Goal: Task Accomplishment & Management: Manage account settings

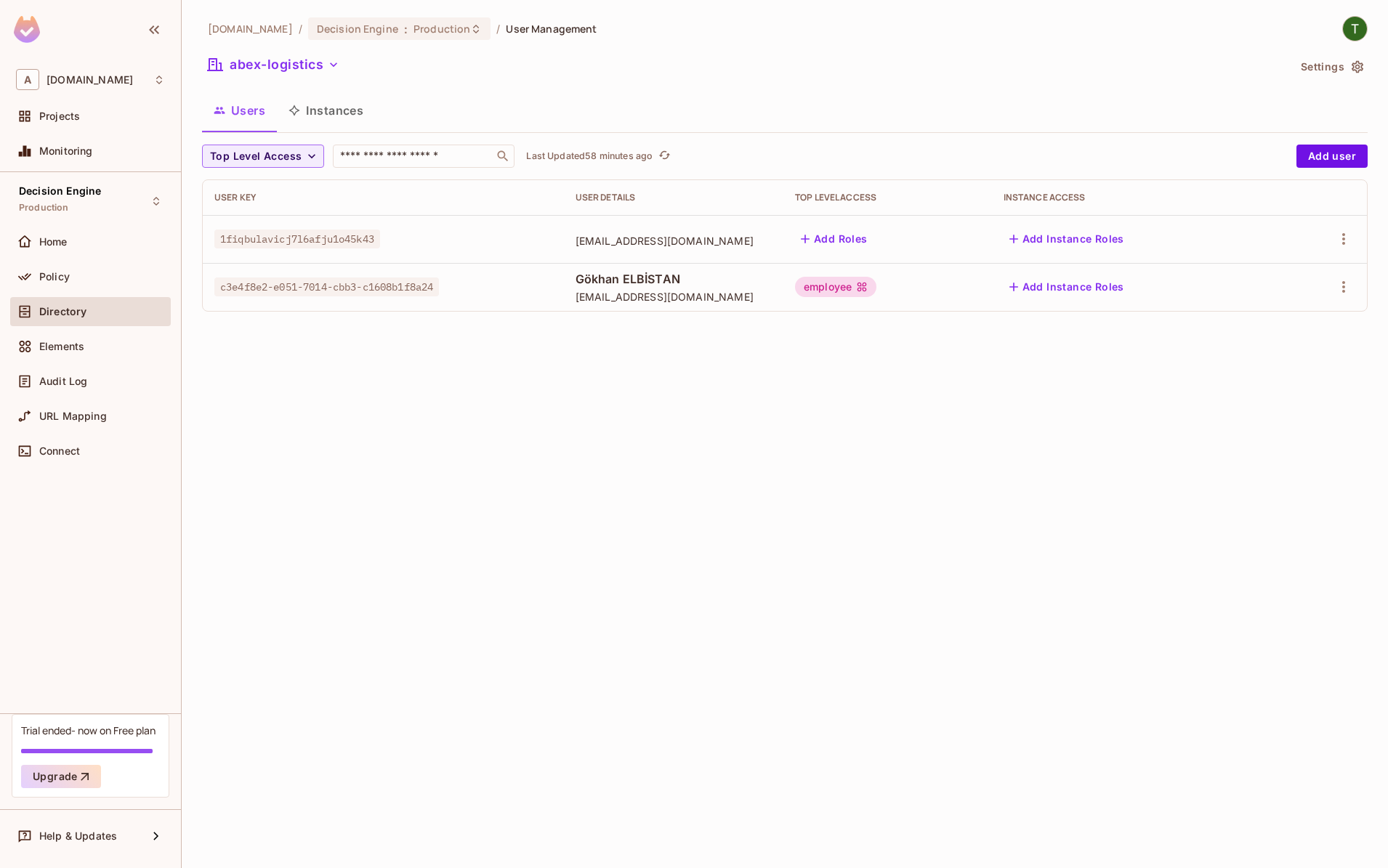
click at [428, 349] on div "abclojistik.com / Decision Engine : Production / User Management abex-logistics…" at bounding box center [785, 434] width 1206 height 868
click at [602, 79] on div "abex-logistics" at bounding box center [745, 66] width 1086 height 28
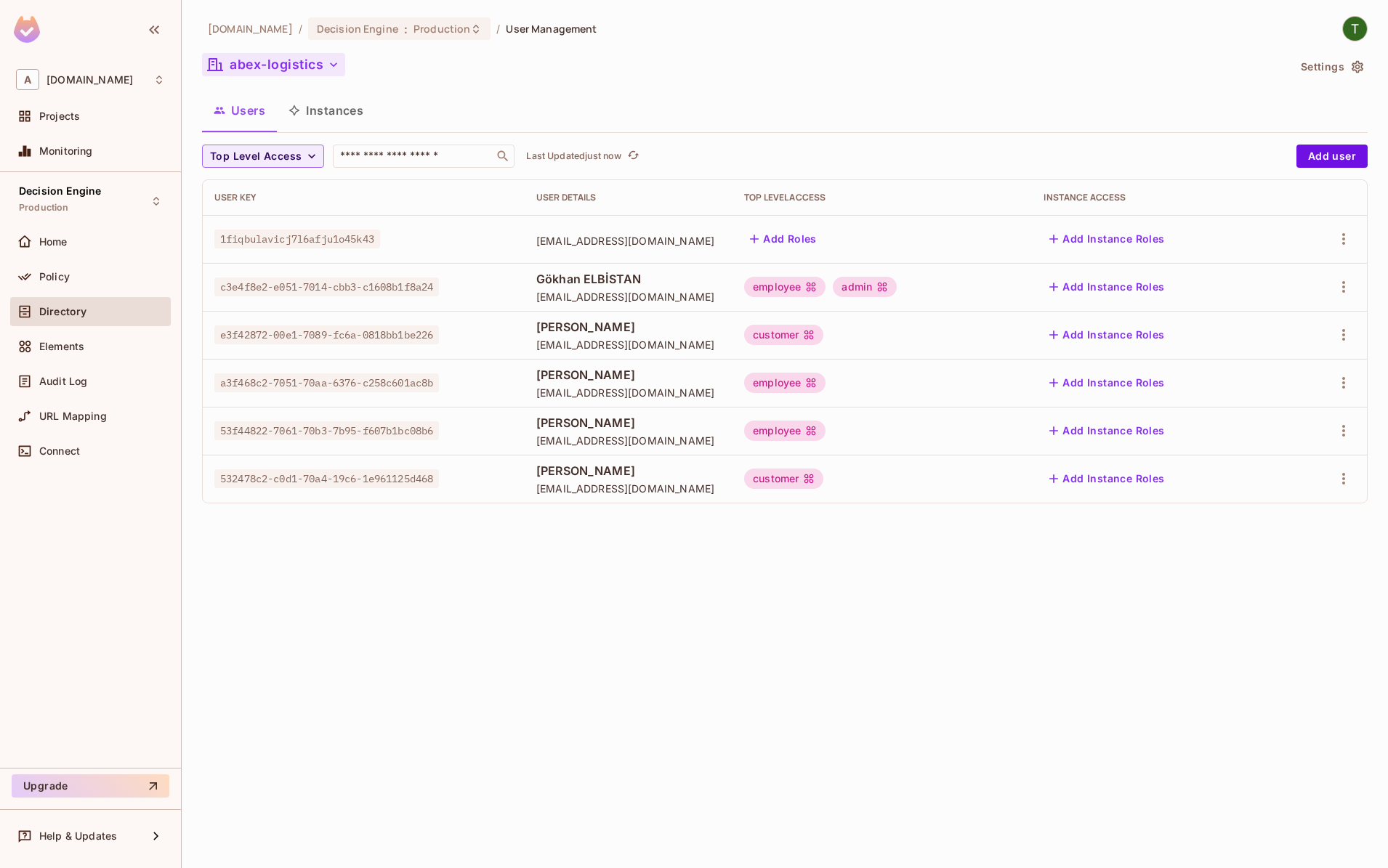
click at [260, 72] on button "abex-logistics" at bounding box center [274, 64] width 143 height 23
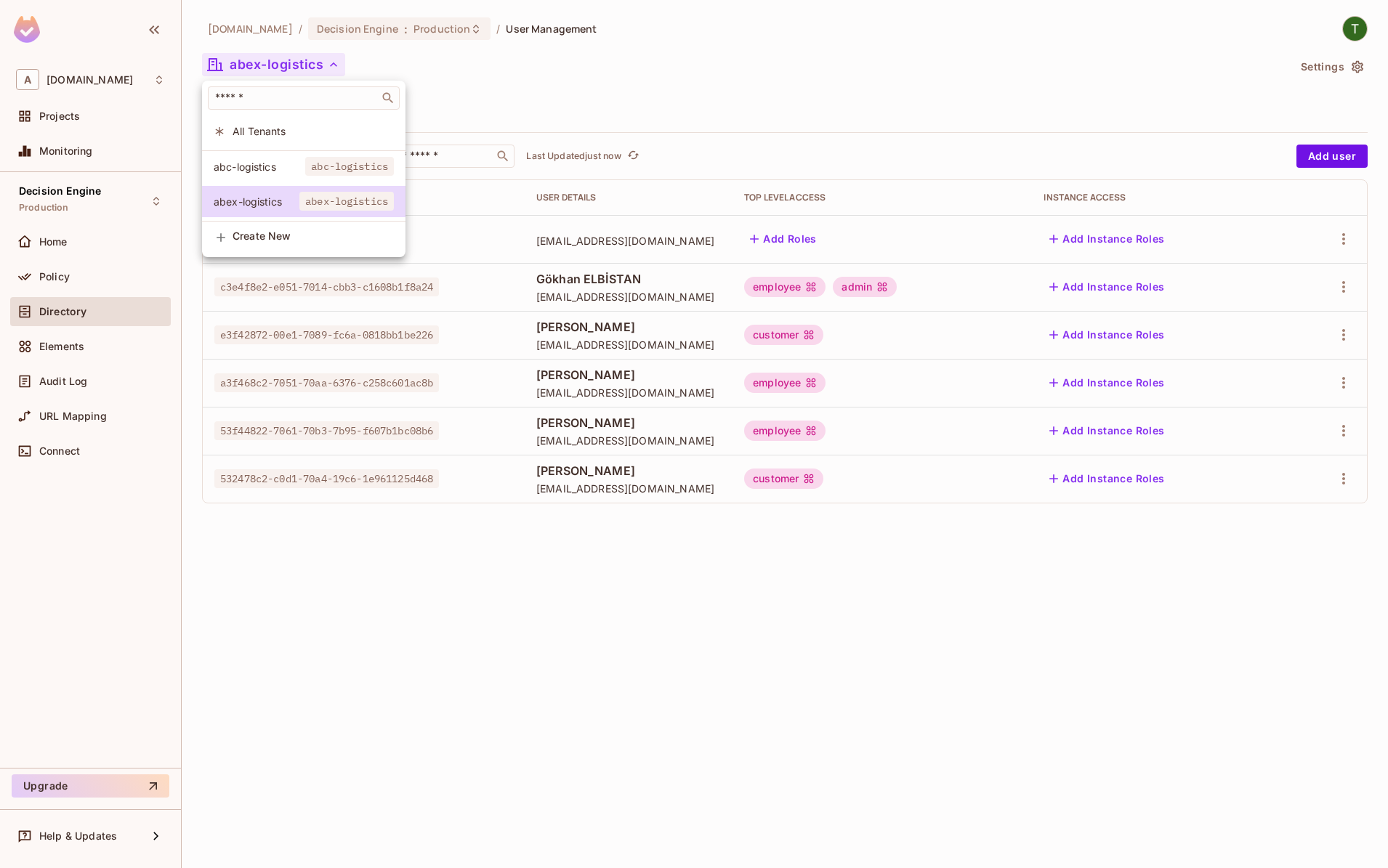
click at [264, 153] on li "abc-logistics abc-logistics" at bounding box center [304, 166] width 203 height 31
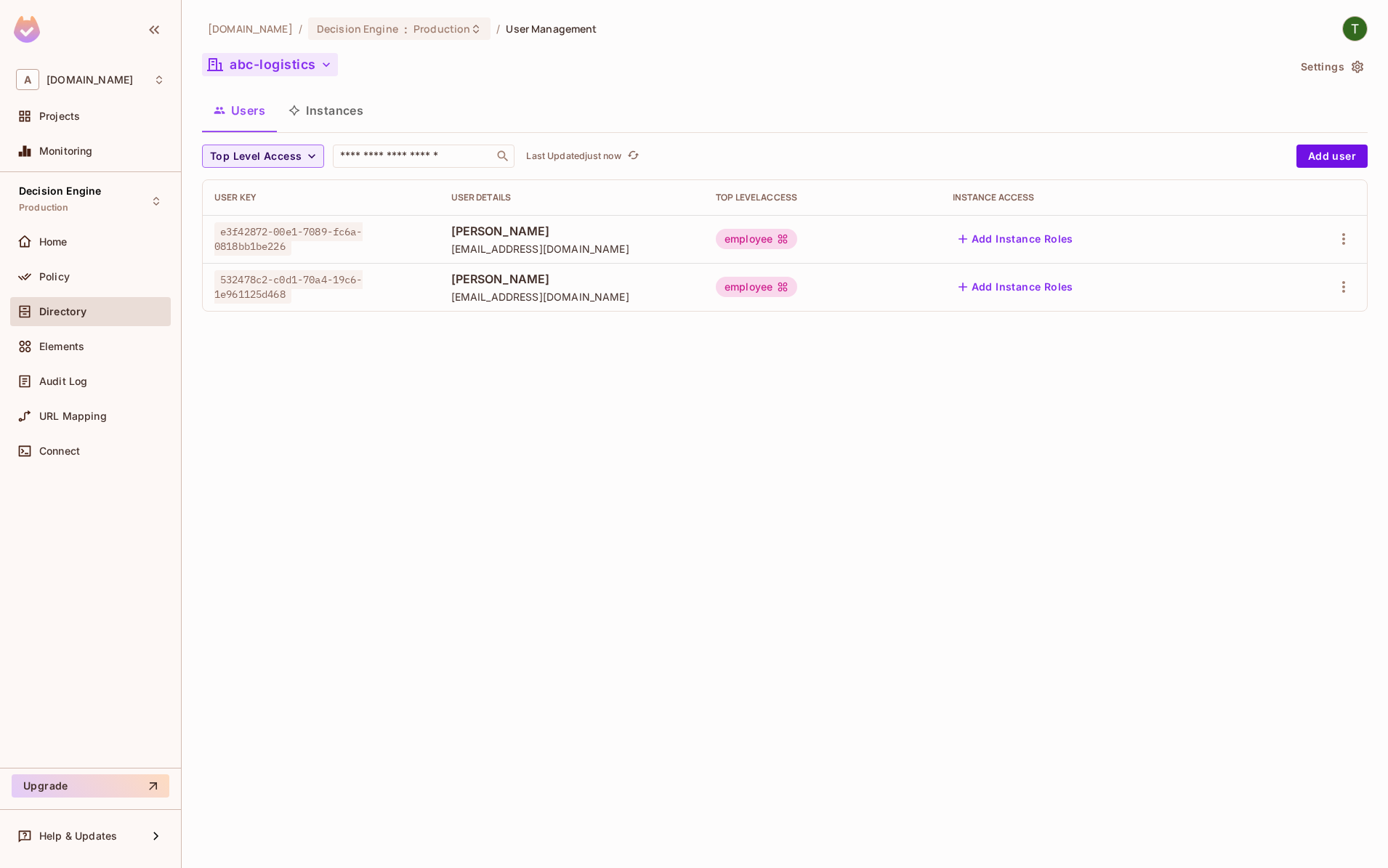
click at [295, 68] on button "abc-logistics" at bounding box center [270, 64] width 136 height 23
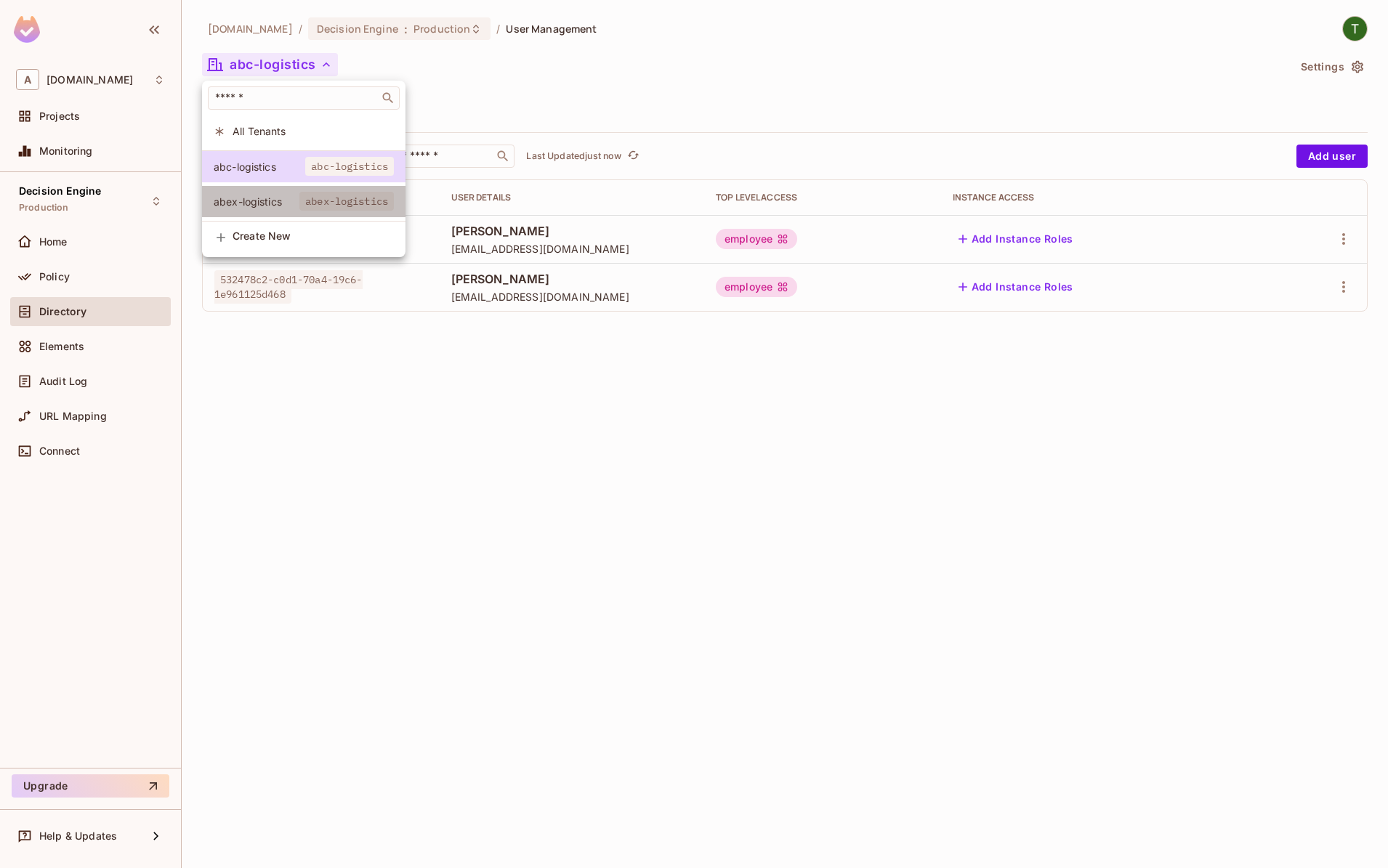
click at [320, 201] on span "abex-logistics" at bounding box center [346, 201] width 95 height 19
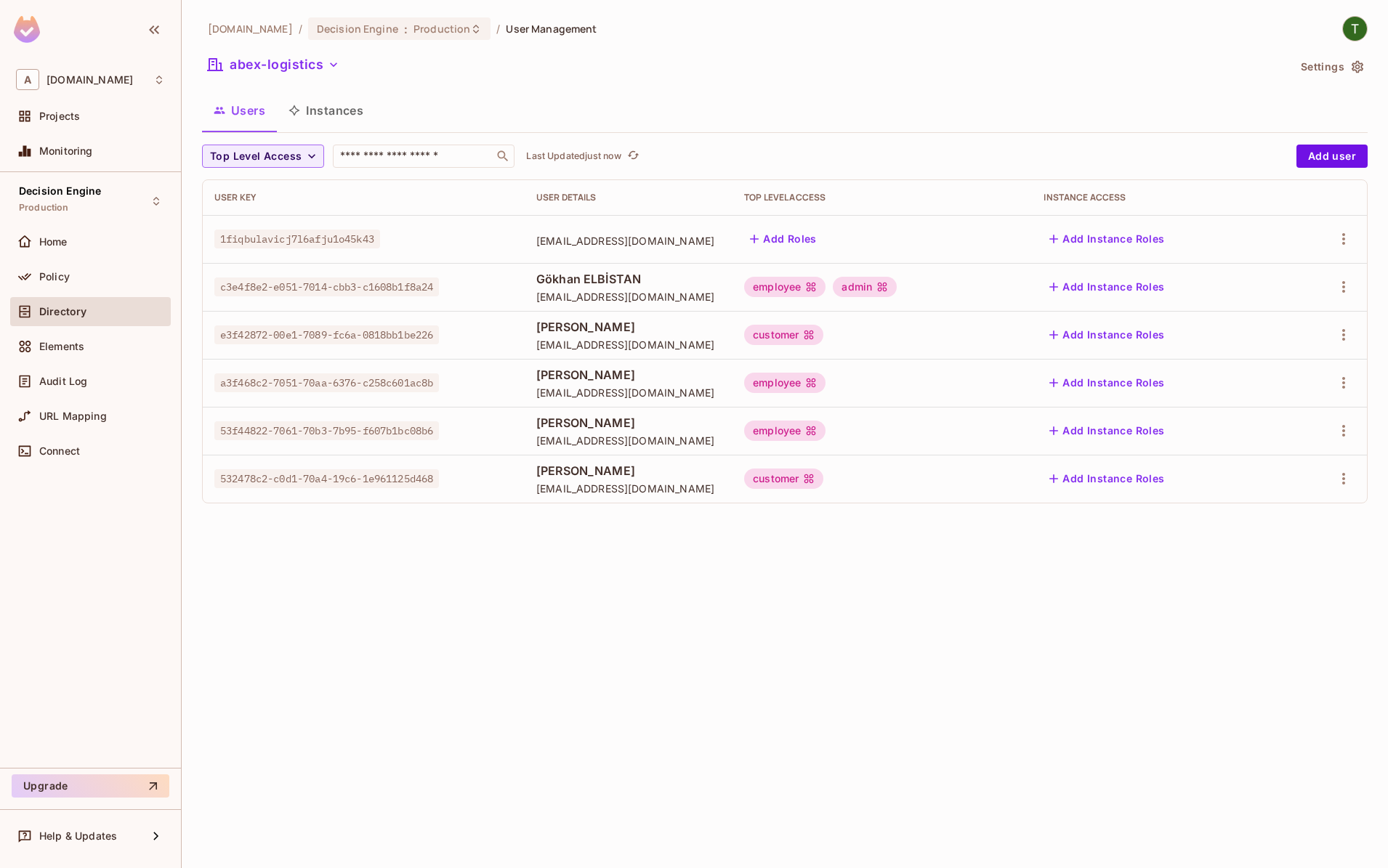
click at [586, 77] on div "abex-logistics" at bounding box center [745, 66] width 1086 height 28
drag, startPoint x: 683, startPoint y: 495, endPoint x: 207, endPoint y: 224, distance: 547.7
click at [207, 224] on tbody "1fiqbulavicj7l6afju1o45k43 services@n8n.app Add Roles Add Instance Roles c3e4f8…" at bounding box center [785, 359] width 1165 height 288
click at [823, 472] on div "customer" at bounding box center [784, 478] width 79 height 20
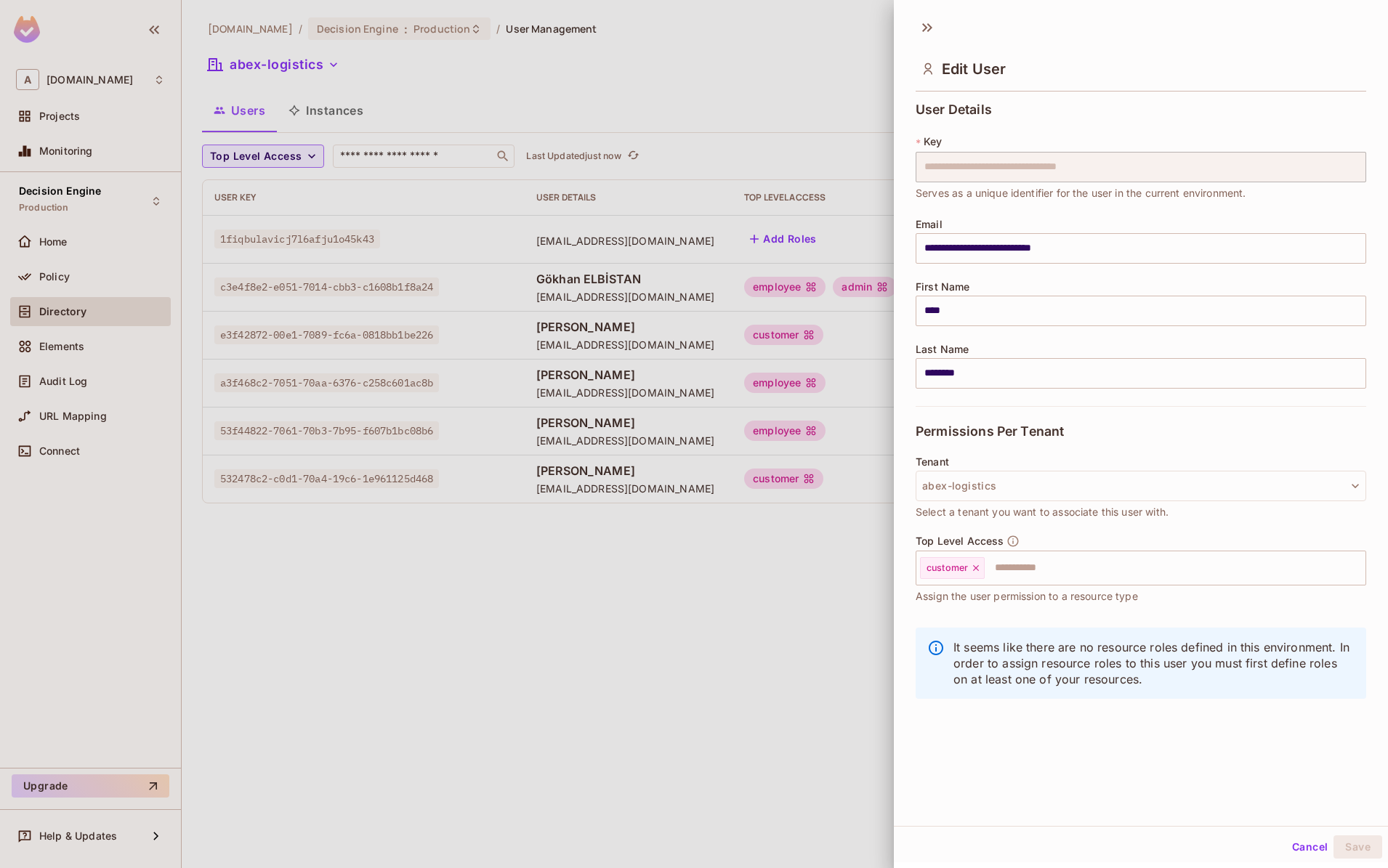
click at [813, 490] on div at bounding box center [694, 434] width 1388 height 868
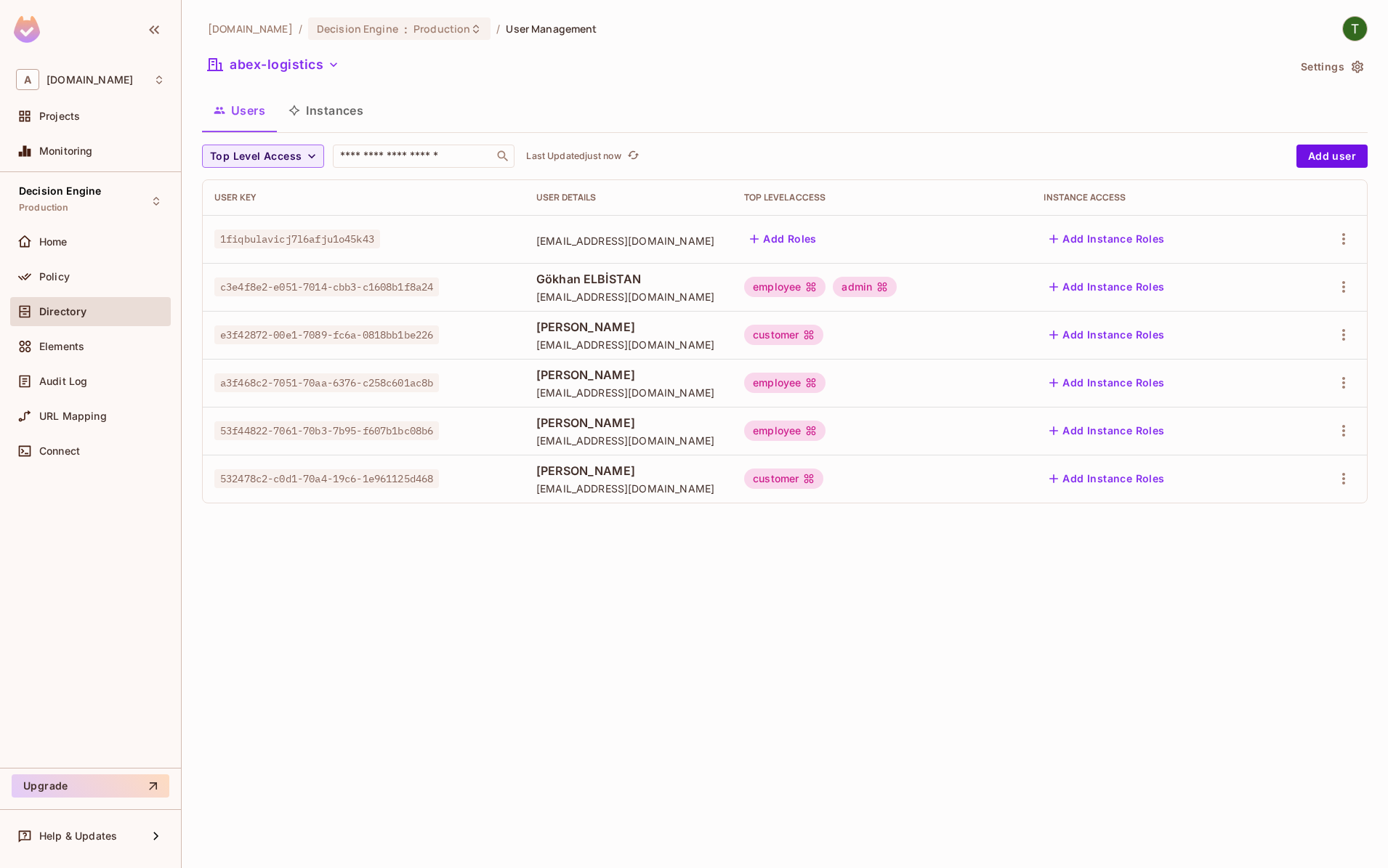
click at [795, 528] on div "abclojistik.com / Decision Engine : Production / User Management abex-logistics…" at bounding box center [785, 434] width 1206 height 868
drag, startPoint x: 694, startPoint y: 490, endPoint x: 207, endPoint y: 201, distance: 566.3
click at [207, 201] on table "User Key User Details Top Level Access Instance Access 1fiqbulavicj7l6afju1o45k…" at bounding box center [785, 341] width 1165 height 323
click at [712, 590] on div "abclojistik.com / Decision Engine : Production / User Management abex-logistics…" at bounding box center [785, 434] width 1206 height 868
click at [524, 73] on div "abex-logistics" at bounding box center [745, 66] width 1086 height 28
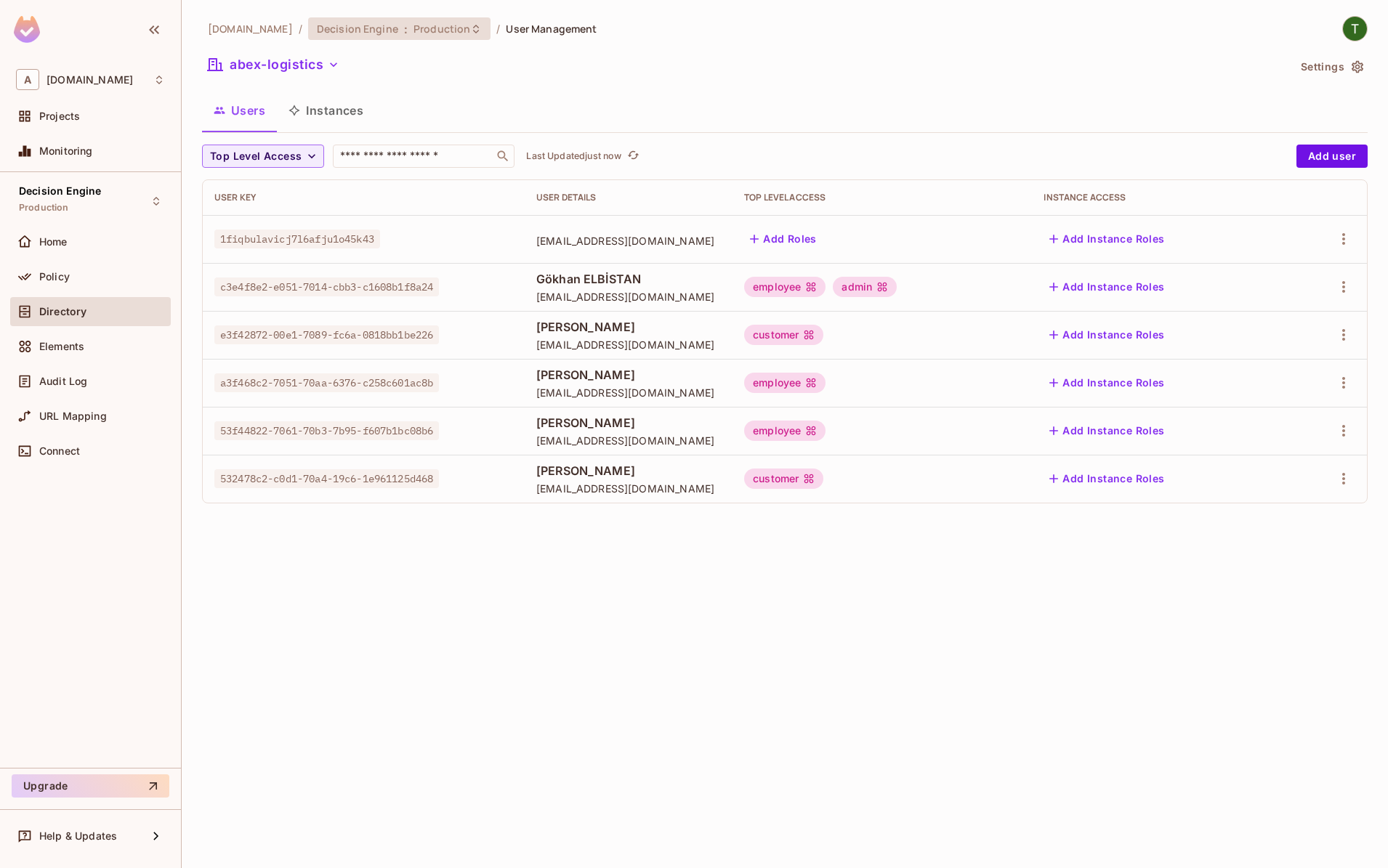
click at [387, 30] on div "Decision Engine : Production" at bounding box center [391, 28] width 147 height 14
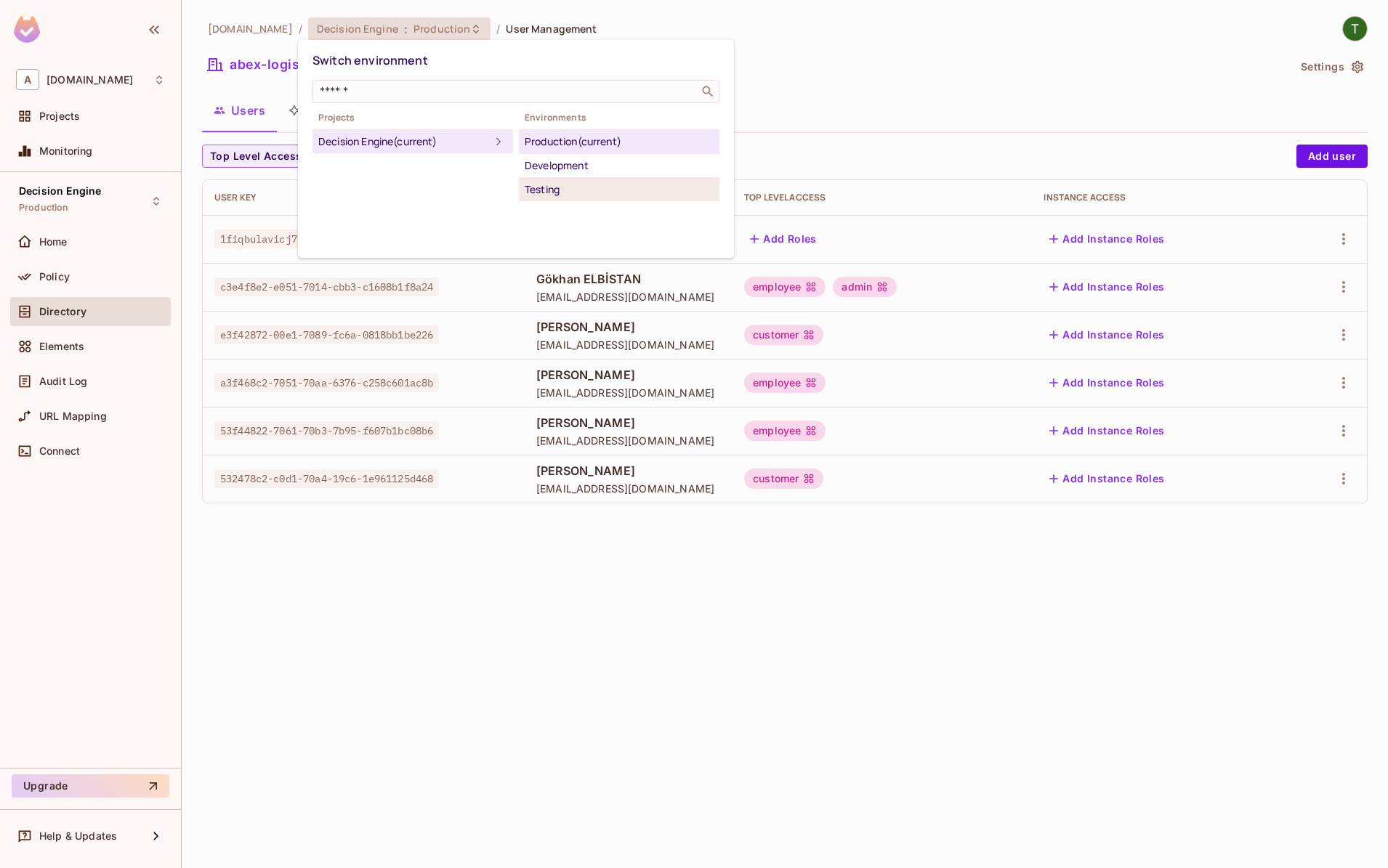
click at [569, 197] on div "Testing" at bounding box center [619, 189] width 189 height 18
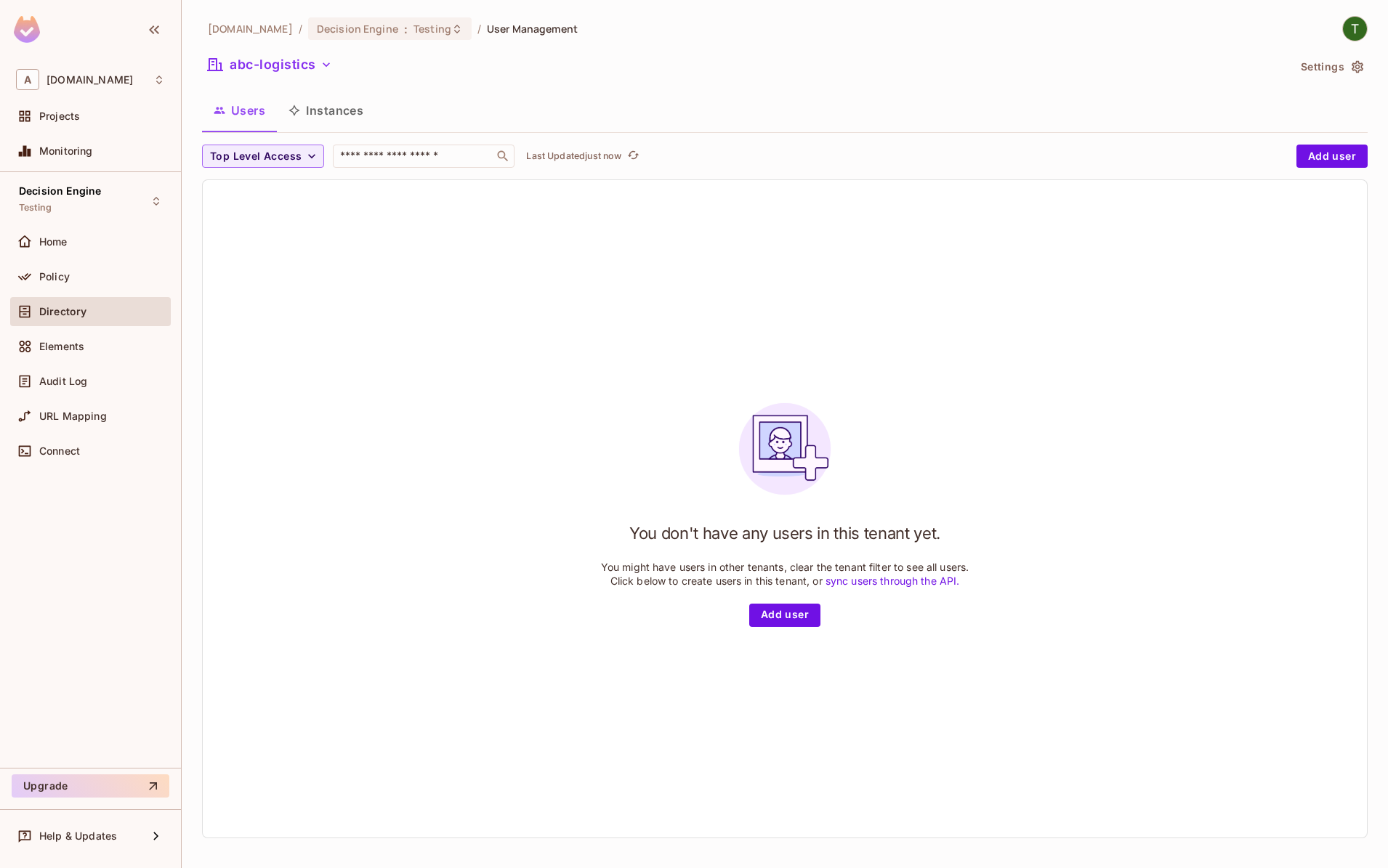
drag, startPoint x: 346, startPoint y: 59, endPoint x: 390, endPoint y: 10, distance: 65.9
click at [351, 52] on div "abclojistik.com / Decision Engine : Testing / User Management abc-logistics Set…" at bounding box center [785, 432] width 1165 height 834
click at [390, 10] on div "abclojistik.com / Decision Engine : Testing / User Management abc-logistics Set…" at bounding box center [785, 434] width 1206 height 868
click at [392, 17] on div "abclojistik.com / Decision Engine : Testing / User Management" at bounding box center [390, 28] width 376 height 25
click at [403, 23] on span ":" at bounding box center [406, 29] width 5 height 12
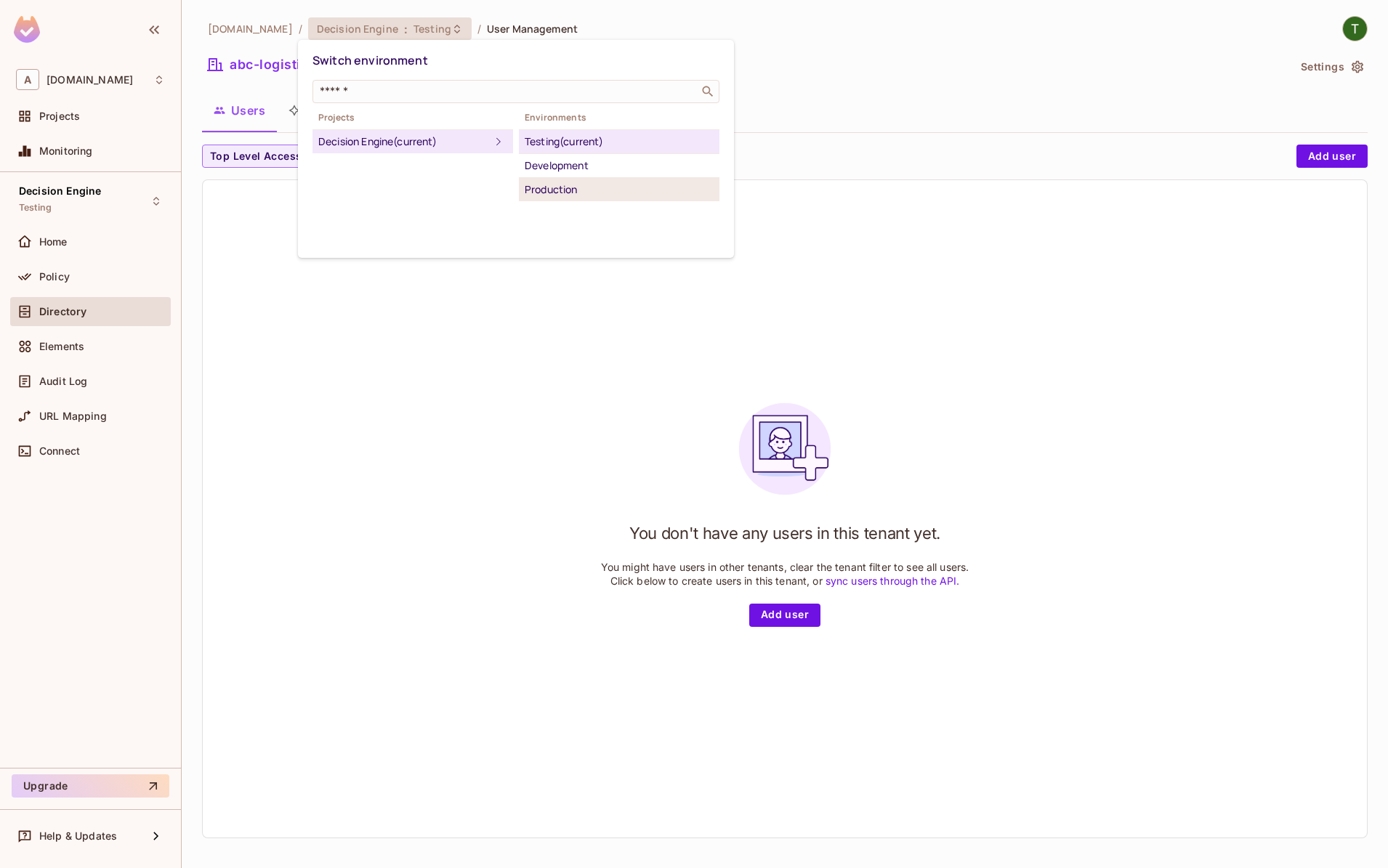
click at [564, 186] on div "Production" at bounding box center [619, 189] width 189 height 18
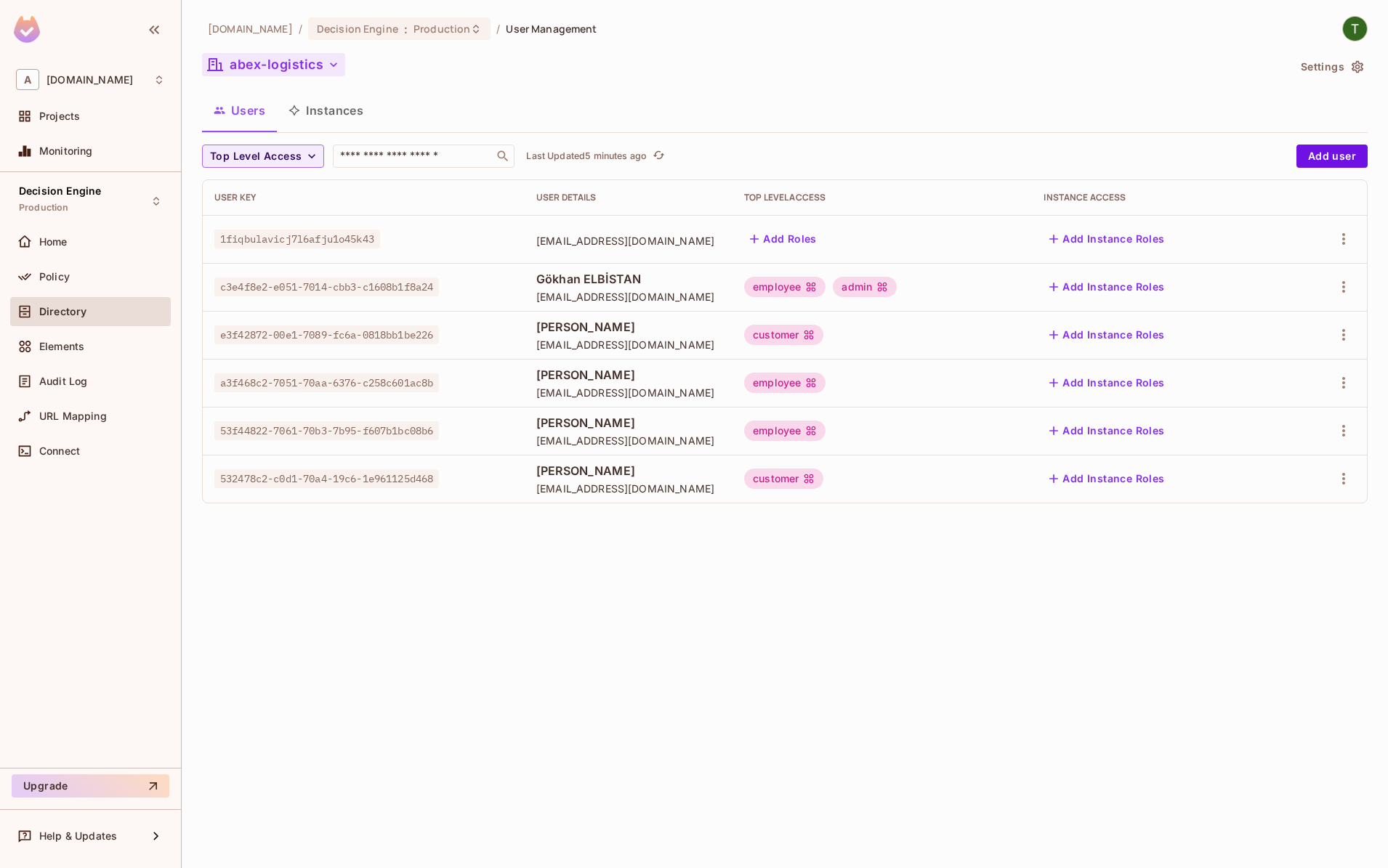
click at [296, 59] on button "abex-logistics" at bounding box center [274, 64] width 143 height 23
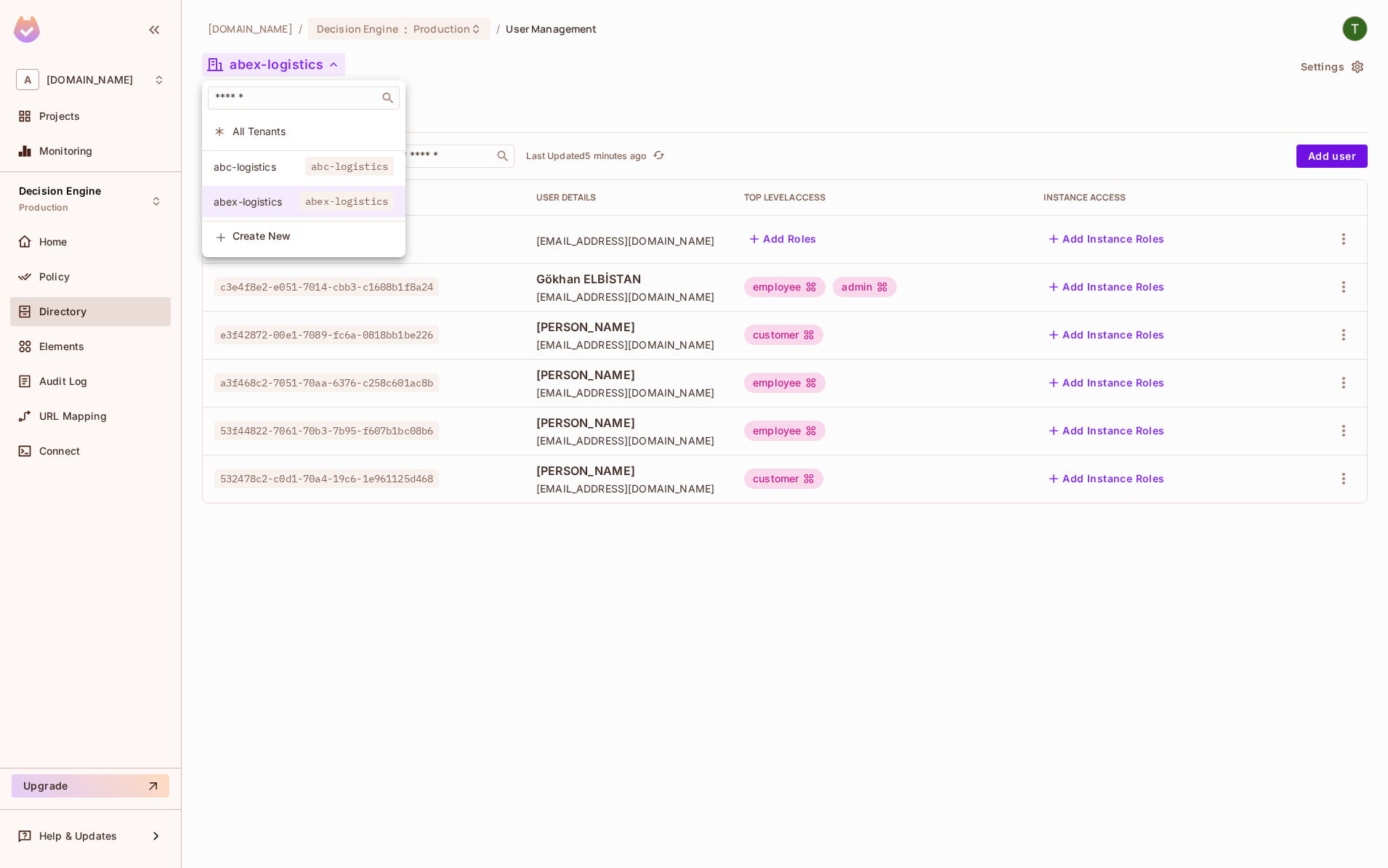
click at [262, 201] on span "abex-logistics" at bounding box center [256, 202] width 86 height 14
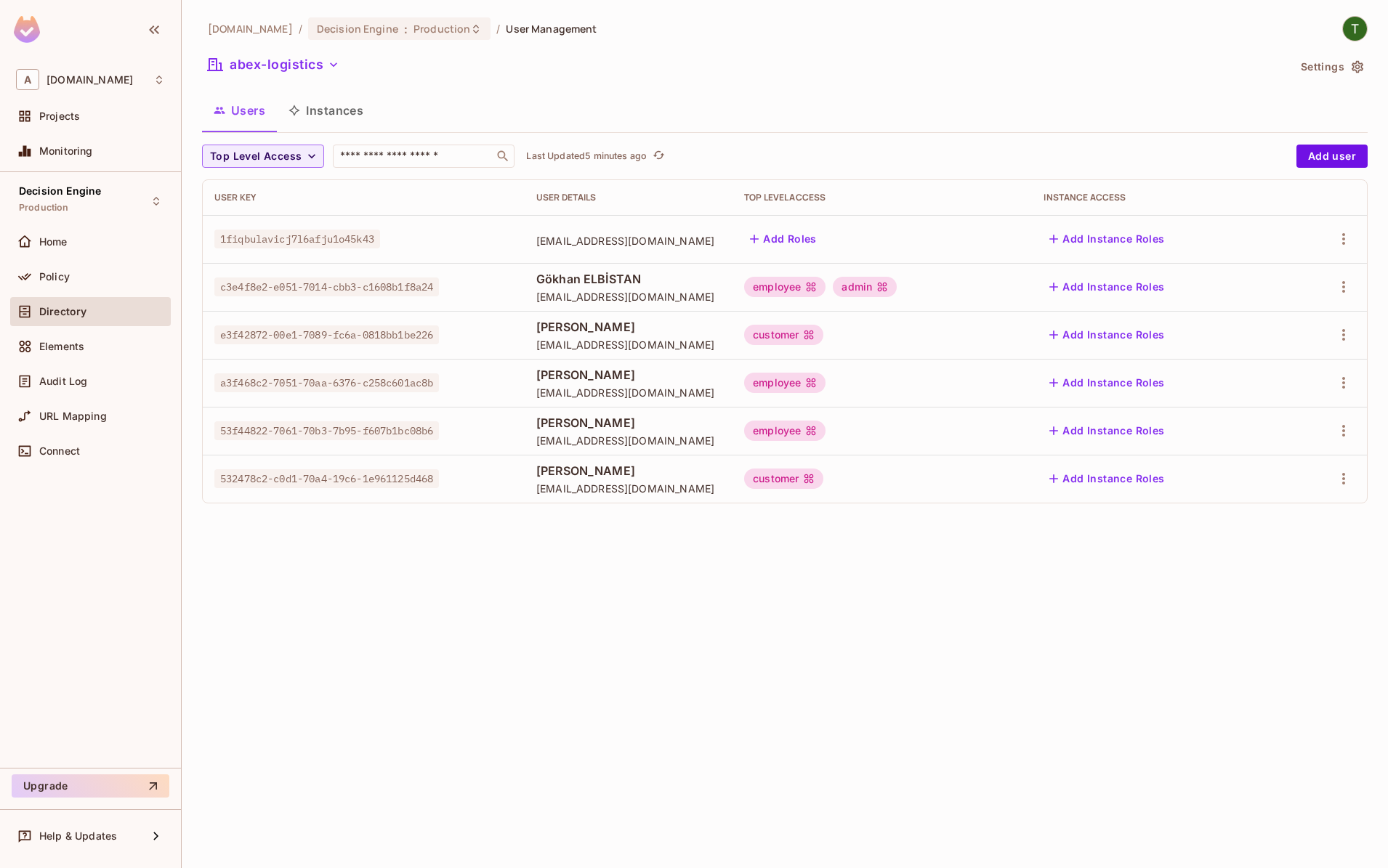
click at [562, 244] on span "services@n8n.app" at bounding box center [628, 241] width 185 height 14
click at [718, 217] on td "services@n8n.app" at bounding box center [628, 238] width 207 height 48
click at [817, 246] on button "Add Roles" at bounding box center [784, 239] width 79 height 23
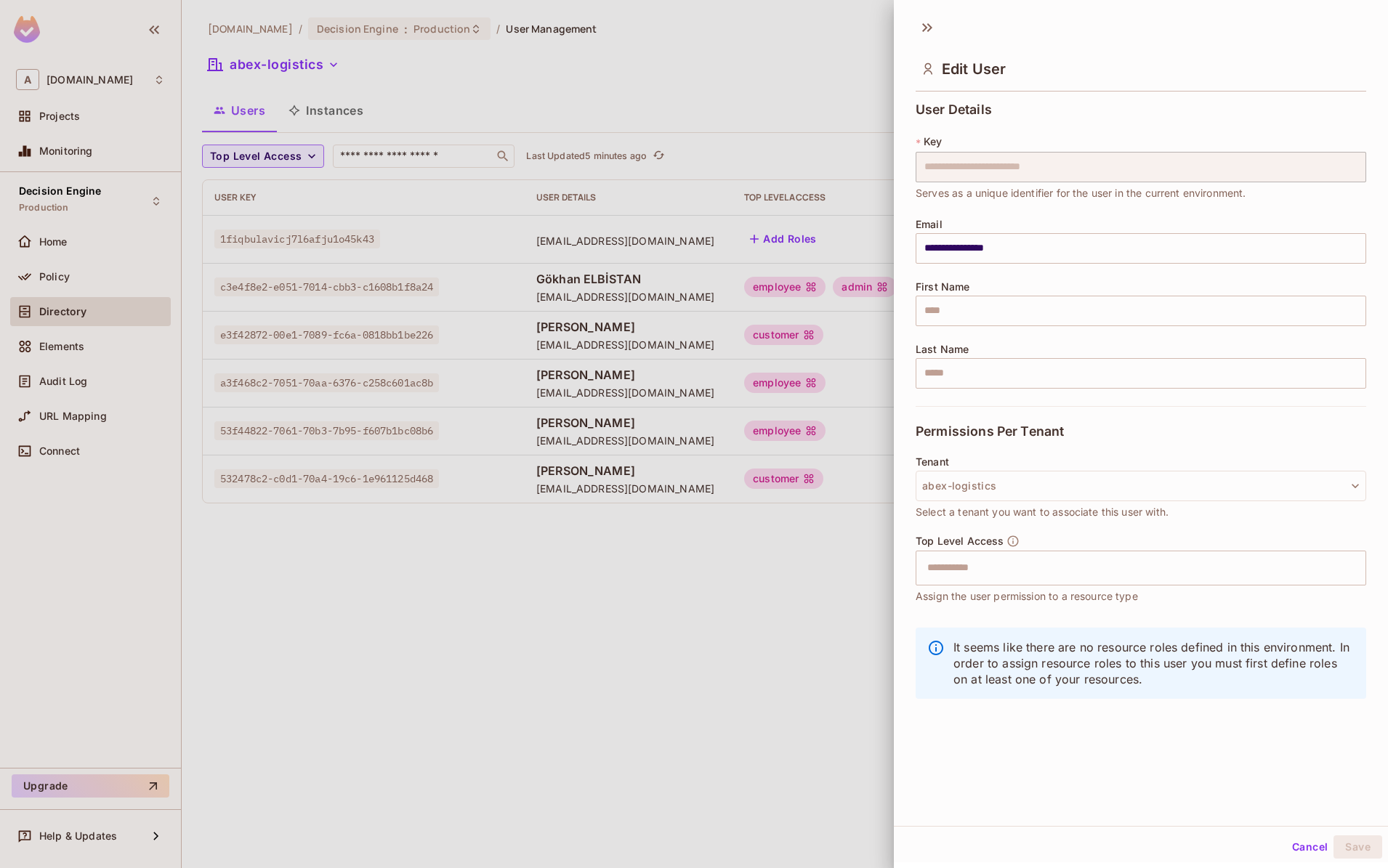
click at [617, 156] on div at bounding box center [694, 434] width 1388 height 868
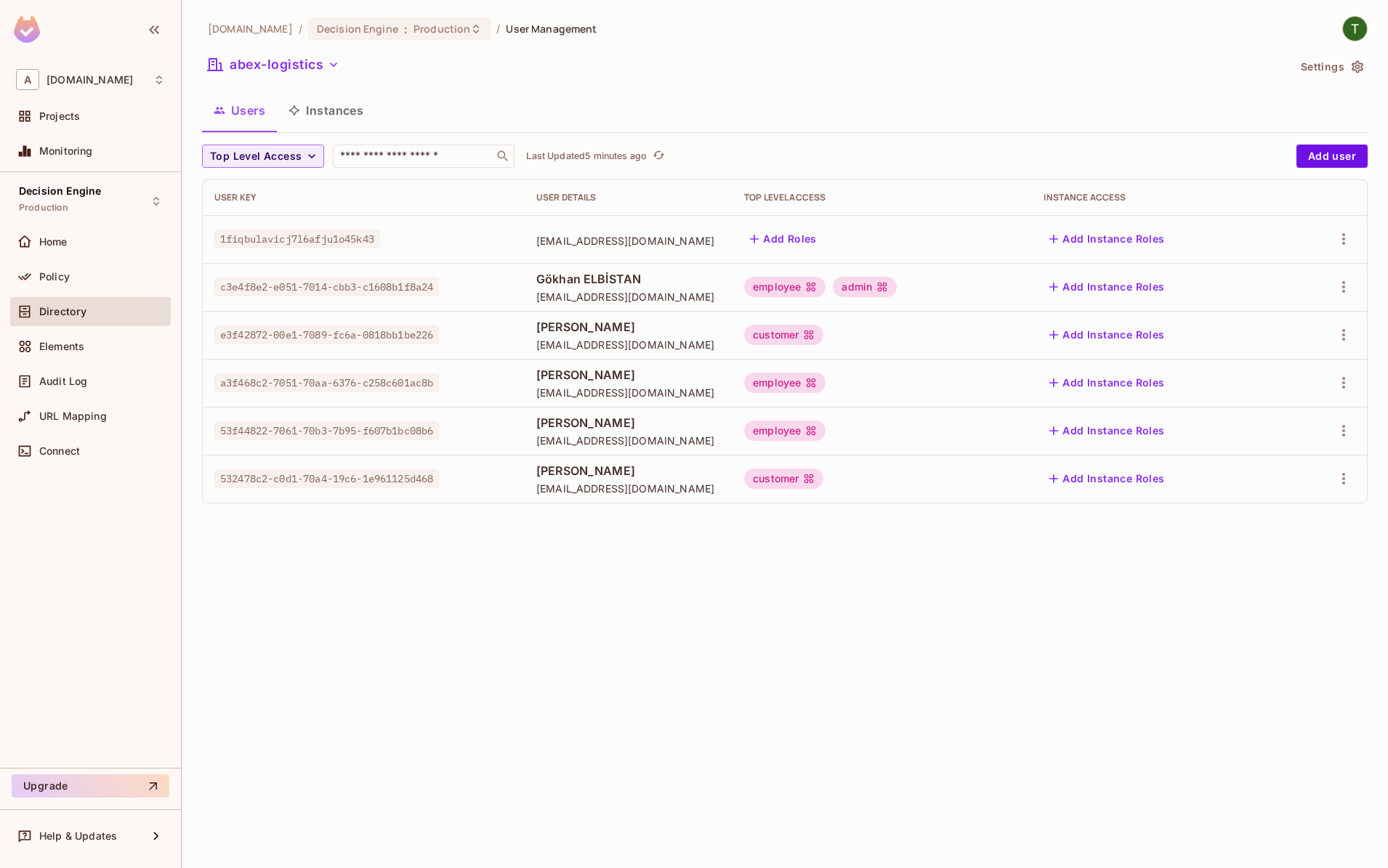
click at [822, 243] on button "Add Roles" at bounding box center [784, 239] width 79 height 23
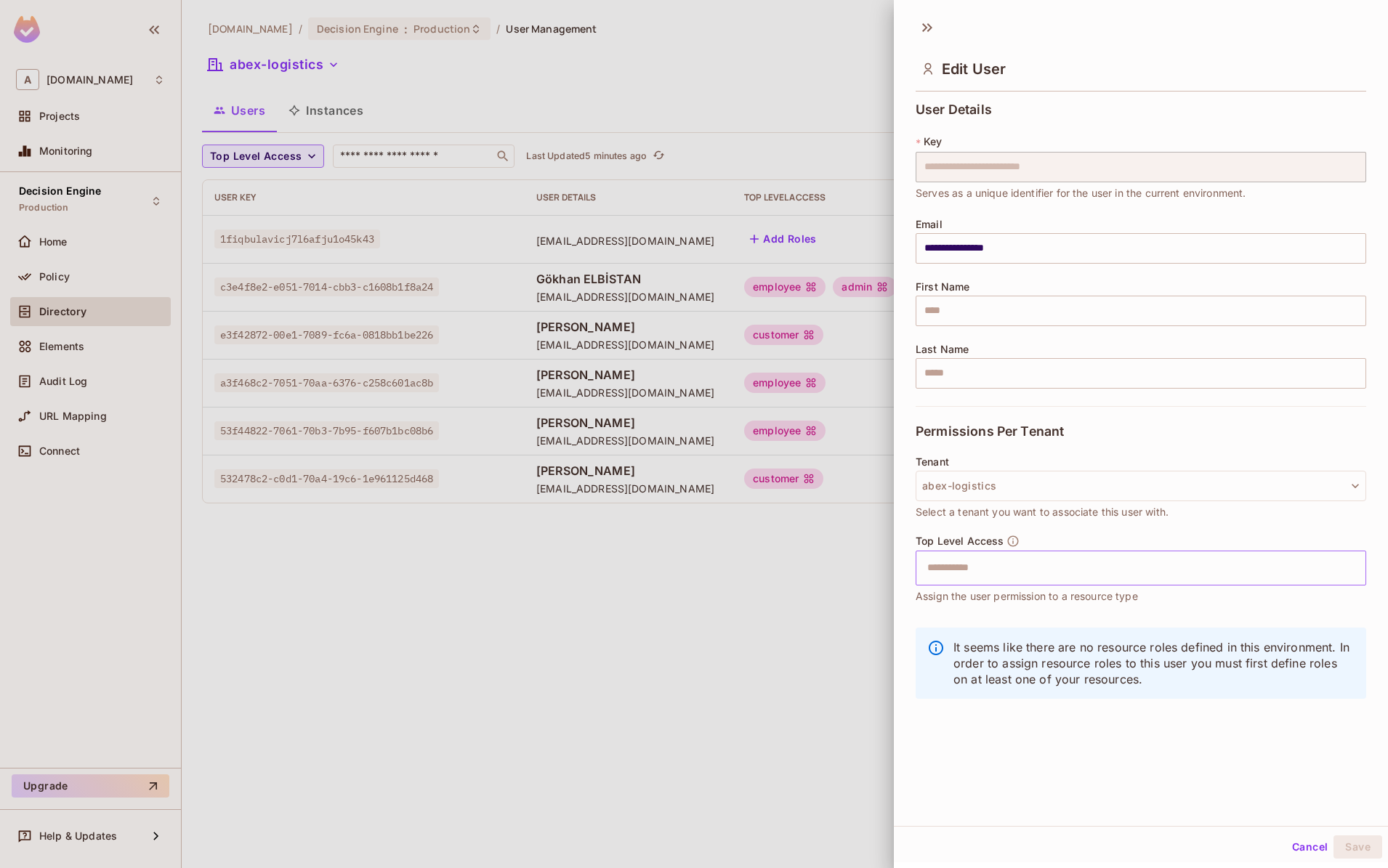
click at [1004, 580] on input "text" at bounding box center [1128, 568] width 419 height 29
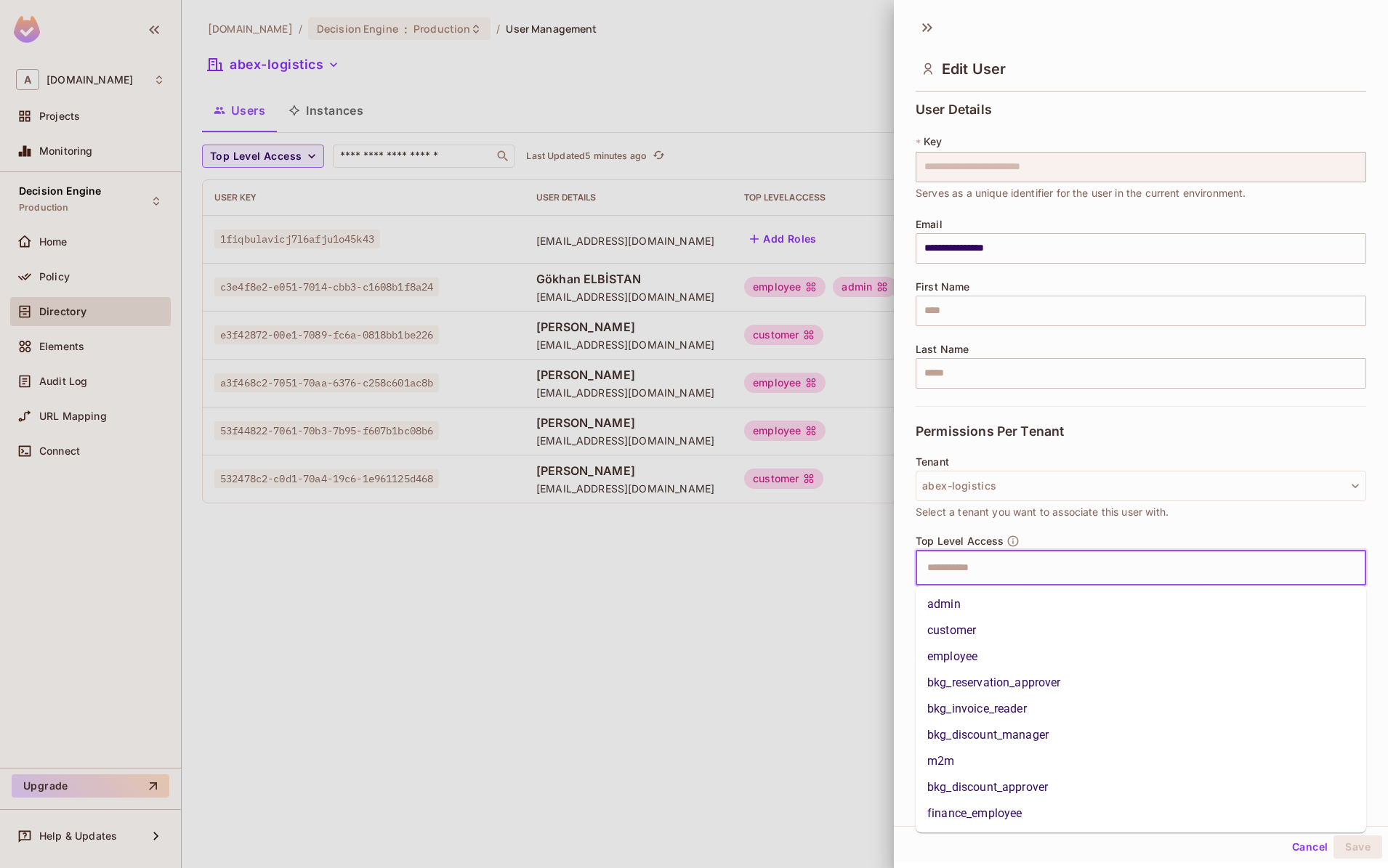
click at [965, 753] on li "m2m" at bounding box center [1141, 761] width 451 height 26
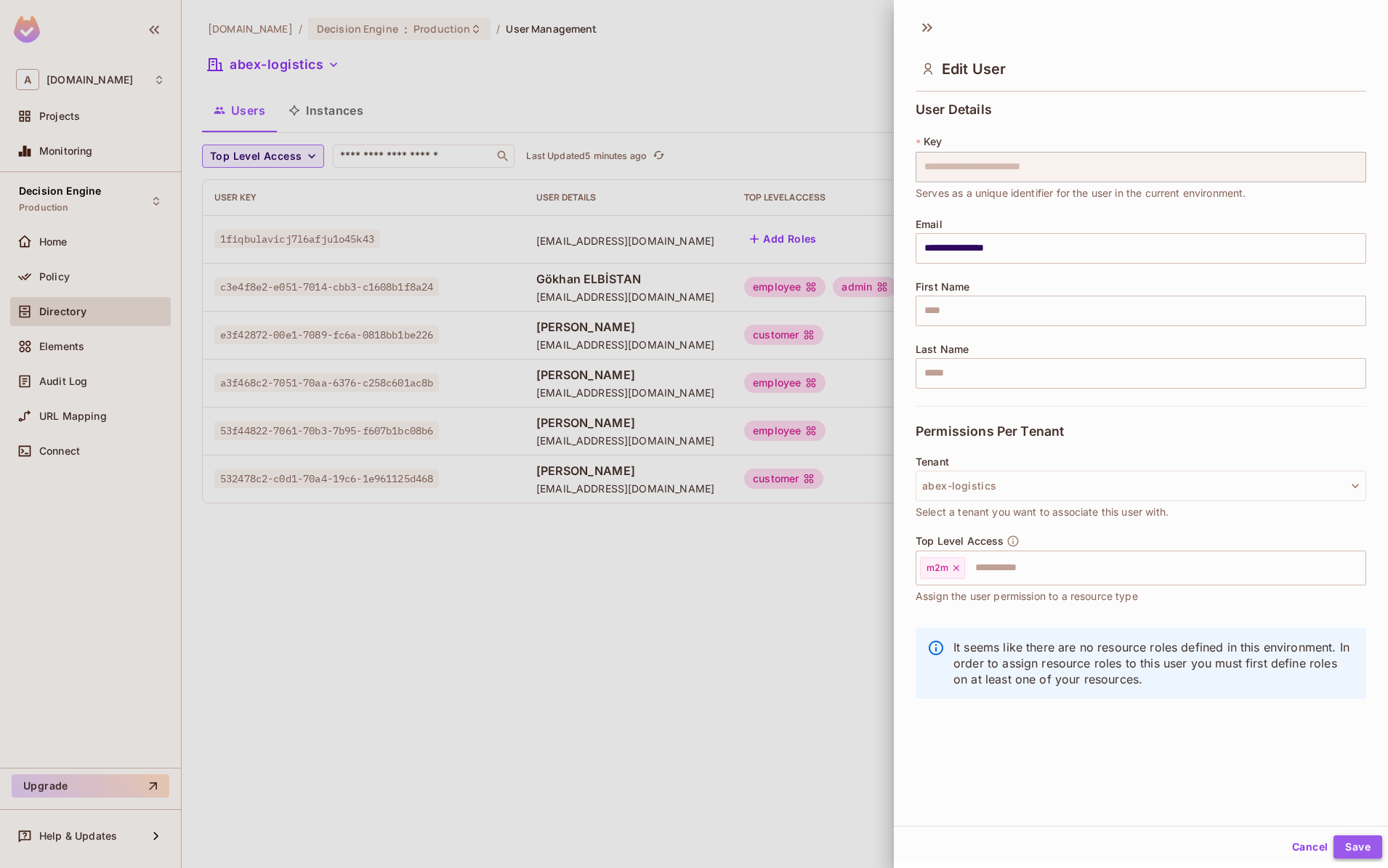
click at [1360, 850] on button "Save" at bounding box center [1358, 847] width 49 height 23
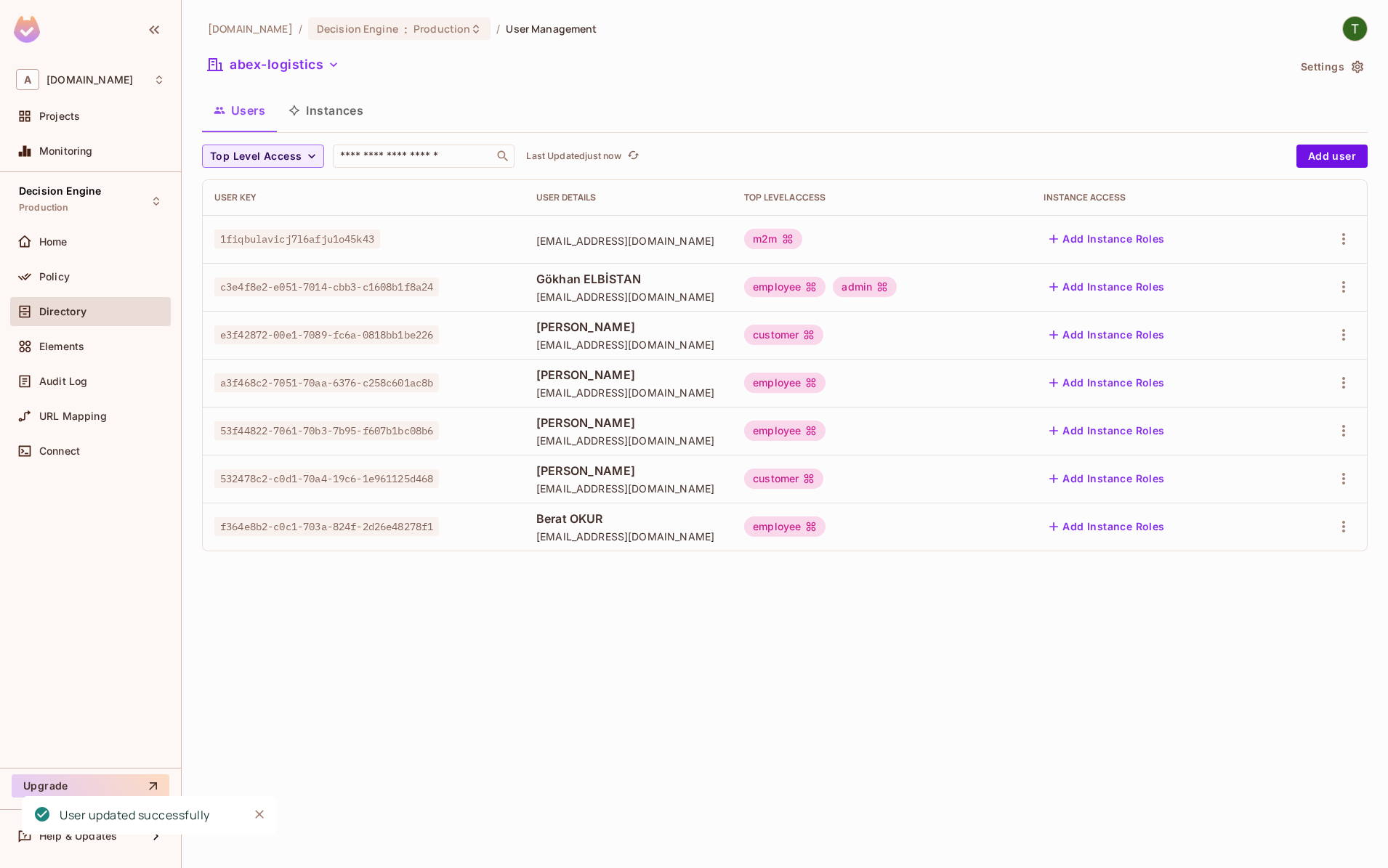
click at [885, 97] on div "Users Instances" at bounding box center [785, 110] width 1165 height 36
click at [356, 238] on span "1fiqbulavicj7l6afju1o45k43" at bounding box center [297, 239] width 166 height 19
click at [348, 237] on span "1fiqbulavicj7l6afju1o45k43" at bounding box center [297, 239] width 166 height 19
click at [423, 151] on input "text" at bounding box center [413, 156] width 152 height 14
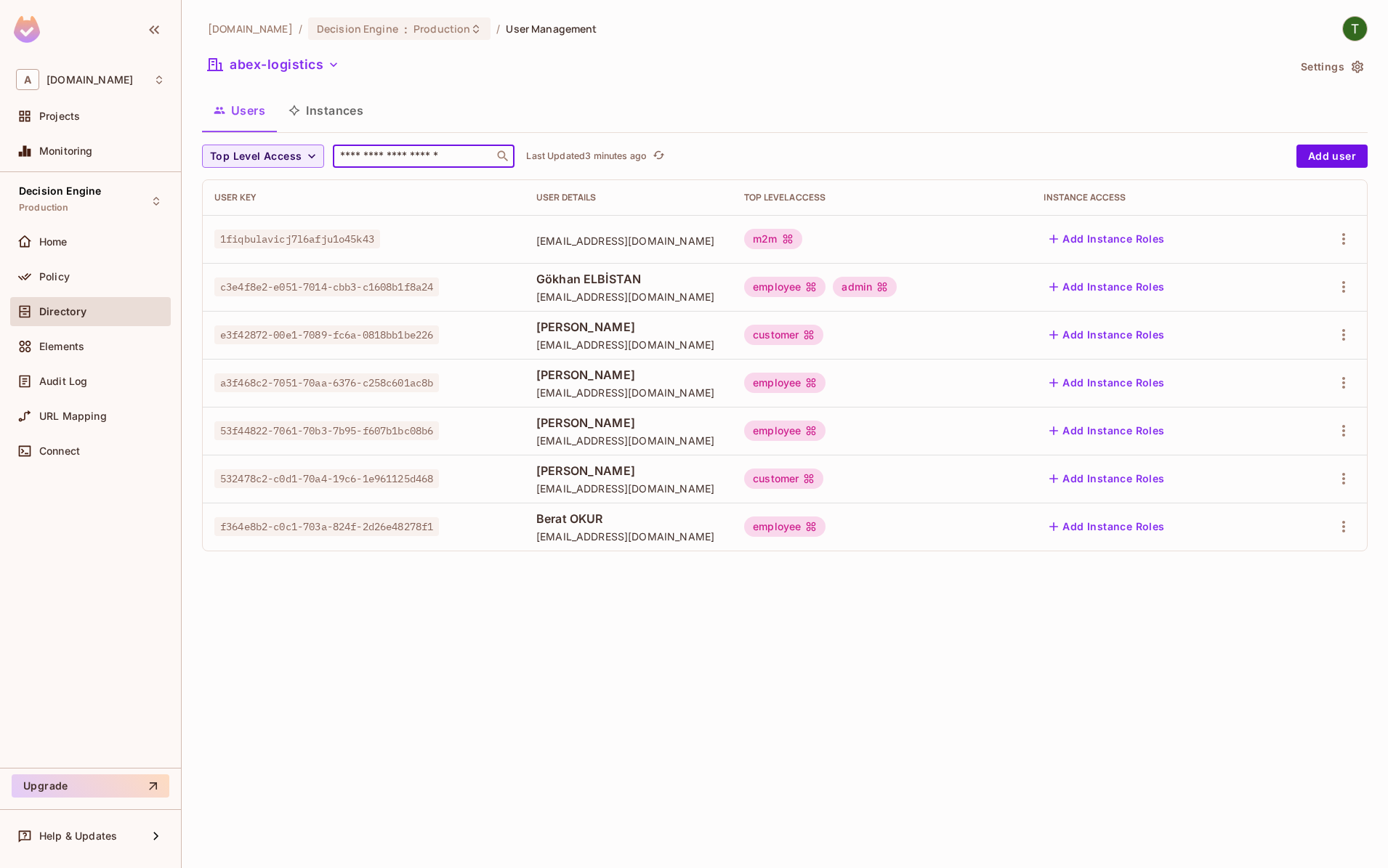
paste input "**********"
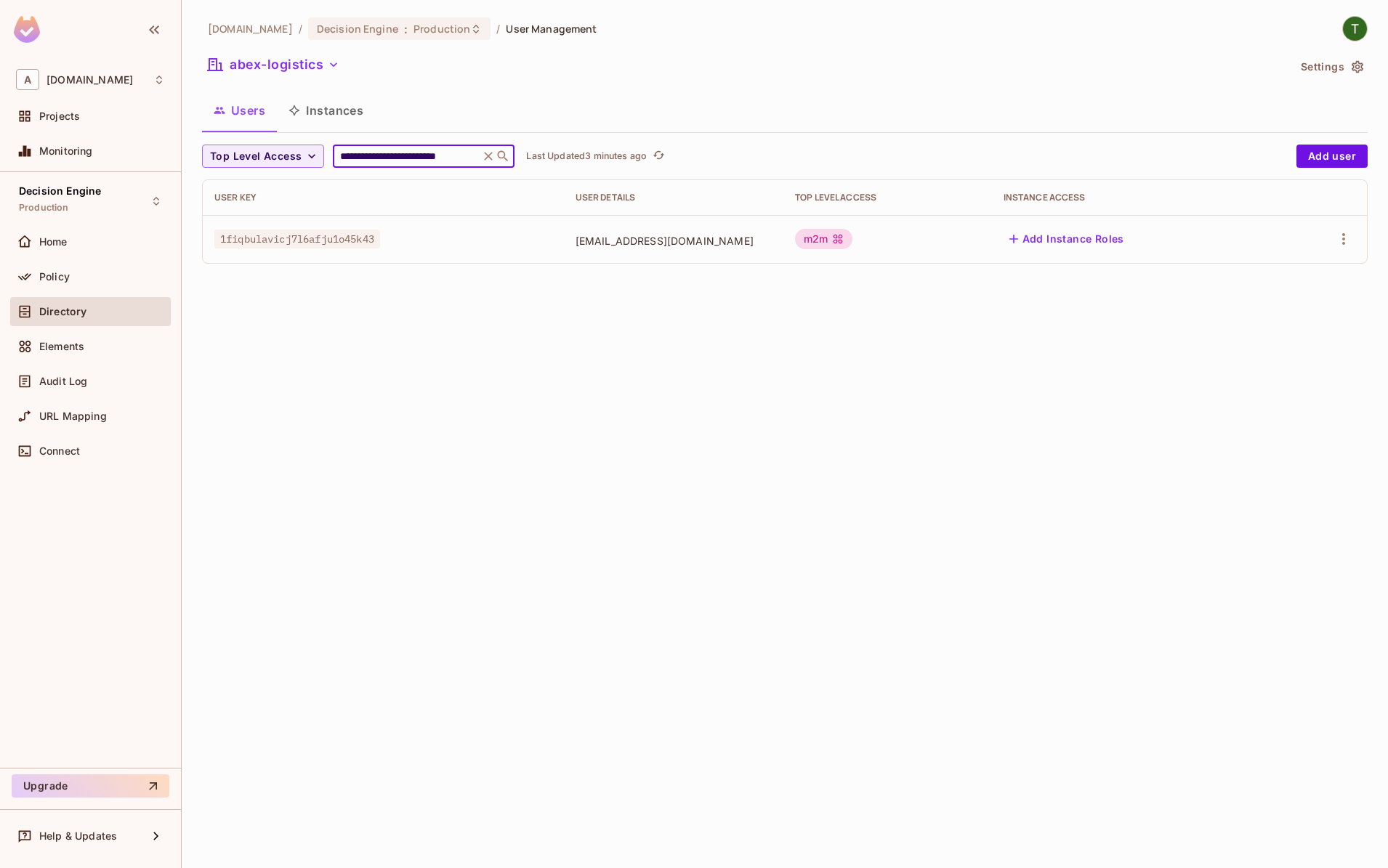
type input "**********"
click at [289, 242] on span "1fiqbulavicj7l6afju1o45k43" at bounding box center [297, 239] width 166 height 19
click at [432, 145] on div "**********" at bounding box center [785, 146] width 1165 height 259
click at [433, 152] on input "**********" at bounding box center [406, 156] width 138 height 14
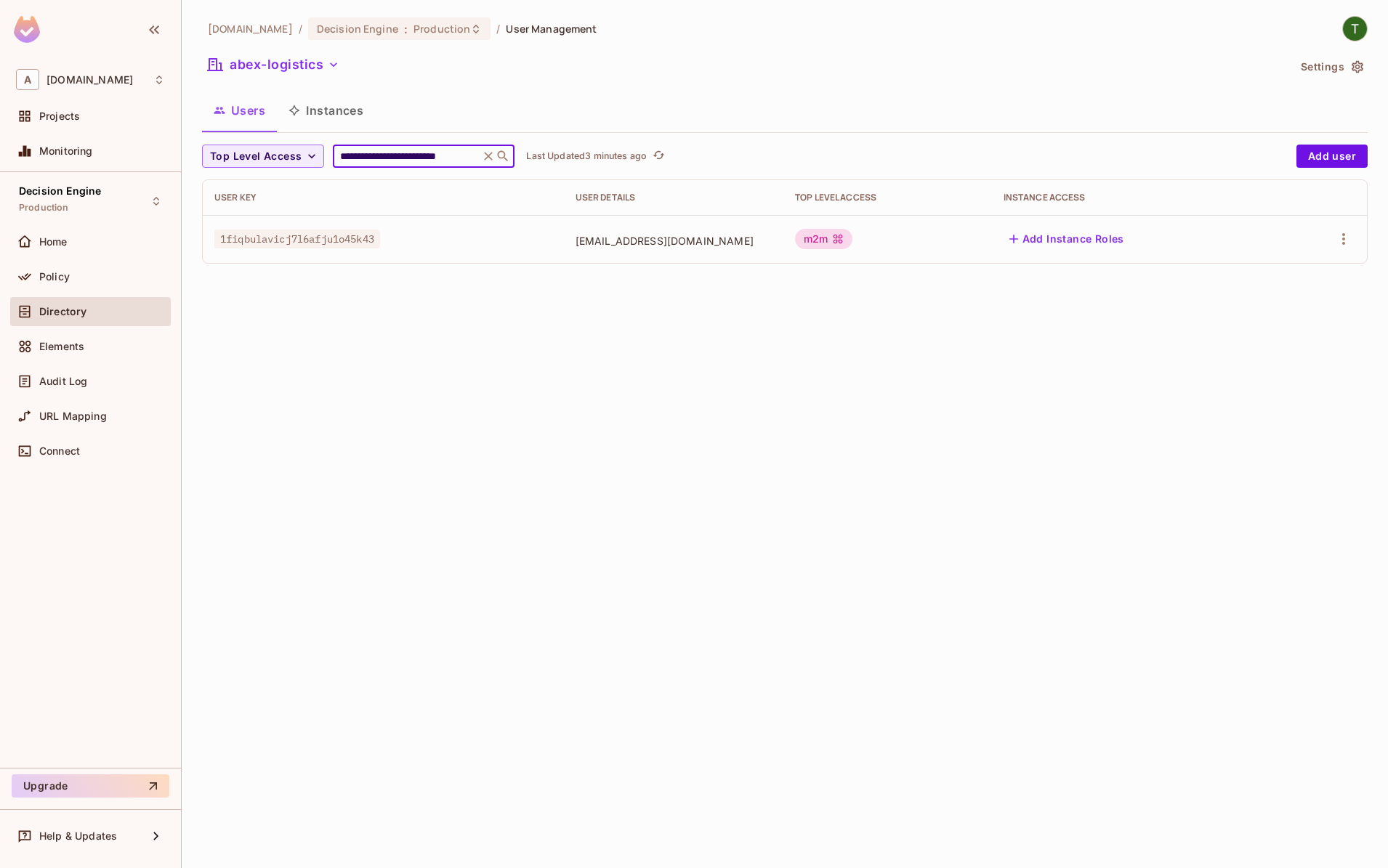
click at [433, 152] on input "**********" at bounding box center [406, 156] width 138 height 14
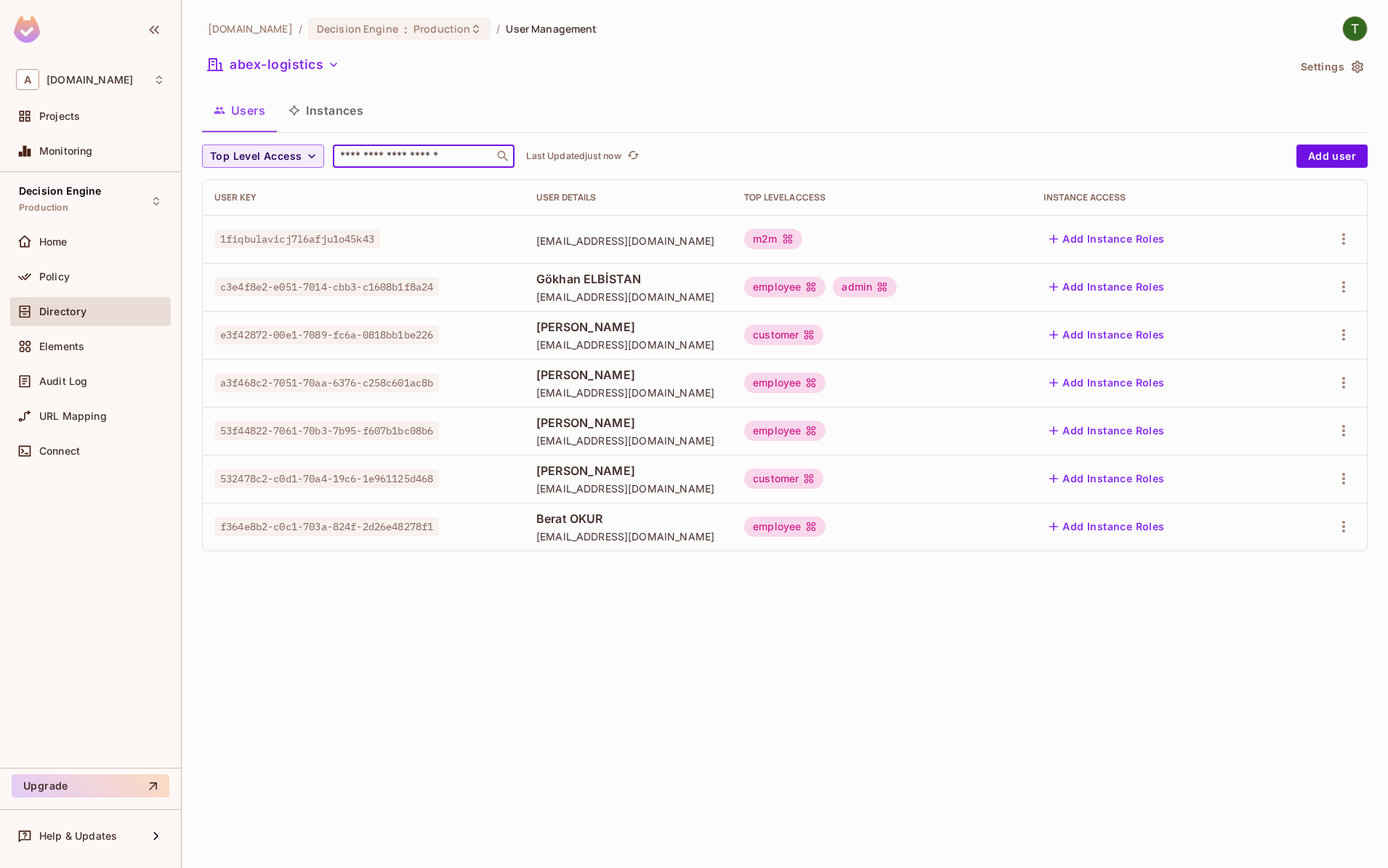
click at [320, 237] on span "1fiqbulavicj7l6afju1o45k43" at bounding box center [297, 239] width 166 height 19
click at [588, 235] on span "services@n8n.app" at bounding box center [628, 241] width 185 height 14
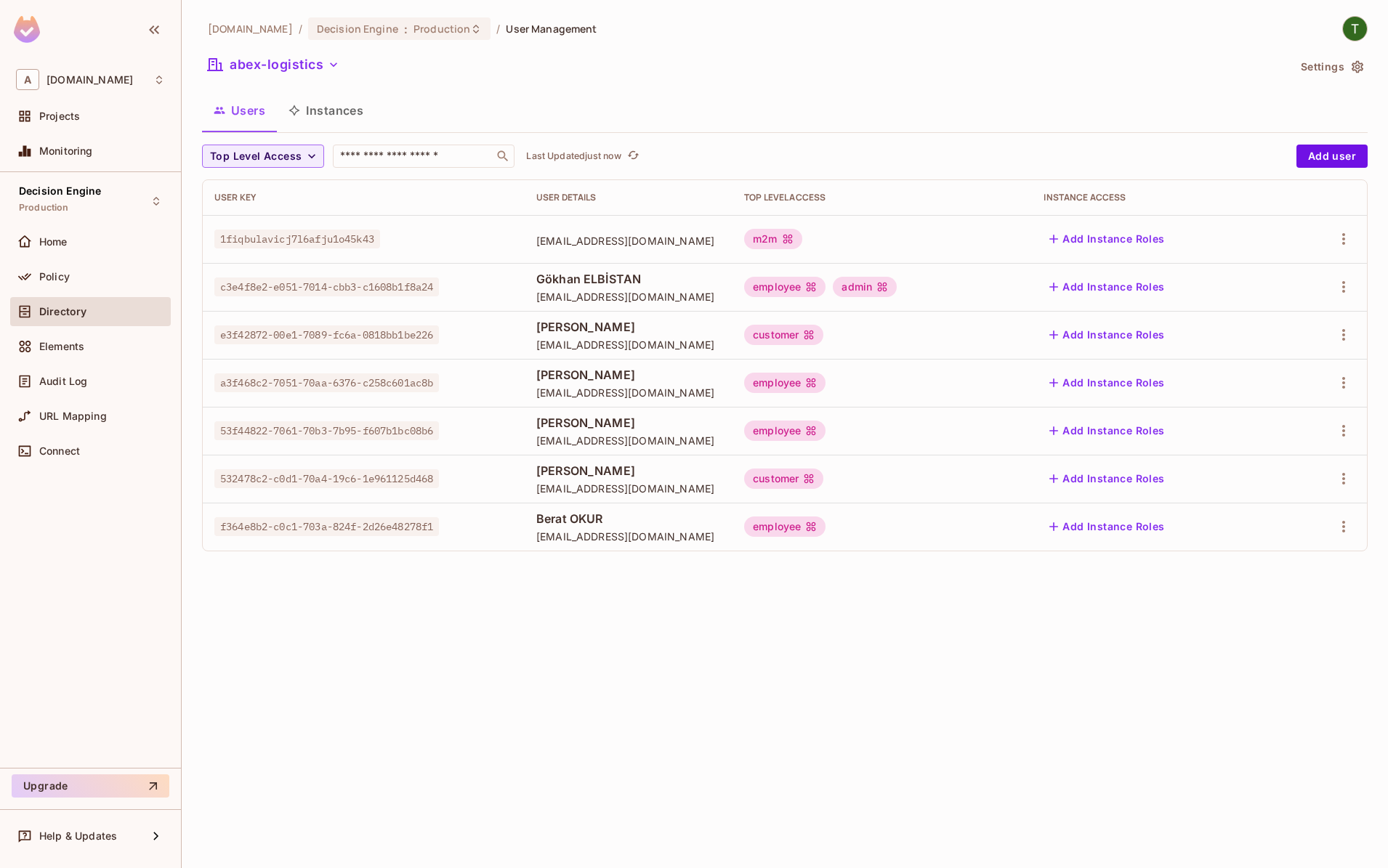
click at [635, 238] on span "services@n8n.app" at bounding box center [628, 241] width 185 height 14
click at [802, 238] on div "m2m" at bounding box center [773, 239] width 58 height 20
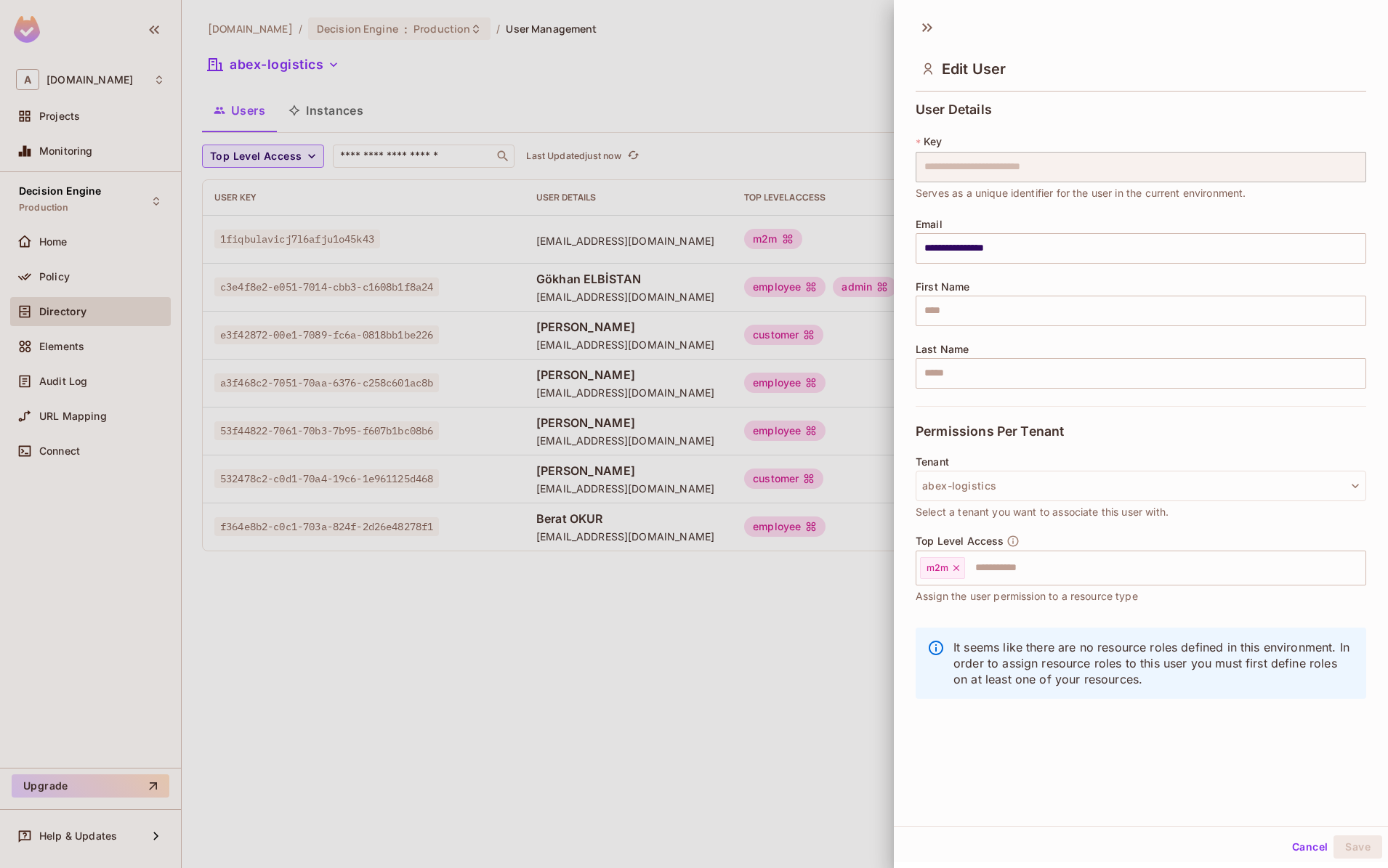
click at [807, 212] on div at bounding box center [694, 434] width 1388 height 868
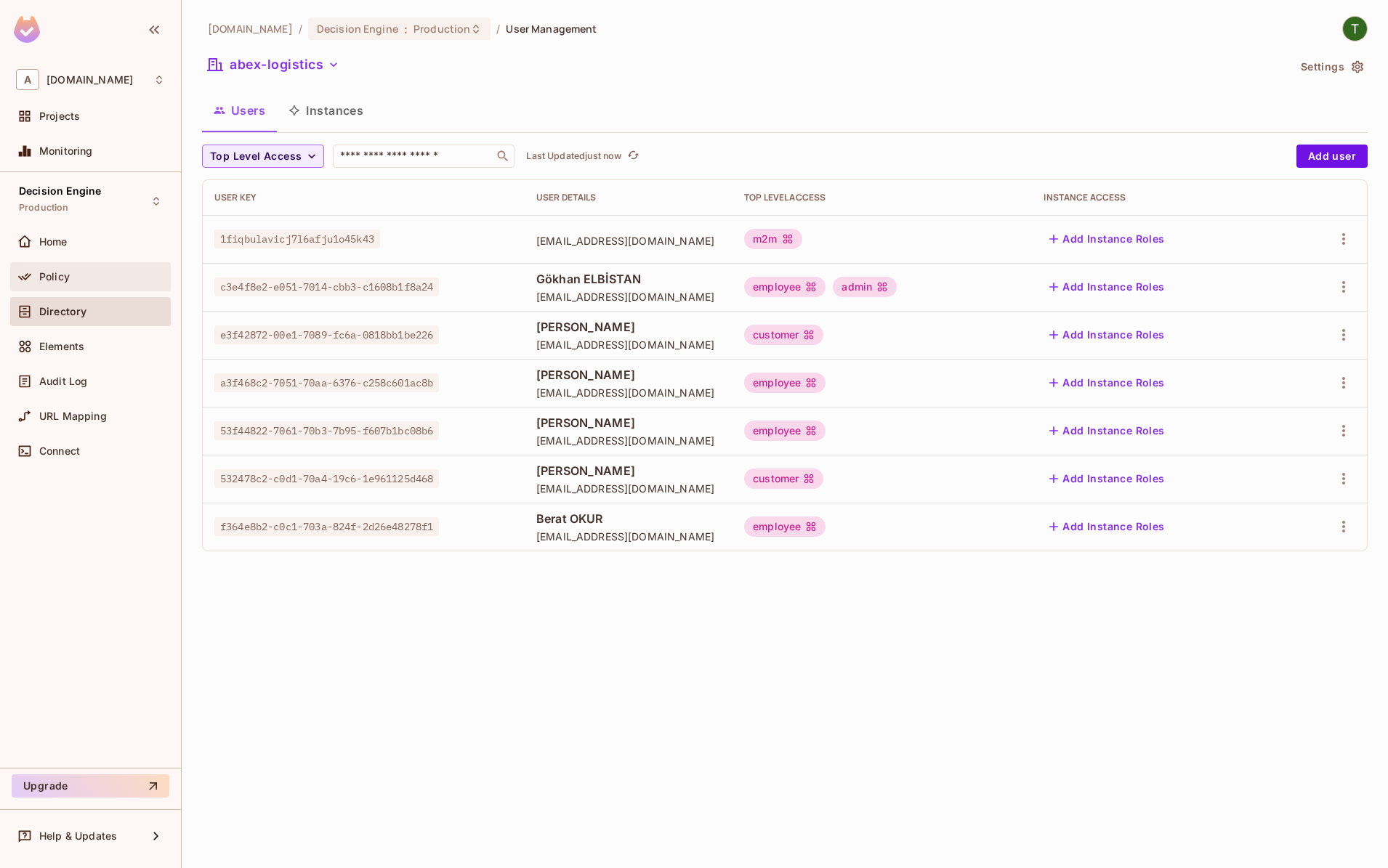
click at [85, 279] on div "Policy" at bounding box center [102, 277] width 125 height 12
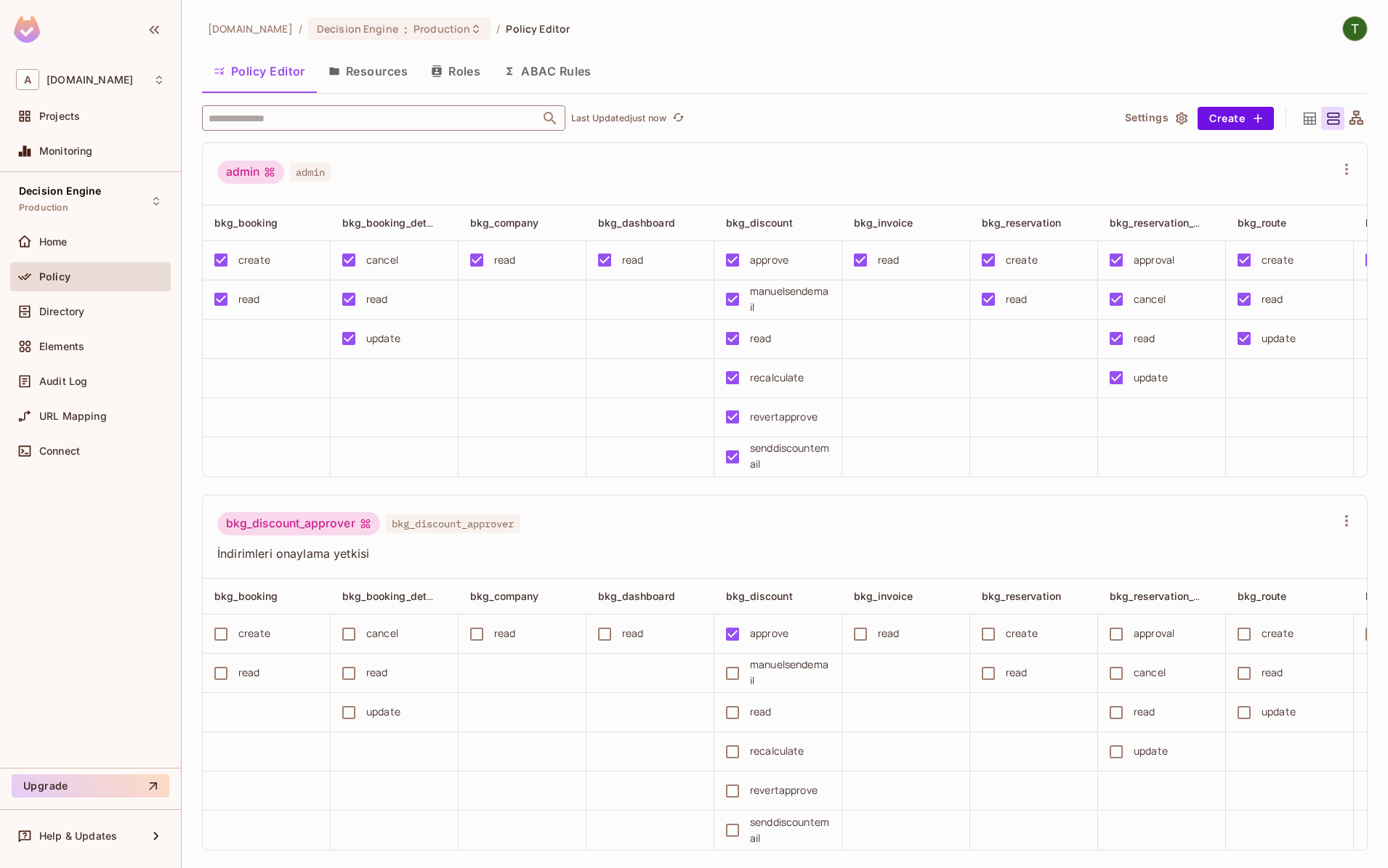
click at [334, 119] on input "text" at bounding box center [371, 118] width 332 height 25
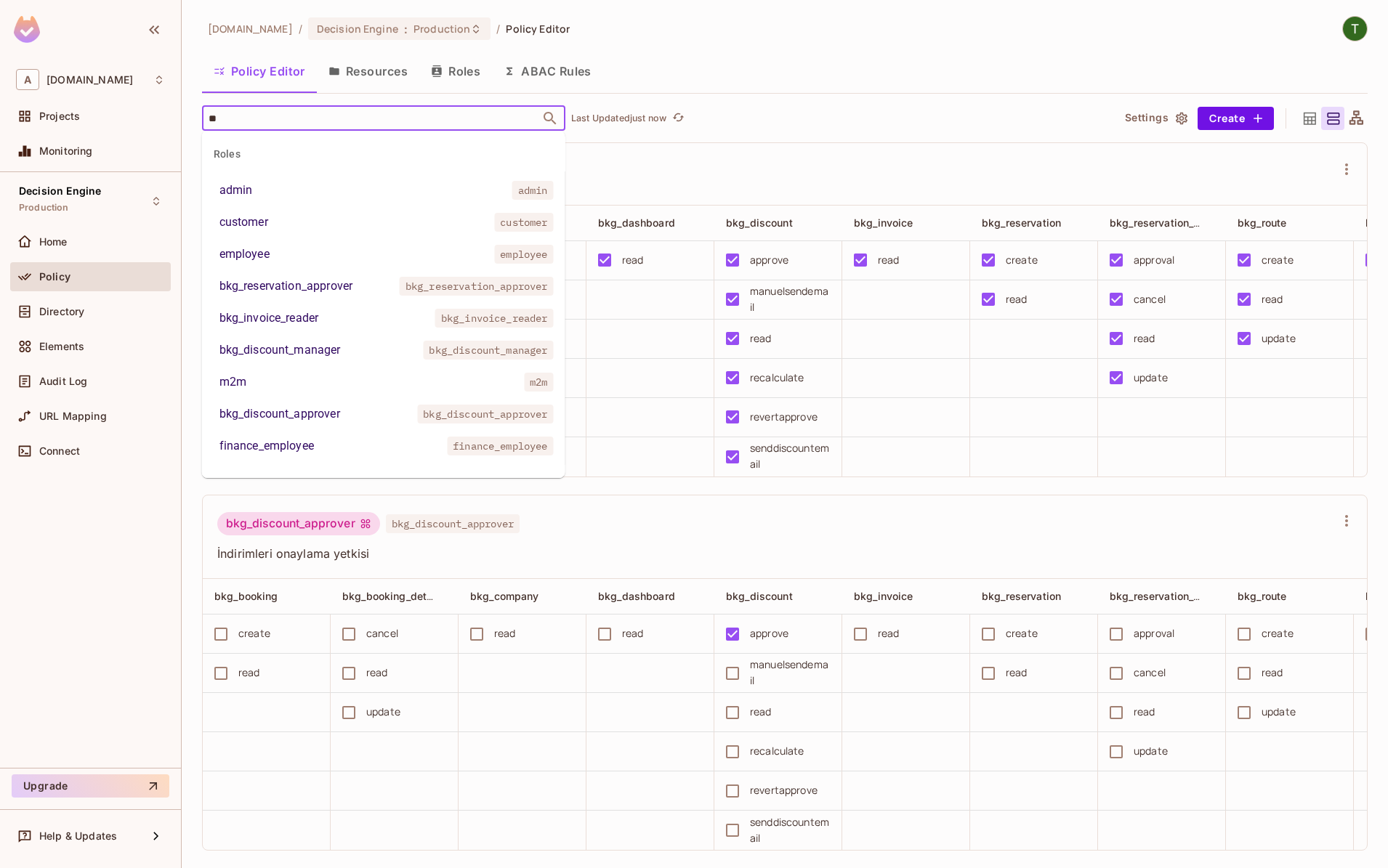
type input "***"
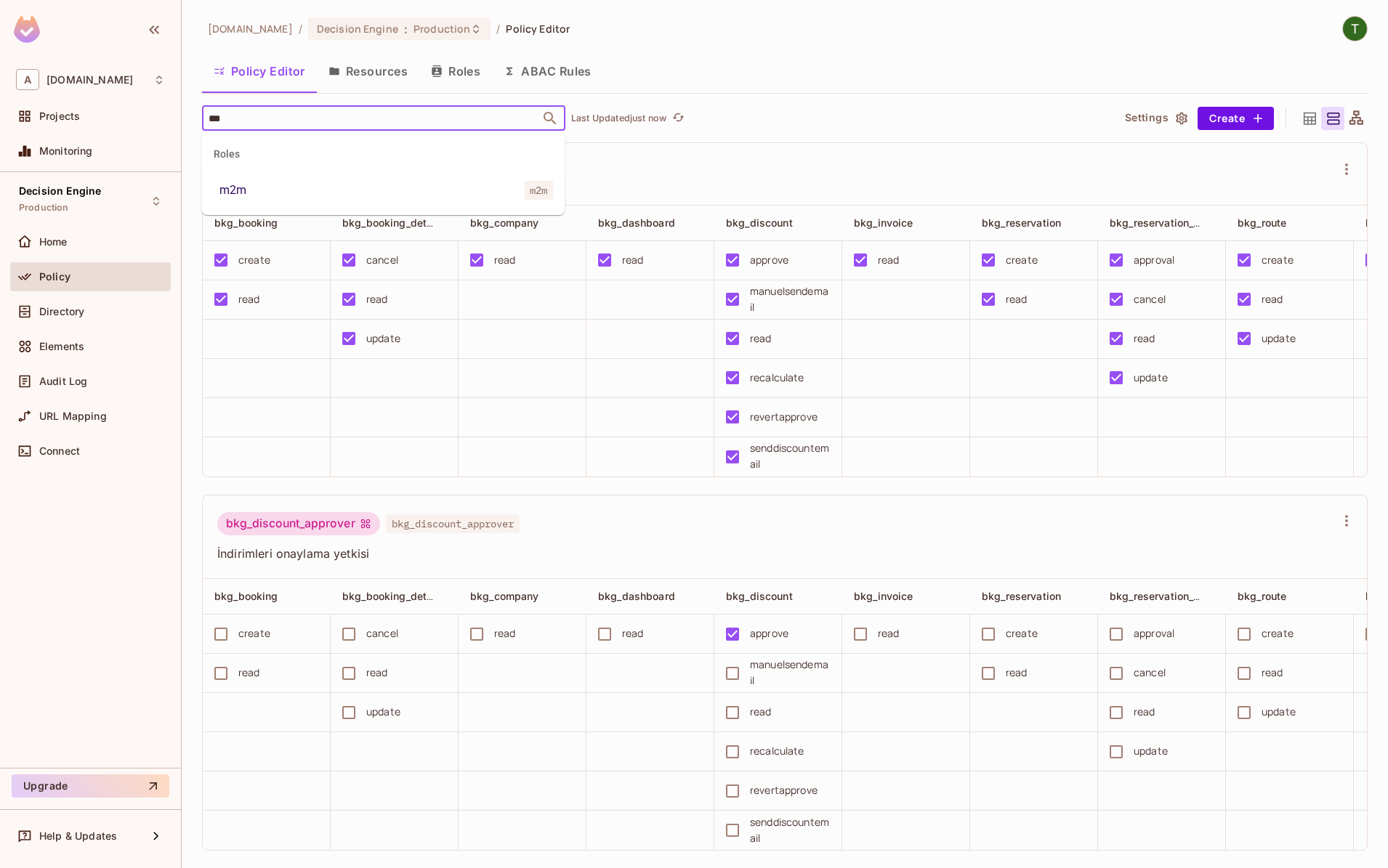
click at [293, 191] on li "m2m m2m" at bounding box center [384, 190] width 363 height 26
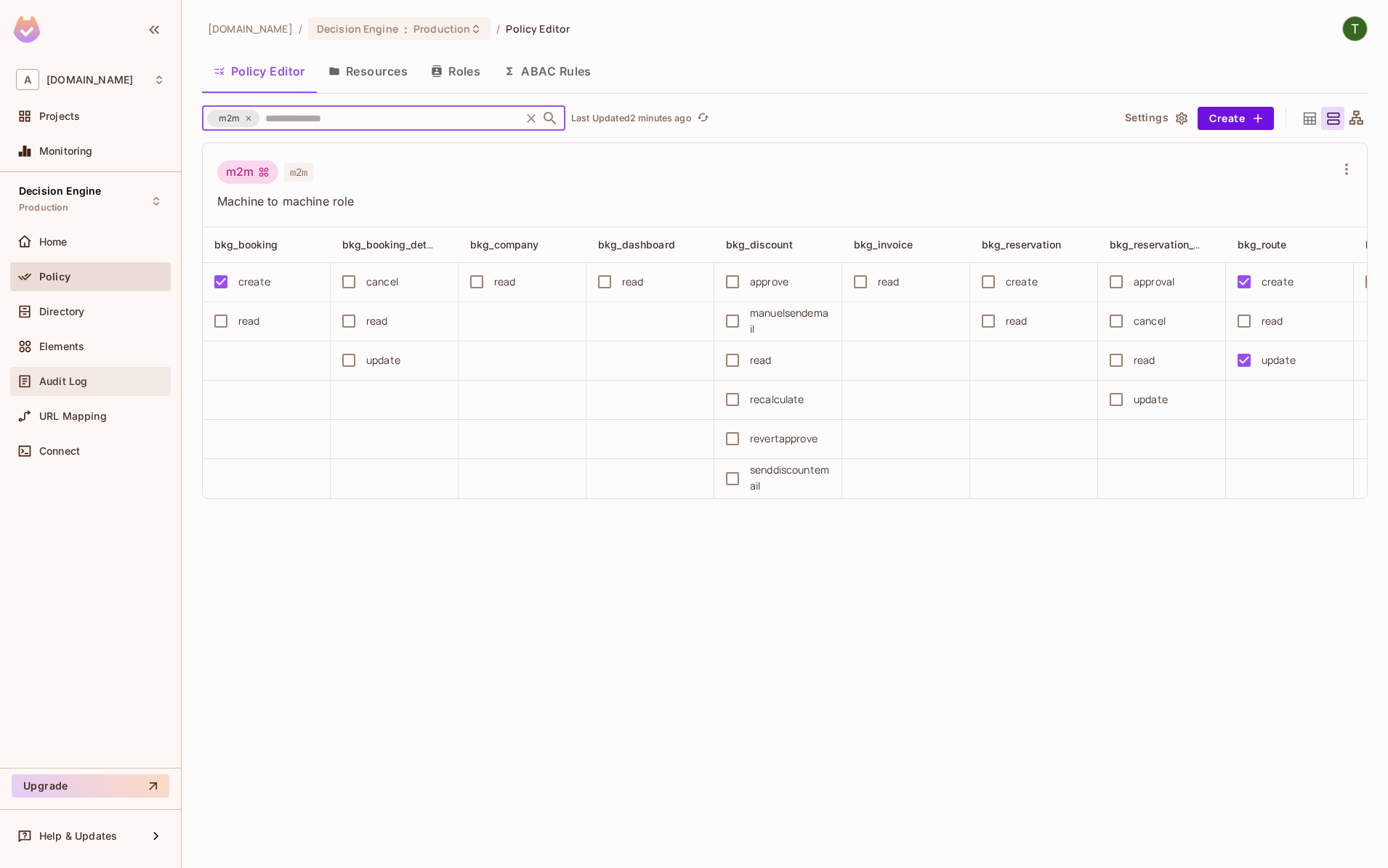
click at [84, 374] on div "Audit Log" at bounding box center [90, 381] width 149 height 18
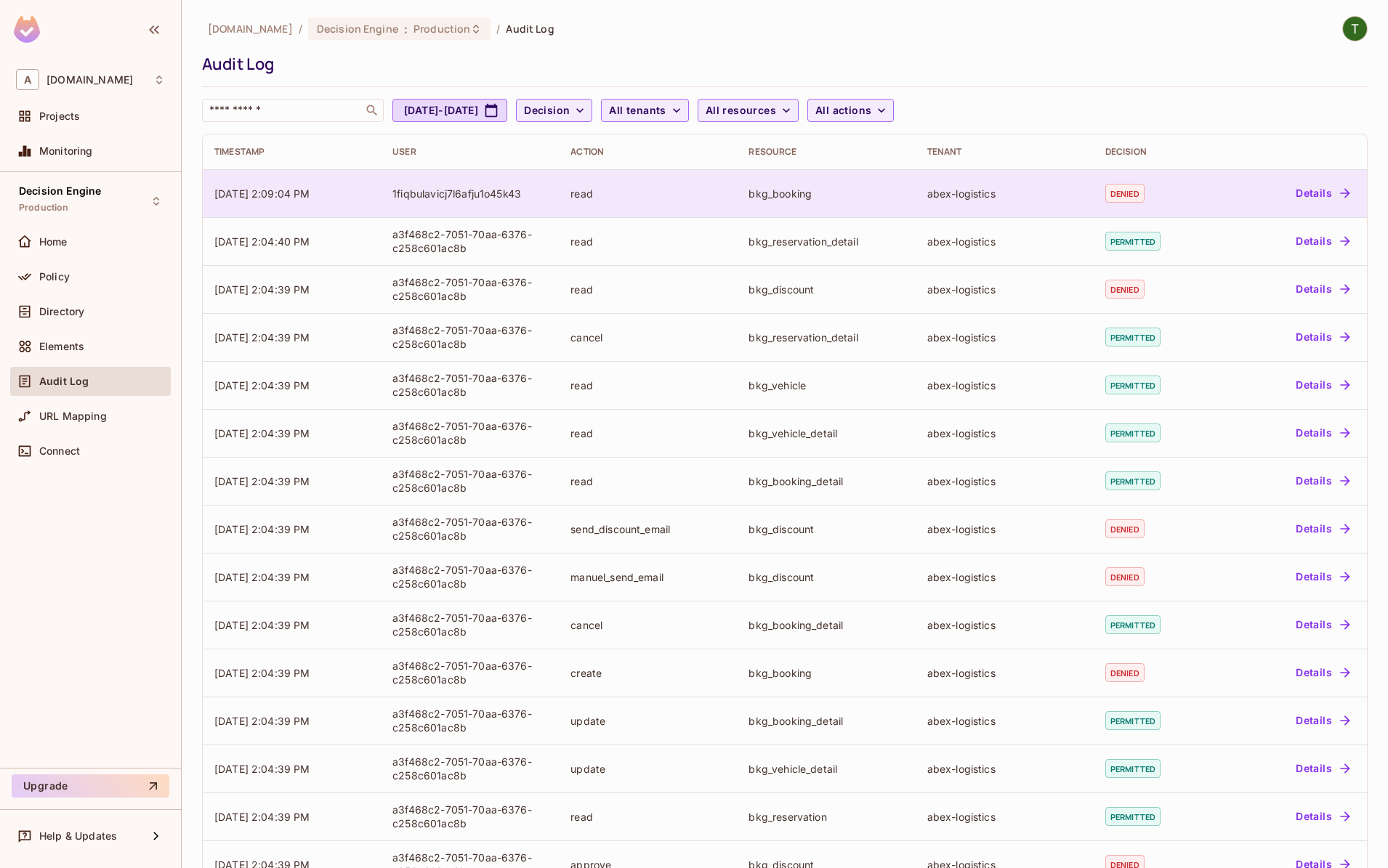
click at [1309, 191] on button "Details" at bounding box center [1323, 193] width 65 height 23
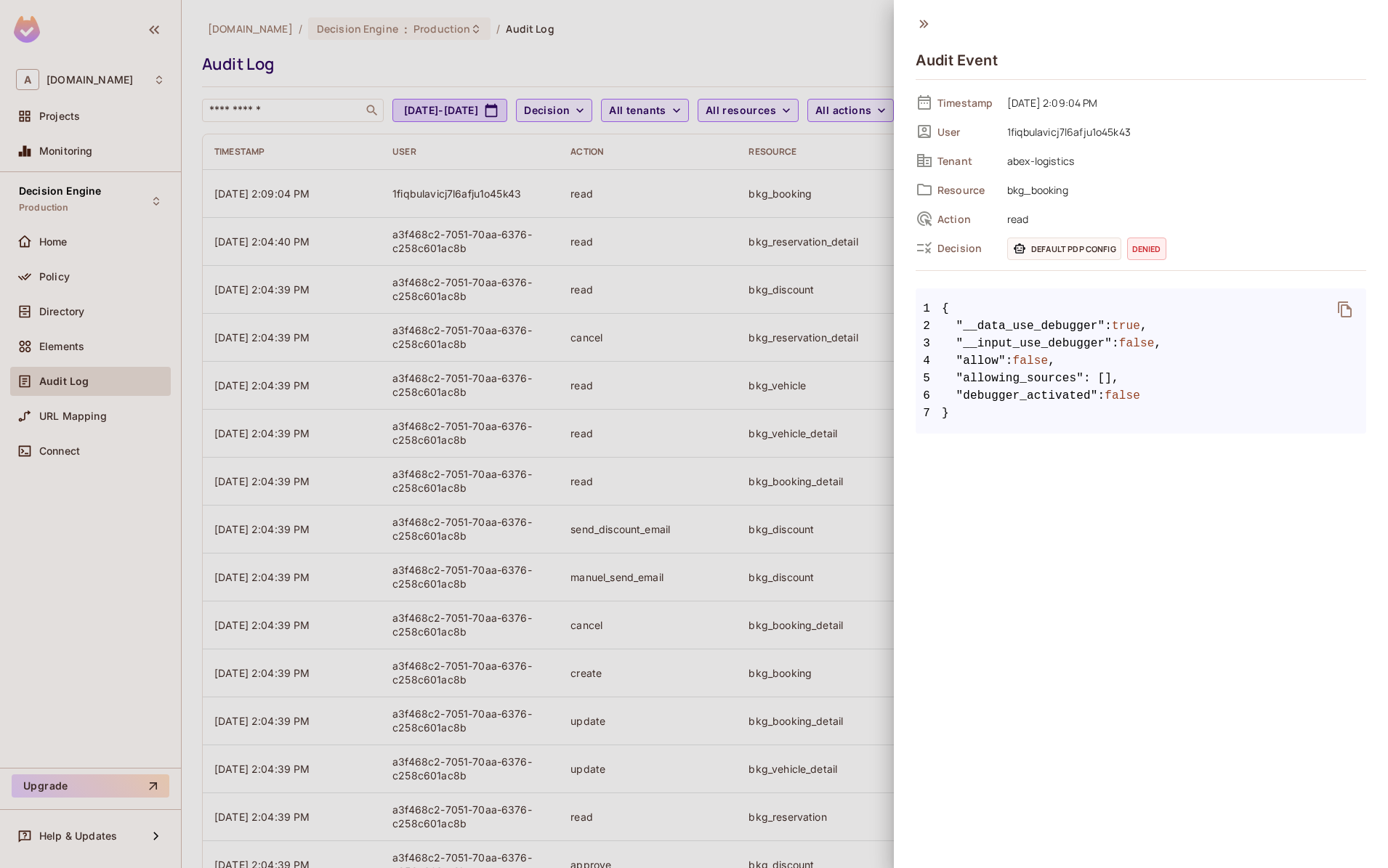
click at [1083, 130] on span "1fiqbulavicj7l6afju1o45k43" at bounding box center [1183, 131] width 366 height 18
click at [1082, 130] on span "1fiqbulavicj7l6afju1o45k43" at bounding box center [1183, 131] width 366 height 18
click at [507, 52] on div at bounding box center [694, 434] width 1388 height 868
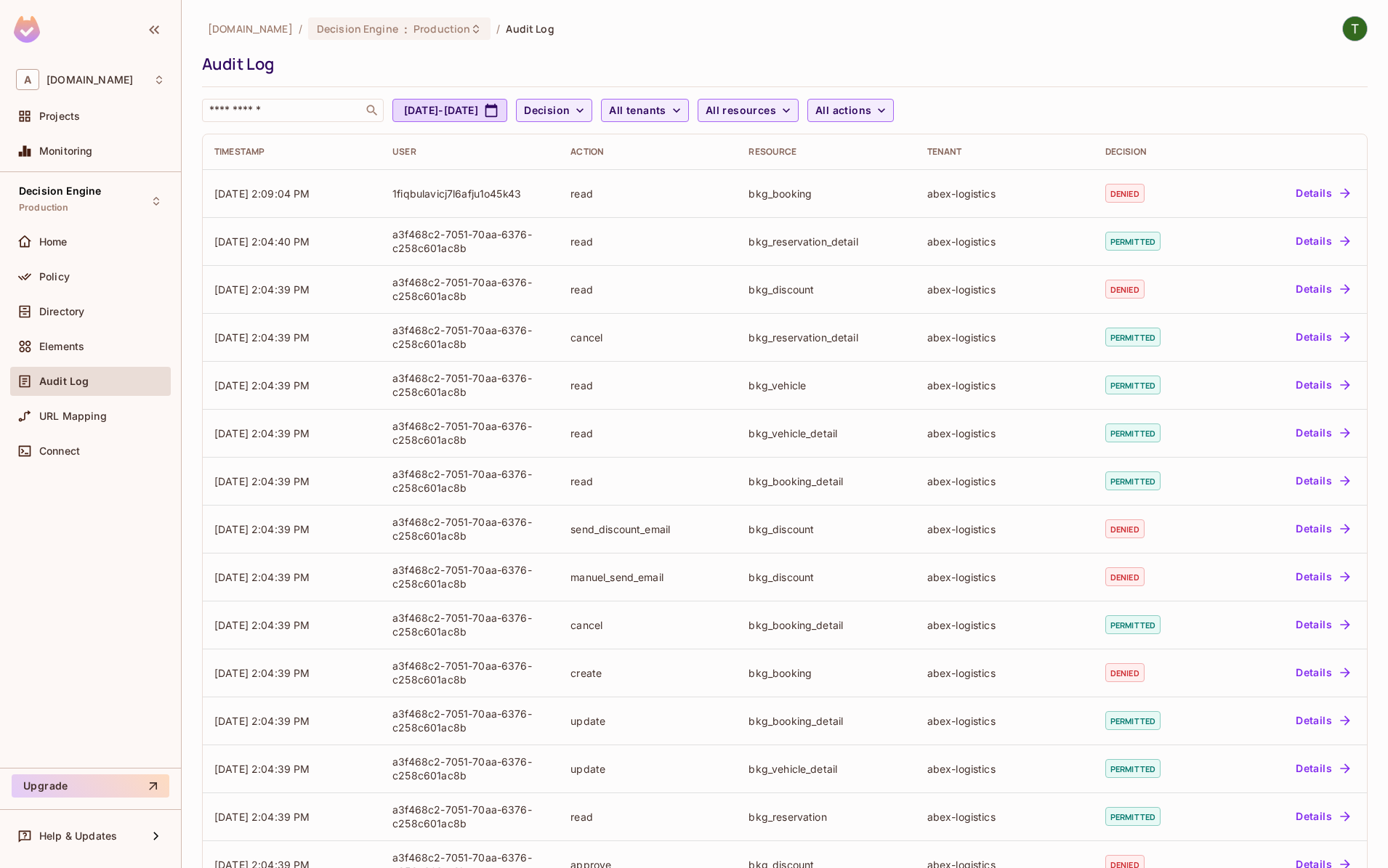
click at [679, 64] on div "Audit Log" at bounding box center [781, 64] width 1159 height 22
click at [1049, 80] on div "abclojistik.com / Decision Engine : Production / Audit Log Audit Log ​ Sep 10, …" at bounding box center [785, 69] width 1165 height 106
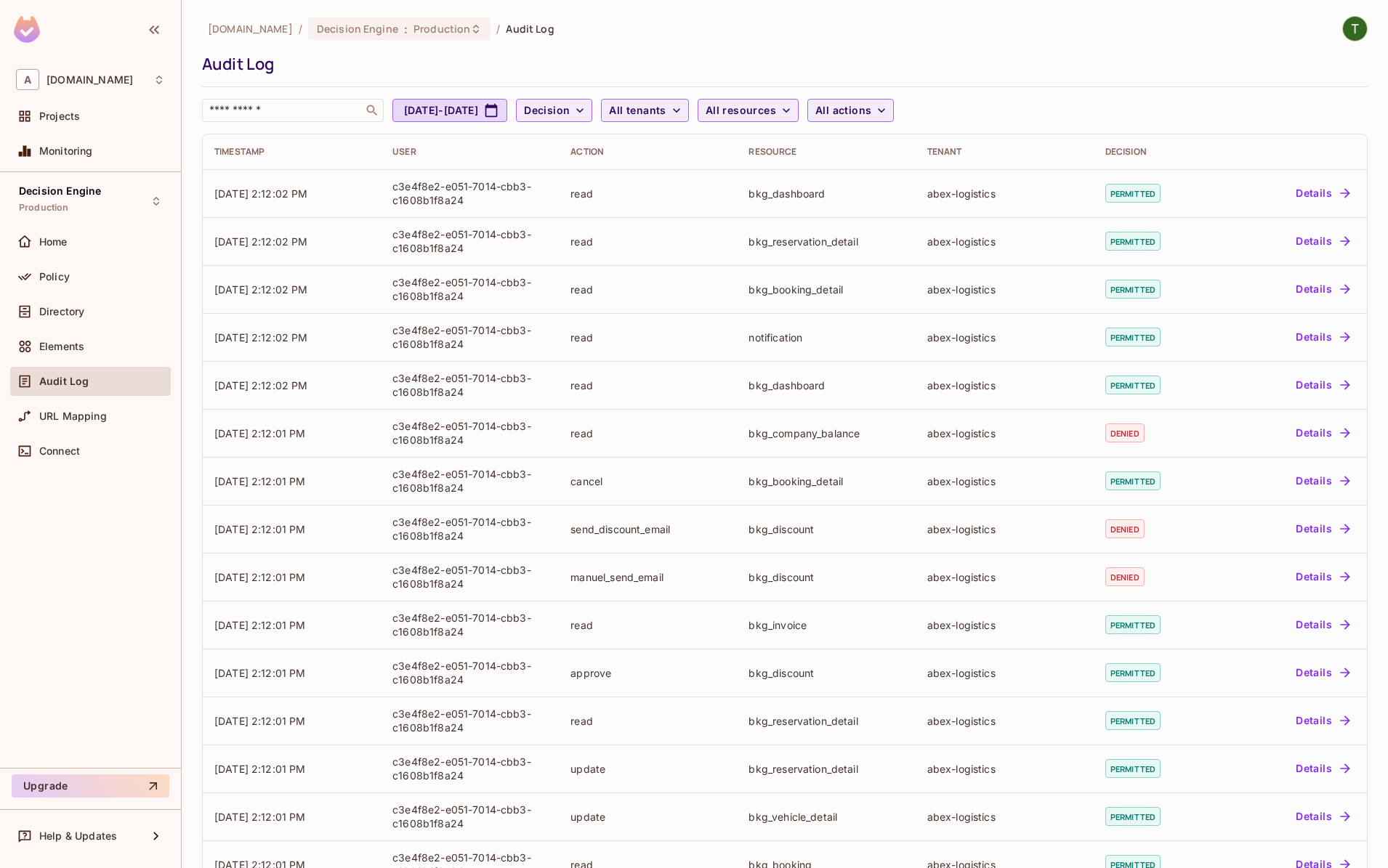
click at [894, 119] on button "All actions" at bounding box center [850, 110] width 86 height 23
click at [740, 105] on div at bounding box center [694, 434] width 1388 height 868
click at [570, 110] on span "Decision" at bounding box center [546, 111] width 46 height 18
click at [629, 186] on li "Denied" at bounding box center [621, 174] width 73 height 31
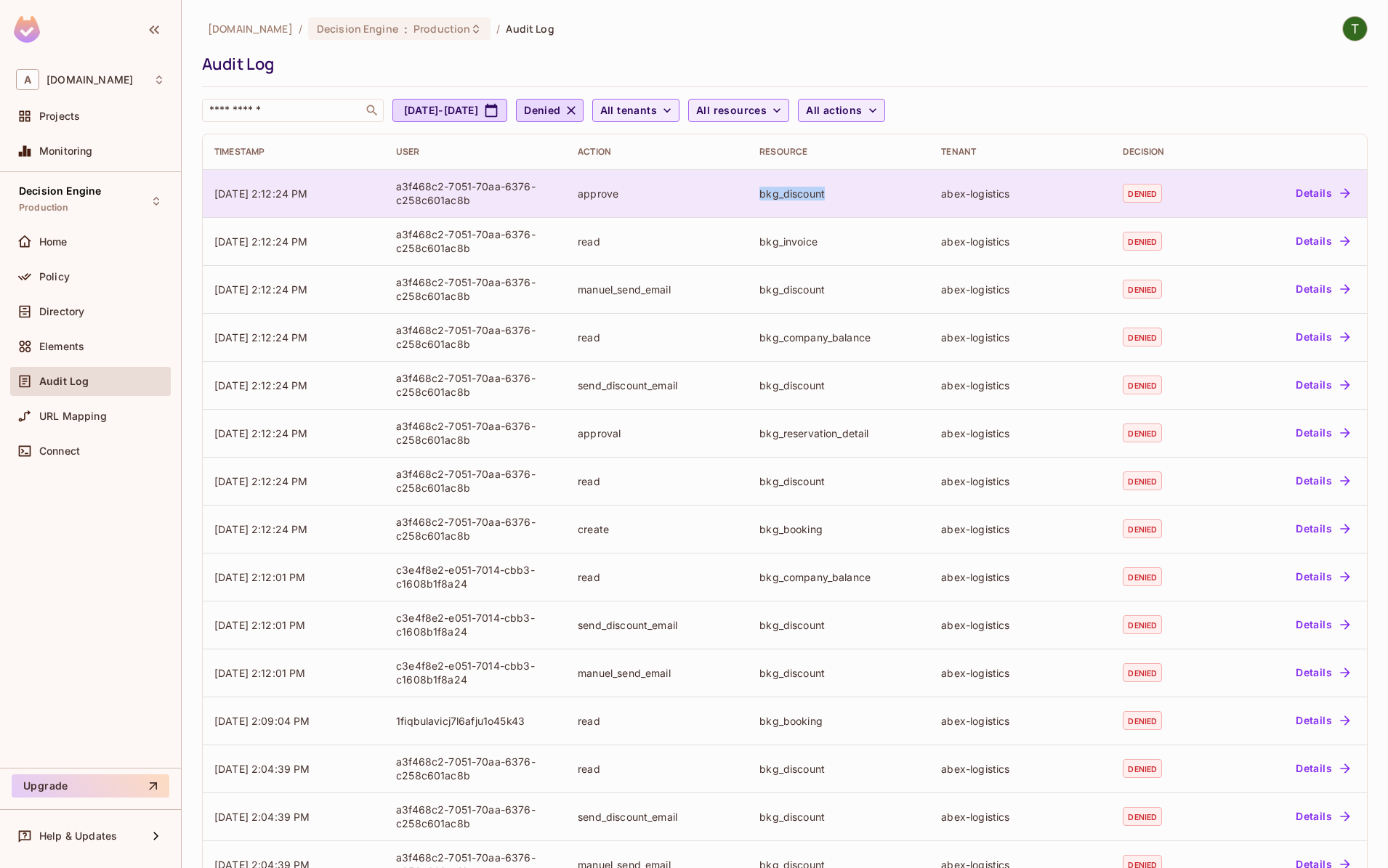
drag, startPoint x: 825, startPoint y: 198, endPoint x: 756, endPoint y: 197, distance: 69.0
click at [760, 197] on div "bkg_discount" at bounding box center [838, 193] width 158 height 14
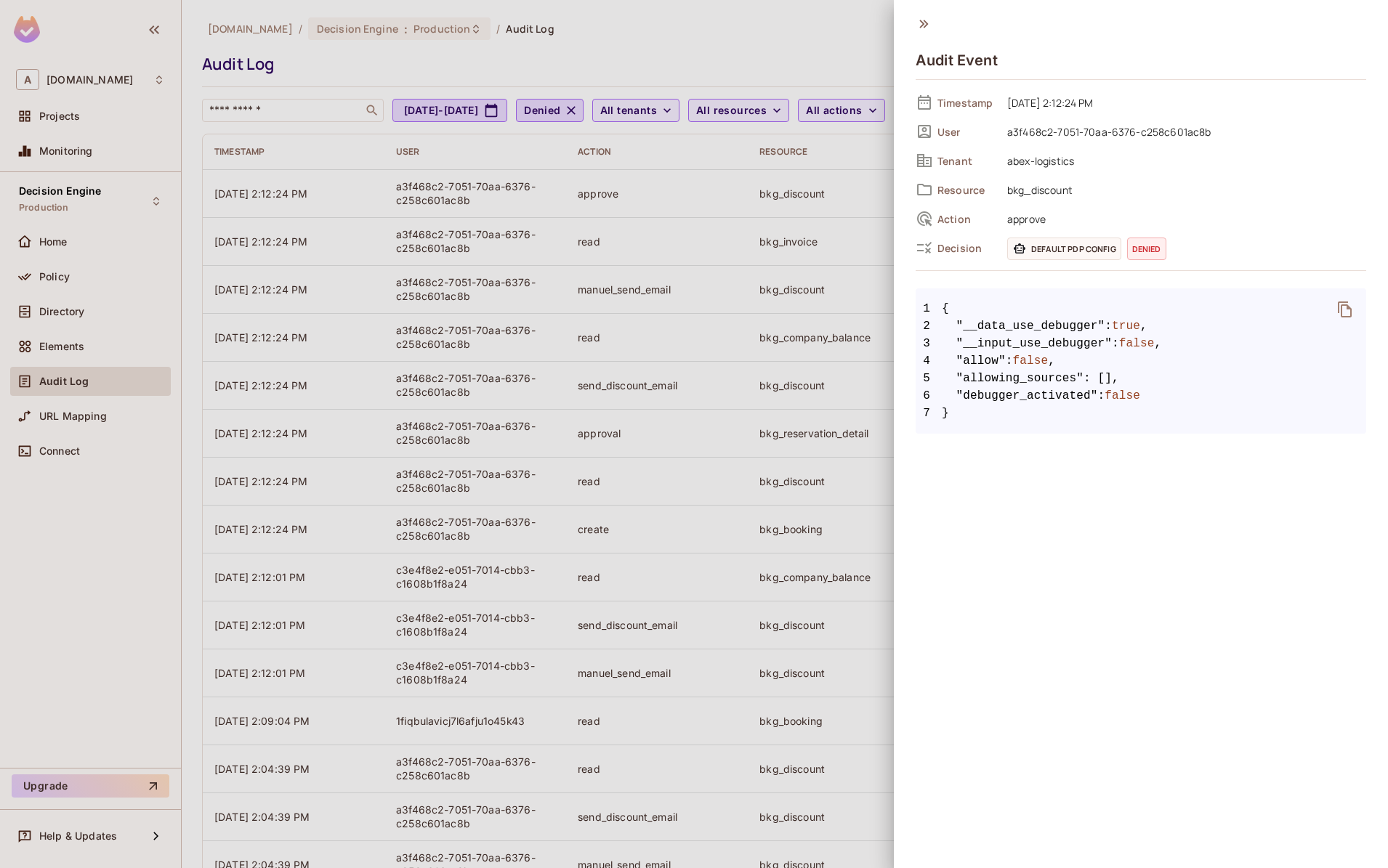
click at [827, 58] on div at bounding box center [694, 434] width 1388 height 868
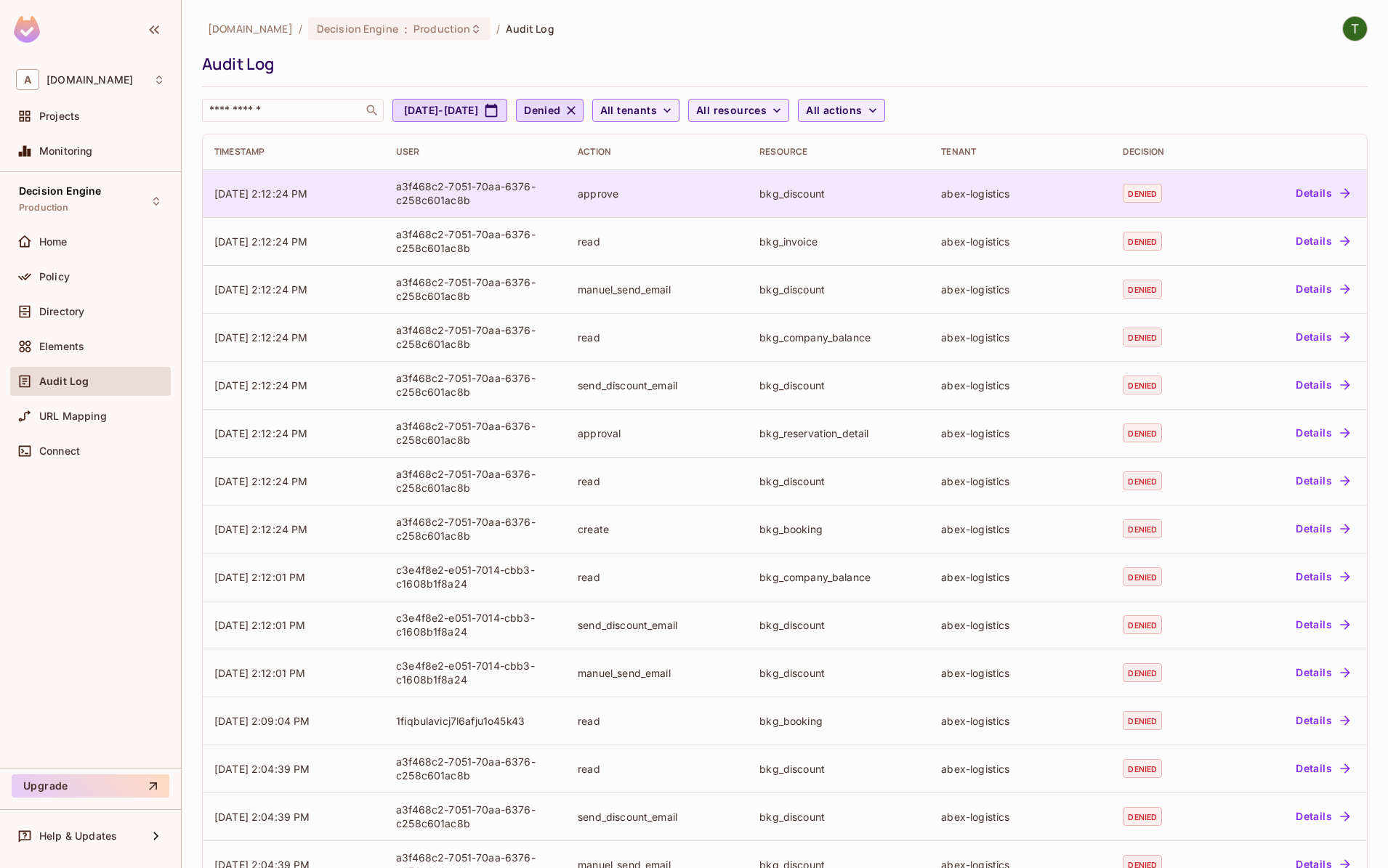
drag, startPoint x: 1297, startPoint y: 164, endPoint x: 1298, endPoint y: 175, distance: 11.0
click at [1297, 166] on th at bounding box center [1293, 152] width 147 height 35
click at [1298, 177] on td "Details" at bounding box center [1293, 192] width 147 height 48
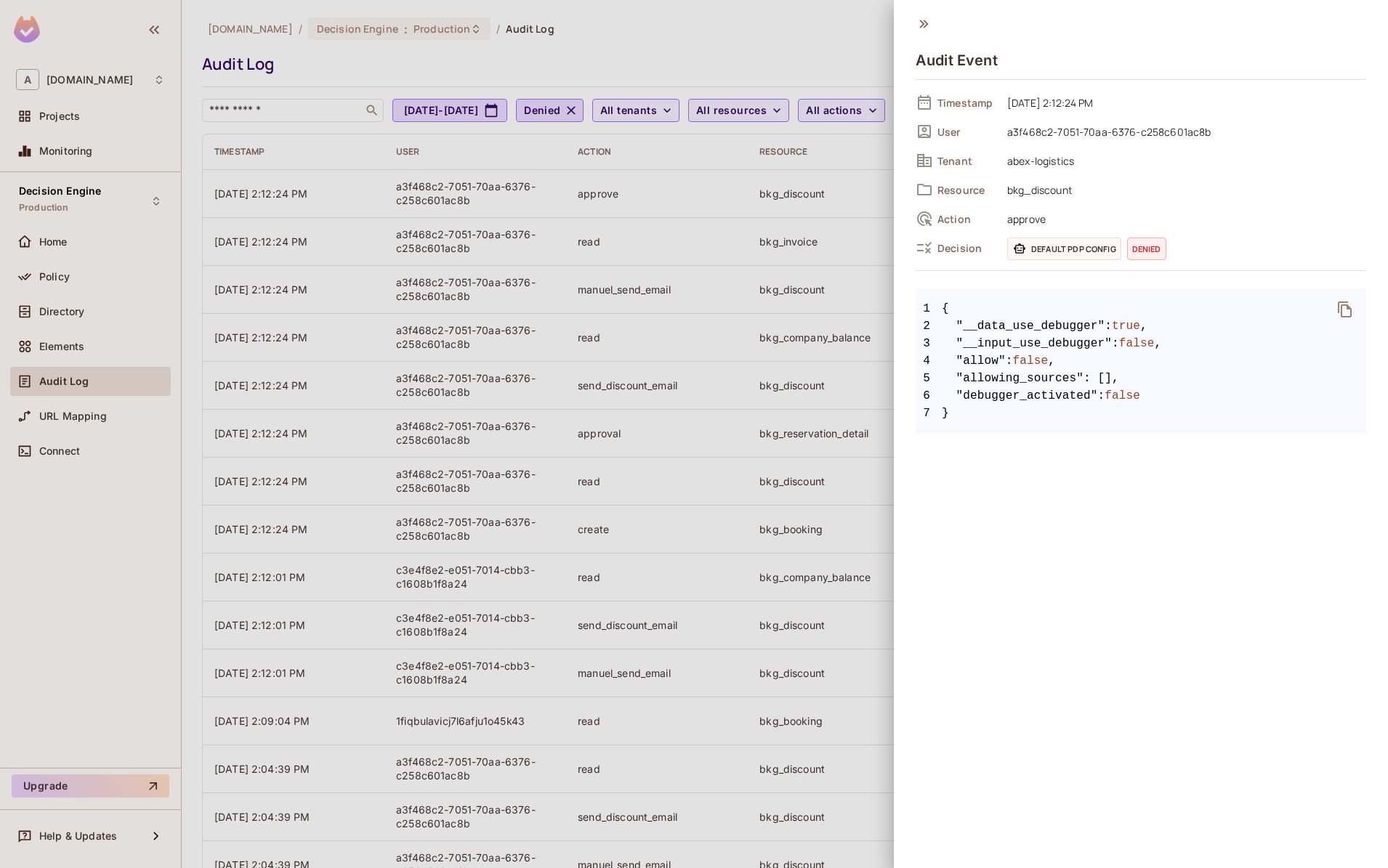
click at [1060, 130] on span "a3f468c2-7051-70aa-6376-c258c601ac8b" at bounding box center [1183, 131] width 366 height 18
click at [786, 60] on div at bounding box center [694, 434] width 1388 height 868
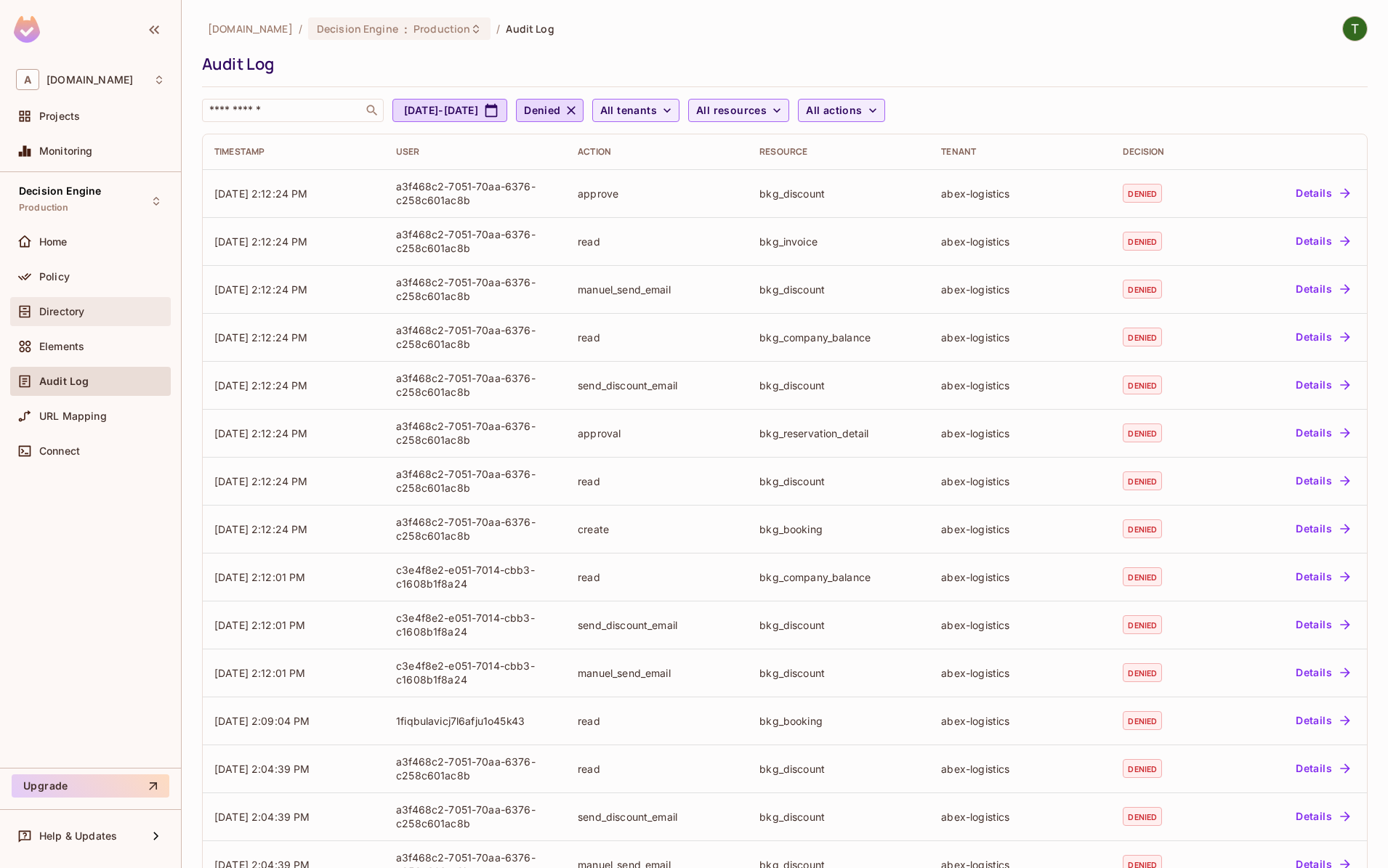
drag, startPoint x: 84, startPoint y: 313, endPoint x: 95, endPoint y: 305, distance: 13.6
click at [97, 304] on div "Directory" at bounding box center [90, 311] width 149 height 18
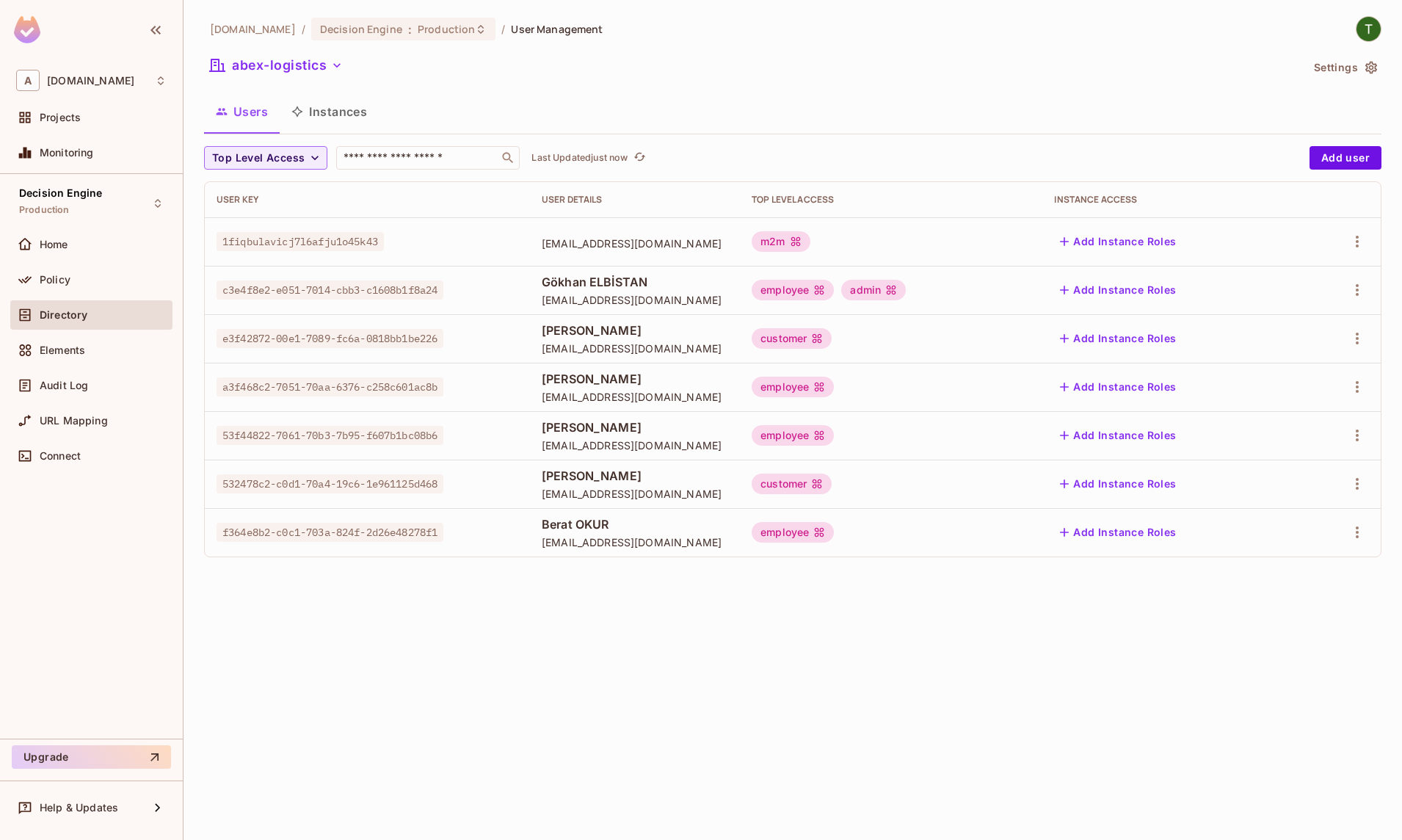
click at [580, 382] on span "Koray İsmail AYDOĞMUŞ" at bounding box center [635, 379] width 187 height 16
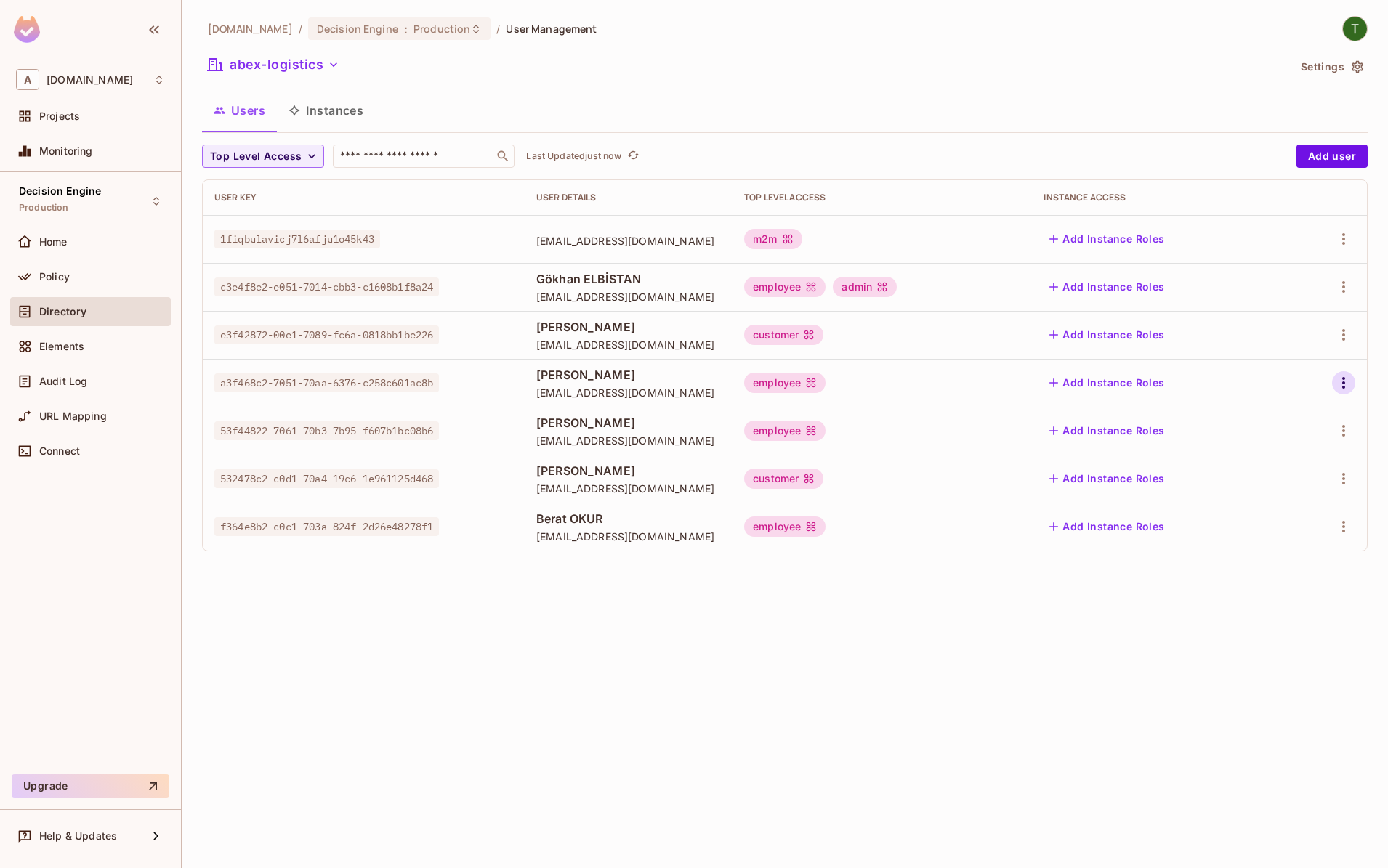
click at [1337, 381] on icon "button" at bounding box center [1344, 382] width 18 height 18
click at [1288, 404] on li "Edit" at bounding box center [1281, 417] width 129 height 32
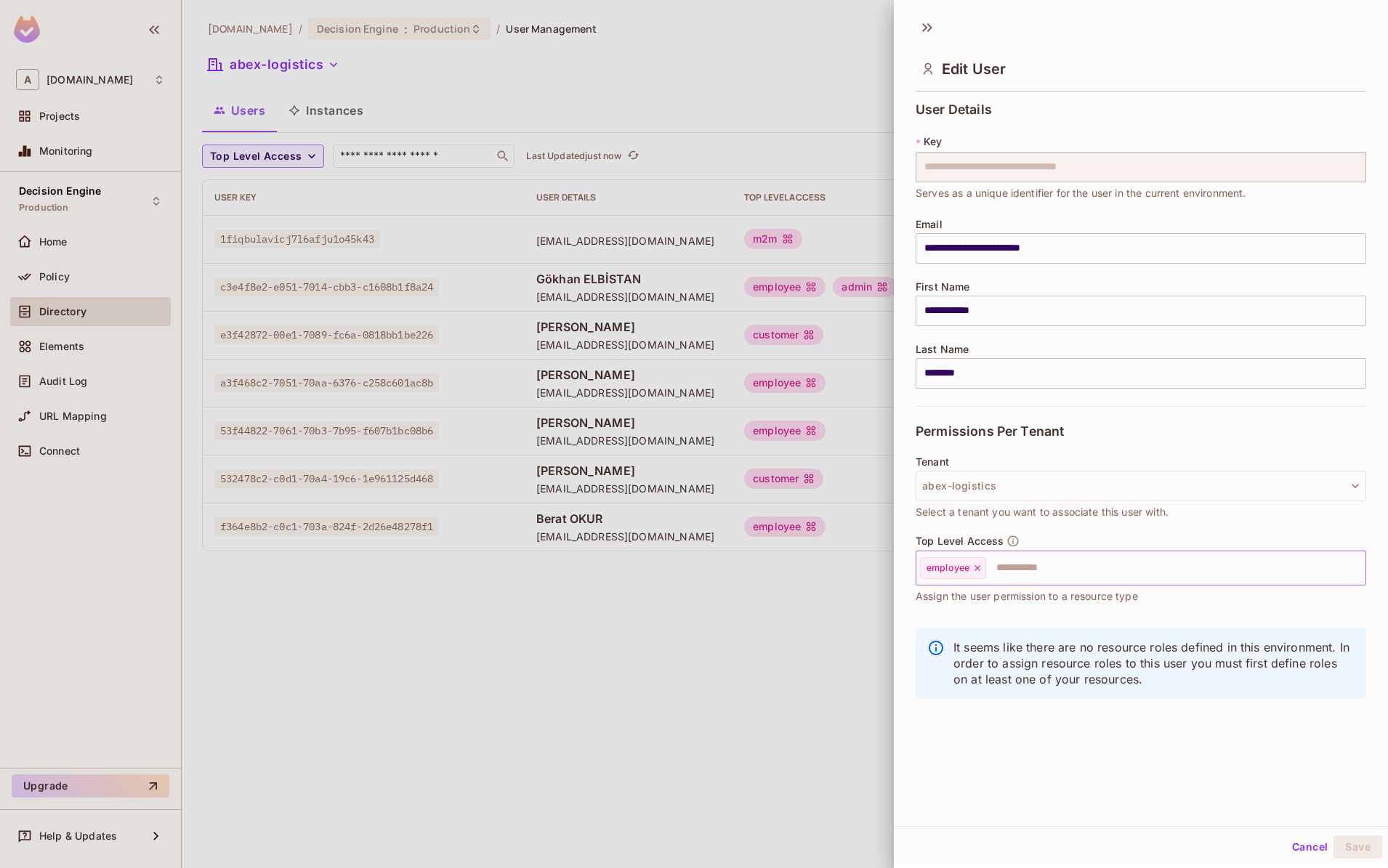
click at [1063, 555] on input "text" at bounding box center [1163, 568] width 351 height 29
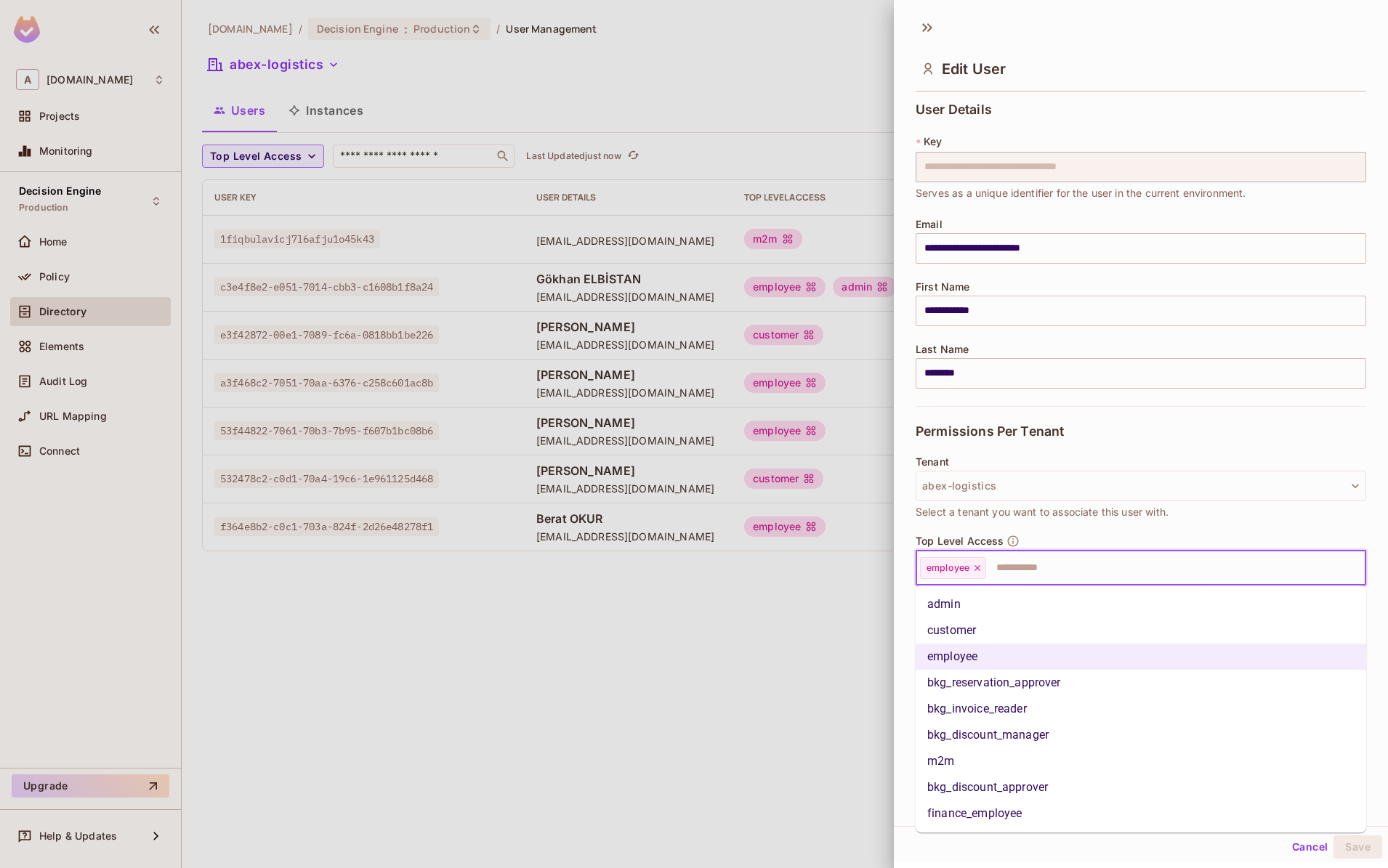
click at [1053, 687] on li "bkg_reservation_approver" at bounding box center [1141, 682] width 451 height 26
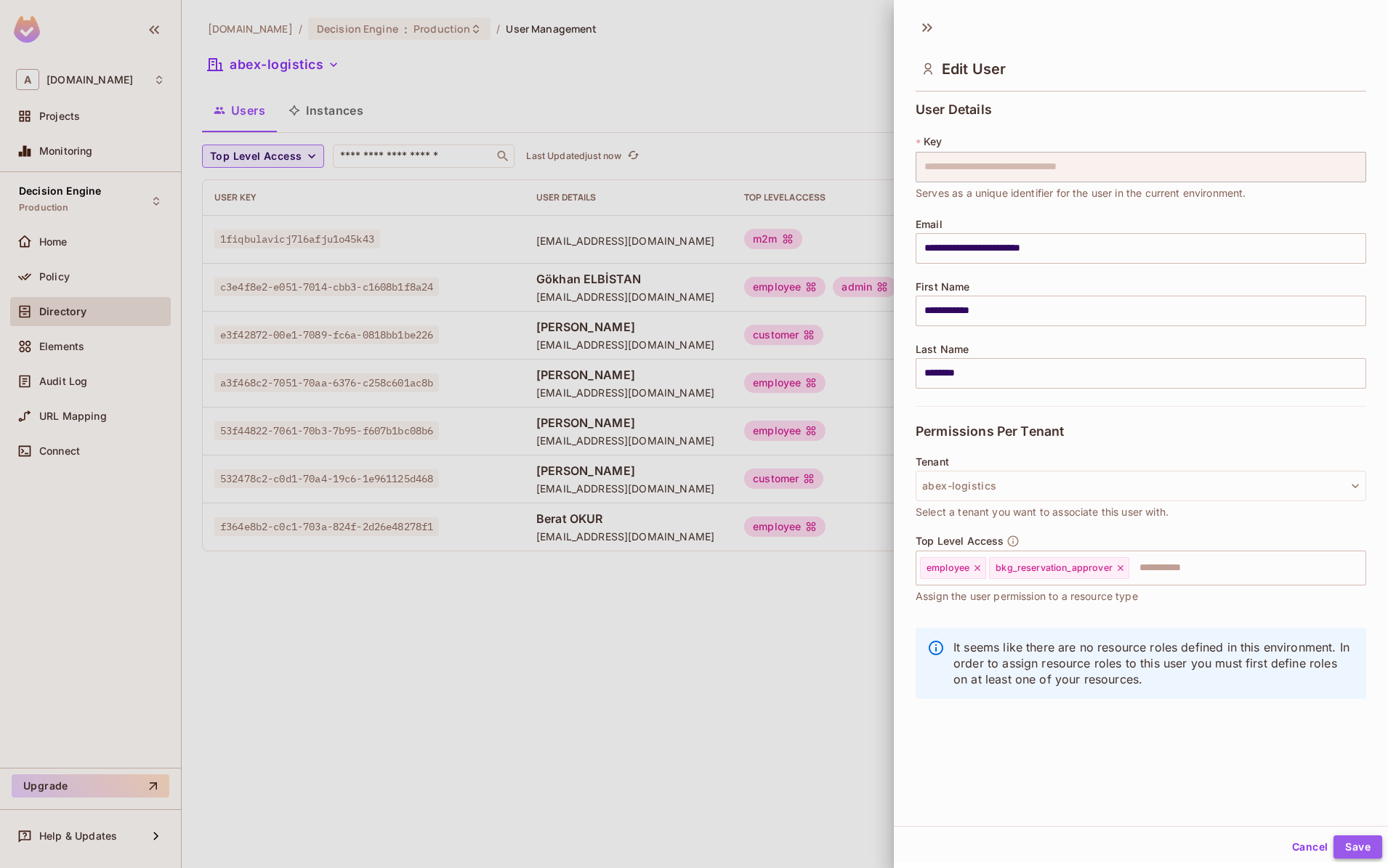
click at [1358, 842] on button "Save" at bounding box center [1358, 847] width 49 height 23
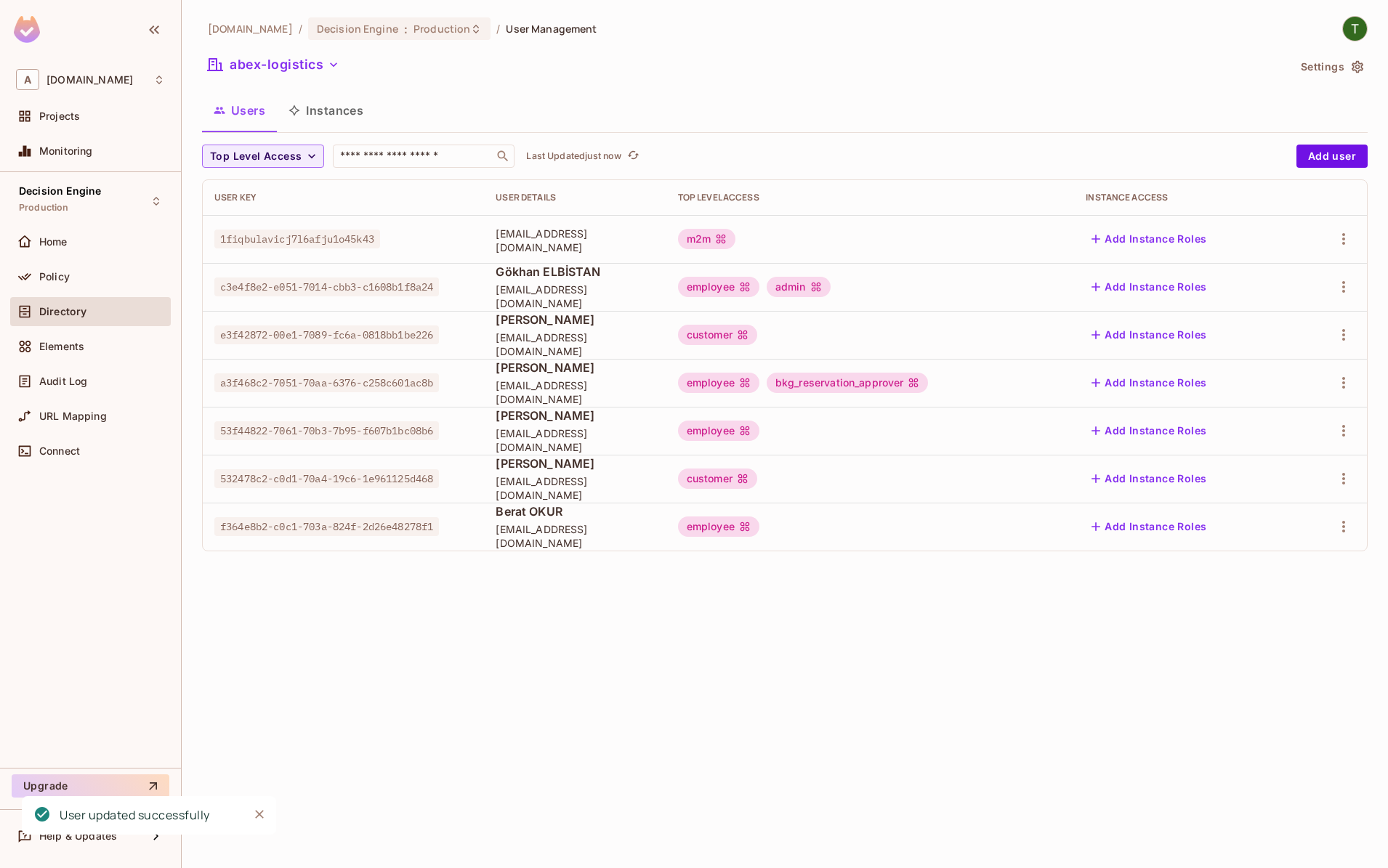
click at [873, 380] on div "bkg_reservation_approver" at bounding box center [848, 383] width 162 height 20
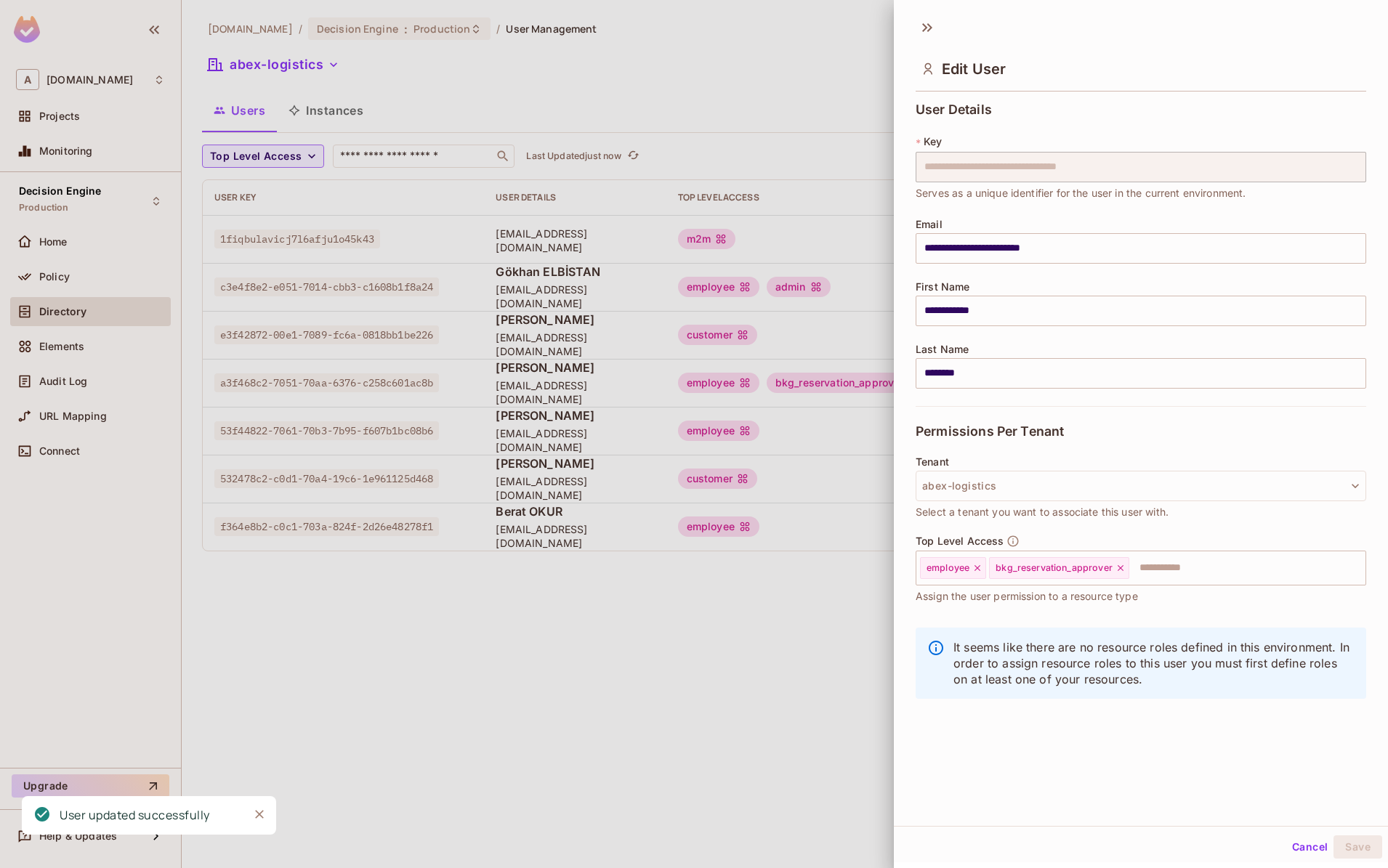
click at [873, 380] on div at bounding box center [694, 434] width 1388 height 868
click at [792, 620] on div at bounding box center [694, 434] width 1388 height 868
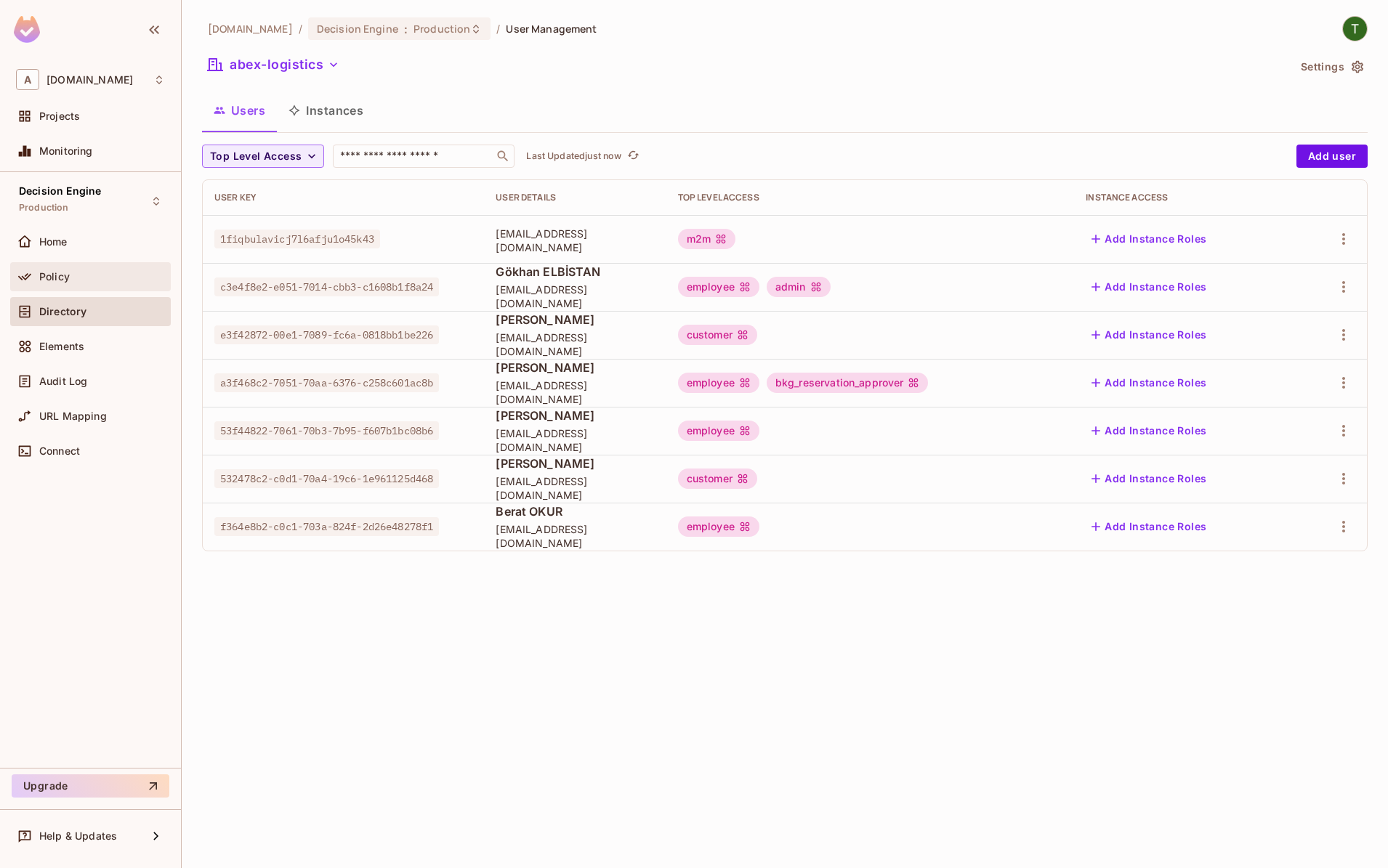
click at [115, 283] on div "Policy" at bounding box center [90, 277] width 149 height 18
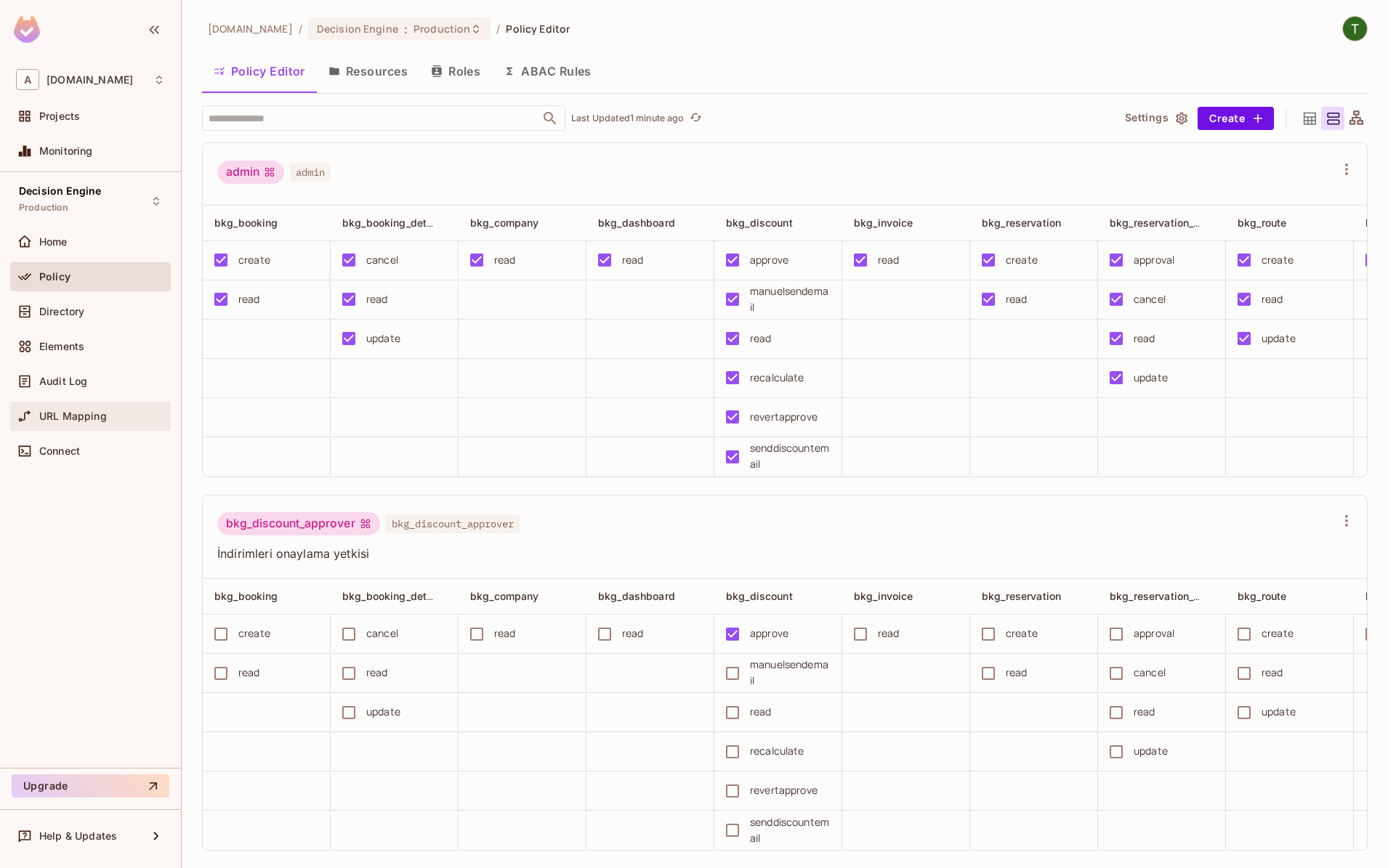
click at [62, 413] on span "URL Mapping" at bounding box center [73, 416] width 68 height 12
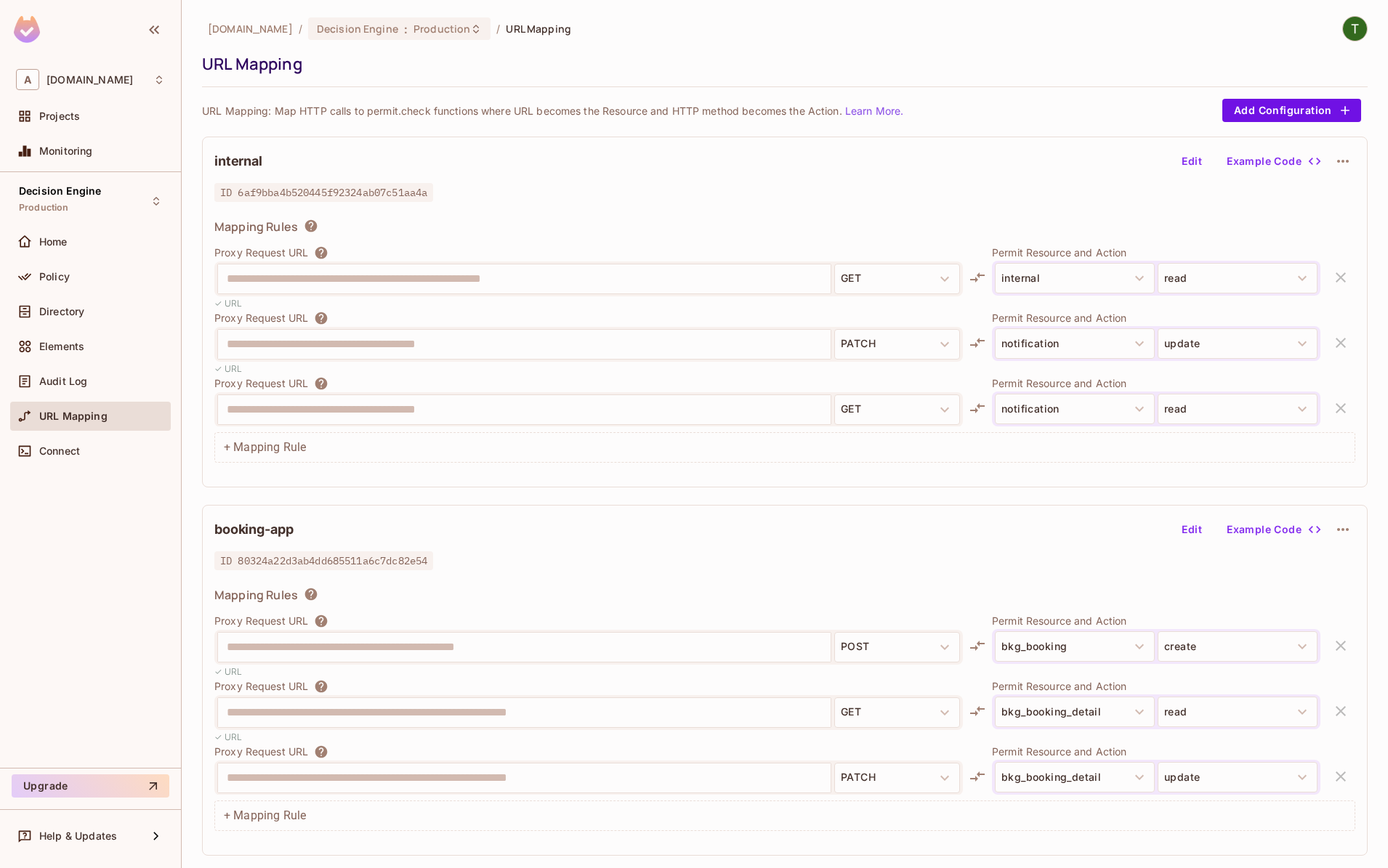
click at [526, 360] on div "**********" at bounding box center [525, 345] width 614 height 30
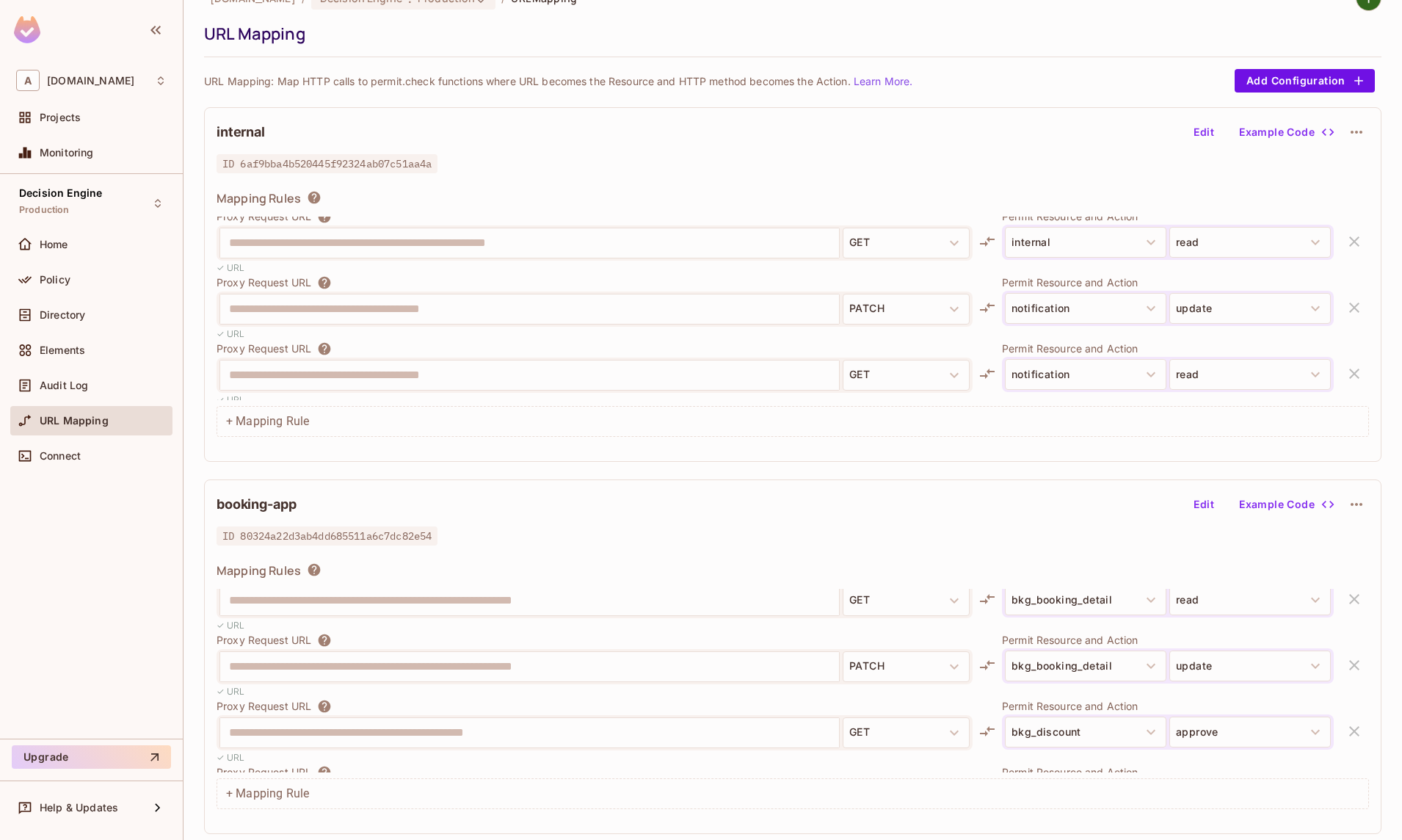
scroll to position [90, 0]
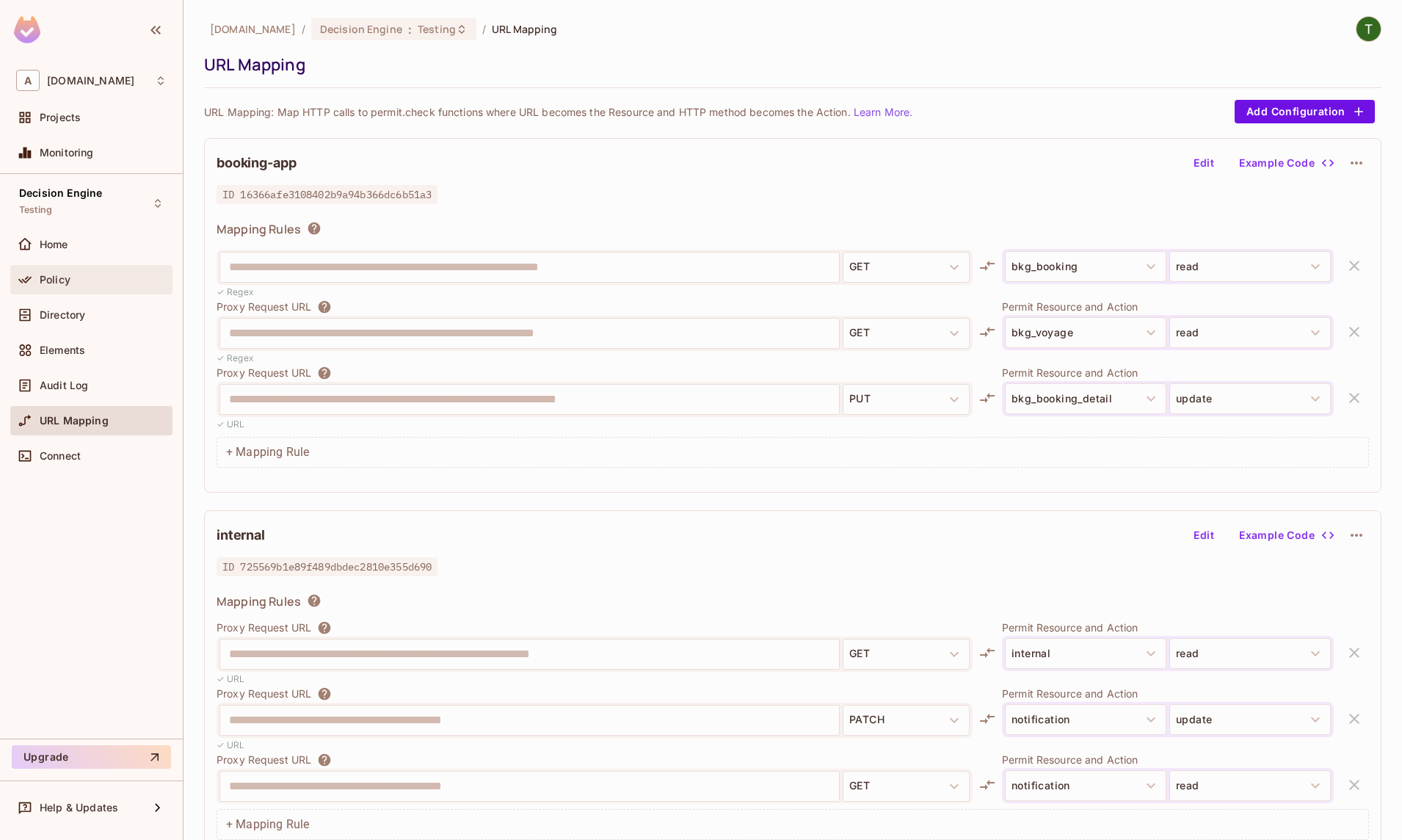
click at [89, 276] on div "Policy" at bounding box center [103, 280] width 127 height 12
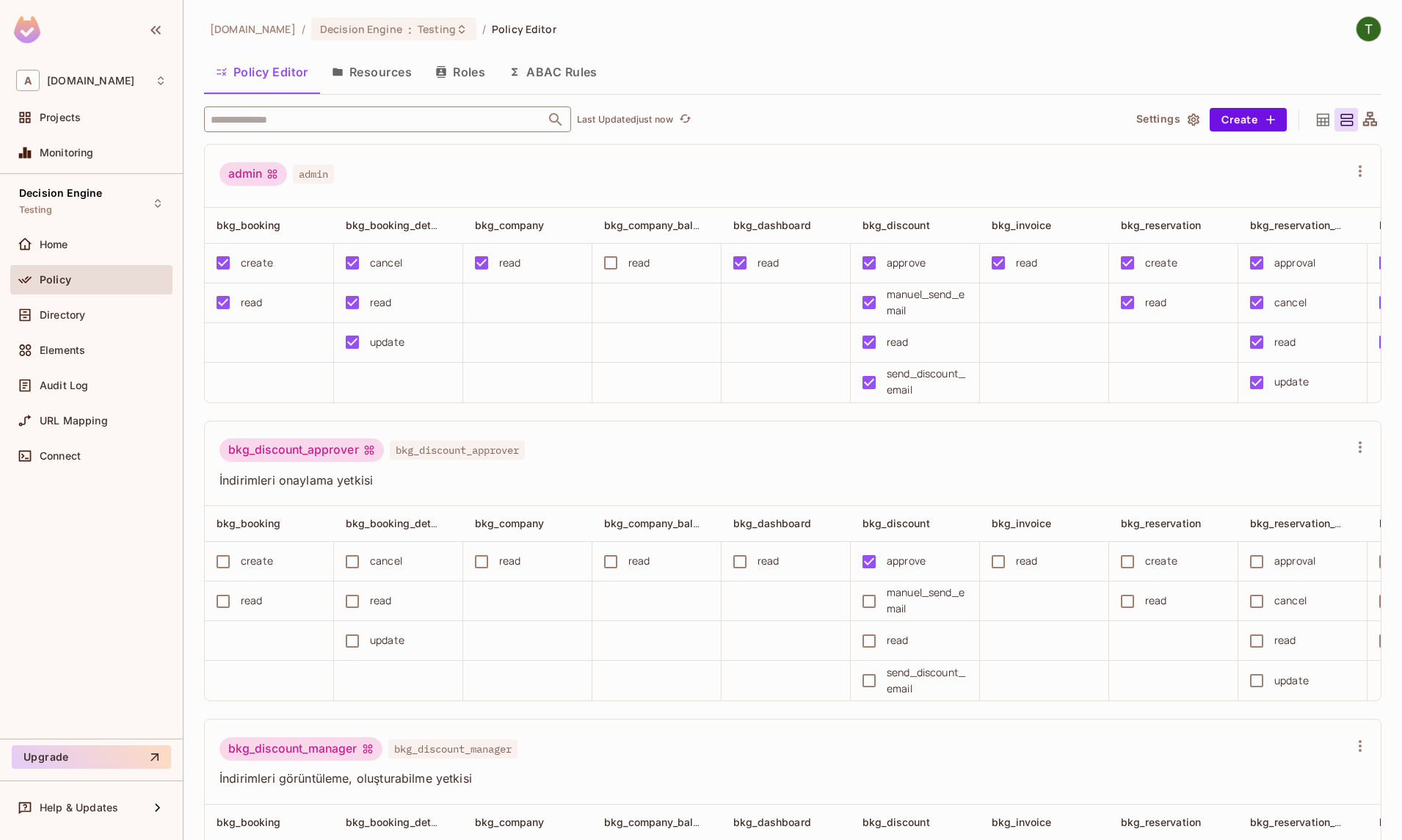
click at [335, 117] on input "text" at bounding box center [374, 119] width 335 height 25
type input "***"
click at [327, 192] on li "m2m m2m" at bounding box center [388, 192] width 367 height 26
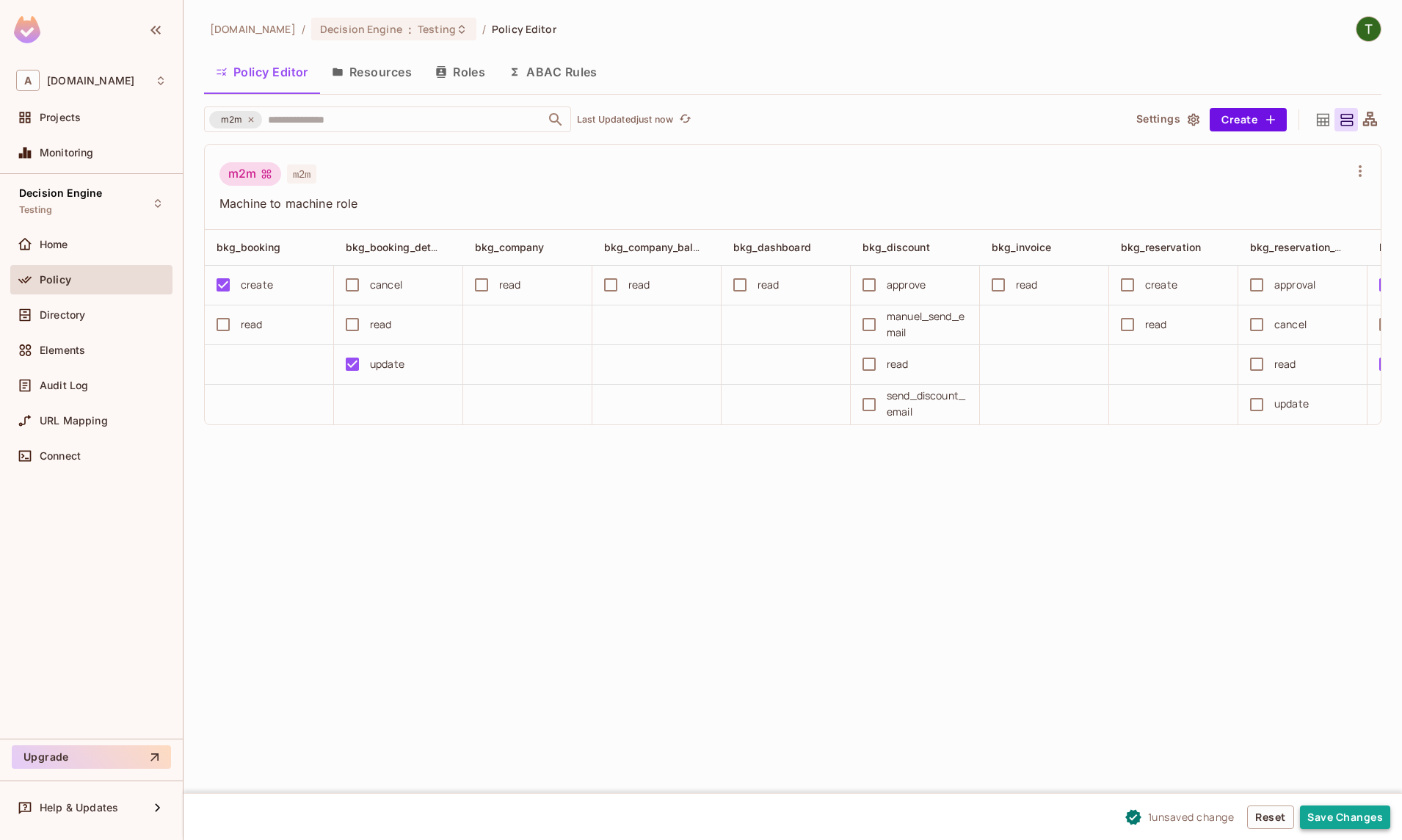
click at [1356, 817] on button "Save Changes" at bounding box center [1345, 817] width 90 height 24
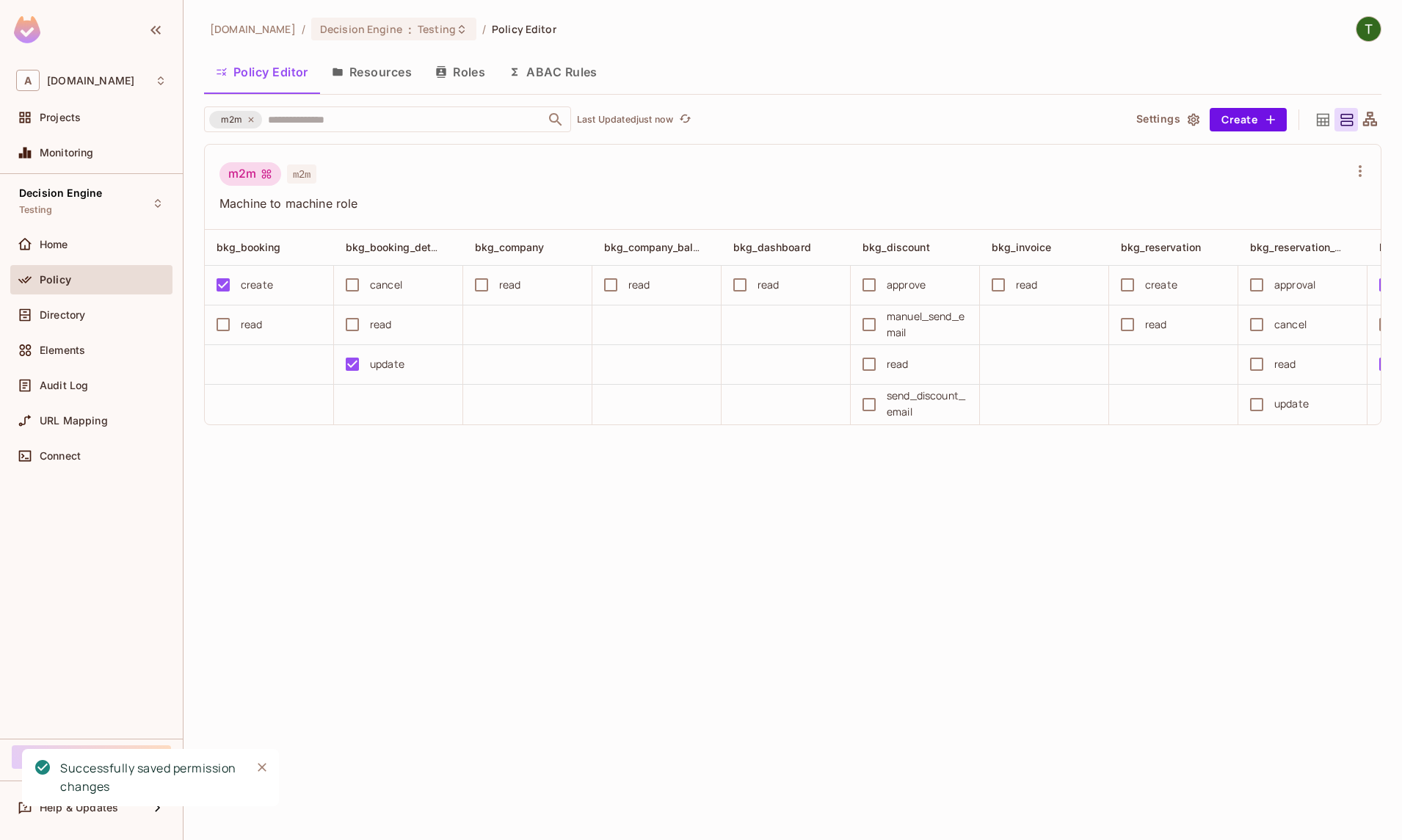
click at [428, 488] on div "abclojistik.com / Decision Engine : Testing / Policy Editor Policy Editor Resou…" at bounding box center [793, 420] width 1219 height 840
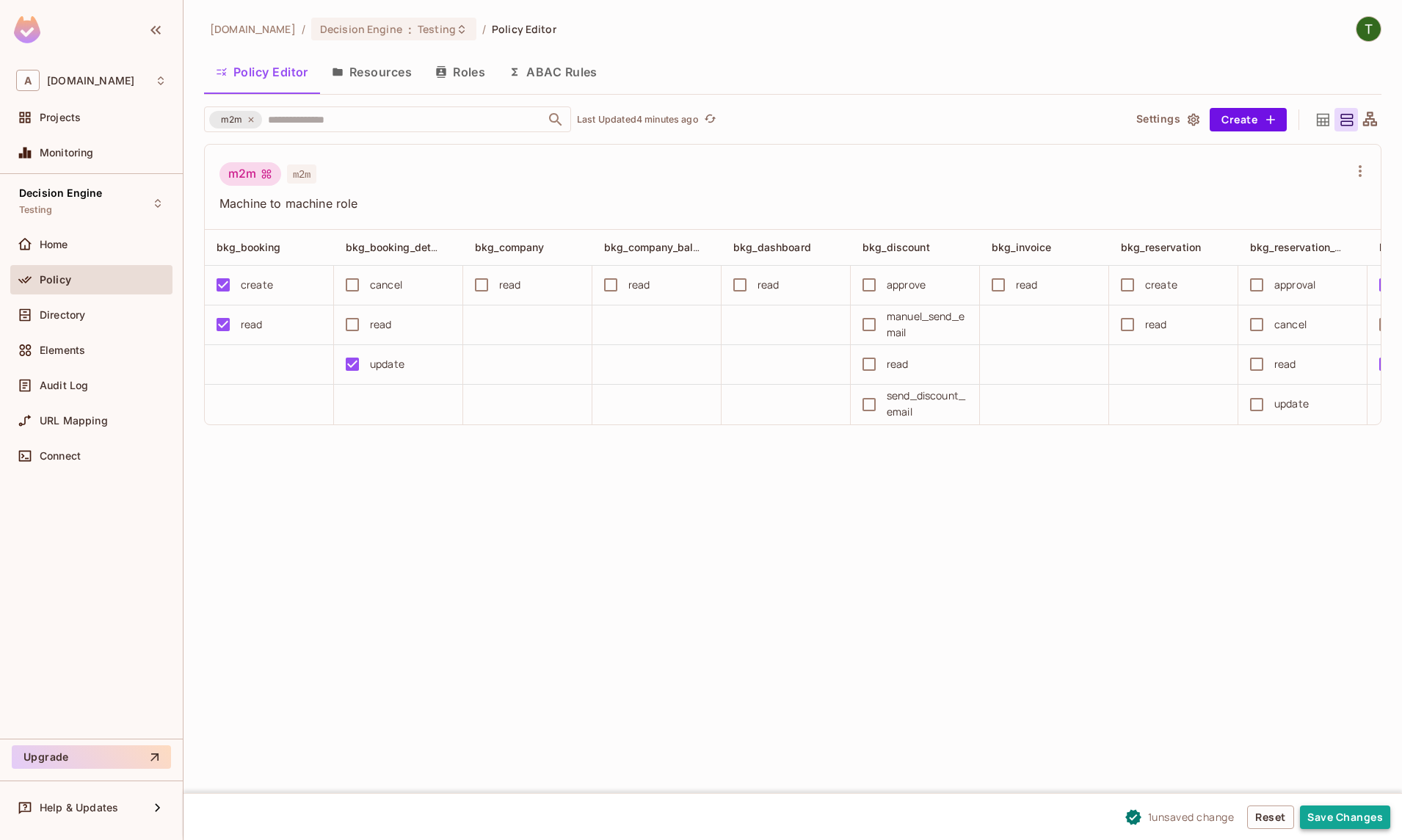
click at [1357, 811] on button "Save Changes" at bounding box center [1345, 817] width 90 height 24
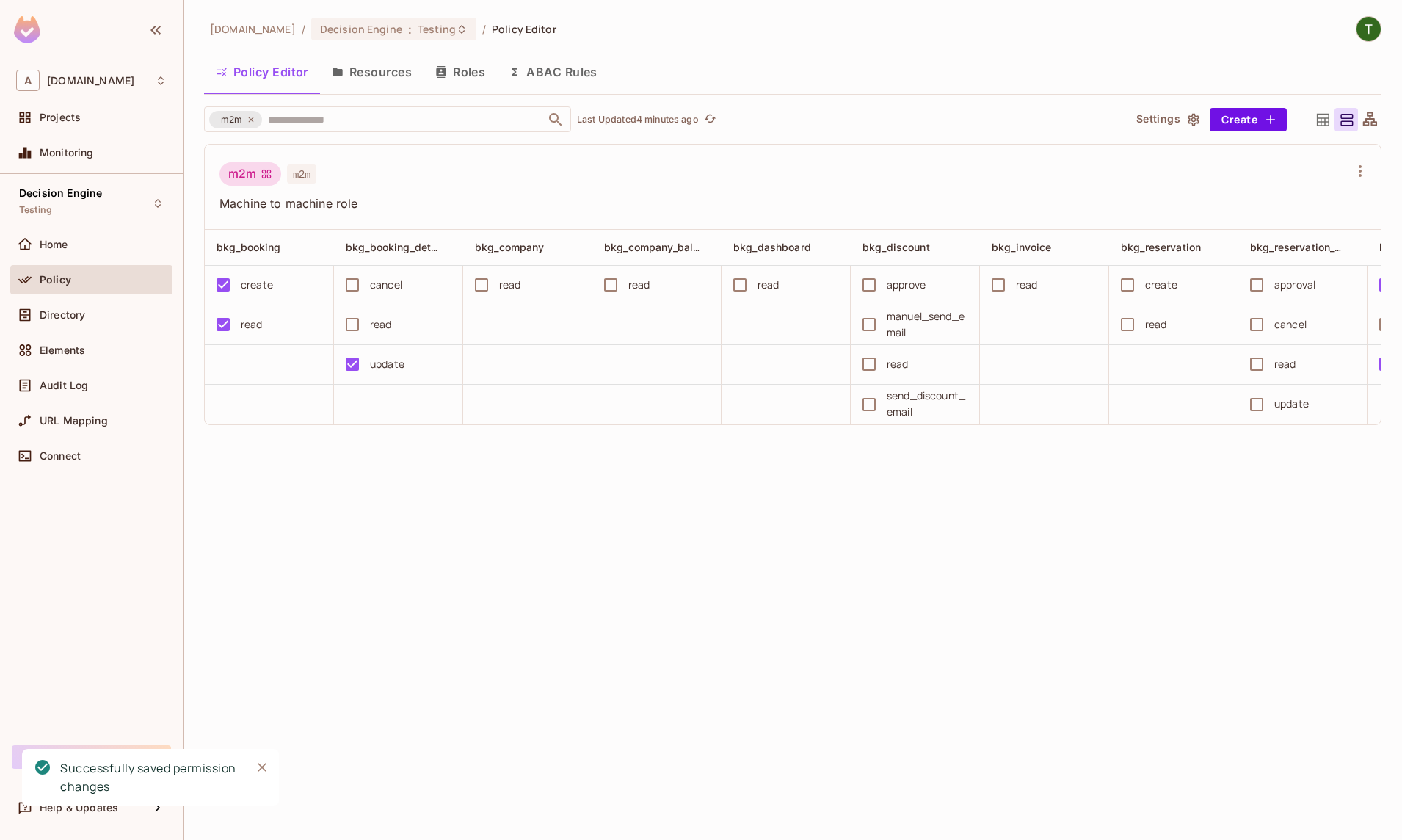
click at [378, 521] on div "abclojistik.com / Decision Engine : Testing / Policy Editor Policy Editor Resou…" at bounding box center [793, 420] width 1219 height 840
click at [106, 378] on div "Audit Log" at bounding box center [91, 385] width 150 height 18
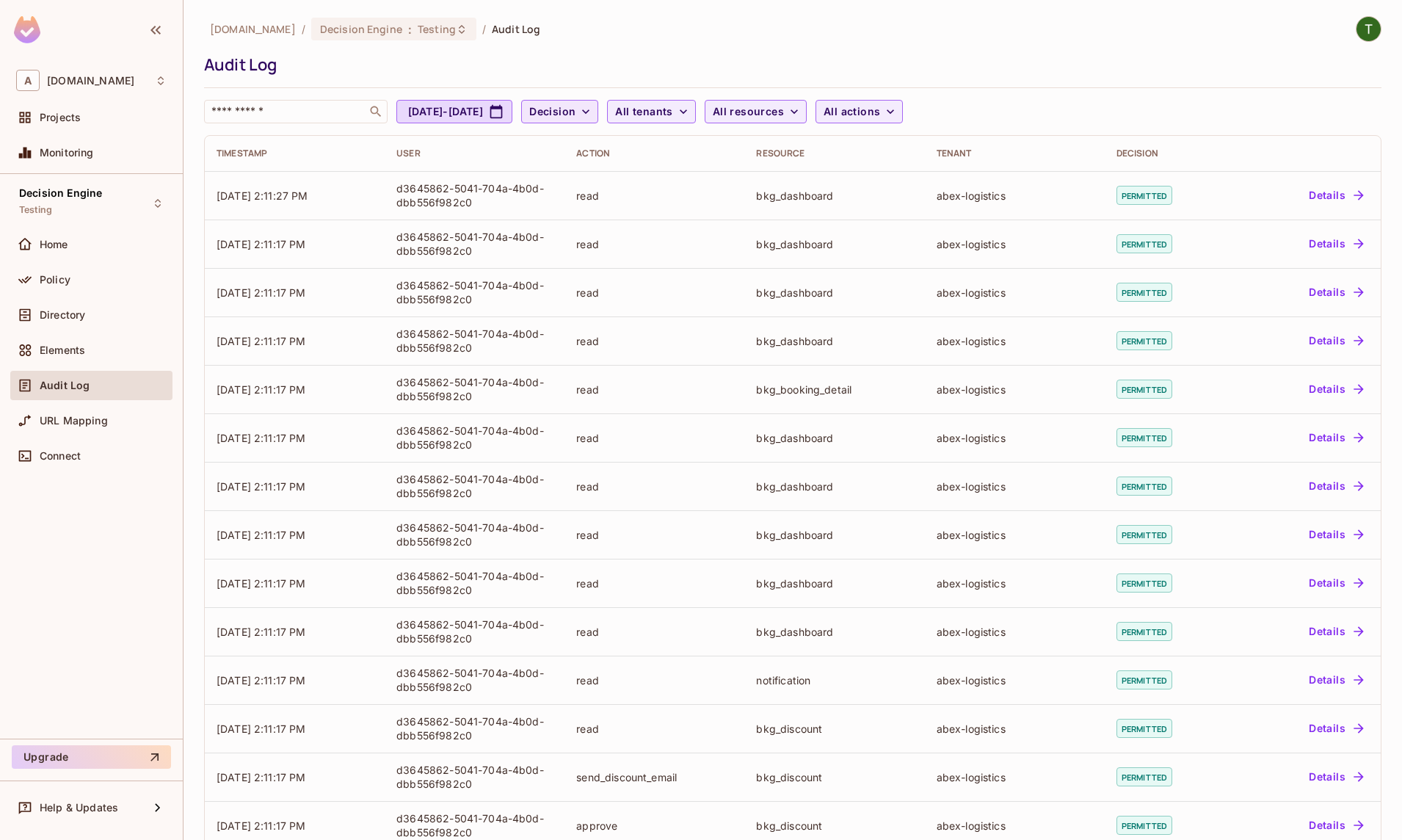
click at [576, 116] on span "Decision" at bounding box center [552, 112] width 46 height 19
click at [630, 172] on span "Denied" at bounding box center [627, 177] width 50 height 14
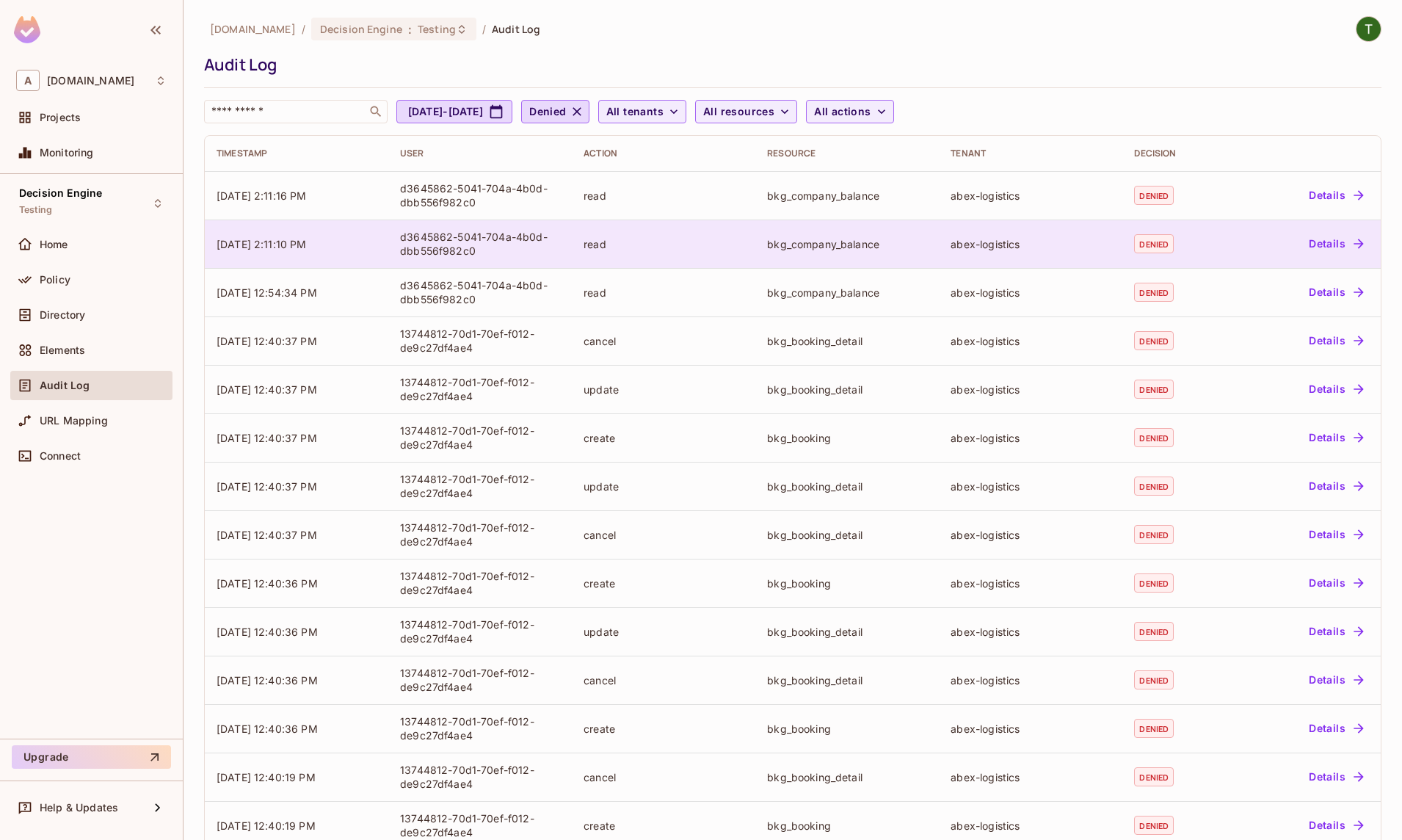
click at [777, 248] on div "bkg_company_balance" at bounding box center [847, 244] width 160 height 14
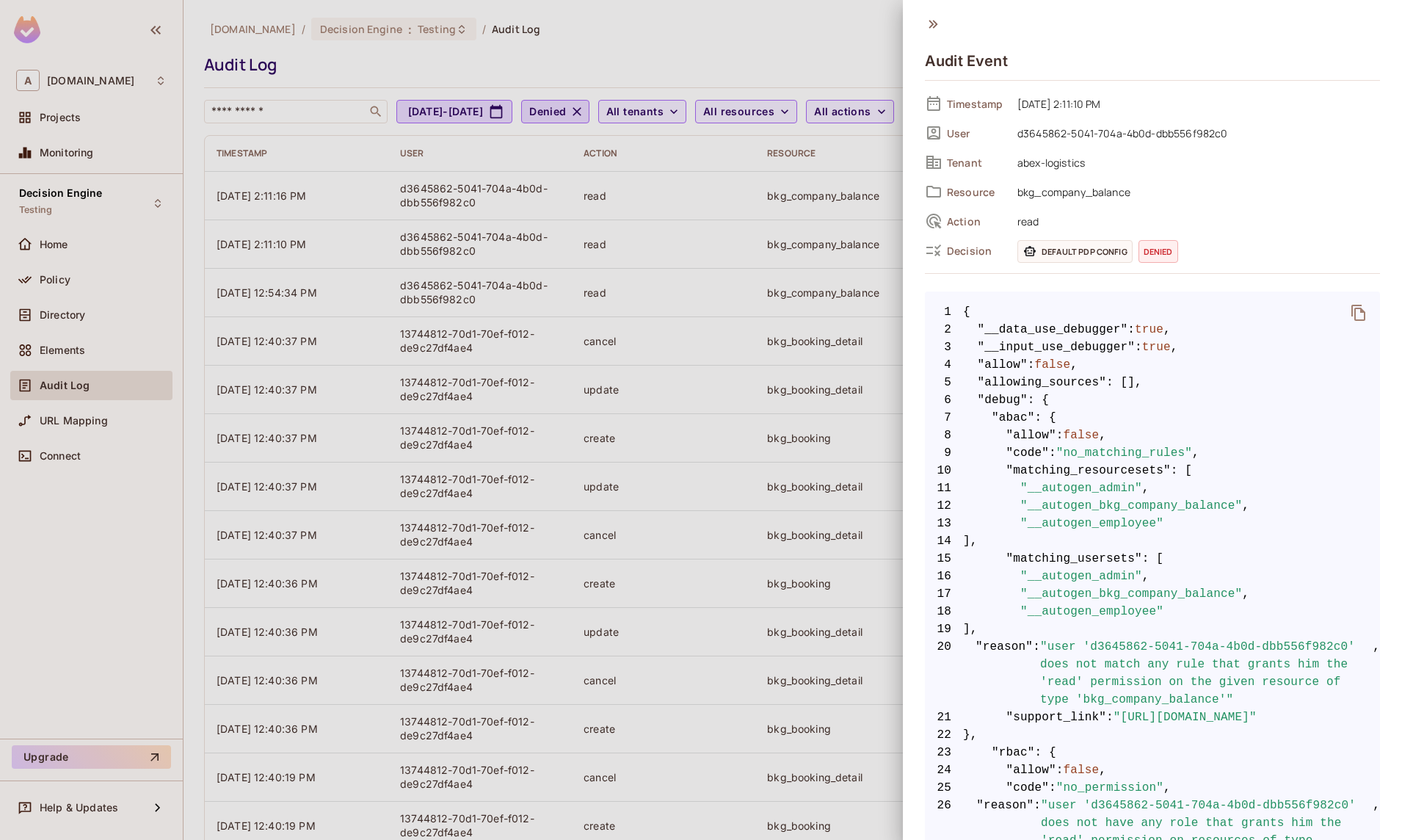
click at [1094, 134] on span "d3645862-5041-704a-4b0d-dbb556f982c0" at bounding box center [1195, 133] width 370 height 18
click at [1094, 133] on span "d3645862-5041-704a-4b0d-dbb556f982c0" at bounding box center [1195, 133] width 370 height 18
click at [1094, 132] on span "d3645862-5041-704a-4b0d-dbb556f982c0" at bounding box center [1195, 133] width 370 height 18
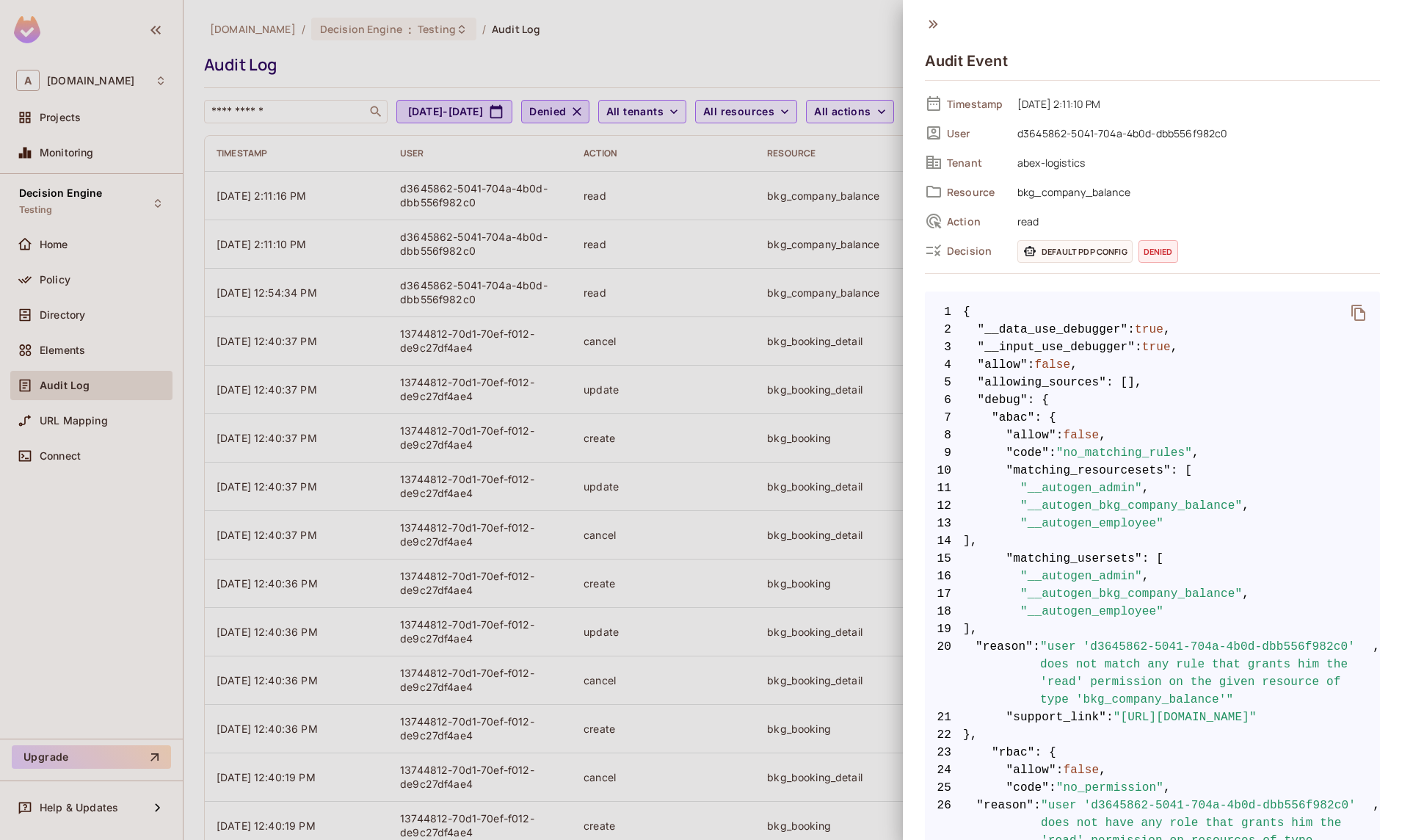
click at [1094, 132] on span "d3645862-5041-704a-4b0d-dbb556f982c0" at bounding box center [1195, 133] width 370 height 18
click at [613, 20] on div at bounding box center [701, 420] width 1402 height 840
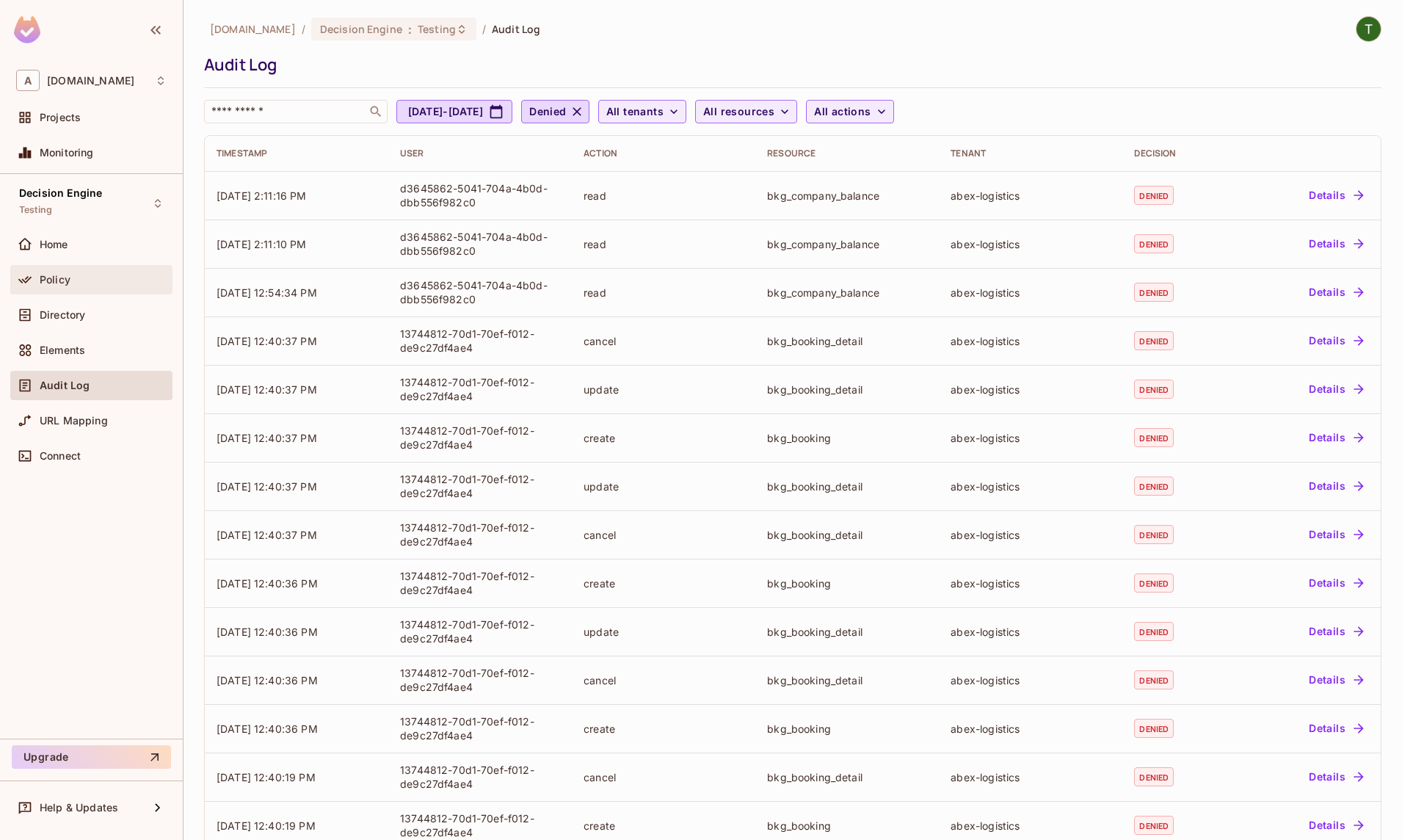
click at [90, 283] on div "Policy" at bounding box center [103, 280] width 127 height 12
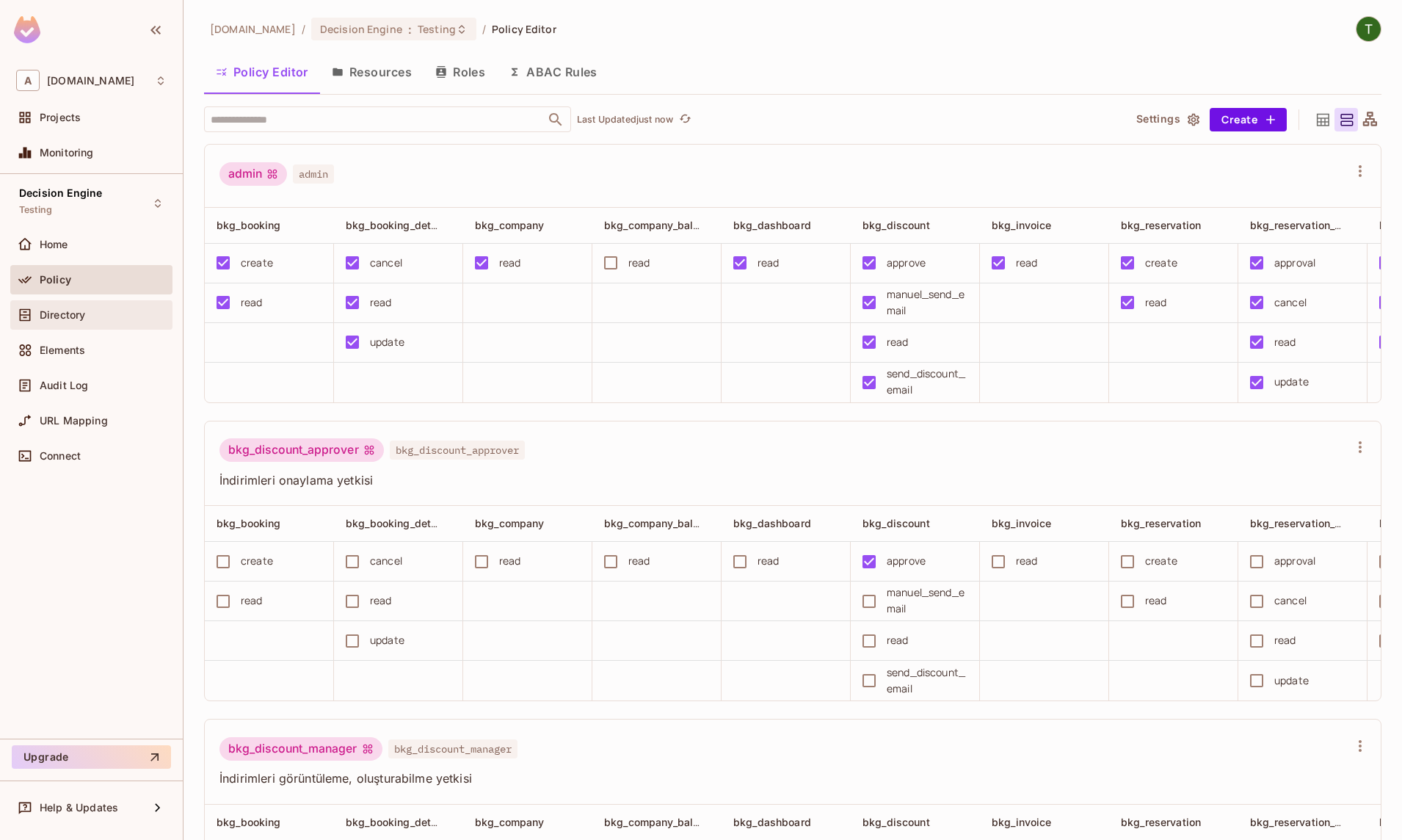
click at [85, 316] on span "Directory" at bounding box center [63, 315] width 46 height 12
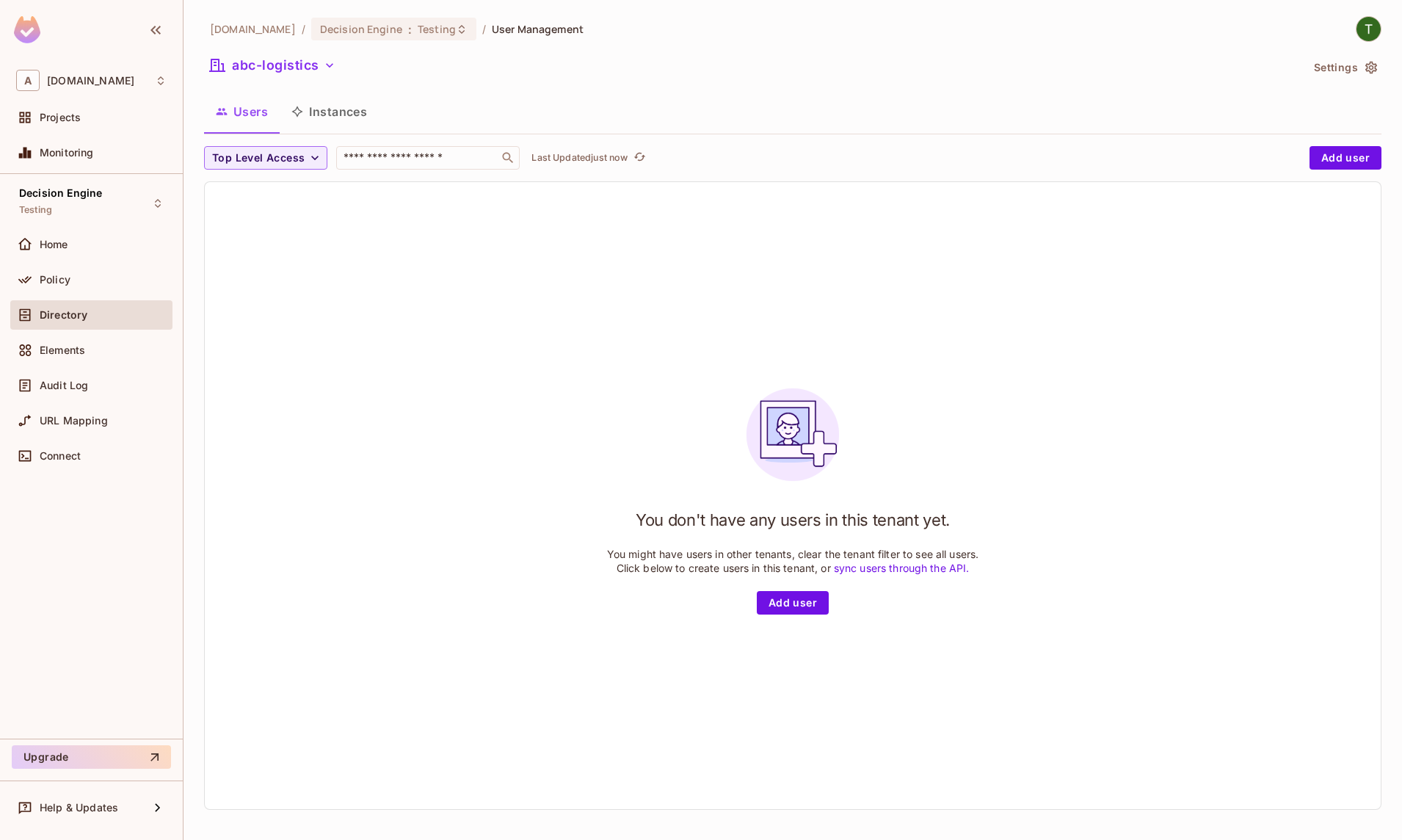
drag, startPoint x: 459, startPoint y: 205, endPoint x: 390, endPoint y: 184, distance: 72.1
click at [459, 205] on div "You don't have any users in this tenant yet. You might have users in other tena…" at bounding box center [793, 495] width 1176 height 627
click at [282, 87] on div "abclojistik.com / Decision Engine : Testing / User Management abc-logistics Set…" at bounding box center [793, 418] width 1177 height 805
click at [278, 73] on button "abc-logistics" at bounding box center [273, 65] width 137 height 24
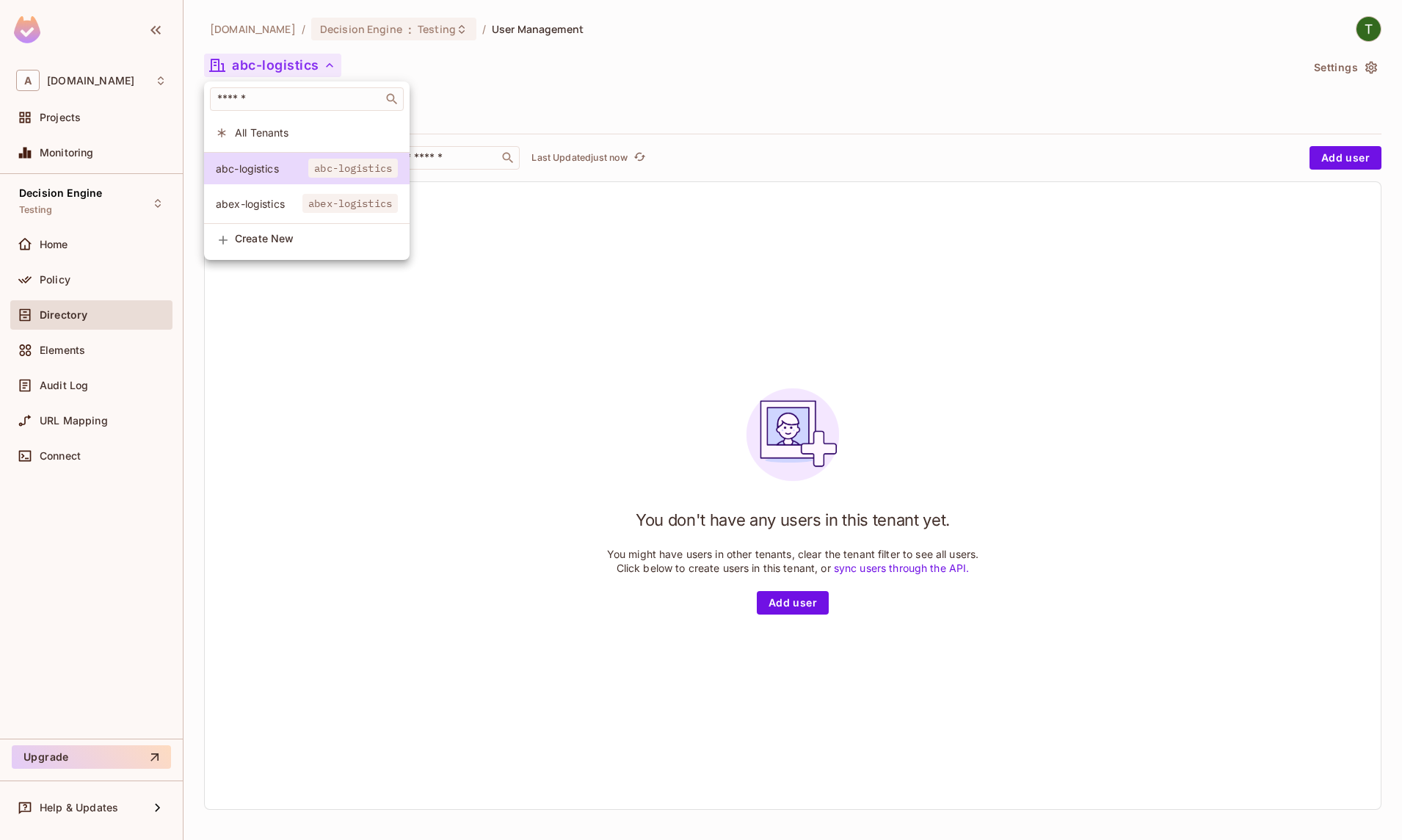
click at [275, 188] on div "abc-logistics abc-logistics abex-logistics abex-logistics" at bounding box center [307, 188] width 205 height 72
click at [305, 194] on li "abex-logistics abex-logistics" at bounding box center [307, 203] width 205 height 31
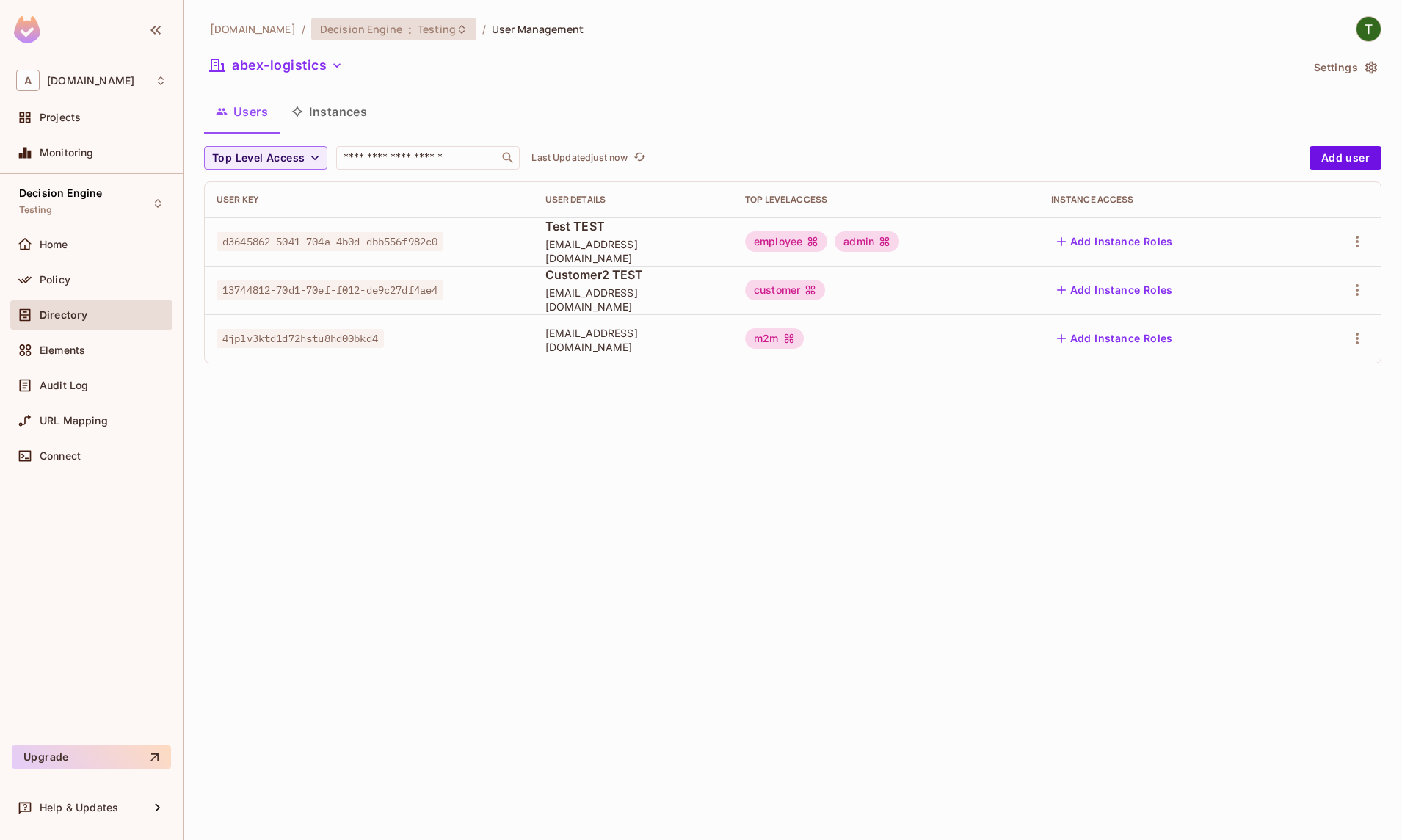
click at [434, 25] on span "Testing" at bounding box center [436, 29] width 38 height 14
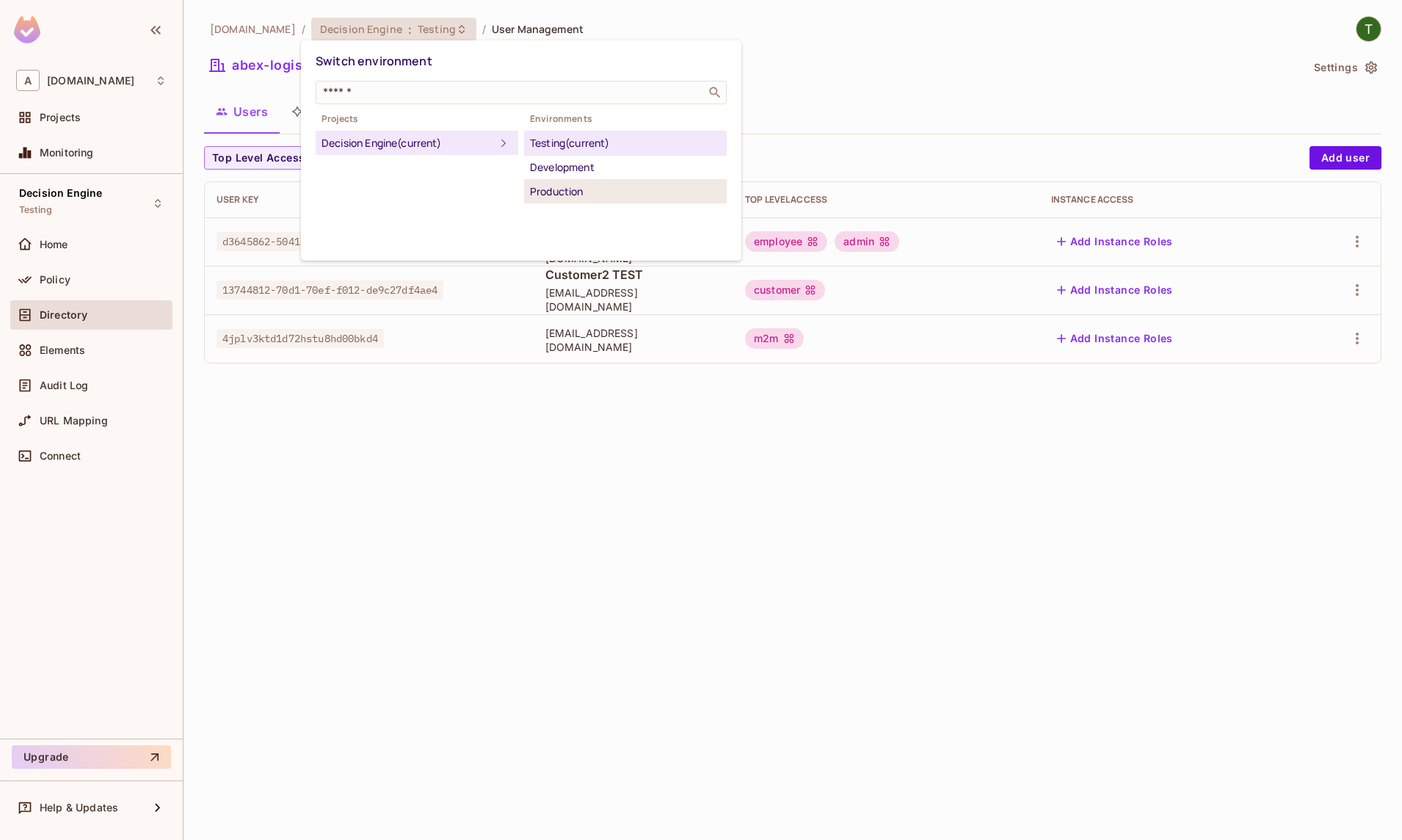
click at [565, 188] on div "Production" at bounding box center [625, 191] width 191 height 18
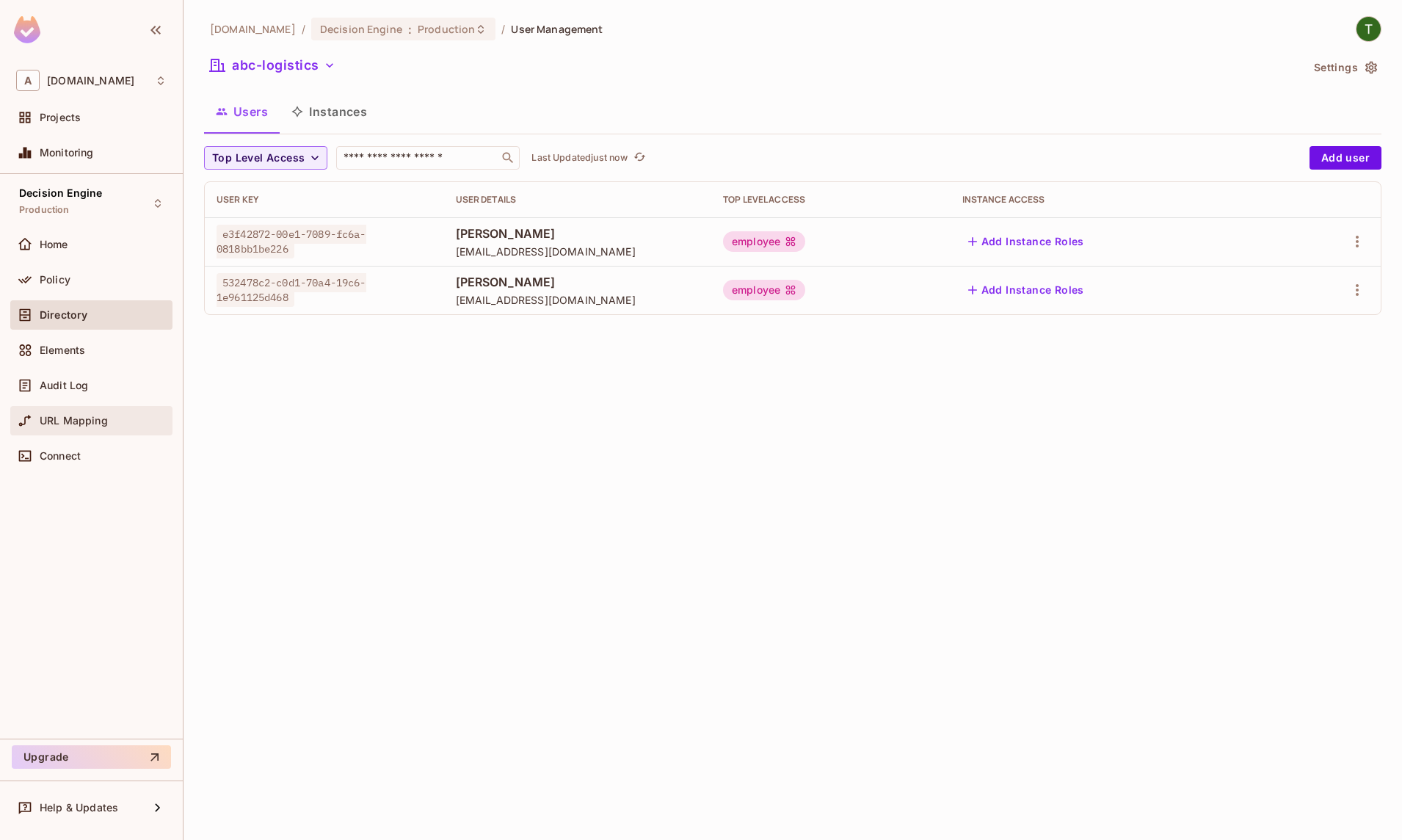
click at [87, 417] on span "URL Mapping" at bounding box center [74, 421] width 68 height 12
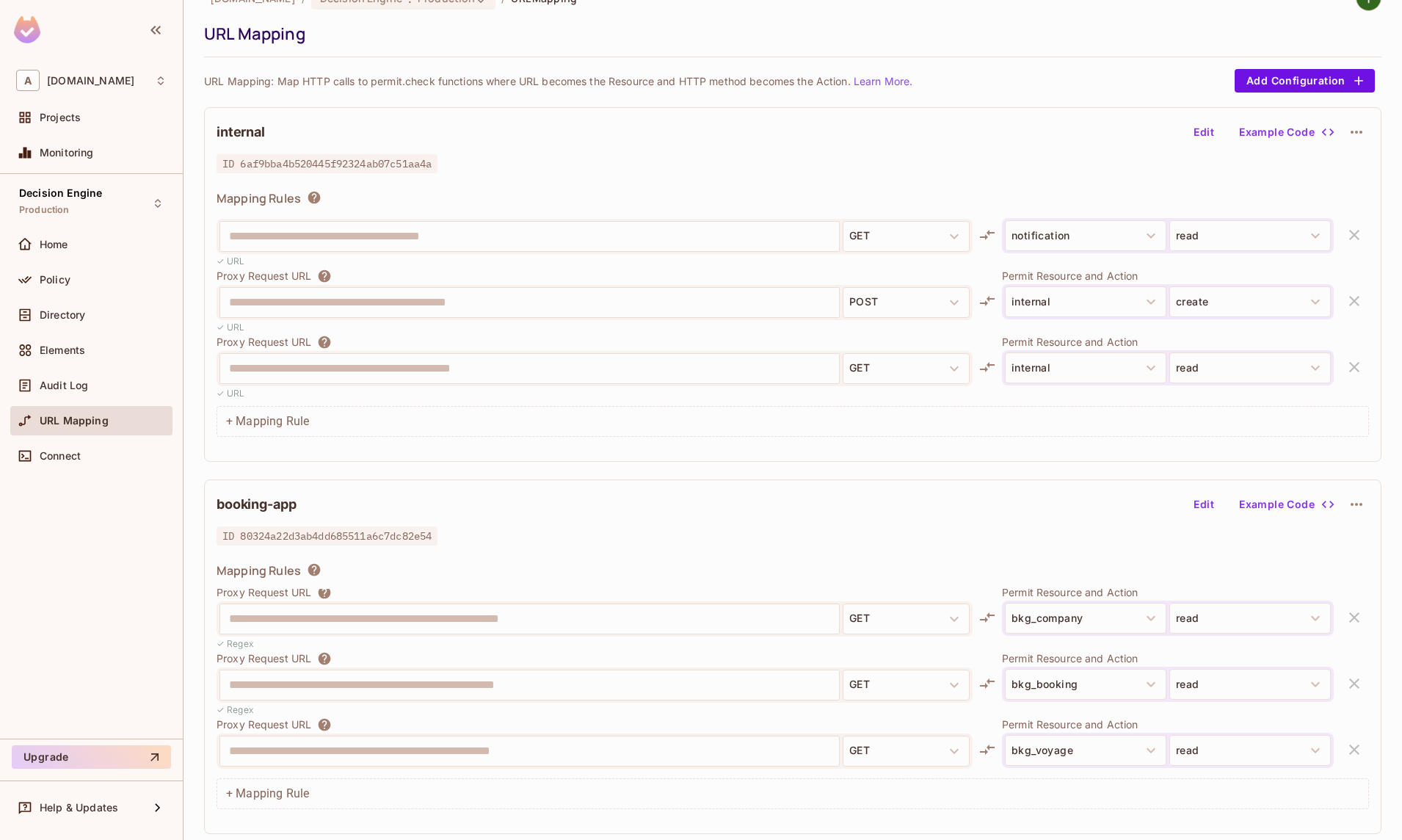
scroll to position [1798, 0]
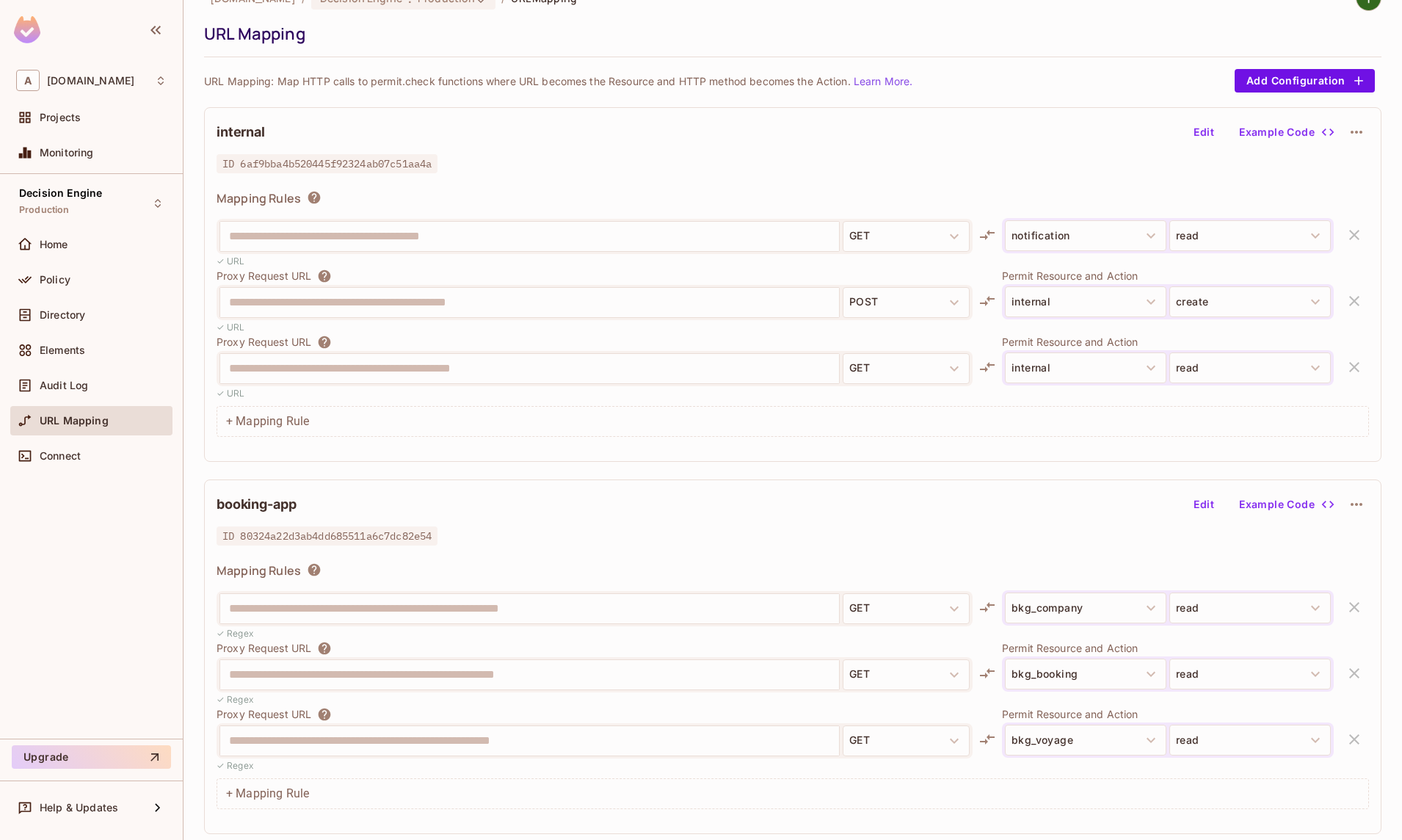
click at [278, 783] on div "+ Mapping Rule" at bounding box center [793, 794] width 1153 height 30
click at [1201, 504] on button "Edit" at bounding box center [1204, 505] width 47 height 24
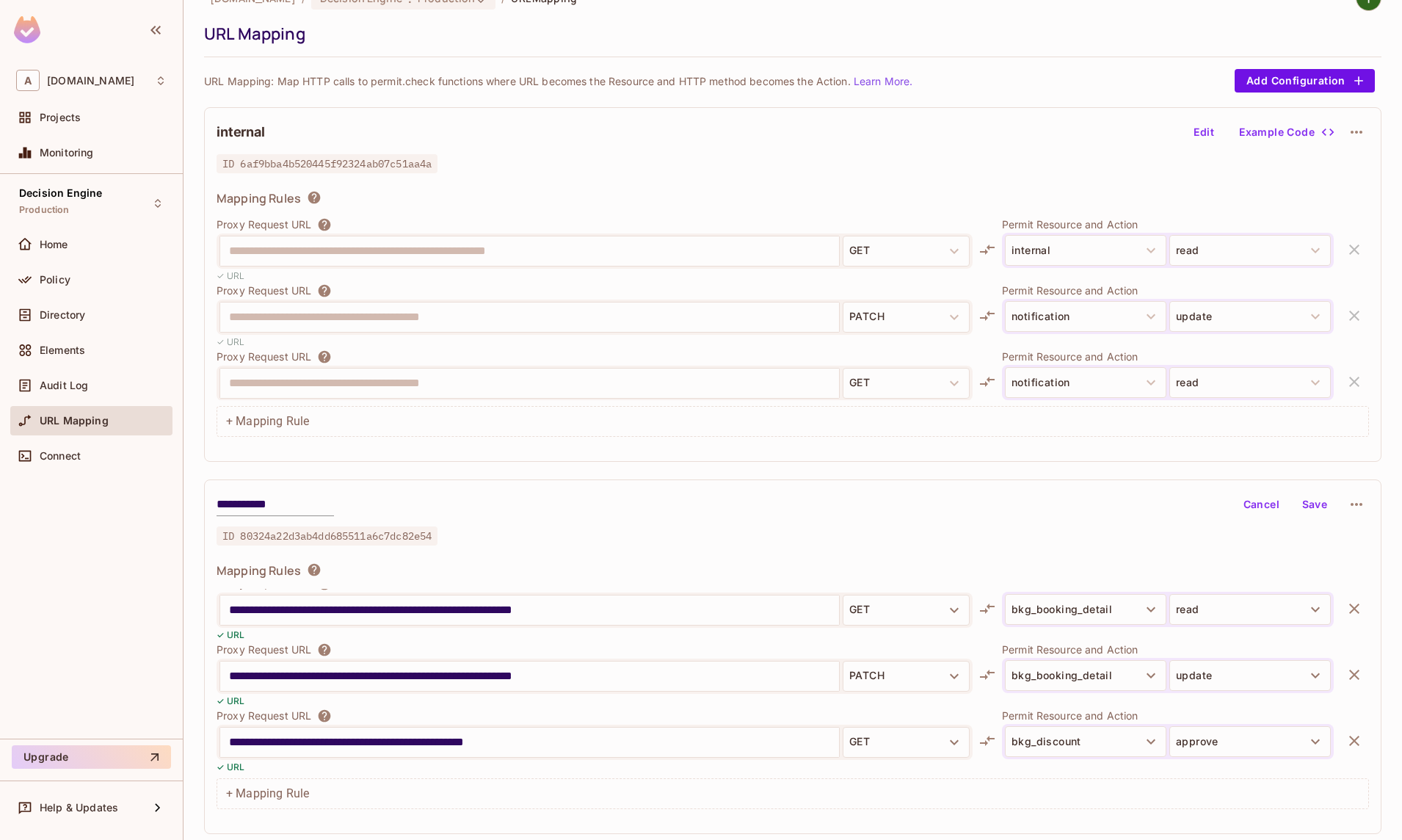
scroll to position [82, 0]
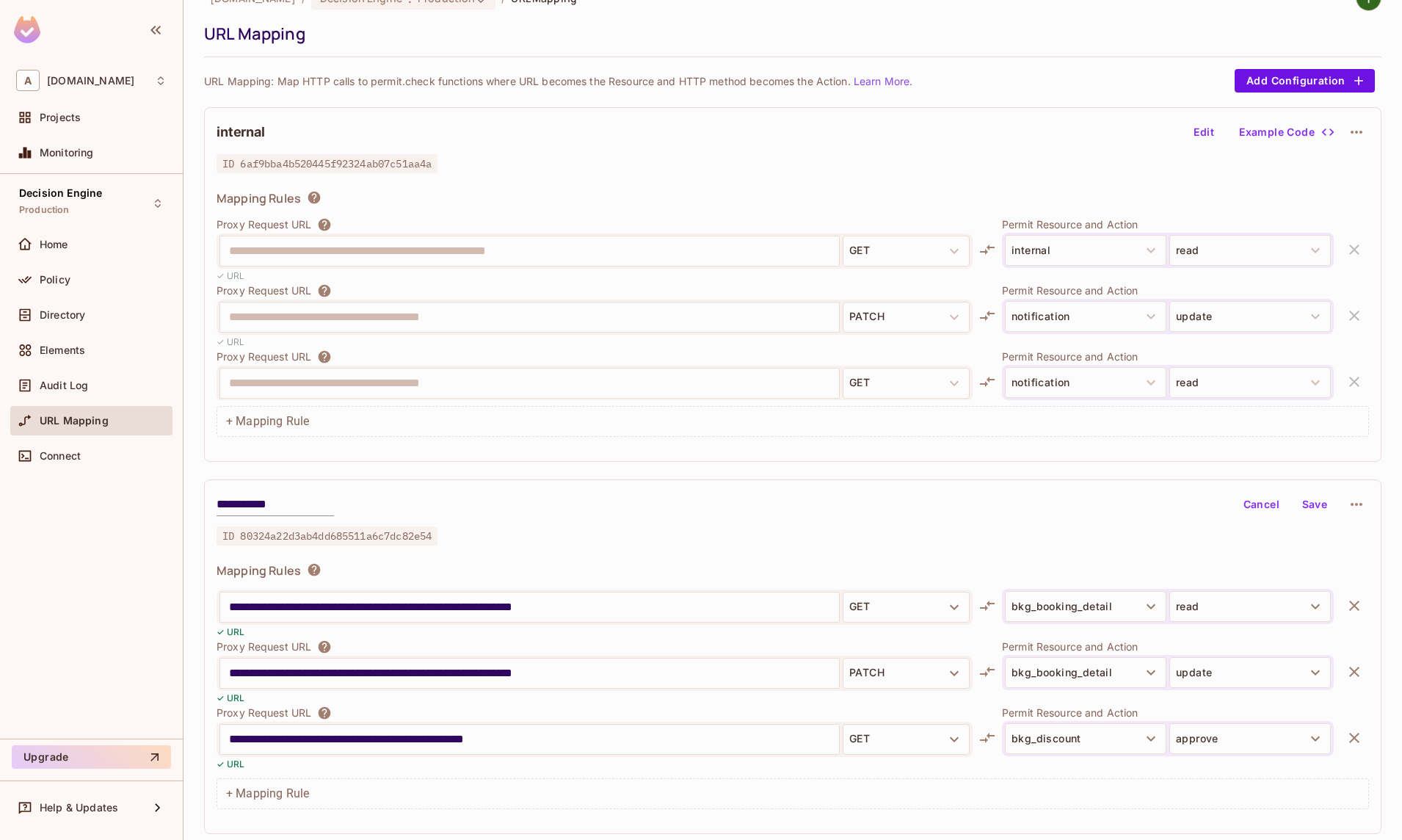
click at [657, 663] on input "**********" at bounding box center [530, 674] width 602 height 24
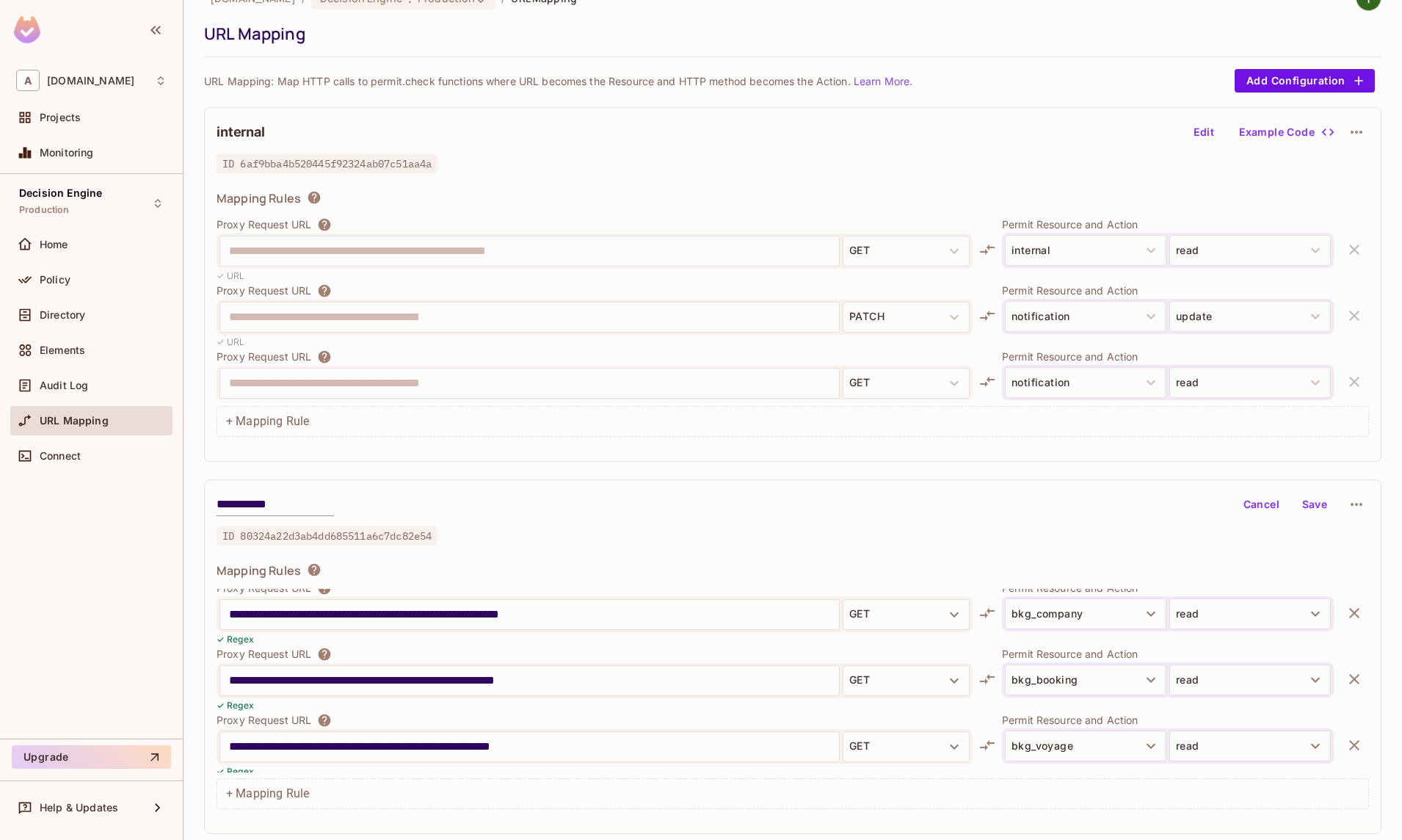
scroll to position [1798, 0]
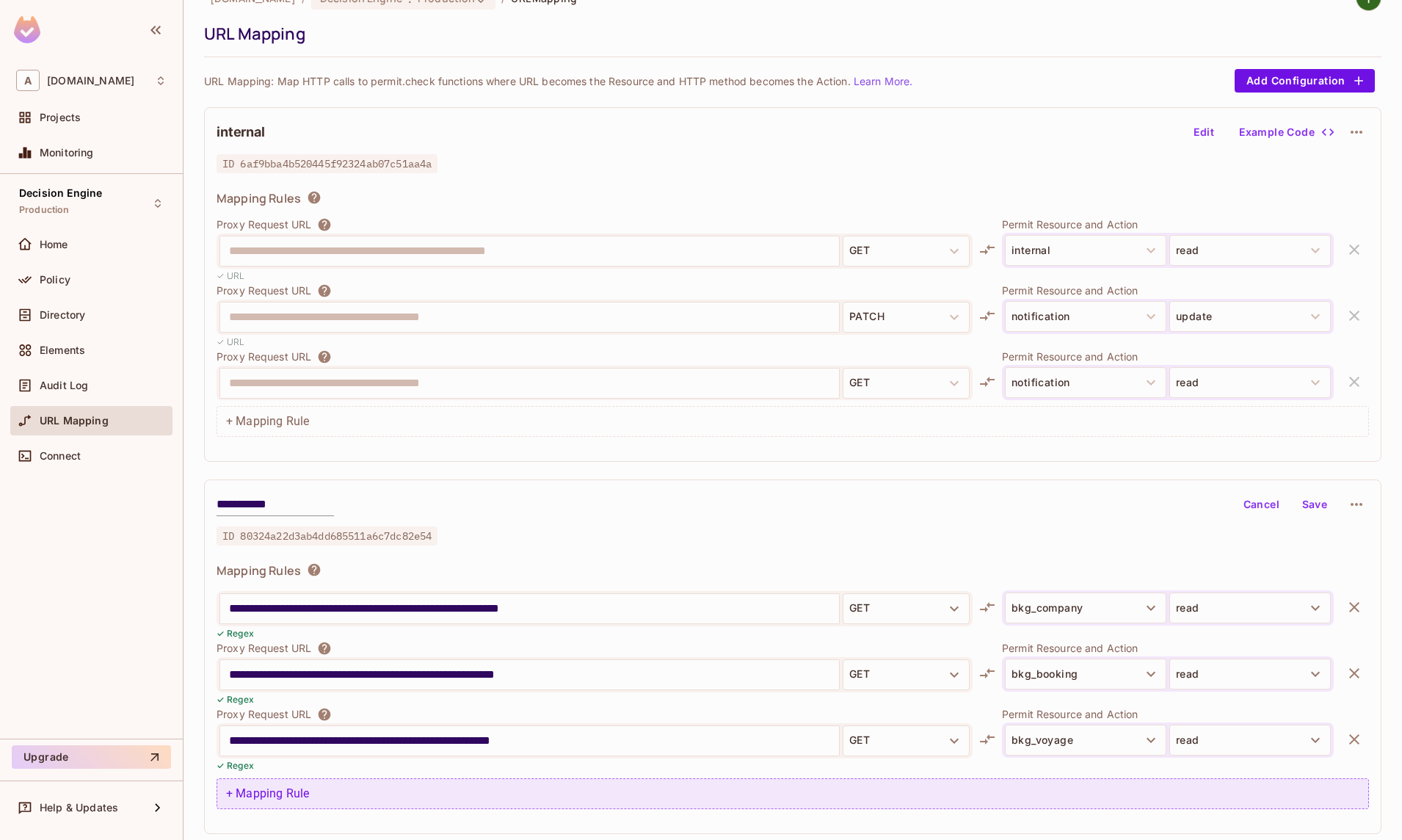
click at [336, 784] on div "+ Mapping Rule" at bounding box center [793, 794] width 1153 height 30
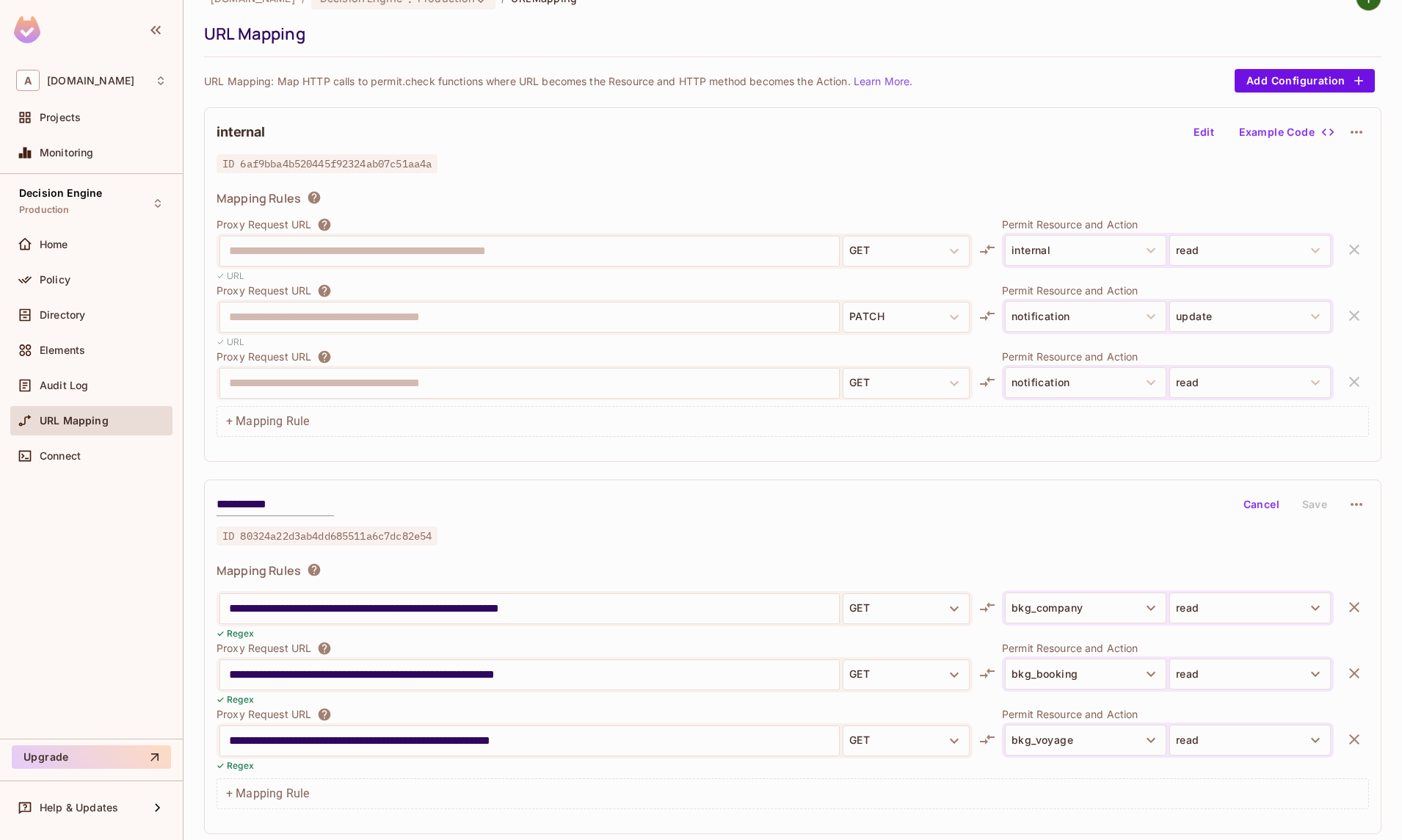
scroll to position [1865, 0]
click at [362, 738] on input "text" at bounding box center [530, 741] width 602 height 24
type input "**********"
click at [962, 749] on button "GET" at bounding box center [906, 740] width 127 height 30
click at [909, 704] on li "PUT" at bounding box center [906, 703] width 127 height 26
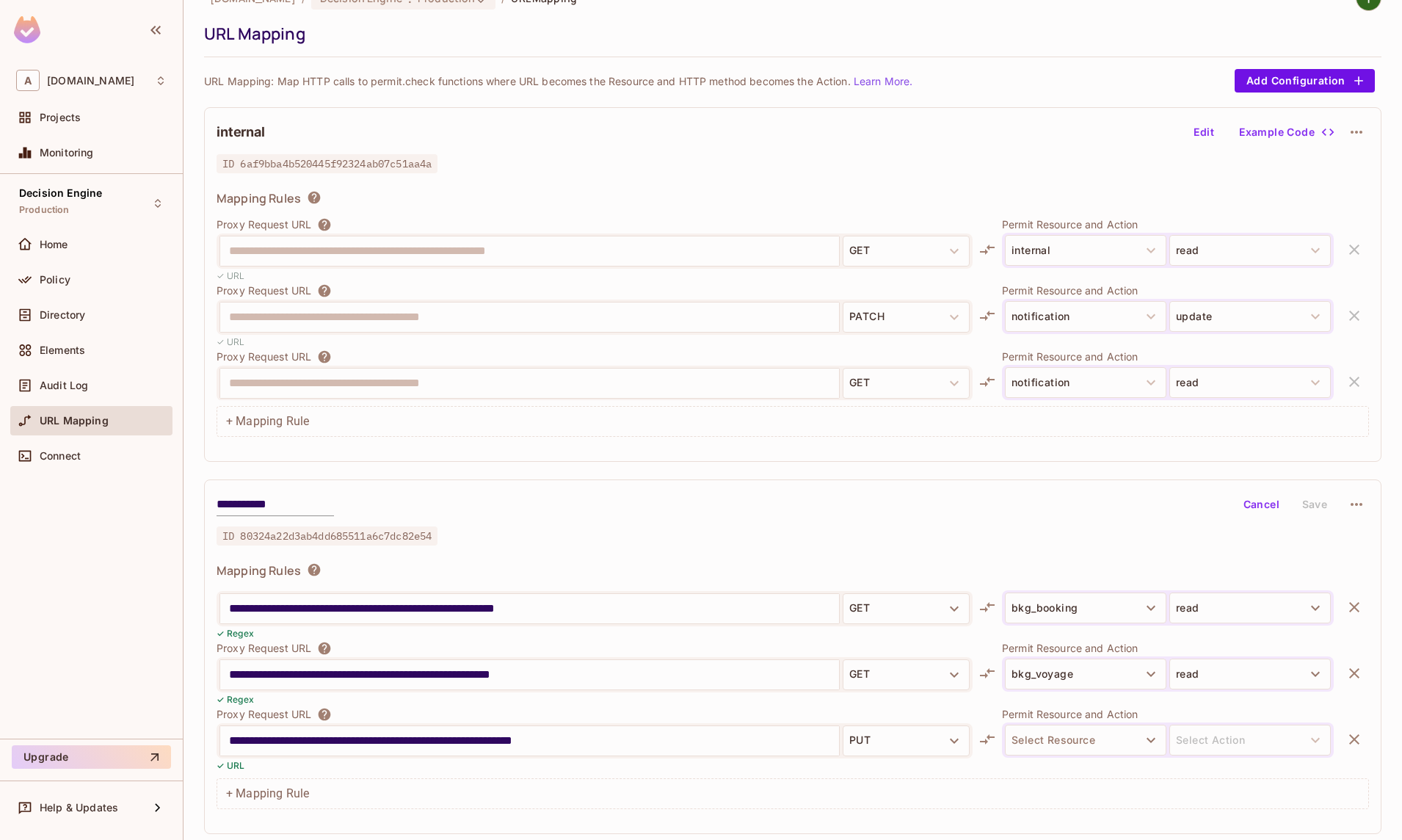
click at [1108, 750] on div "GET POST PUT Delete Options Patch Head" at bounding box center [701, 420] width 1402 height 840
click at [1107, 745] on button "Select Resource" at bounding box center [1085, 739] width 161 height 30
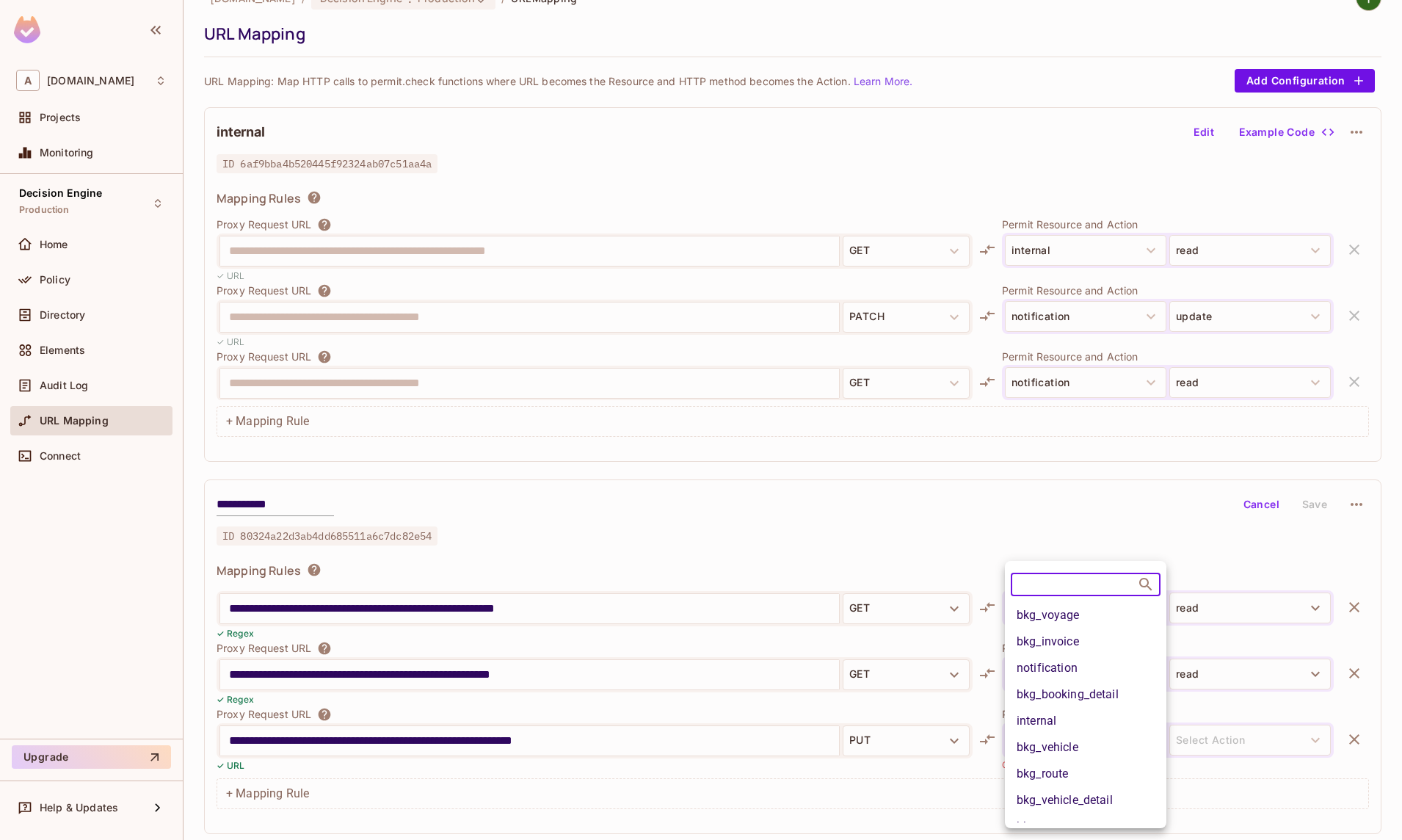
click at [1080, 696] on li "bkg_booking_detail" at bounding box center [1085, 694] width 161 height 26
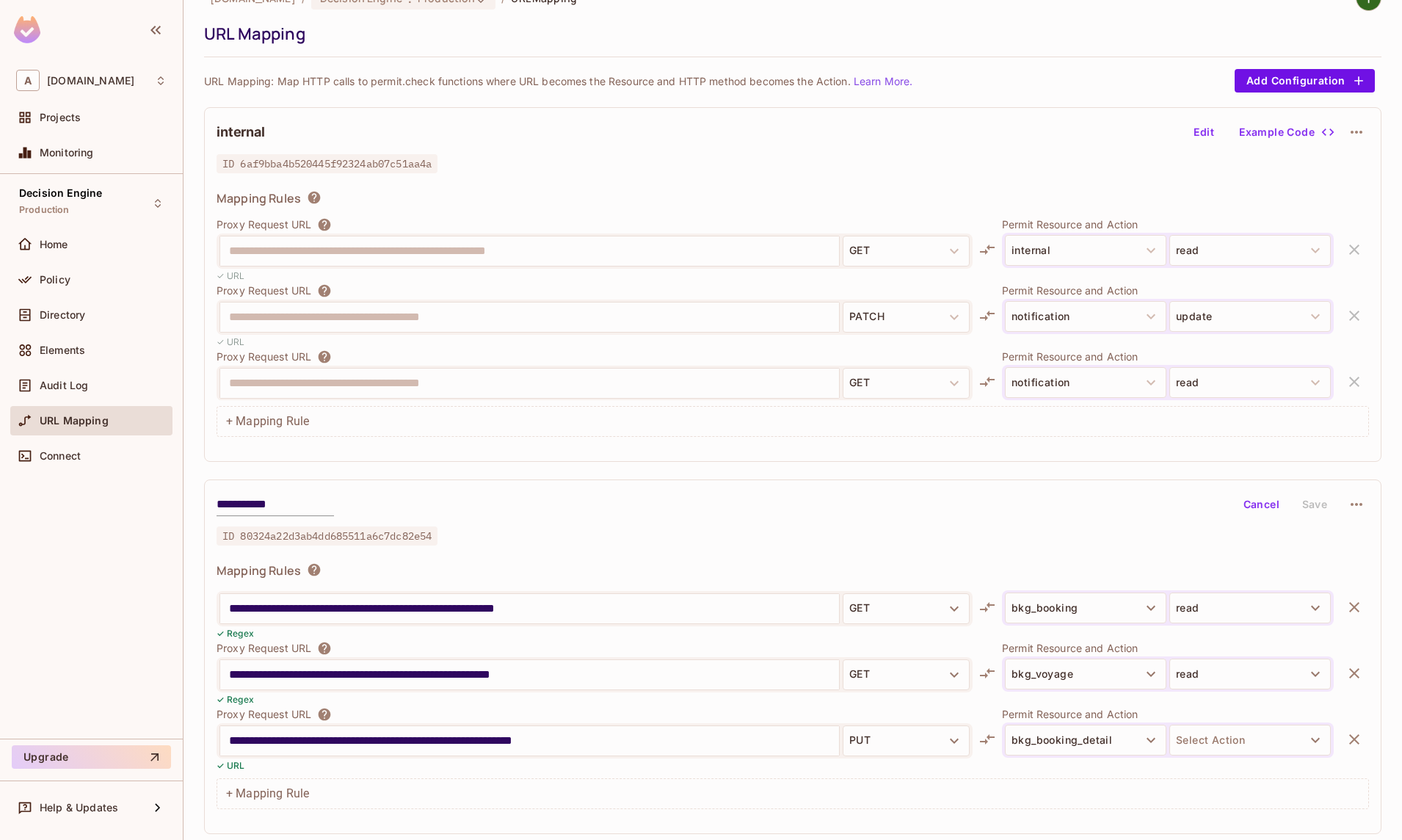
click at [1228, 741] on button "Select Action" at bounding box center [1250, 739] width 161 height 30
click at [1226, 783] on li "update" at bounding box center [1250, 782] width 161 height 26
click at [613, 741] on input "**********" at bounding box center [530, 741] width 602 height 24
click at [1312, 502] on button "Save" at bounding box center [1315, 505] width 47 height 24
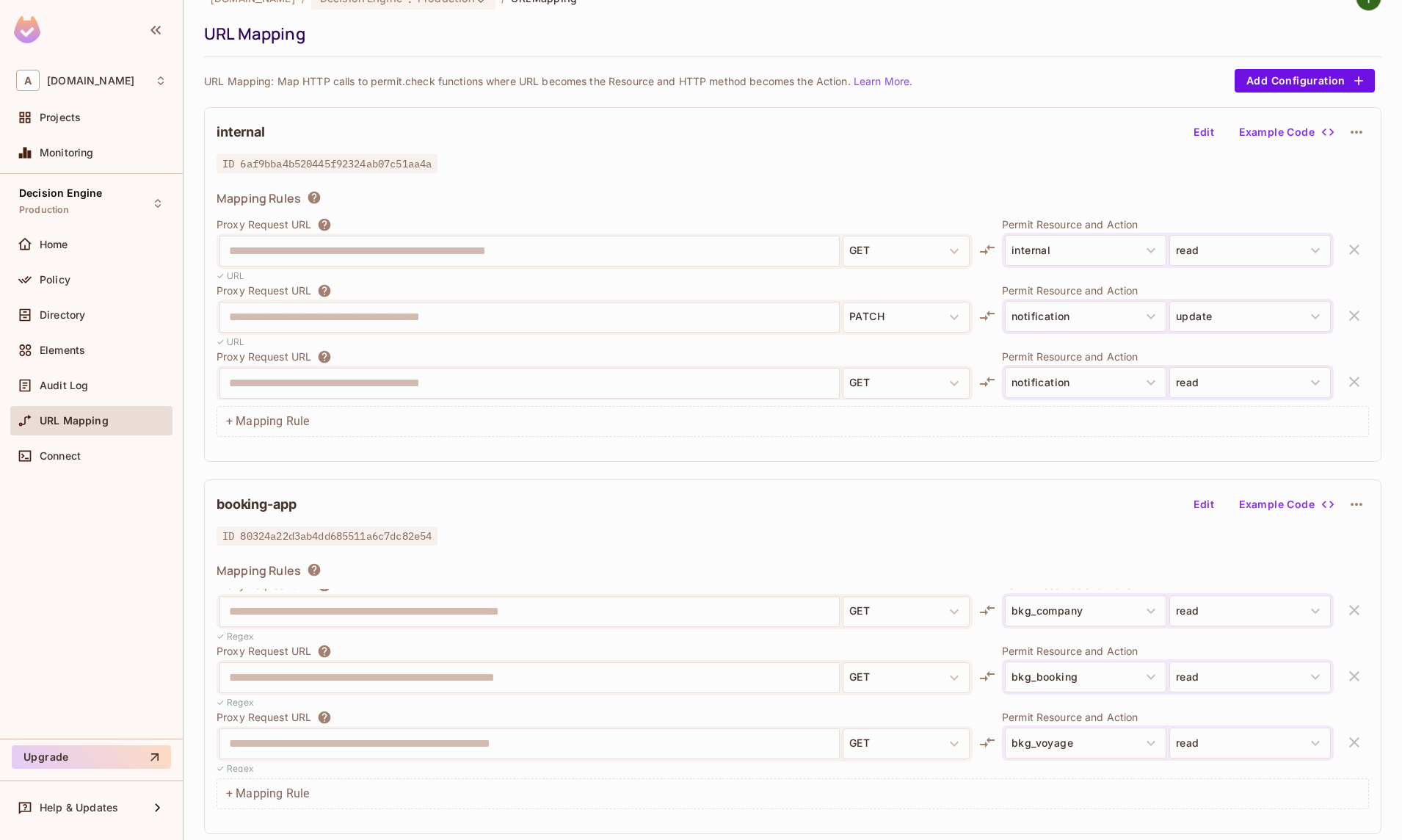
scroll to position [1798, 0]
click at [690, 477] on div "**********" at bounding box center [793, 412] width 1177 height 854
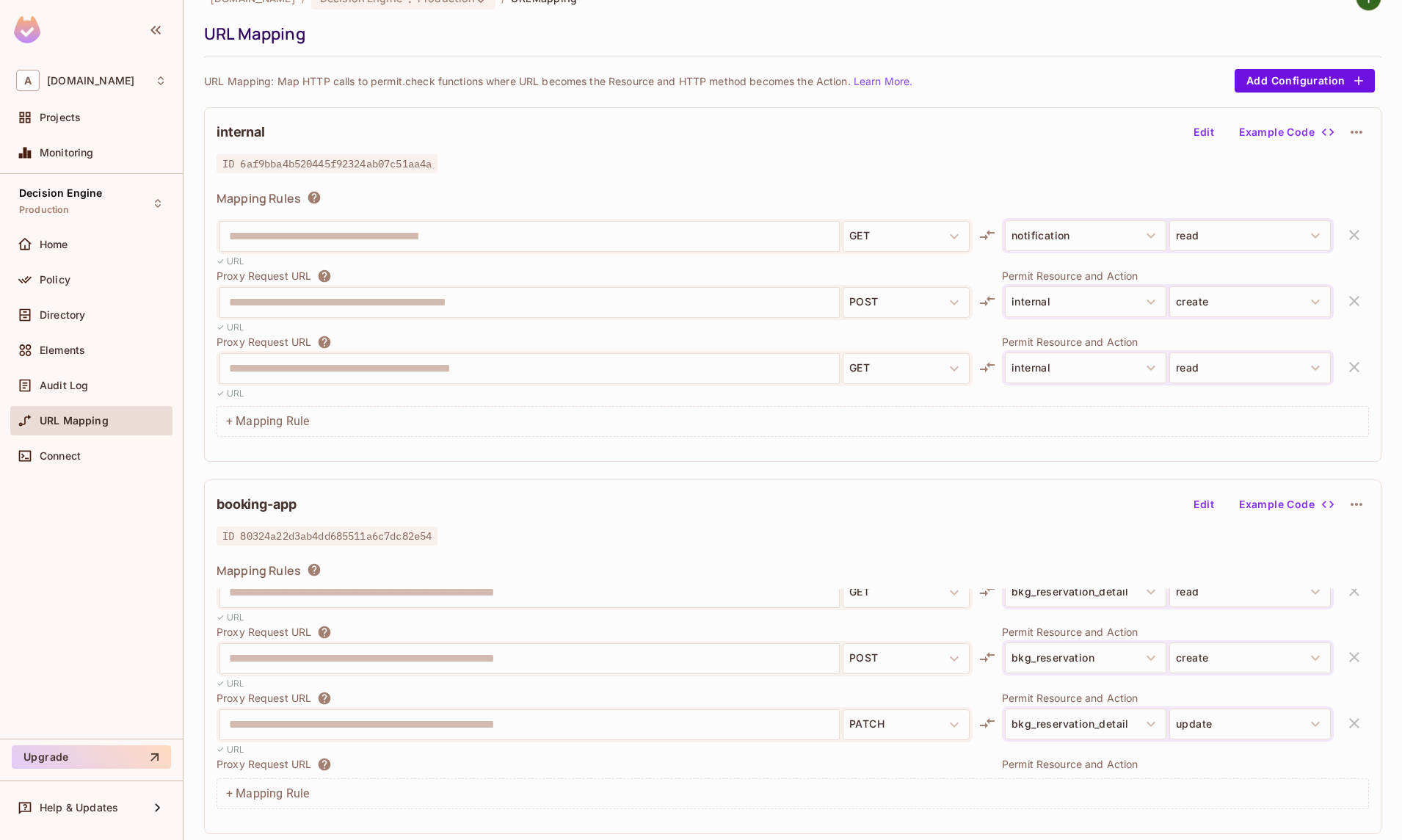
scroll to position [495, 0]
click at [254, 793] on div "+ Mapping Rule" at bounding box center [793, 794] width 1153 height 30
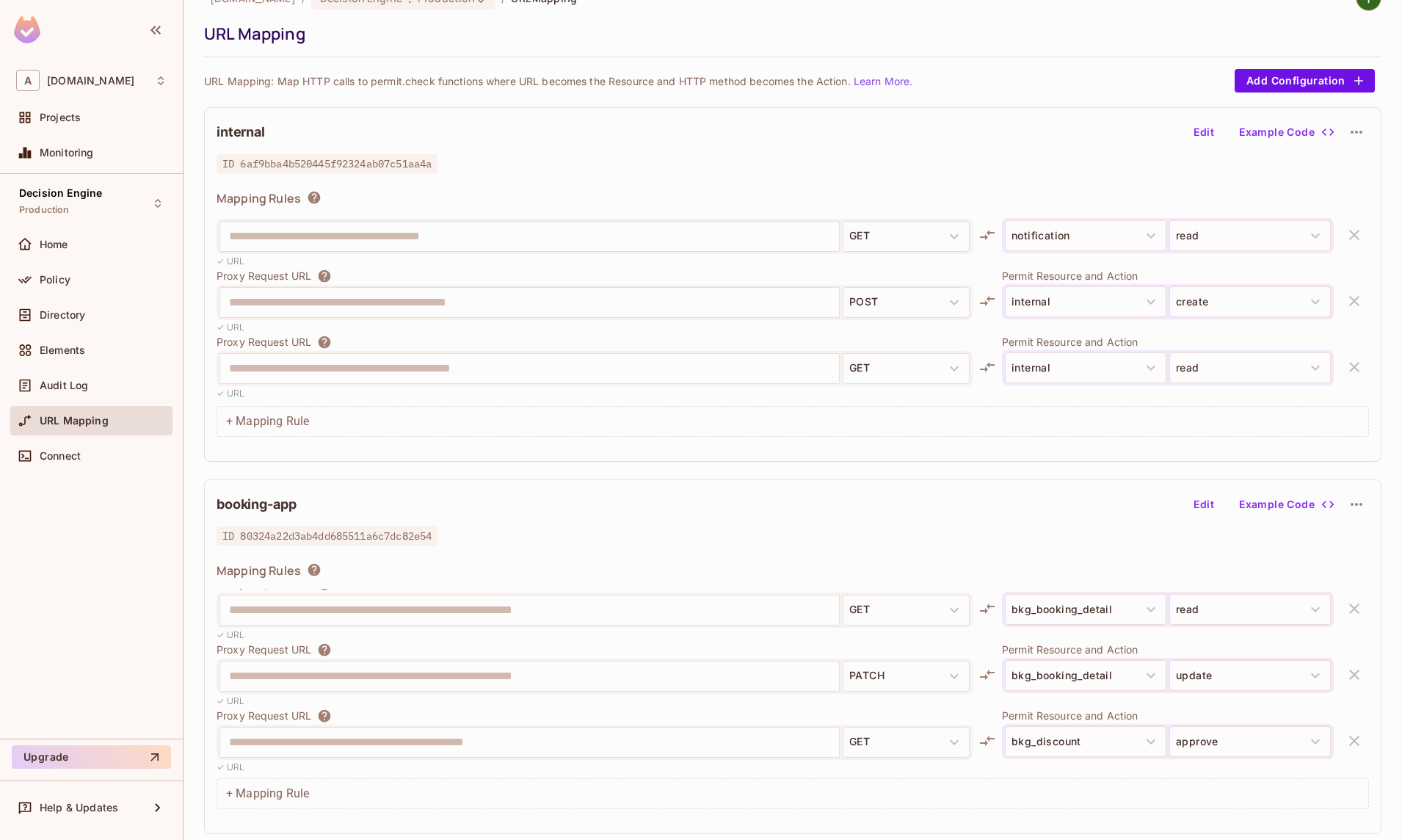
scroll to position [82, 0]
click at [539, 668] on div "**********" at bounding box center [793, 680] width 1153 height 183
click at [283, 793] on div "+ Mapping Rule" at bounding box center [793, 794] width 1153 height 30
click at [232, 790] on div "+ Mapping Rule" at bounding box center [793, 794] width 1153 height 30
click at [226, 790] on div "+ Mapping Rule" at bounding box center [793, 794] width 1153 height 30
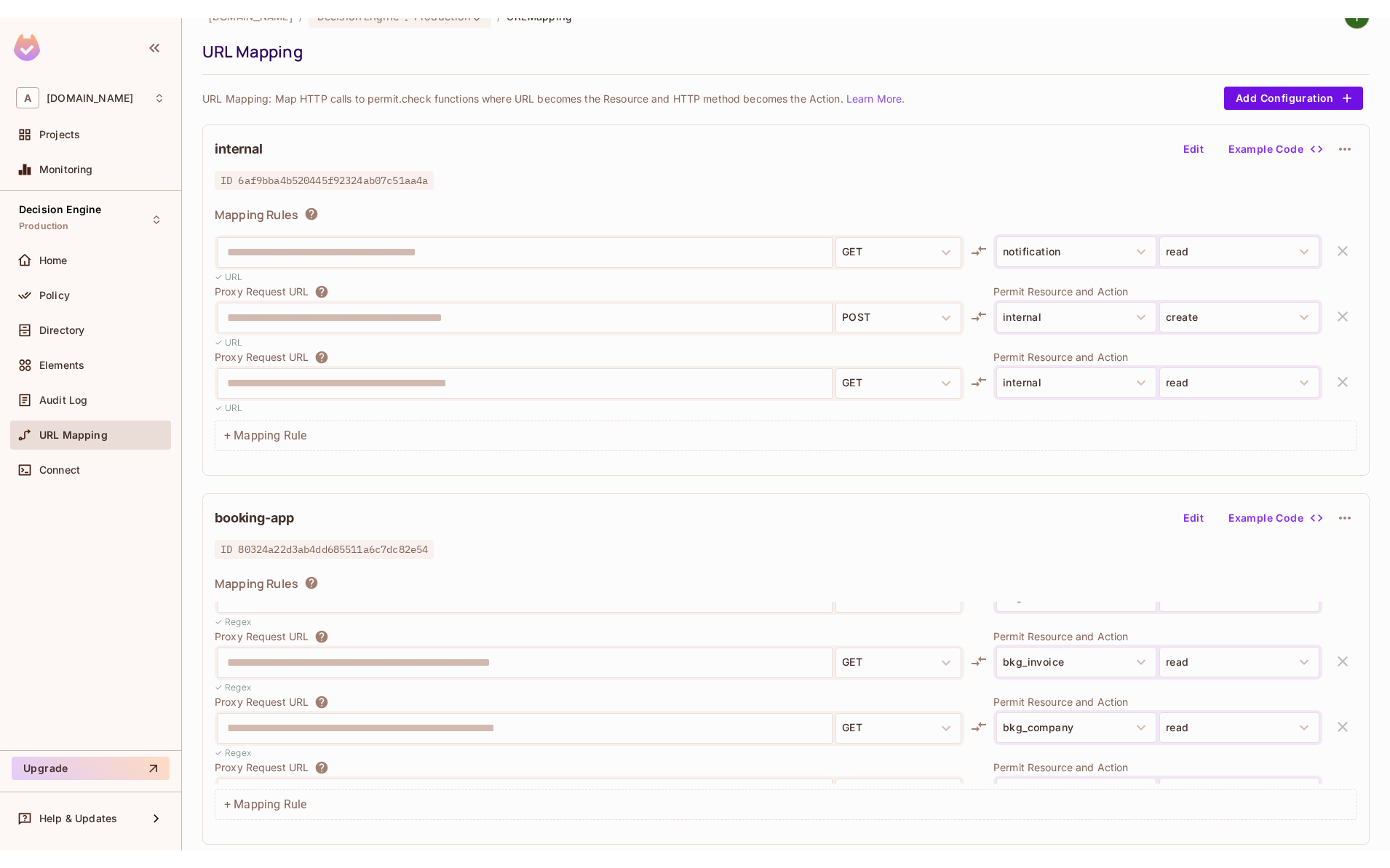
scroll to position [1783, 0]
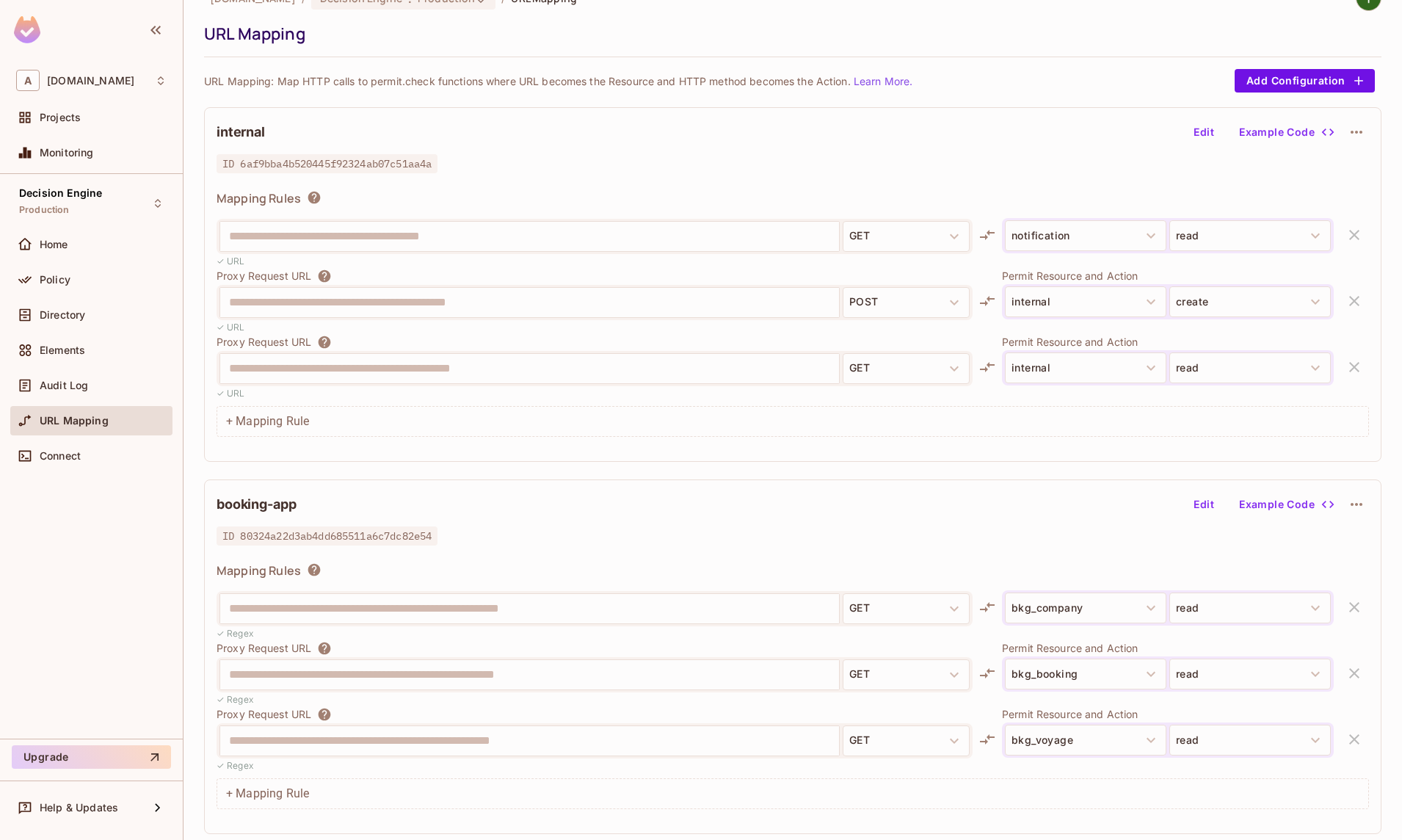
click at [211, 804] on div "**********" at bounding box center [793, 657] width 1177 height 355
click at [235, 788] on div "+ Mapping Rule" at bounding box center [793, 794] width 1153 height 30
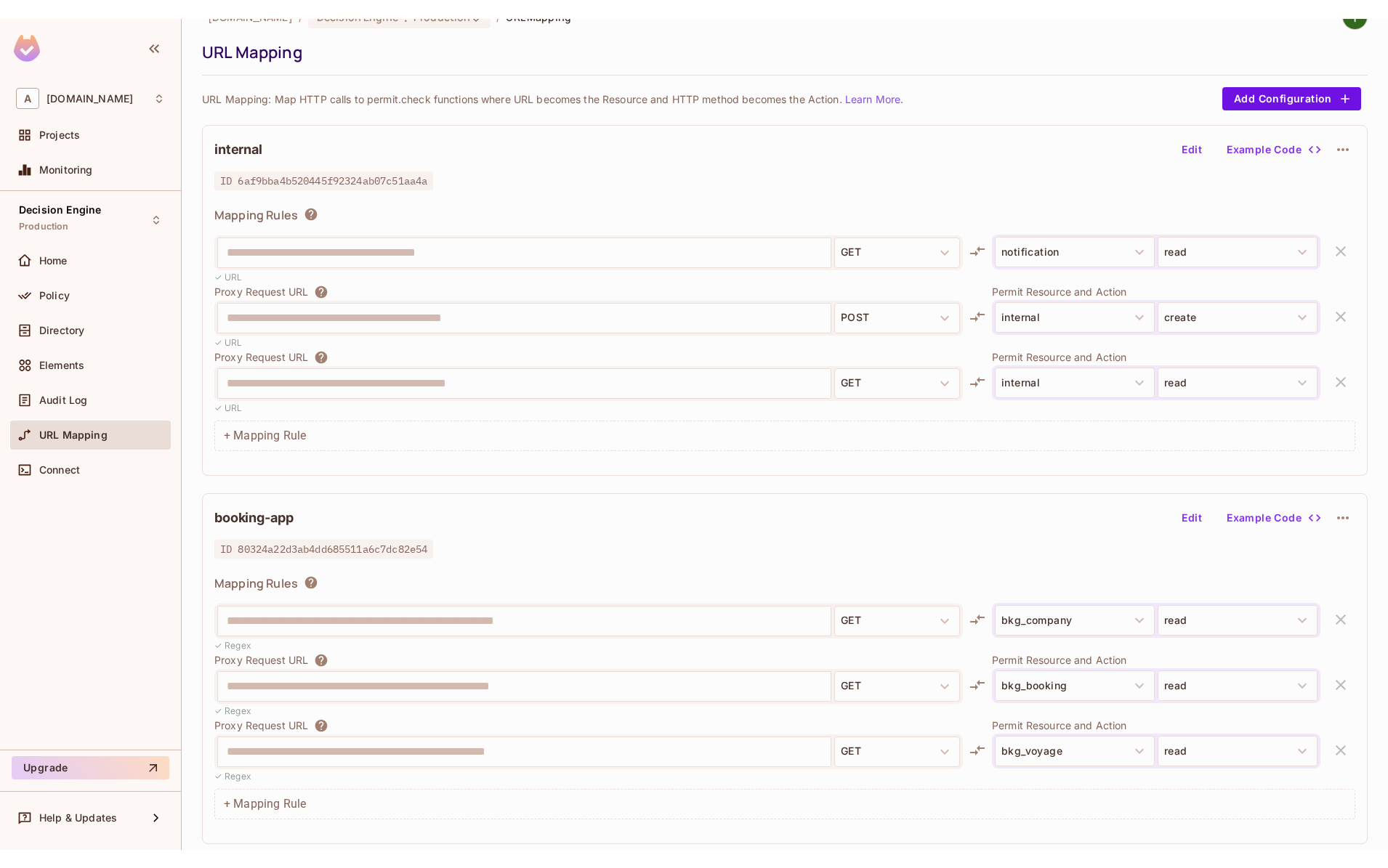
scroll to position [0, 0]
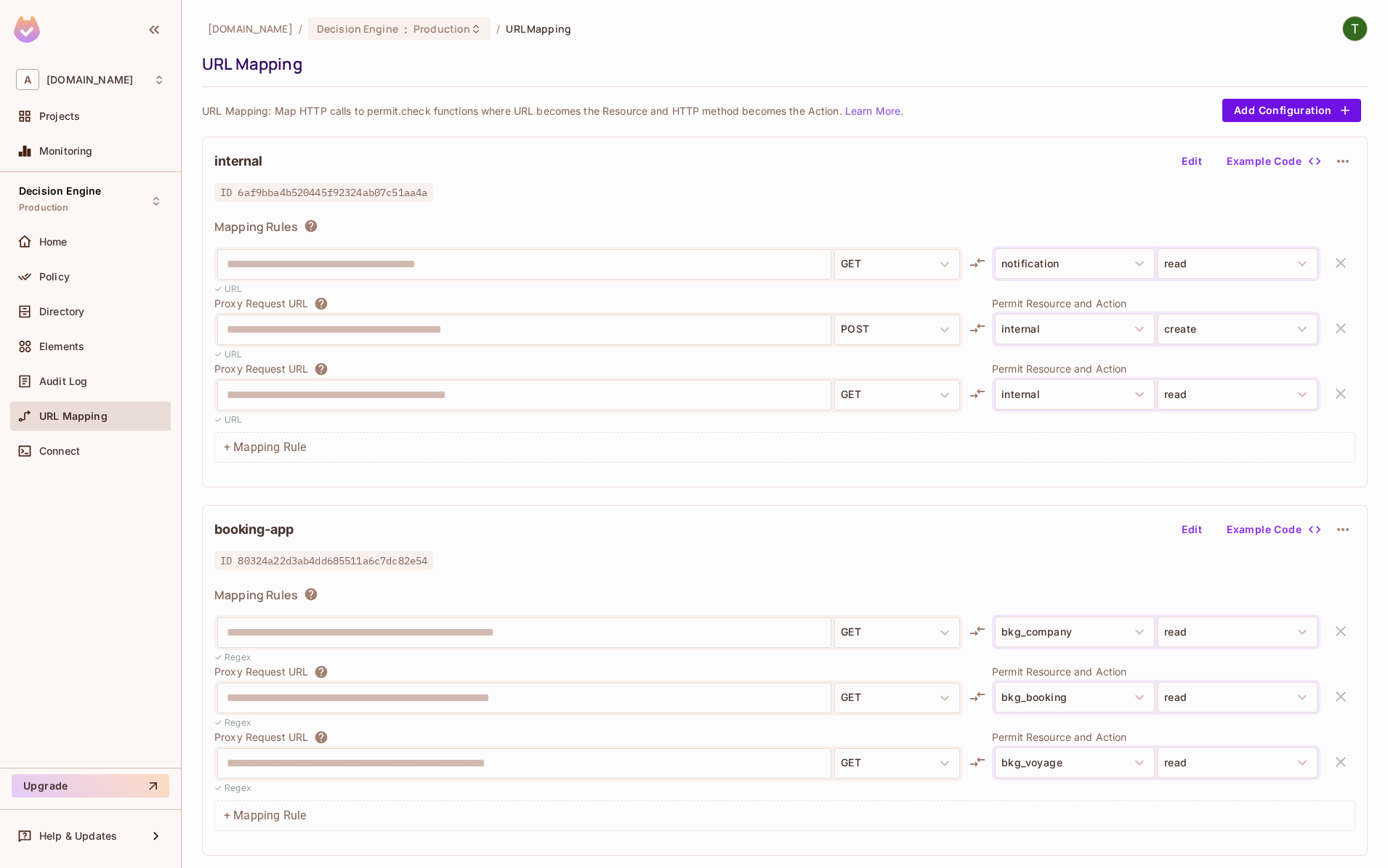
drag, startPoint x: 240, startPoint y: 813, endPoint x: 231, endPoint y: 814, distance: 9.1
click at [238, 813] on div "+ Mapping Rule" at bounding box center [785, 815] width 1141 height 30
click at [226, 816] on div "+ Mapping Rule" at bounding box center [785, 815] width 1141 height 30
click at [224, 816] on div "+ Mapping Rule" at bounding box center [785, 815] width 1141 height 30
click at [1201, 530] on button "Edit" at bounding box center [1192, 529] width 47 height 23
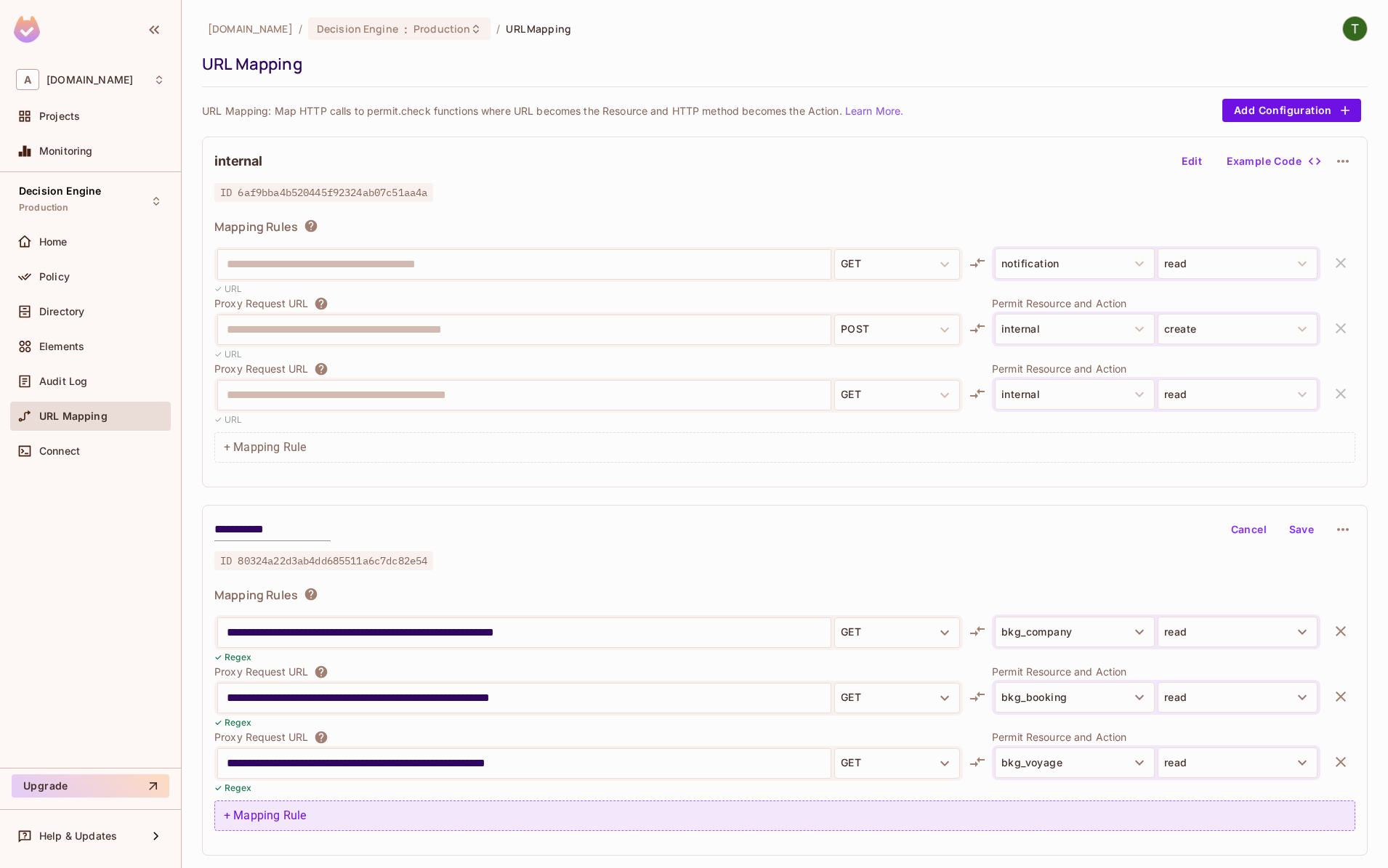
click at [249, 814] on div "+ Mapping Rule" at bounding box center [785, 815] width 1141 height 30
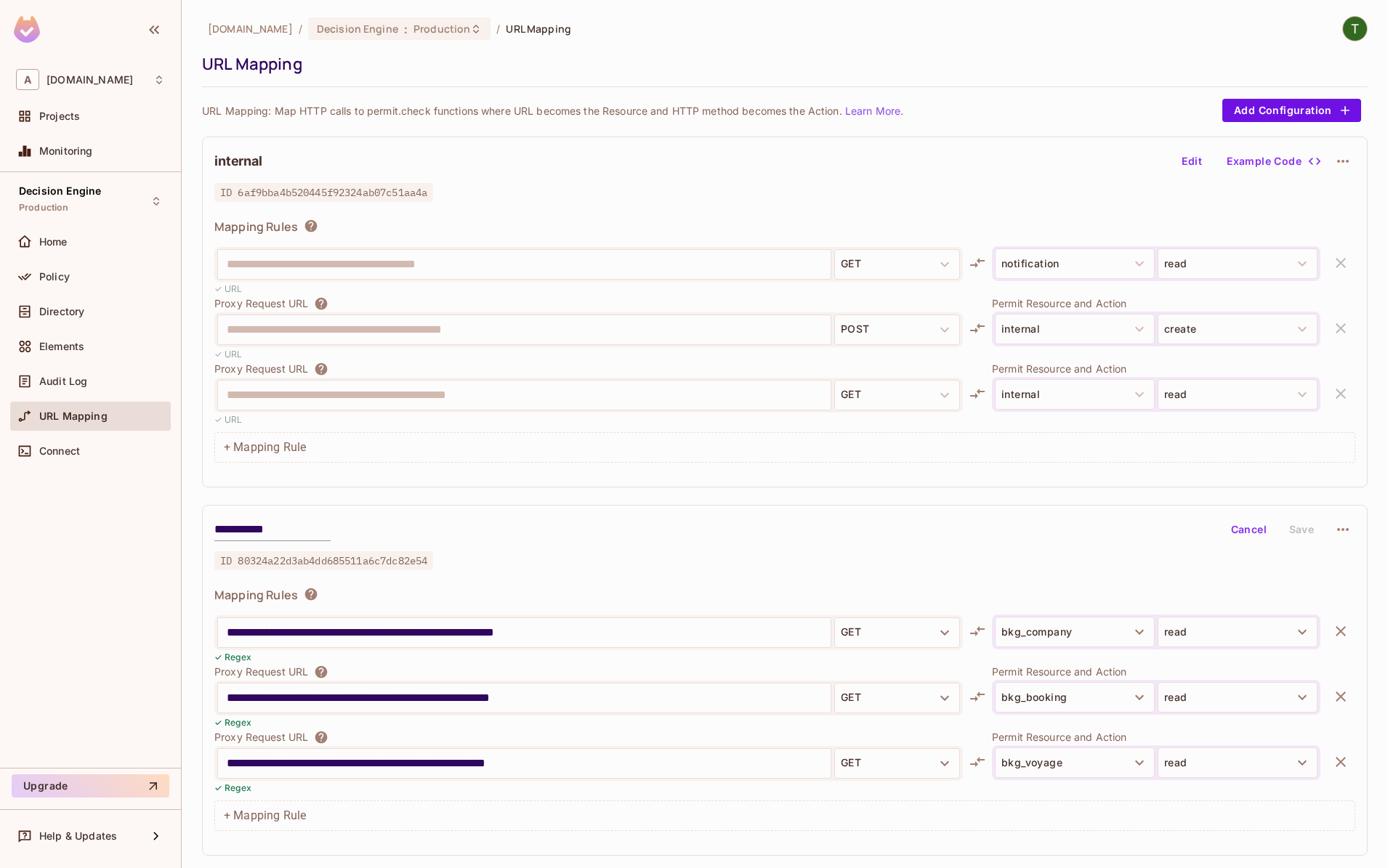
scroll to position [1846, 0]
click at [392, 758] on input "text" at bounding box center [525, 763] width 596 height 23
click at [418, 769] on input "text" at bounding box center [525, 763] width 596 height 23
type input "**********"
click at [914, 772] on button "GET" at bounding box center [897, 763] width 125 height 30
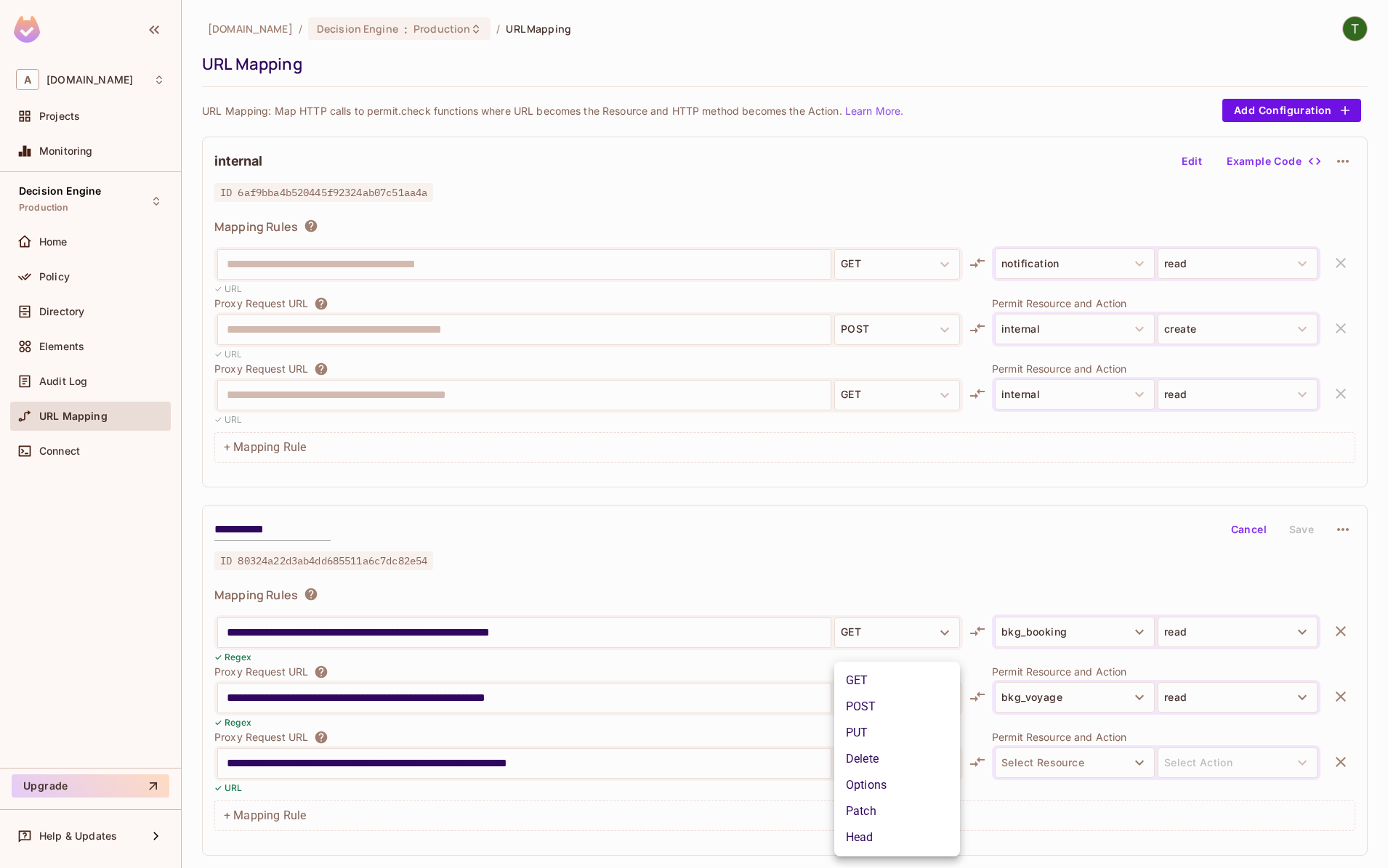
click at [885, 819] on li "Patch" at bounding box center [897, 811] width 125 height 26
click at [1042, 758] on body "**********" at bounding box center [694, 434] width 1388 height 868
click at [1049, 760] on button "Select Resource" at bounding box center [1074, 763] width 160 height 30
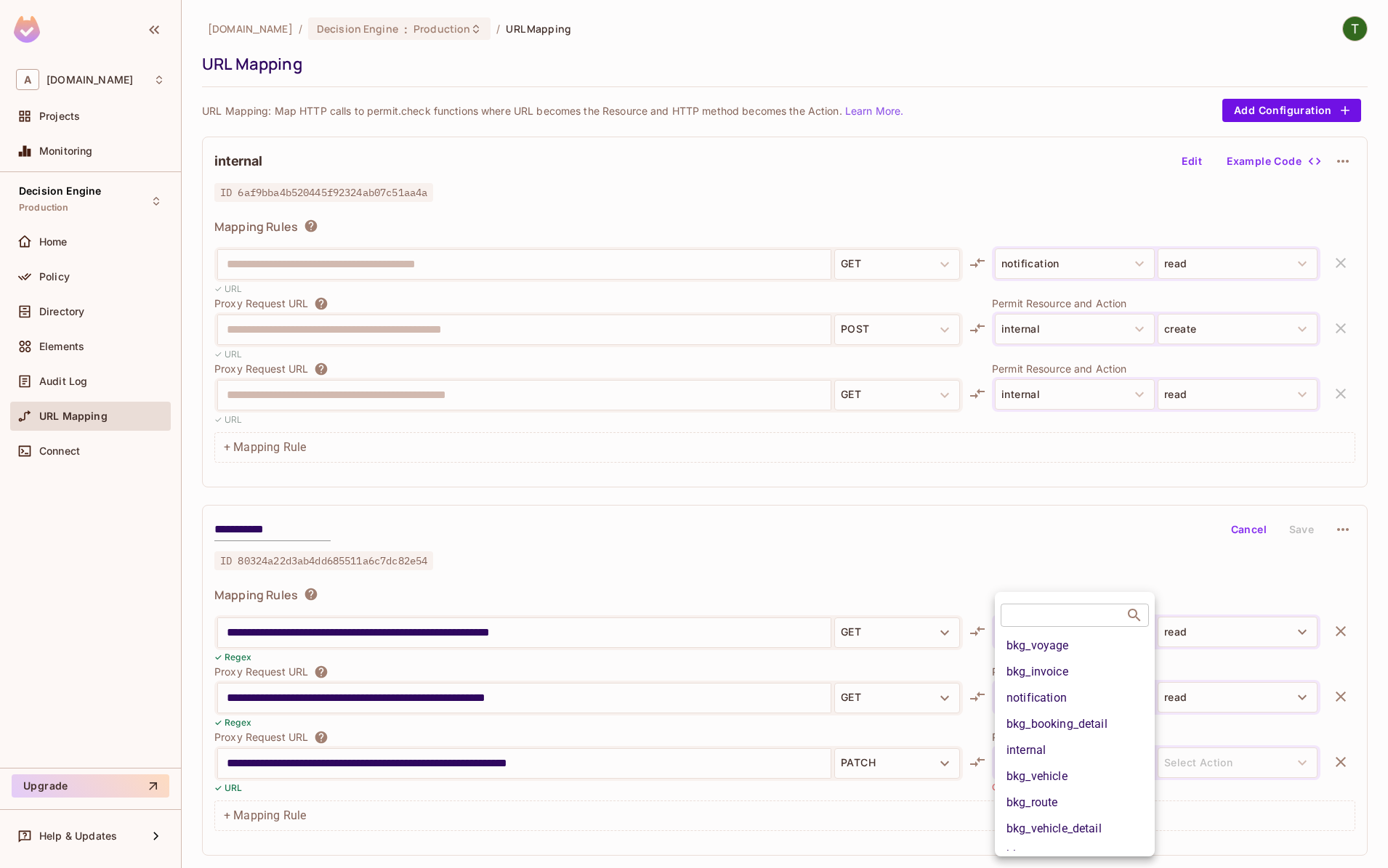
click at [896, 767] on div at bounding box center [694, 434] width 1388 height 868
click at [894, 767] on div at bounding box center [694, 434] width 1388 height 868
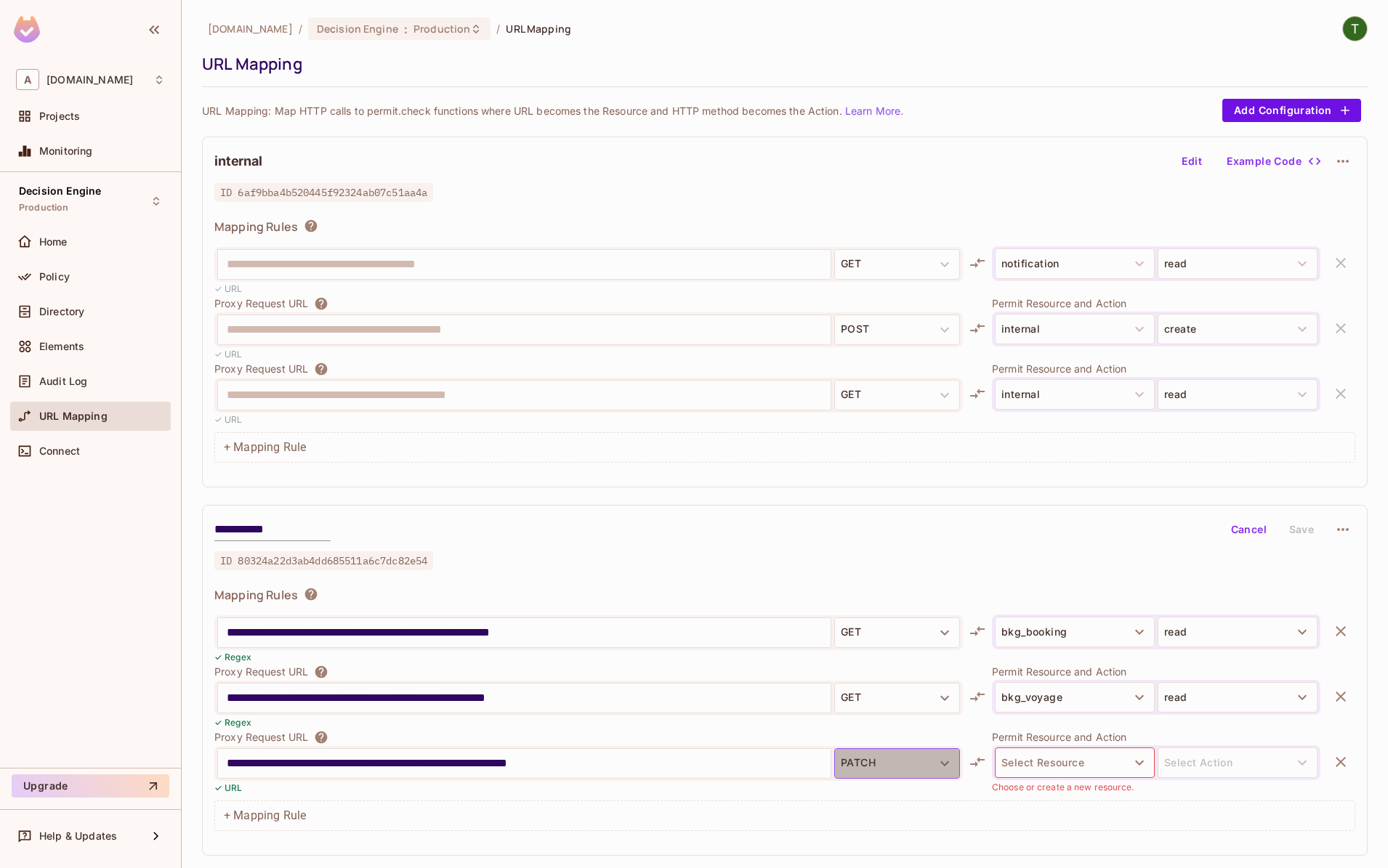
click at [894, 765] on button "PATCH" at bounding box center [897, 763] width 125 height 30
click at [867, 742] on li "PUT" at bounding box center [897, 733] width 125 height 26
click at [1061, 772] on button "Select Resource" at bounding box center [1074, 763] width 160 height 30
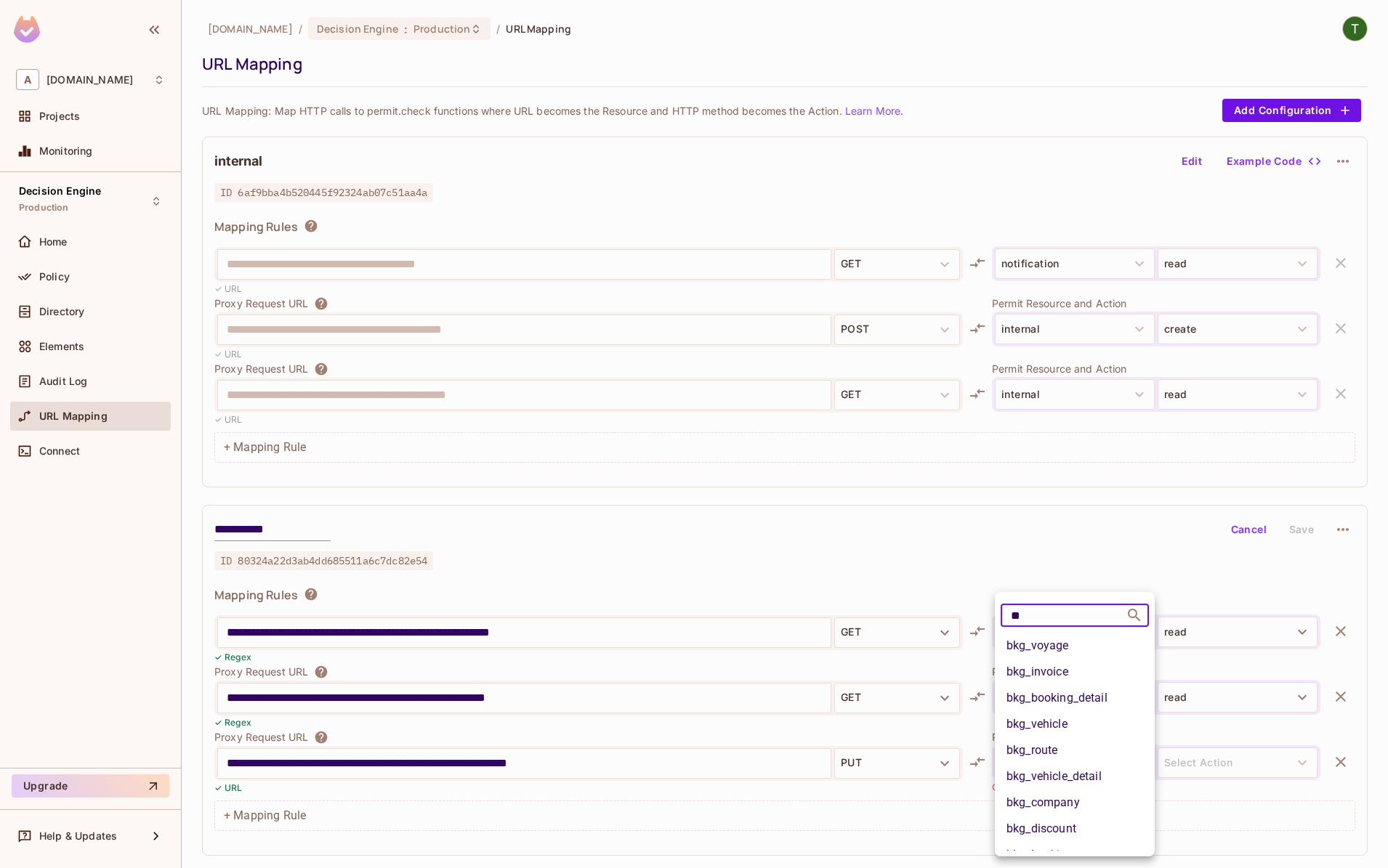
type input "**"
click at [1105, 705] on li "bkg_booking_detail" at bounding box center [1074, 697] width 160 height 26
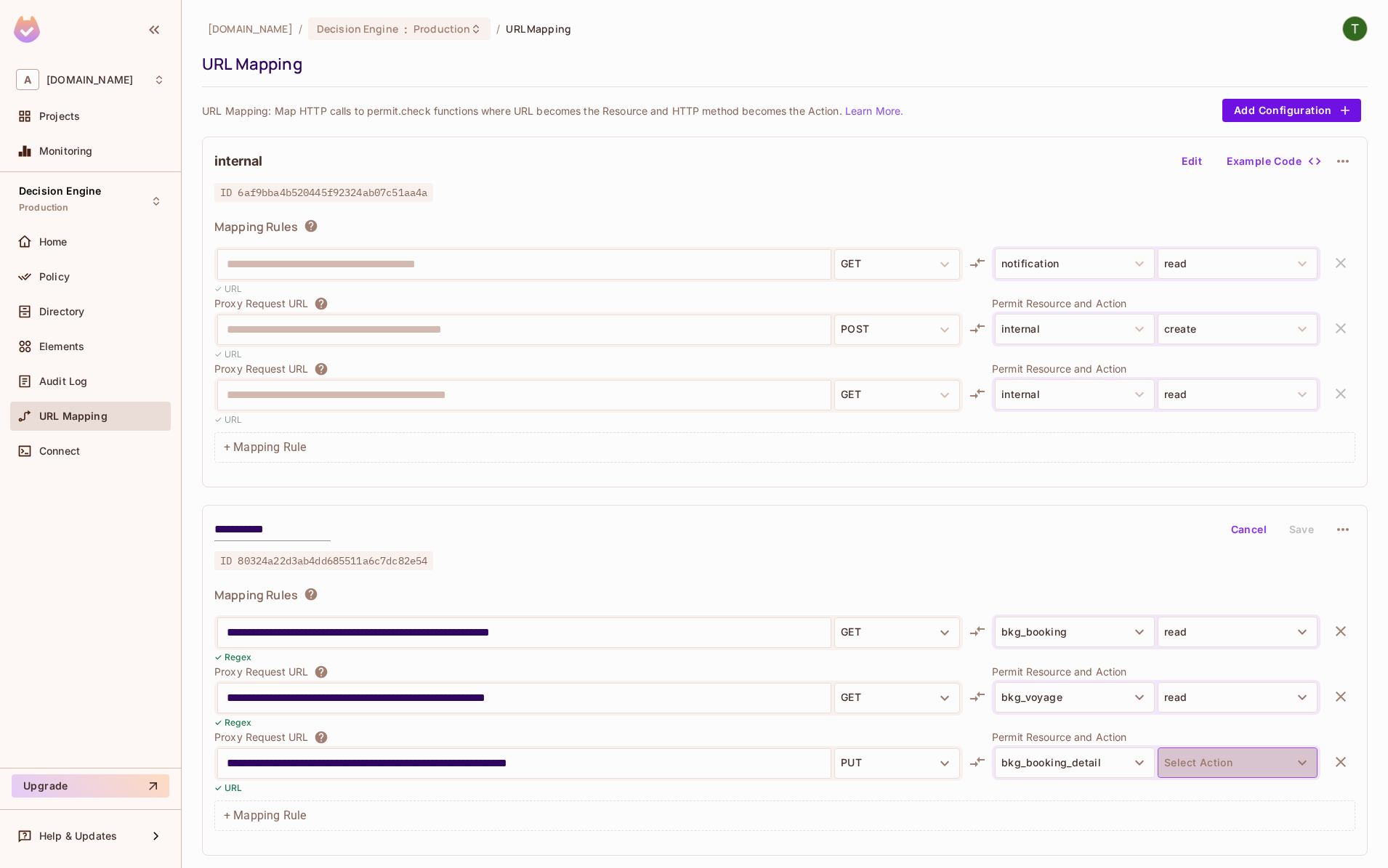
click at [1222, 760] on button "Select Action" at bounding box center [1237, 763] width 160 height 30
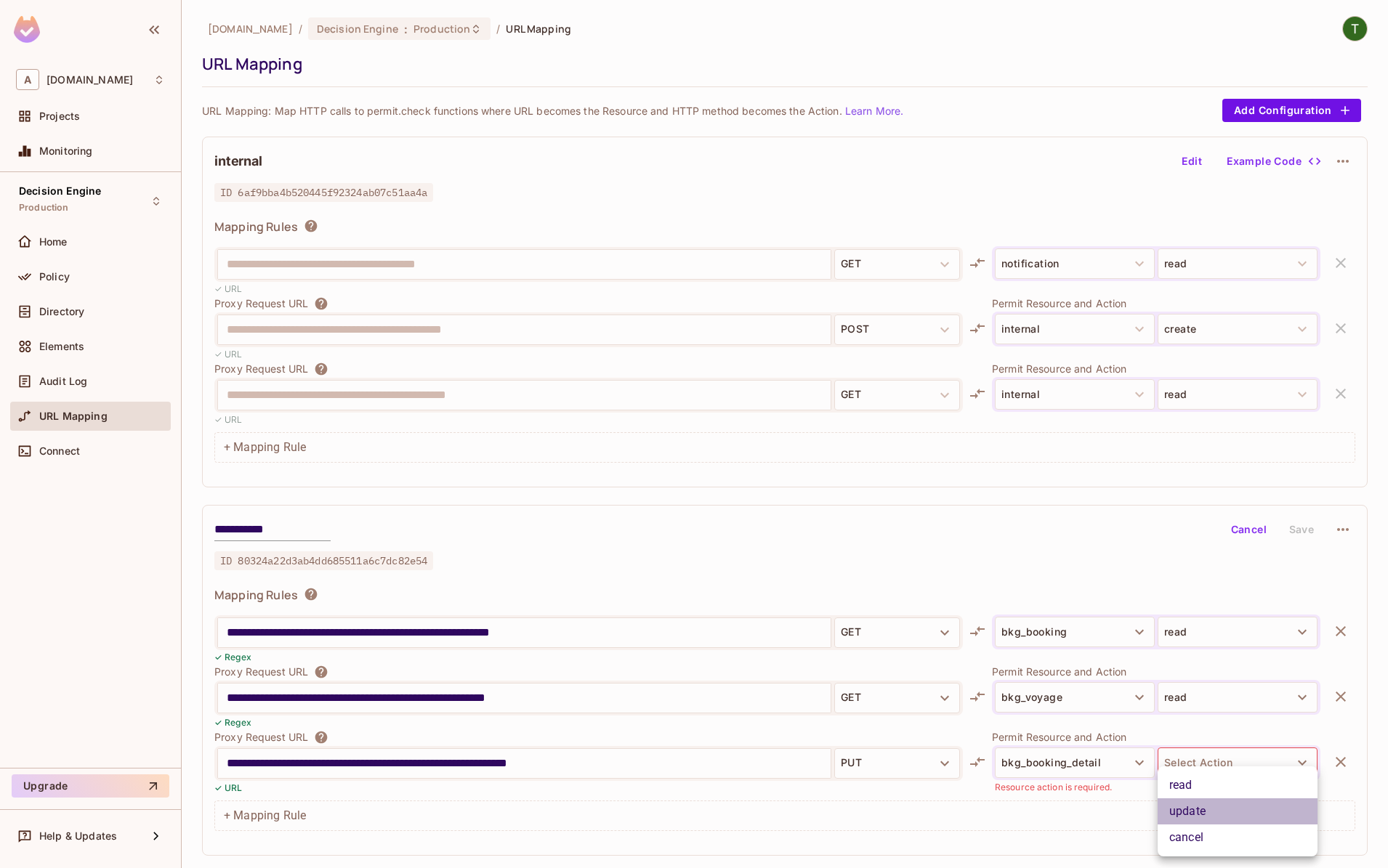
click at [1210, 806] on li "update" at bounding box center [1237, 811] width 160 height 26
click at [1290, 536] on button "Save" at bounding box center [1302, 529] width 47 height 23
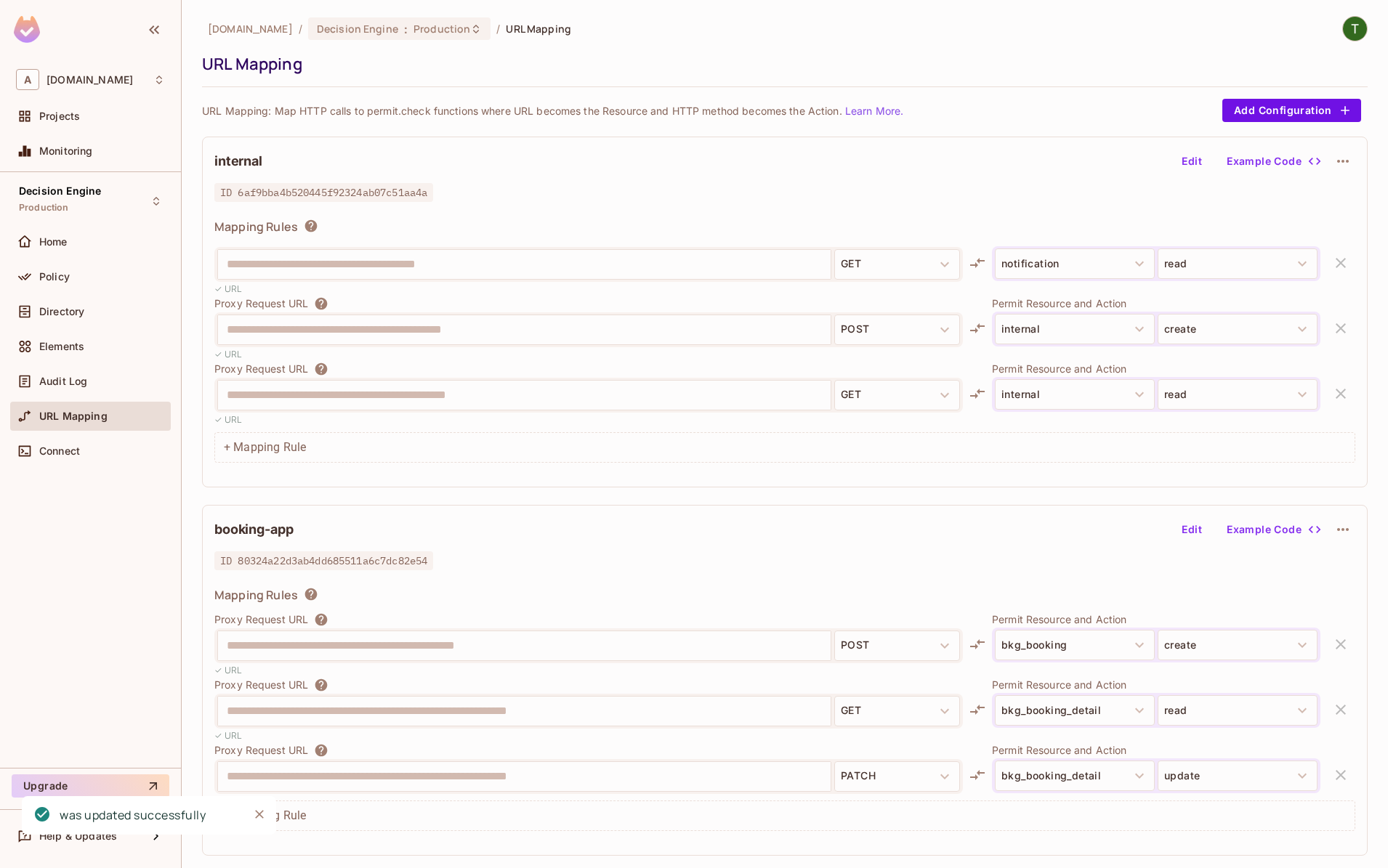
scroll to position [0, 0]
click at [369, 562] on span "ID 80324a22d3ab4dd685511a6c7dc82e54" at bounding box center [323, 560] width 218 height 19
copy span "80324a22d3ab4dd685511a6c7dc82e54"
click at [527, 480] on div "**********" at bounding box center [785, 312] width 1165 height 351
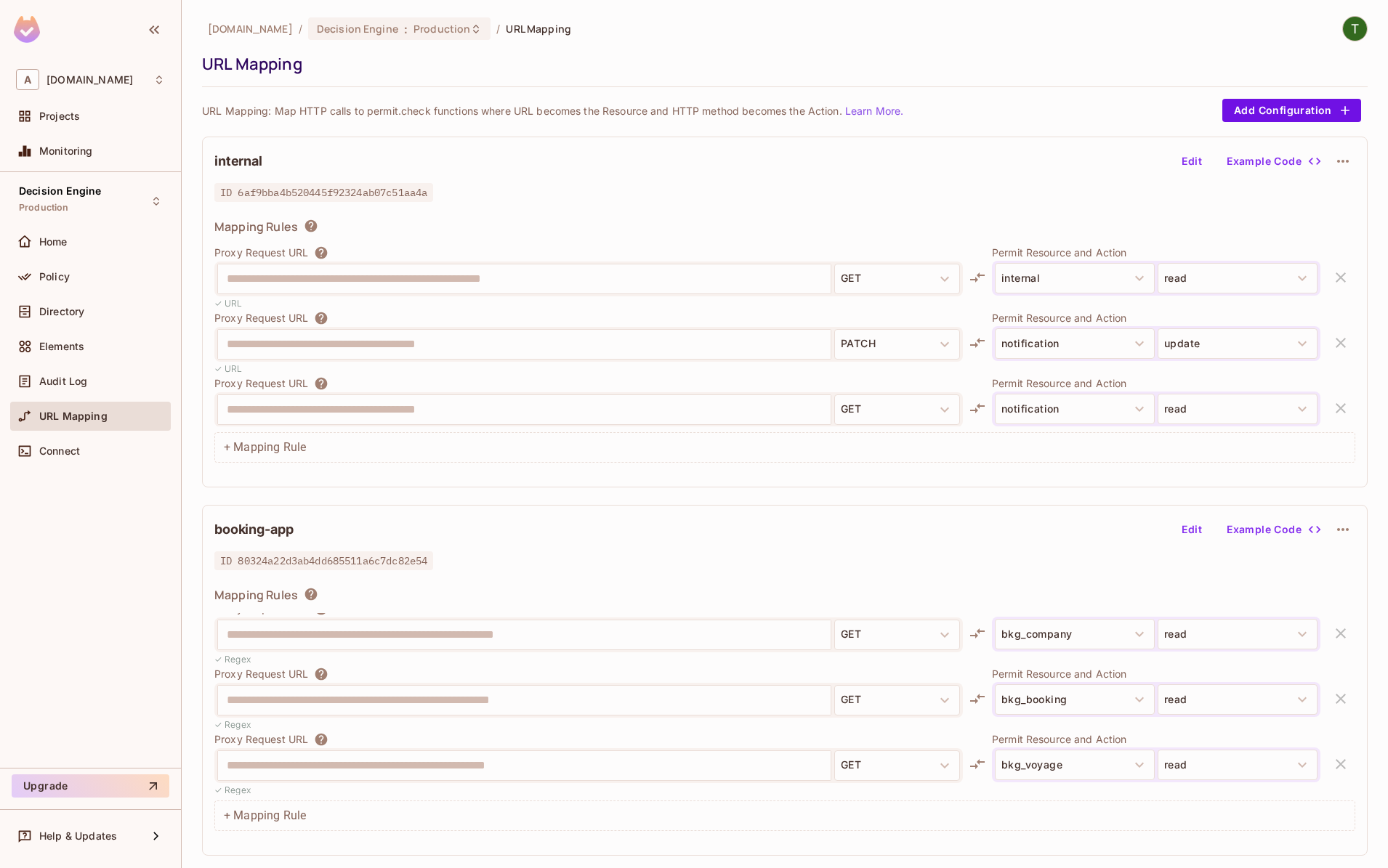
scroll to position [1779, 0]
click at [342, 558] on span "ID 80324a22d3ab4dd685511a6c7dc82e54" at bounding box center [323, 560] width 218 height 19
copy span "80324a22d3ab4dd685511a6c7dc82e54"
click at [612, 682] on div "**********" at bounding box center [588, 698] width 749 height 35
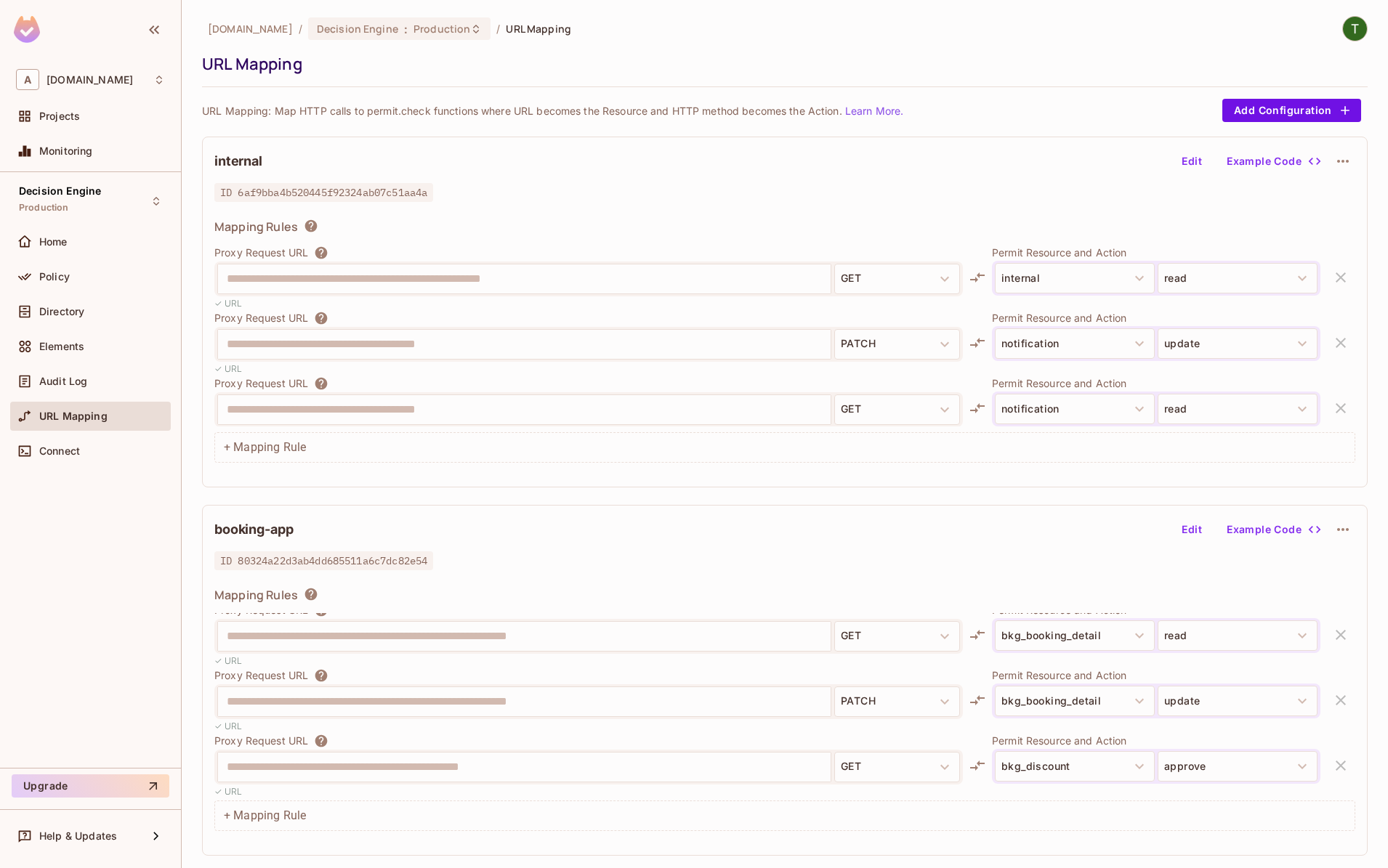
scroll to position [81, 0]
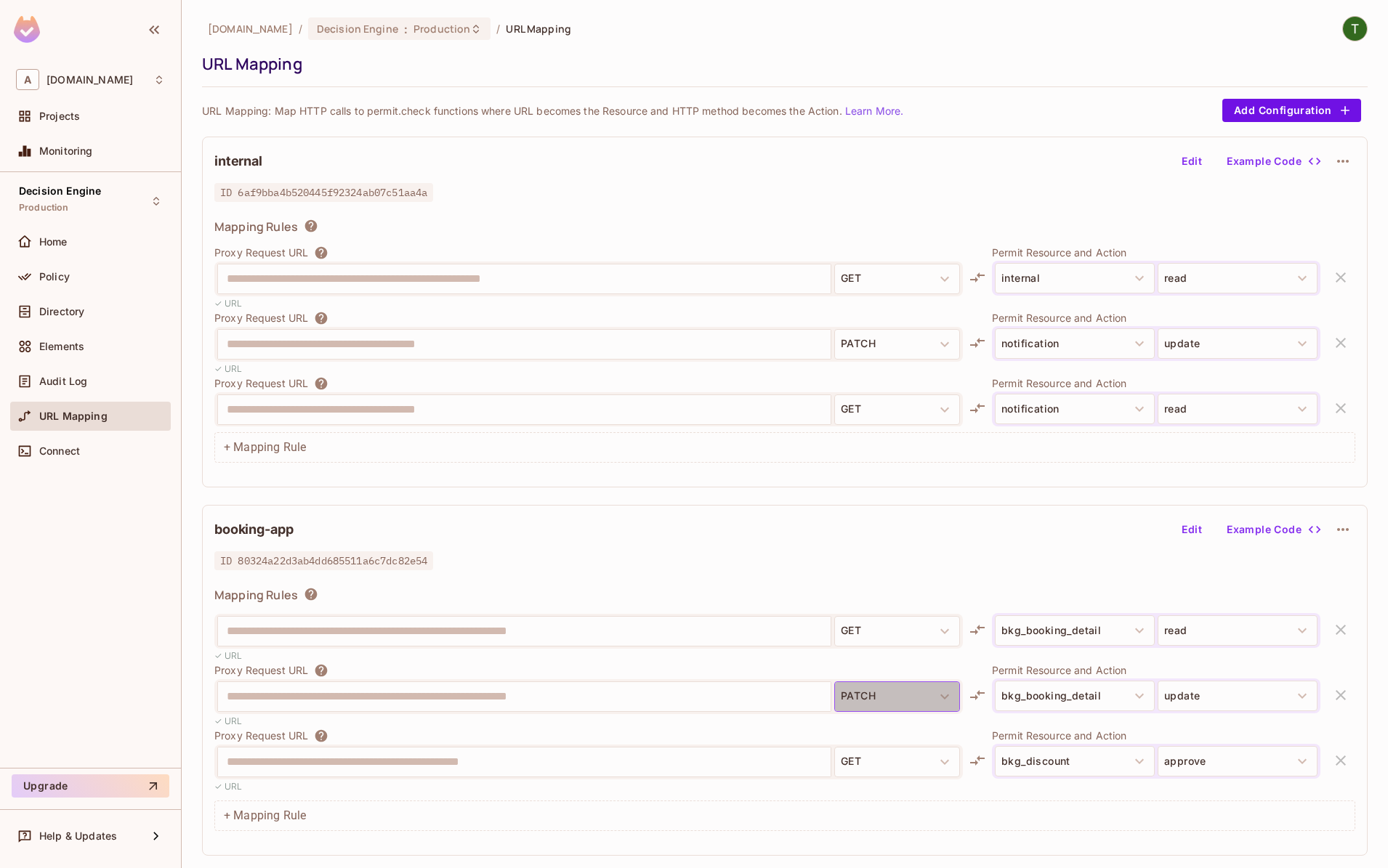
click at [878, 697] on button "PATCH" at bounding box center [897, 697] width 125 height 30
drag, startPoint x: 1207, startPoint y: 522, endPoint x: 1200, endPoint y: 523, distance: 7.1
click at [1206, 522] on button "Edit" at bounding box center [1192, 529] width 47 height 23
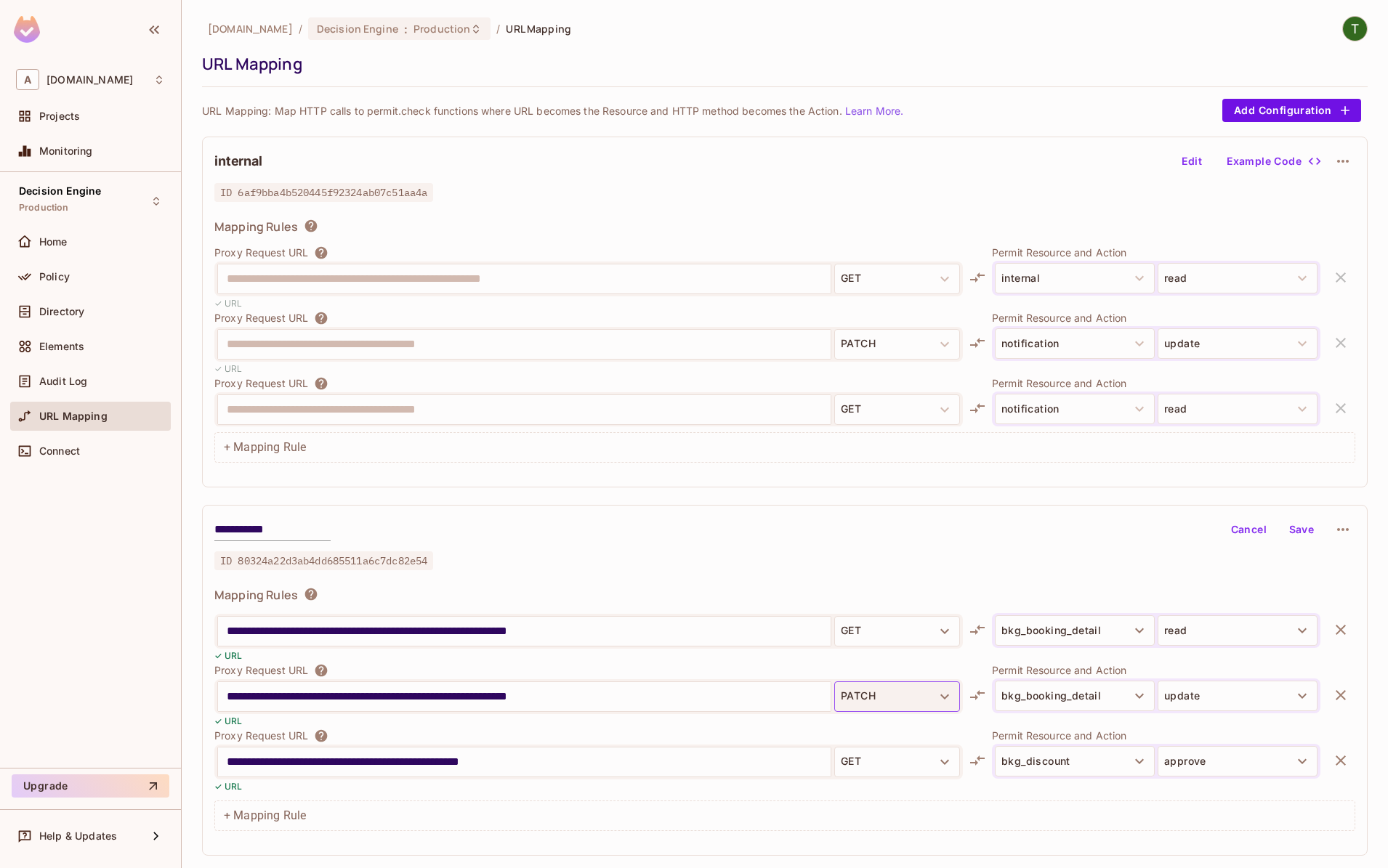
click at [873, 687] on button "PATCH" at bounding box center [897, 697] width 125 height 30
click at [883, 734] on li "PUT" at bounding box center [897, 733] width 125 height 26
click at [1303, 531] on button "Save" at bounding box center [1302, 529] width 47 height 23
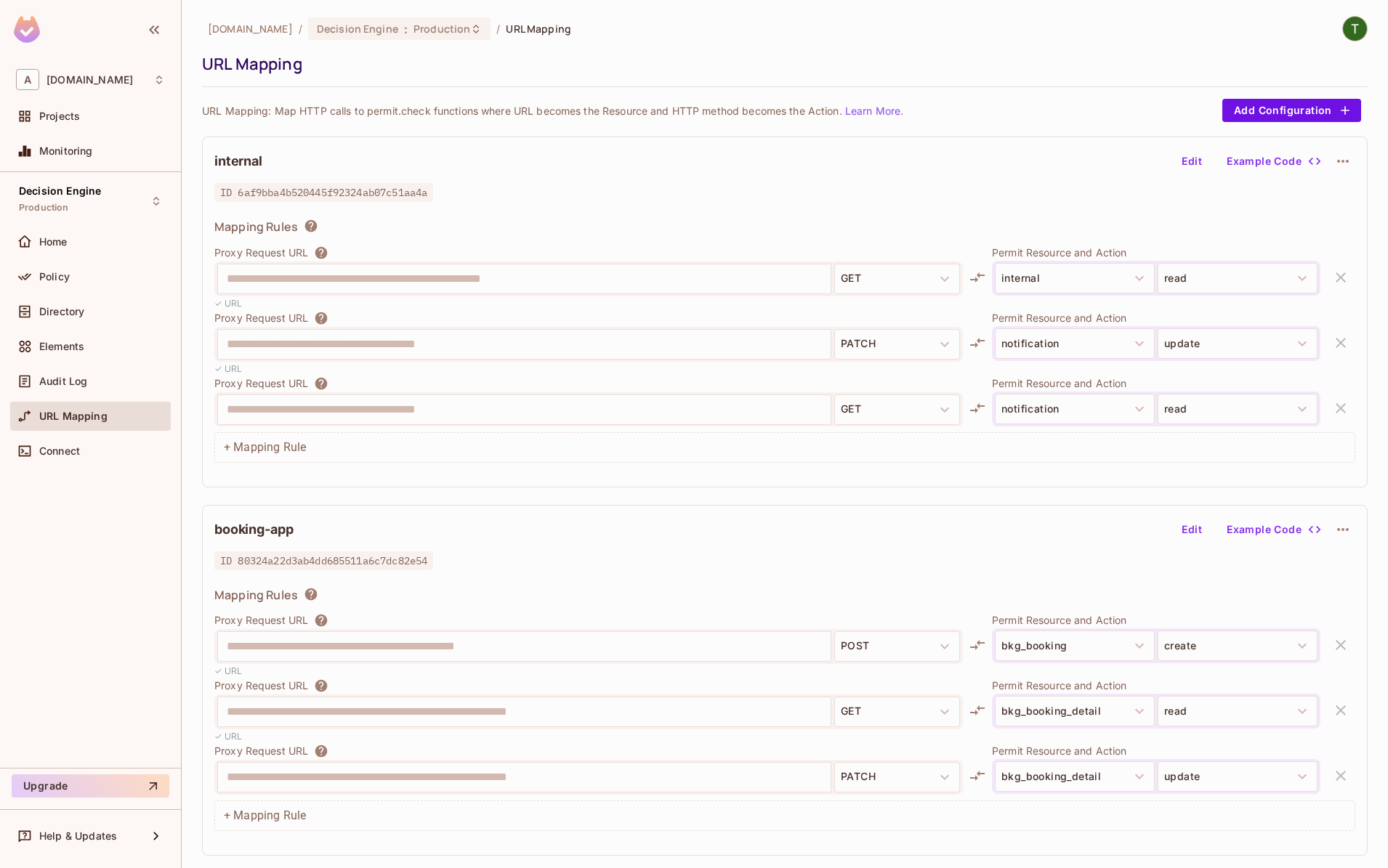
scroll to position [0, 0]
click at [344, 565] on span "ID 80324a22d3ab4dd685511a6c7dc82e54" at bounding box center [323, 560] width 218 height 19
copy span "80324a22d3ab4dd685511a6c7dc82e54"
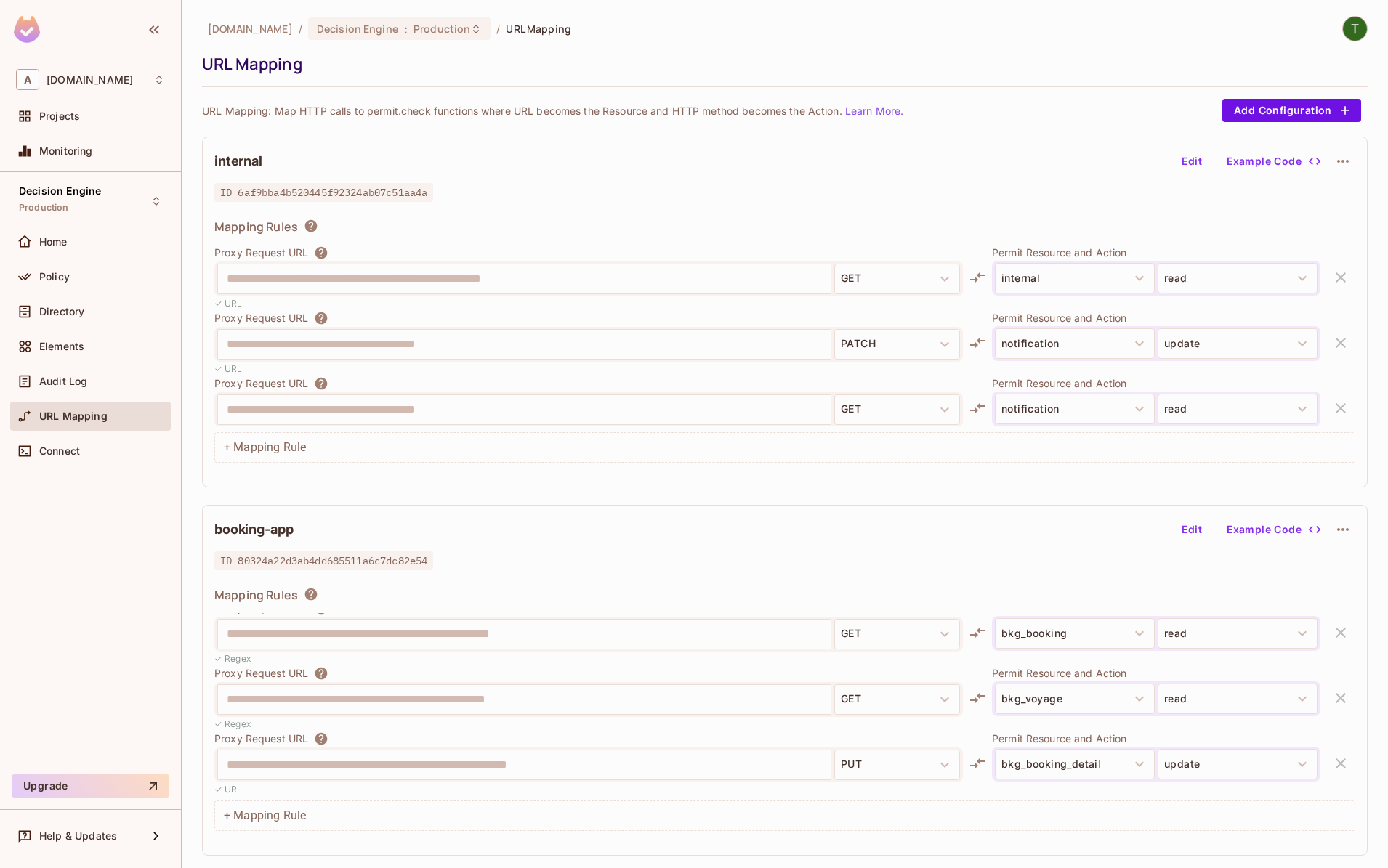
scroll to position [1846, 0]
click at [291, 767] on div "**********" at bounding box center [525, 763] width 614 height 30
click at [23, 30] on img at bounding box center [27, 29] width 26 height 27
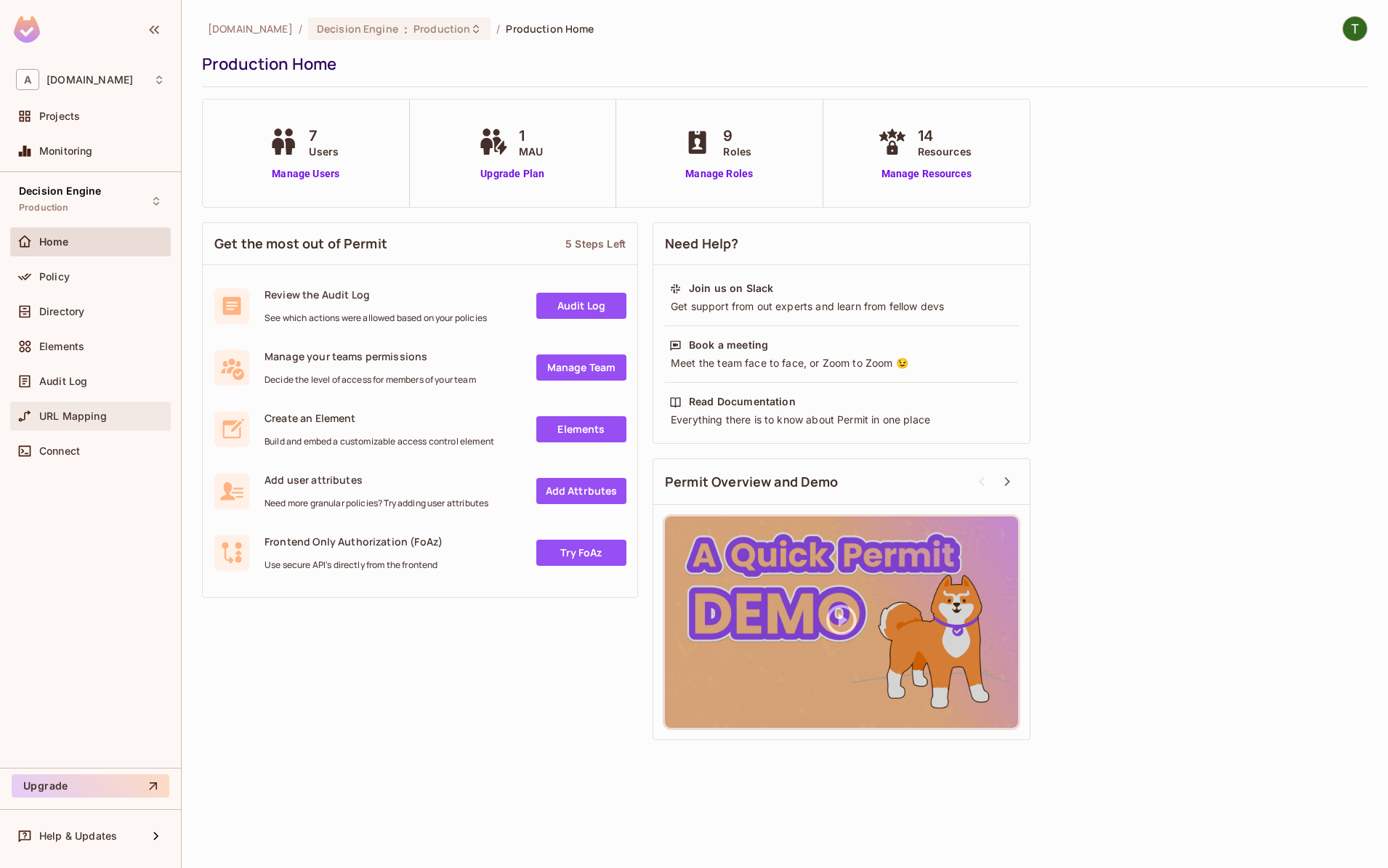
click at [87, 421] on span "URL Mapping" at bounding box center [73, 416] width 68 height 12
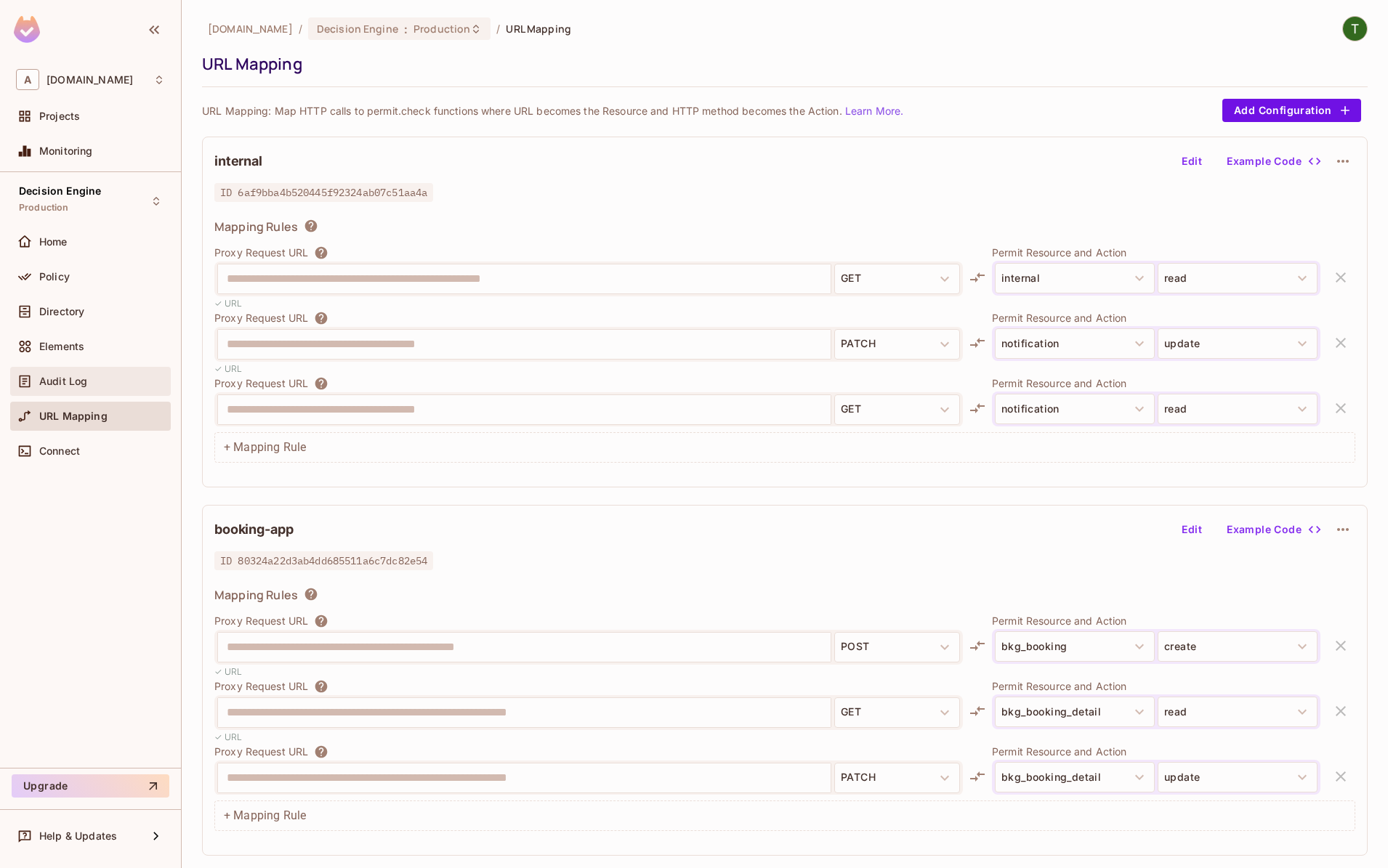
click at [87, 391] on div "Audit Log" at bounding box center [90, 381] width 161 height 29
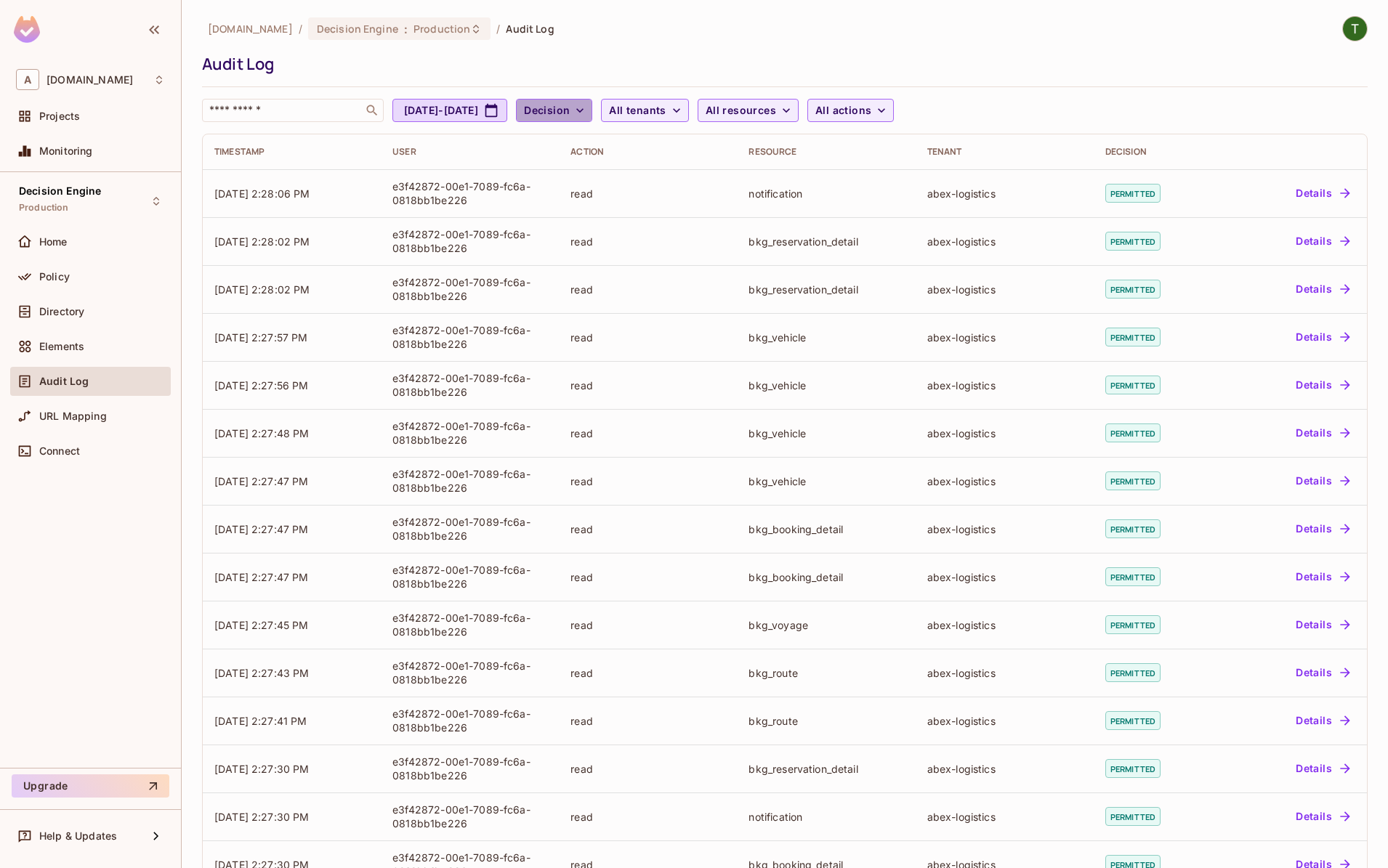
click at [587, 111] on icon "button" at bounding box center [580, 110] width 14 height 14
click at [622, 177] on span "Denied" at bounding box center [621, 175] width 49 height 14
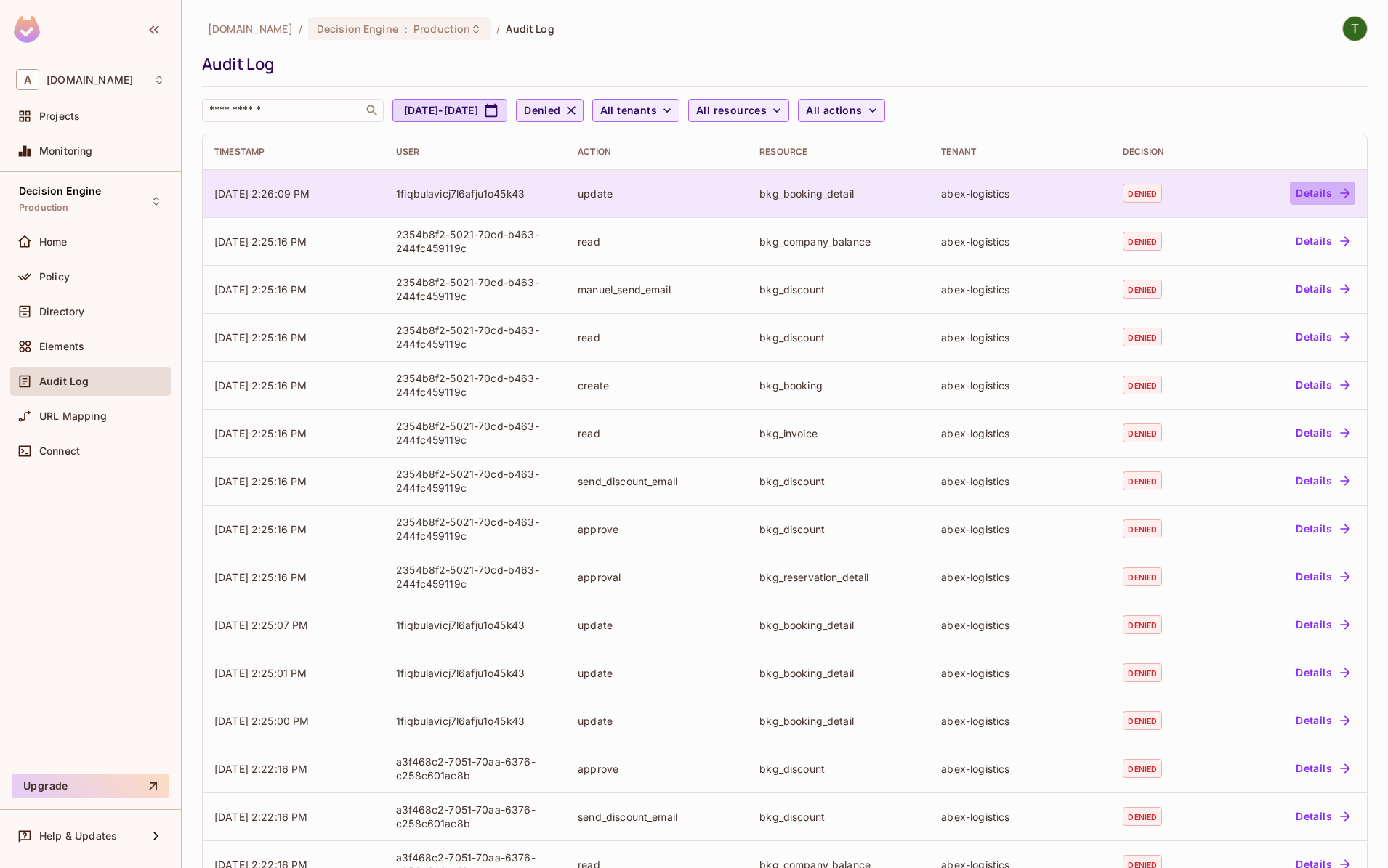
click at [1293, 197] on button "Details" at bounding box center [1323, 193] width 65 height 23
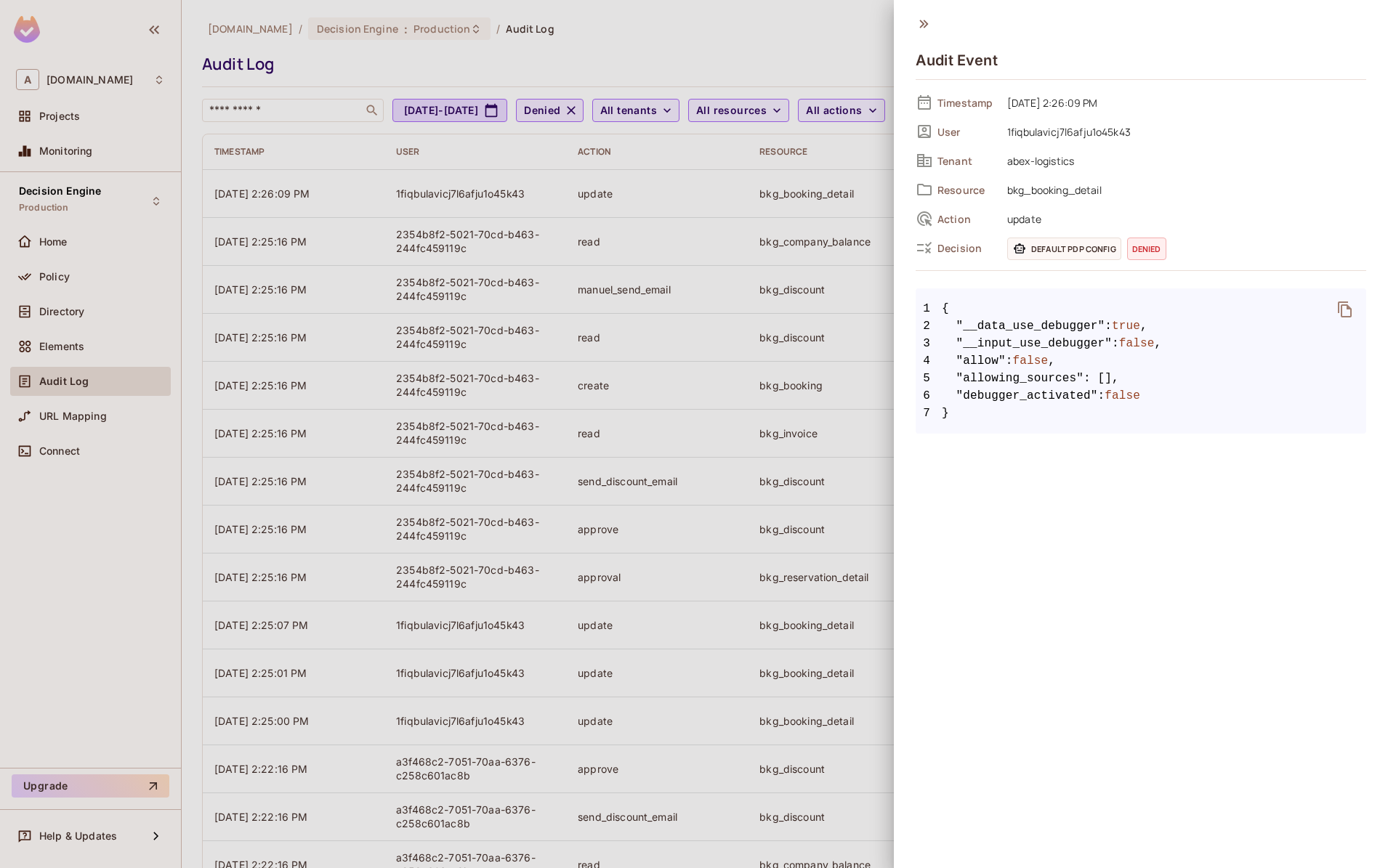
click at [1060, 139] on span "1fiqbulavicj7l6afju1o45k43" at bounding box center [1183, 131] width 366 height 18
copy span "1fiqbulavicj7l6afju1o45k43"
click at [817, 324] on div at bounding box center [694, 434] width 1388 height 868
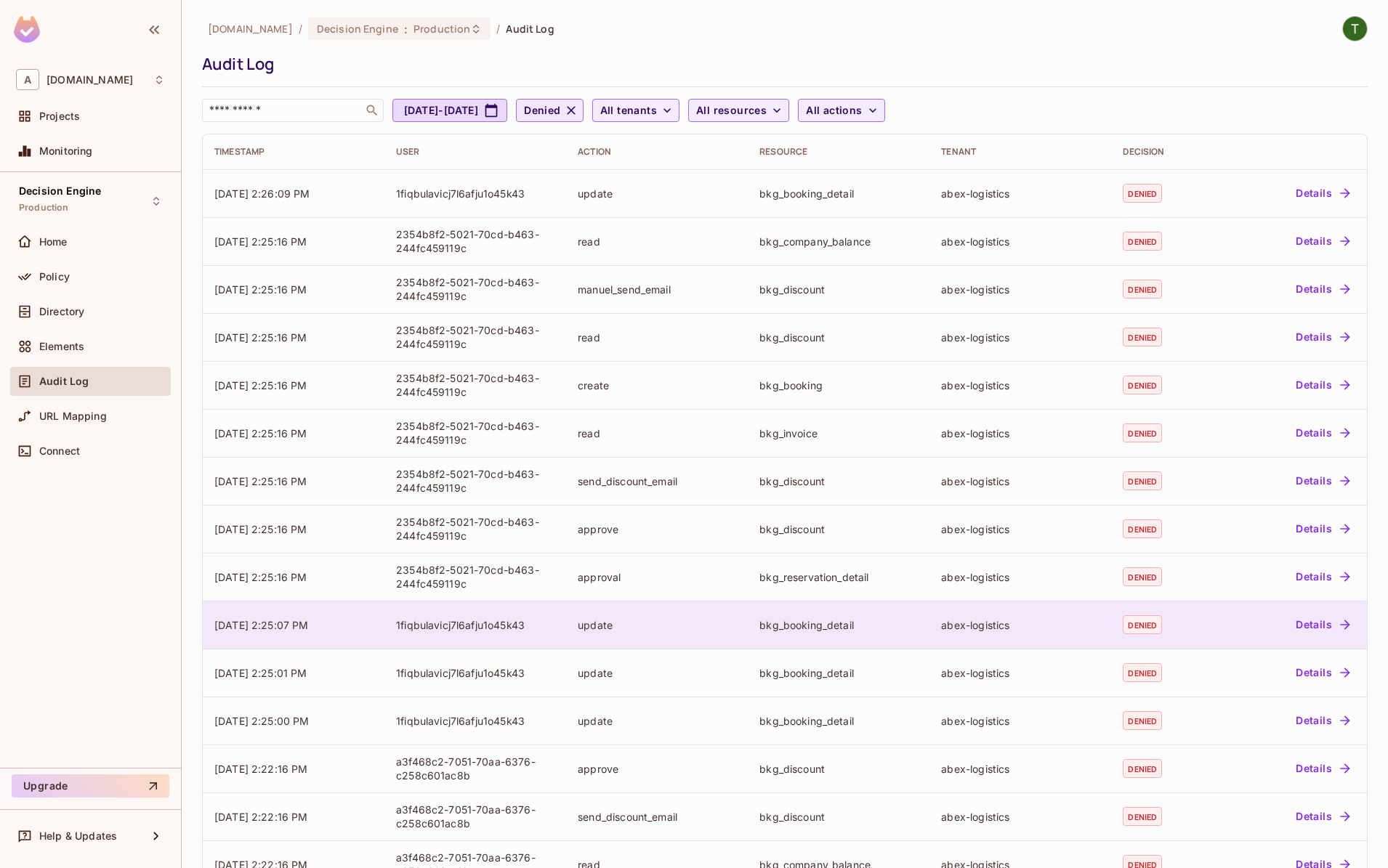
click at [1336, 622] on button "Details" at bounding box center [1323, 625] width 65 height 23
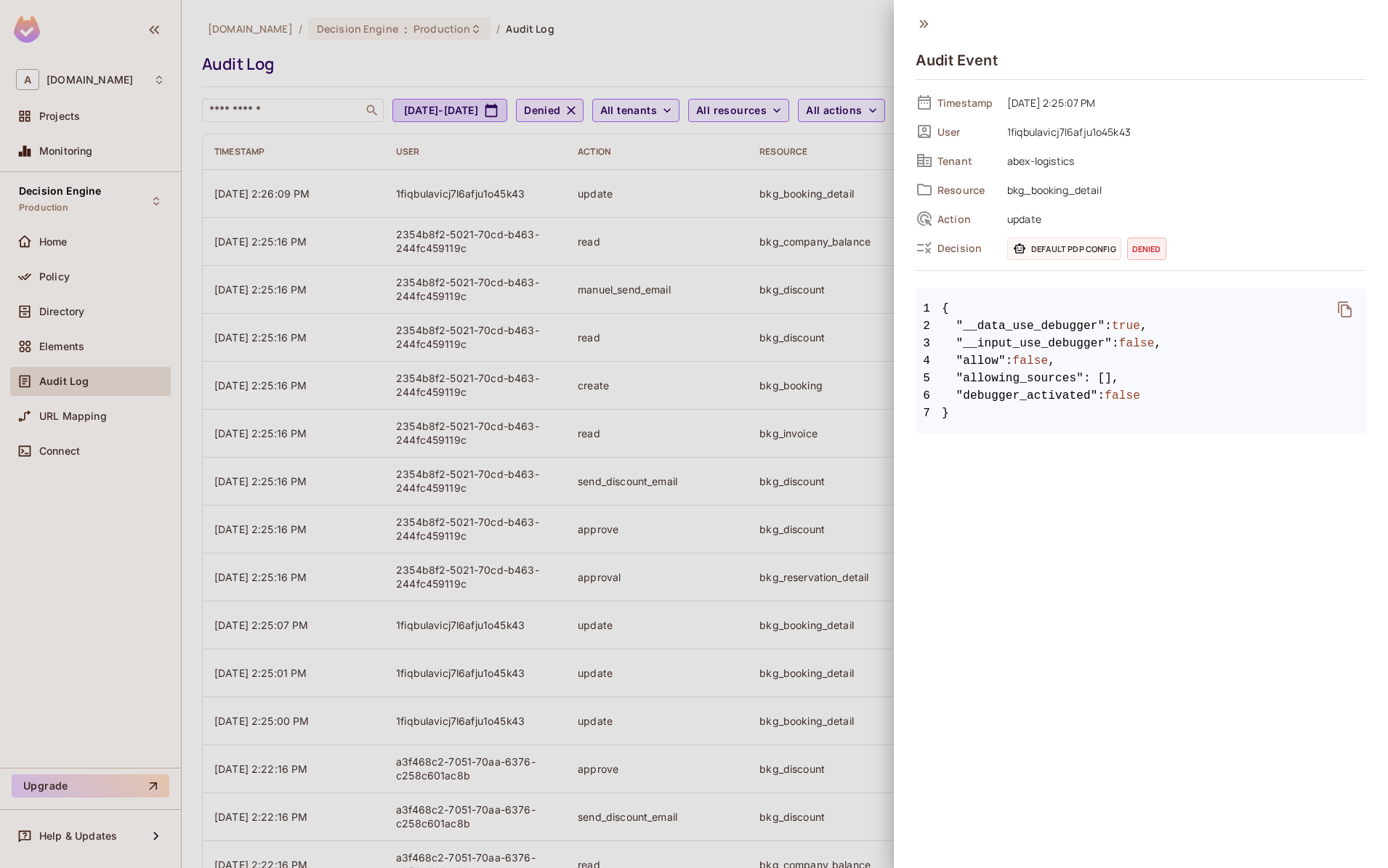
click at [829, 224] on div at bounding box center [694, 434] width 1388 height 868
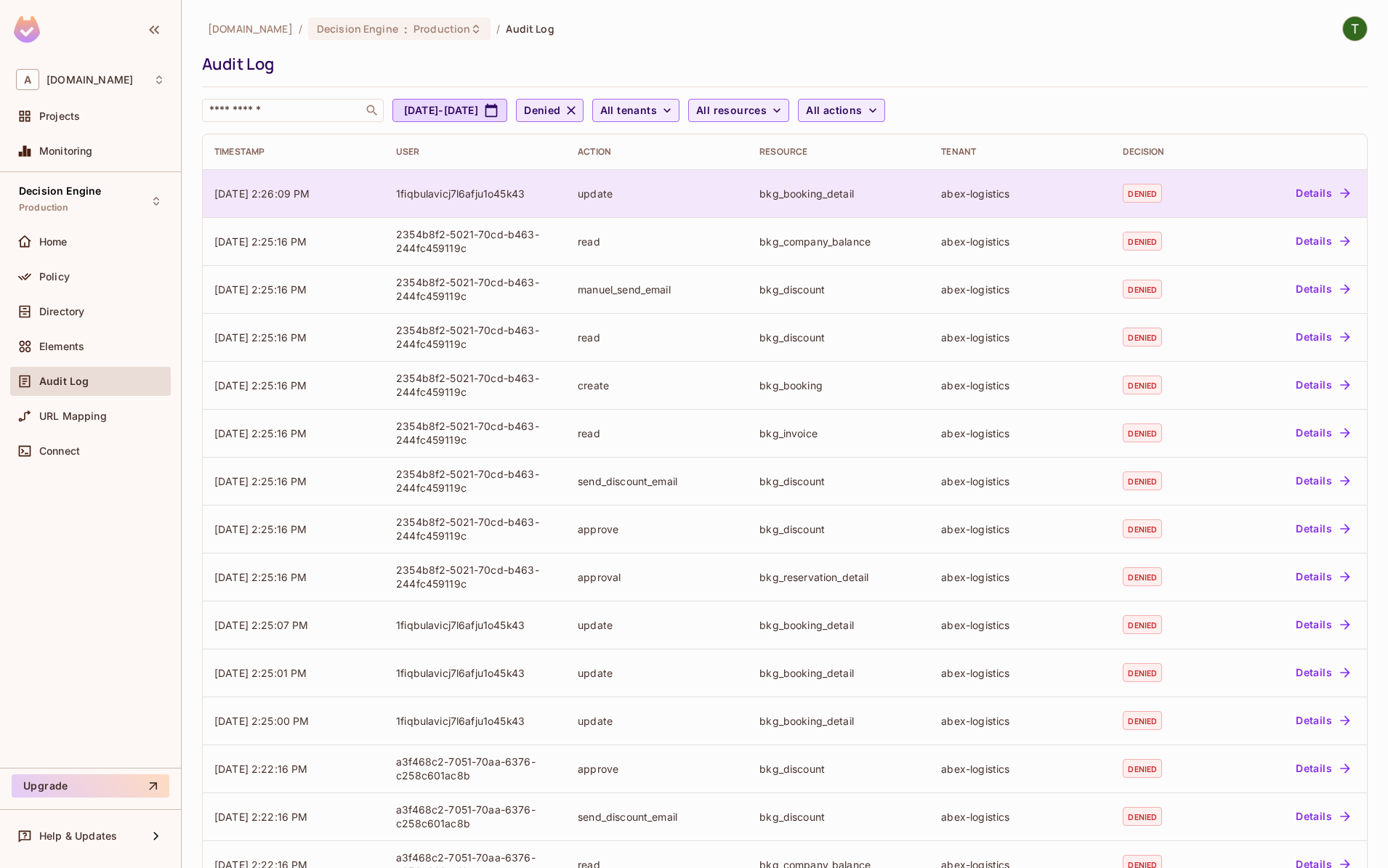
click at [1327, 181] on td "Details" at bounding box center [1293, 192] width 147 height 48
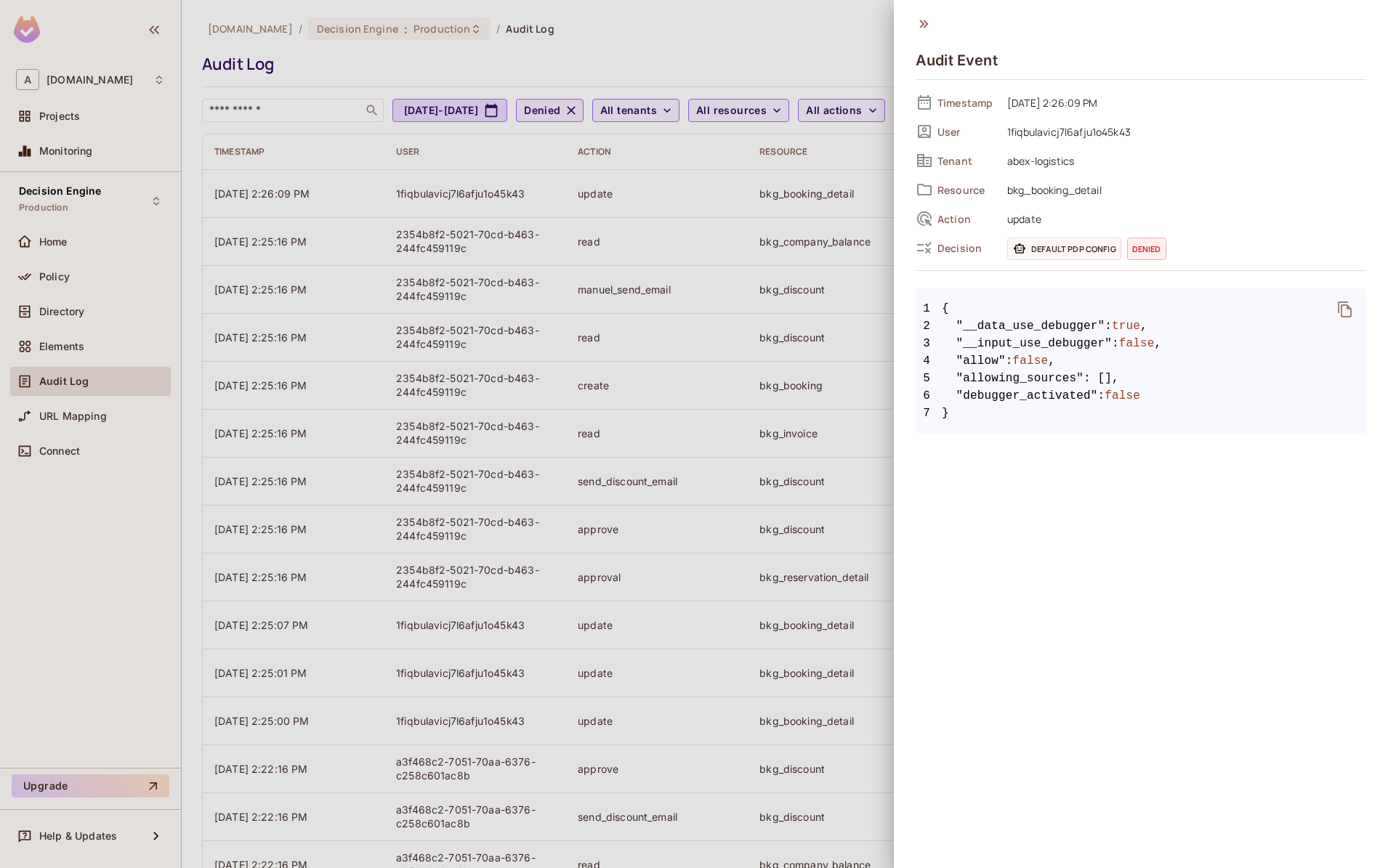
click at [1032, 222] on span "update" at bounding box center [1183, 218] width 366 height 18
click at [1039, 202] on div "Timestamp 10/10/2025 2:26:09 PM User 1fiqbulavicj7l6afju1o45k43 Tenant abex-log…" at bounding box center [1141, 175] width 451 height 167
click at [1039, 199] on div "Resource bkg_booking_detail" at bounding box center [1141, 190] width 451 height 22
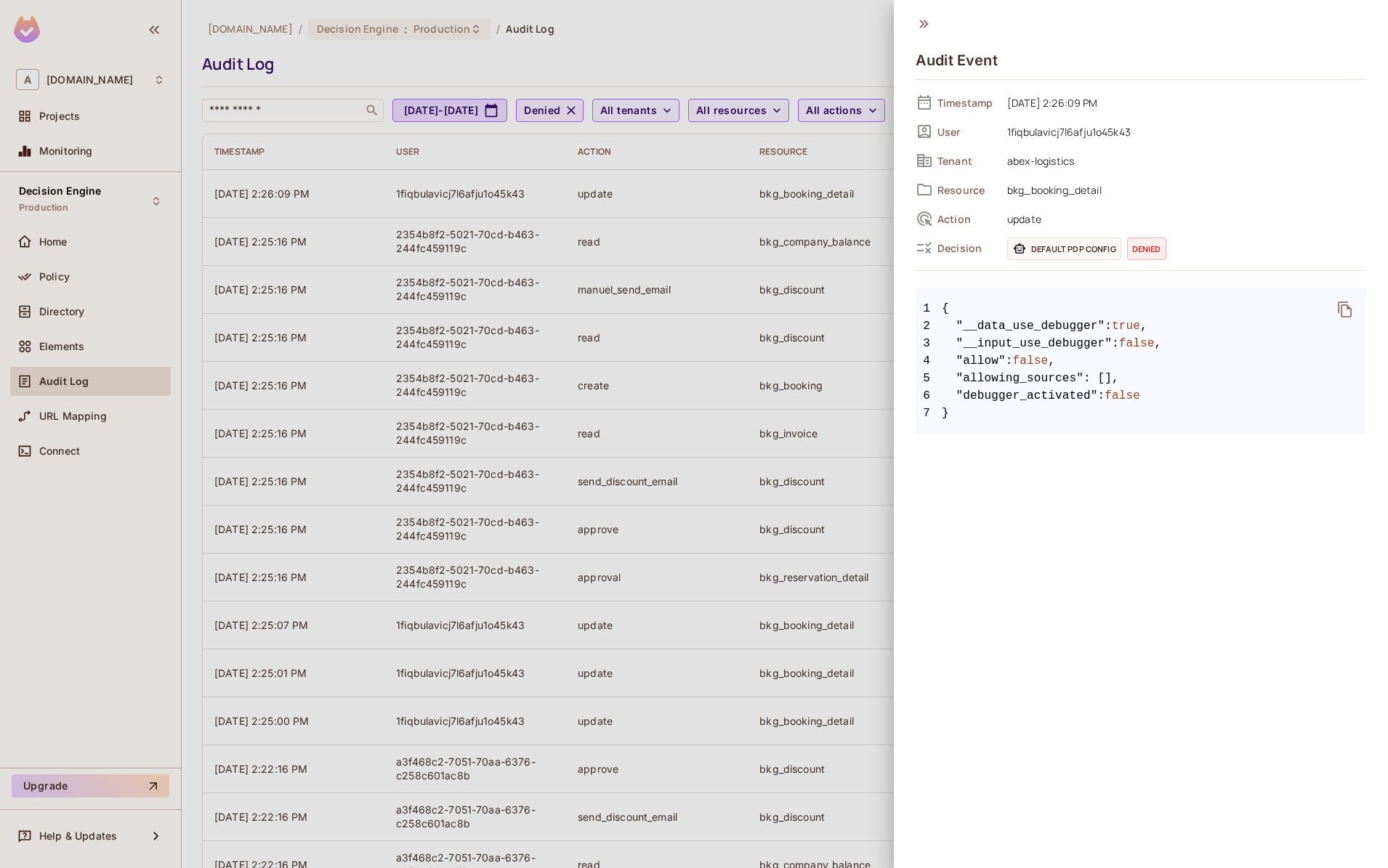
click at [1020, 153] on span "abex-logistics" at bounding box center [1183, 161] width 366 height 18
click at [1032, 136] on span "1fiqbulavicj7l6afju1o45k43" at bounding box center [1183, 131] width 366 height 18
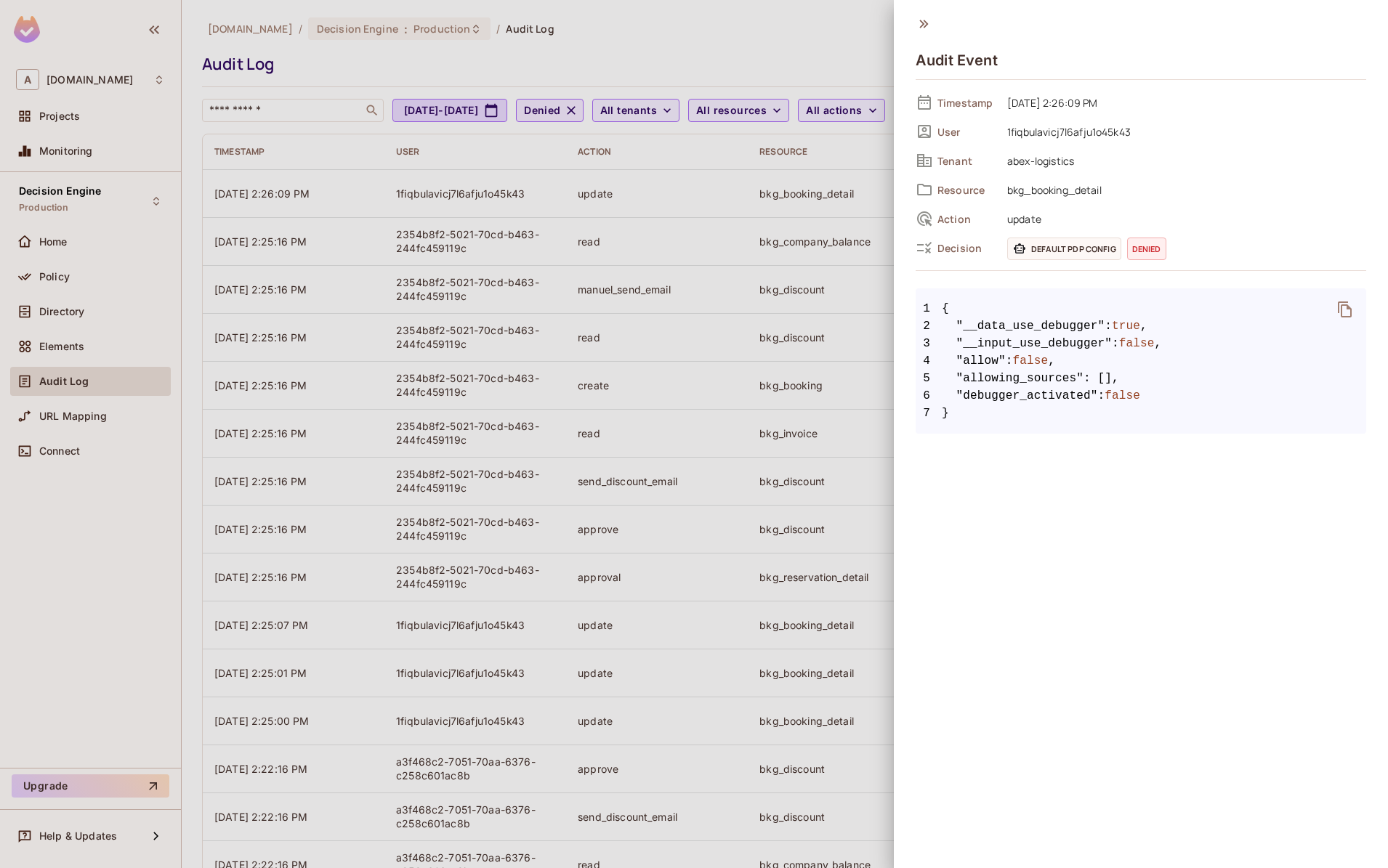
click at [1112, 326] on span "true" at bounding box center [1126, 326] width 28 height 18
click at [1062, 338] on span ""__input_use_debugger"" at bounding box center [1034, 343] width 156 height 18
click at [1058, 330] on span ""__data_use_debugger"" at bounding box center [1031, 326] width 149 height 18
click at [1058, 329] on span ""__data_use_debugger"" at bounding box center [1031, 326] width 149 height 18
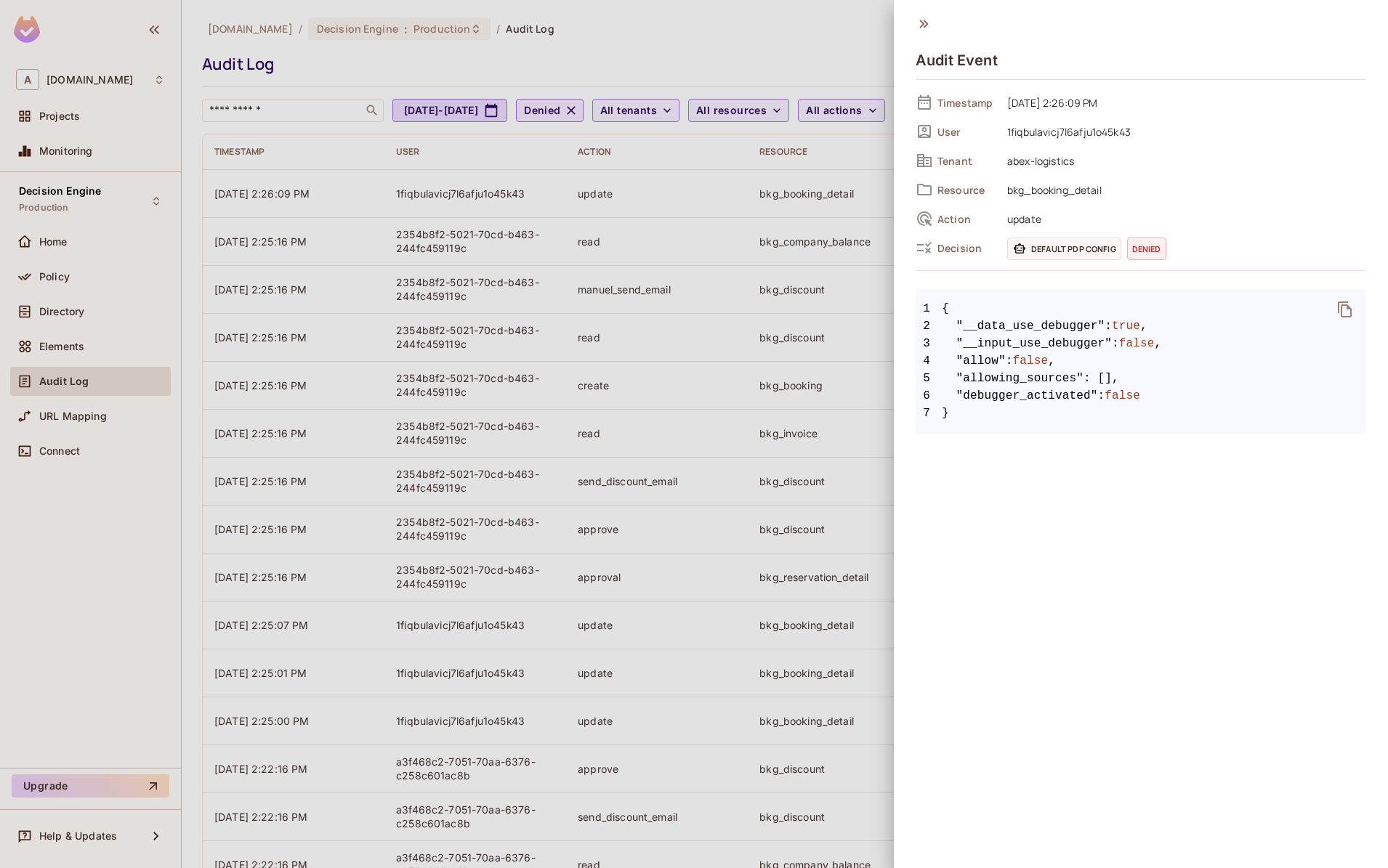
click at [1074, 352] on body "A abclojistik.com Projects Monitoring Decision Engine Production Home Policy Di…" at bounding box center [694, 514] width 1388 height 1029
click at [832, 189] on div at bounding box center [694, 434] width 1388 height 868
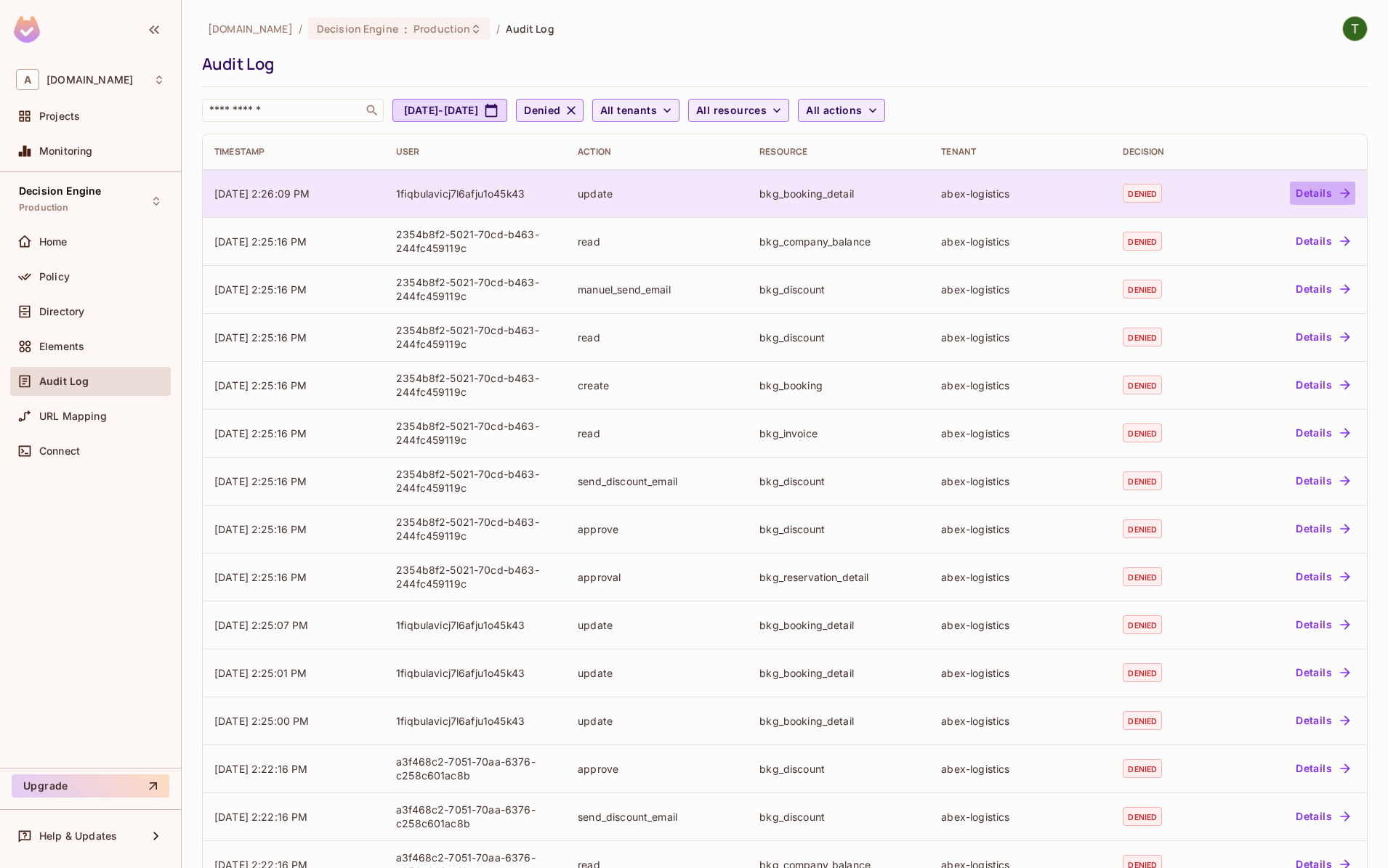
click at [1314, 200] on button "Details" at bounding box center [1323, 193] width 65 height 23
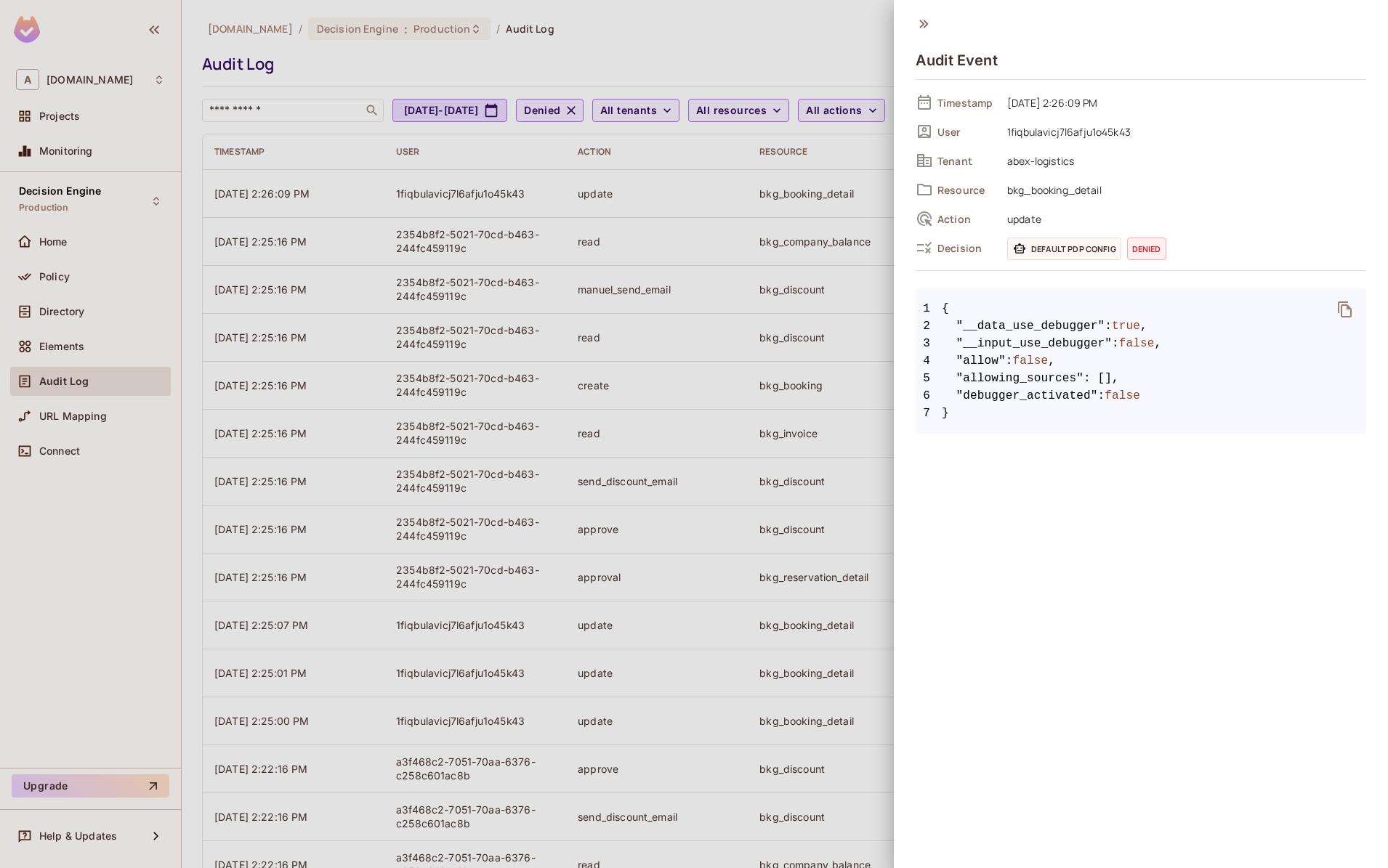
click at [1036, 358] on span "false" at bounding box center [1031, 360] width 36 height 18
click at [1073, 357] on span "4 "allow" : false ," at bounding box center [1141, 360] width 451 height 18
drag, startPoint x: 1063, startPoint y: 363, endPoint x: 933, endPoint y: 362, distance: 130.0
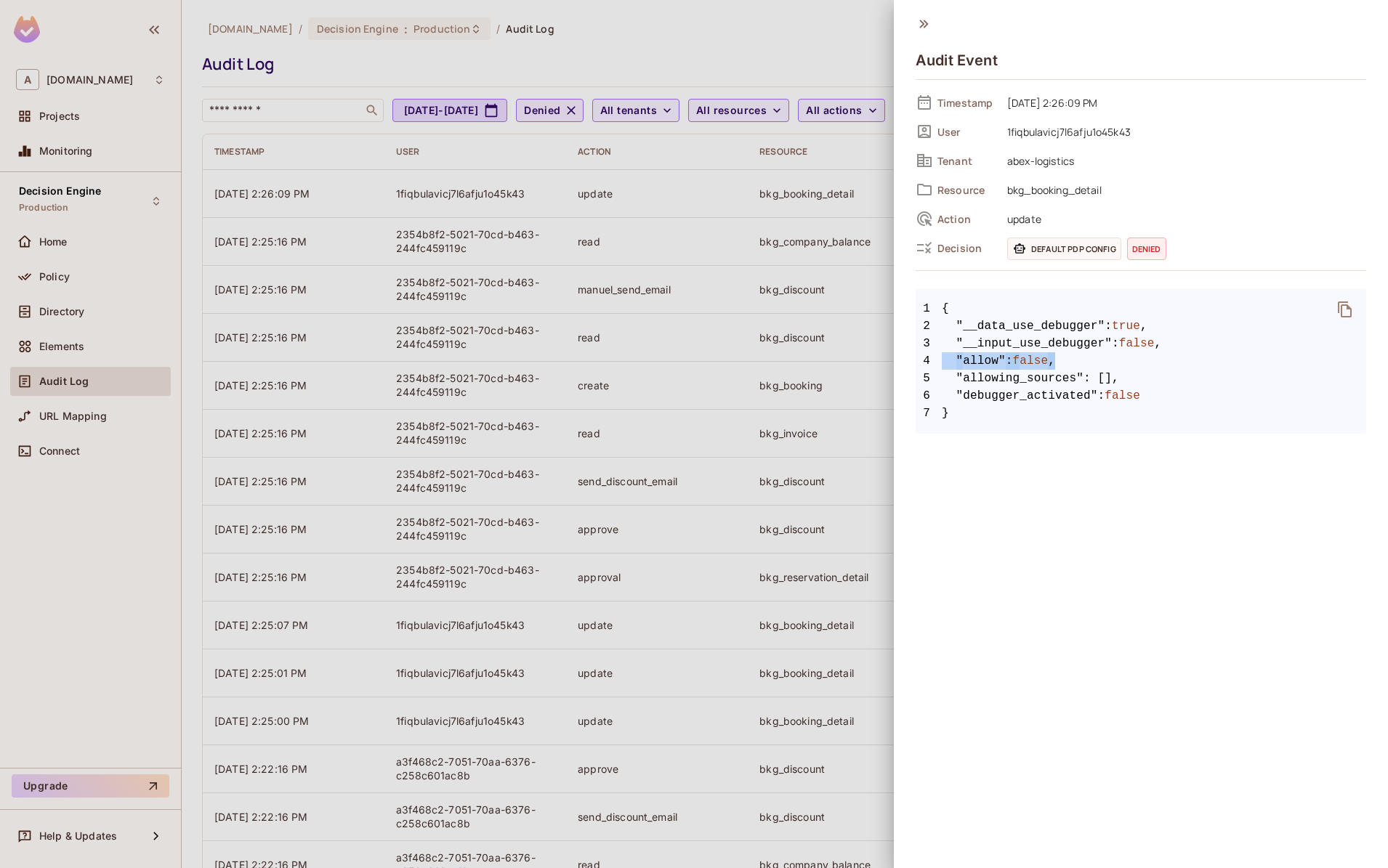
click at [933, 362] on span "4 "allow" : false ," at bounding box center [1141, 360] width 451 height 18
click at [1112, 338] on span ":" at bounding box center [1115, 343] width 8 height 18
click at [1077, 189] on span "bkg_booking_detail" at bounding box center [1183, 189] width 366 height 18
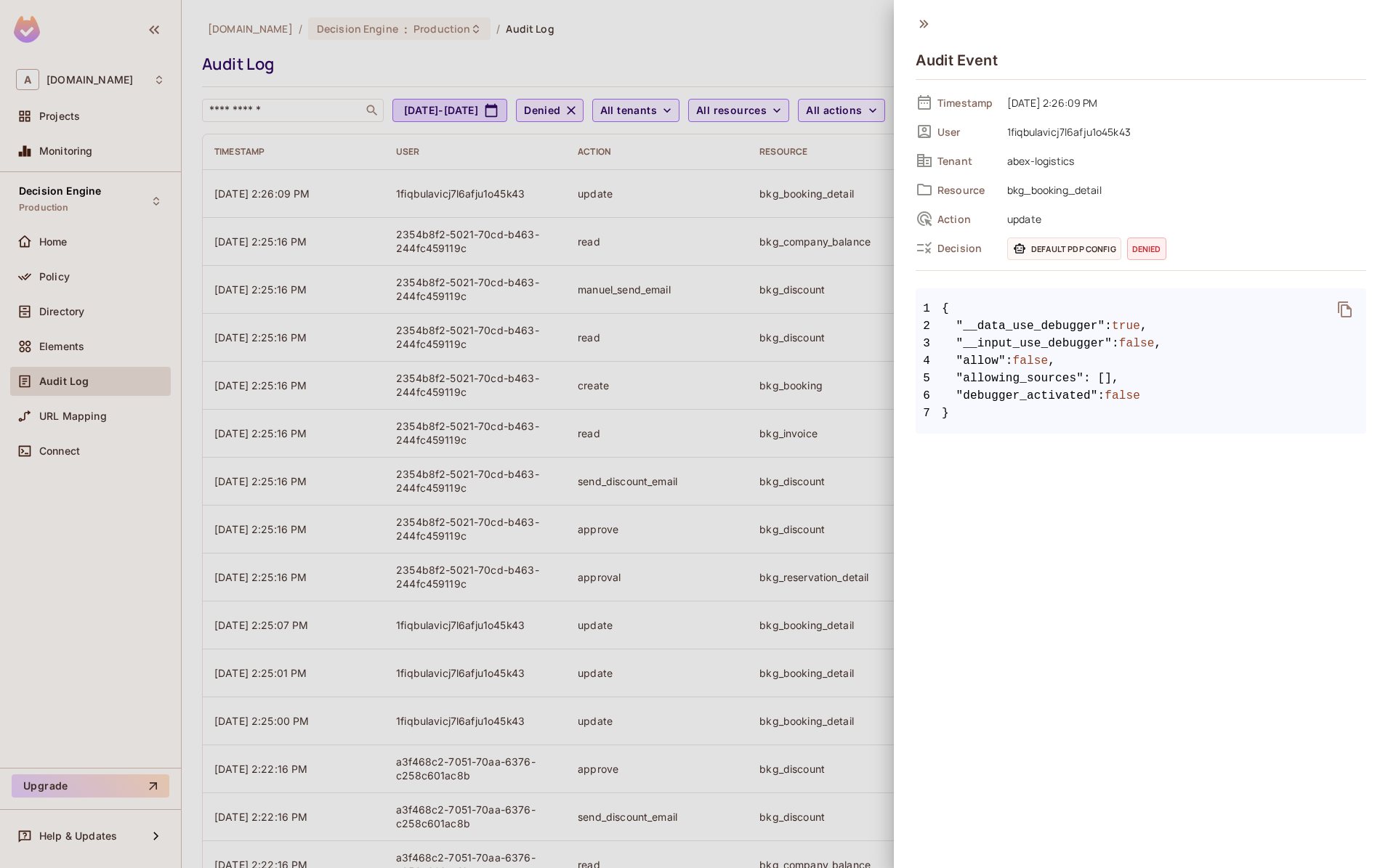
click at [840, 171] on div at bounding box center [694, 434] width 1388 height 868
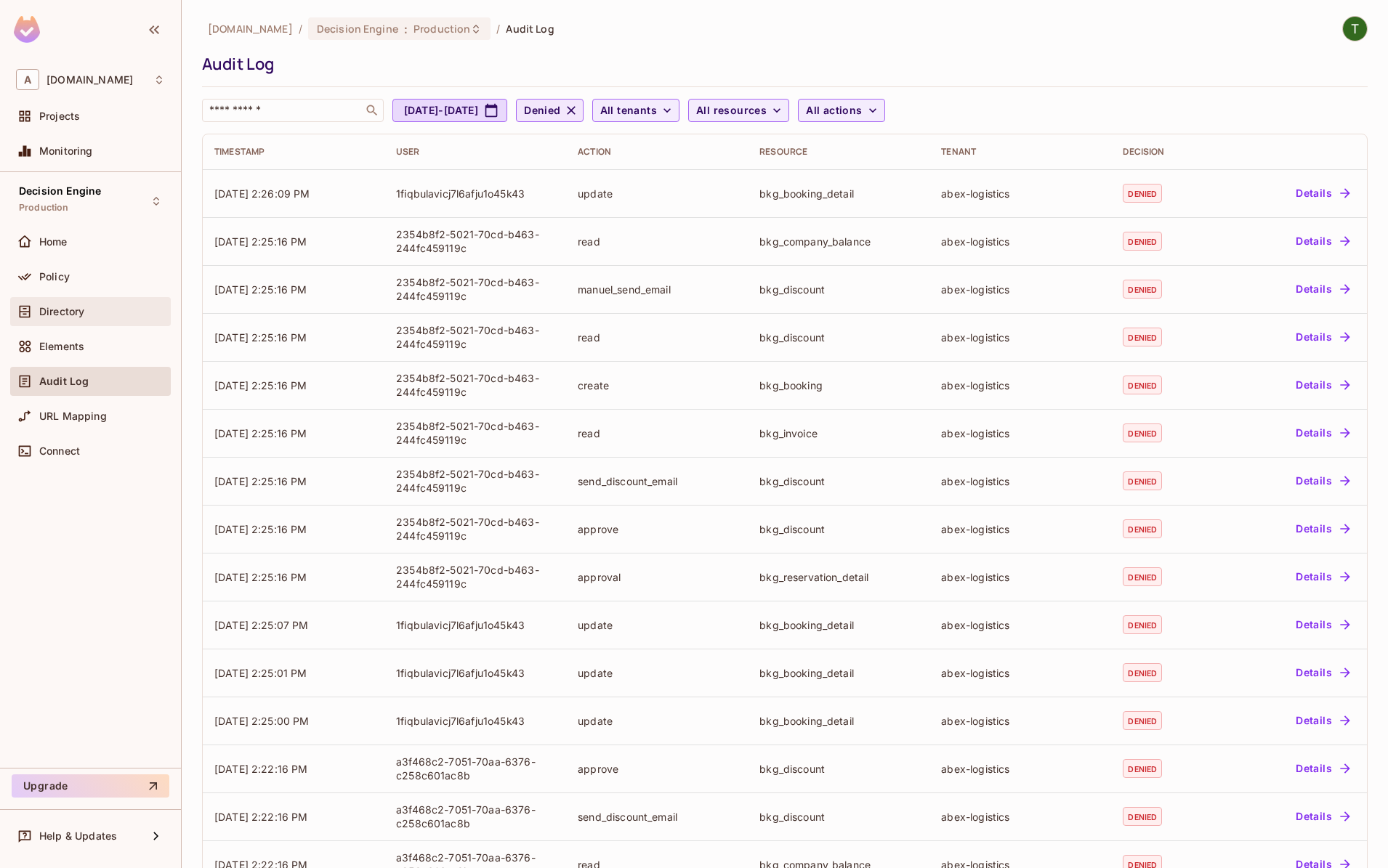
click at [79, 308] on span "Directory" at bounding box center [62, 312] width 45 height 12
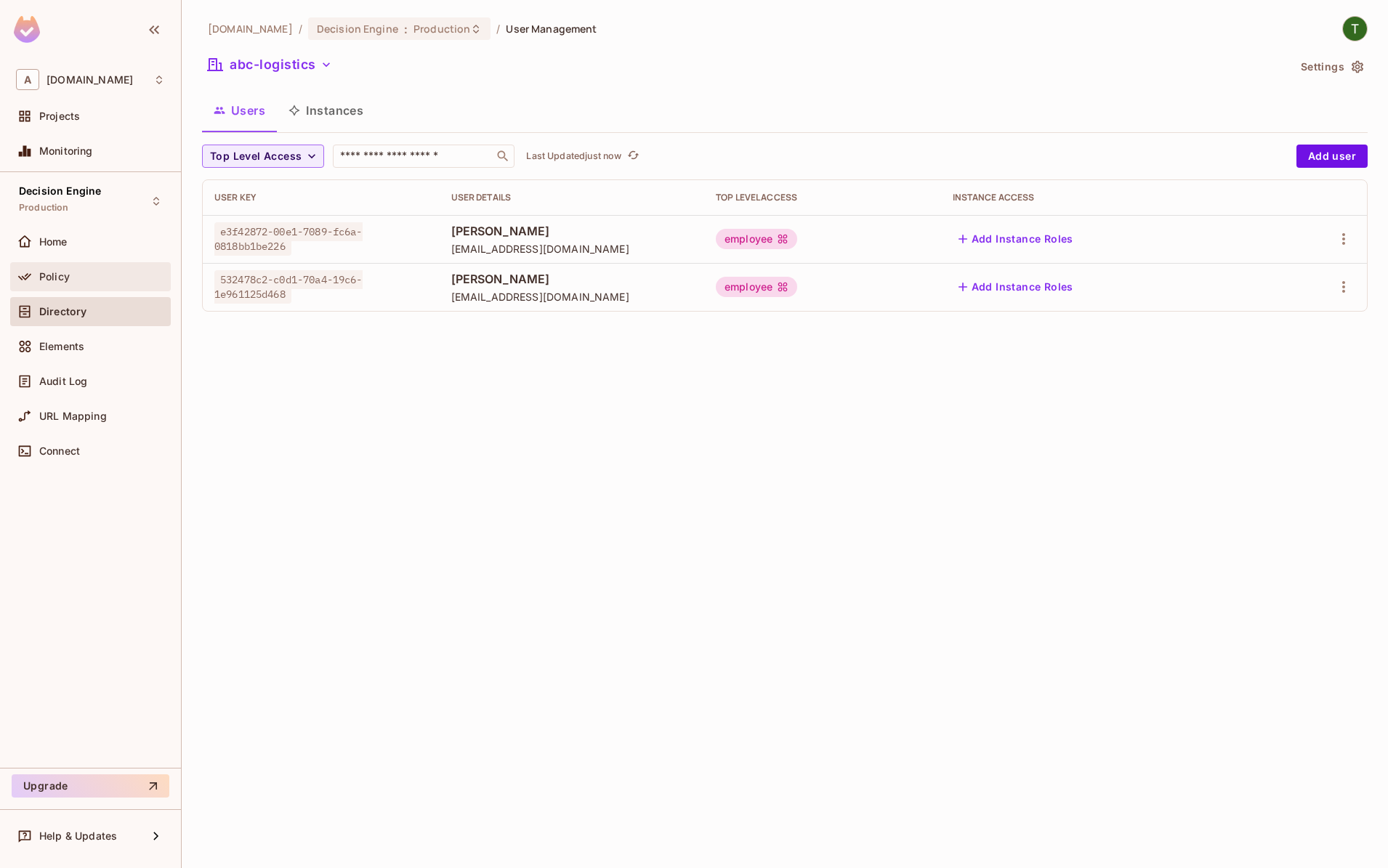
click at [75, 265] on div "Policy" at bounding box center [90, 277] width 161 height 29
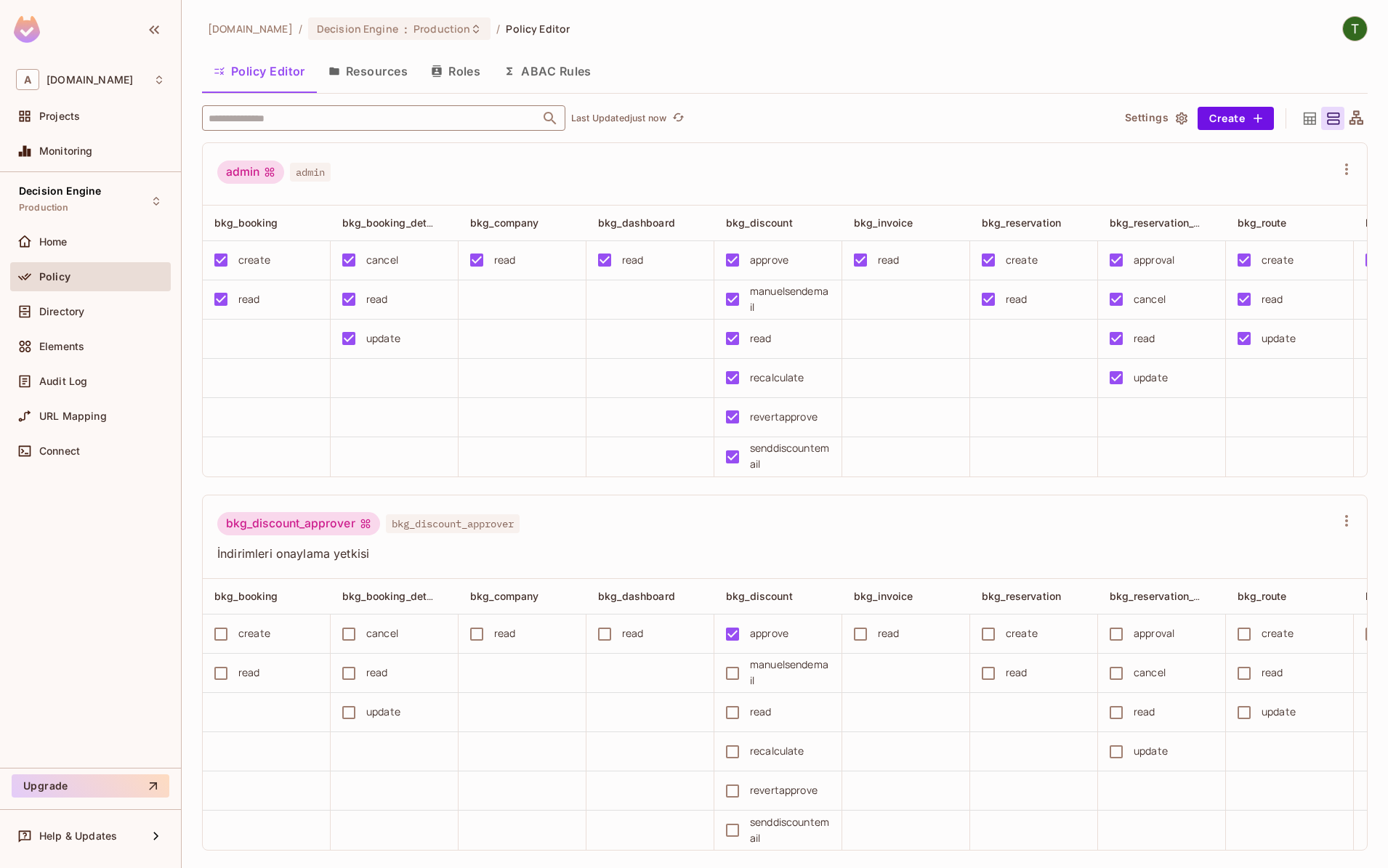
click at [341, 119] on input "text" at bounding box center [371, 118] width 332 height 25
type input "***"
click at [454, 181] on li "m2m m2m" at bounding box center [384, 190] width 363 height 26
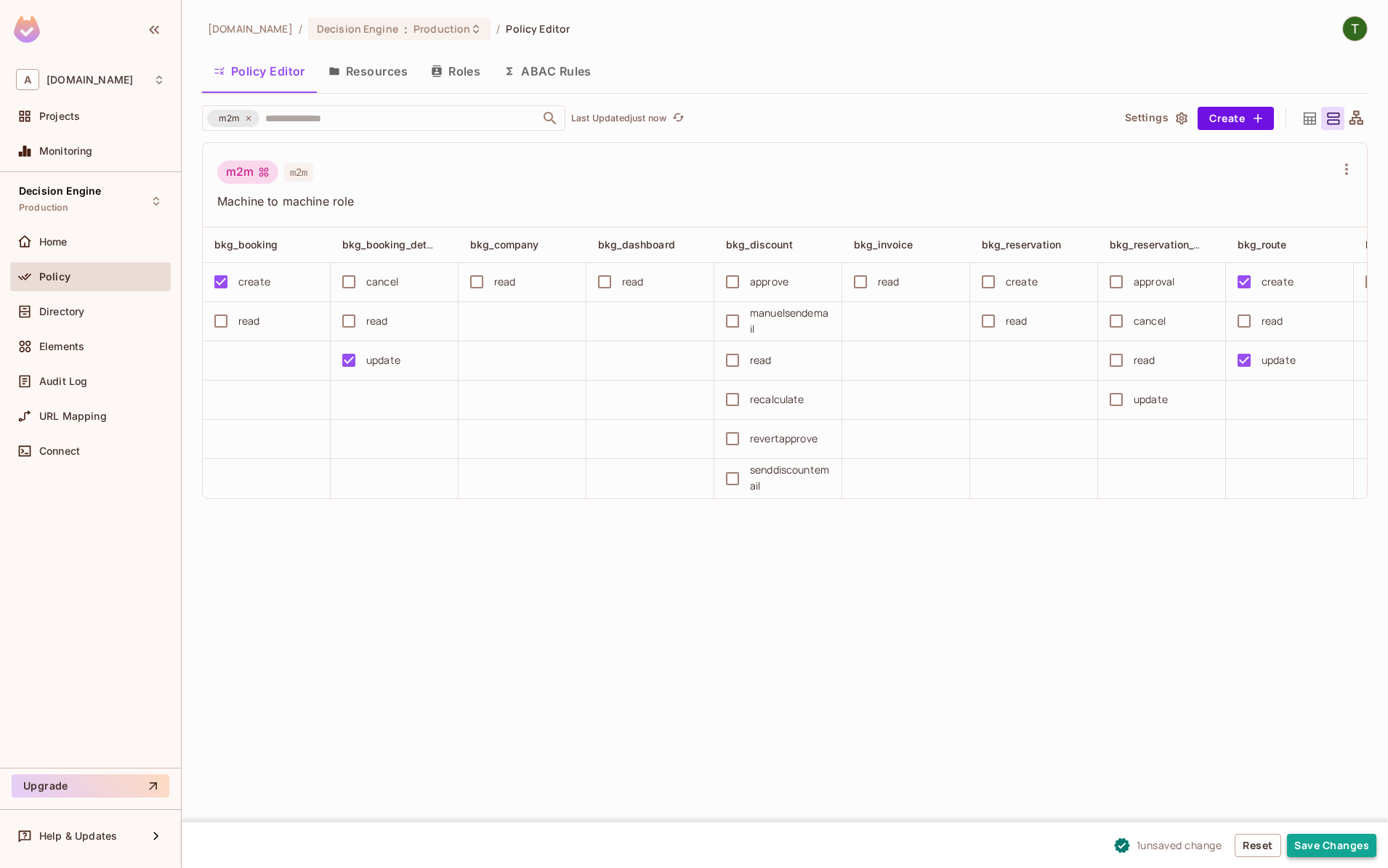
click at [1344, 852] on button "Save Changes" at bounding box center [1332, 845] width 90 height 23
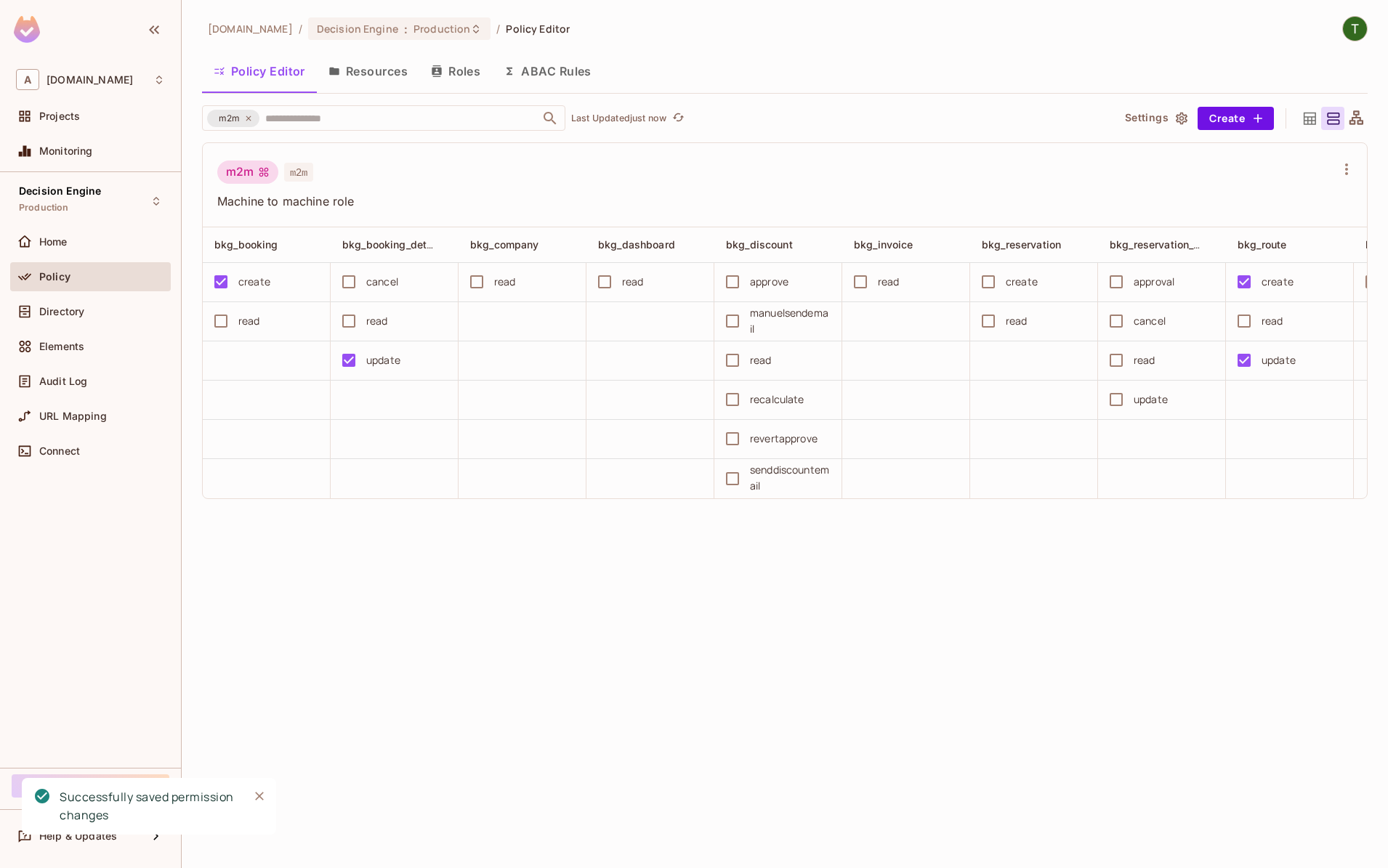
drag, startPoint x: 788, startPoint y: 636, endPoint x: 1242, endPoint y: 518, distance: 469.1
click at [789, 636] on div "abclojistik.com / Decision Engine : Production / Policy Editor Policy Editor Re…" at bounding box center [785, 434] width 1206 height 868
drag, startPoint x: 635, startPoint y: 176, endPoint x: 3, endPoint y: 79, distance: 639.4
click at [634, 175] on div "m2m m2m" at bounding box center [776, 174] width 1118 height 28
click at [105, 380] on div "Audit Log" at bounding box center [102, 381] width 125 height 12
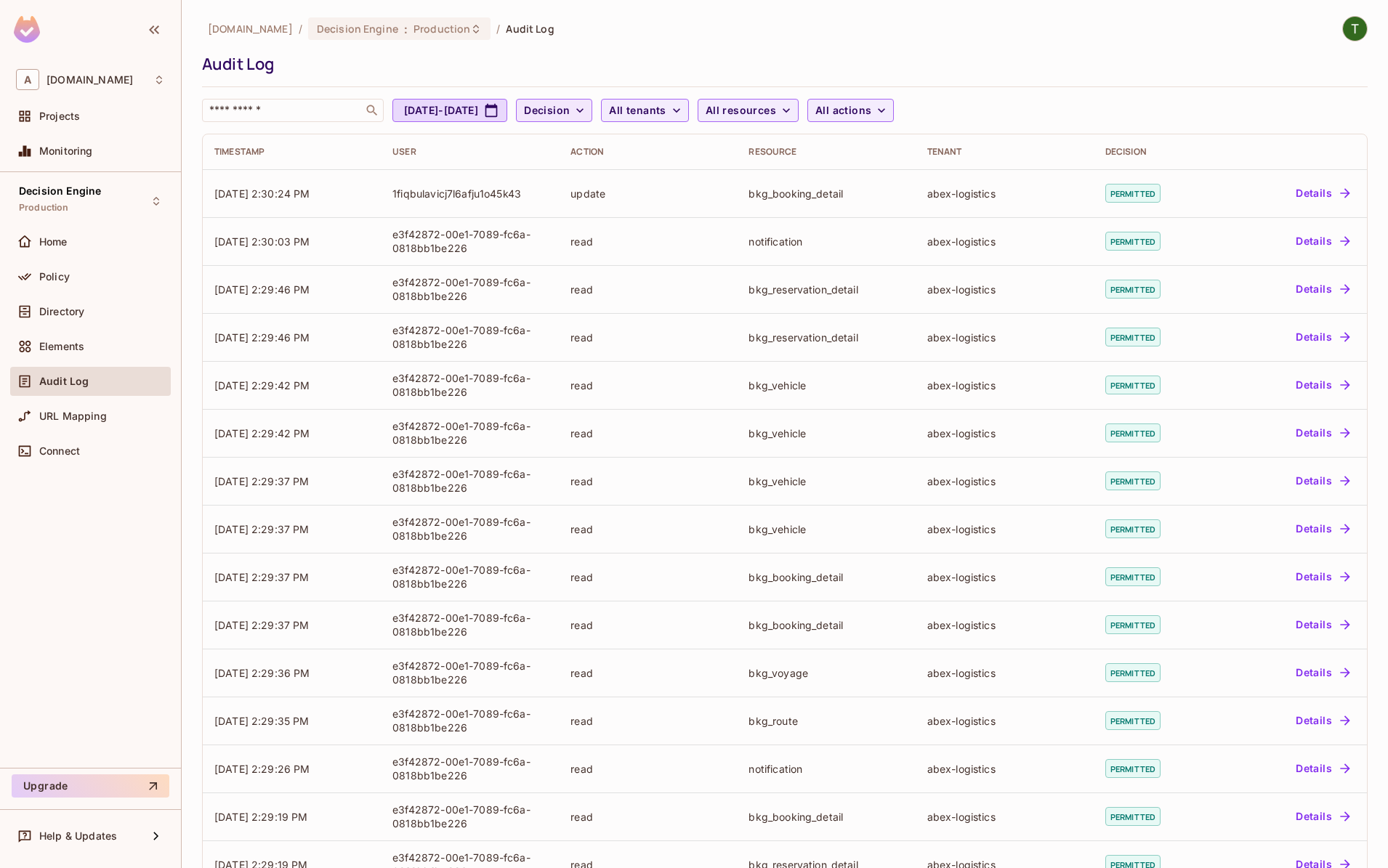
click at [570, 112] on span "Decision" at bounding box center [546, 111] width 46 height 18
click at [640, 186] on li "Denied" at bounding box center [621, 174] width 73 height 31
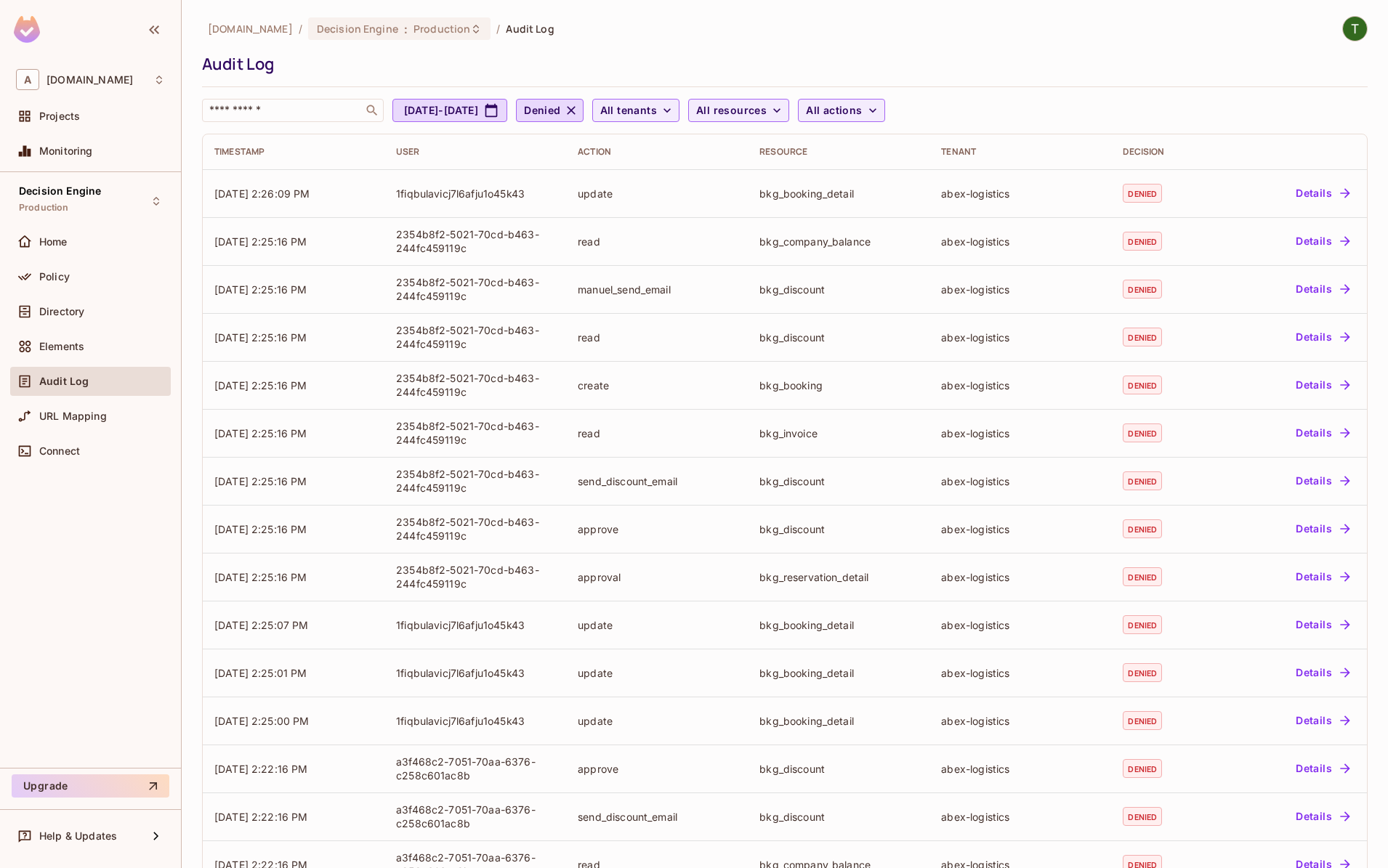
click at [1131, 130] on div "abclojistik.com / Decision Engine : Production / Audit Log Audit Log ​ Sep 10, …" at bounding box center [785, 477] width 1165 height 922
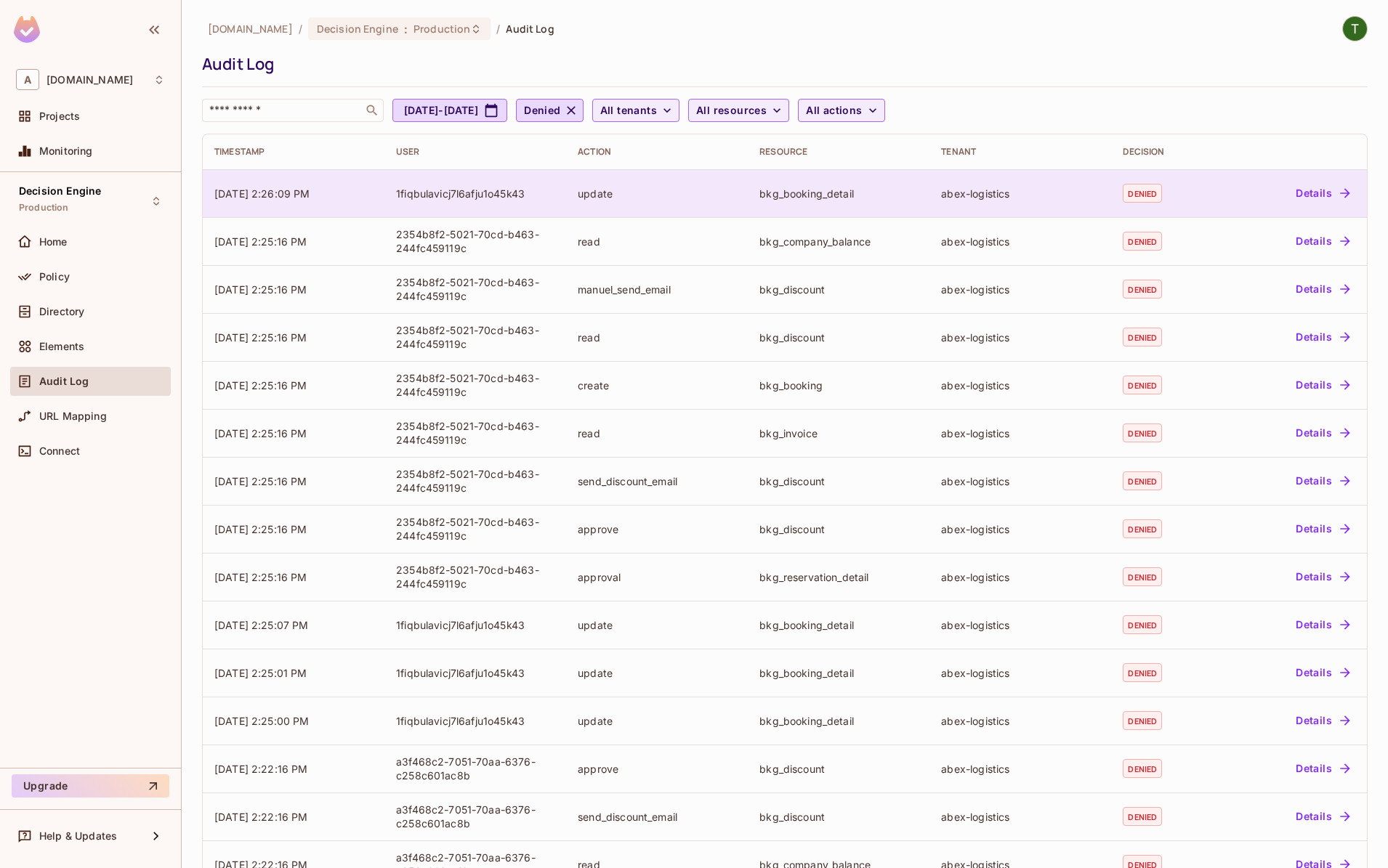
click at [1329, 197] on button "Details" at bounding box center [1323, 193] width 65 height 23
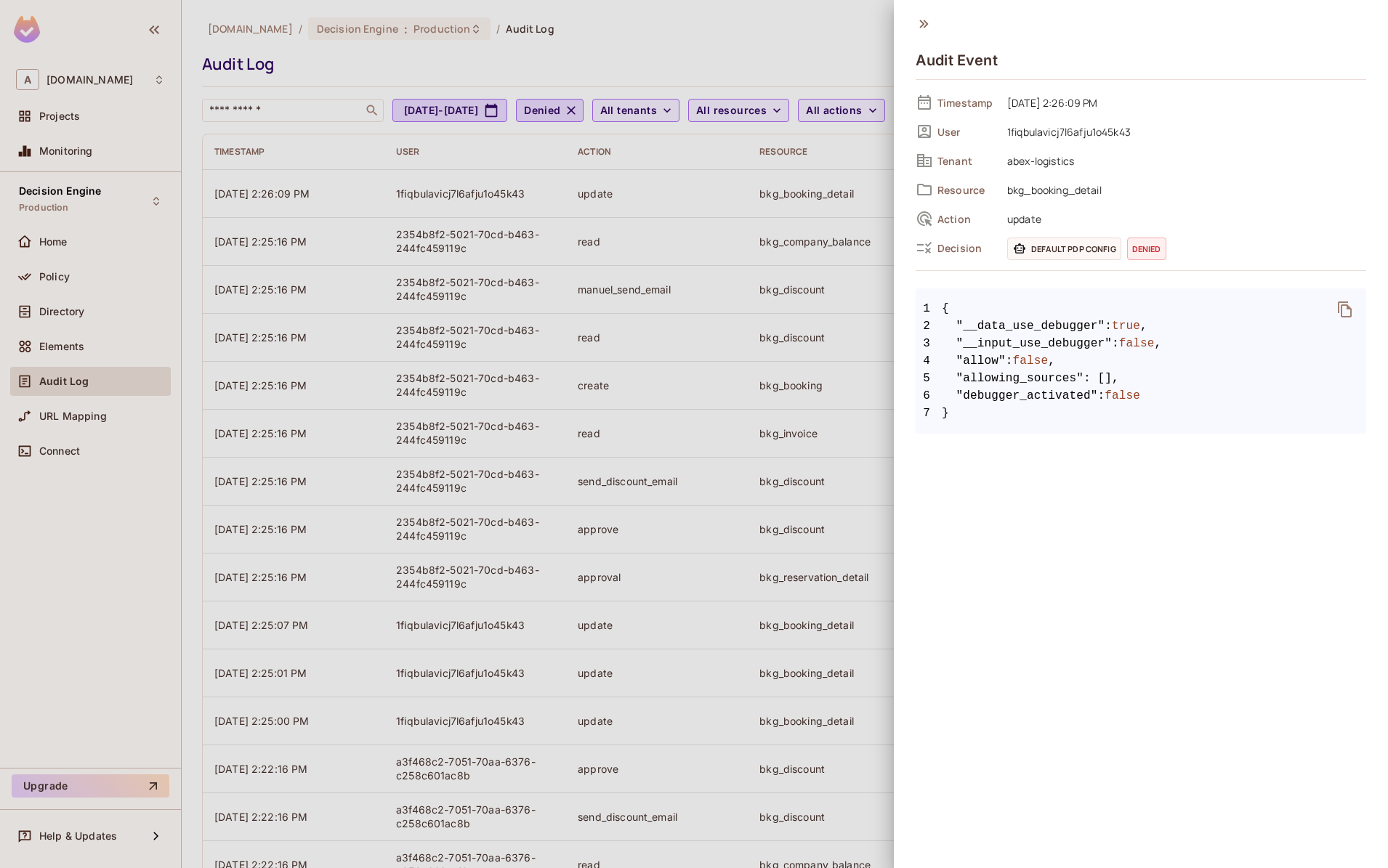
click at [826, 156] on div at bounding box center [694, 434] width 1388 height 868
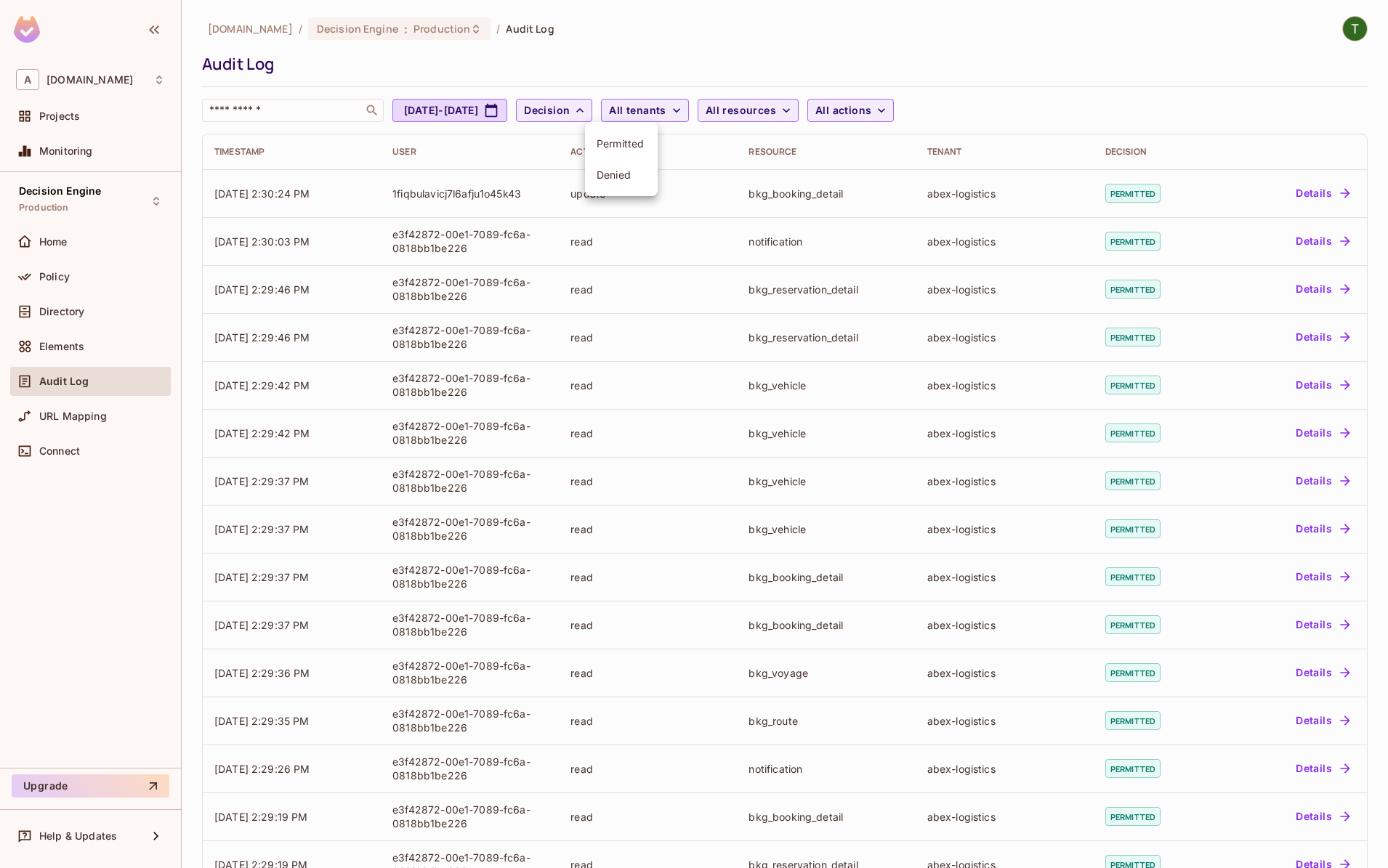
click at [631, 175] on span "Denied" at bounding box center [621, 175] width 49 height 14
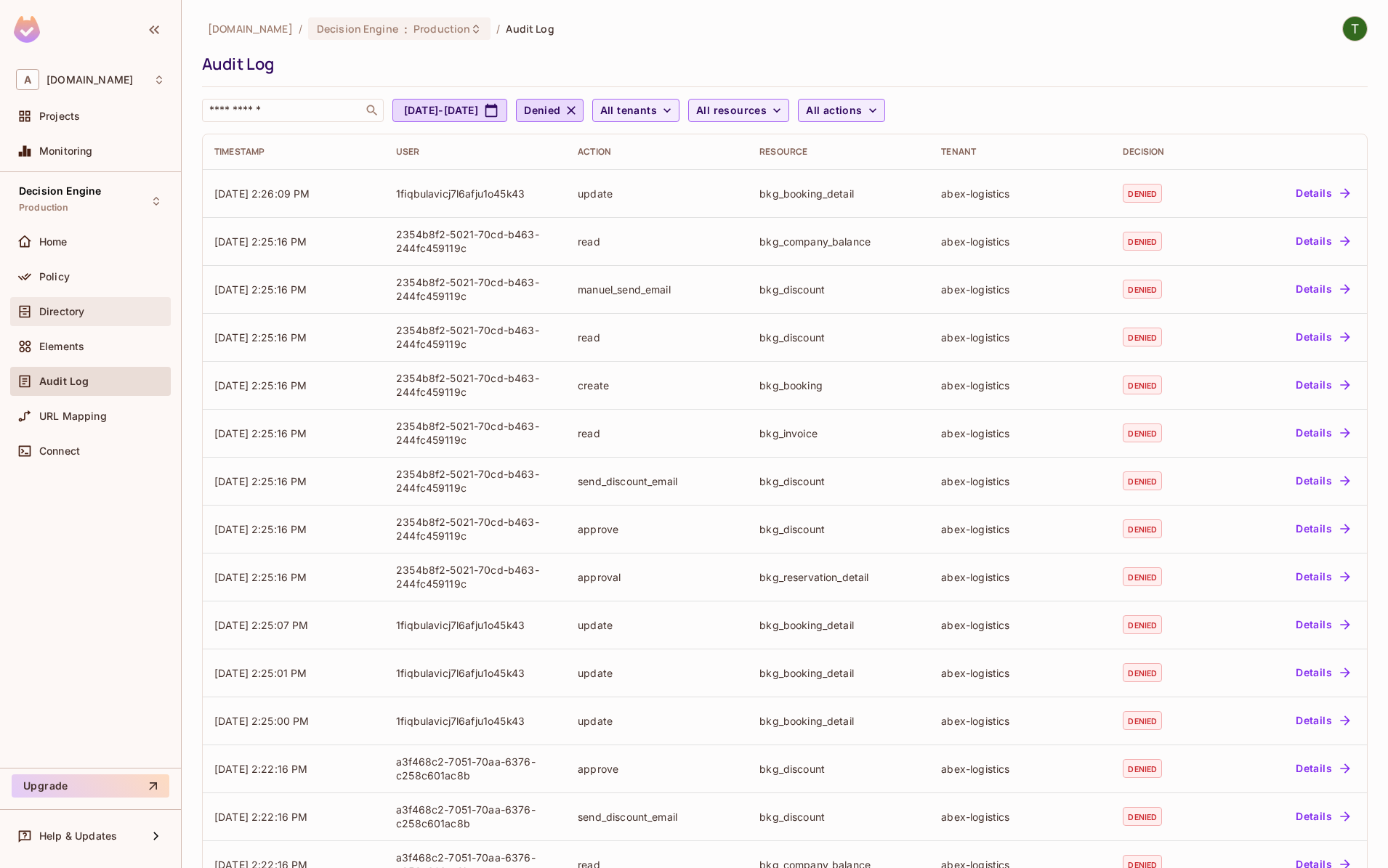
click at [101, 312] on div "Directory" at bounding box center [102, 312] width 125 height 12
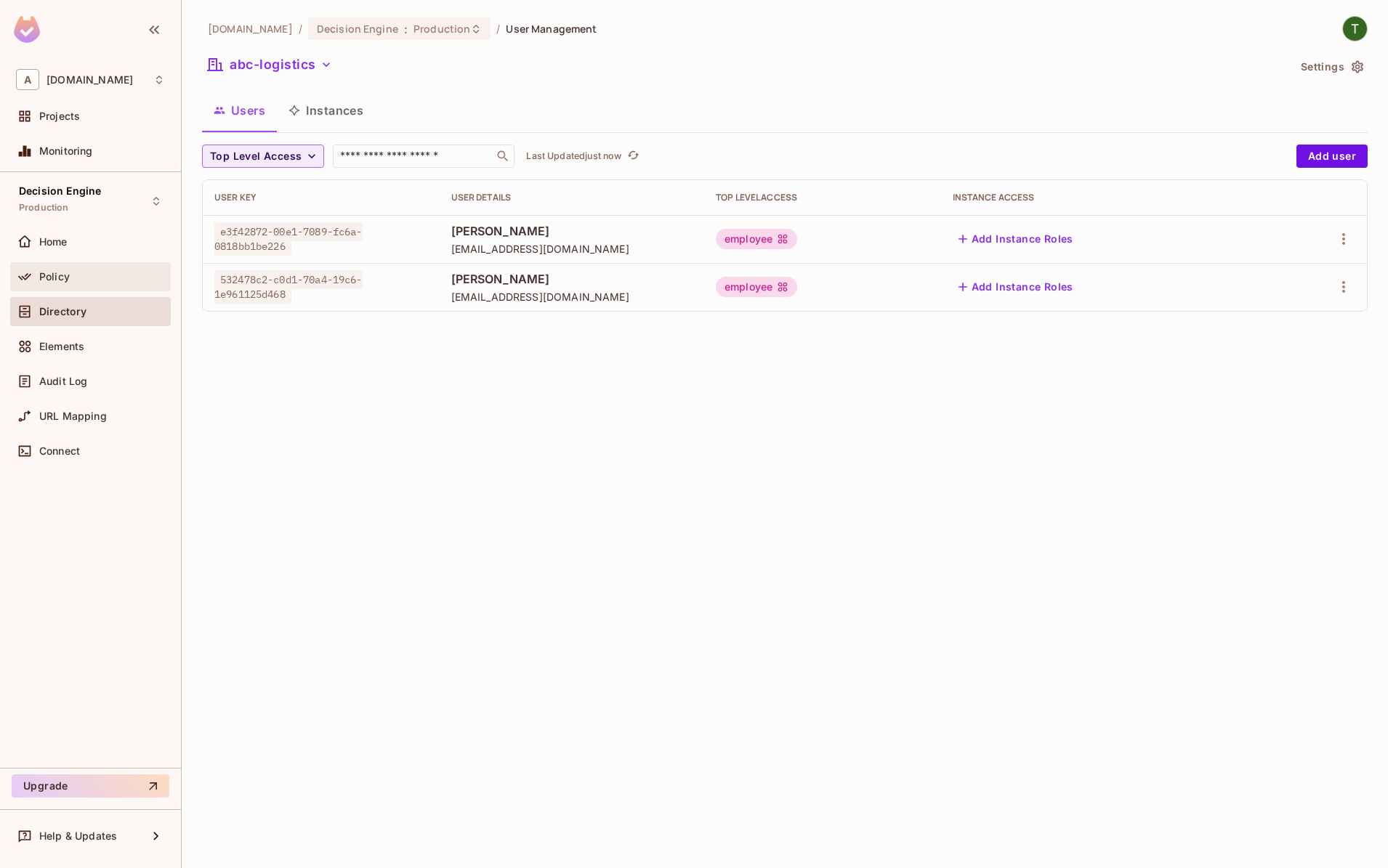
click at [54, 282] on span "Policy" at bounding box center [54, 277] width 30 height 12
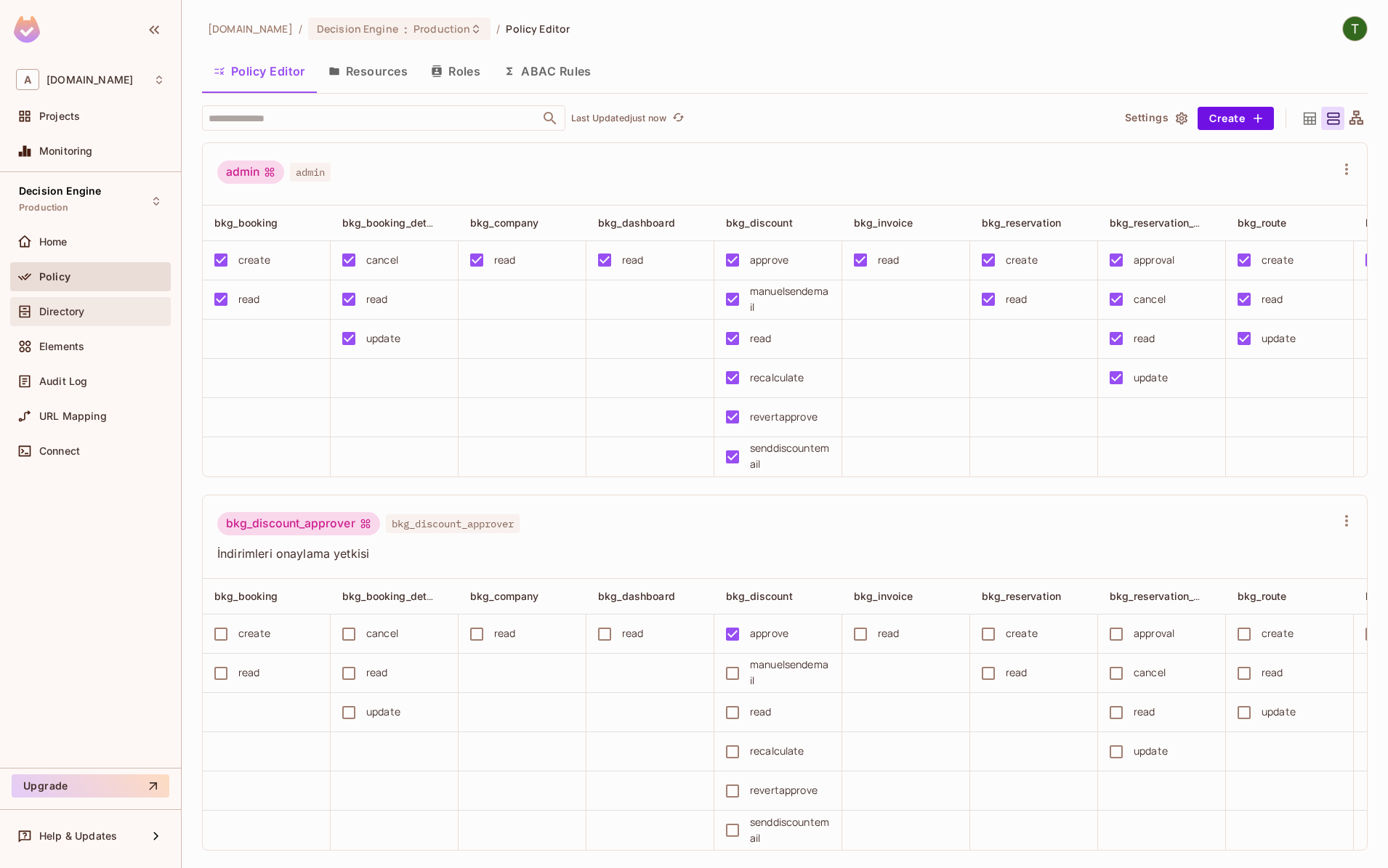
click at [84, 312] on span "Directory" at bounding box center [62, 312] width 45 height 12
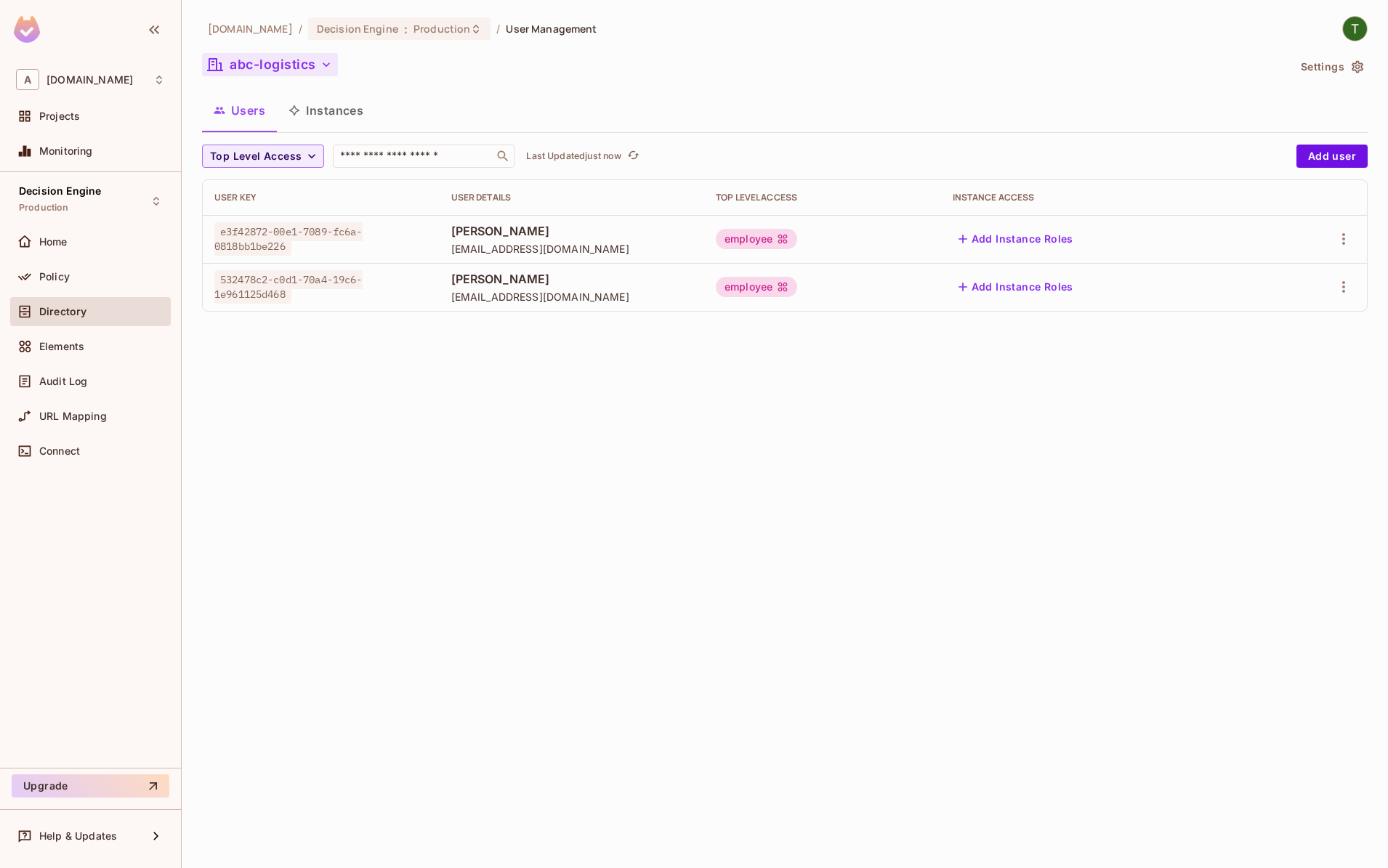
click at [252, 71] on button "abc-logistics" at bounding box center [270, 64] width 136 height 23
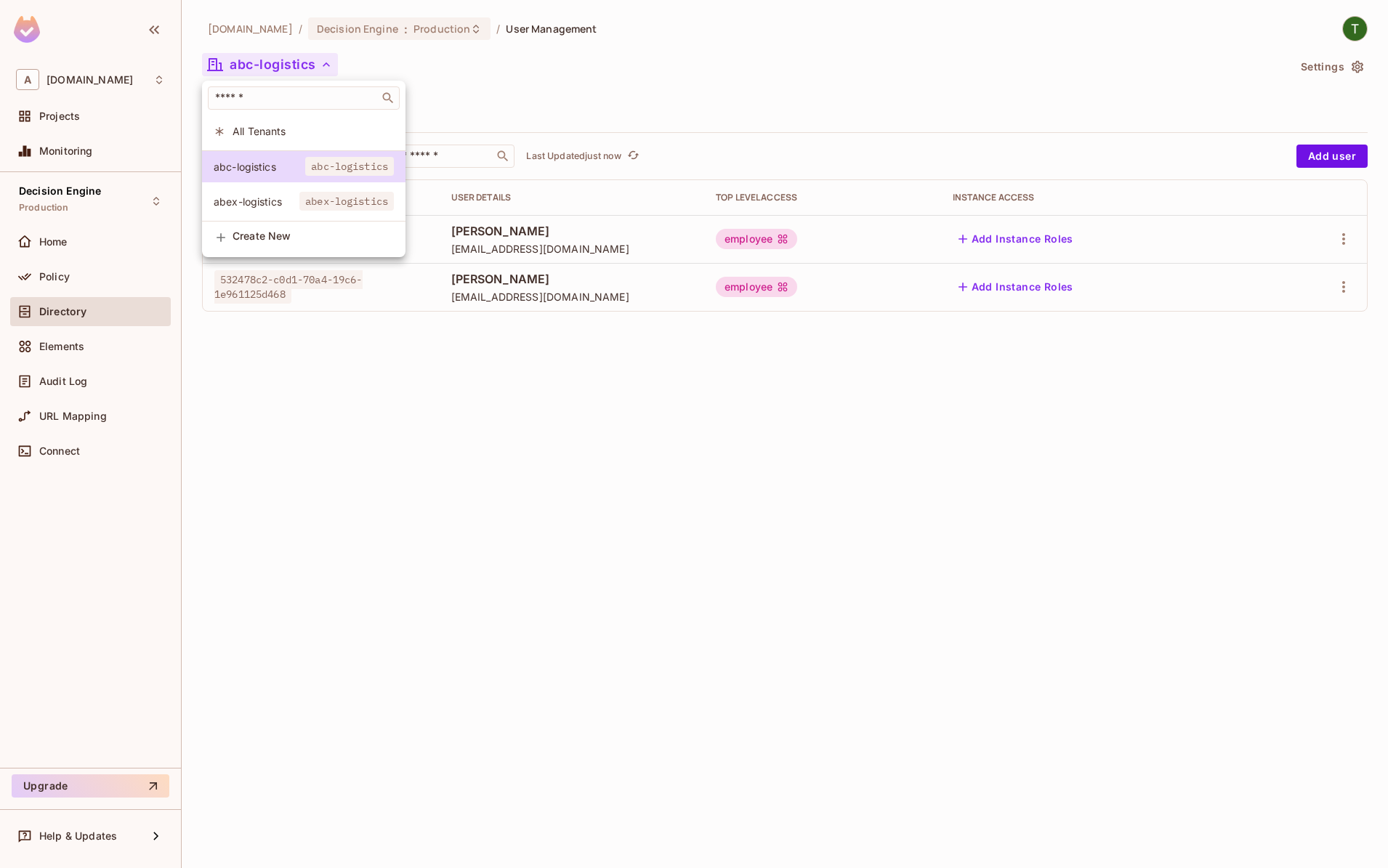
click at [269, 200] on span "abex-logistics" at bounding box center [256, 202] width 86 height 14
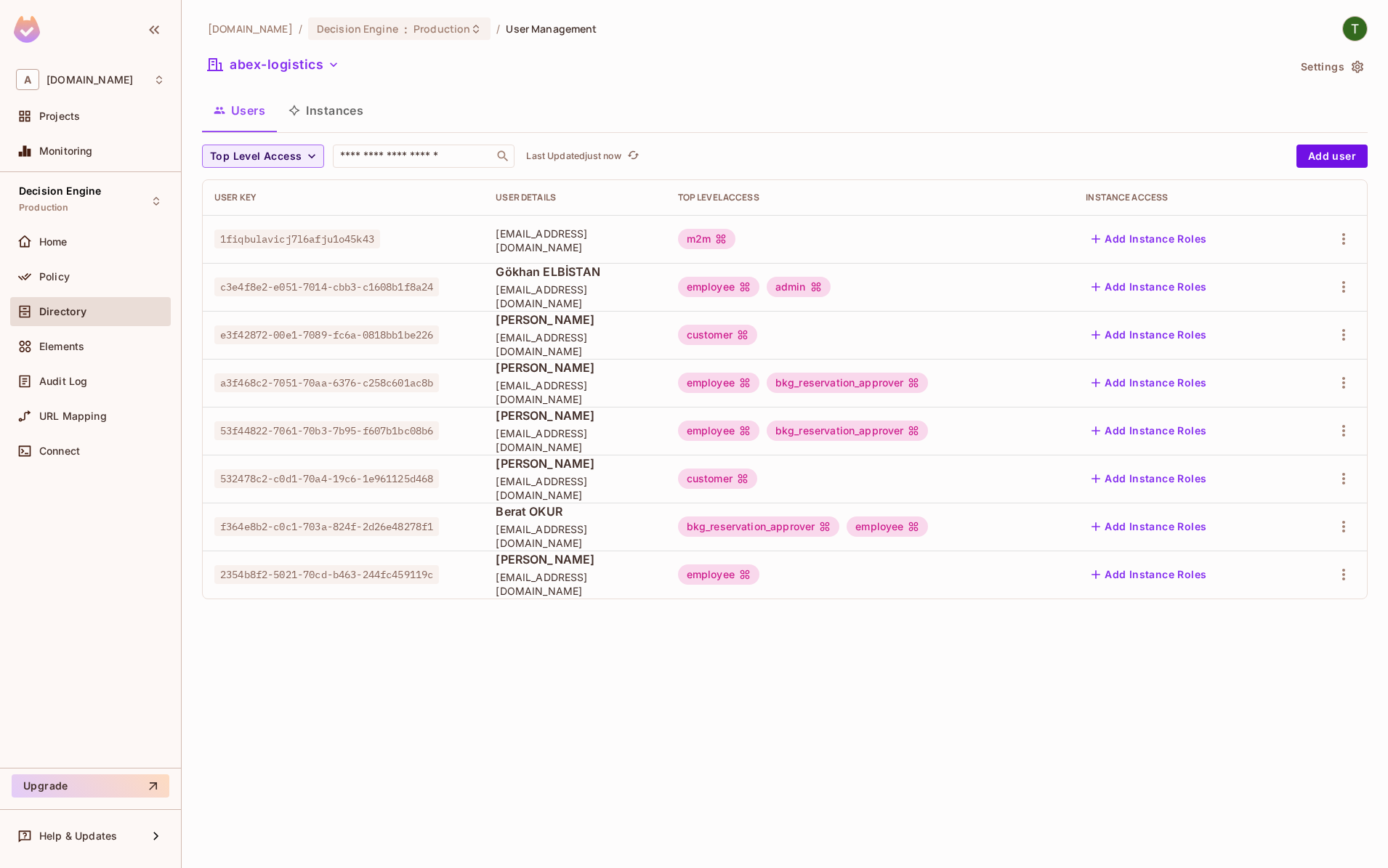
click at [347, 333] on span "e3f42872-00e1-7089-fc6a-0818bb1be226" at bounding box center [326, 334] width 224 height 19
click at [63, 272] on span "Policy" at bounding box center [54, 277] width 30 height 12
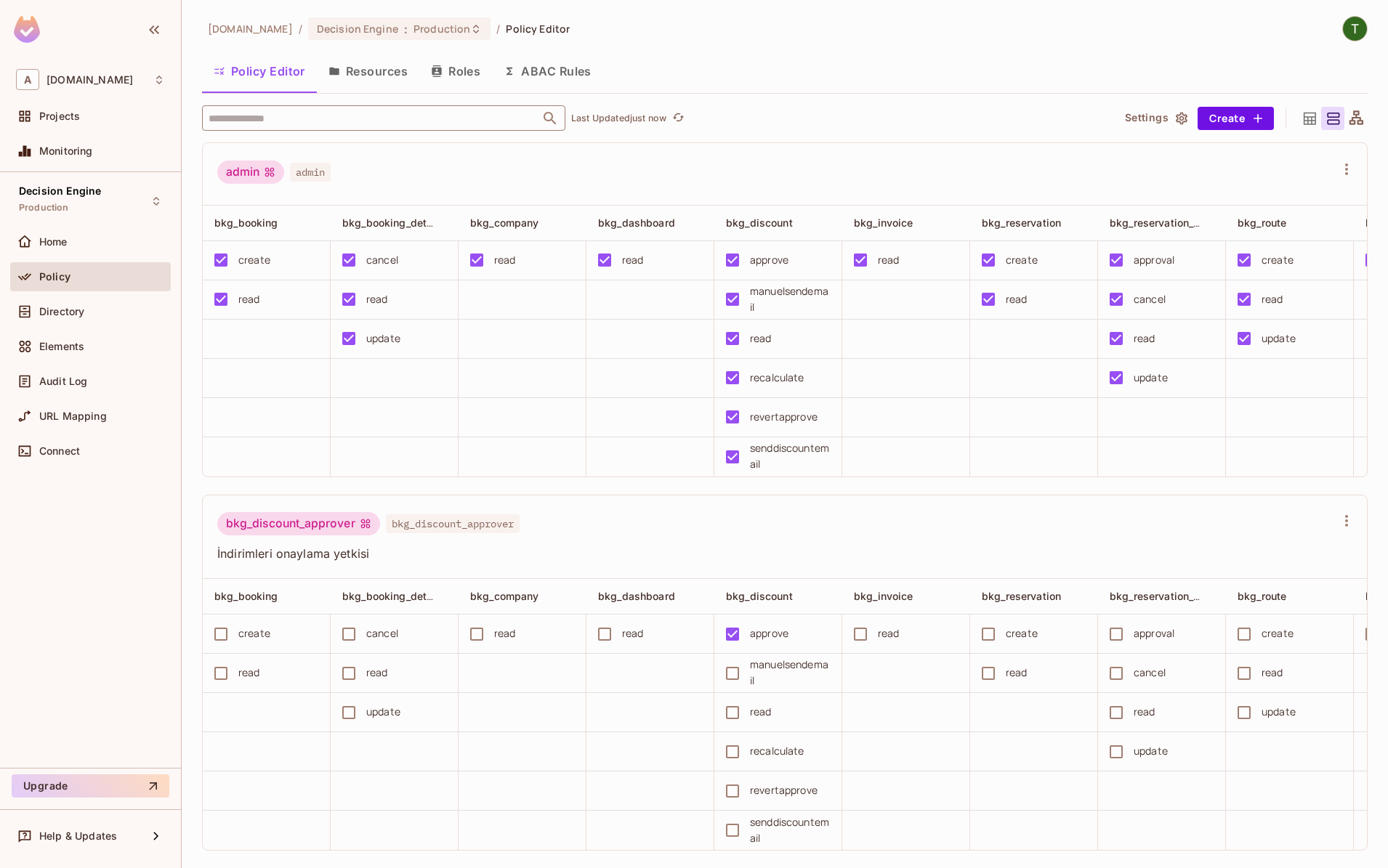
click at [315, 124] on input "text" at bounding box center [371, 118] width 332 height 25
type input "***"
click at [334, 186] on li "customer customer" at bounding box center [384, 190] width 363 height 26
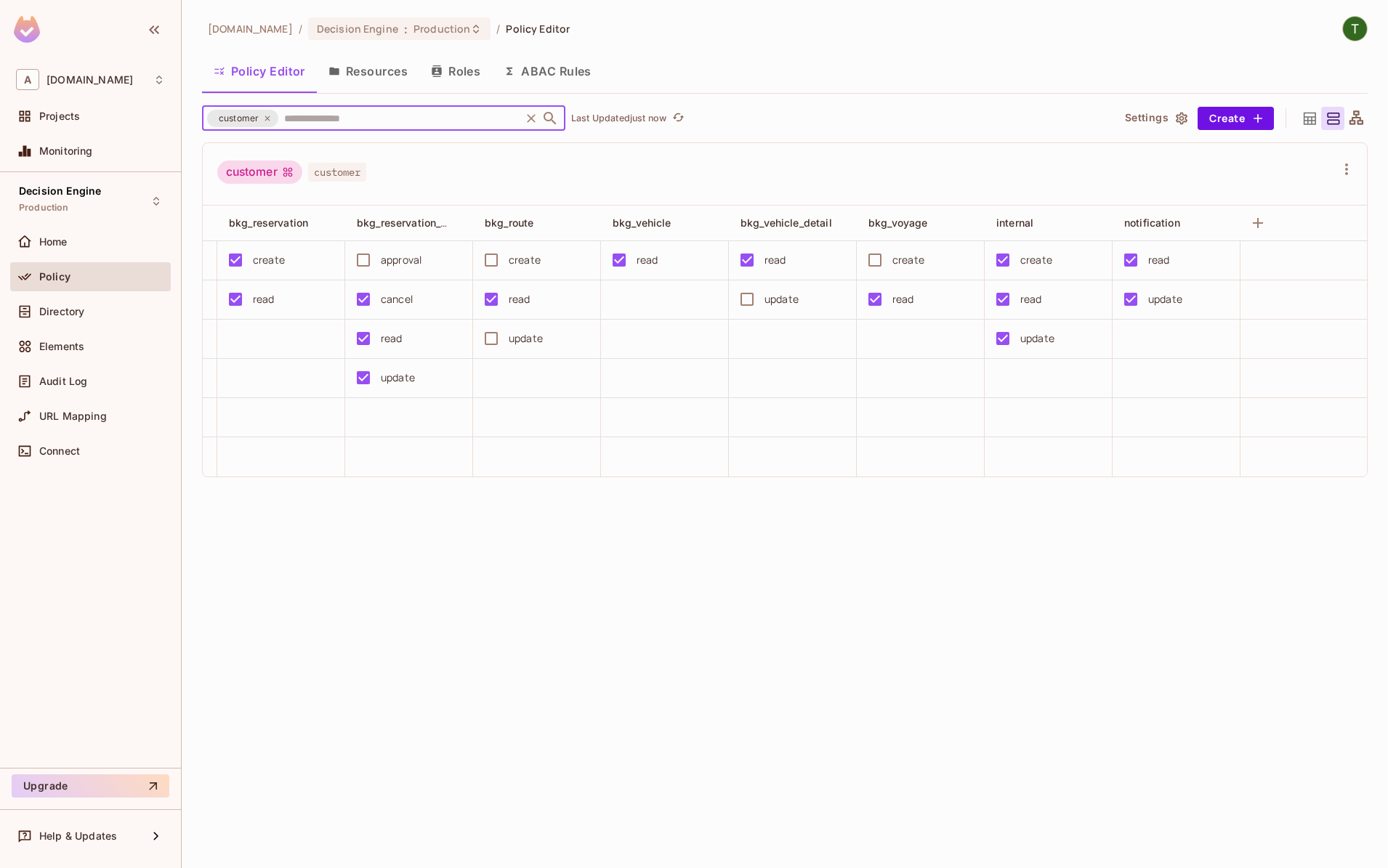
scroll to position [0, 754]
click at [66, 390] on div "Audit Log" at bounding box center [90, 381] width 149 height 18
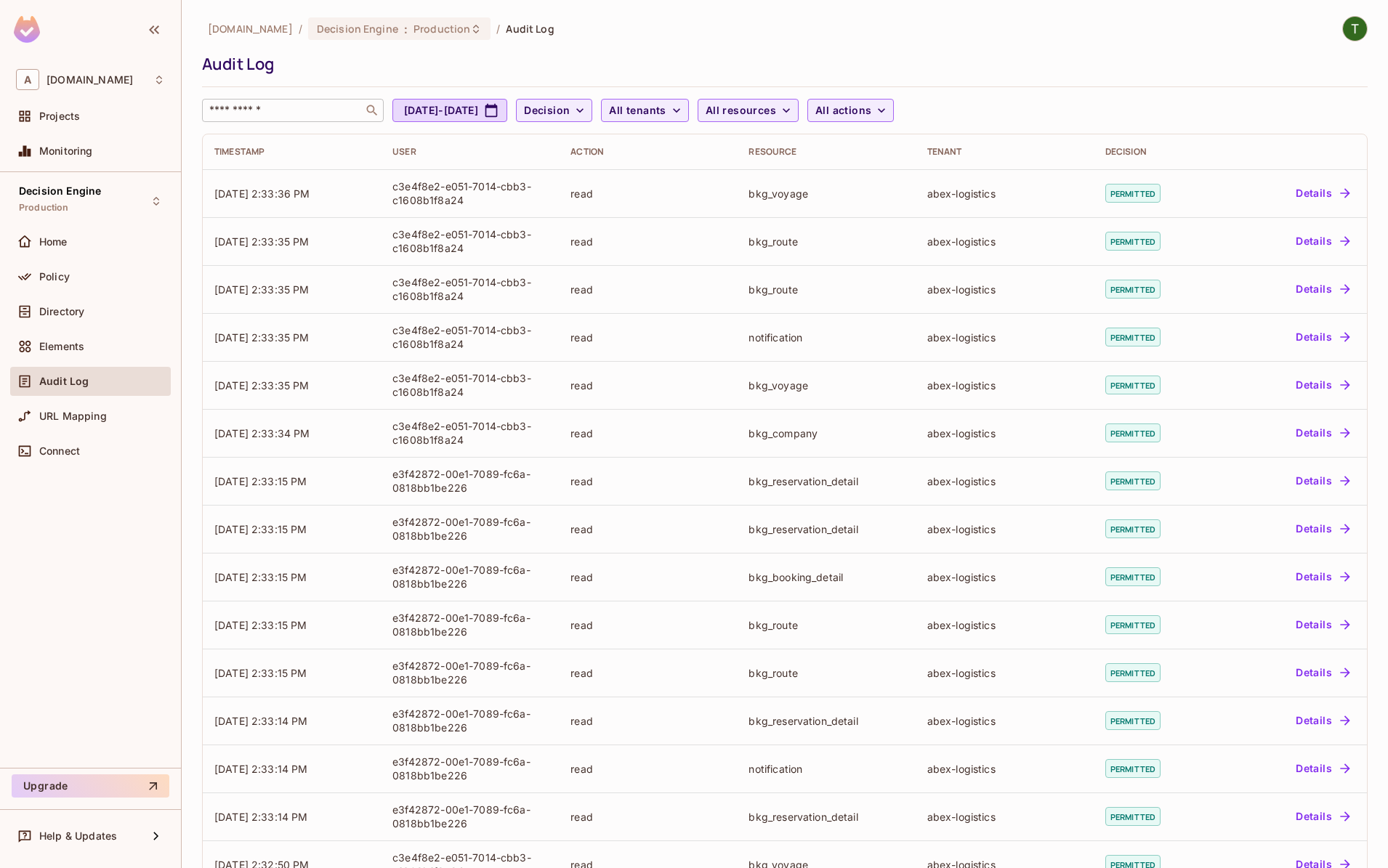
click at [324, 106] on input "text" at bounding box center [283, 110] width 152 height 14
paste input "**********"
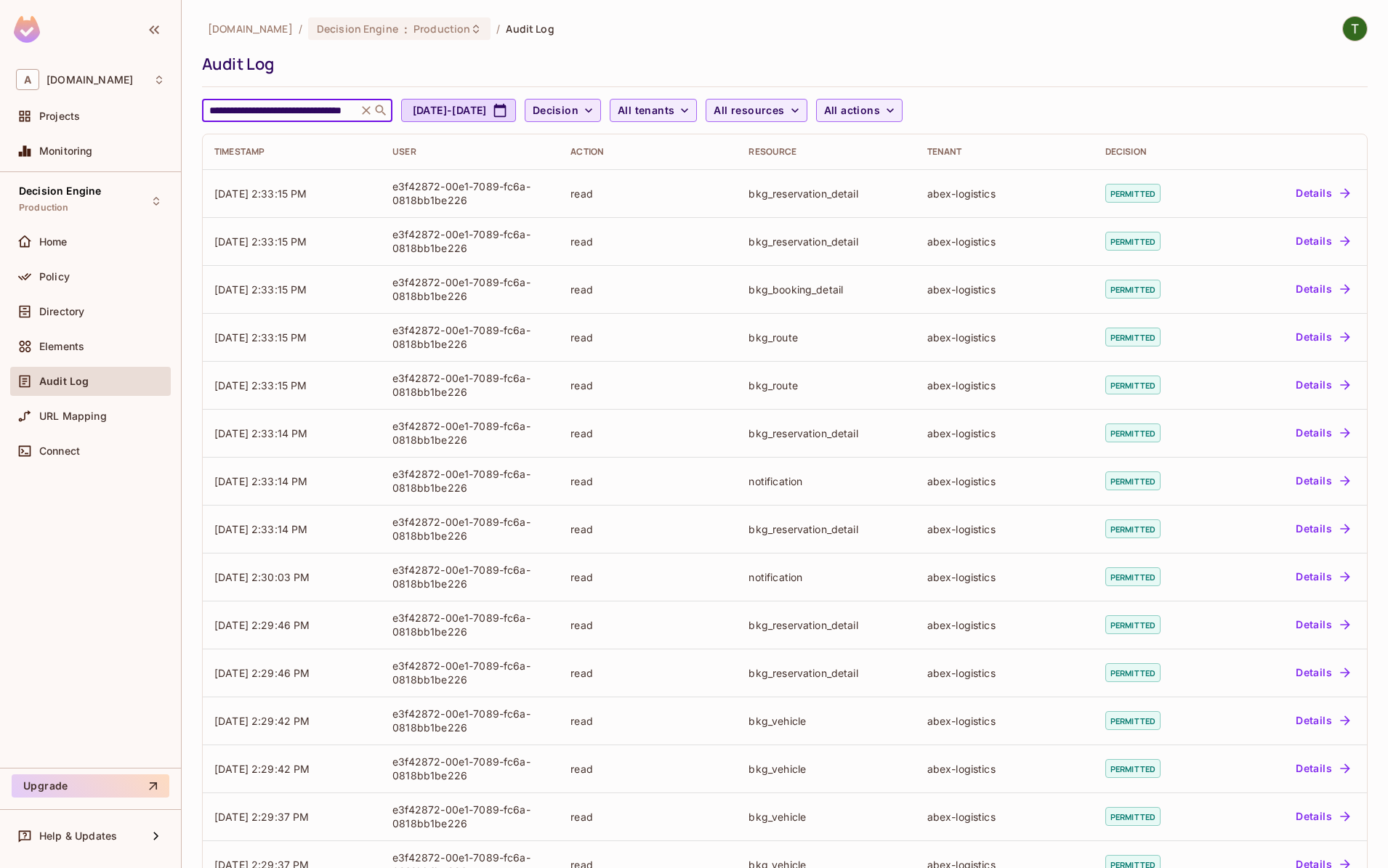
type input "**********"
click at [601, 100] on button "Decision" at bounding box center [562, 110] width 76 height 23
click at [629, 168] on span "Denied" at bounding box center [630, 175] width 49 height 14
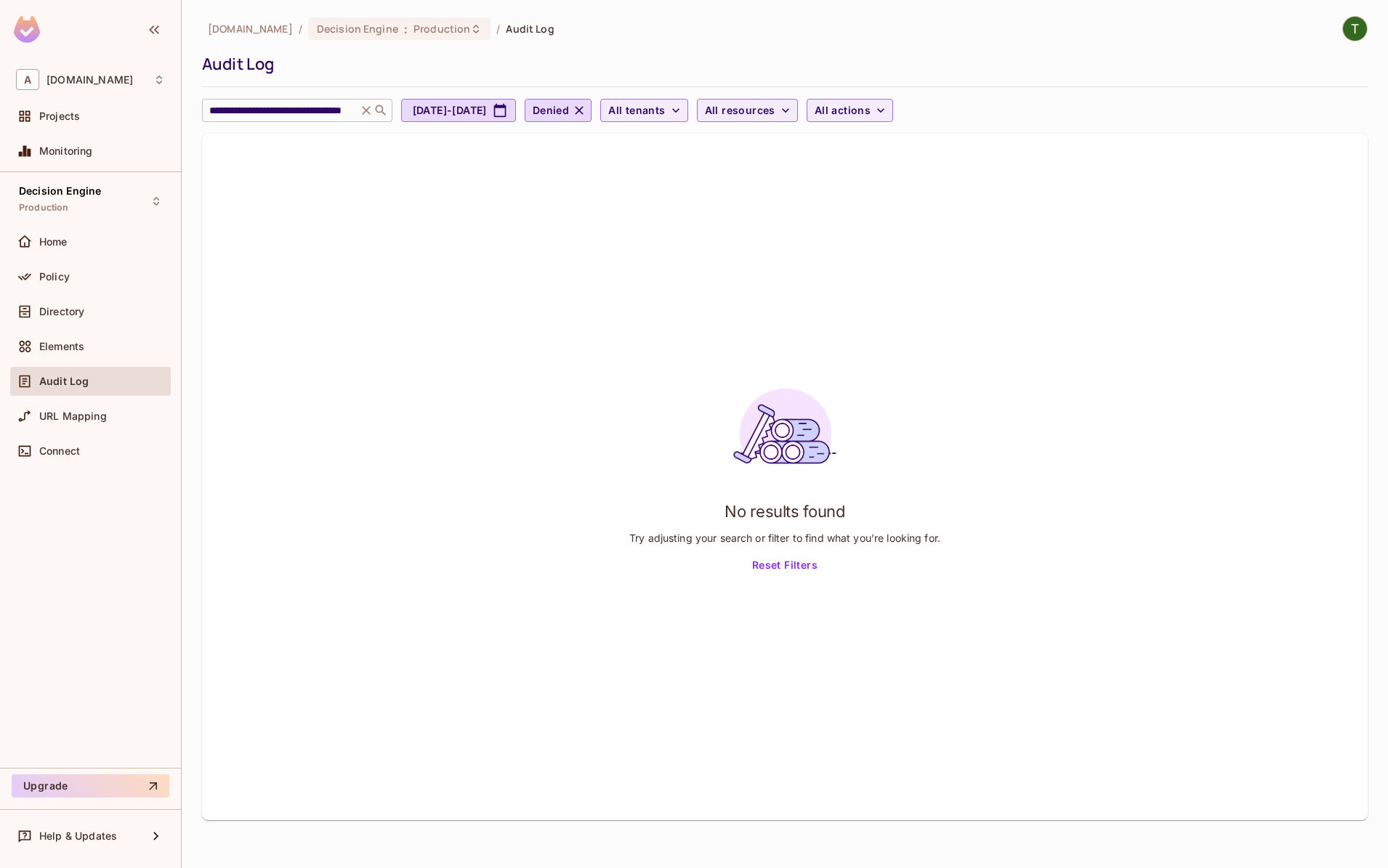
click at [345, 110] on input "**********" at bounding box center [279, 110] width 146 height 14
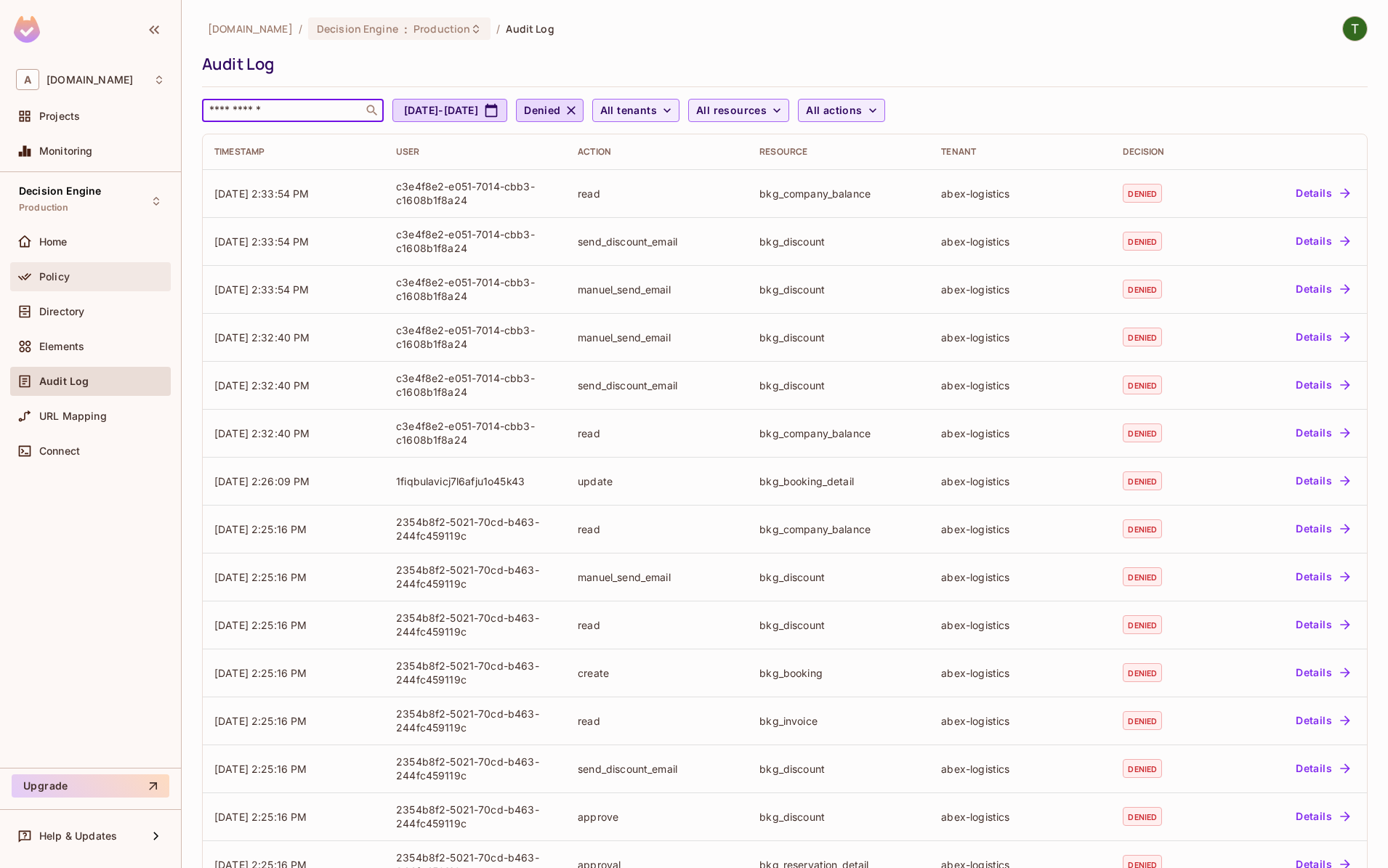
click at [74, 286] on div "Policy" at bounding box center [90, 277] width 161 height 29
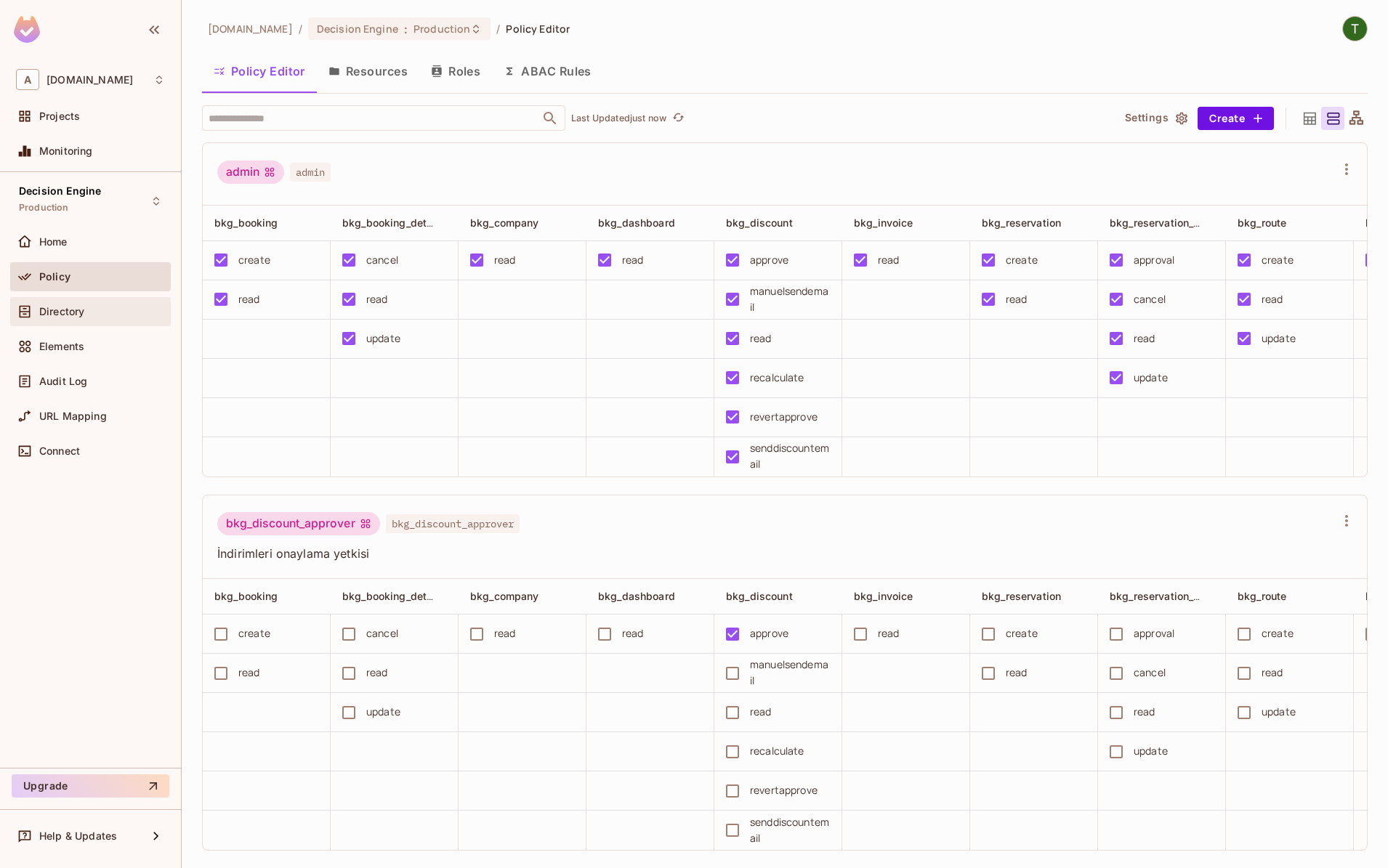
click at [94, 311] on div "Directory" at bounding box center [102, 312] width 125 height 12
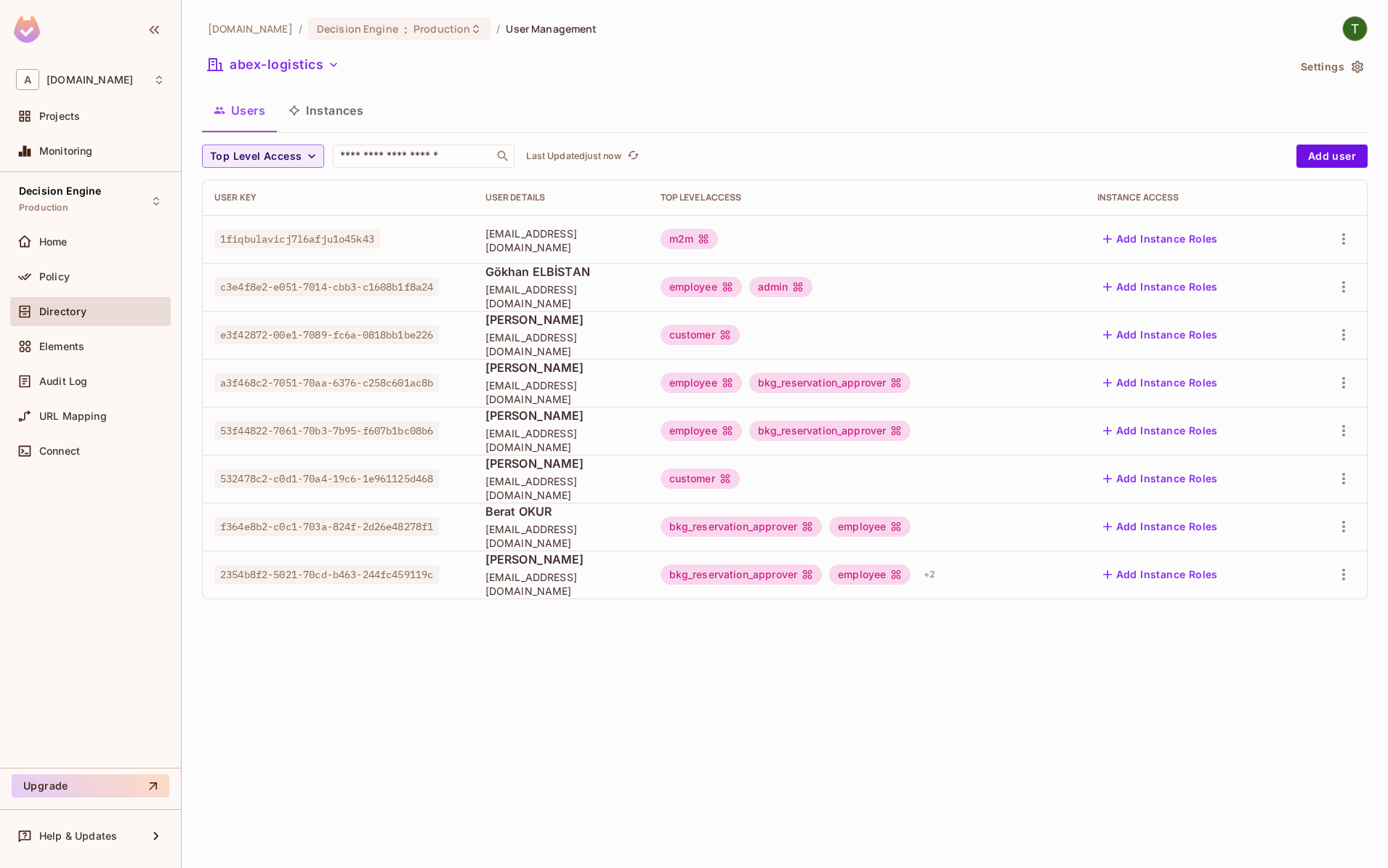
click at [334, 279] on span "c3e4f8e2-e051-7014-cbb3-c1608b1f8a24" at bounding box center [326, 287] width 224 height 19
click at [341, 279] on span "c3e4f8e2-e051-7014-cbb3-c1608b1f8a24" at bounding box center [326, 287] width 224 height 19
click at [341, 282] on span "c3e4f8e2-e051-7014-cbb3-c1608b1f8a24" at bounding box center [326, 287] width 224 height 19
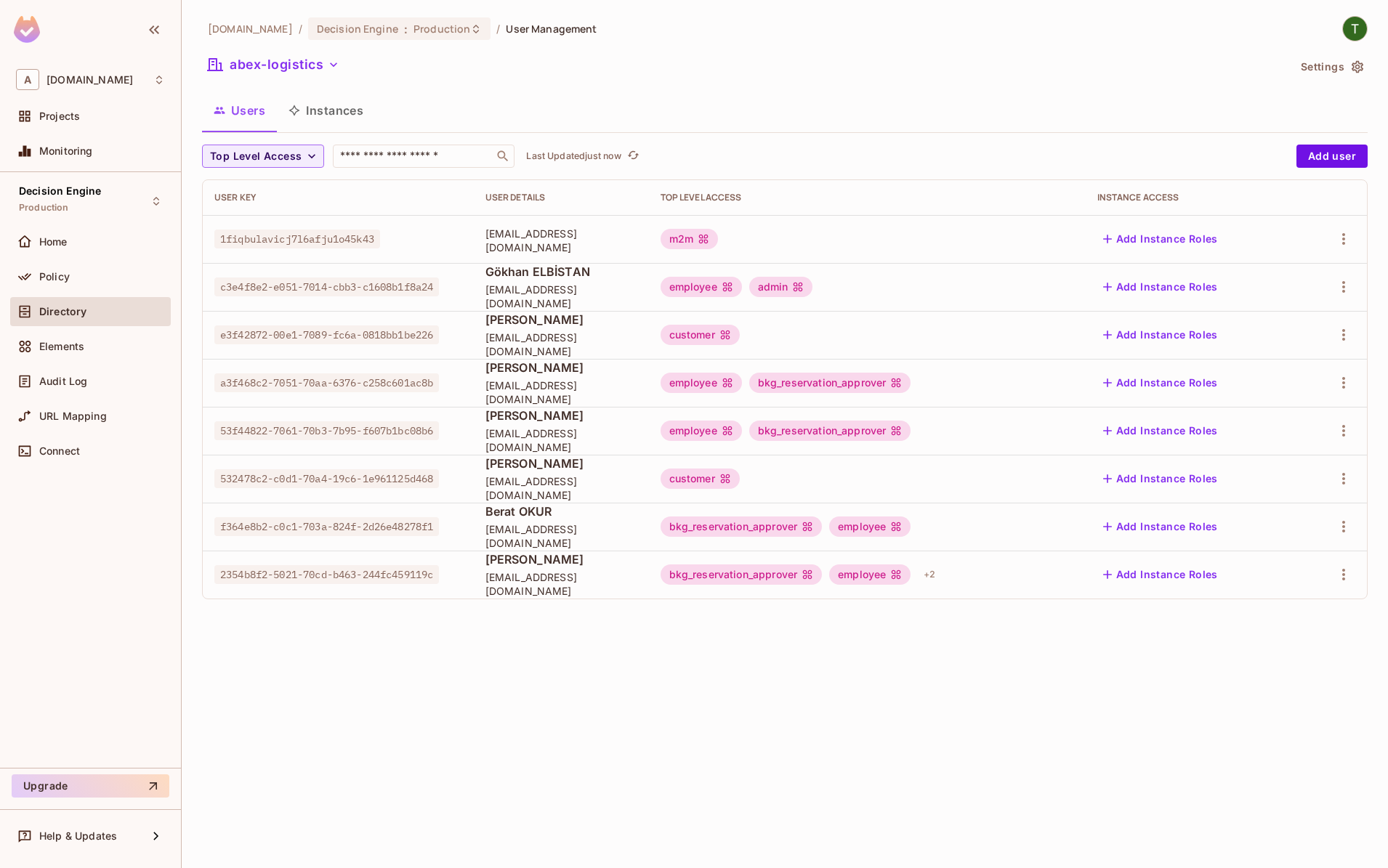
click at [341, 282] on span "c3e4f8e2-e051-7014-cbb3-c1608b1f8a24" at bounding box center [326, 287] width 224 height 19
click at [93, 391] on div "Audit Log" at bounding box center [90, 381] width 161 height 29
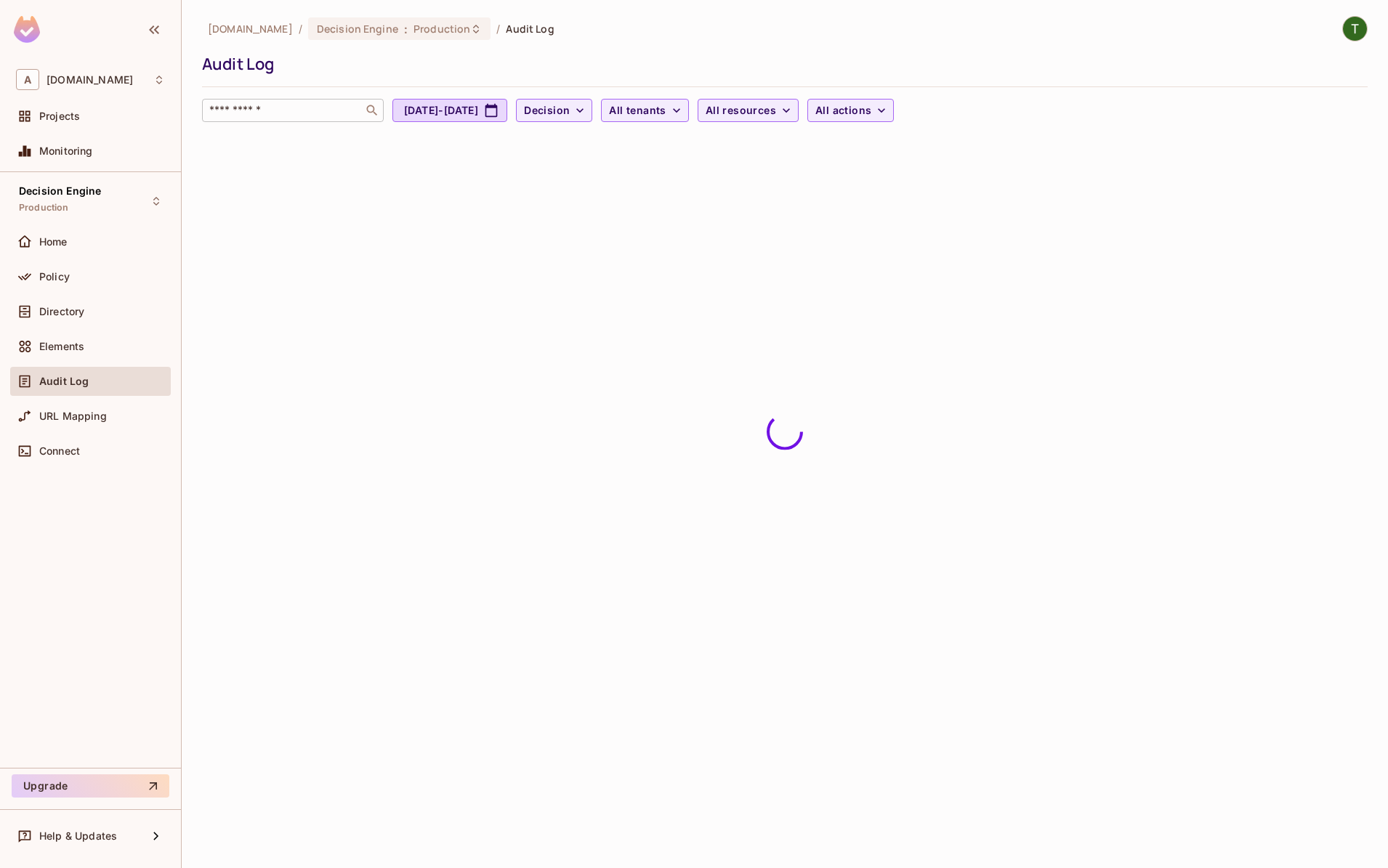
click at [312, 110] on input "text" at bounding box center [283, 110] width 152 height 14
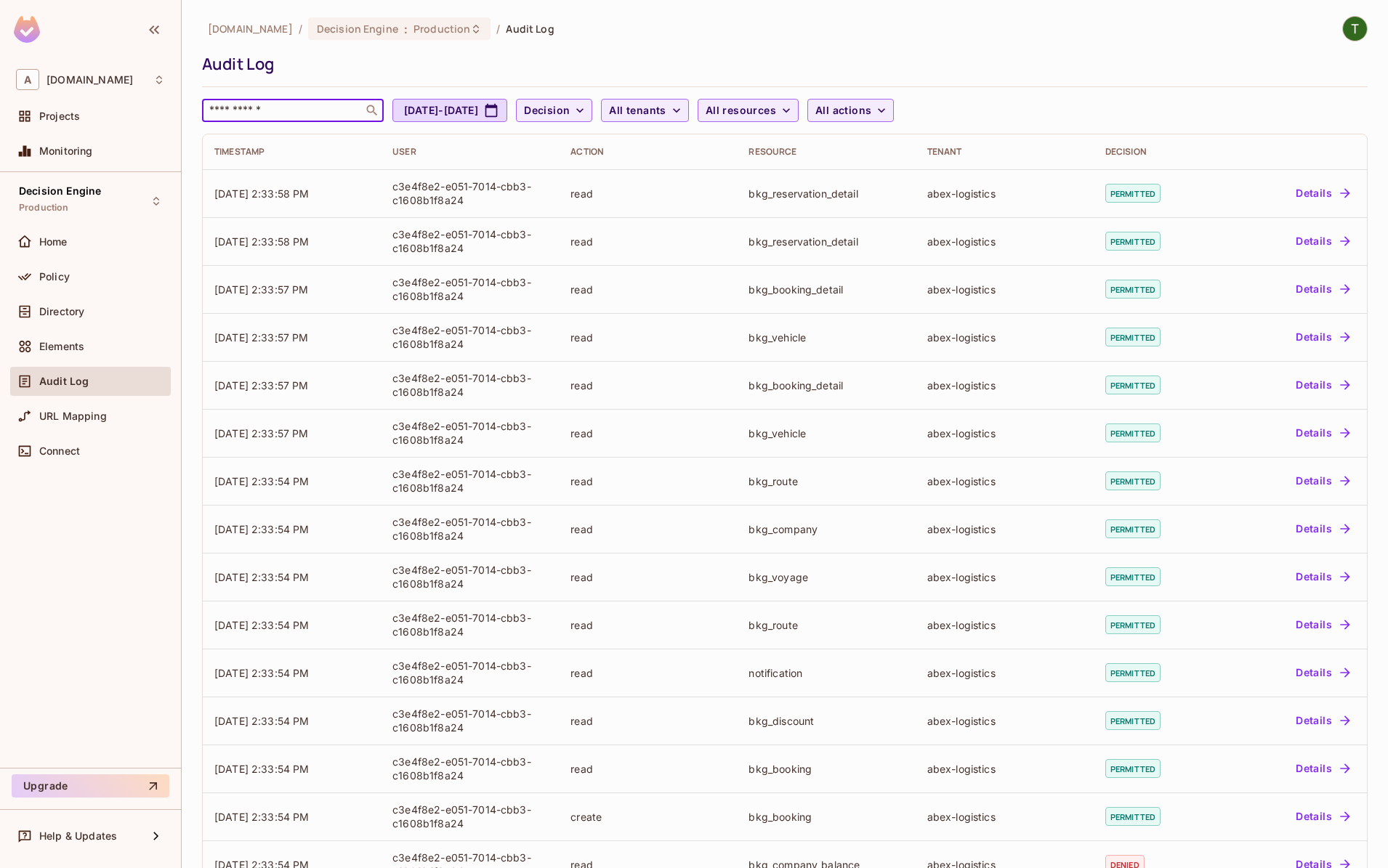
paste input "**********"
type input "**********"
click at [579, 108] on span "Decision" at bounding box center [556, 111] width 46 height 18
click at [1029, 381] on div at bounding box center [694, 434] width 1388 height 868
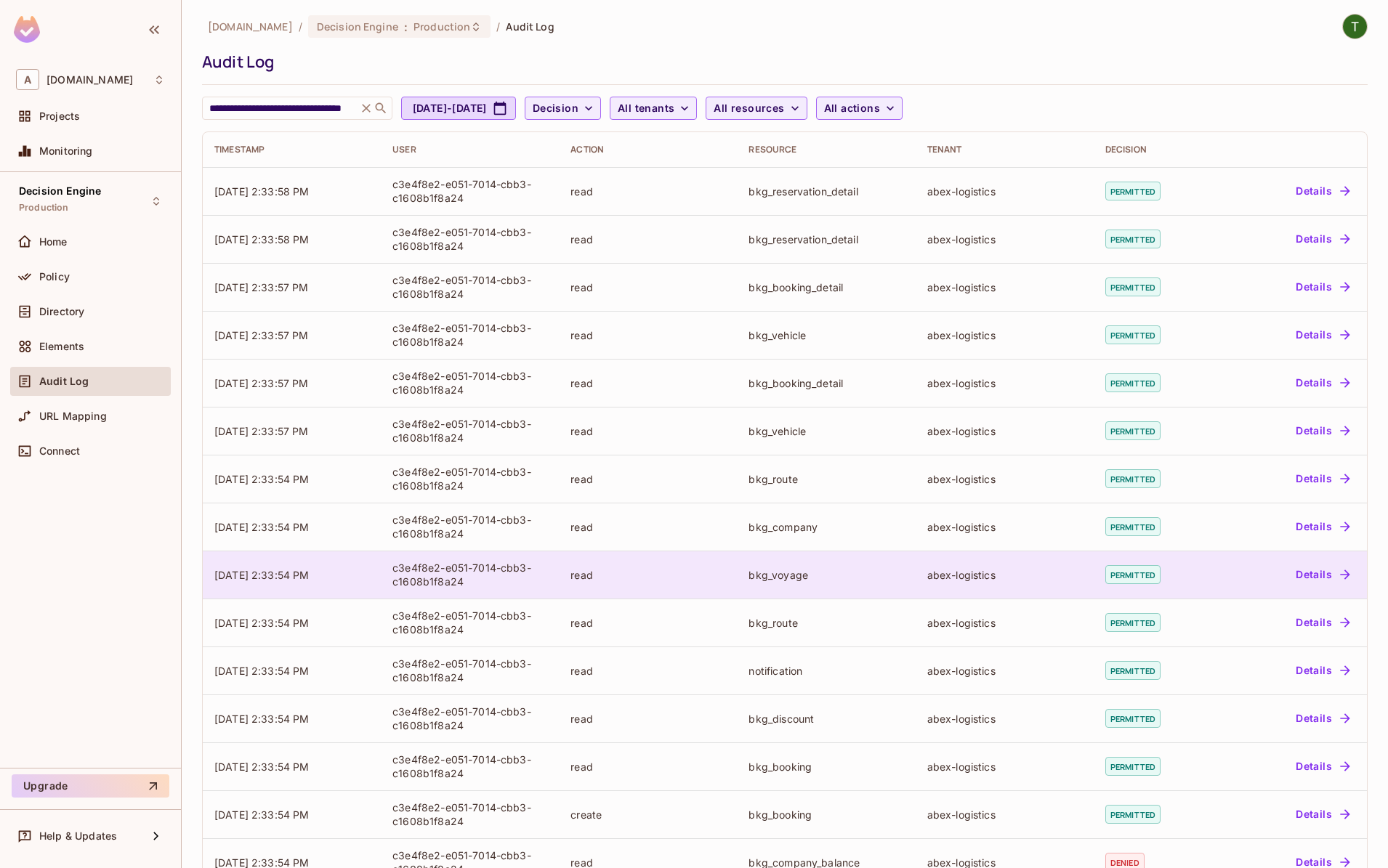
scroll to position [0, 0]
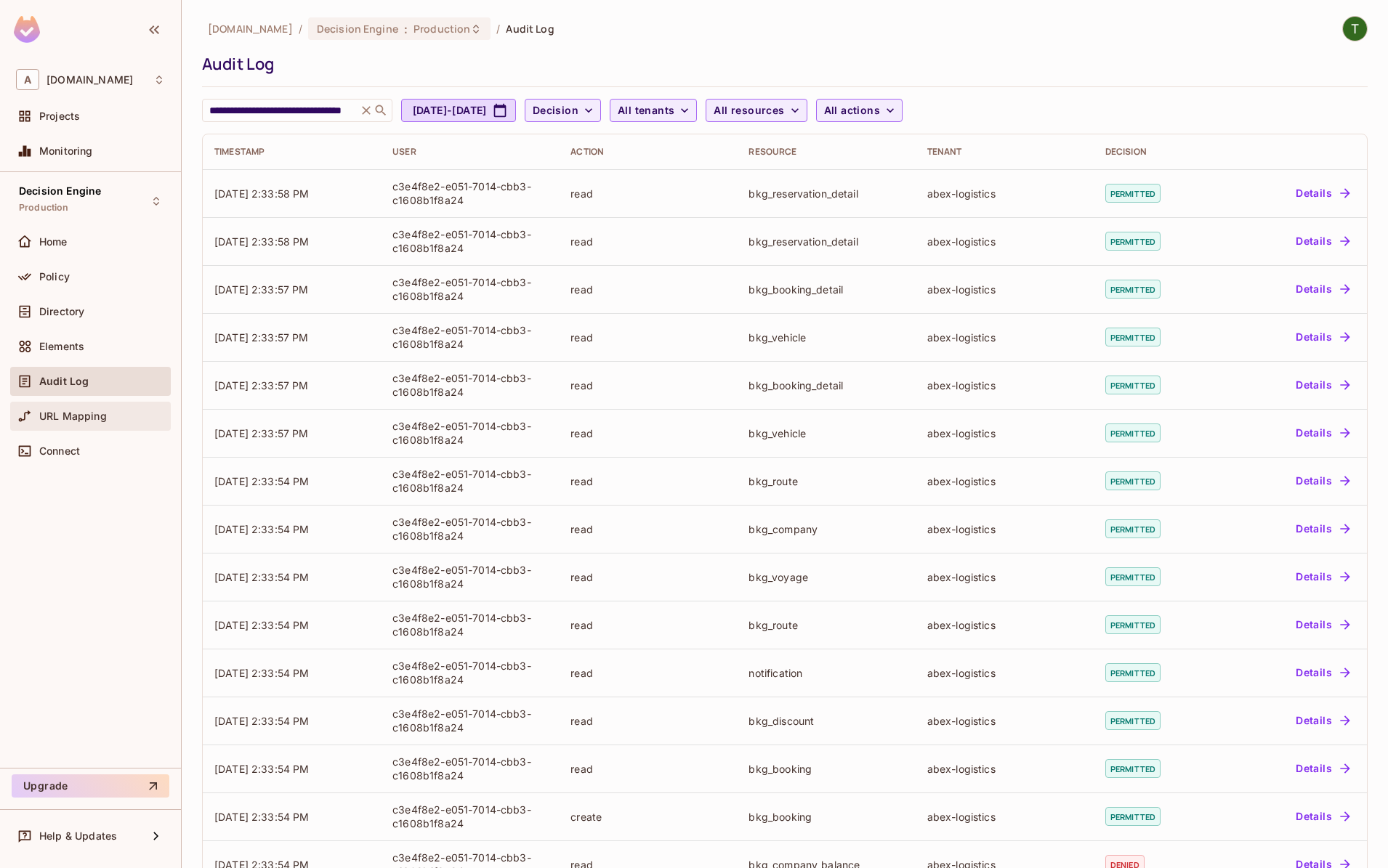
click at [68, 411] on span "URL Mapping" at bounding box center [73, 416] width 68 height 12
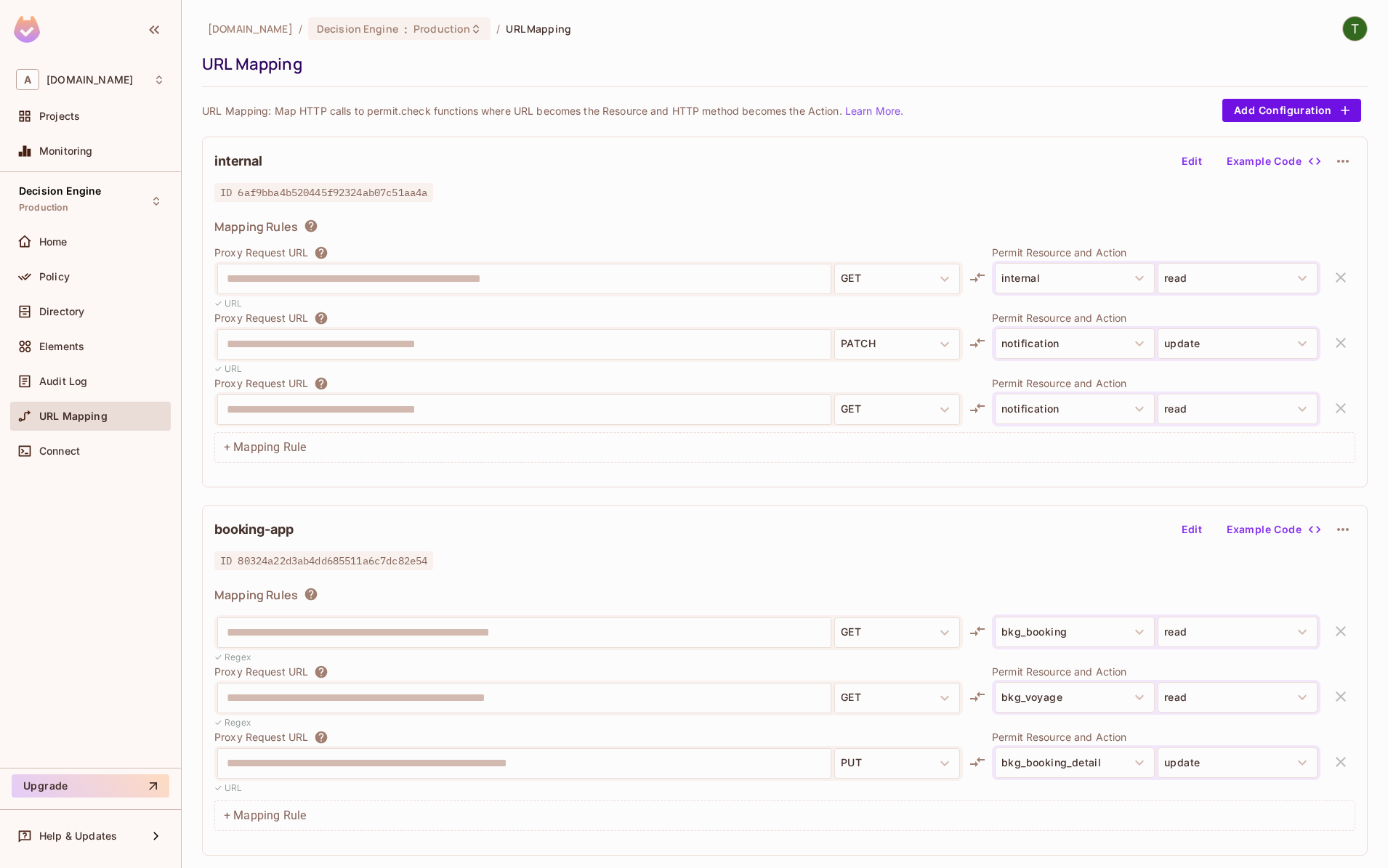
click at [755, 130] on div "**********" at bounding box center [785, 438] width 1165 height 845
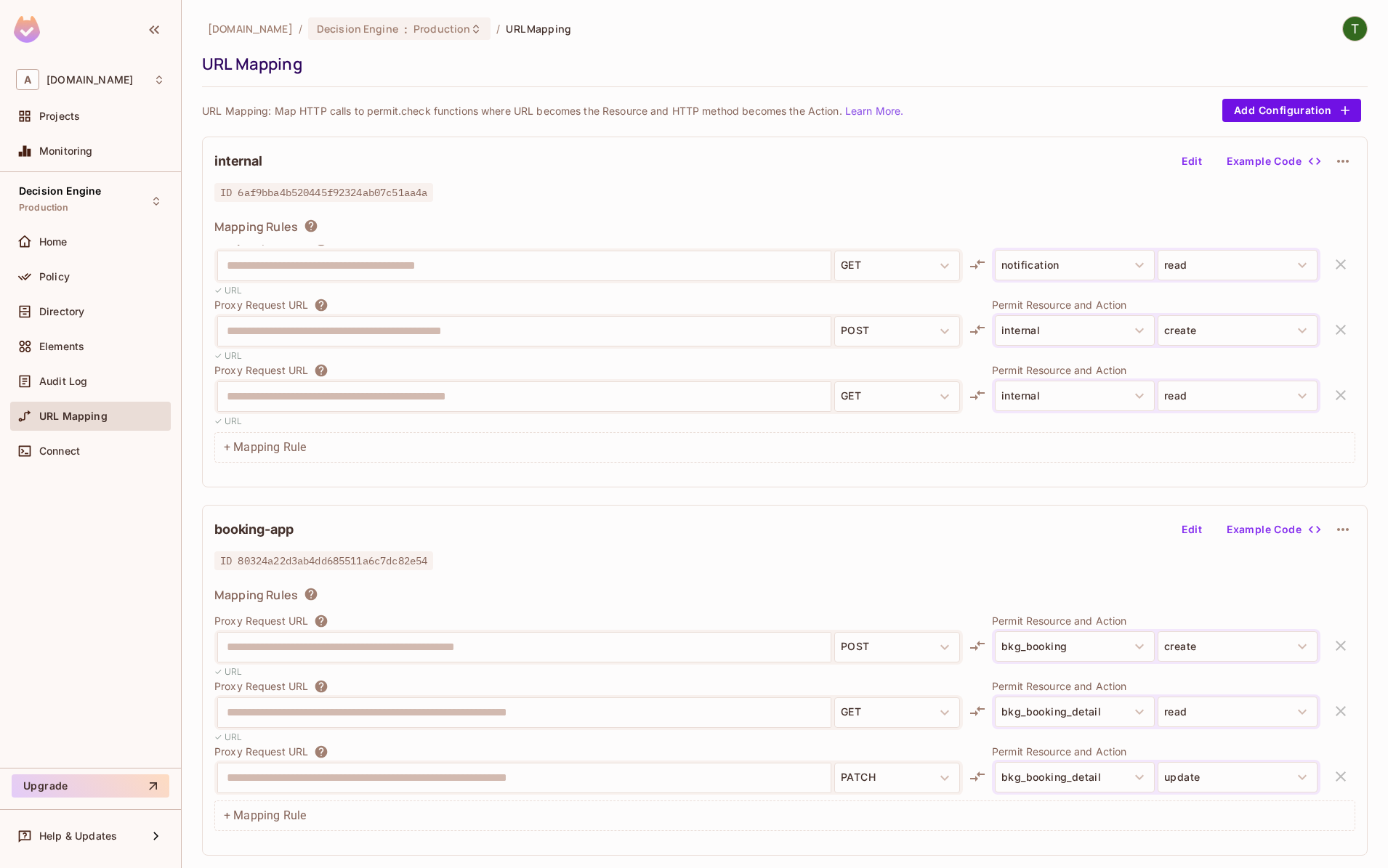
scroll to position [146, 0]
click at [1195, 151] on button "Edit" at bounding box center [1192, 161] width 47 height 23
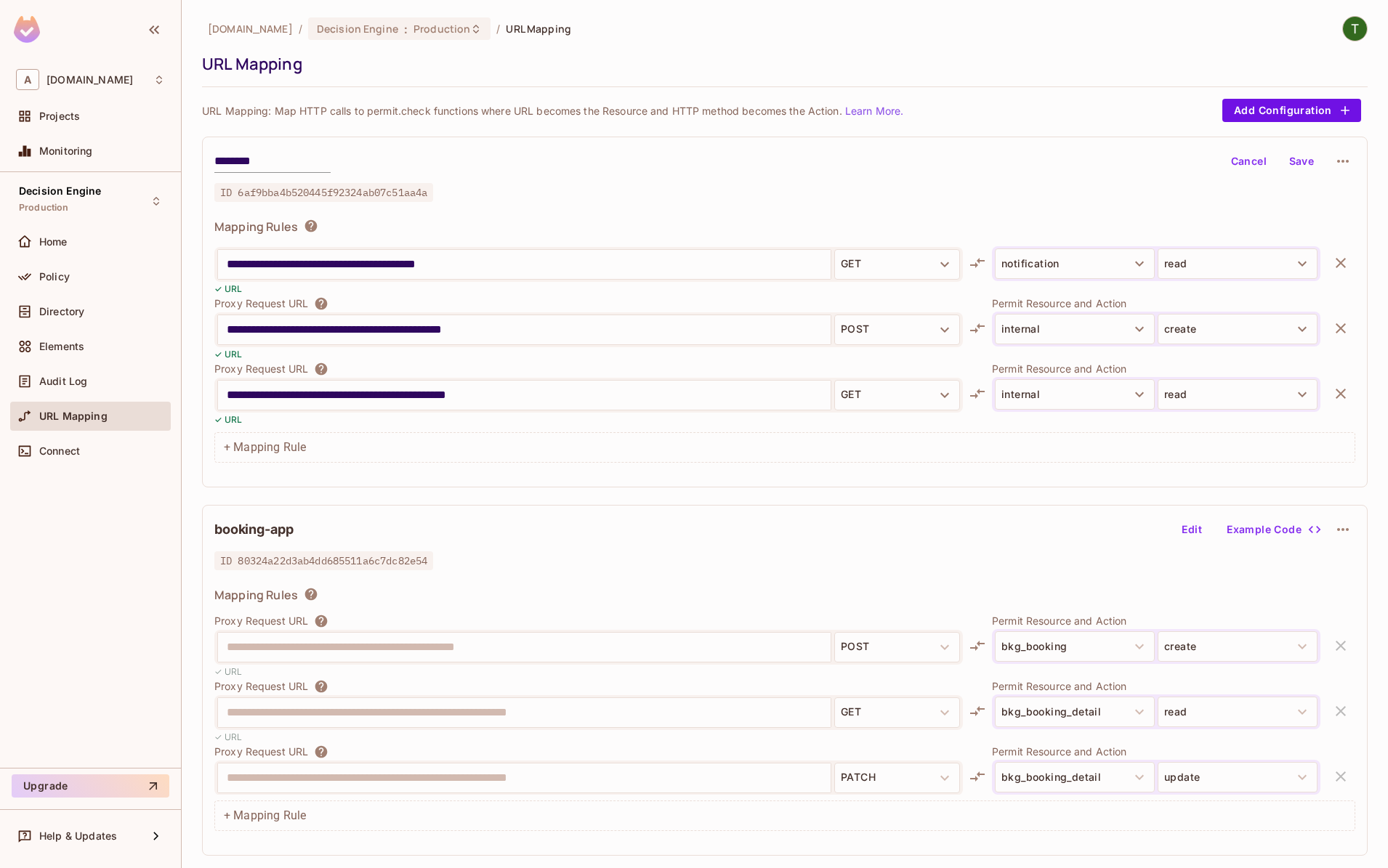
click at [1195, 159] on div "******** Cancel Save" at bounding box center [785, 161] width 1141 height 25
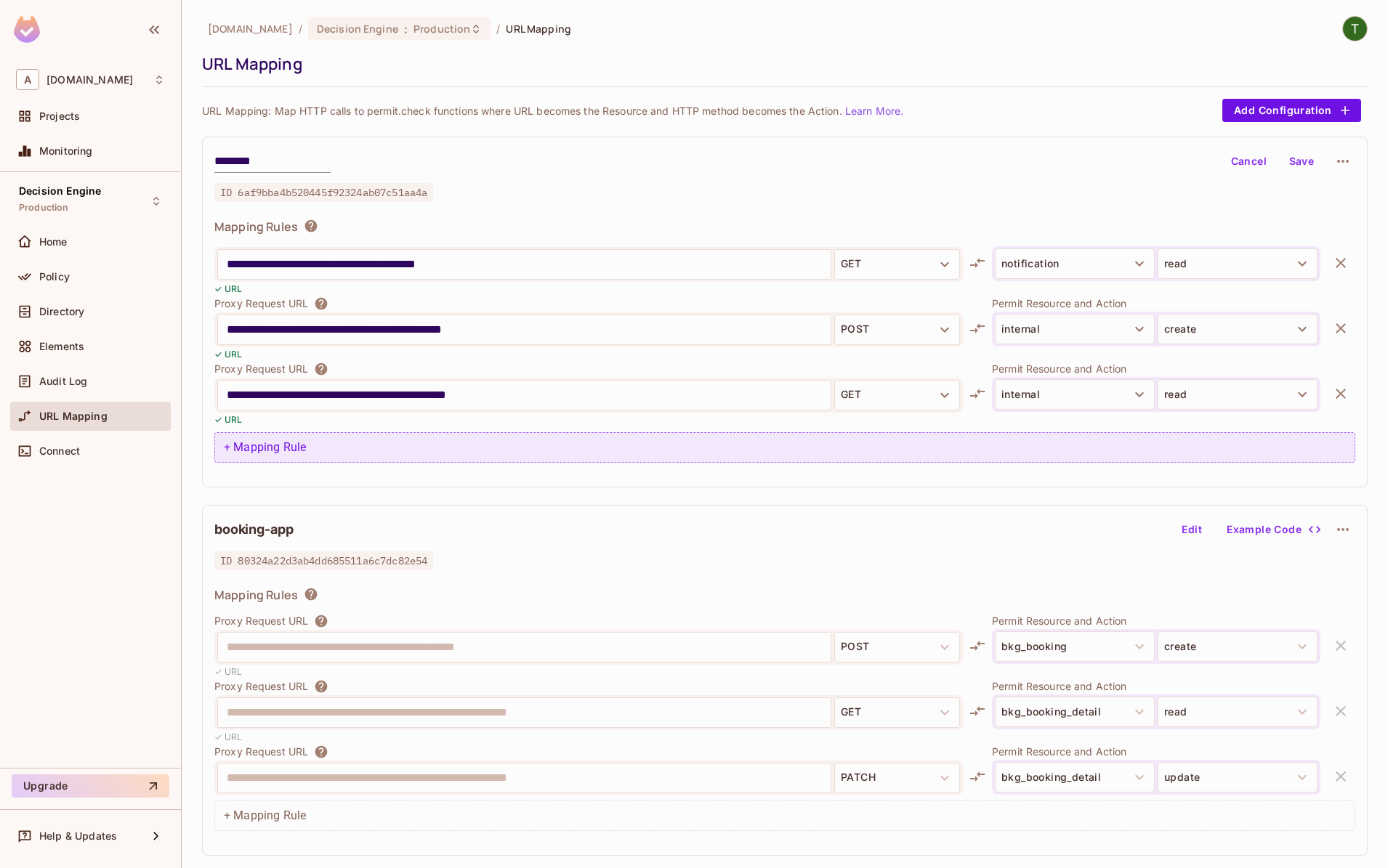
click at [380, 440] on div "+ Mapping Rule" at bounding box center [785, 447] width 1141 height 30
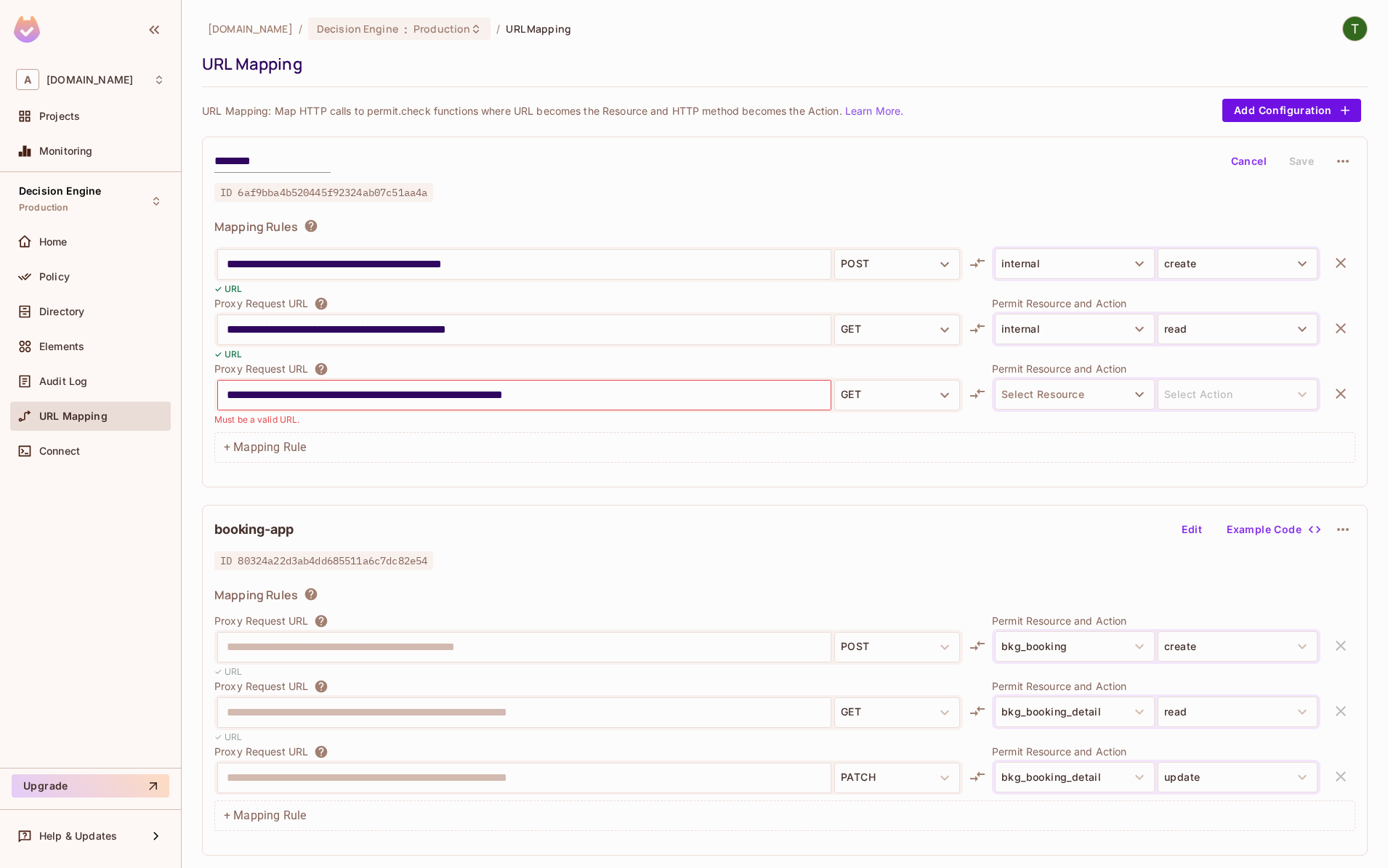
click at [775, 396] on input "**********" at bounding box center [525, 396] width 596 height 23
type input "**********"
click at [724, 366] on div "Proxy Request URL" at bounding box center [588, 369] width 749 height 14
click at [918, 380] on div "**********" at bounding box center [588, 396] width 749 height 35
click at [902, 396] on button "GET" at bounding box center [897, 395] width 125 height 30
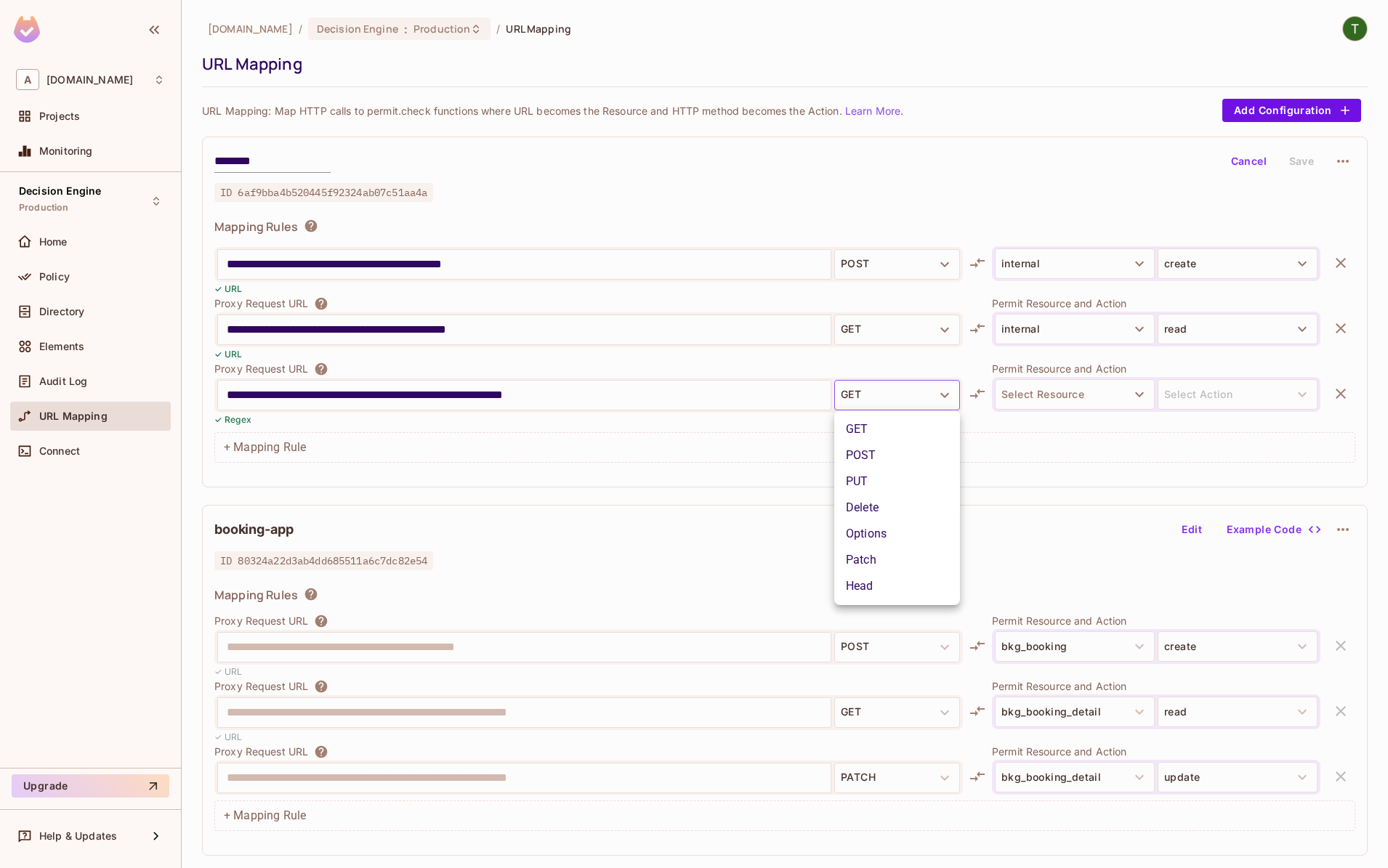
click at [1017, 393] on div at bounding box center [694, 434] width 1388 height 868
click at [1045, 396] on div "GET POST PUT Delete Options Patch Head" at bounding box center [694, 434] width 1388 height 868
click at [1045, 396] on button "Select Resource" at bounding box center [1074, 394] width 160 height 30
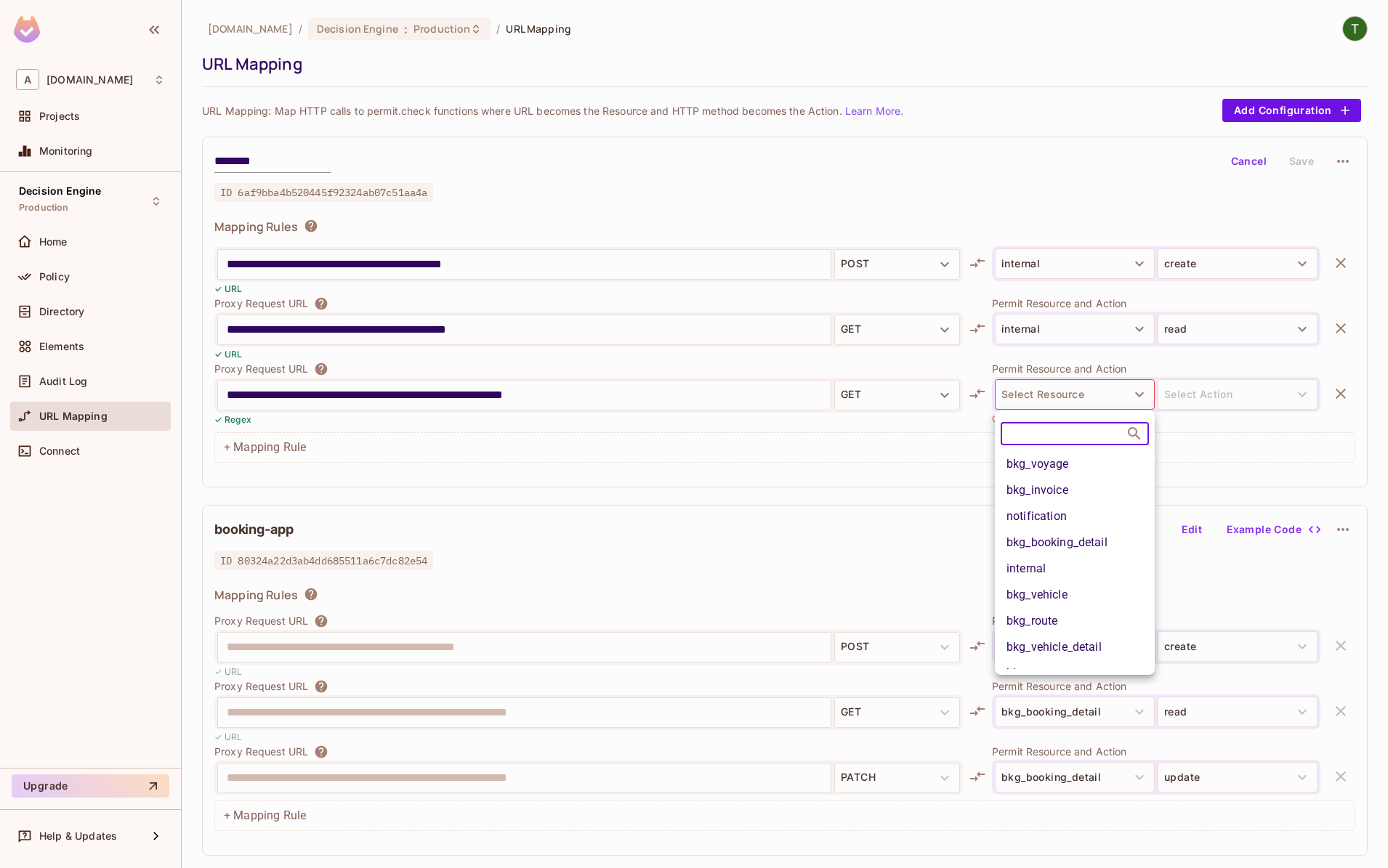
click at [1049, 566] on li "internal" at bounding box center [1074, 569] width 160 height 26
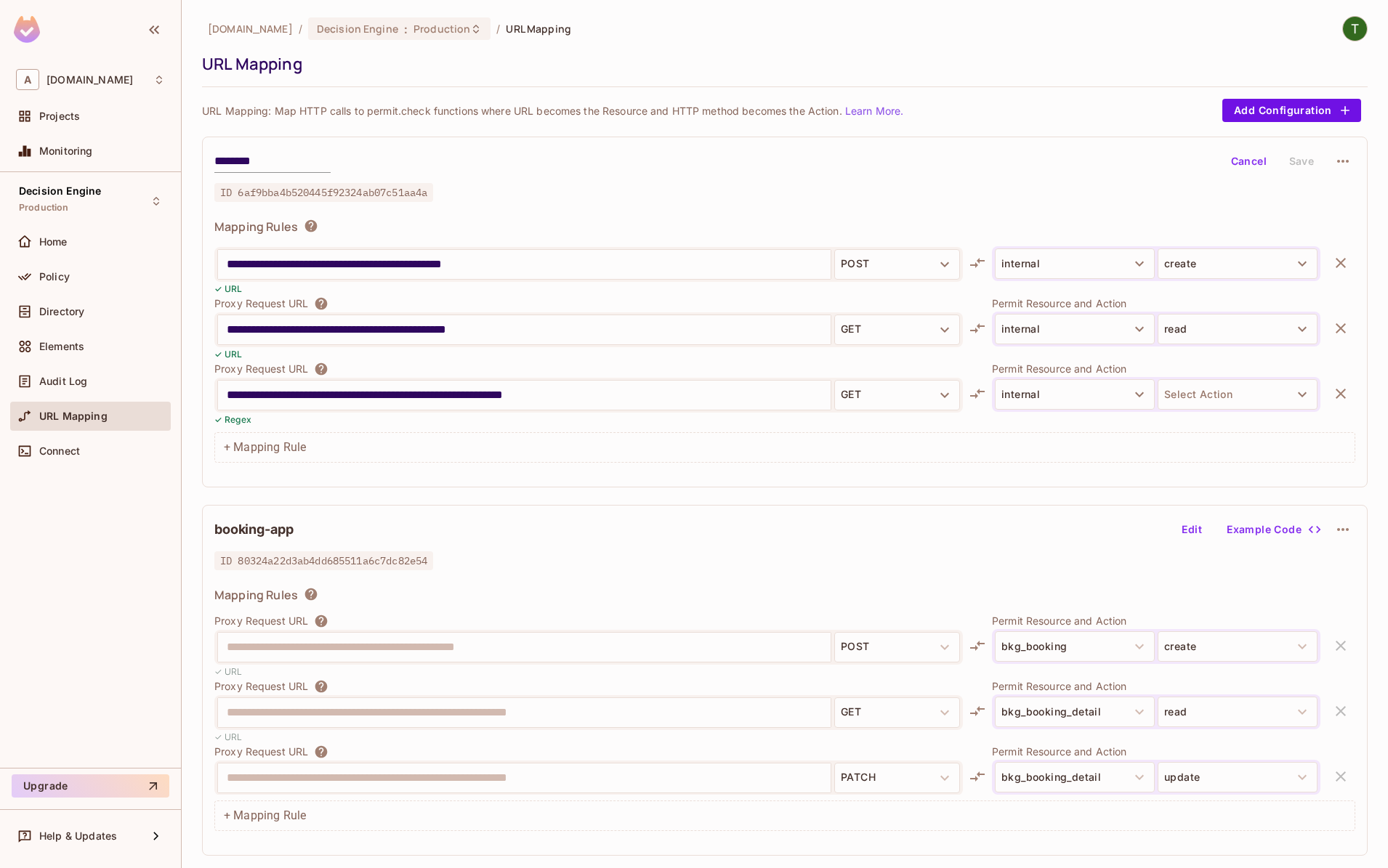
click at [1195, 410] on body "**********" at bounding box center [694, 434] width 1388 height 868
click at [1199, 403] on button "Select Action" at bounding box center [1237, 394] width 160 height 30
click at [1206, 424] on li "read" at bounding box center [1237, 429] width 160 height 26
click at [1298, 164] on button "Save" at bounding box center [1302, 161] width 47 height 23
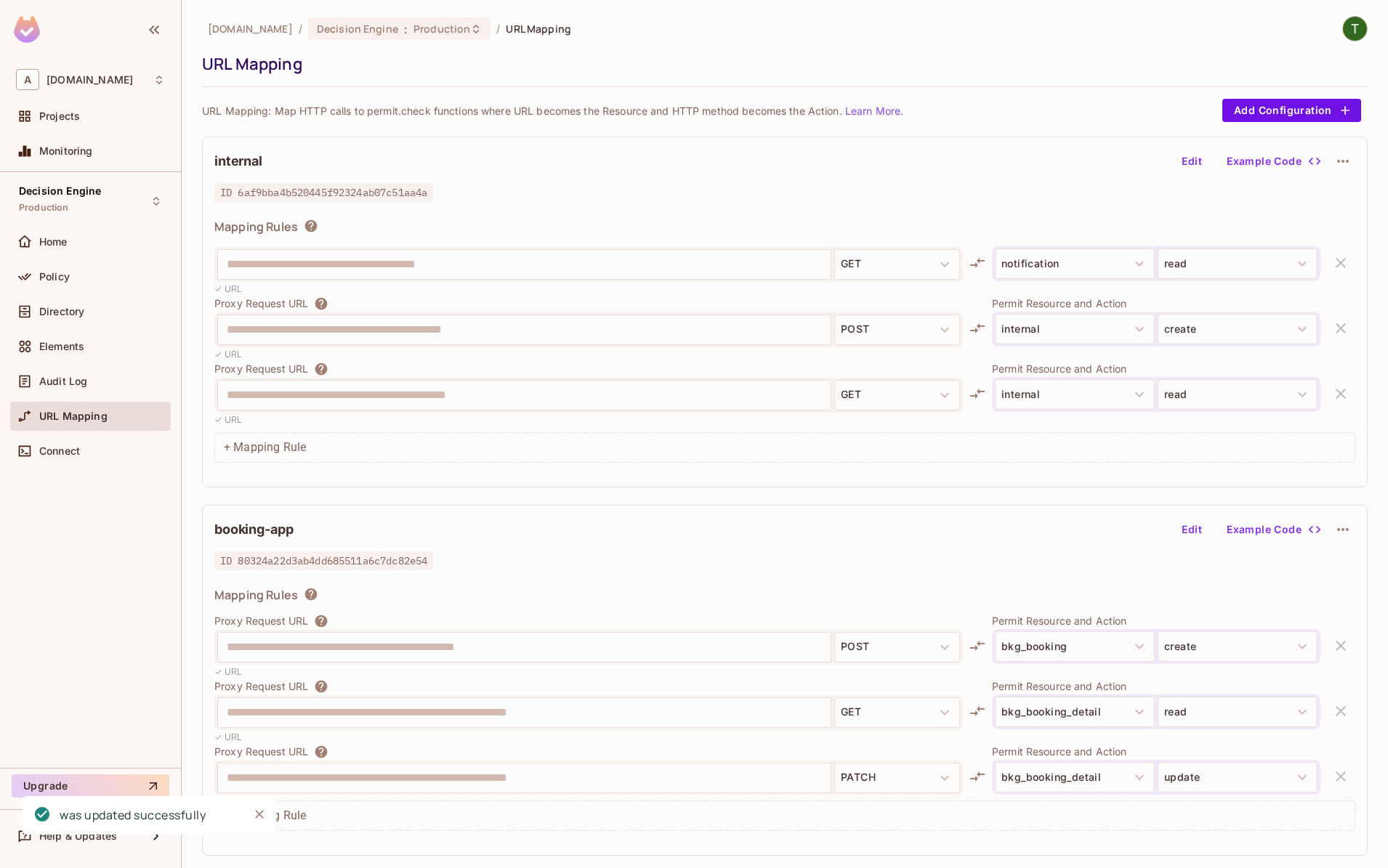
scroll to position [146, 0]
click at [802, 316] on div "**********" at bounding box center [525, 329] width 612 height 29
click at [76, 276] on div "Policy" at bounding box center [102, 277] width 125 height 12
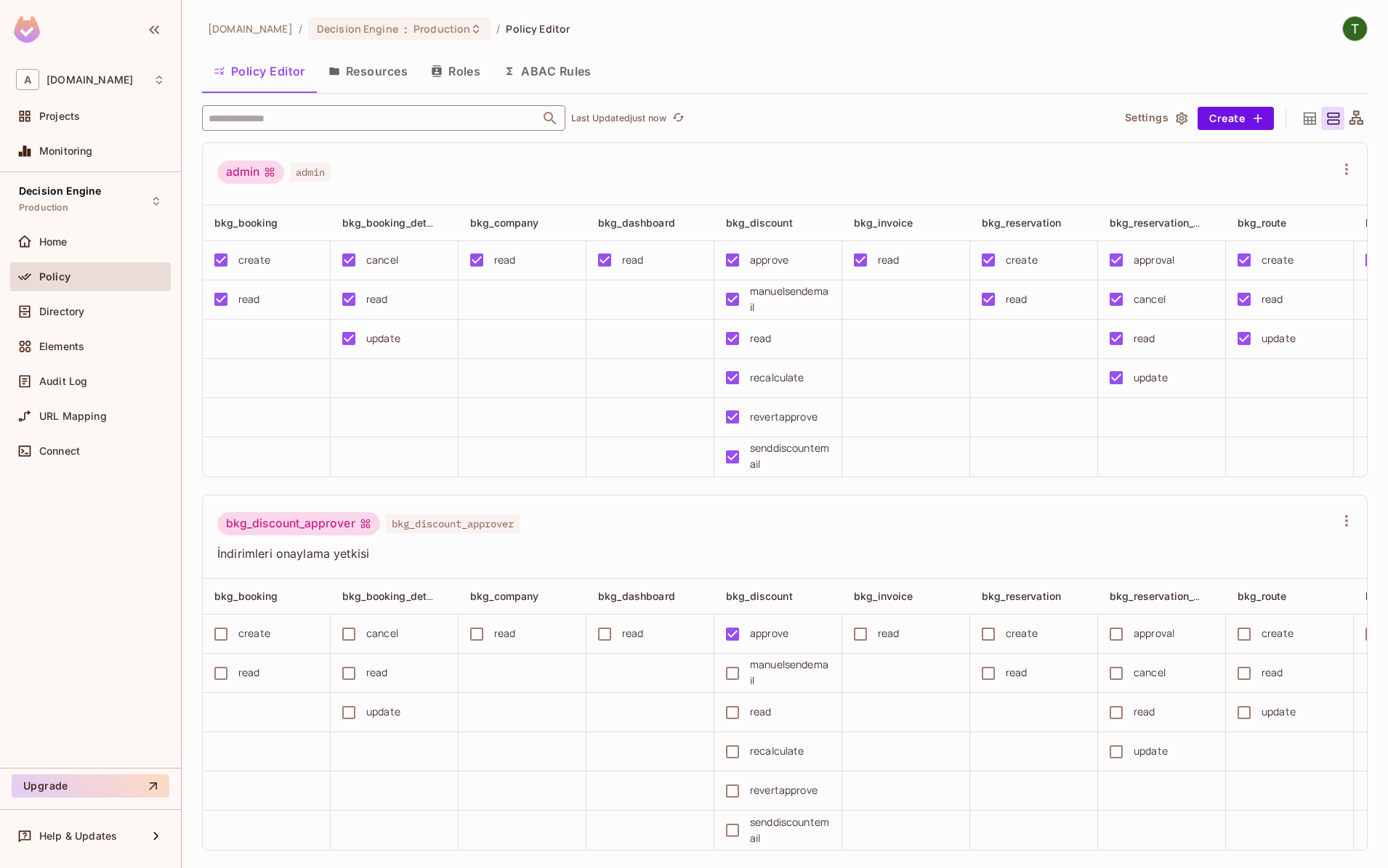
click at [338, 119] on input "text" at bounding box center [371, 118] width 332 height 25
type input "***"
click at [490, 175] on li "Roles employee employee finance_employee finance_employee" at bounding box center [384, 186] width 363 height 99
click at [488, 187] on li "employee employee" at bounding box center [384, 190] width 363 height 26
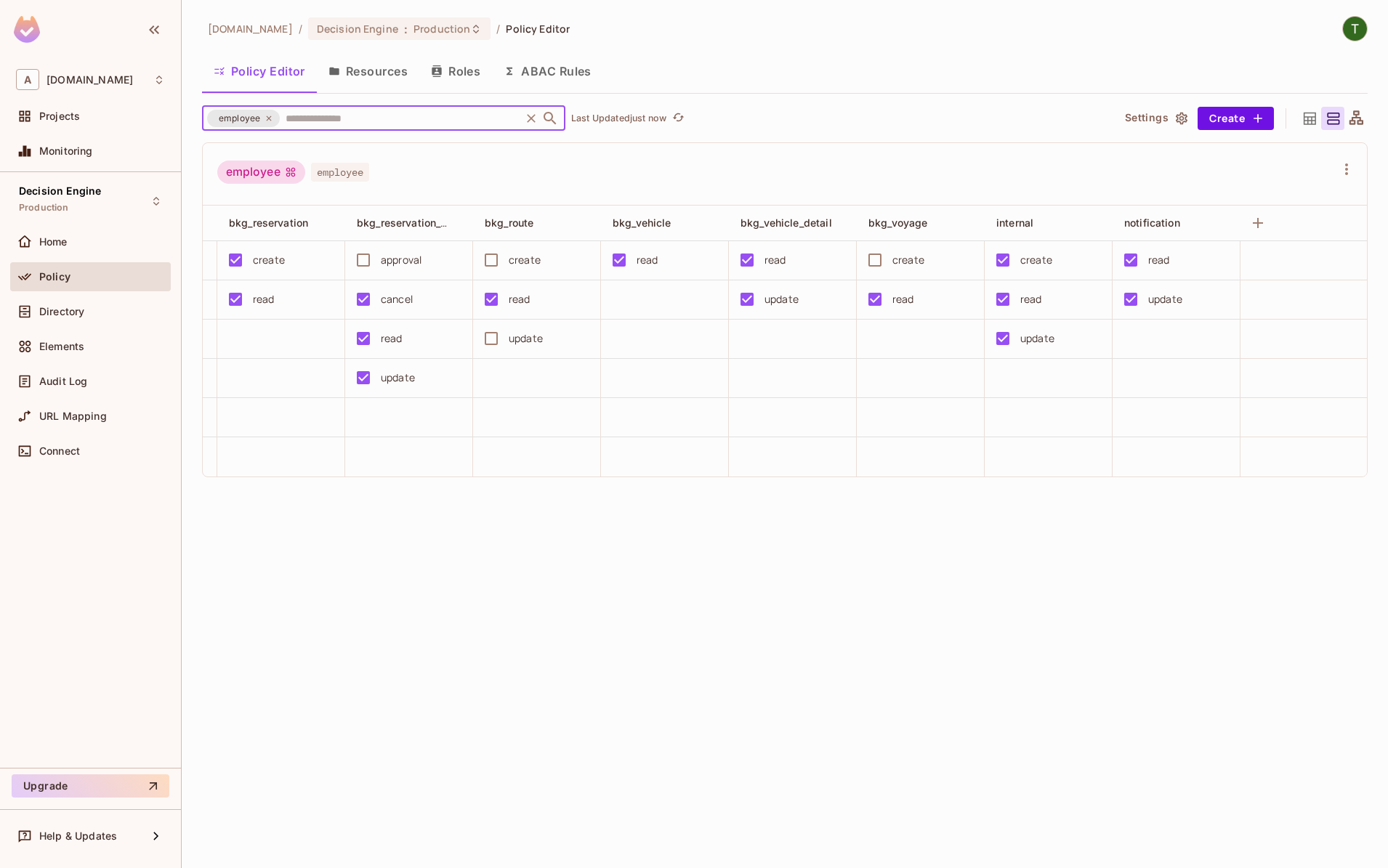
scroll to position [0, 754]
click at [341, 119] on input "text" at bounding box center [400, 118] width 236 height 25
type input "*"
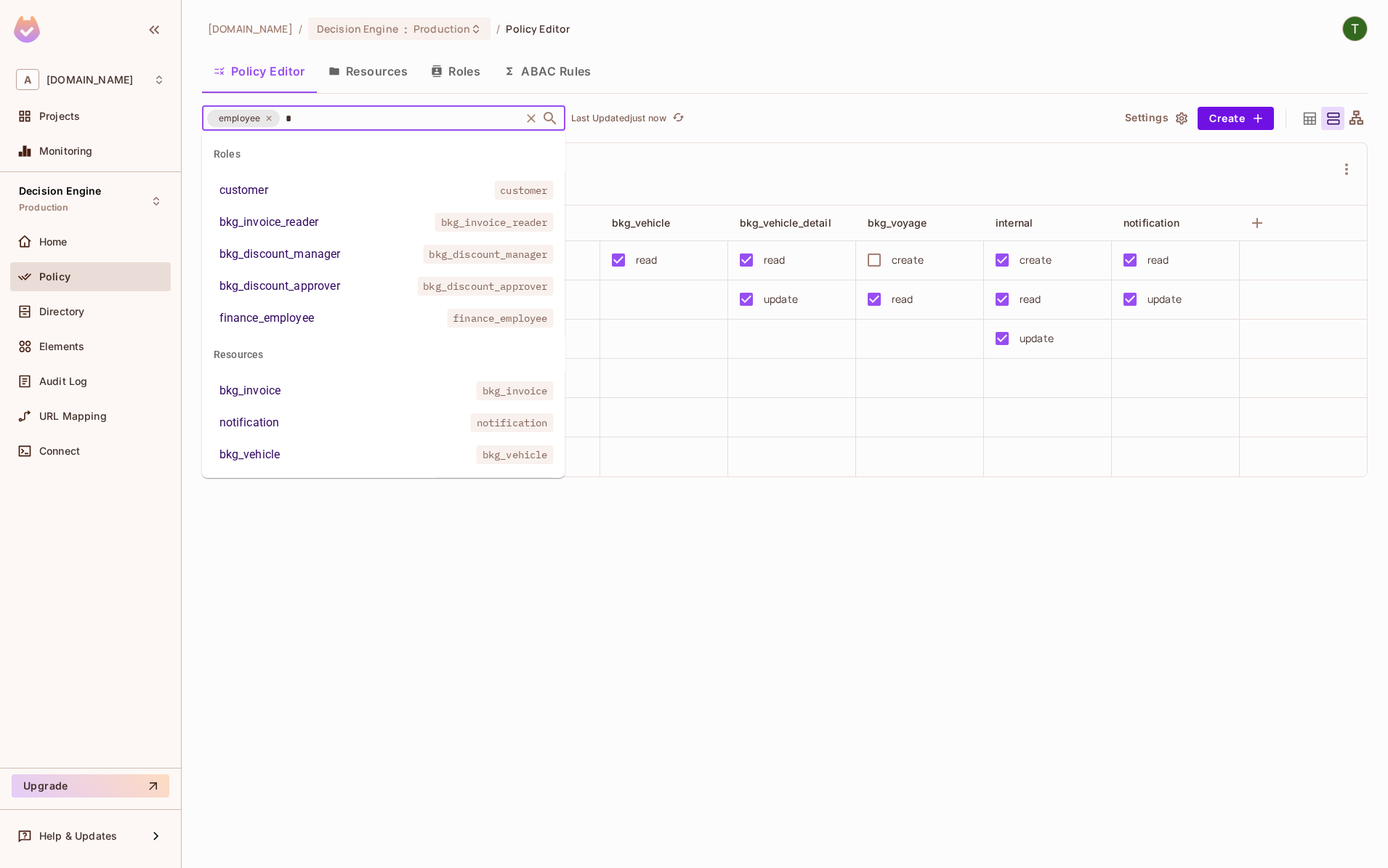
click at [322, 198] on li "customer customer" at bounding box center [384, 190] width 363 height 26
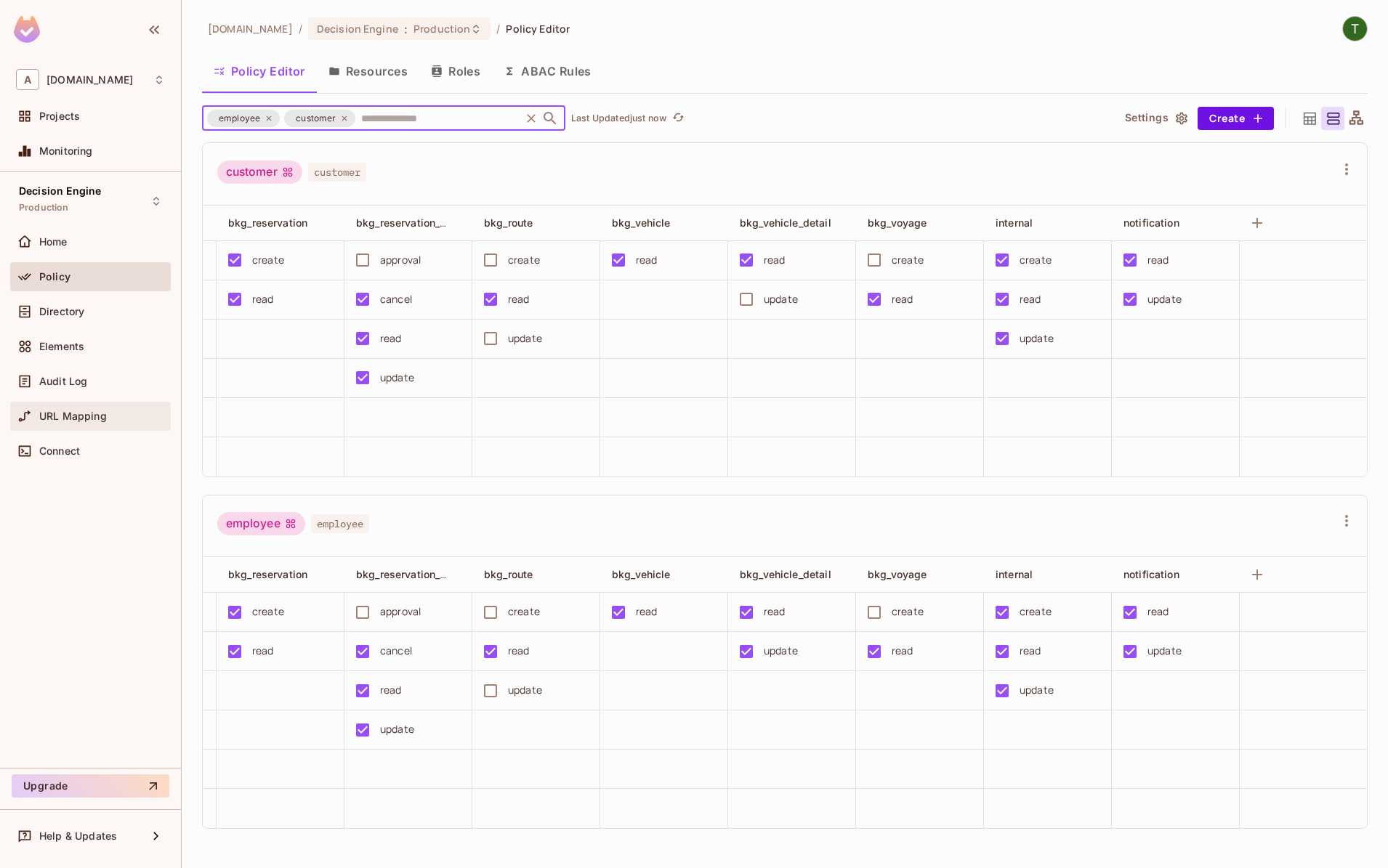
click at [105, 412] on span "URL Mapping" at bounding box center [73, 416] width 68 height 12
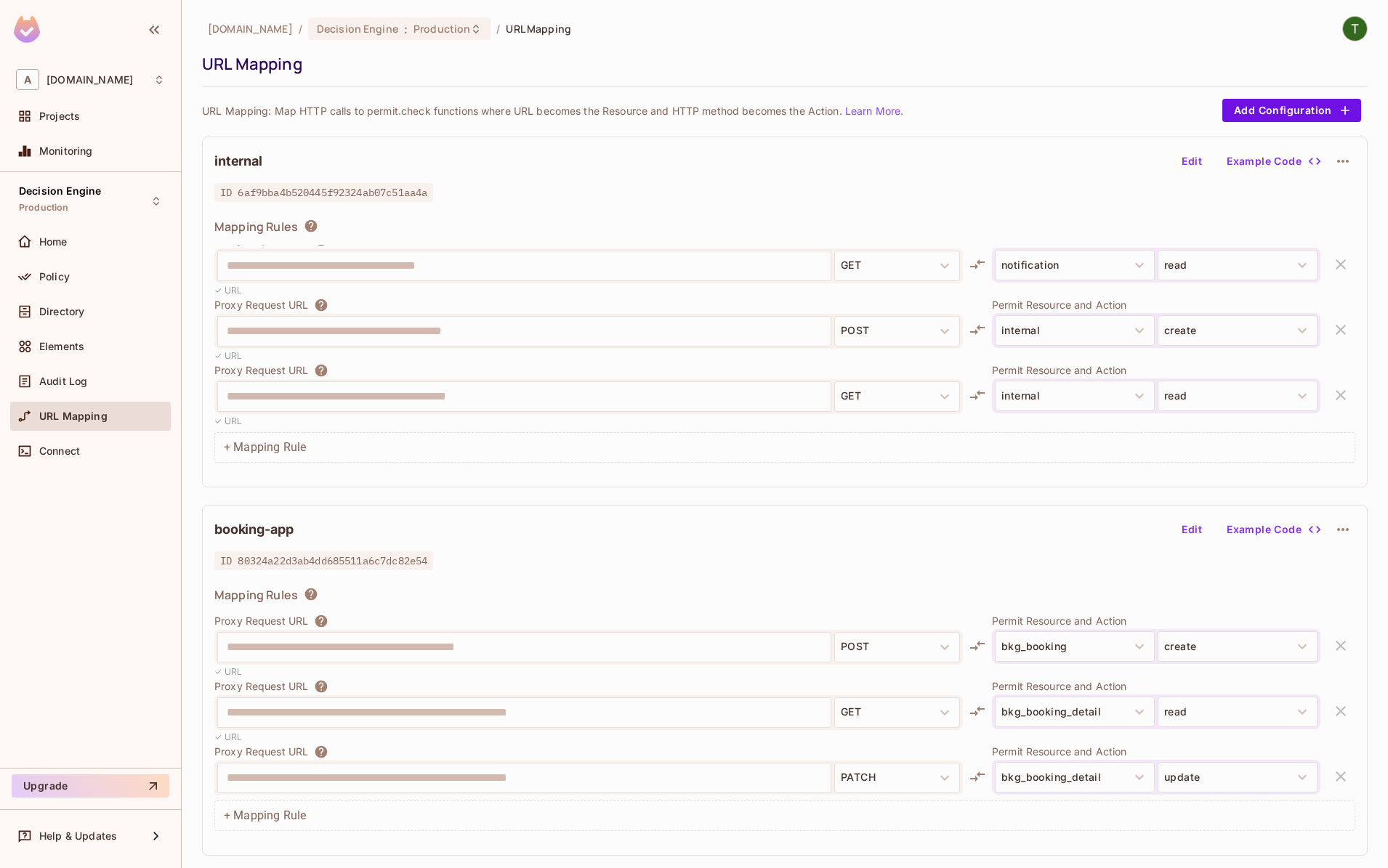
scroll to position [146, 0]
click at [515, 376] on div "Proxy Request URL" at bounding box center [588, 369] width 749 height 14
click at [1188, 161] on button "Edit" at bounding box center [1192, 161] width 47 height 23
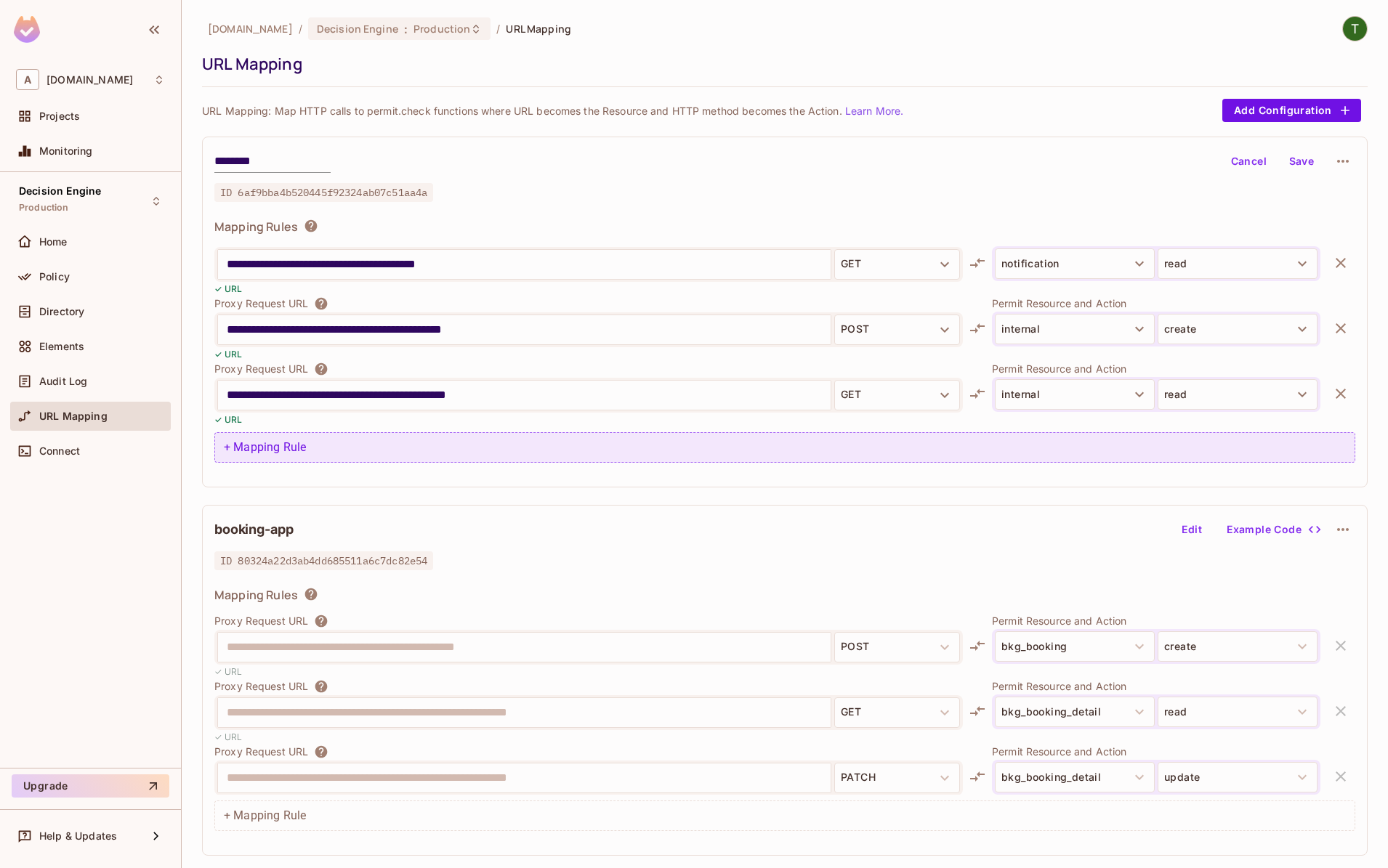
click at [271, 443] on div "+ Mapping Rule" at bounding box center [785, 447] width 1141 height 30
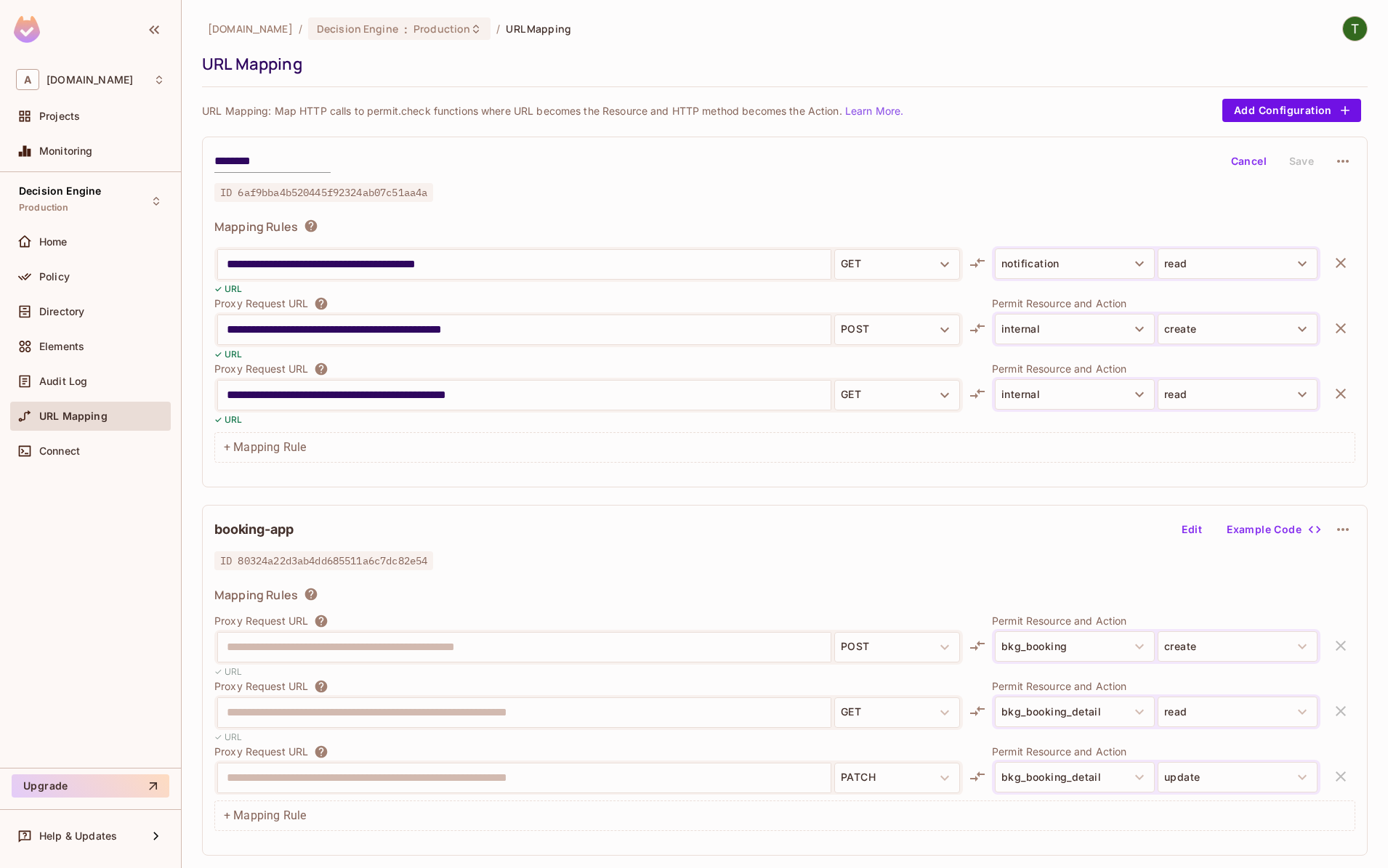
scroll to position [211, 0]
click at [640, 399] on input "**********" at bounding box center [525, 396] width 596 height 23
type input "**********"
drag, startPoint x: 974, startPoint y: 396, endPoint x: 940, endPoint y: 396, distance: 34.0
click at [958, 396] on div "**********" at bounding box center [785, 394] width 1141 height 65
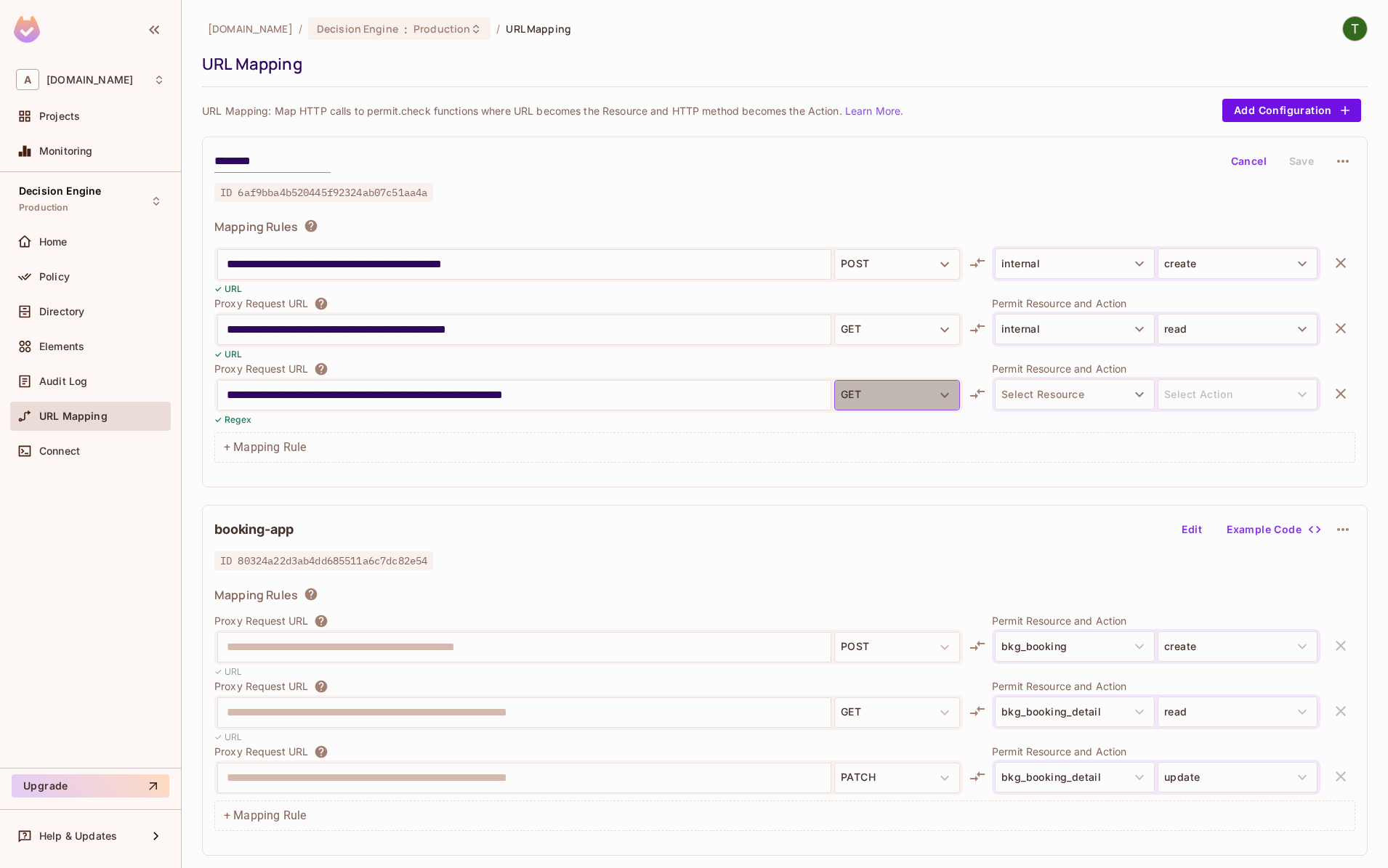
click at [940, 396] on icon "button" at bounding box center [945, 395] width 18 height 18
click at [567, 291] on div at bounding box center [694, 434] width 1388 height 868
click at [820, 388] on input "**********" at bounding box center [525, 396] width 596 height 23
click at [879, 391] on button "GET" at bounding box center [897, 395] width 125 height 30
click at [884, 424] on li "GET" at bounding box center [897, 429] width 125 height 26
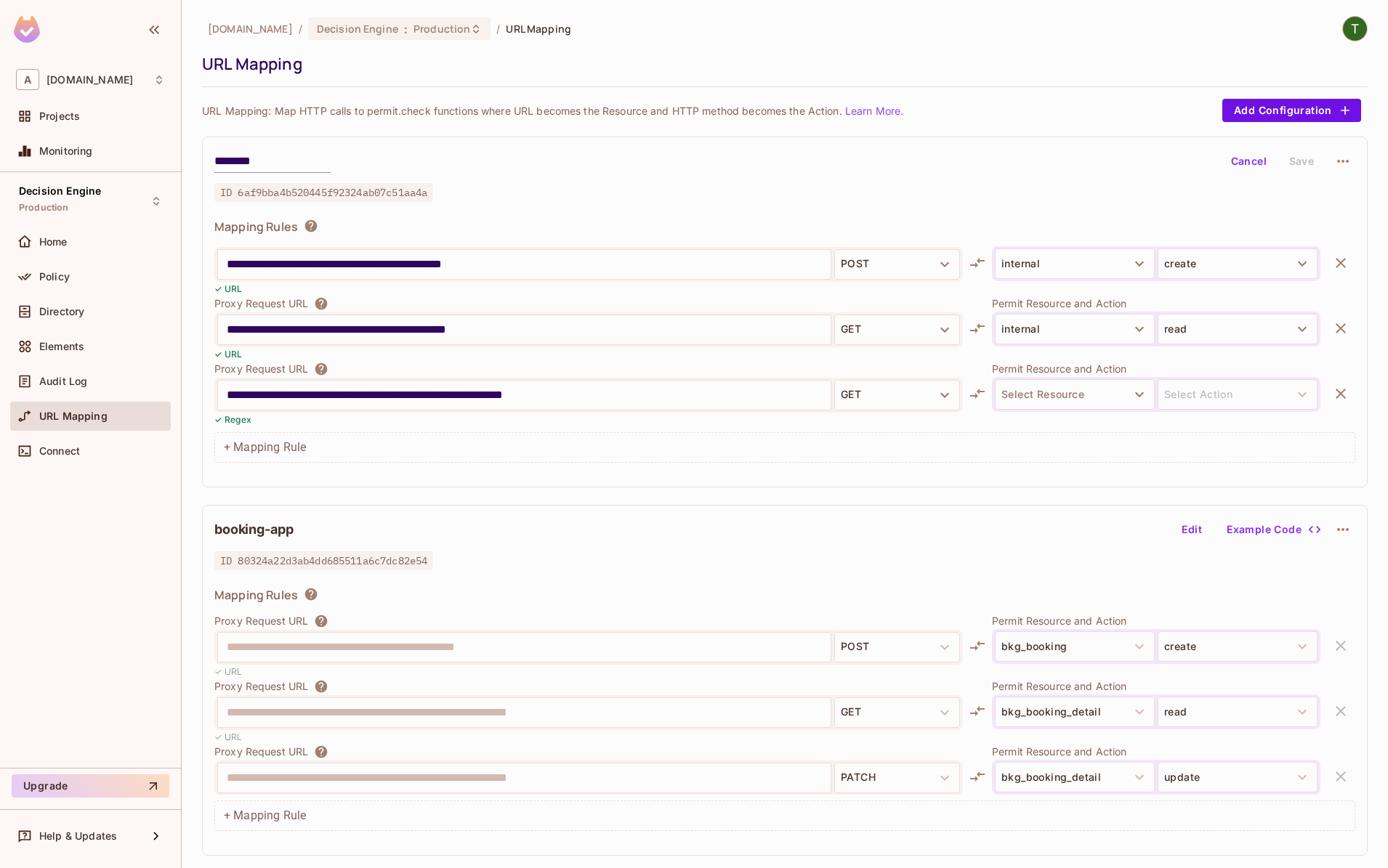
click at [1126, 370] on div "GET POST PUT Delete Options Patch Head" at bounding box center [694, 434] width 1388 height 868
click at [1109, 396] on button "Select Resource" at bounding box center [1074, 394] width 160 height 30
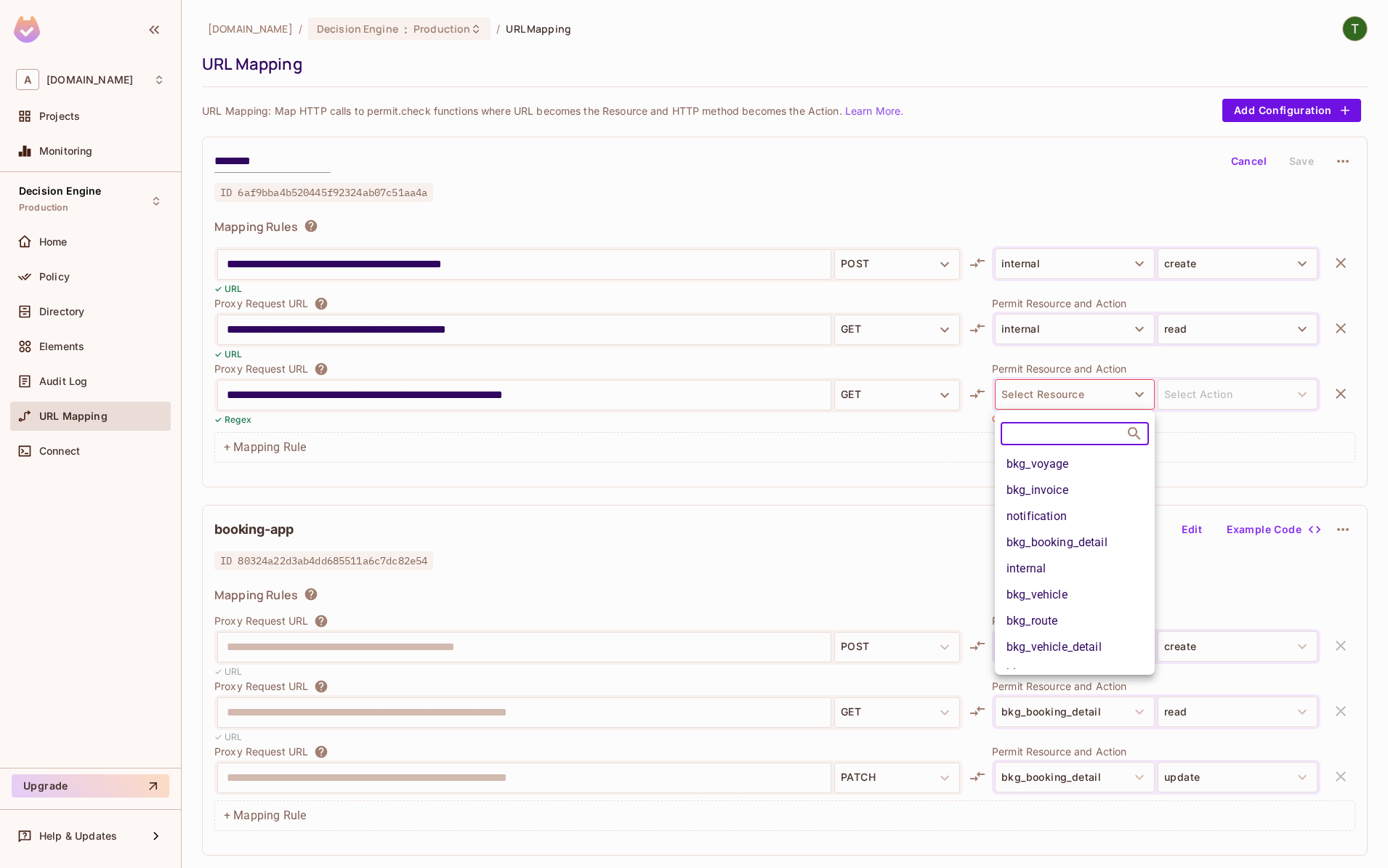
click at [1064, 565] on li "internal" at bounding box center [1074, 569] width 160 height 26
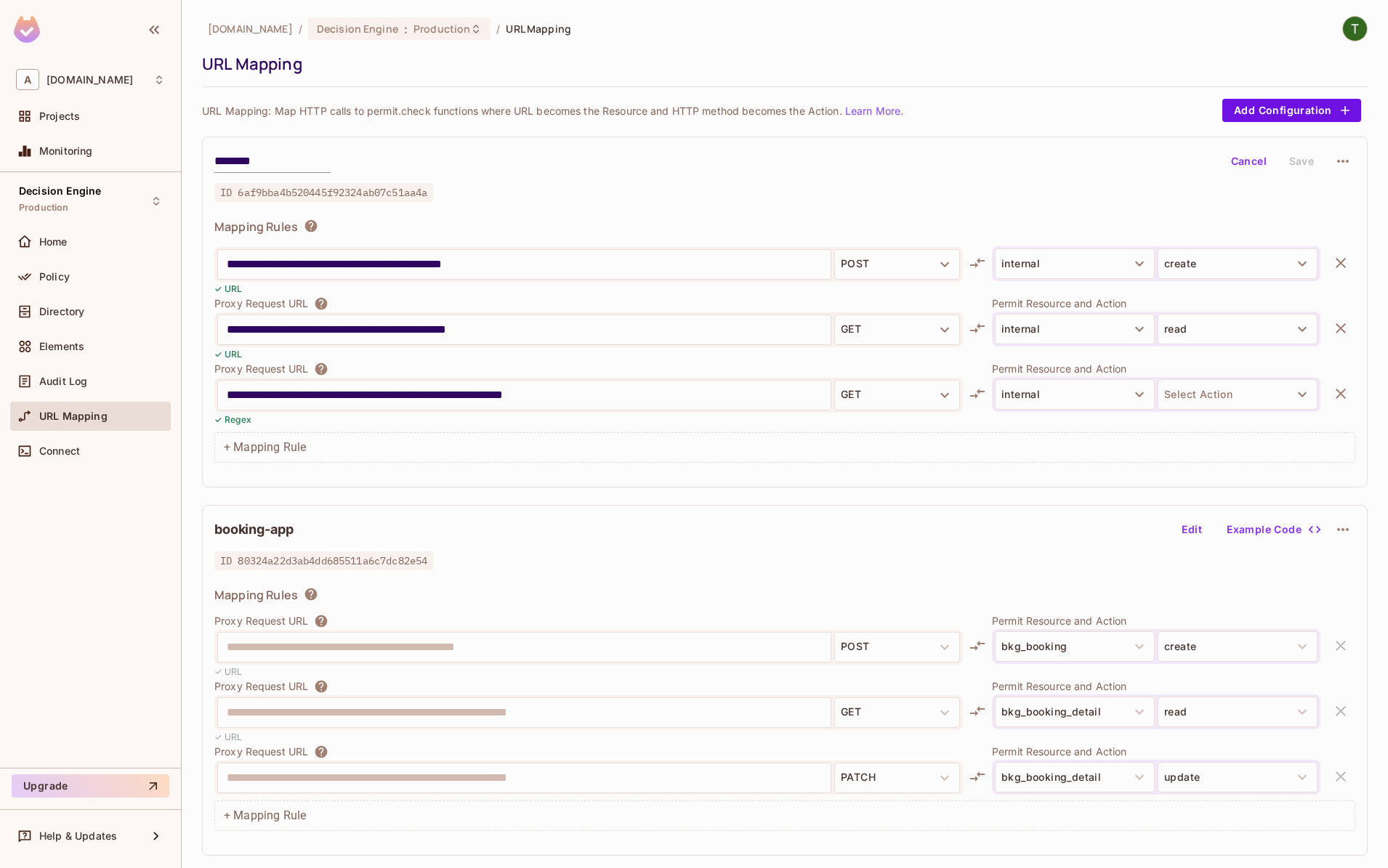
click at [1203, 398] on body "**********" at bounding box center [694, 434] width 1388 height 868
click at [1204, 401] on button "Select Action" at bounding box center [1237, 394] width 160 height 30
click at [1206, 429] on li "read" at bounding box center [1237, 429] width 160 height 26
click at [700, 400] on input "**********" at bounding box center [525, 396] width 596 height 23
click at [1300, 155] on button "Save" at bounding box center [1302, 161] width 47 height 23
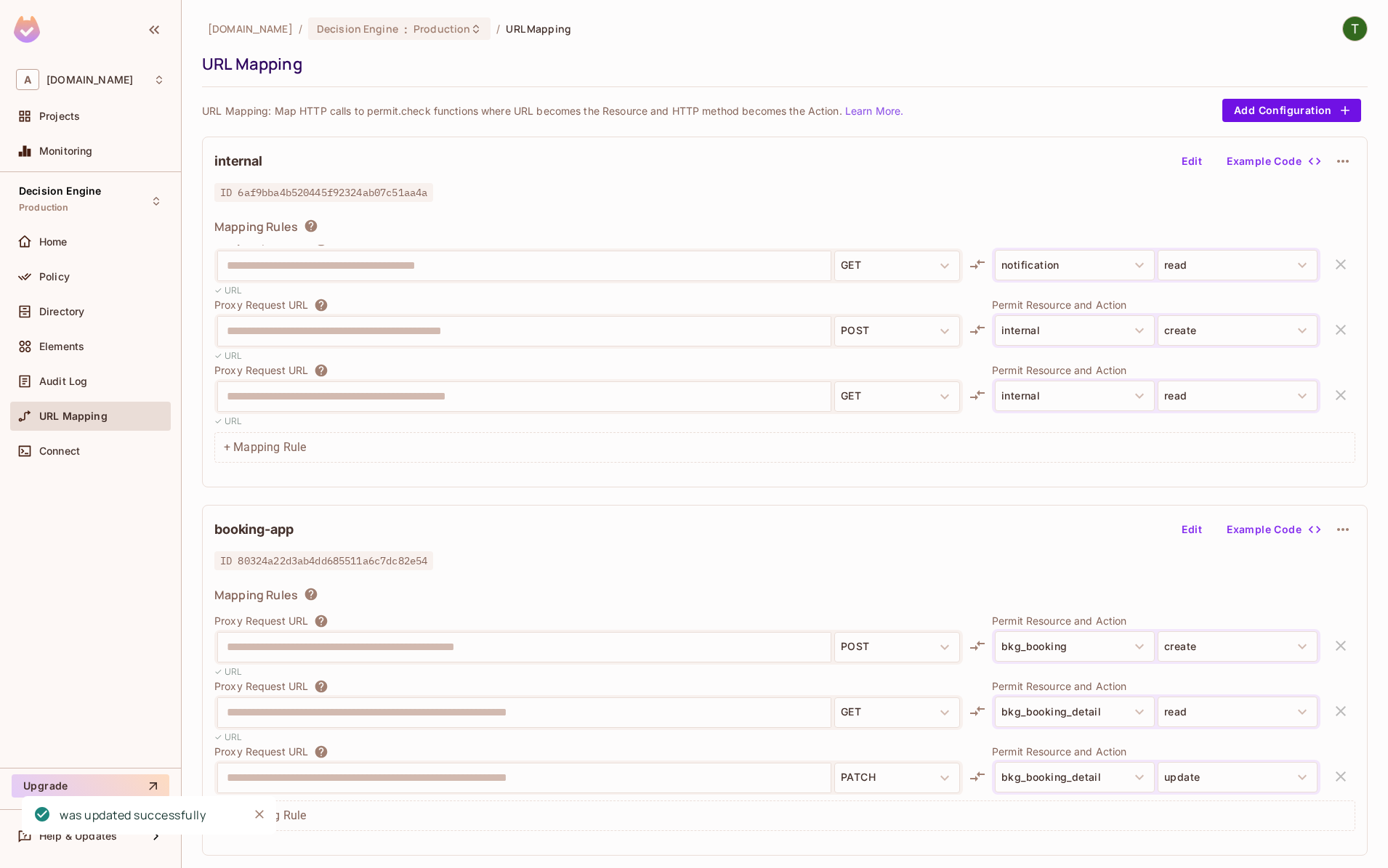
scroll to position [146, 0]
click at [345, 191] on span "ID 6af9bba4b520445f92324ab07c51aa4a" at bounding box center [323, 192] width 218 height 19
copy span "6af9bba4b520445f92324ab07c51aa4a"
click at [679, 202] on div "**********" at bounding box center [785, 312] width 1165 height 351
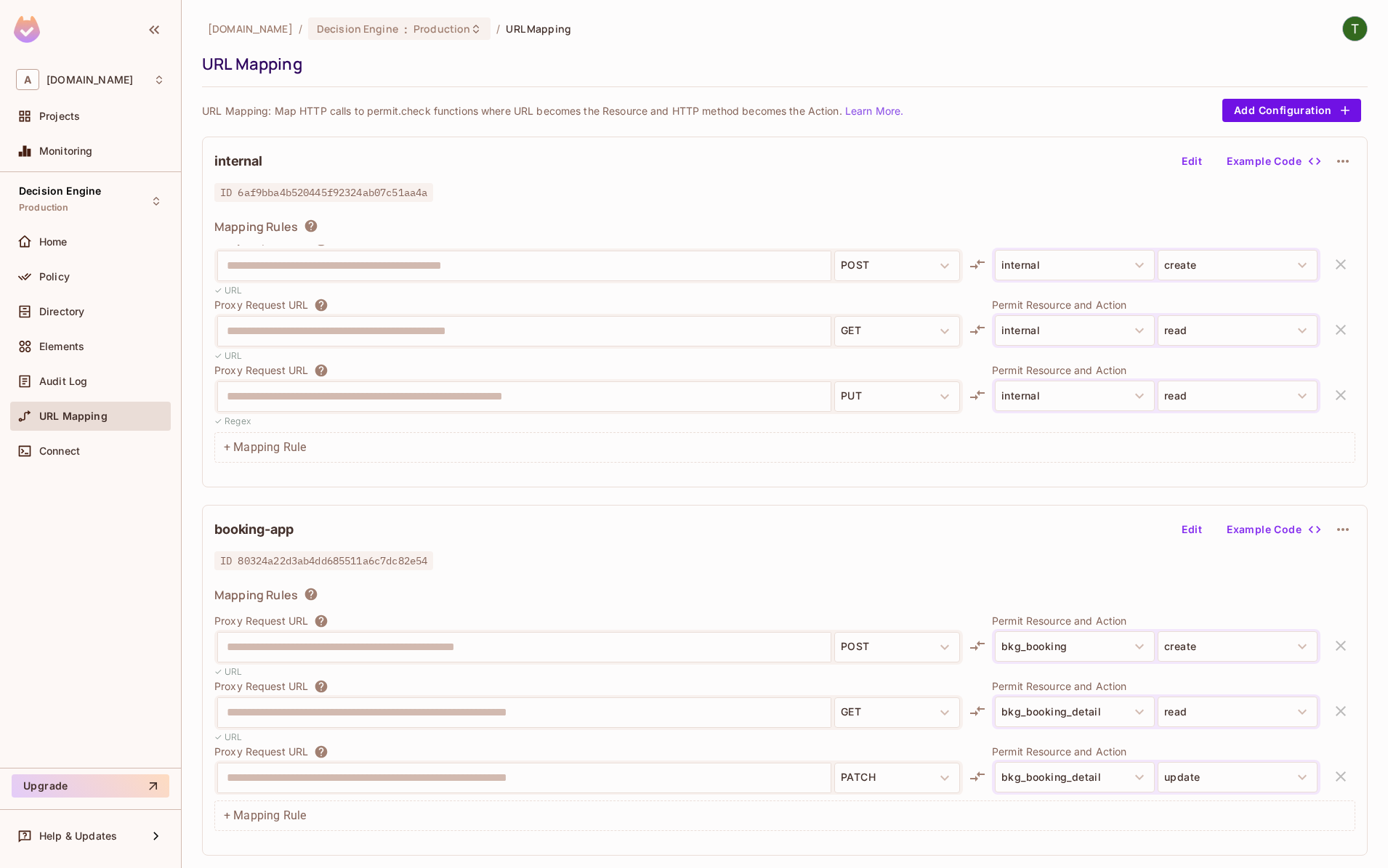
scroll to position [211, 0]
click at [904, 387] on button "PUT" at bounding box center [897, 395] width 125 height 30
click at [1199, 149] on div "**********" at bounding box center [785, 312] width 1165 height 351
click at [1196, 156] on button "Edit" at bounding box center [1192, 161] width 47 height 23
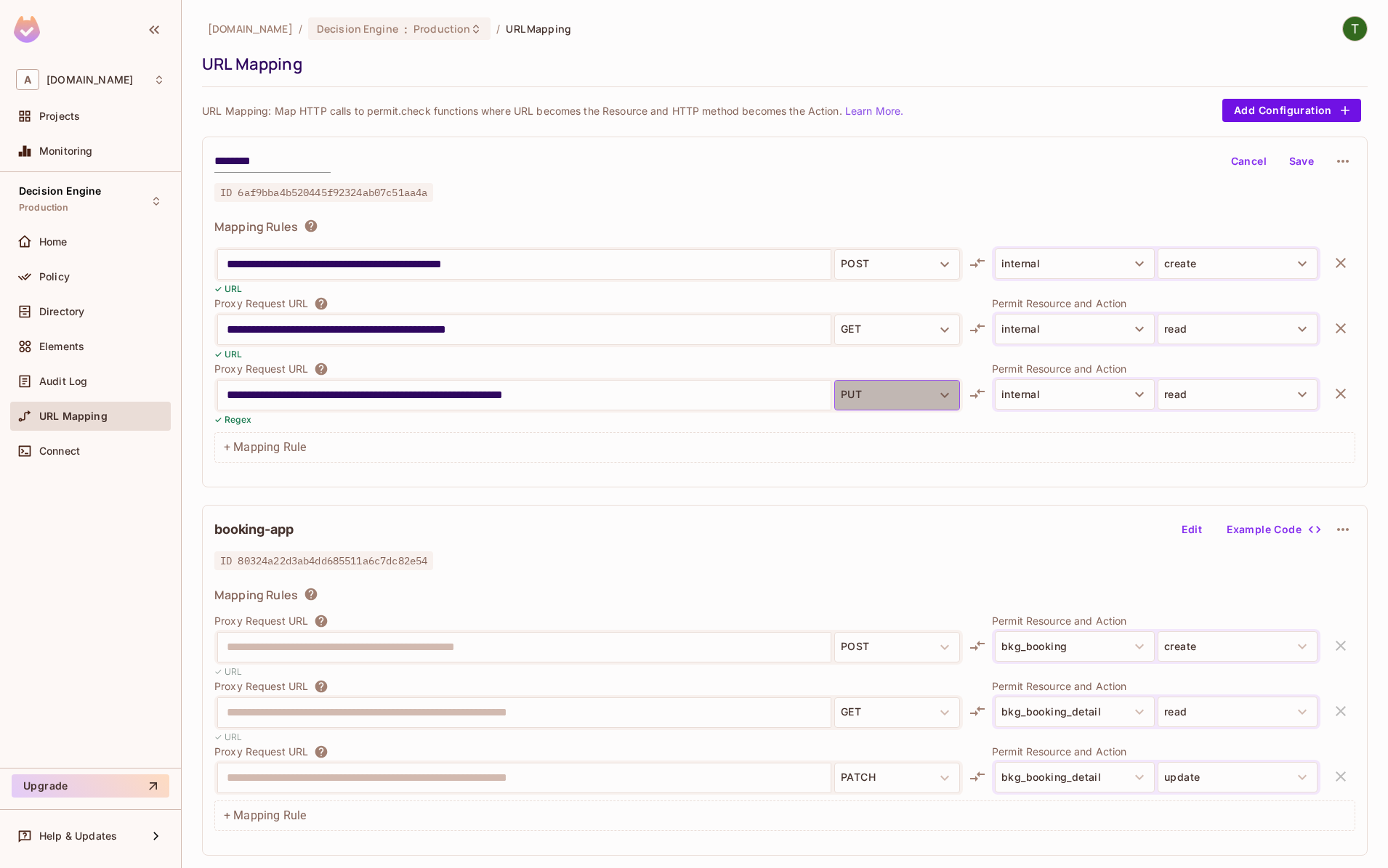
click at [905, 391] on button "PUT" at bounding box center [897, 395] width 125 height 30
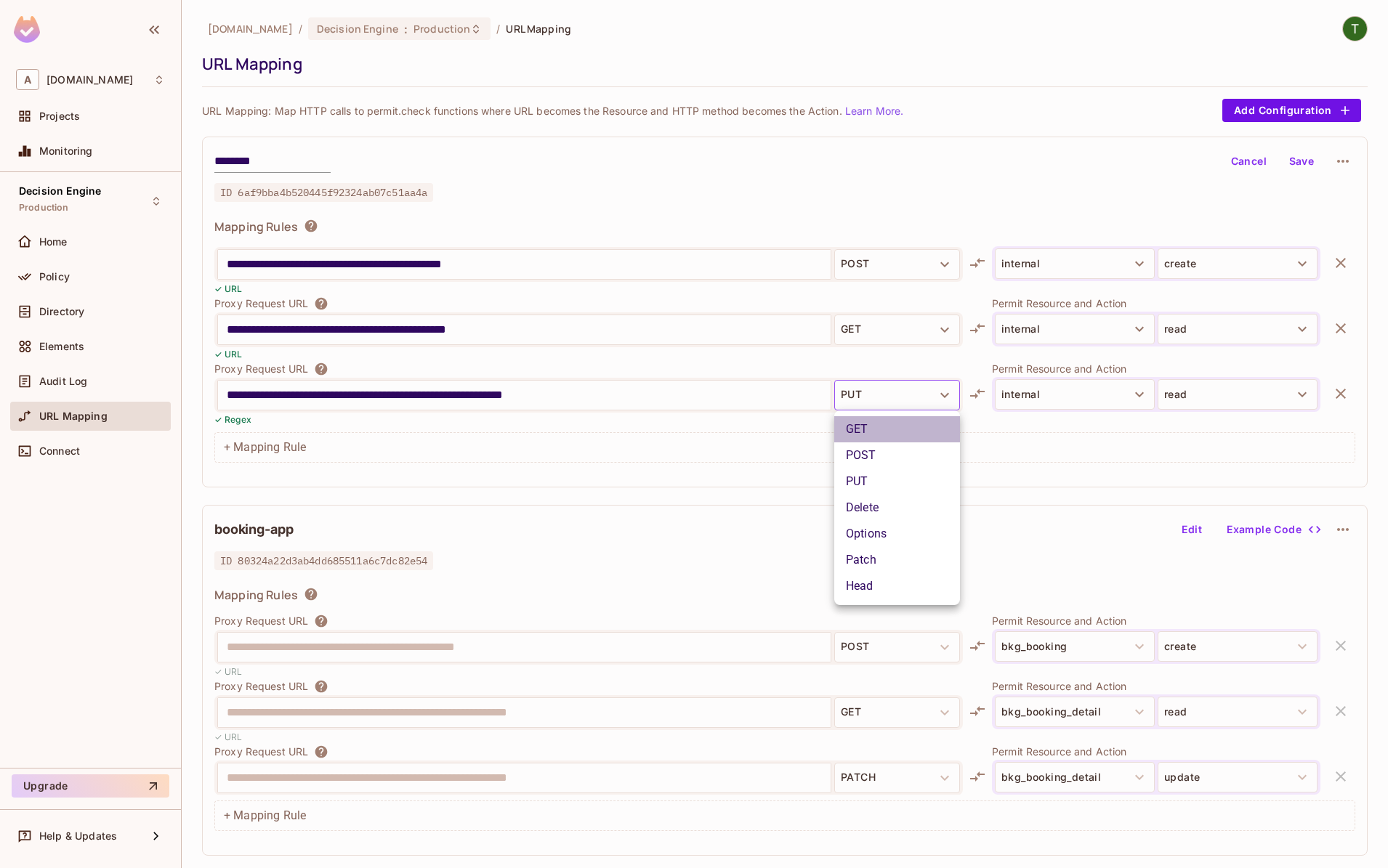
click at [880, 429] on li "GET" at bounding box center [897, 429] width 125 height 26
click at [1288, 167] on button "Save" at bounding box center [1302, 161] width 47 height 23
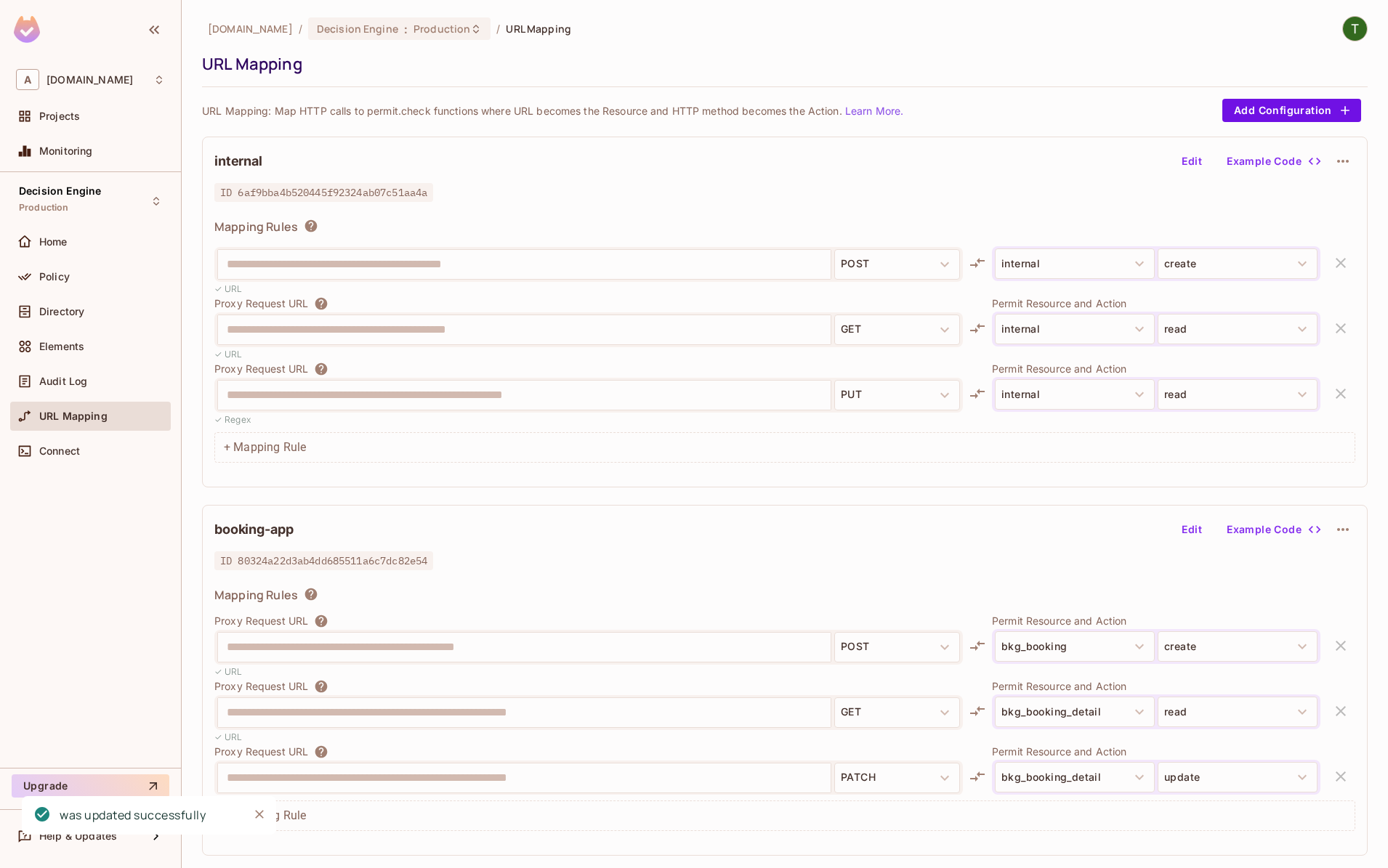
click at [602, 167] on div "internal Edit Example Code" at bounding box center [785, 161] width 1141 height 25
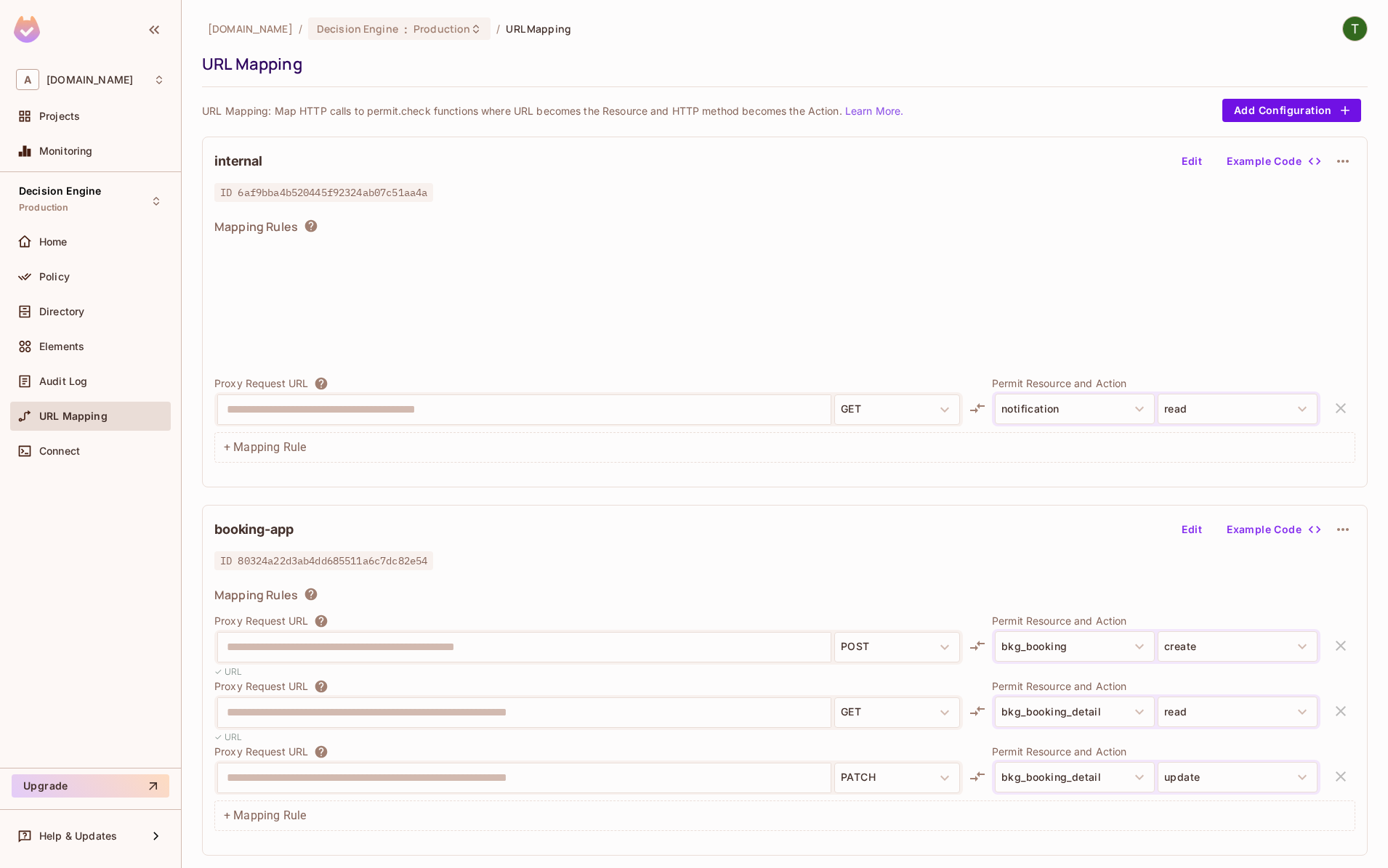
scroll to position [276, 0]
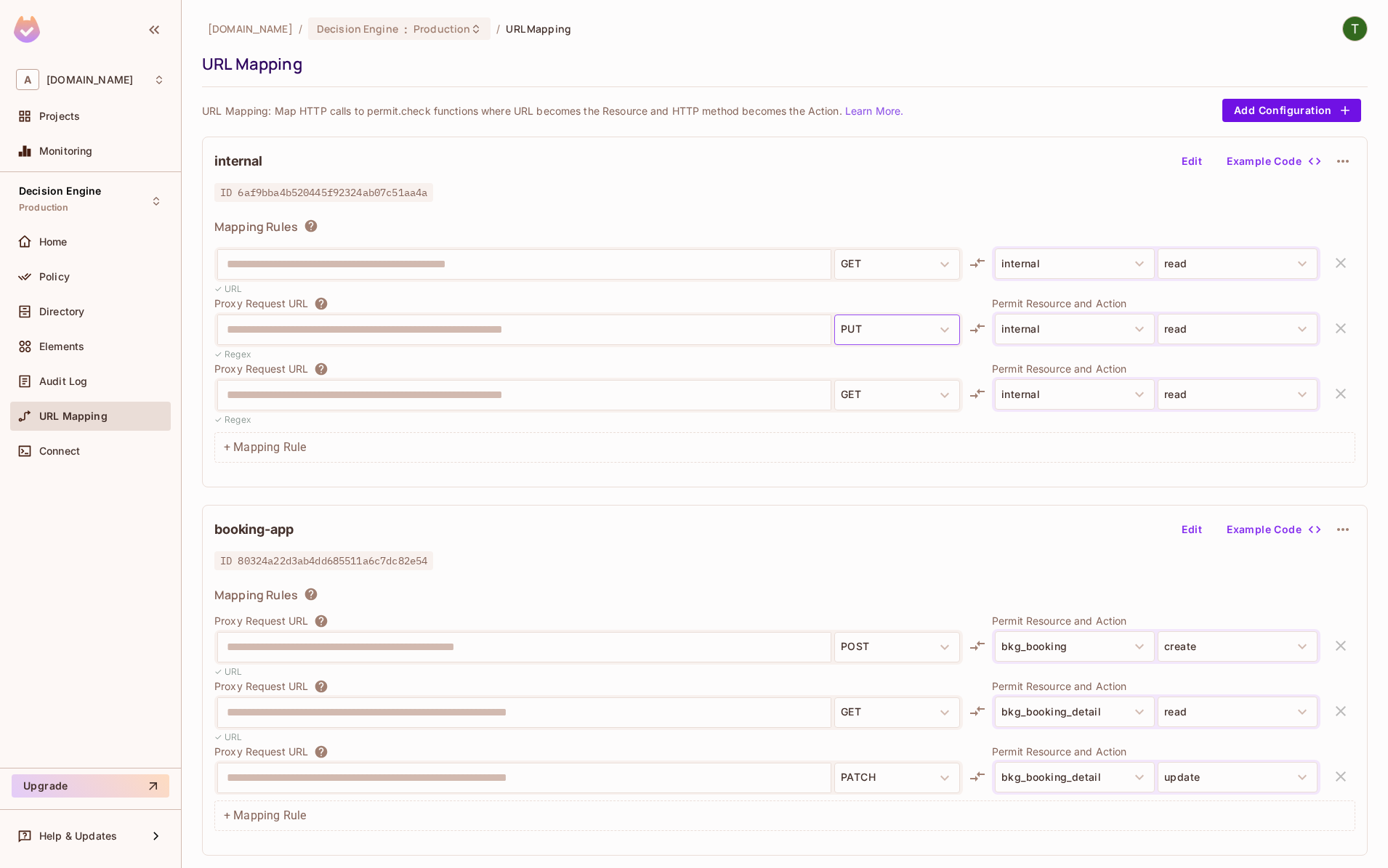
click at [896, 325] on button "PUT" at bounding box center [897, 329] width 125 height 30
click at [1191, 157] on button "Edit" at bounding box center [1192, 161] width 47 height 23
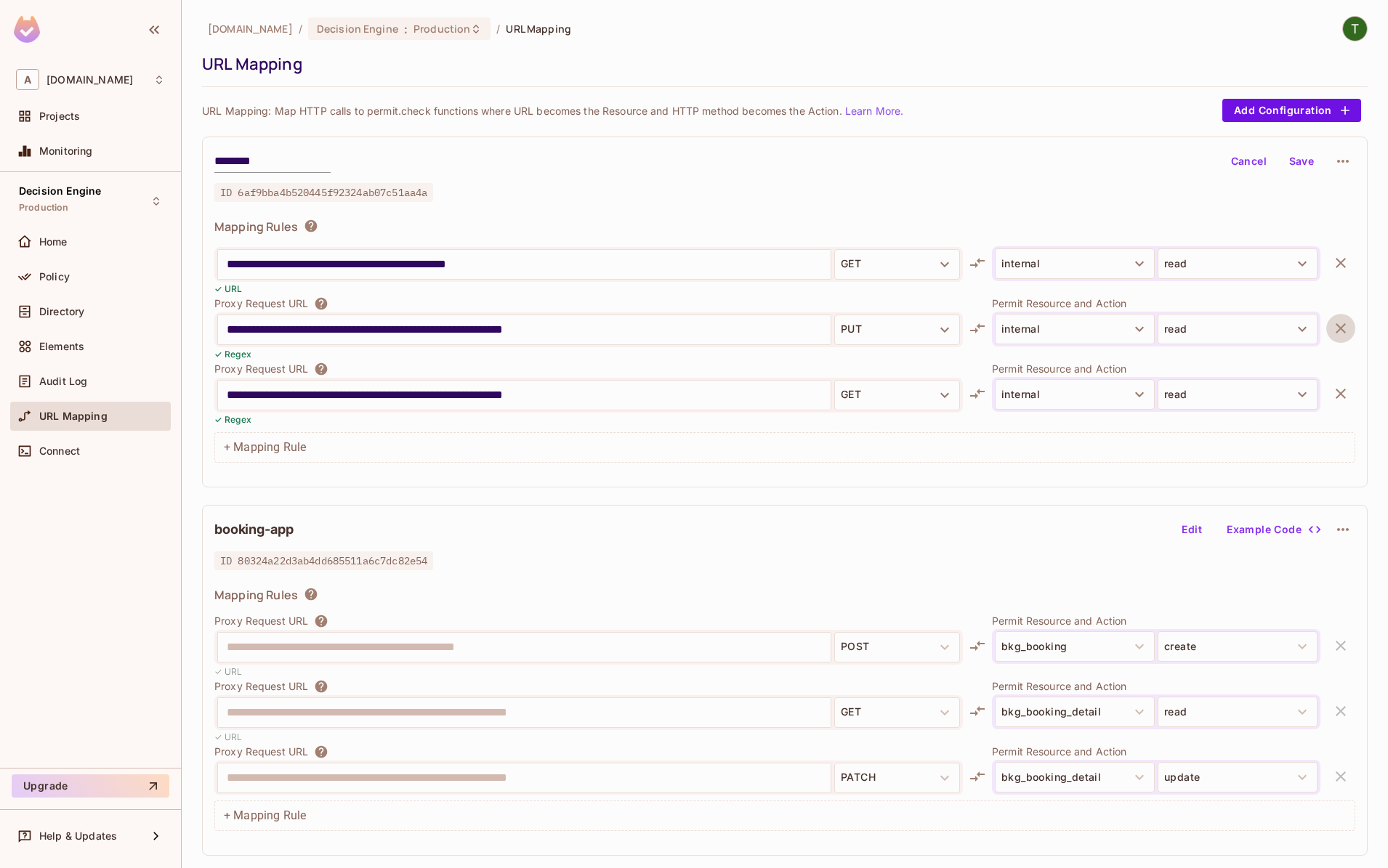
click at [1341, 334] on icon "button" at bounding box center [1340, 328] width 18 height 18
click at [1300, 166] on button "Save" at bounding box center [1302, 161] width 47 height 23
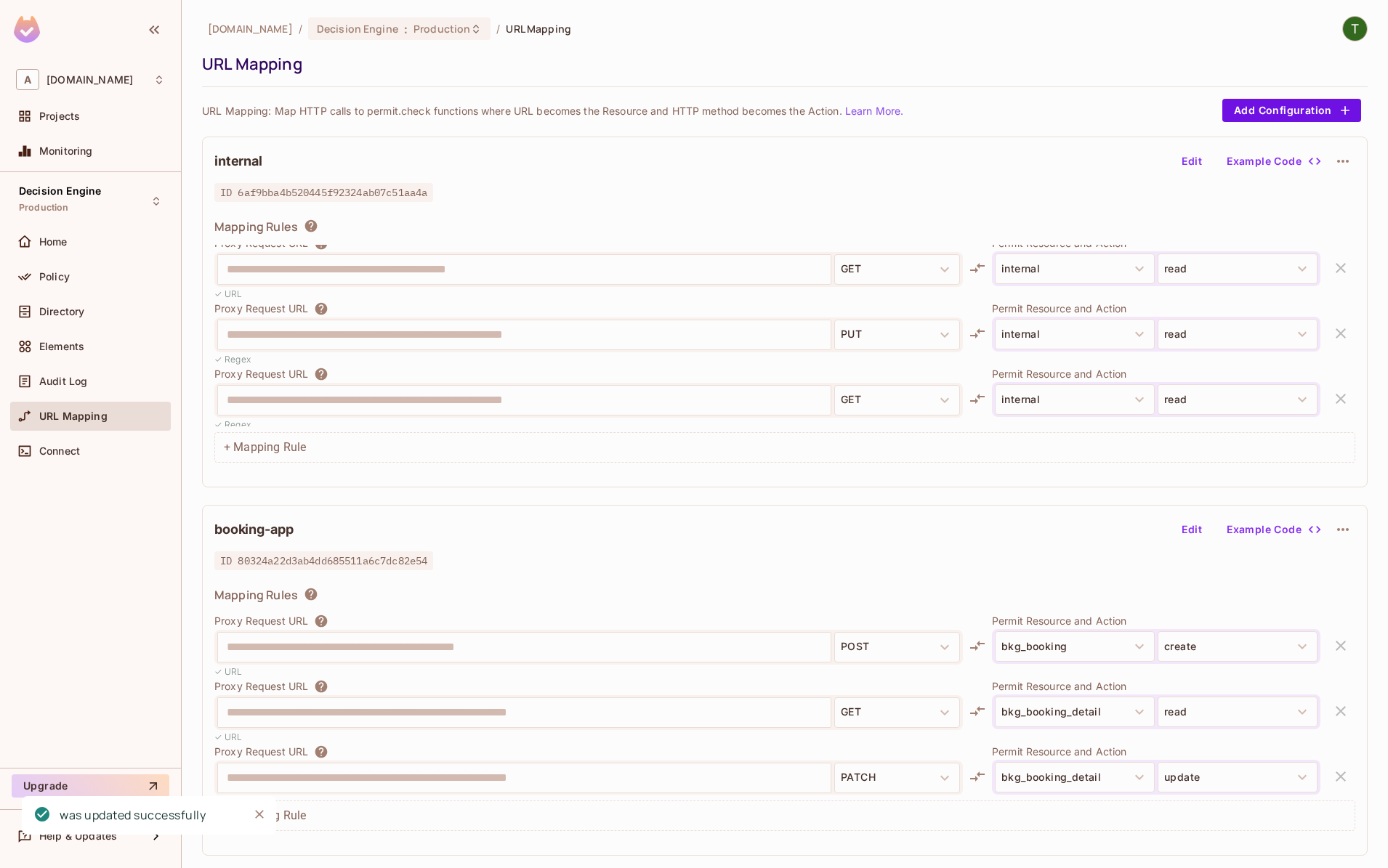
scroll to position [276, 0]
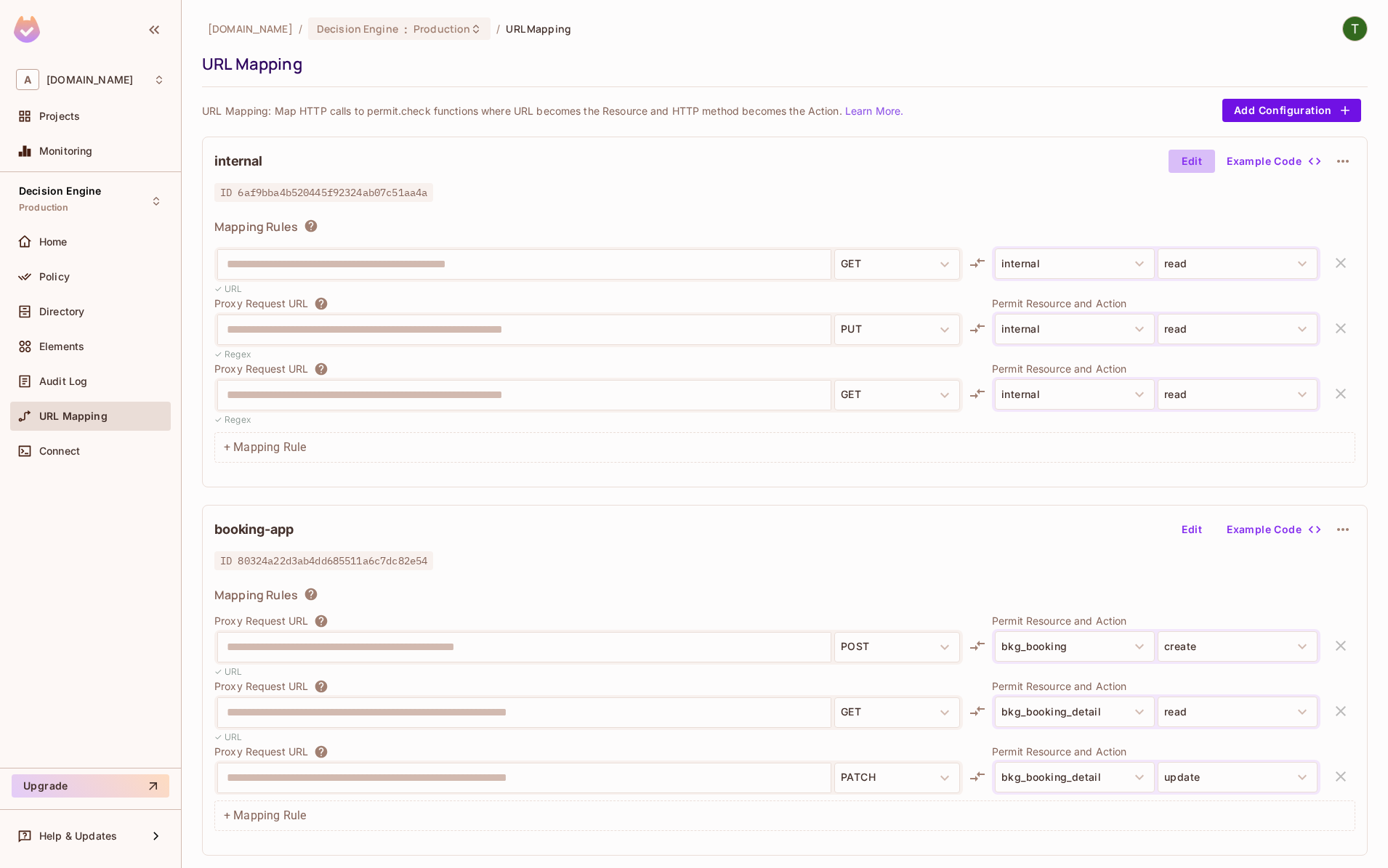
click at [1201, 164] on button "Edit" at bounding box center [1192, 161] width 47 height 23
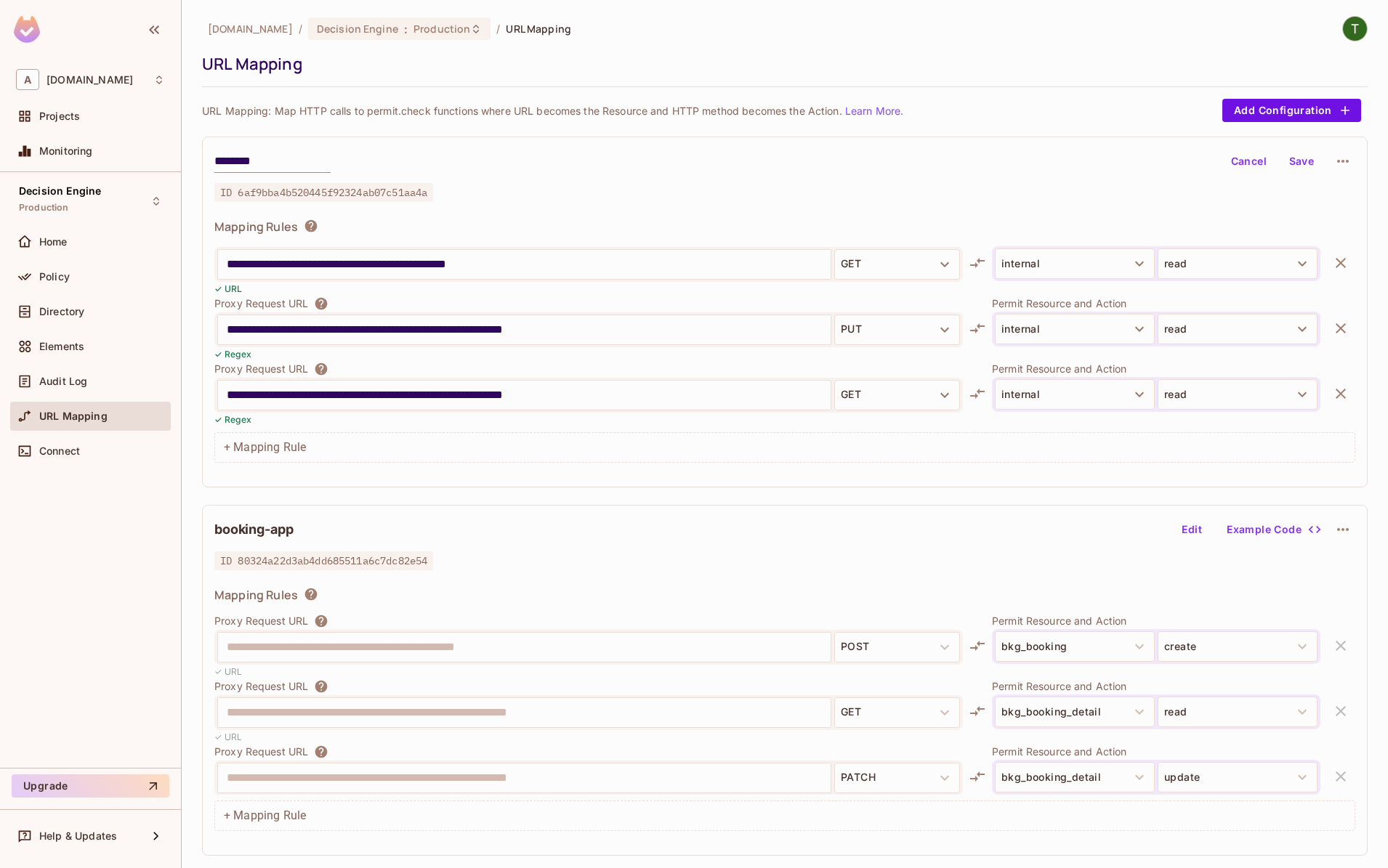
click at [412, 326] on input "**********" at bounding box center [525, 330] width 596 height 23
click at [494, 152] on div "******** Cancel Save" at bounding box center [785, 161] width 1141 height 25
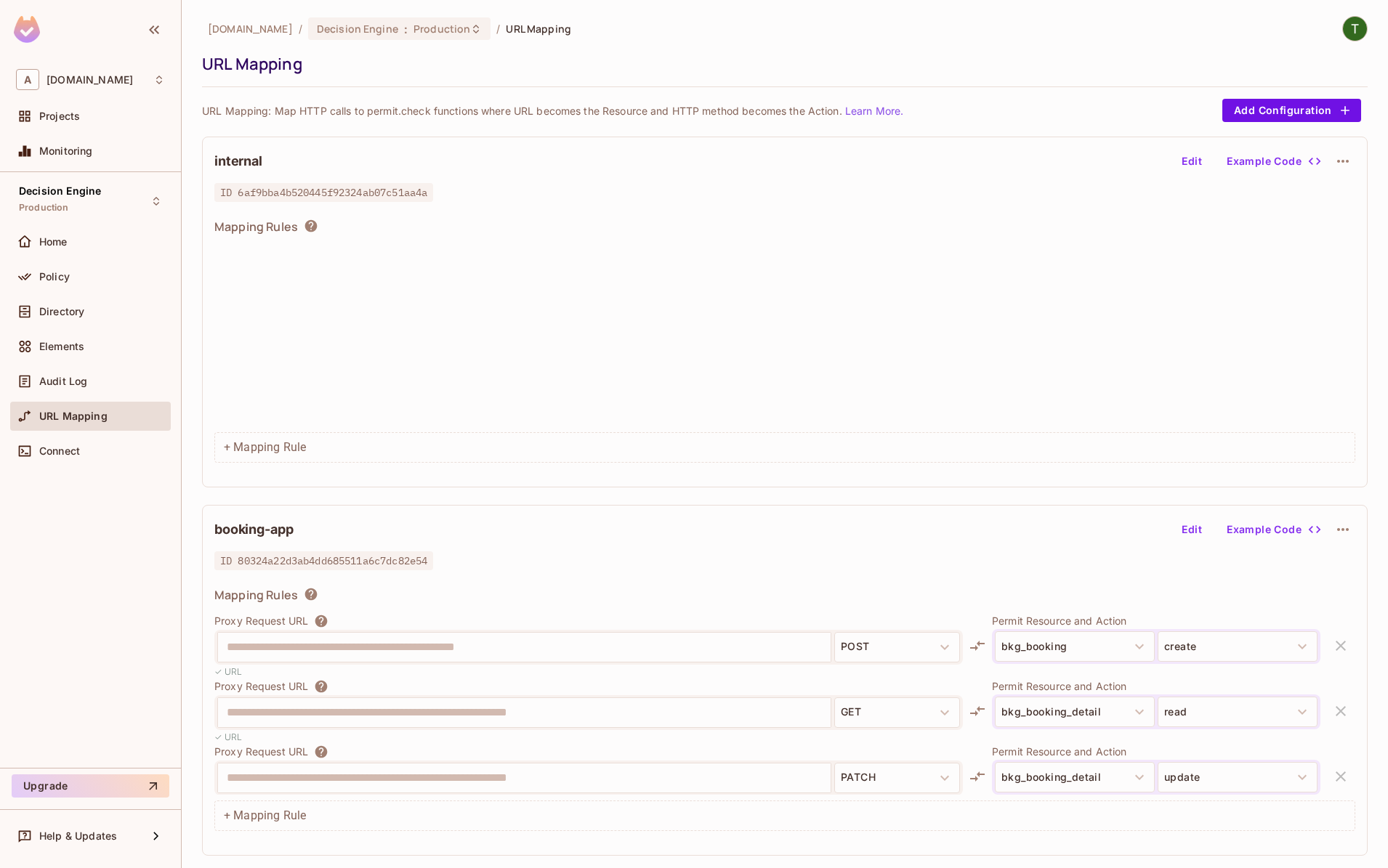
scroll to position [341, 0]
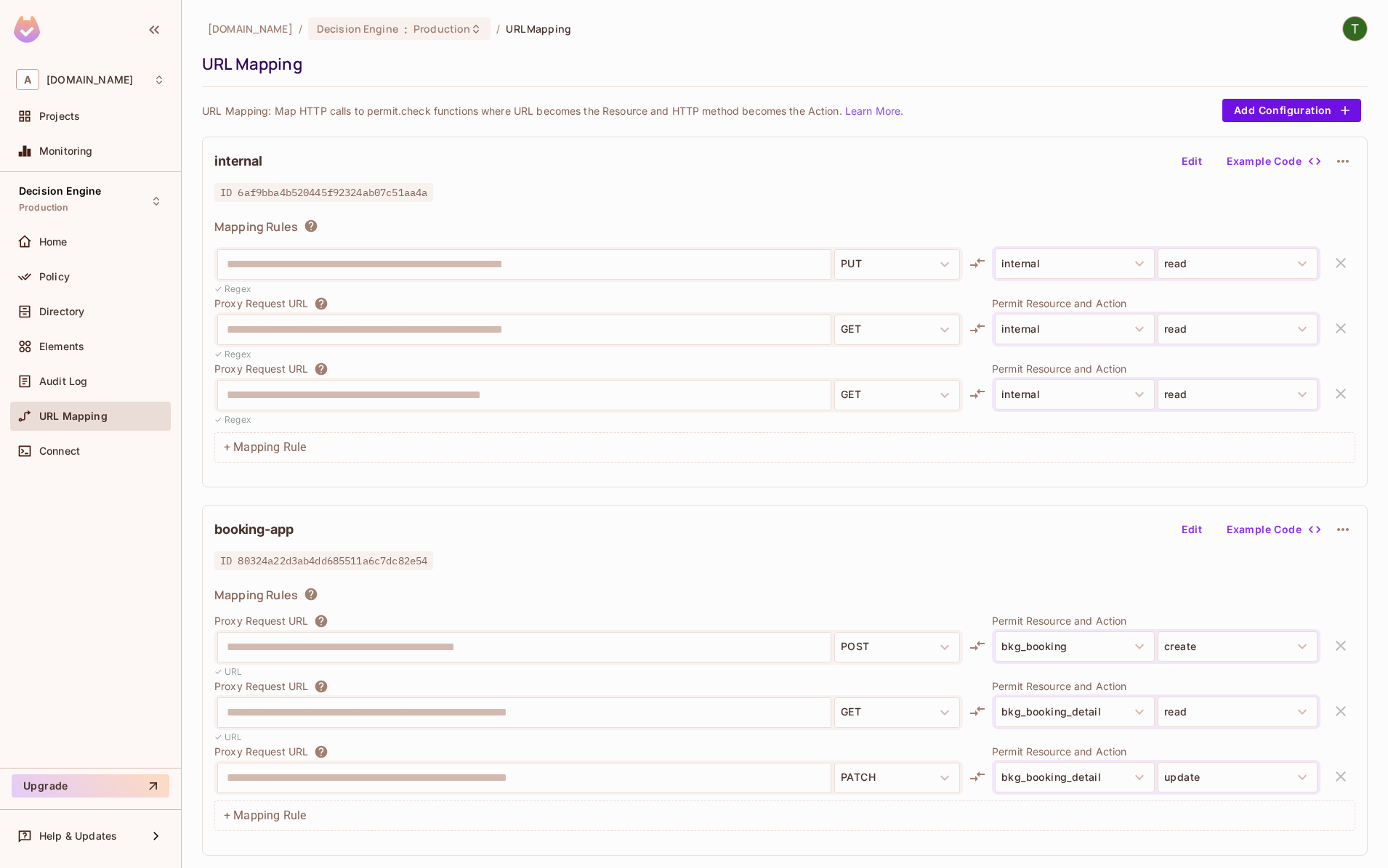
click at [1352, 158] on div "**********" at bounding box center [785, 312] width 1165 height 351
click at [1352, 158] on button "button" at bounding box center [1344, 161] width 25 height 25
click at [1352, 158] on div at bounding box center [694, 434] width 1388 height 868
click at [563, 196] on div "ID 6af9bba4b520445f92324ab07c51aa4a" at bounding box center [785, 192] width 1141 height 18
click at [552, 135] on div "**********" at bounding box center [785, 438] width 1165 height 845
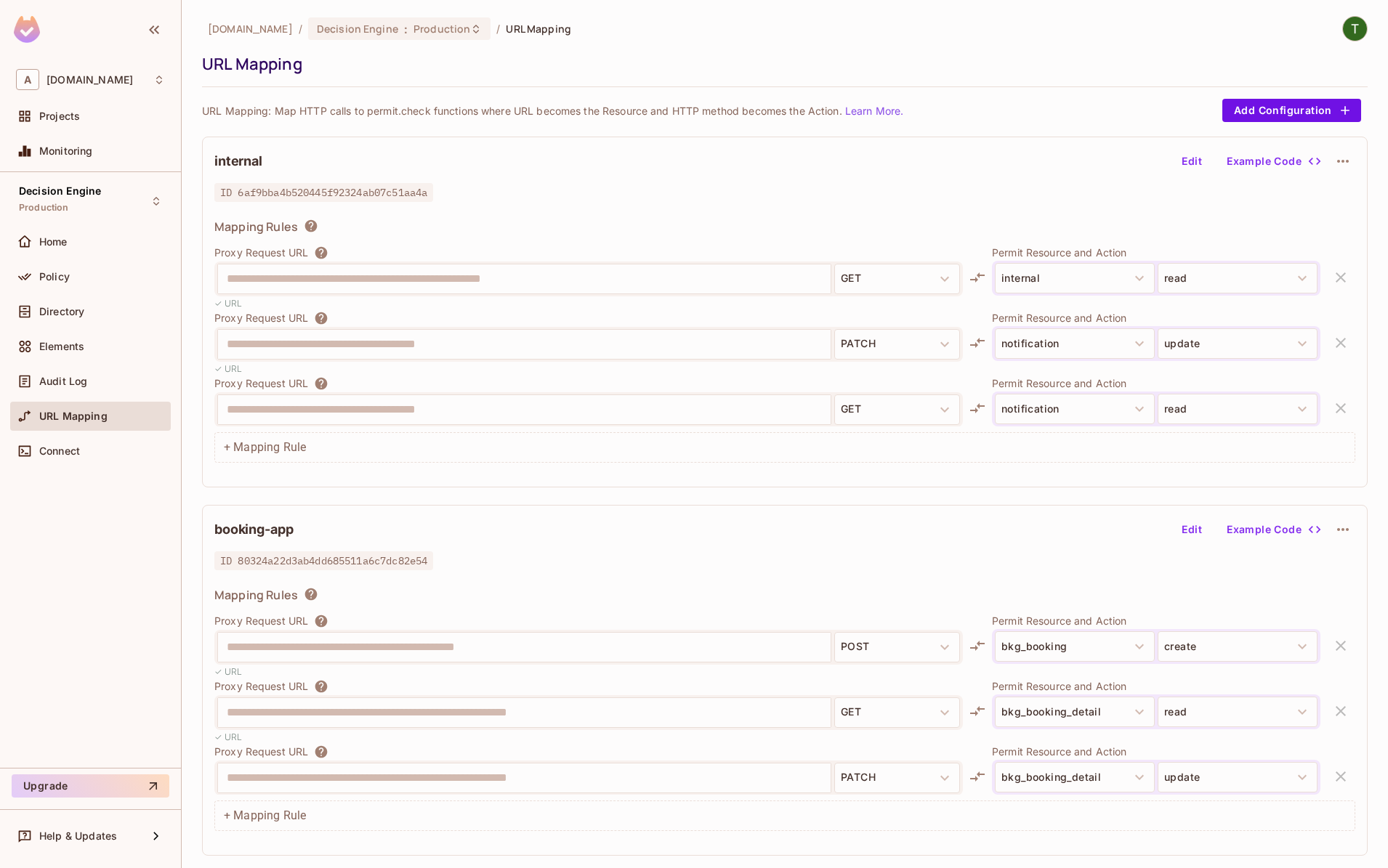
click at [359, 111] on p "URL Mapping: Map HTTP calls to permit.check functions where URL becomes the Res…" at bounding box center [553, 110] width 701 height 14
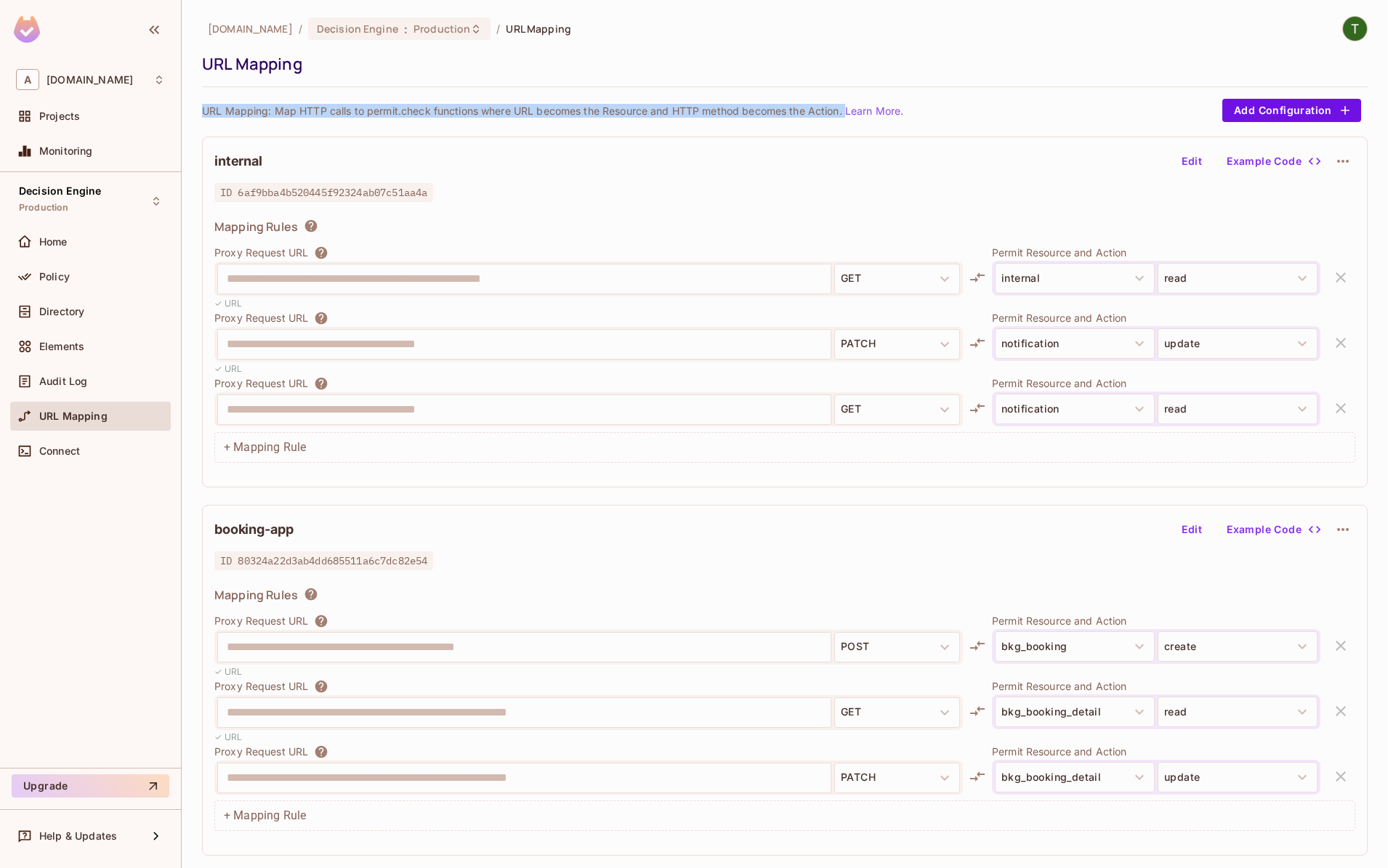
click at [359, 111] on p "URL Mapping: Map HTTP calls to permit.check functions where URL becomes the Res…" at bounding box center [553, 110] width 701 height 14
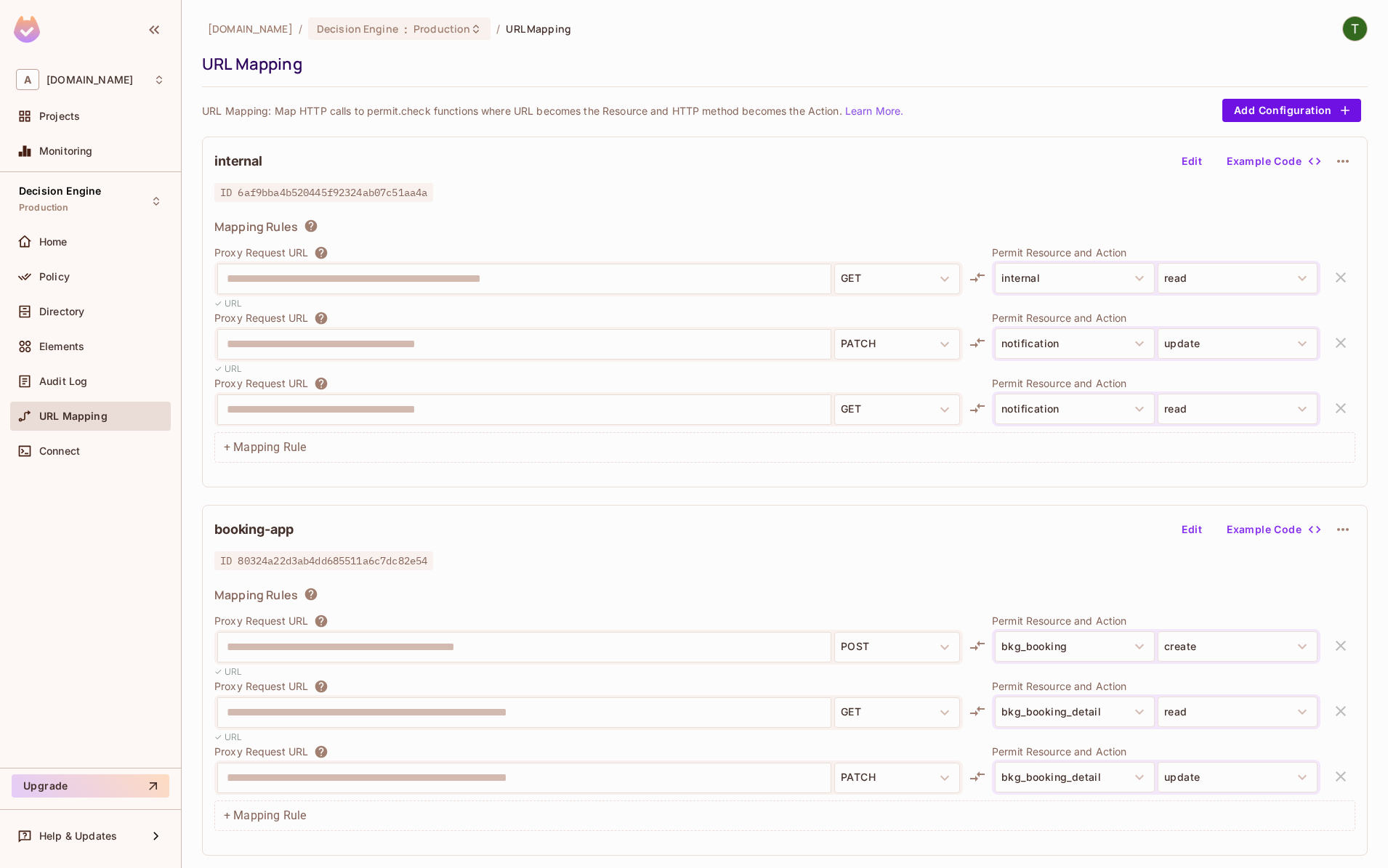
click at [782, 167] on div "internal Edit Example Code" at bounding box center [785, 161] width 1141 height 25
click at [385, 566] on span "ID 80324a22d3ab4dd685511a6c7dc82e54" at bounding box center [323, 560] width 218 height 19
click at [541, 508] on div "**********" at bounding box center [785, 681] width 1165 height 351
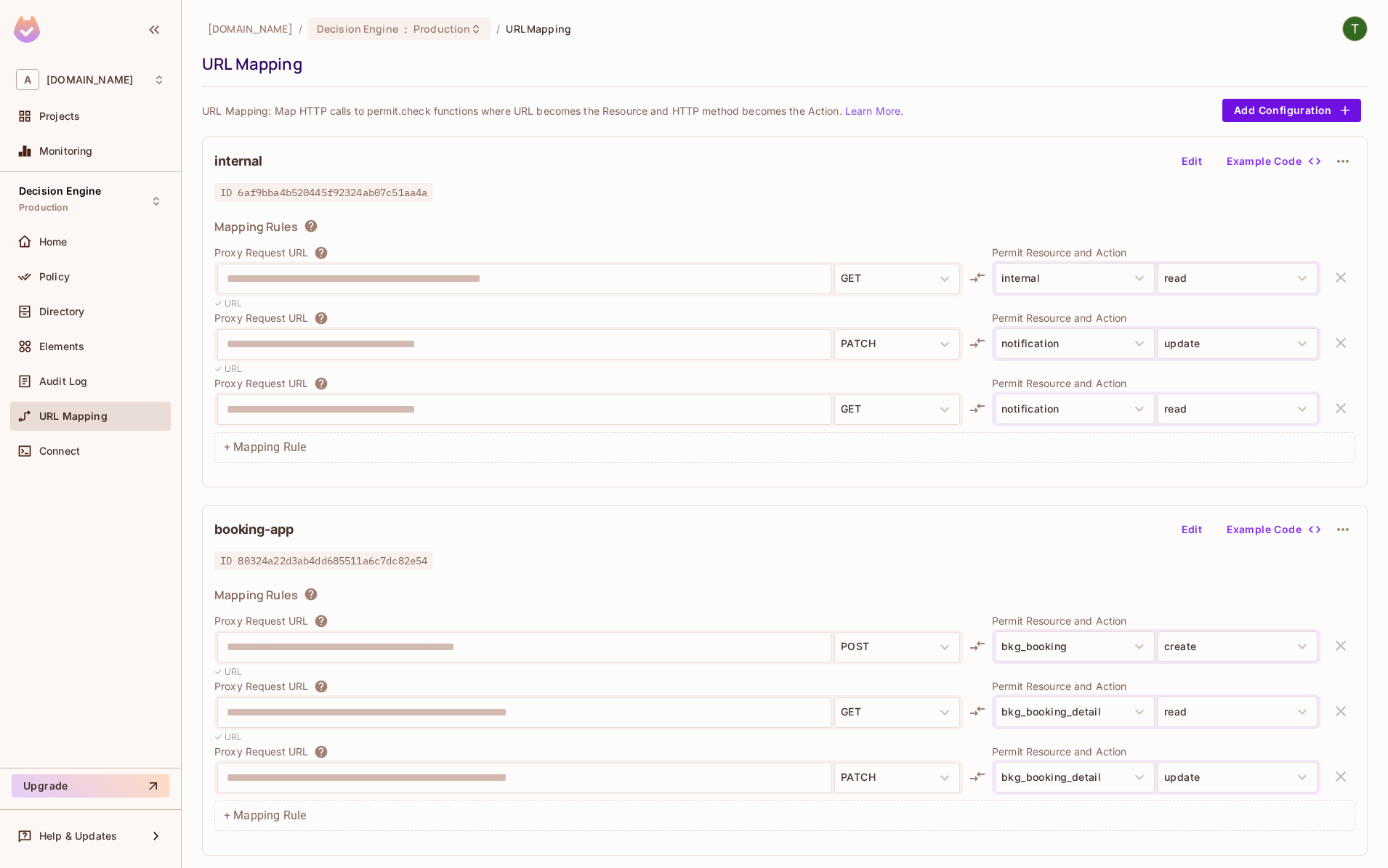
click at [374, 562] on span "ID 80324a22d3ab4dd685511a6c7dc82e54" at bounding box center [323, 560] width 218 height 19
click at [534, 506] on div "**********" at bounding box center [785, 438] width 1165 height 845
click at [386, 556] on span "ID 80324a22d3ab4dd685511a6c7dc82e54" at bounding box center [323, 560] width 218 height 19
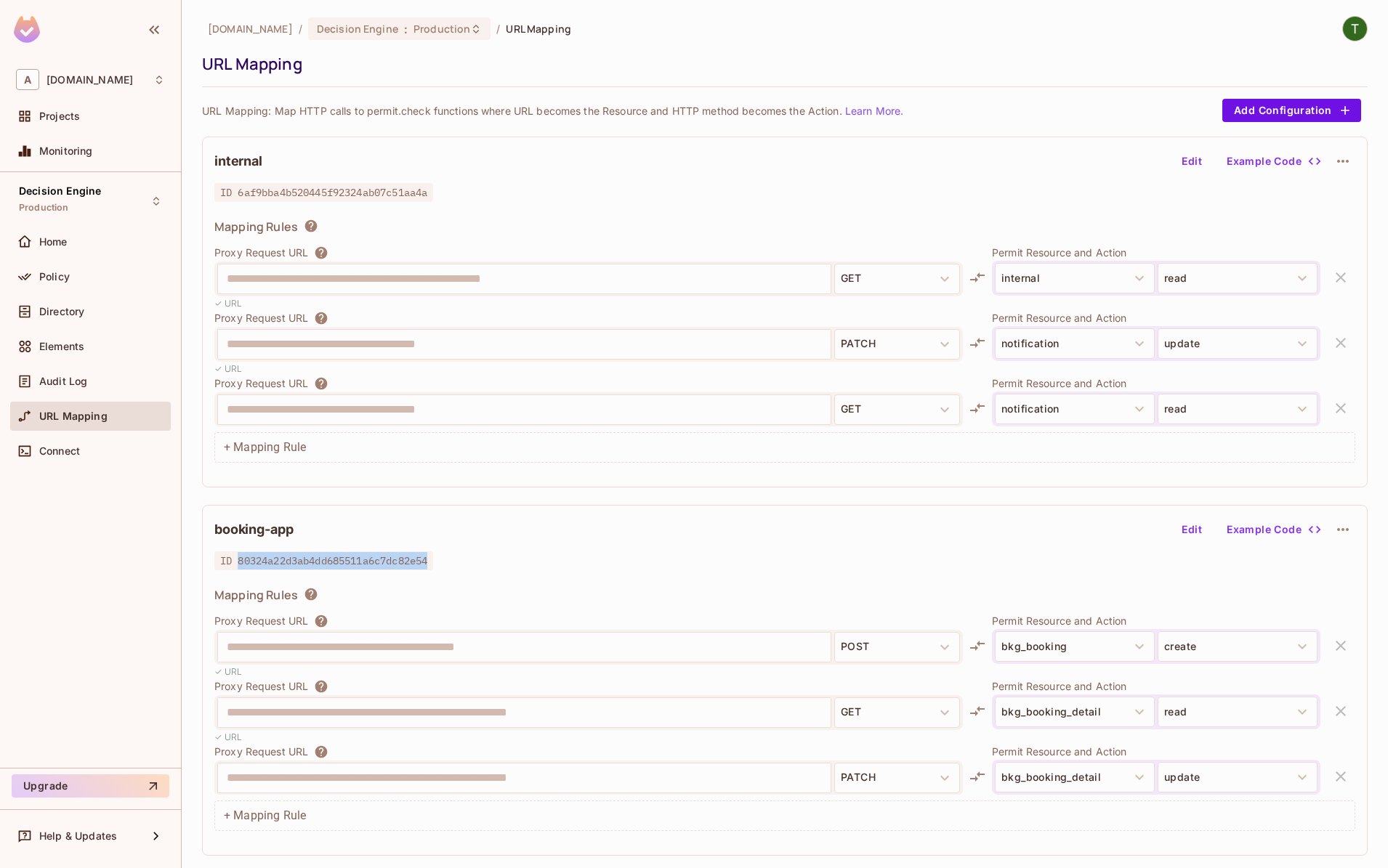
copy span "80324a22d3ab4dd685511a6c7dc82e54"
click at [387, 33] on div "Decision Engine : Production" at bounding box center [391, 28] width 147 height 14
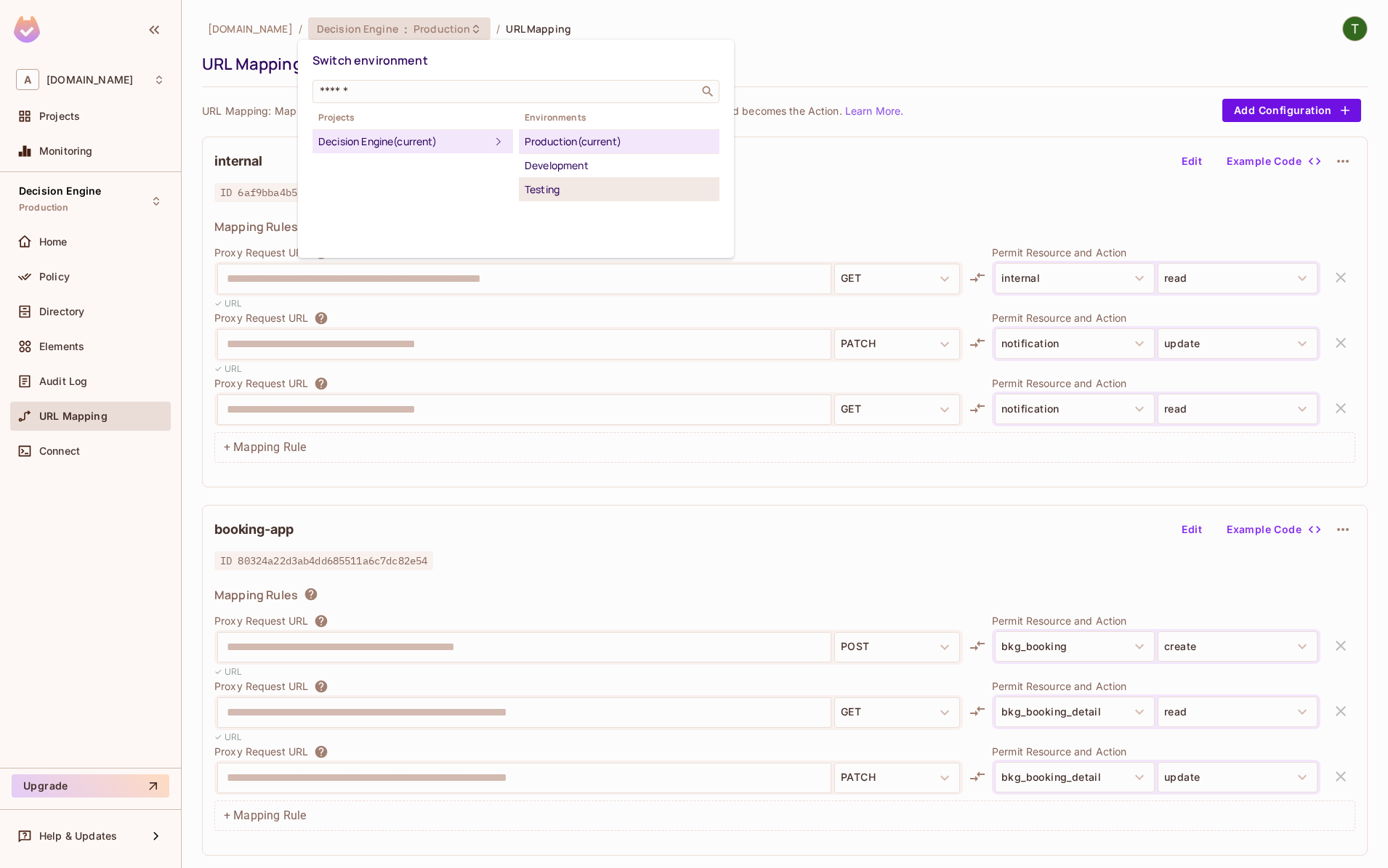
click at [551, 191] on div "Testing" at bounding box center [619, 189] width 189 height 18
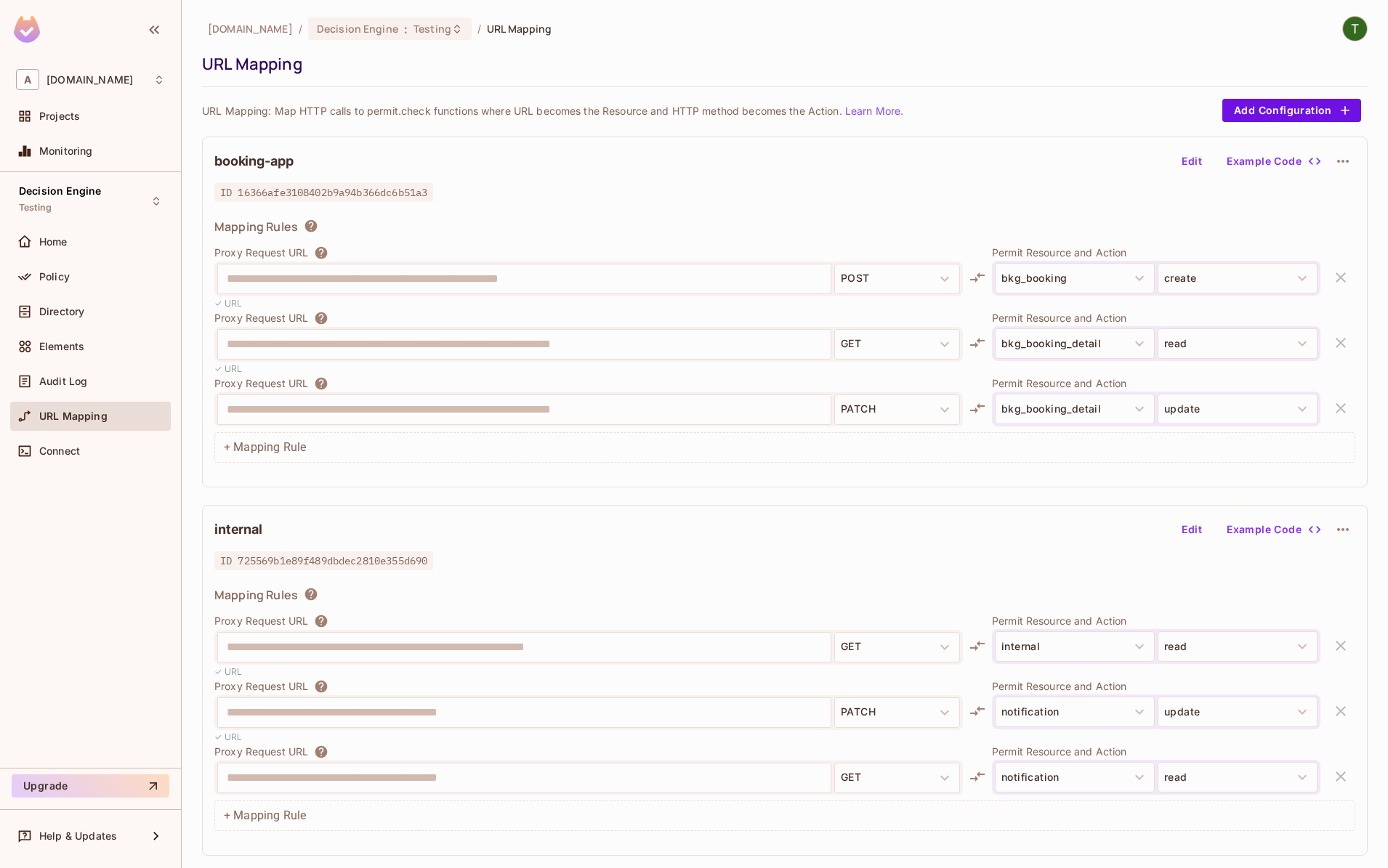
click at [385, 197] on span "ID 16366afe3108402b9a94b366dc6b51a3" at bounding box center [323, 192] width 218 height 19
copy span "16366afe3108402b9a94b366dc6b51a3"
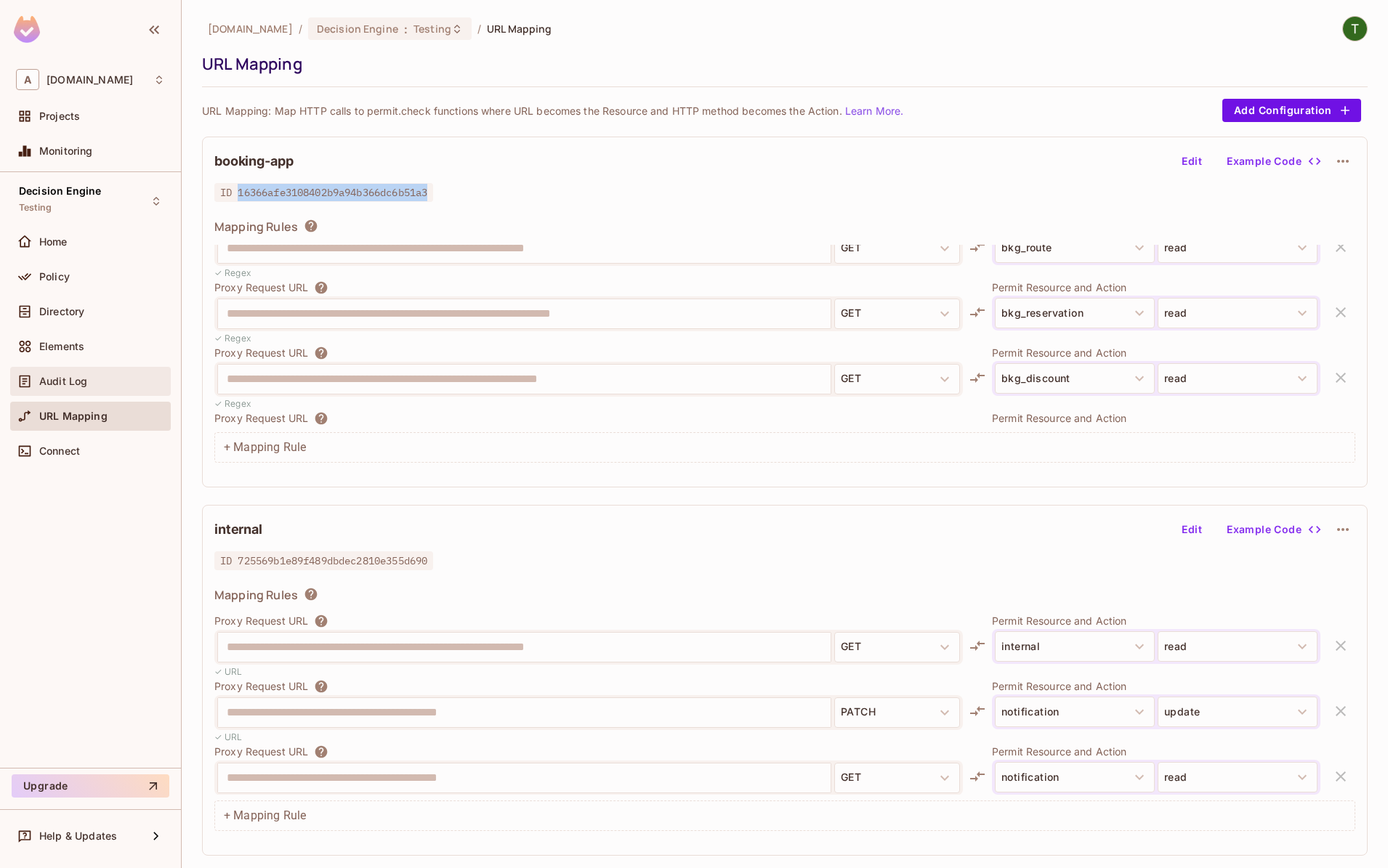
scroll to position [1471, 0]
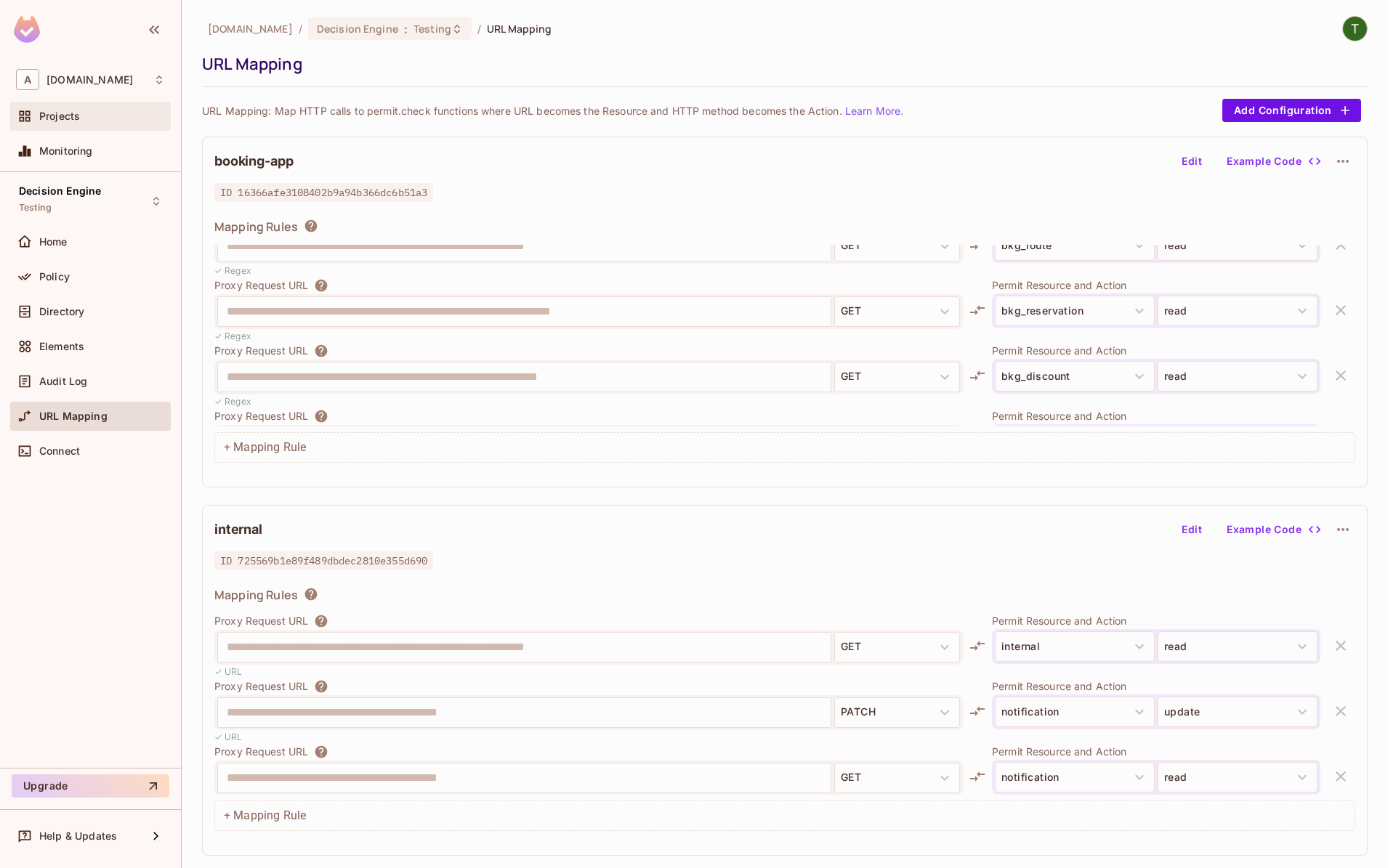
click at [62, 111] on span "Projects" at bounding box center [59, 116] width 41 height 12
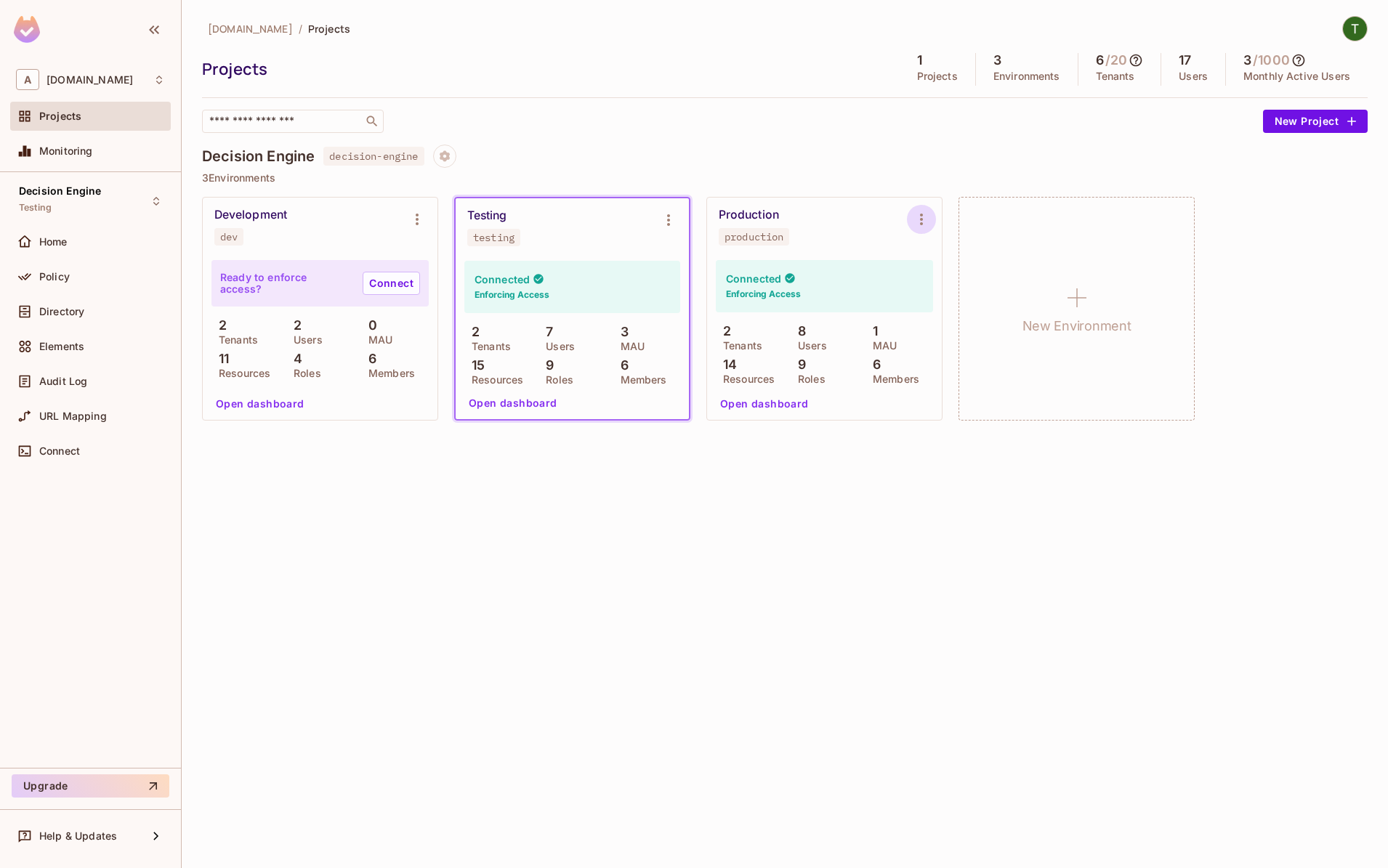
click at [918, 222] on icon "Environment settings" at bounding box center [921, 219] width 18 height 18
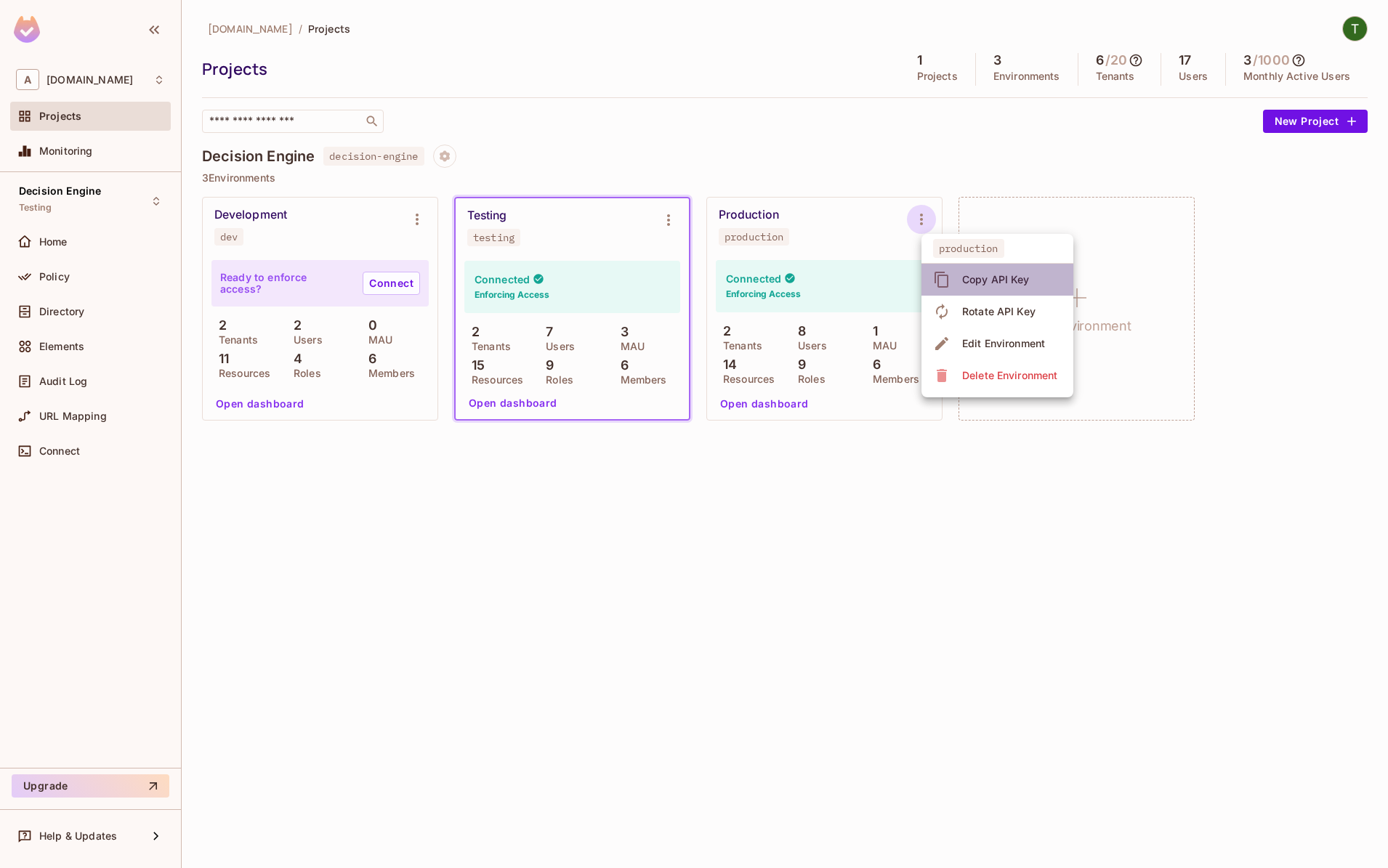
click at [973, 272] on span "Copy API Key" at bounding box center [996, 280] width 76 height 23
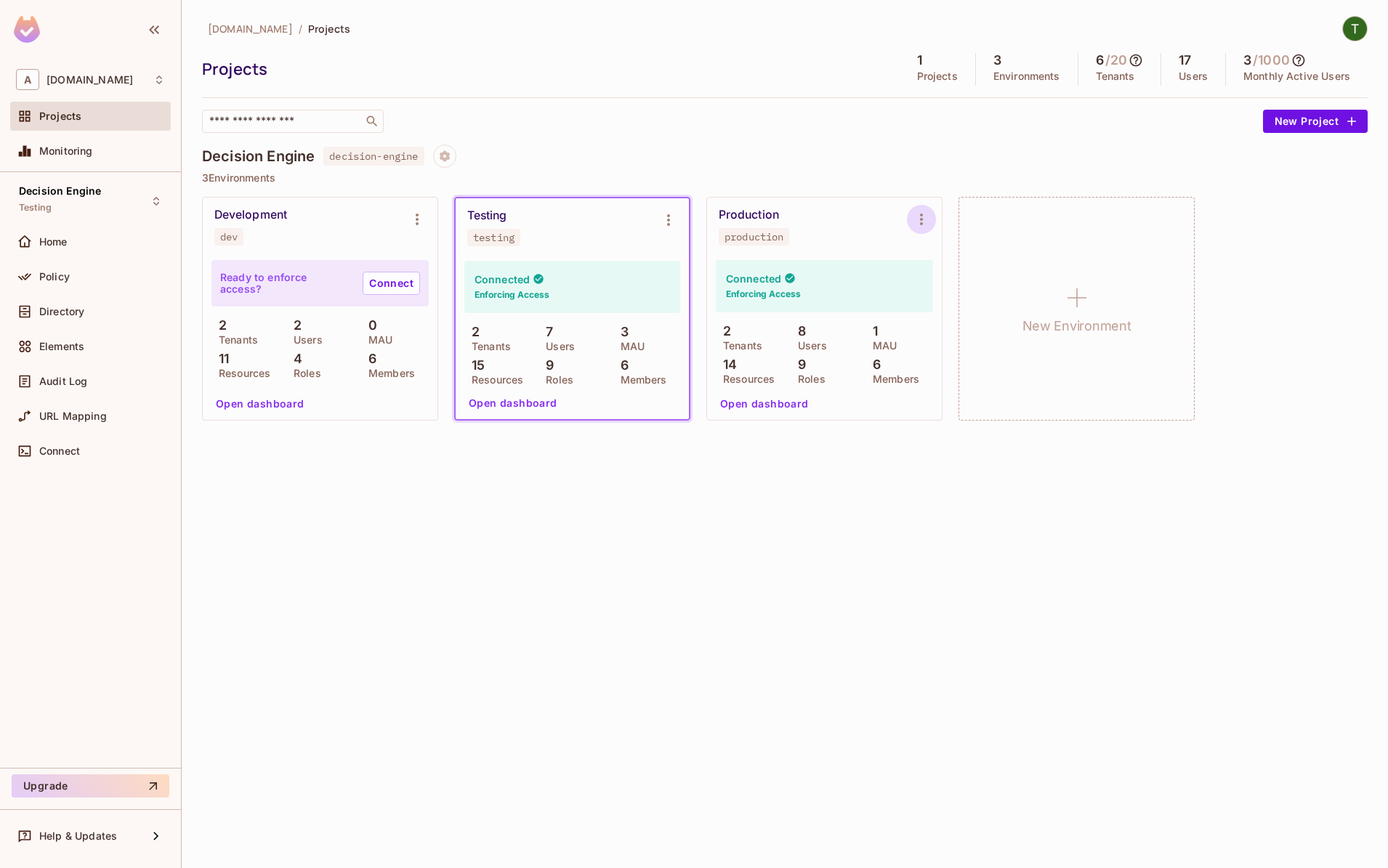
click at [925, 210] on button "Environment settings" at bounding box center [921, 219] width 29 height 29
click at [983, 272] on span "Copy API Key" at bounding box center [996, 280] width 76 height 23
click at [762, 469] on div "abclojistik.com / Projects Projects 1 Projects 3 Environments 6 / 20 Tenants 17…" at bounding box center [785, 434] width 1206 height 868
click at [90, 279] on div "Policy" at bounding box center [102, 277] width 125 height 12
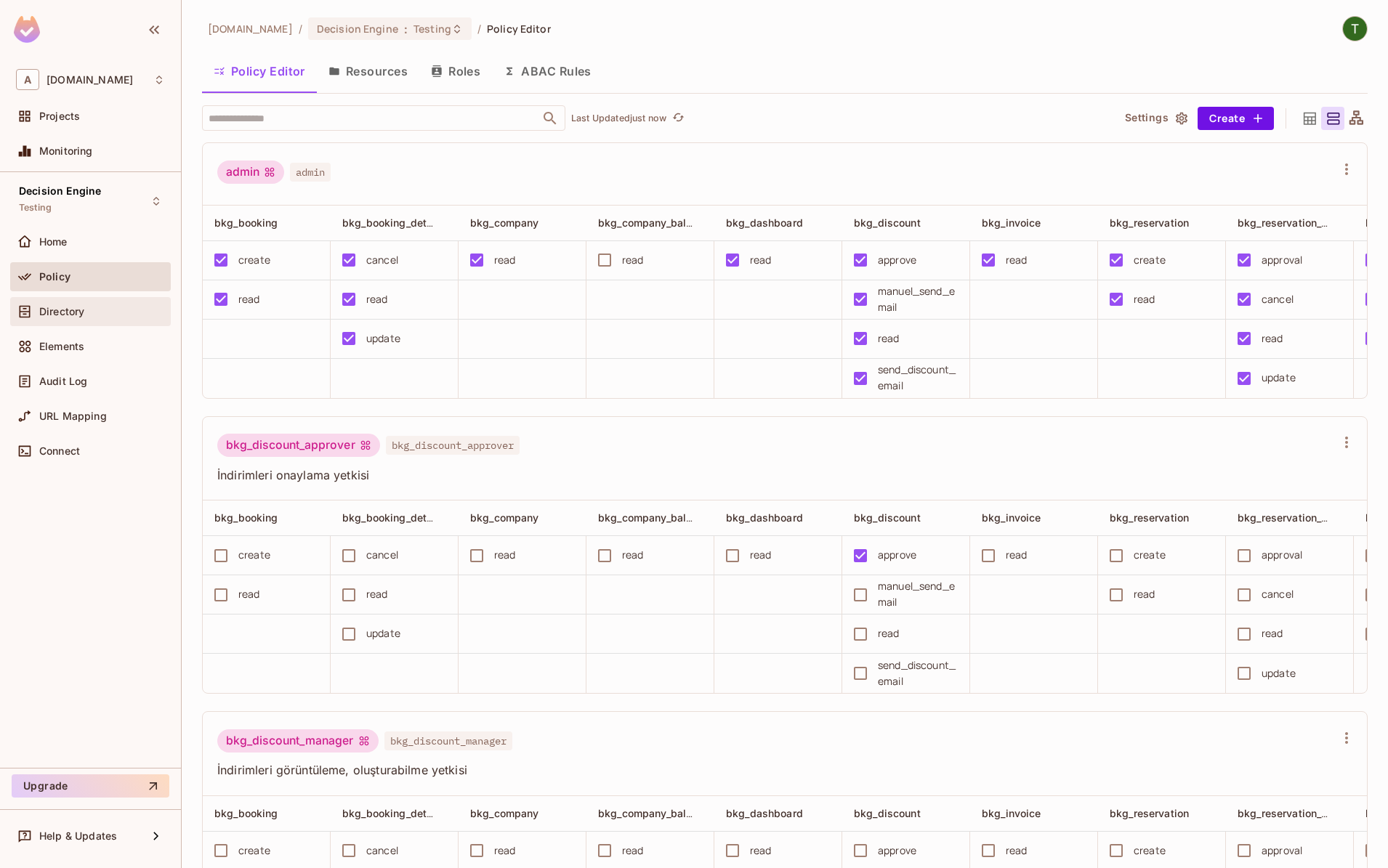
click at [83, 319] on div "Directory" at bounding box center [90, 311] width 149 height 18
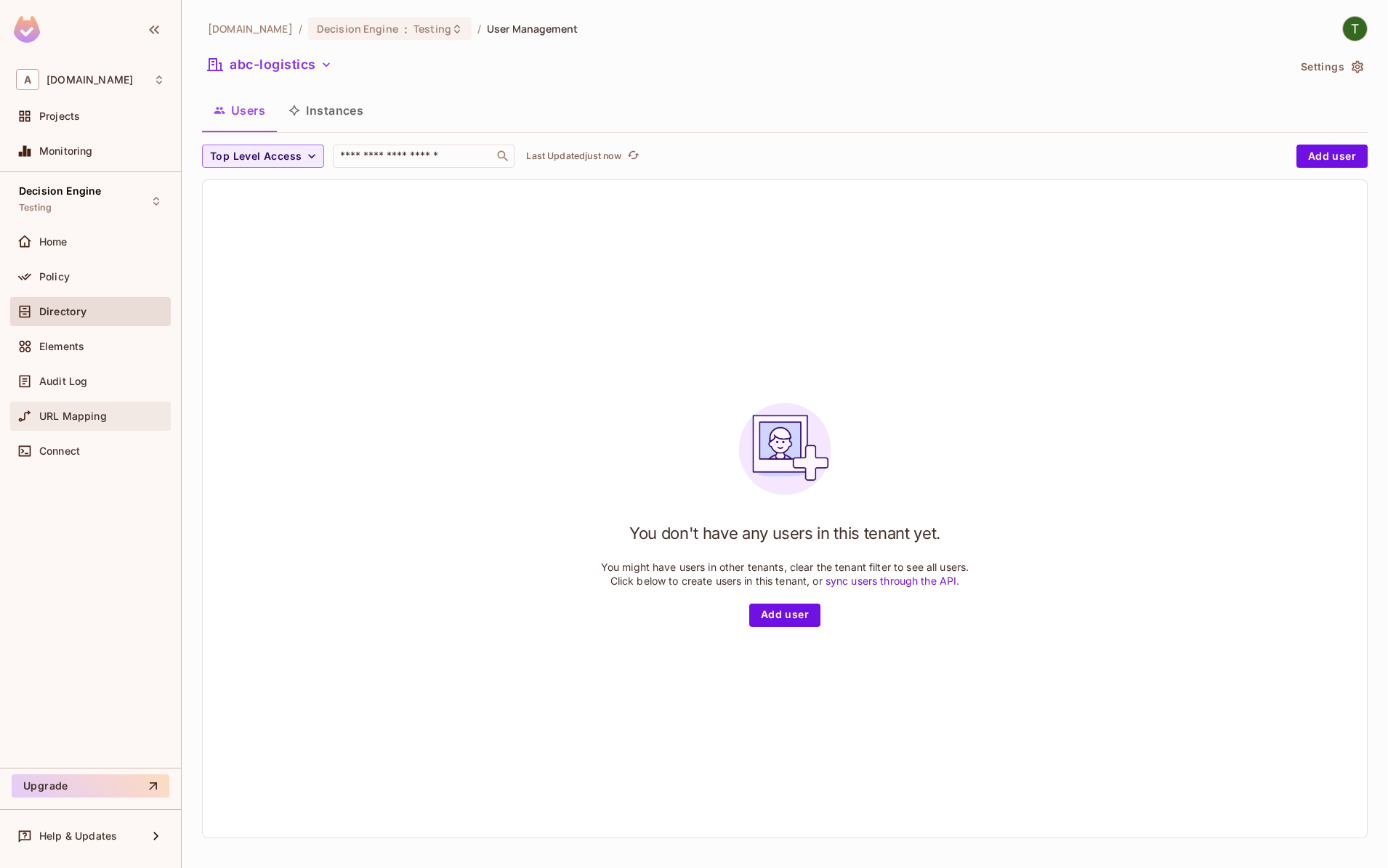
click at [110, 412] on div "URL Mapping" at bounding box center [102, 416] width 125 height 12
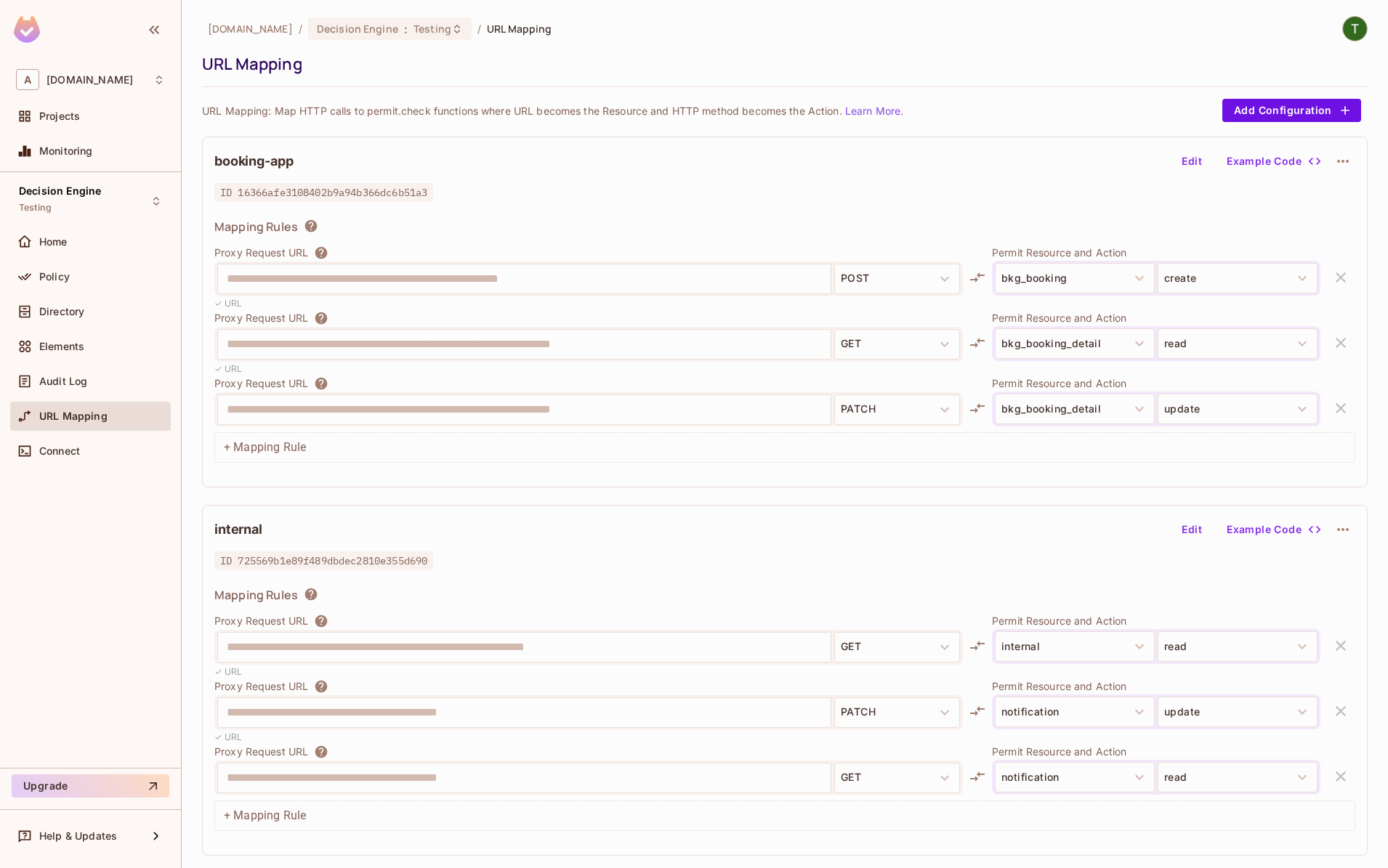
click at [335, 193] on span "ID 16366afe3108402b9a94b366dc6b51a3" at bounding box center [323, 192] width 218 height 19
copy span "16366afe3108402b9a94b366dc6b51a3"
click at [413, 22] on span "Testing" at bounding box center [432, 28] width 38 height 14
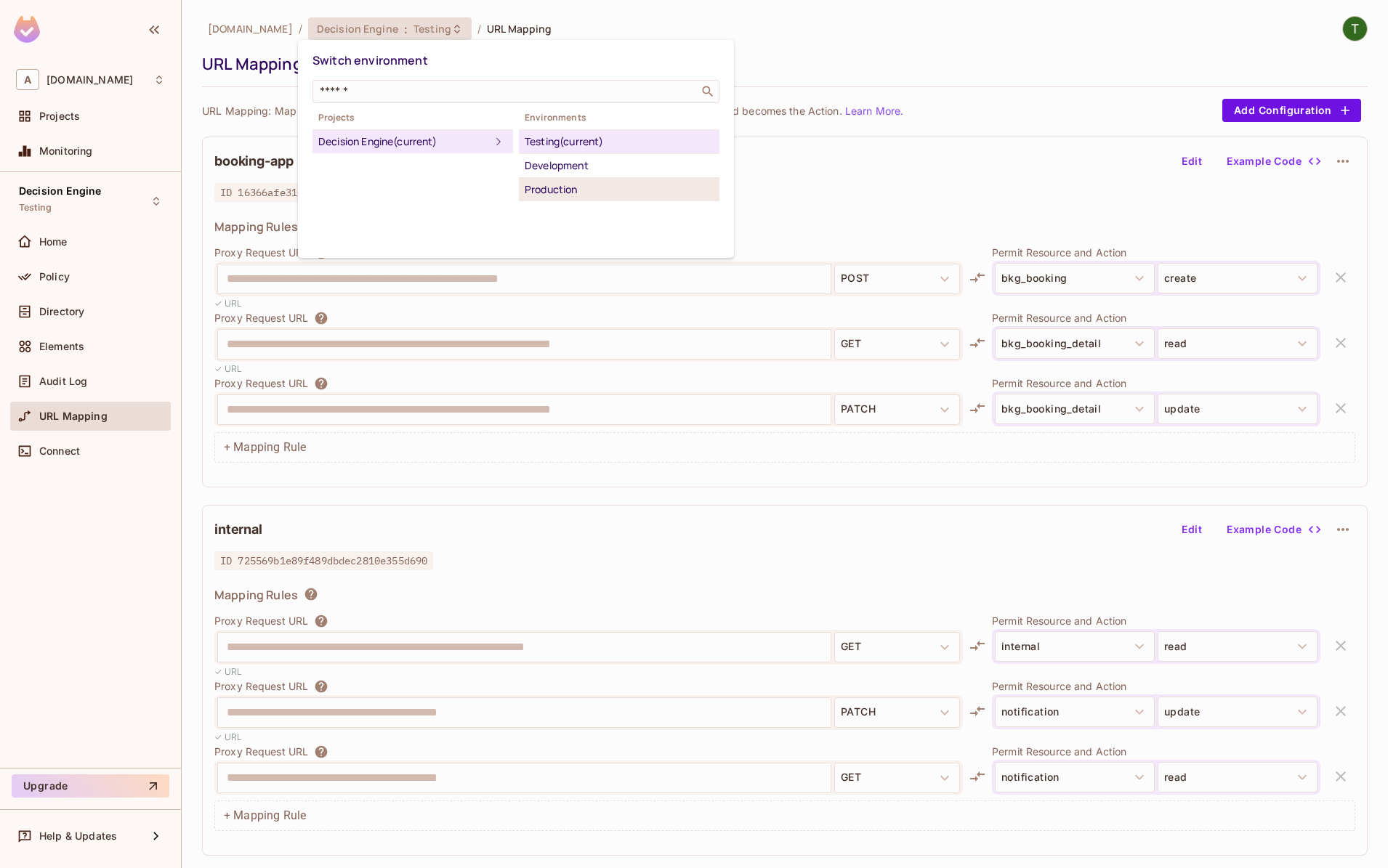
click at [571, 191] on div "Production" at bounding box center [619, 189] width 189 height 18
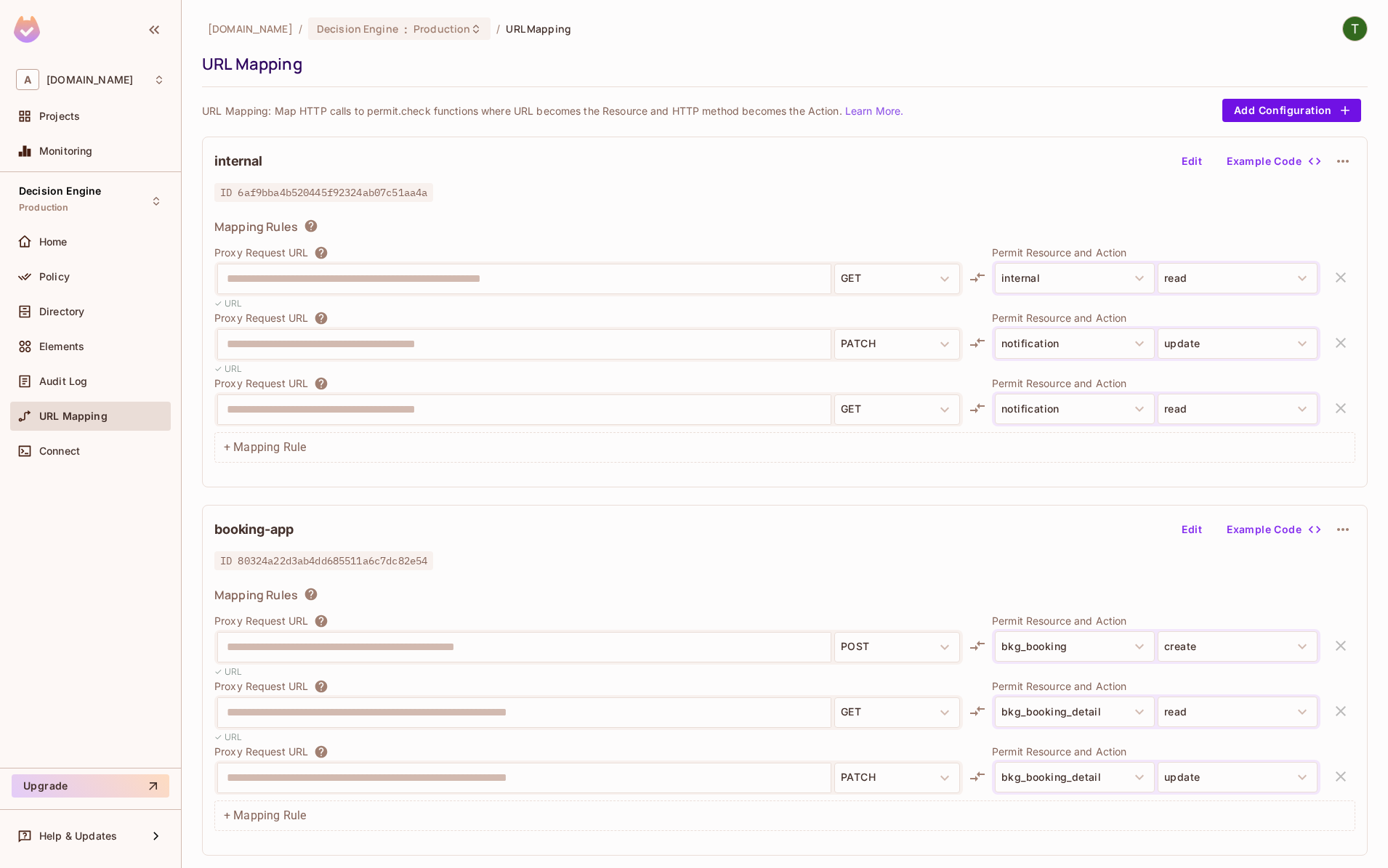
click at [345, 191] on span "ID 6af9bba4b520445f92324ab07c51aa4a" at bounding box center [323, 192] width 218 height 19
click at [348, 567] on span "ID 80324a22d3ab4dd685511a6c7dc82e54" at bounding box center [323, 560] width 218 height 19
copy span "80324a22d3ab4dd685511a6c7dc82e54"
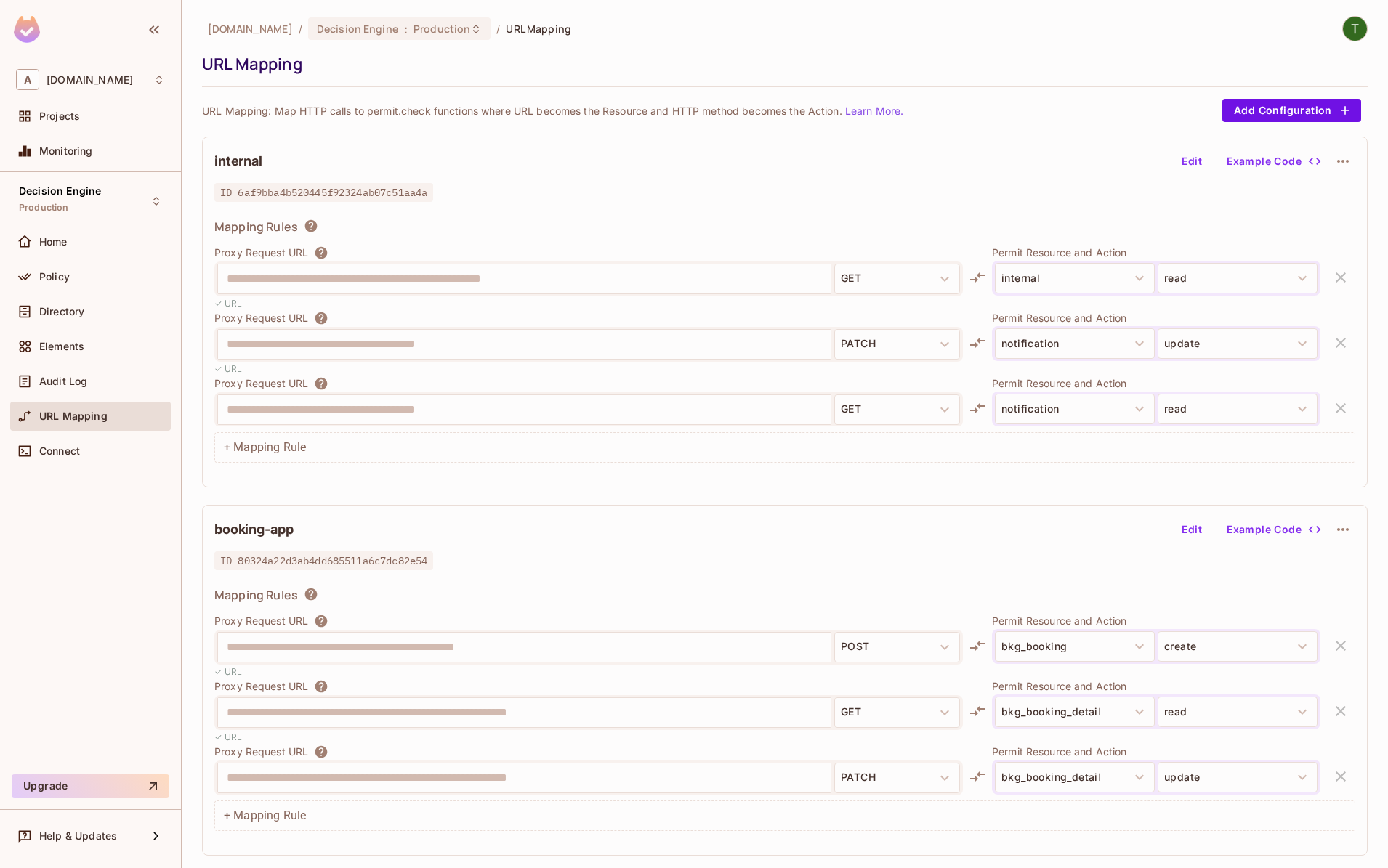
click at [551, 192] on div "ID 6af9bba4b520445f92324ab07c51aa4a" at bounding box center [785, 192] width 1141 height 18
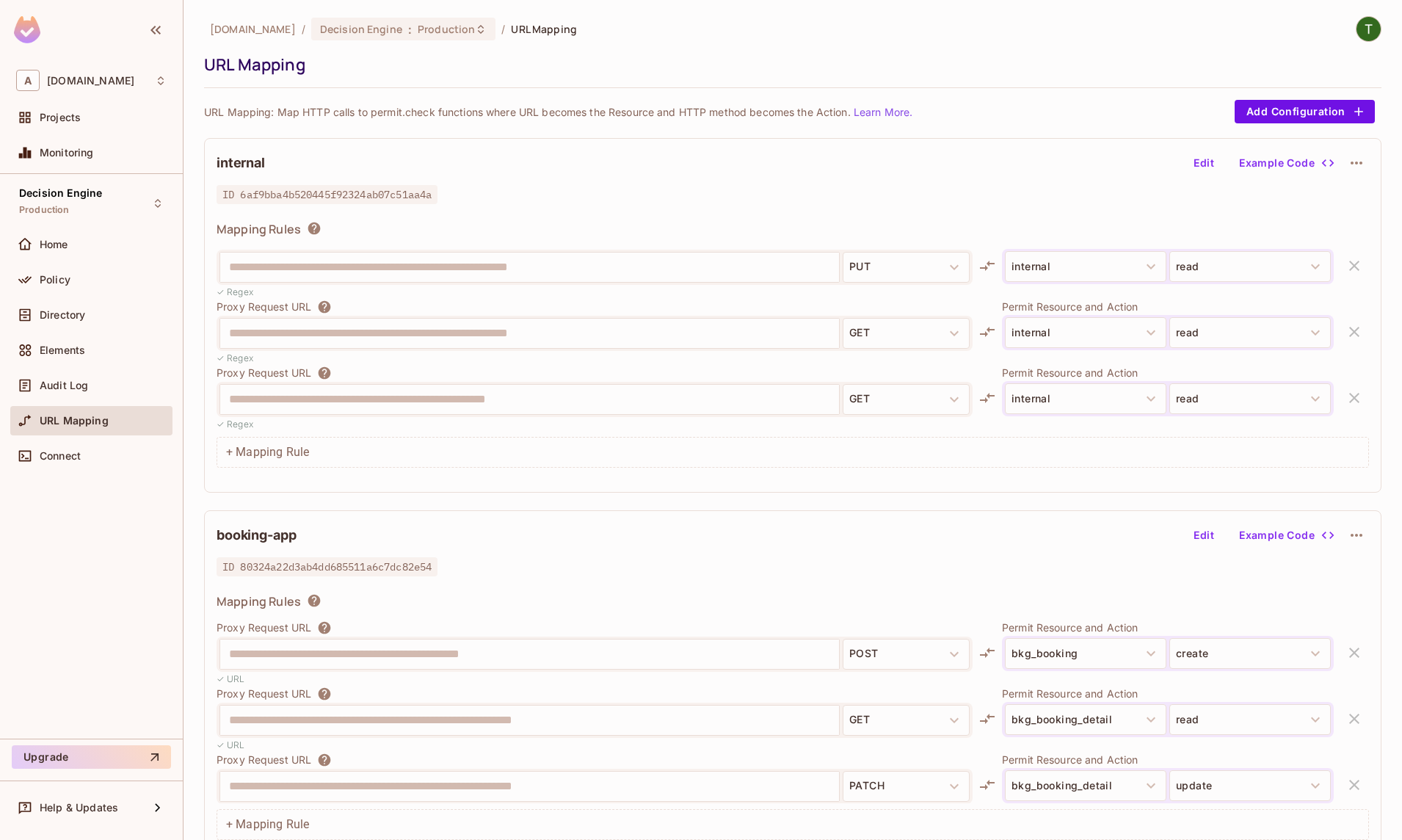
click at [660, 737] on div "**********" at bounding box center [594, 720] width 756 height 35
click at [326, 561] on span "ID 80324a22d3ab4dd685511a6c7dc82e54" at bounding box center [326, 566] width 221 height 19
click at [326, 560] on span "ID 80324a22d3ab4dd685511a6c7dc82e54" at bounding box center [326, 566] width 221 height 19
copy span "80324a22d3ab4dd685511a6c7dc82e54"
click at [374, 25] on span "Decision Engine" at bounding box center [361, 29] width 82 height 14
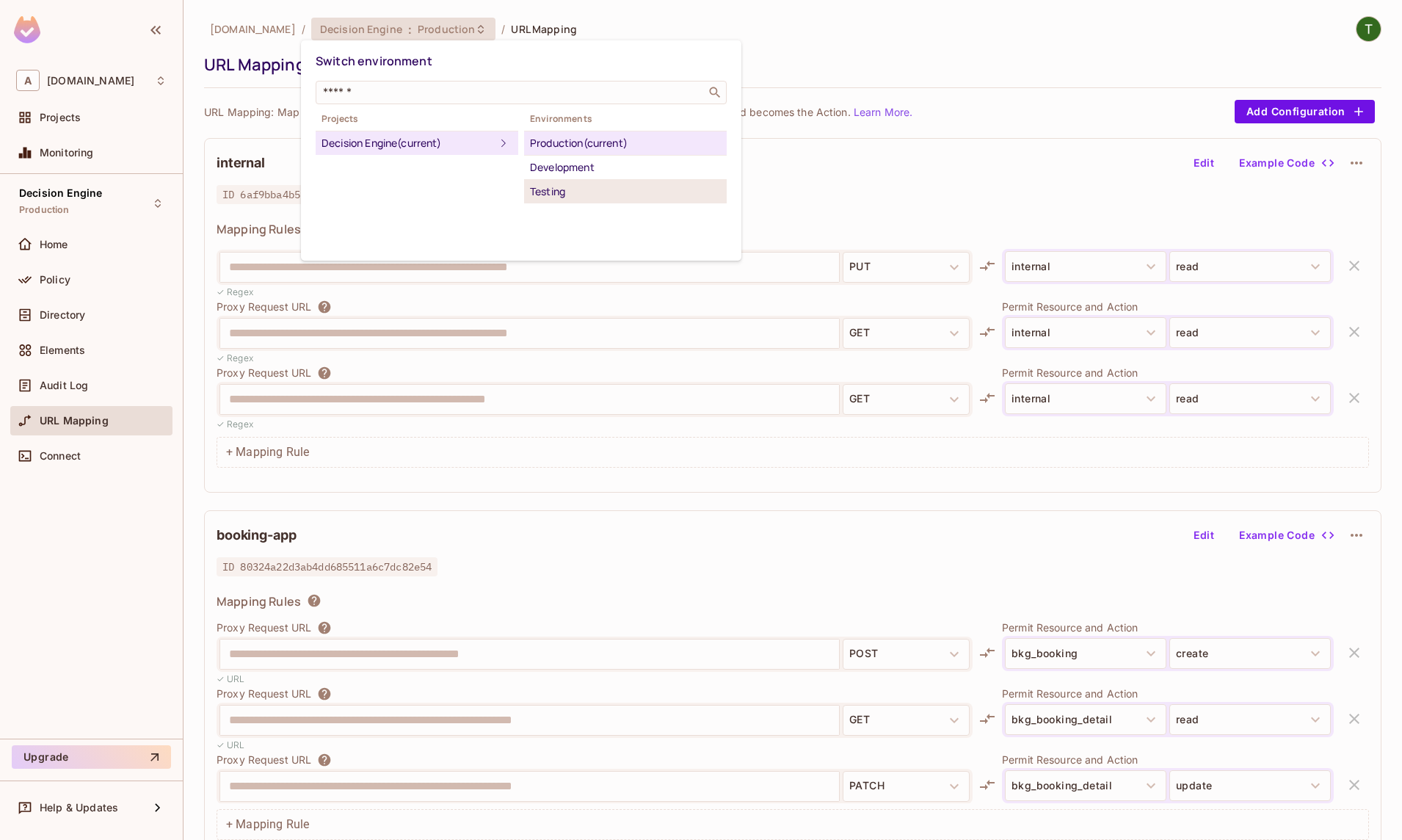
click at [575, 183] on li "Testing" at bounding box center [625, 192] width 203 height 24
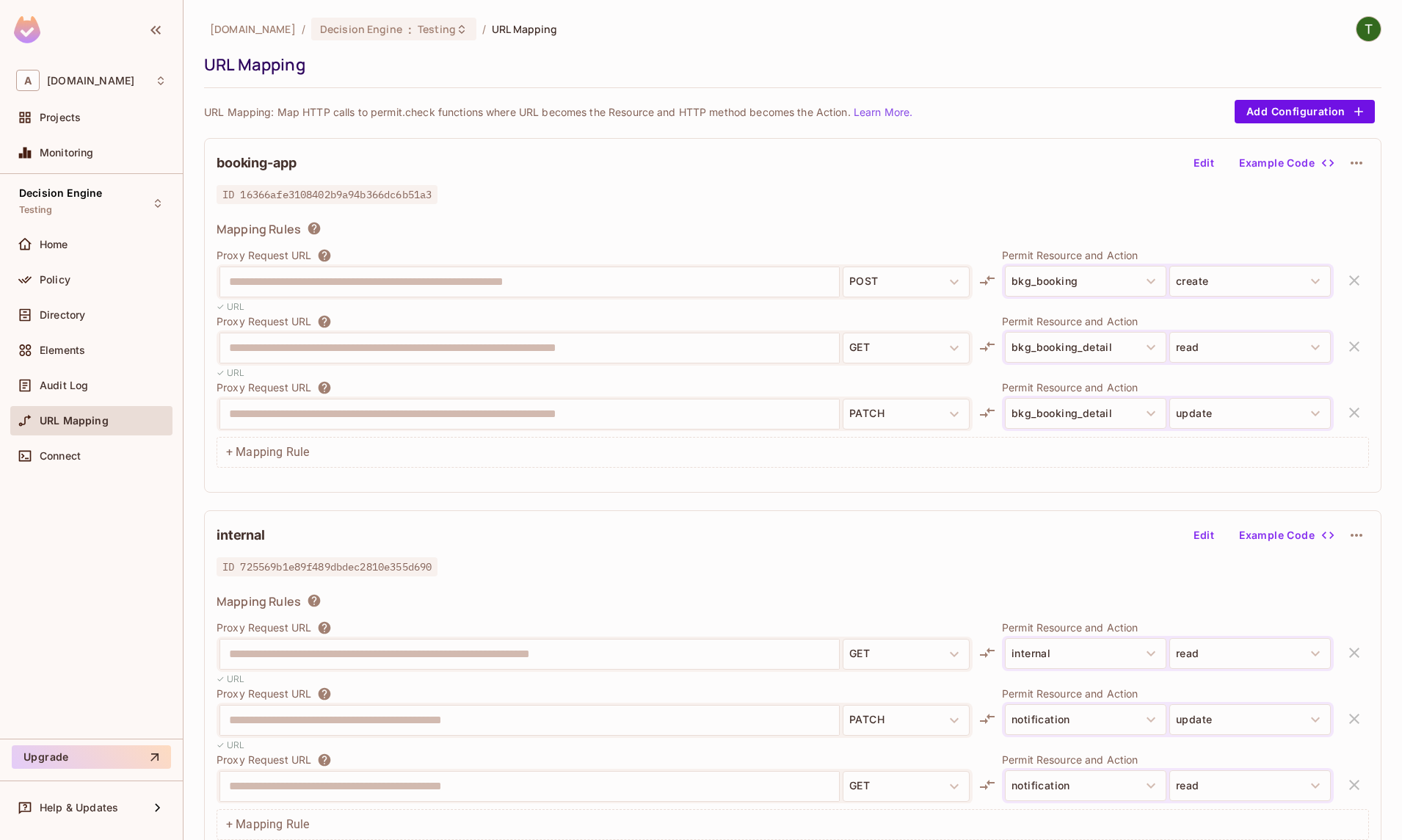
click at [326, 573] on span "ID 725569b1e89f489dbdec2810e355d690" at bounding box center [326, 566] width 221 height 19
copy span "725569b1e89f489dbdec2810e355d690"
click at [340, 205] on div "**********" at bounding box center [793, 315] width 1177 height 355
click at [338, 199] on span "ID 16366afe3108402b9a94b366dc6b51a3" at bounding box center [326, 194] width 221 height 19
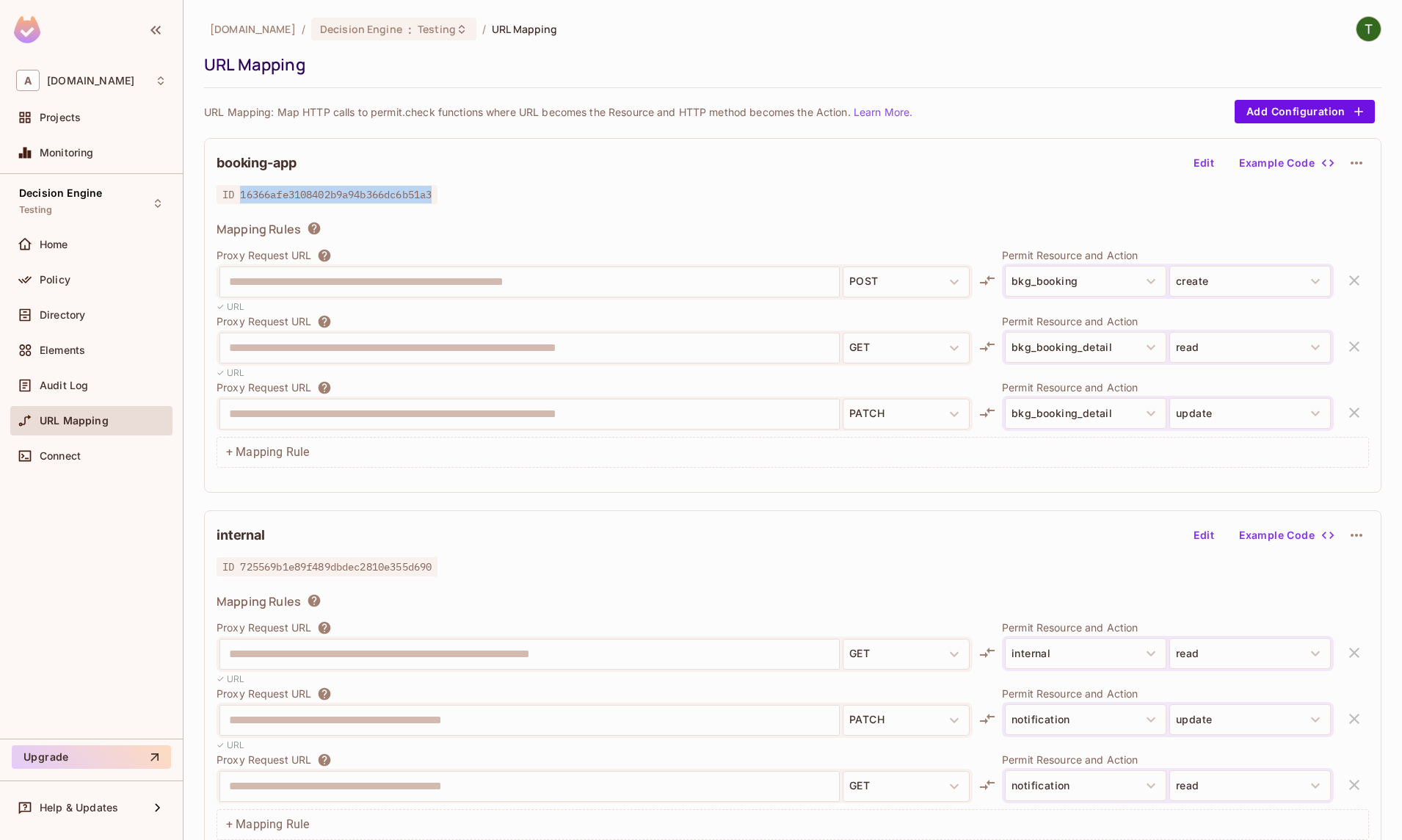
click at [338, 199] on span "ID 16366afe3108402b9a94b366dc6b51a3" at bounding box center [326, 194] width 221 height 19
copy span "16366afe3108402b9a94b366dc6b51a3"
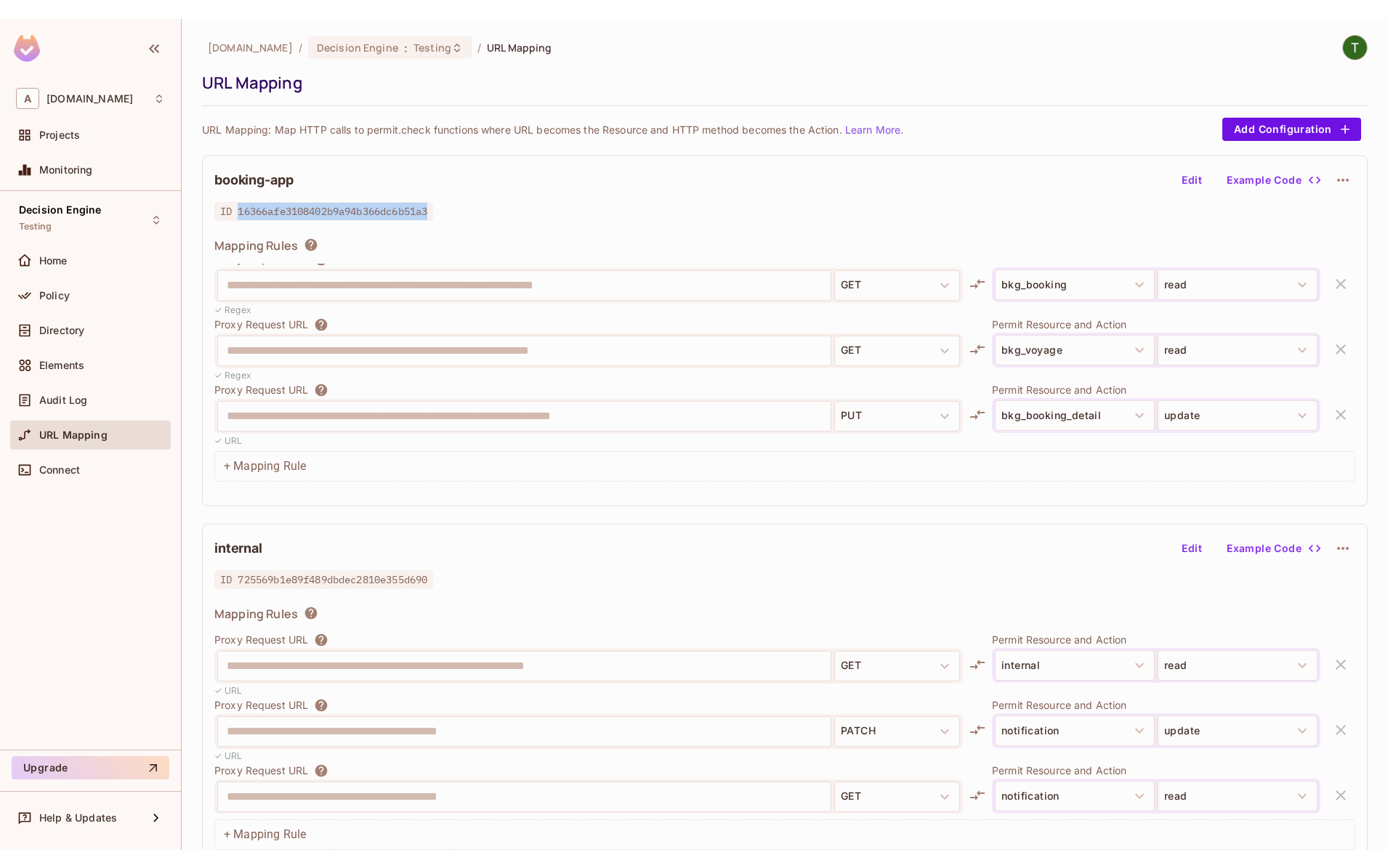
scroll to position [1846, 0]
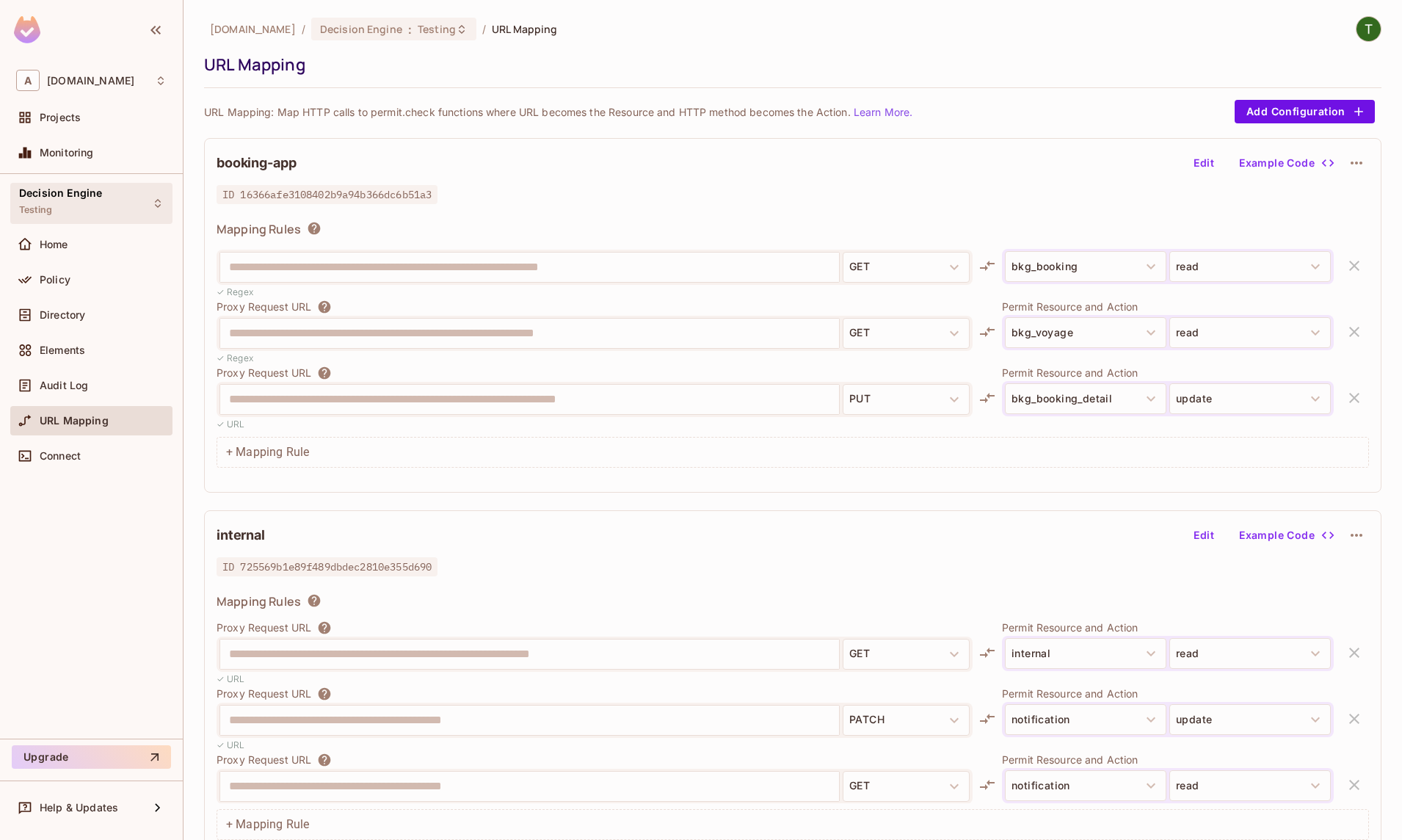
click at [67, 184] on div "Decision Engine Testing Home Policy Directory Elements Audit Log URL Mapping Co…" at bounding box center [91, 456] width 183 height 565
click at [68, 195] on span "Decision Engine" at bounding box center [61, 194] width 83 height 12
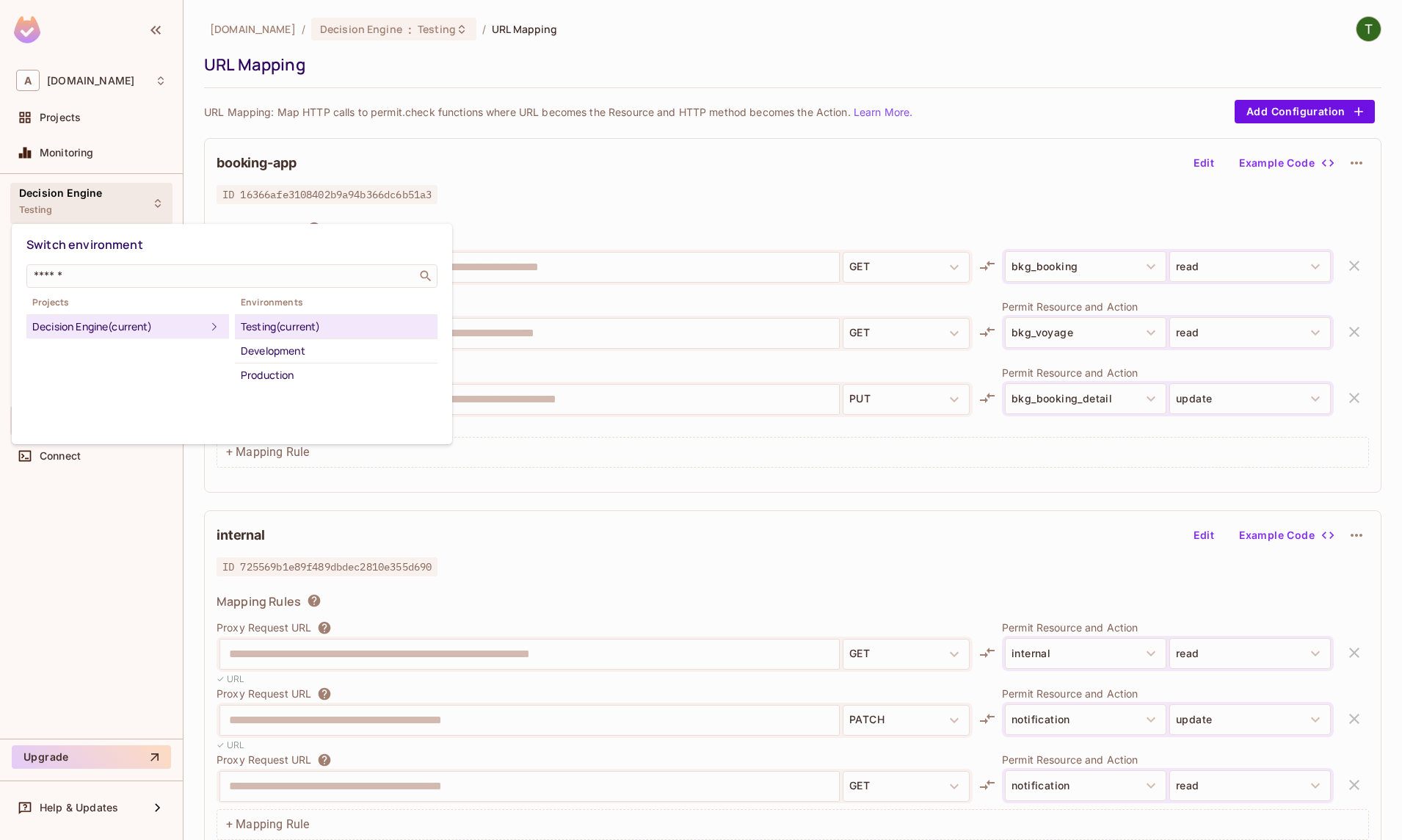
click at [72, 132] on div at bounding box center [701, 420] width 1402 height 840
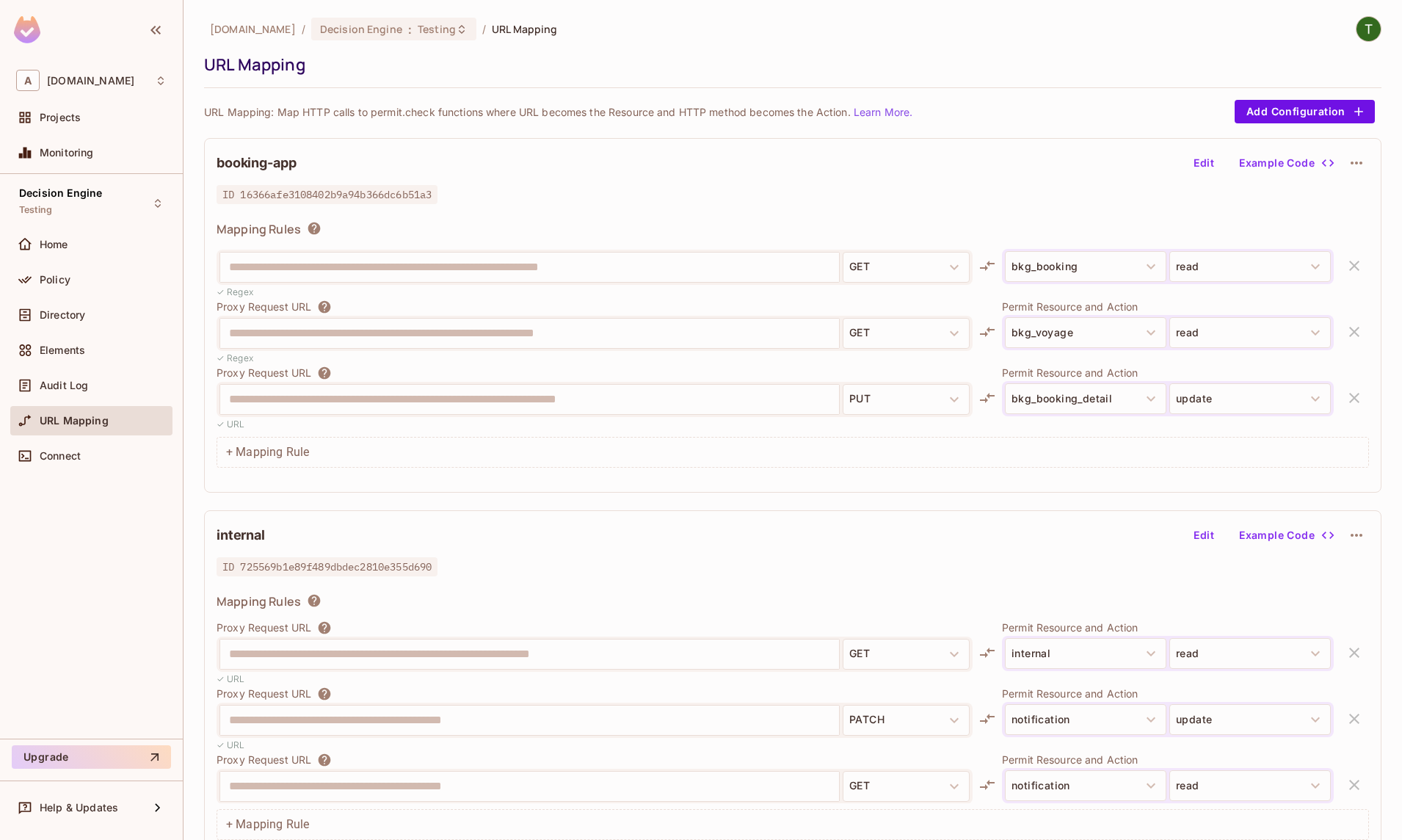
click at [72, 117] on div at bounding box center [701, 420] width 1402 height 840
click at [89, 109] on div "Projects" at bounding box center [91, 117] width 162 height 30
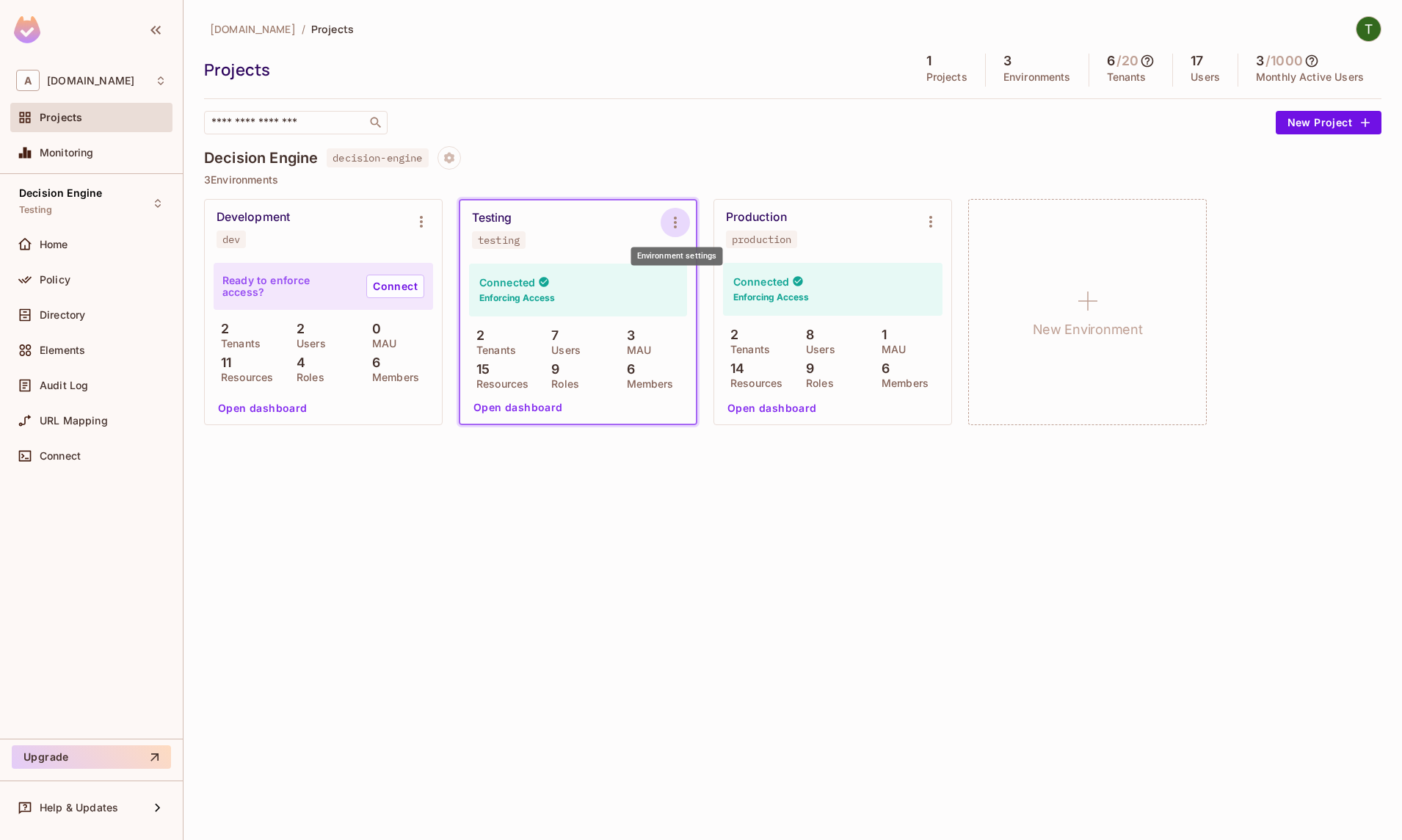
click at [670, 222] on icon "Environment settings" at bounding box center [675, 222] width 18 height 18
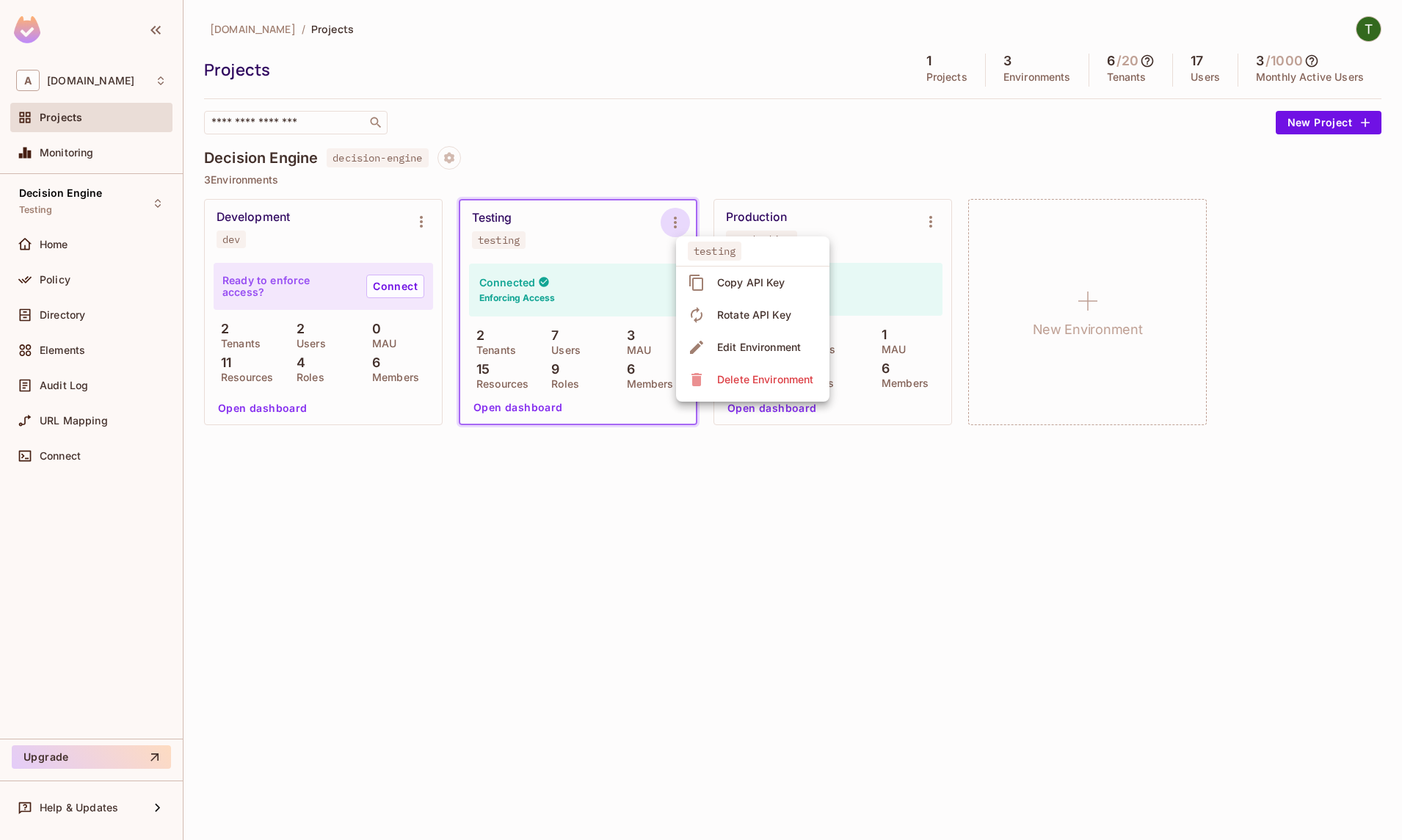
click at [751, 281] on div "Copy API Key" at bounding box center [751, 282] width 68 height 14
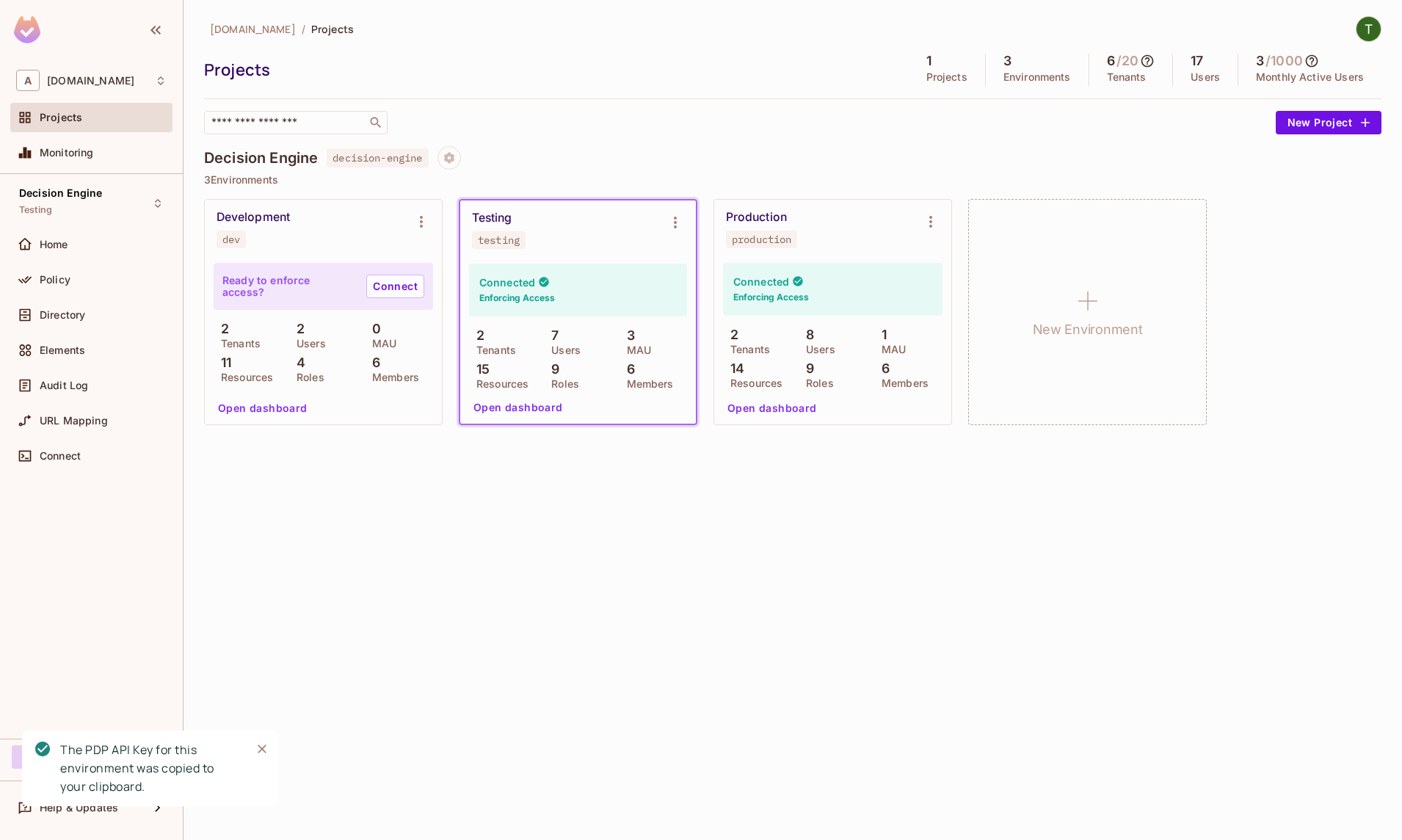
drag, startPoint x: 590, startPoint y: 517, endPoint x: 302, endPoint y: 382, distance: 318.1
click at [587, 514] on div "abclojistik.com / Projects Projects 1 Projects 3 Environments 6 / 20 Tenants 17…" at bounding box center [793, 420] width 1219 height 840
click at [338, 41] on div "abclojistik.com / Projects Projects 1 Projects 3 Environments 6 / 20 Tenants 17…" at bounding box center [793, 75] width 1177 height 118
click at [87, 283] on div "Policy" at bounding box center [103, 280] width 127 height 12
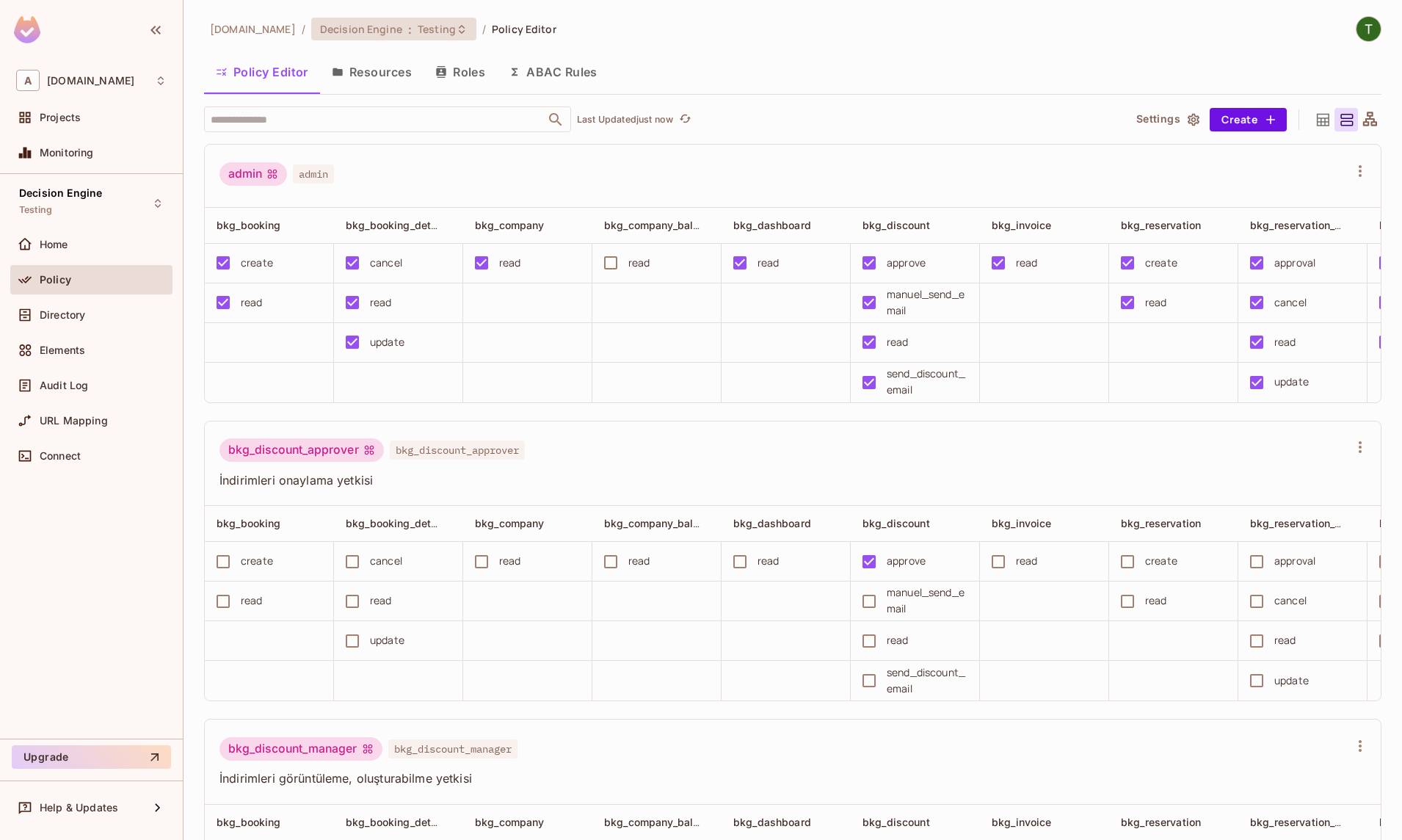
click at [432, 21] on div "Decision Engine : Testing" at bounding box center [393, 29] width 165 height 23
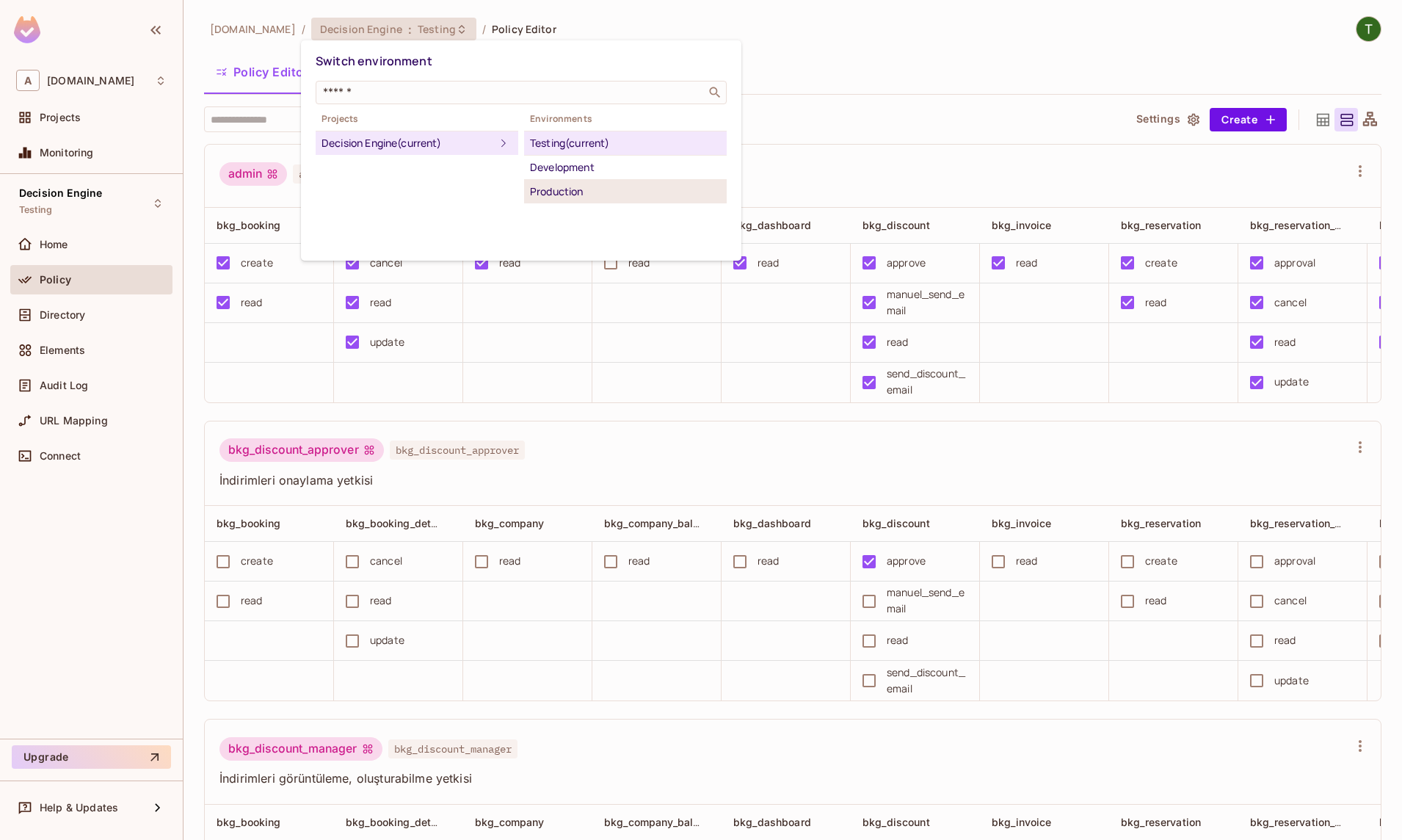
click at [612, 197] on div "Production" at bounding box center [625, 191] width 191 height 18
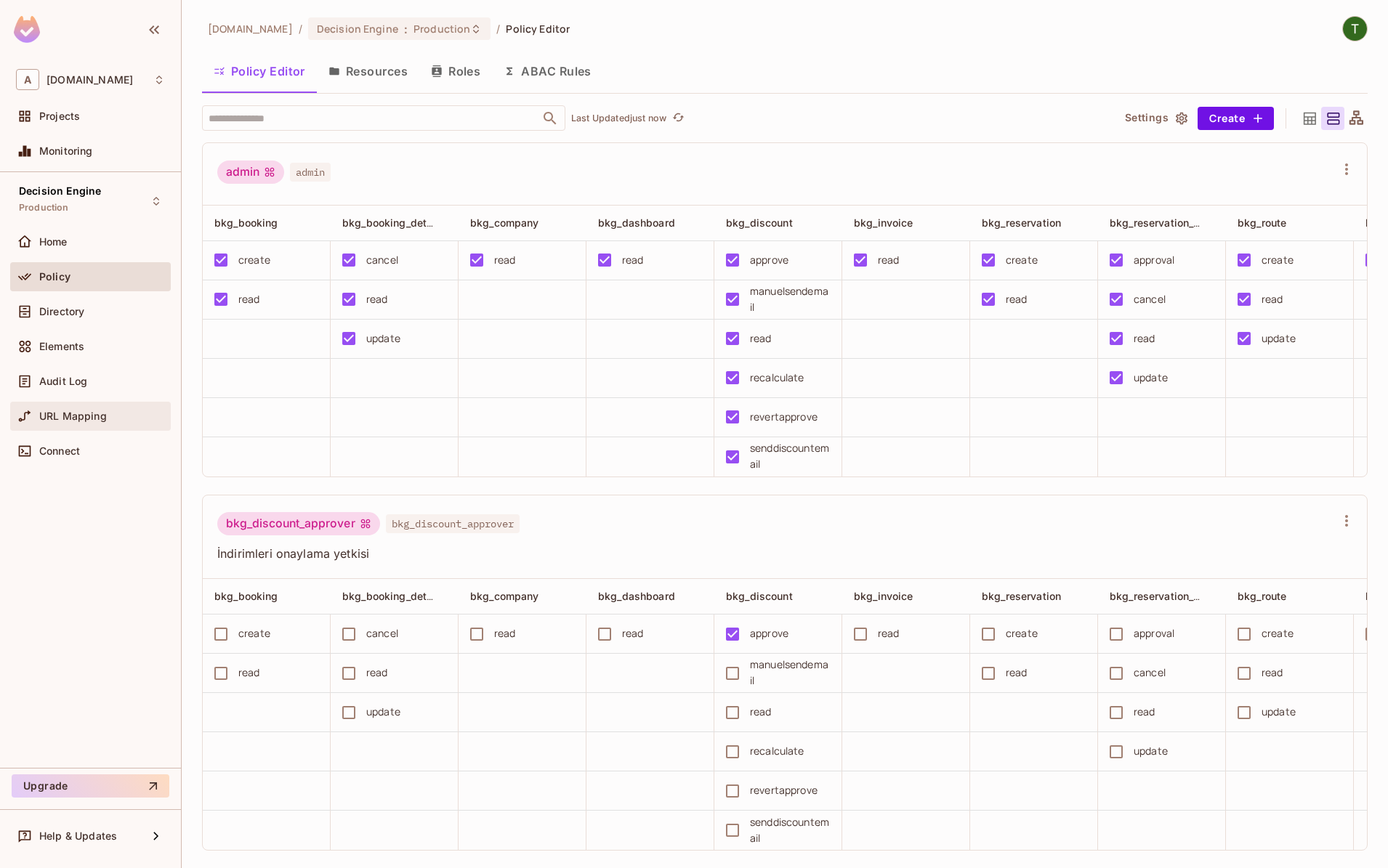
click at [127, 415] on div "URL Mapping" at bounding box center [102, 416] width 125 height 12
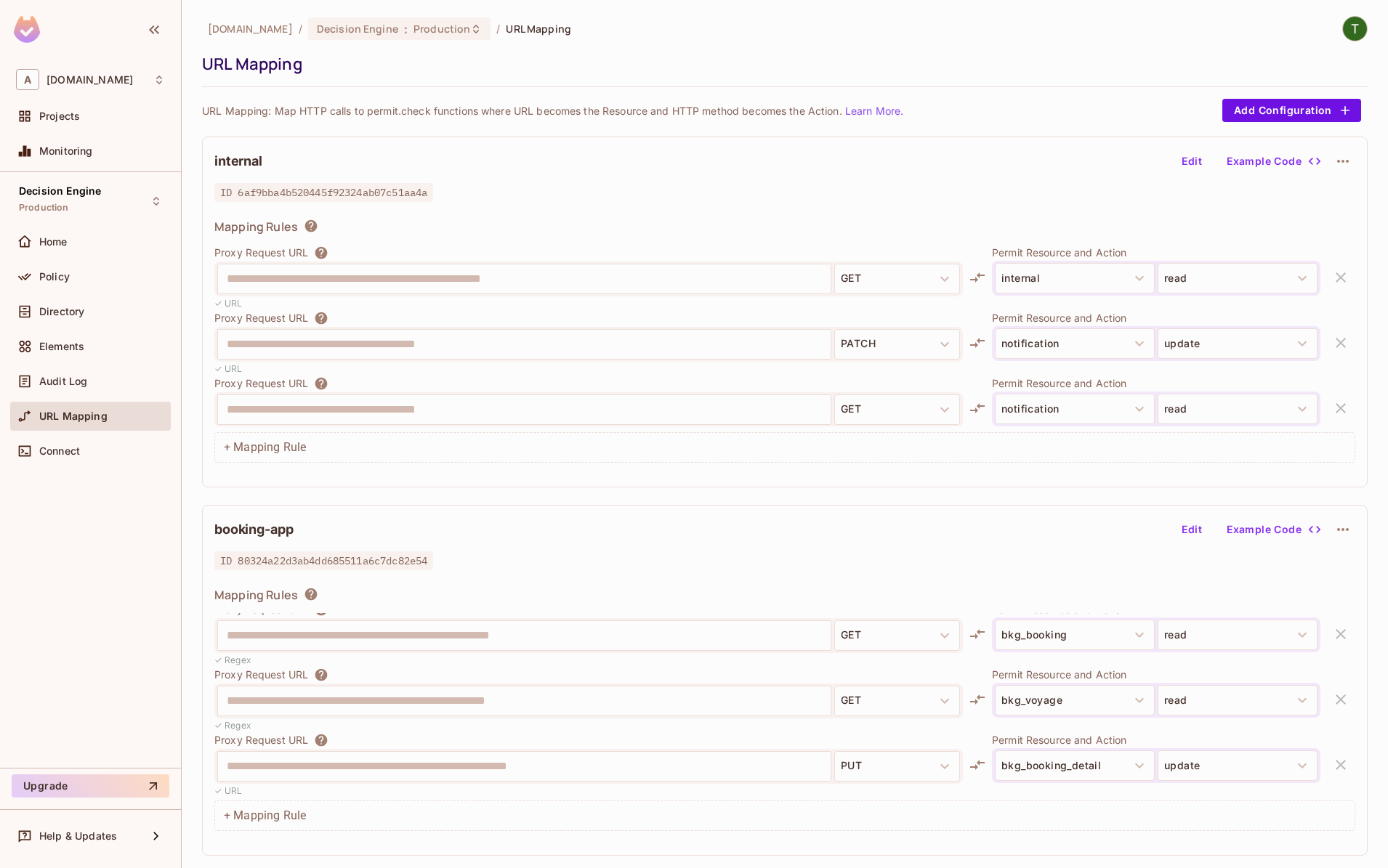
scroll to position [1846, 0]
click at [505, 551] on div "**********" at bounding box center [785, 681] width 1165 height 351
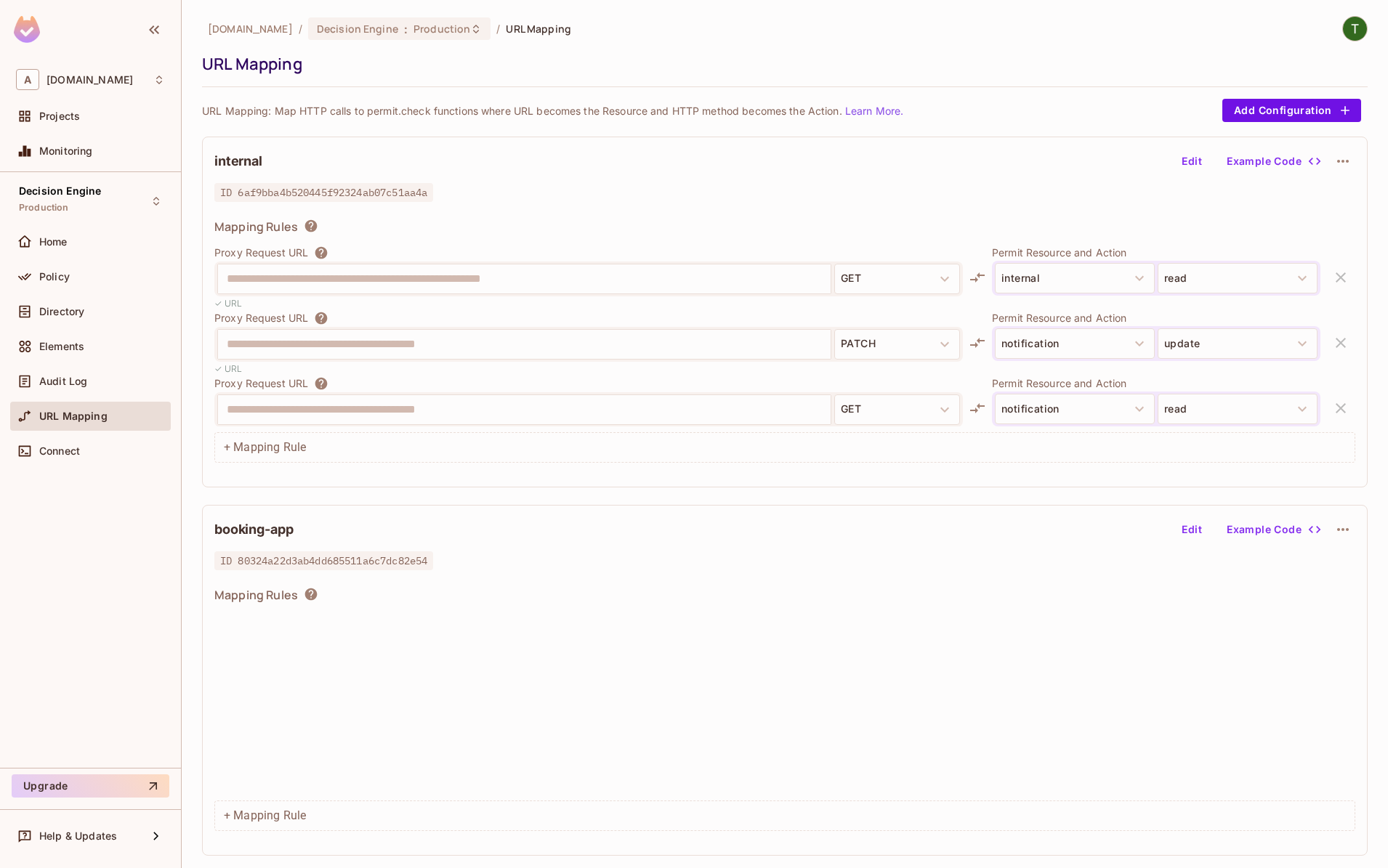
scroll to position [1846, 0]
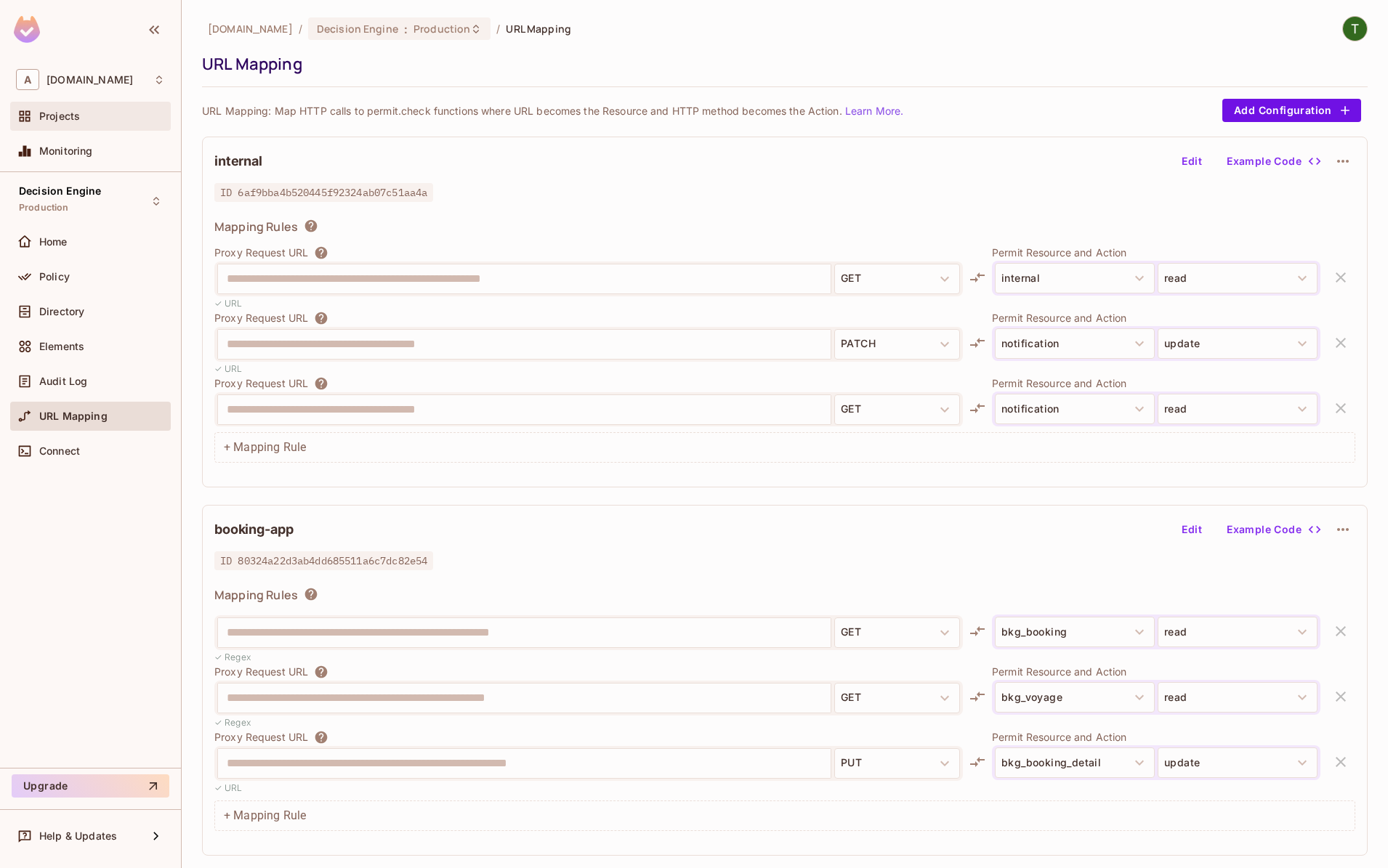
click at [77, 119] on span "Projects" at bounding box center [59, 116] width 41 height 12
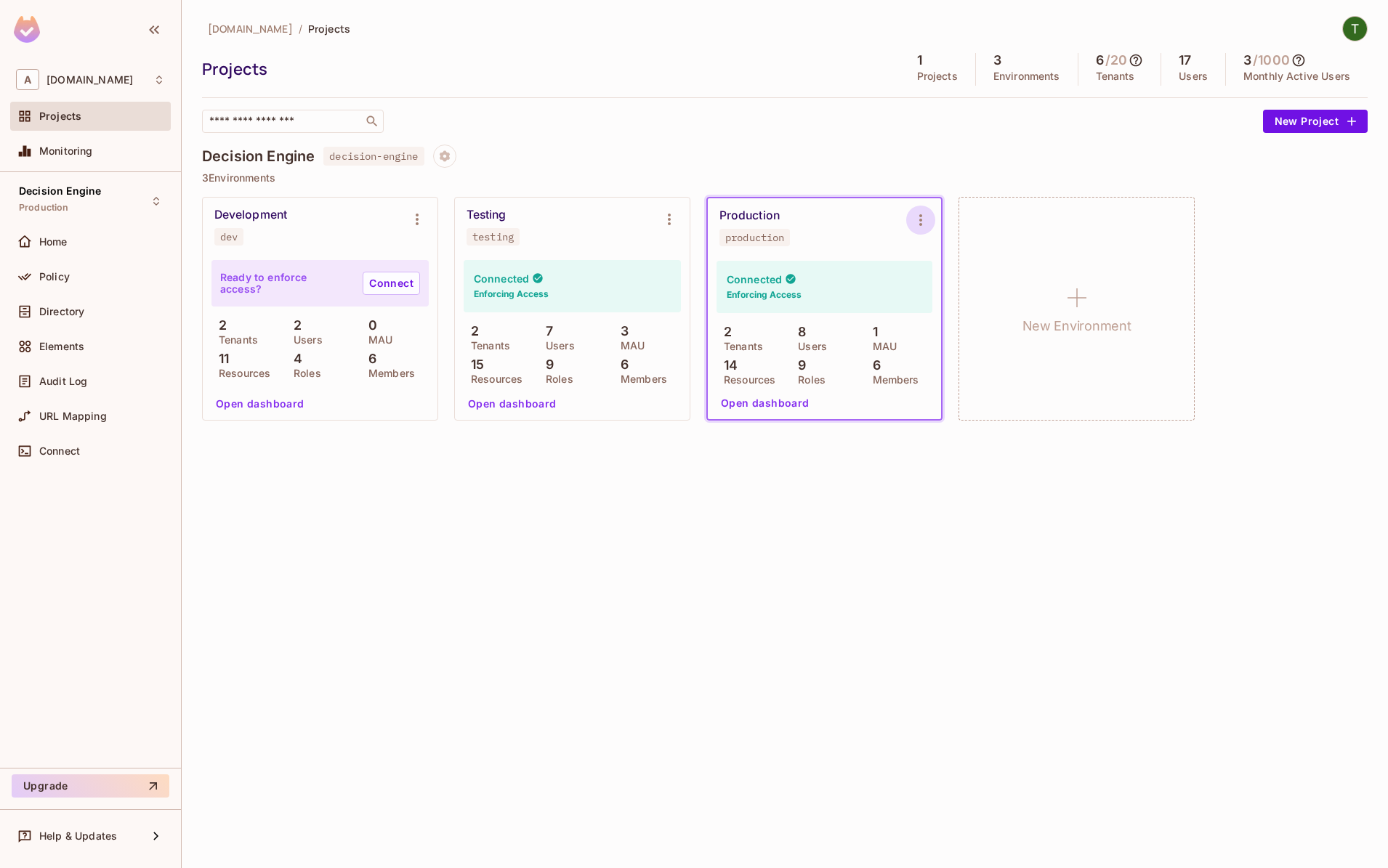
click at [919, 218] on icon "Environment settings" at bounding box center [920, 220] width 18 height 18
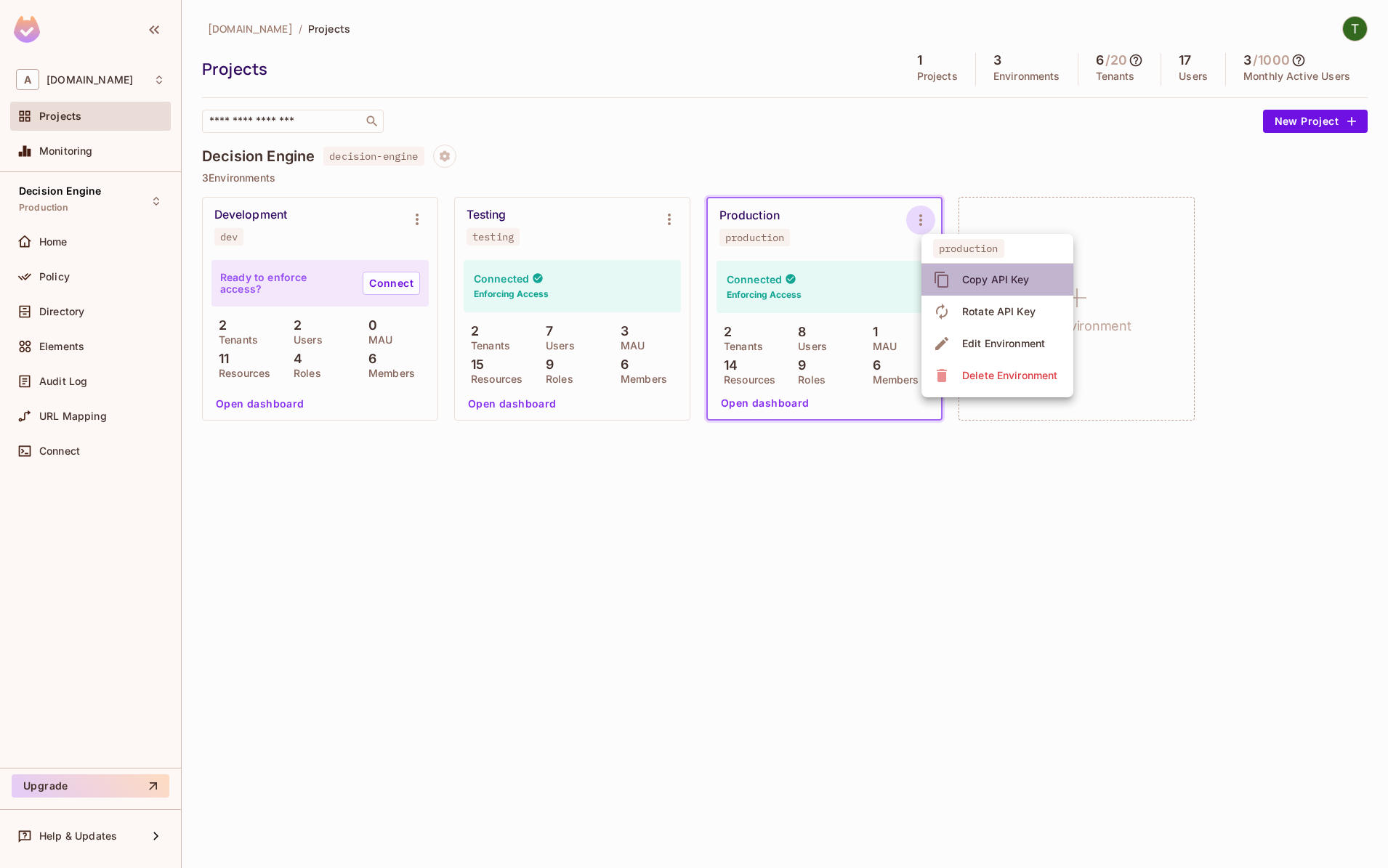
click at [956, 273] on div "Copy API Key" at bounding box center [983, 280] width 101 height 23
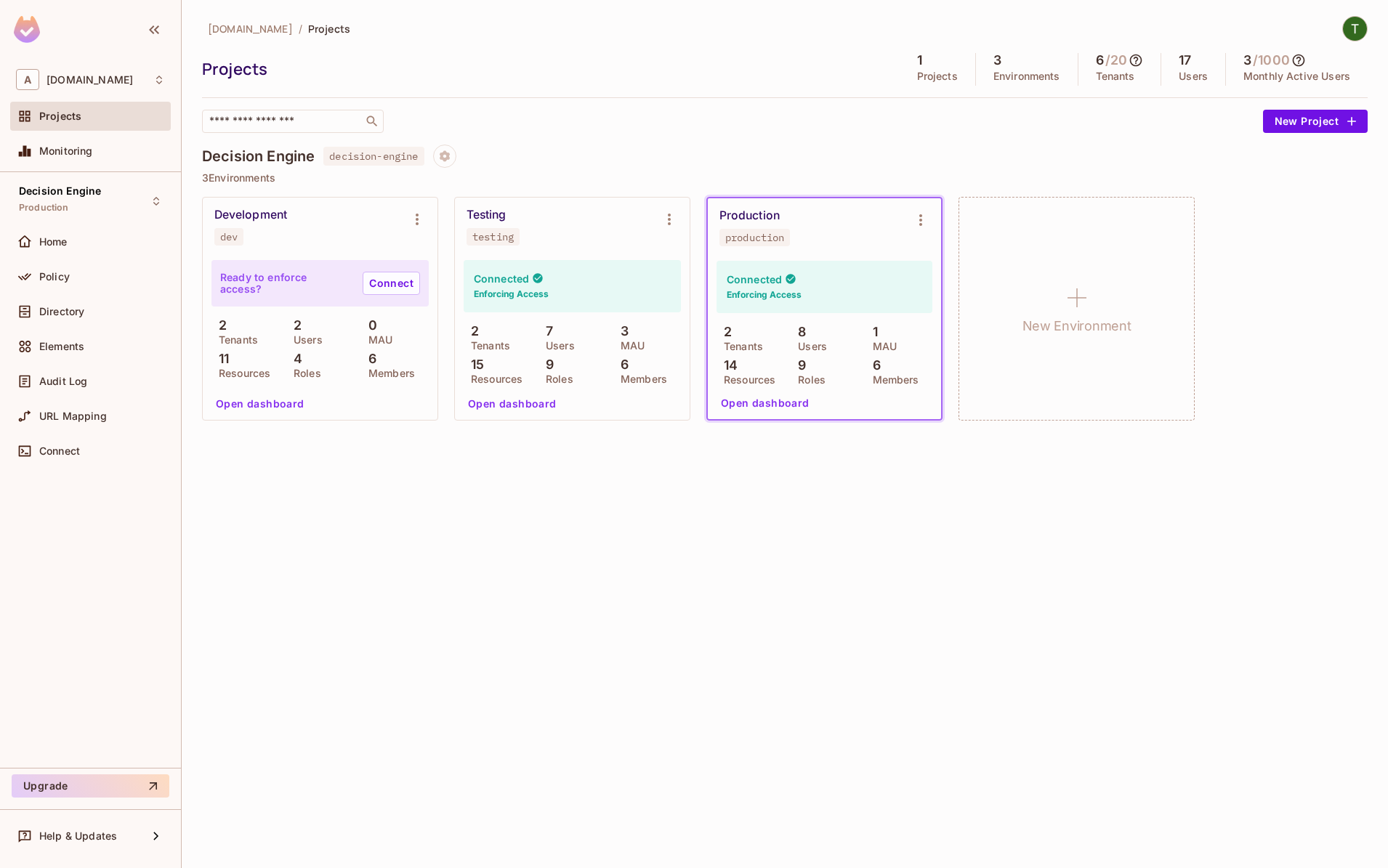
click at [108, 297] on div "Policy" at bounding box center [90, 280] width 161 height 35
click at [108, 284] on div "Policy" at bounding box center [90, 277] width 149 height 18
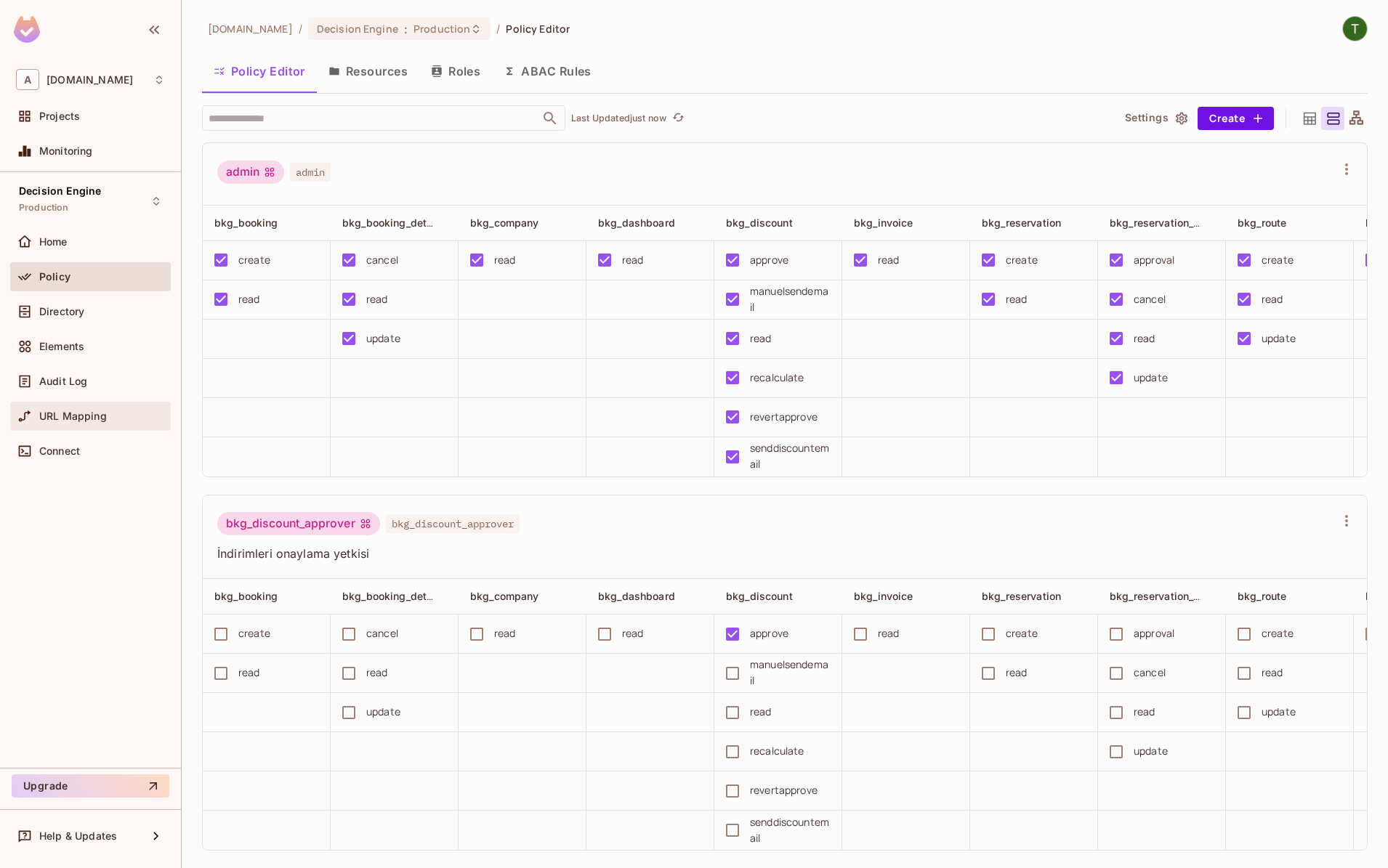
click at [116, 412] on div "URL Mapping" at bounding box center [102, 416] width 125 height 12
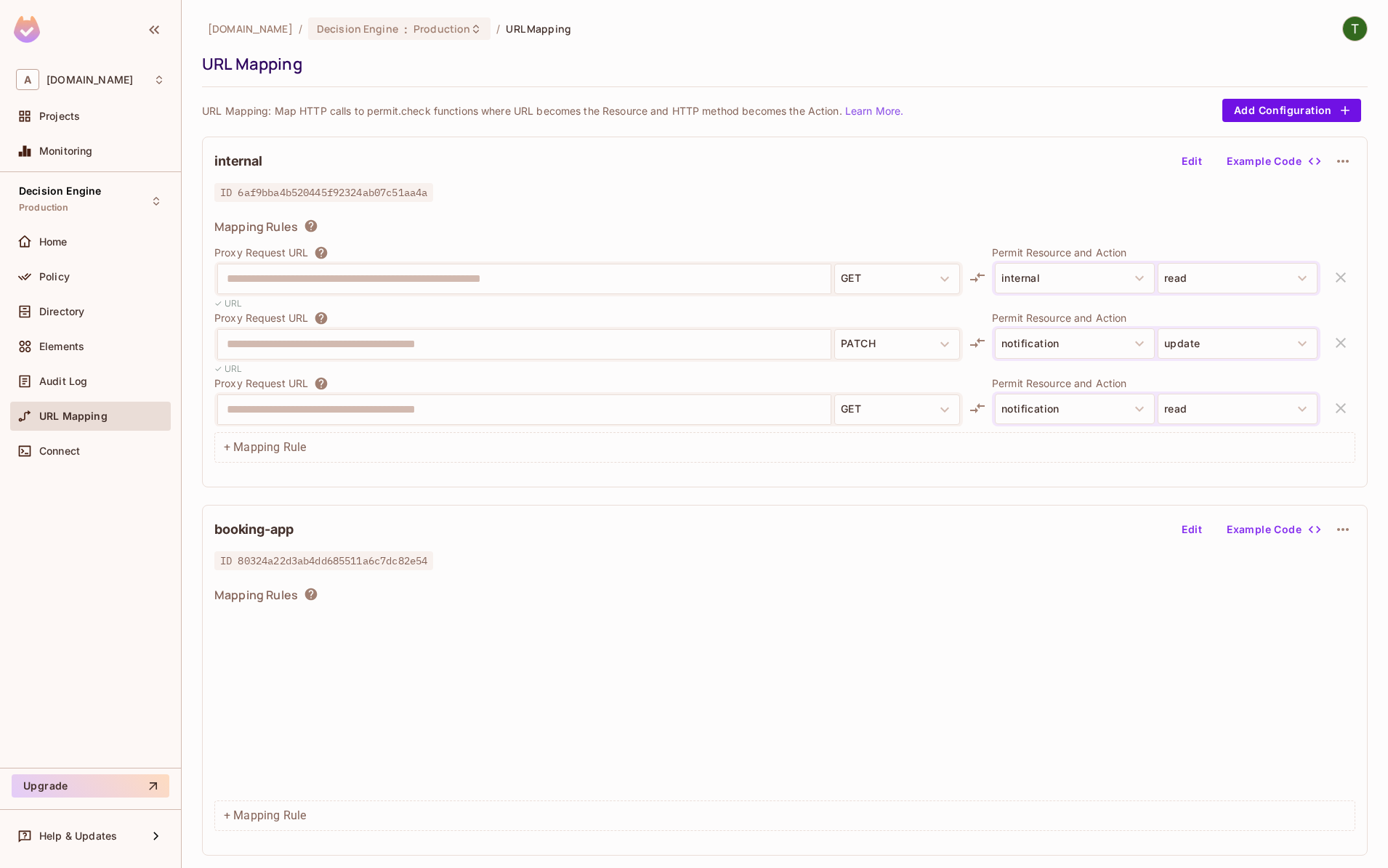
scroll to position [1846, 0]
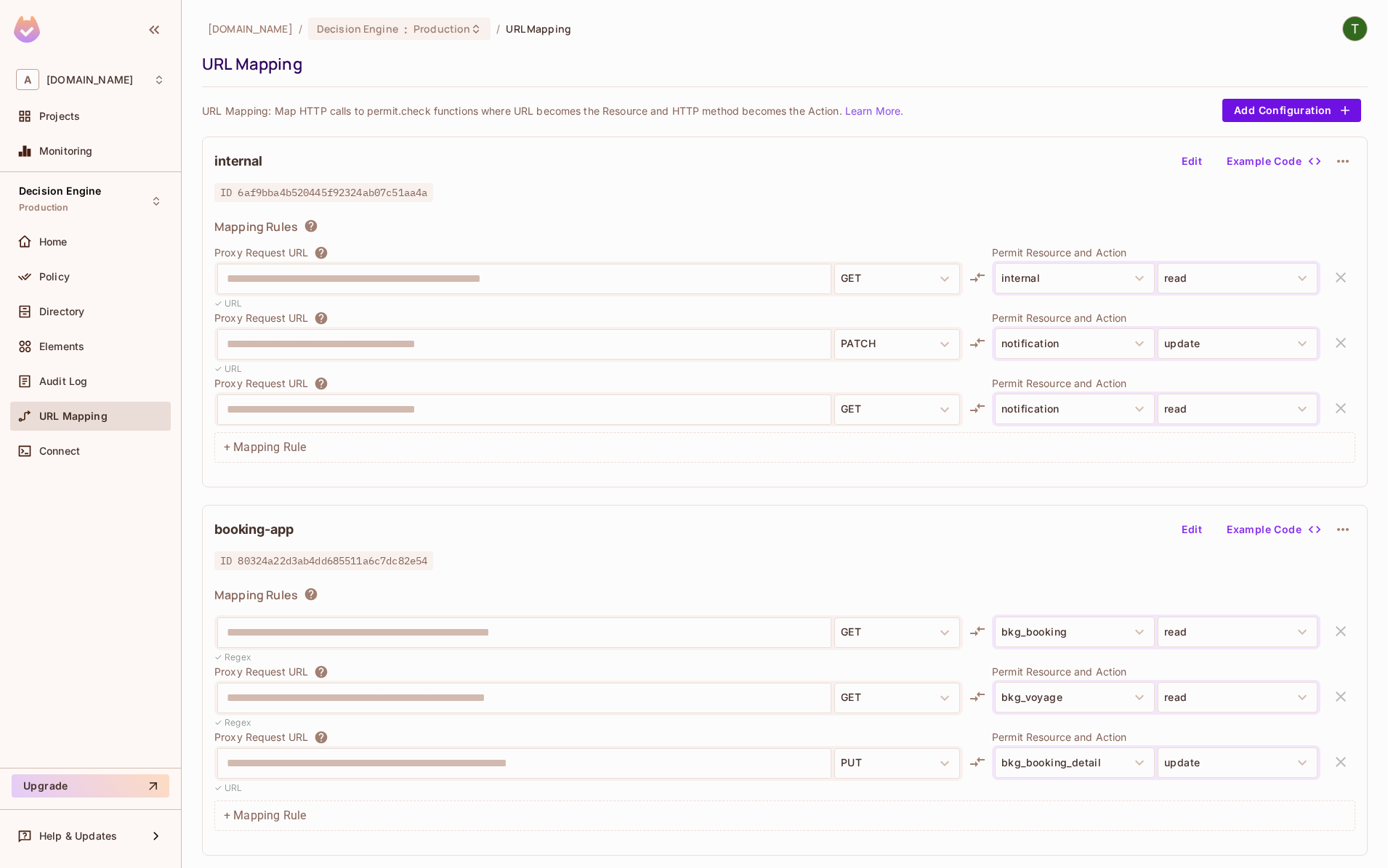
click at [363, 567] on span "ID 80324a22d3ab4dd685511a6c7dc82e54" at bounding box center [323, 560] width 218 height 19
copy span "80324a22d3ab4dd685511a6c7dc82e54"
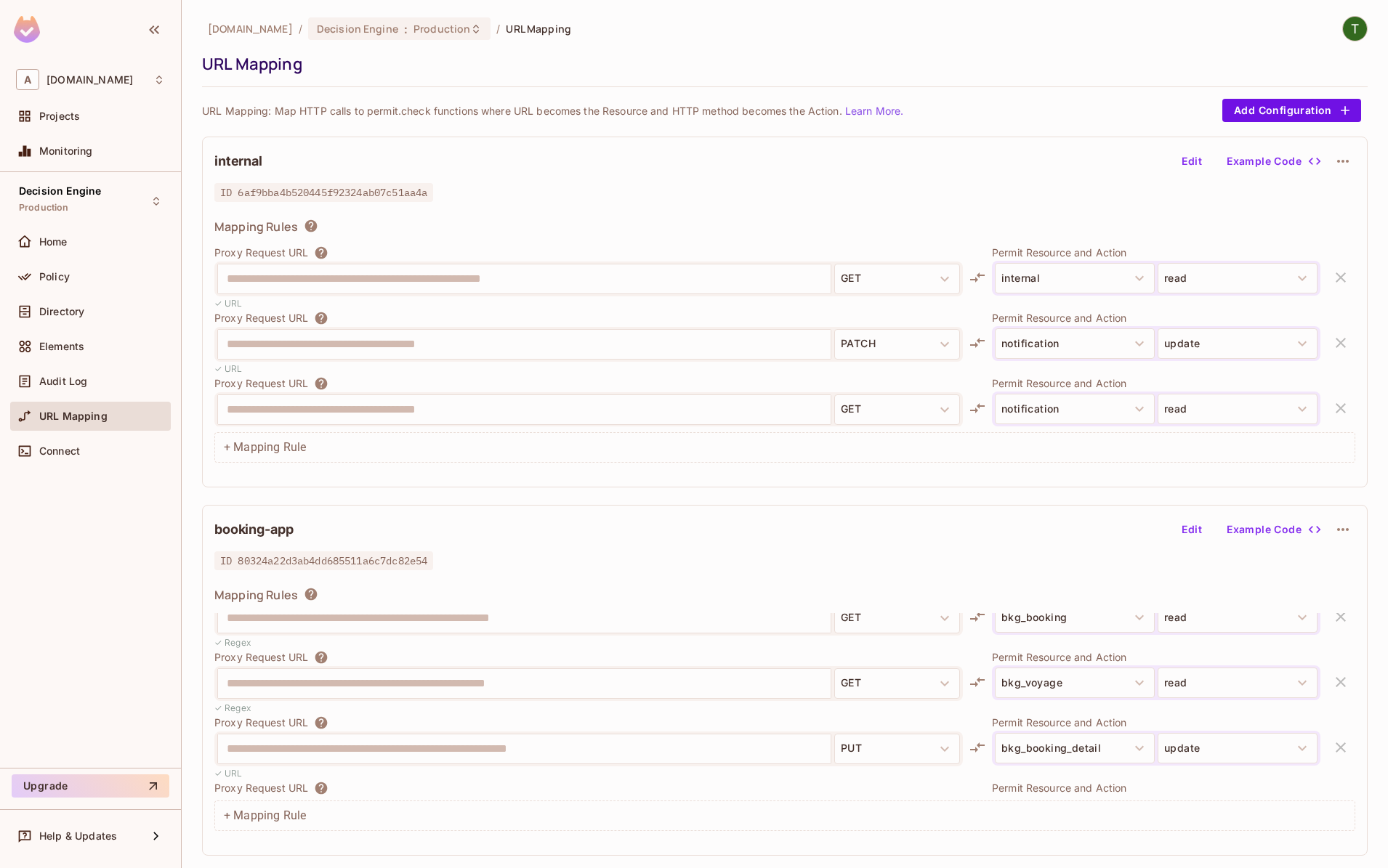
scroll to position [1911, 0]
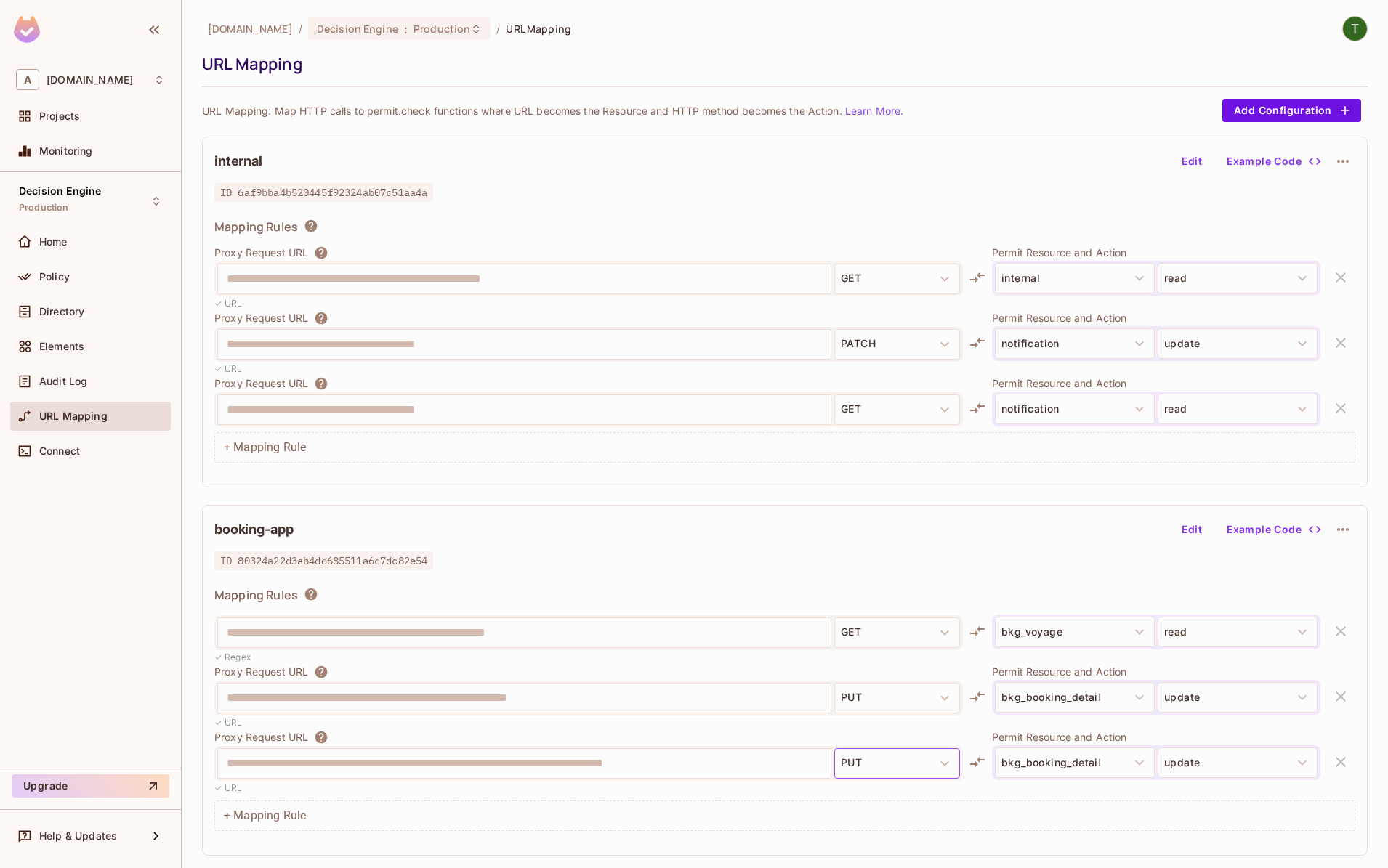
drag, startPoint x: 868, startPoint y: 740, endPoint x: 936, endPoint y: 763, distance: 71.8
click at [873, 745] on div "**********" at bounding box center [588, 762] width 749 height 64
drag, startPoint x: 936, startPoint y: 763, endPoint x: 1085, endPoint y: 629, distance: 200.4
click at [937, 763] on icon "button" at bounding box center [945, 763] width 18 height 18
click at [1196, 525] on button "Edit" at bounding box center [1192, 529] width 47 height 23
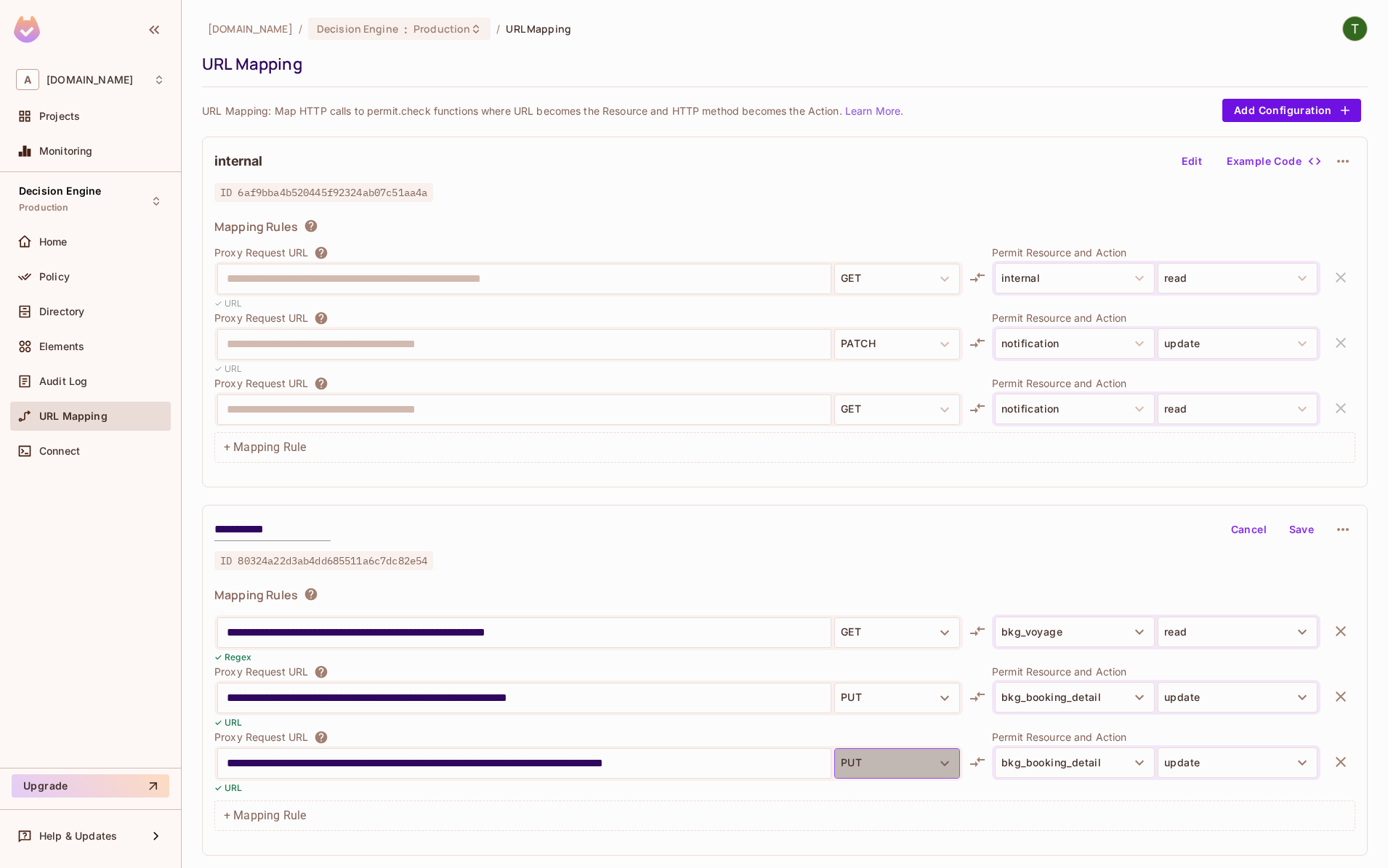
click at [939, 765] on icon "button" at bounding box center [945, 763] width 18 height 18
click at [920, 696] on li "POST" at bounding box center [897, 707] width 125 height 26
click at [1299, 531] on button "Save" at bounding box center [1302, 529] width 47 height 23
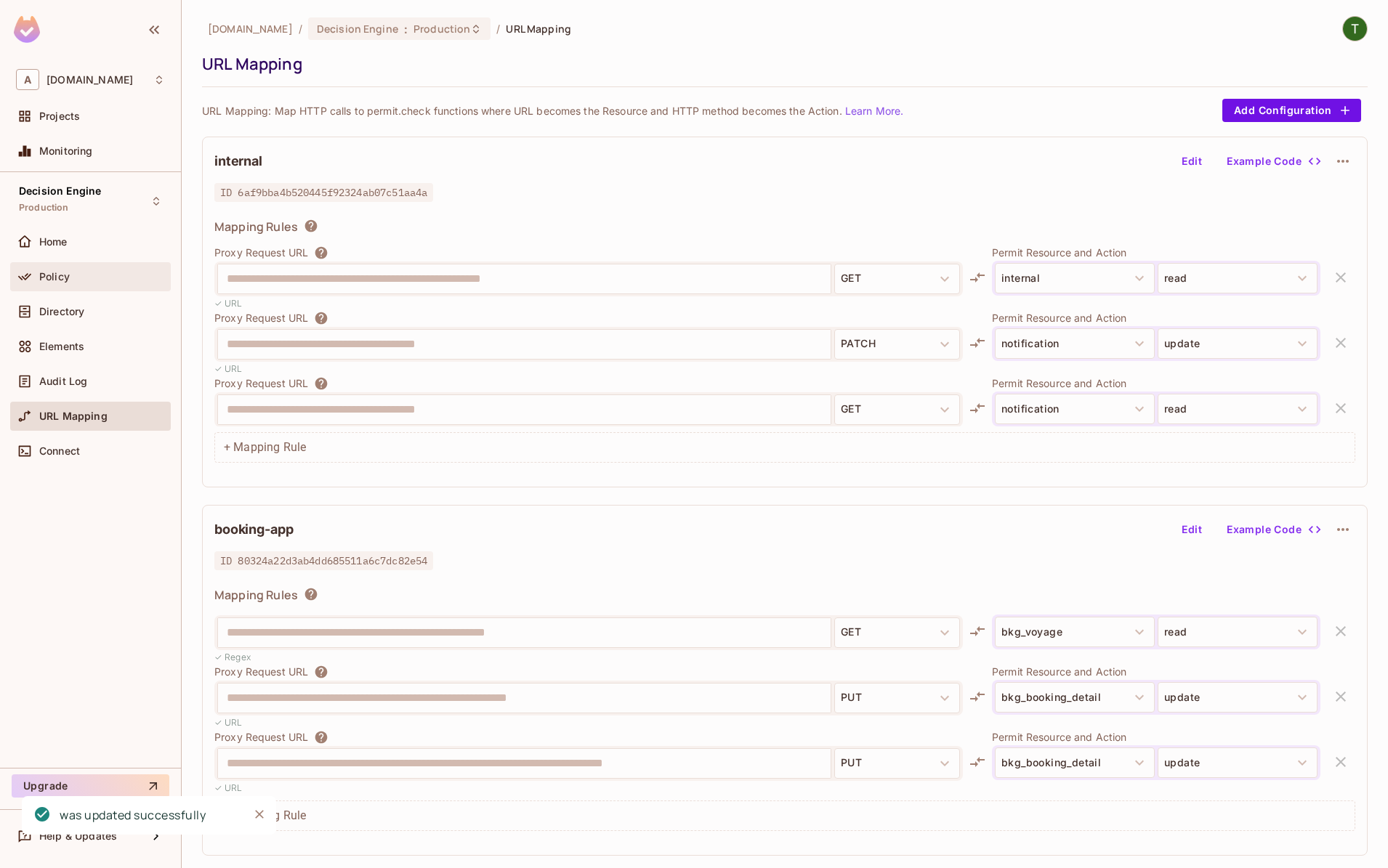
click at [101, 269] on div "Policy" at bounding box center [90, 277] width 149 height 18
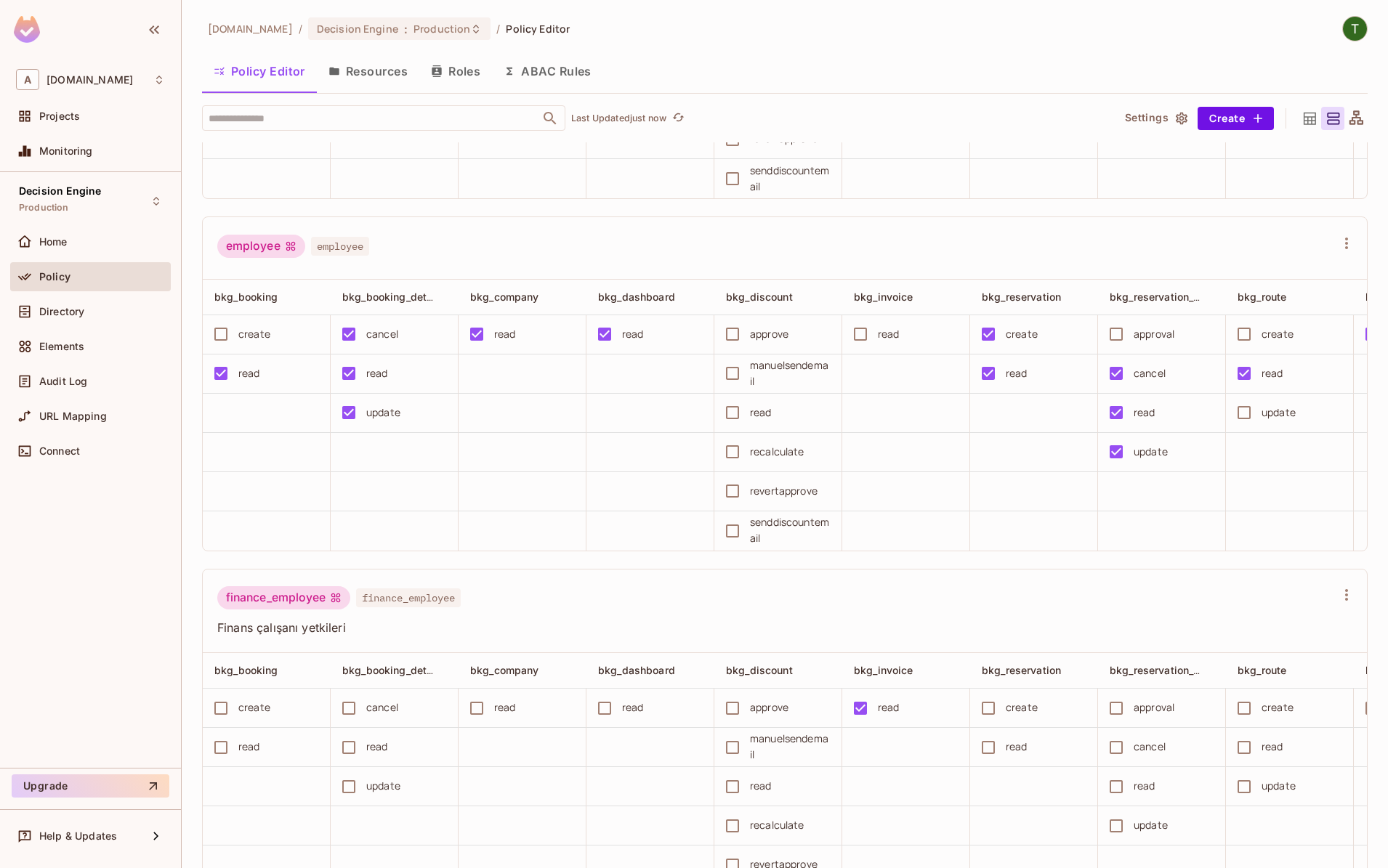
click at [392, 457] on td at bounding box center [394, 452] width 128 height 39
click at [402, 300] on span "bkg_booking_detail" at bounding box center [391, 297] width 97 height 14
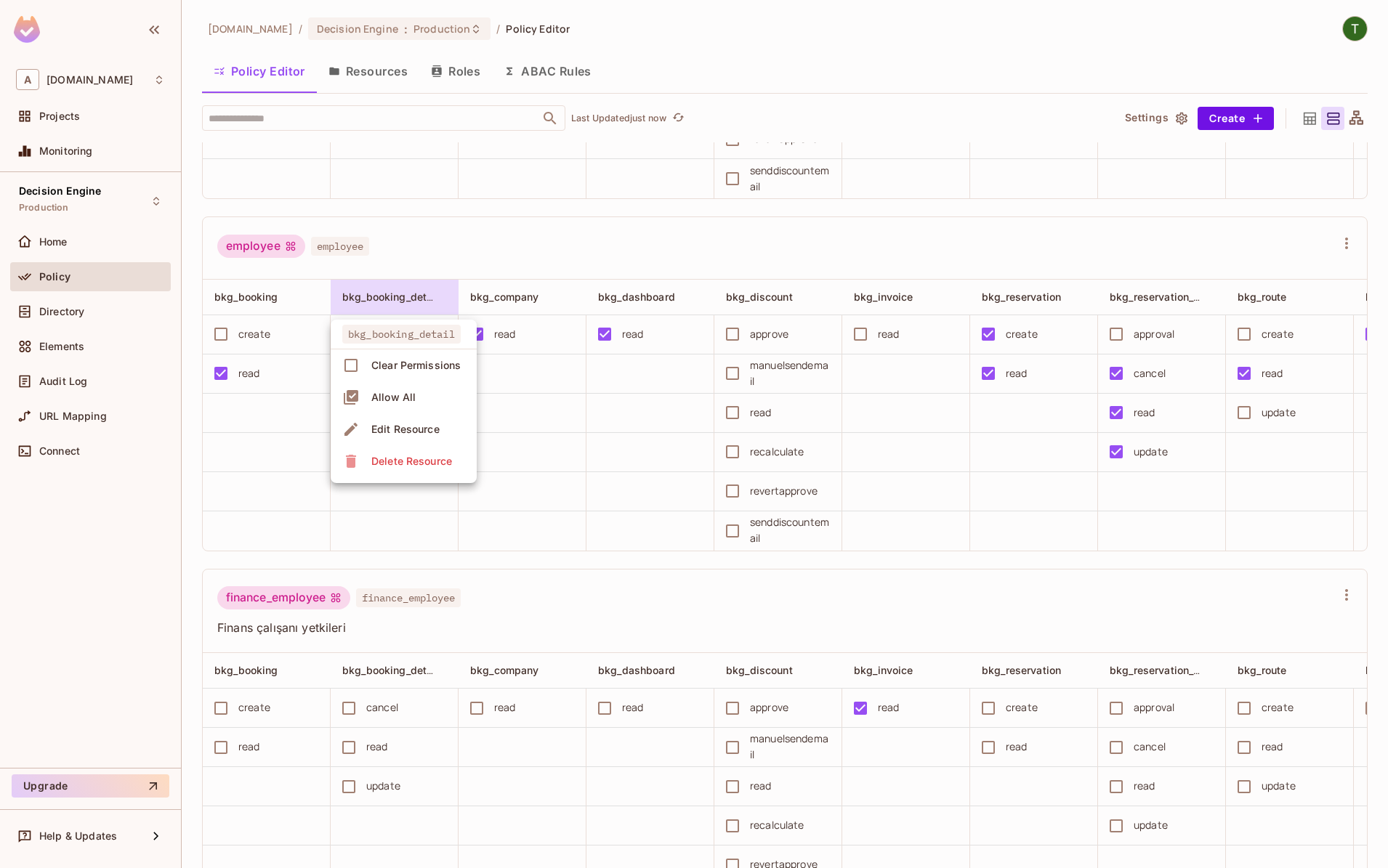
click at [402, 300] on div at bounding box center [694, 434] width 1388 height 868
click at [402, 300] on span "bkg_booking_detail" at bounding box center [391, 297] width 97 height 14
click at [393, 426] on div "Edit Resource" at bounding box center [406, 429] width 69 height 14
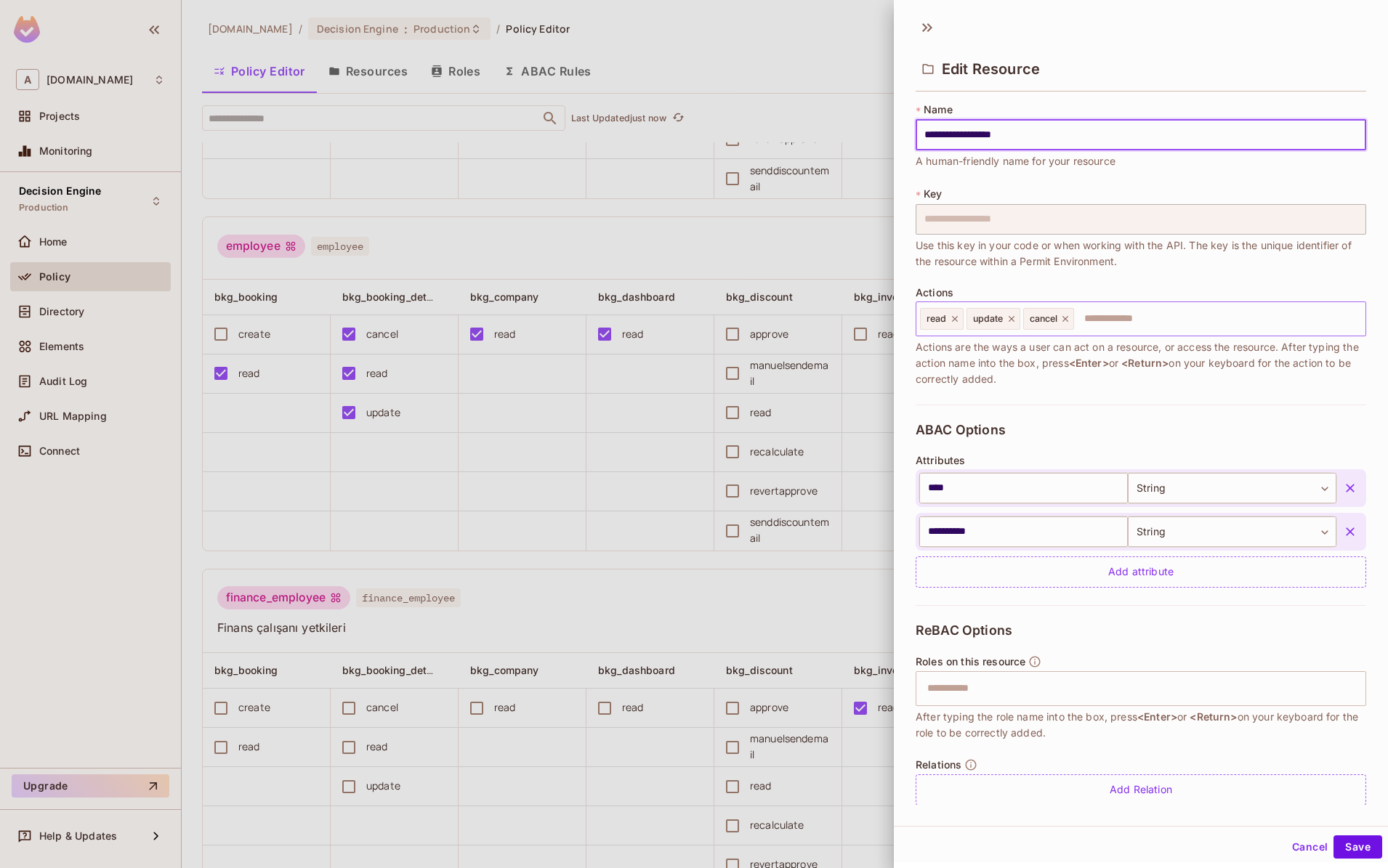
click at [1194, 319] on input "text" at bounding box center [1218, 319] width 284 height 29
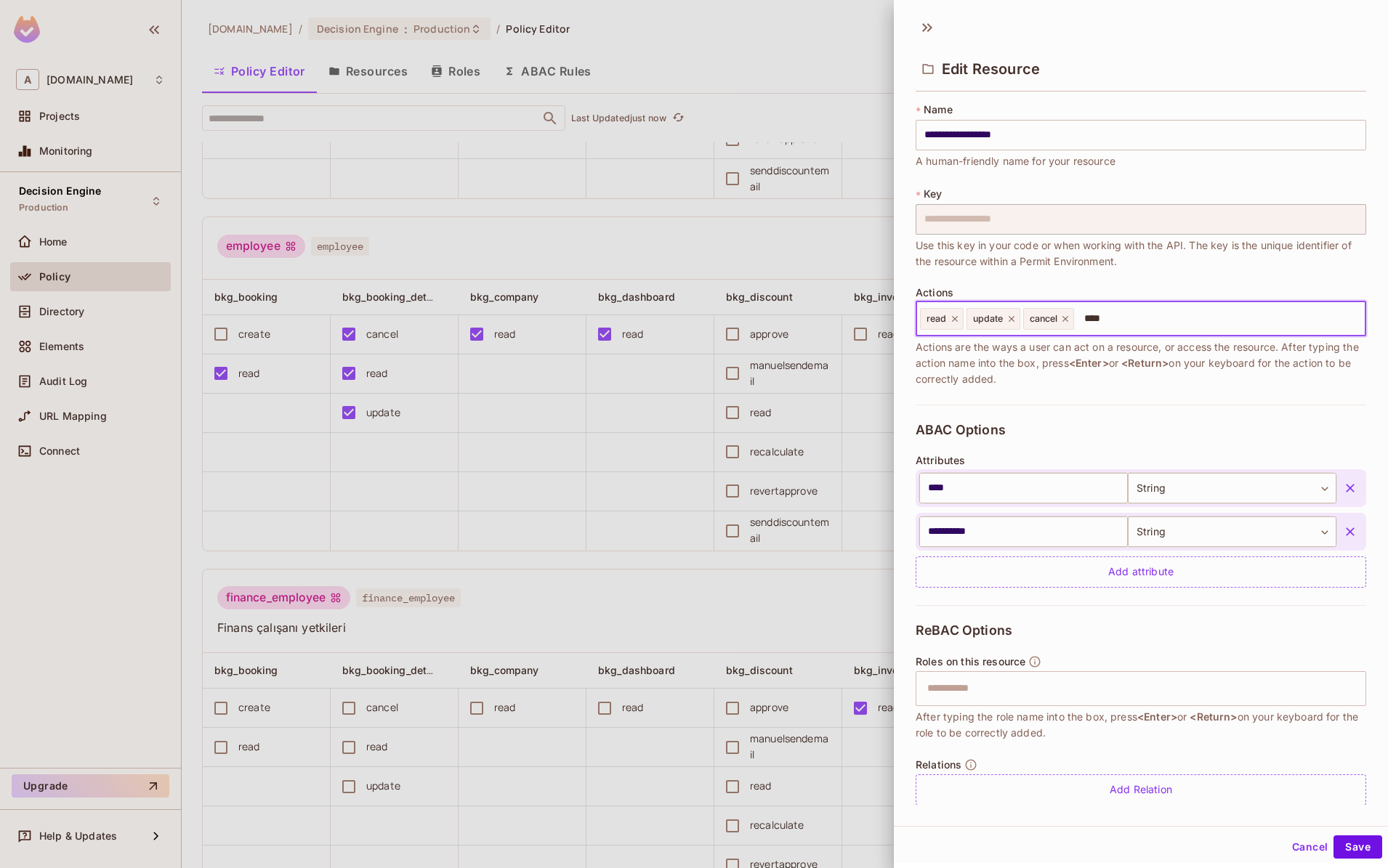
type input "****"
click at [1192, 311] on input "text" at bounding box center [1218, 319] width 284 height 29
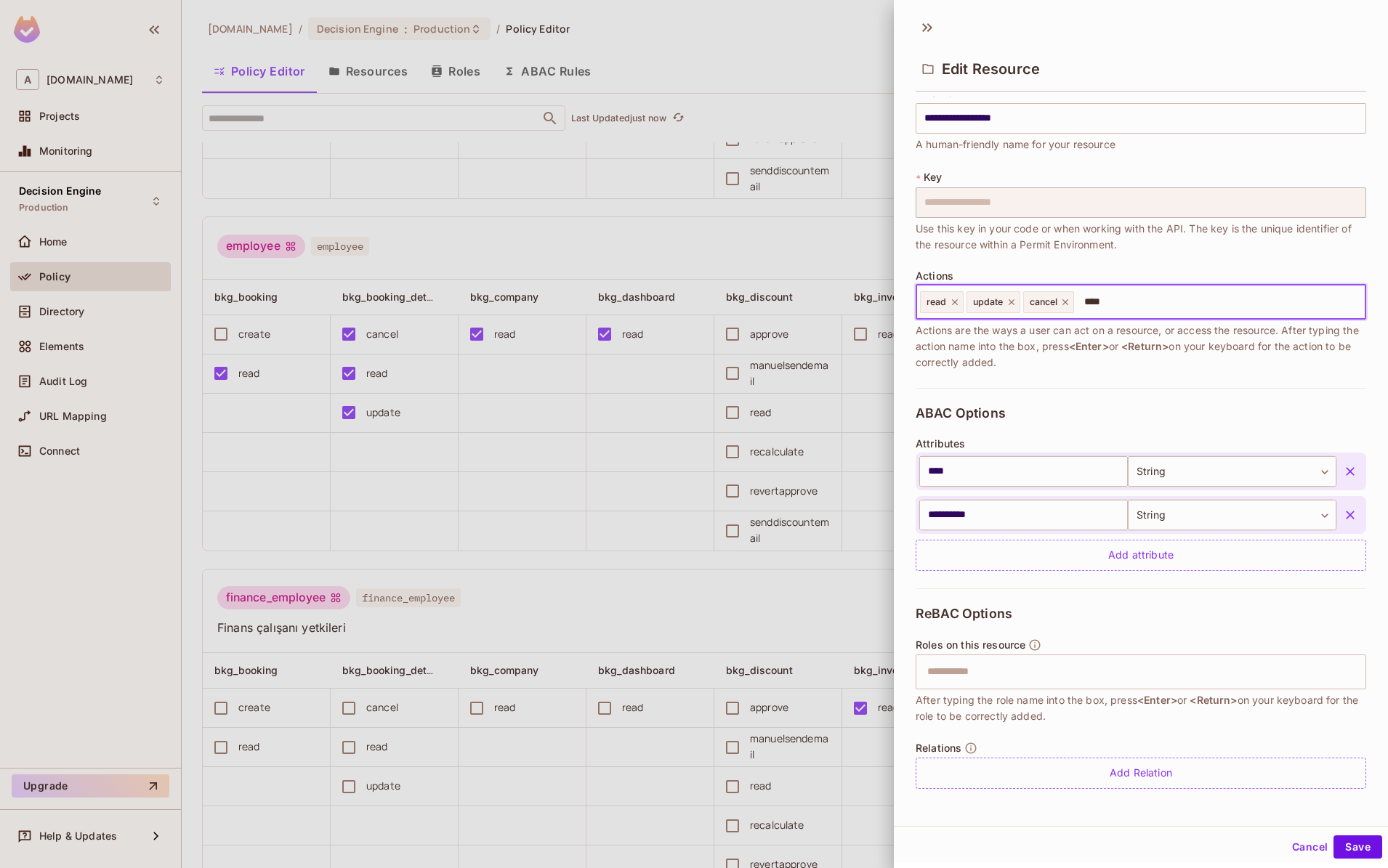
scroll to position [19, 0]
type input "****"
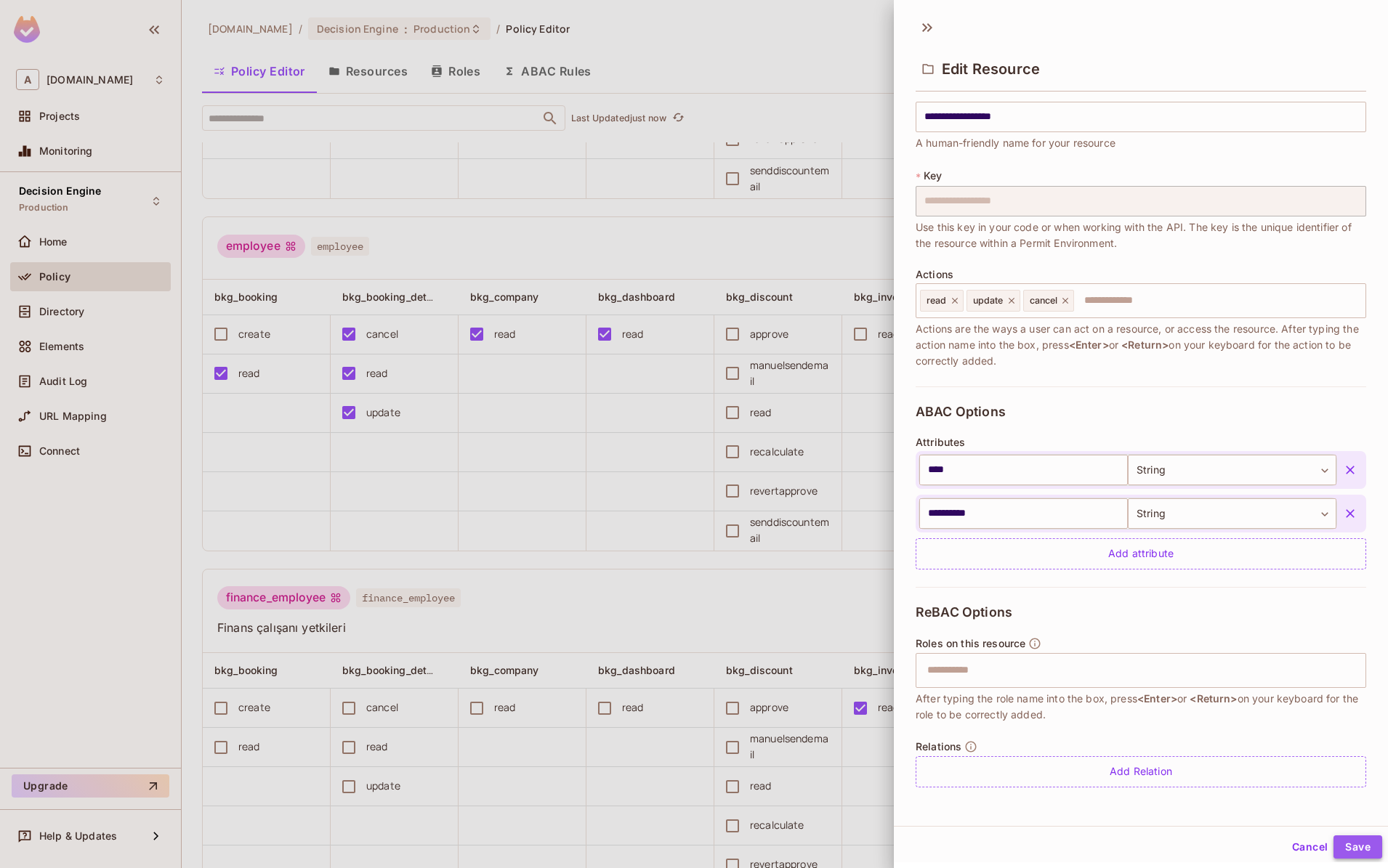
click at [1355, 845] on button "Save" at bounding box center [1358, 847] width 49 height 23
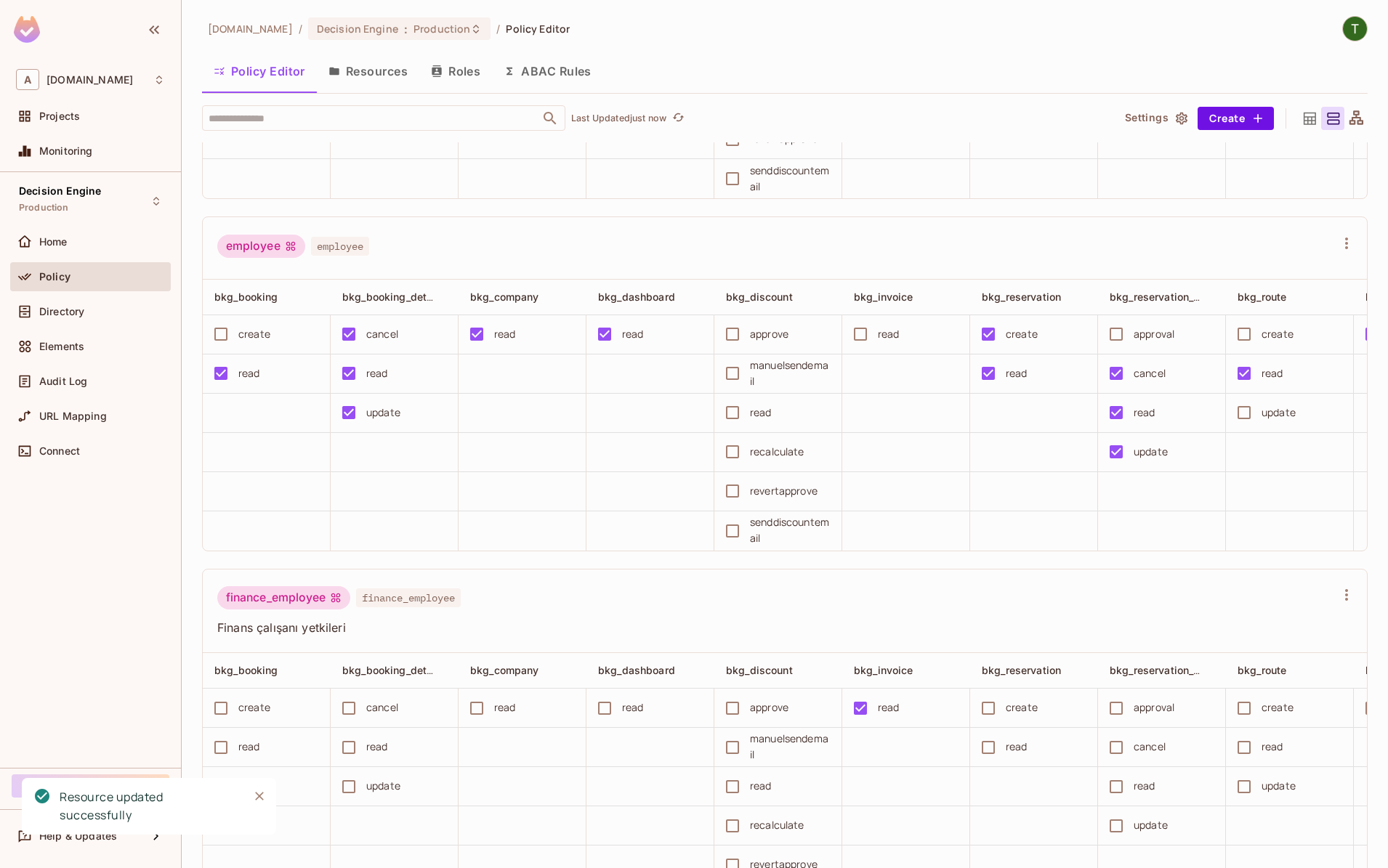
click at [393, 296] on span "bkg_booking_detail" at bounding box center [391, 297] width 97 height 14
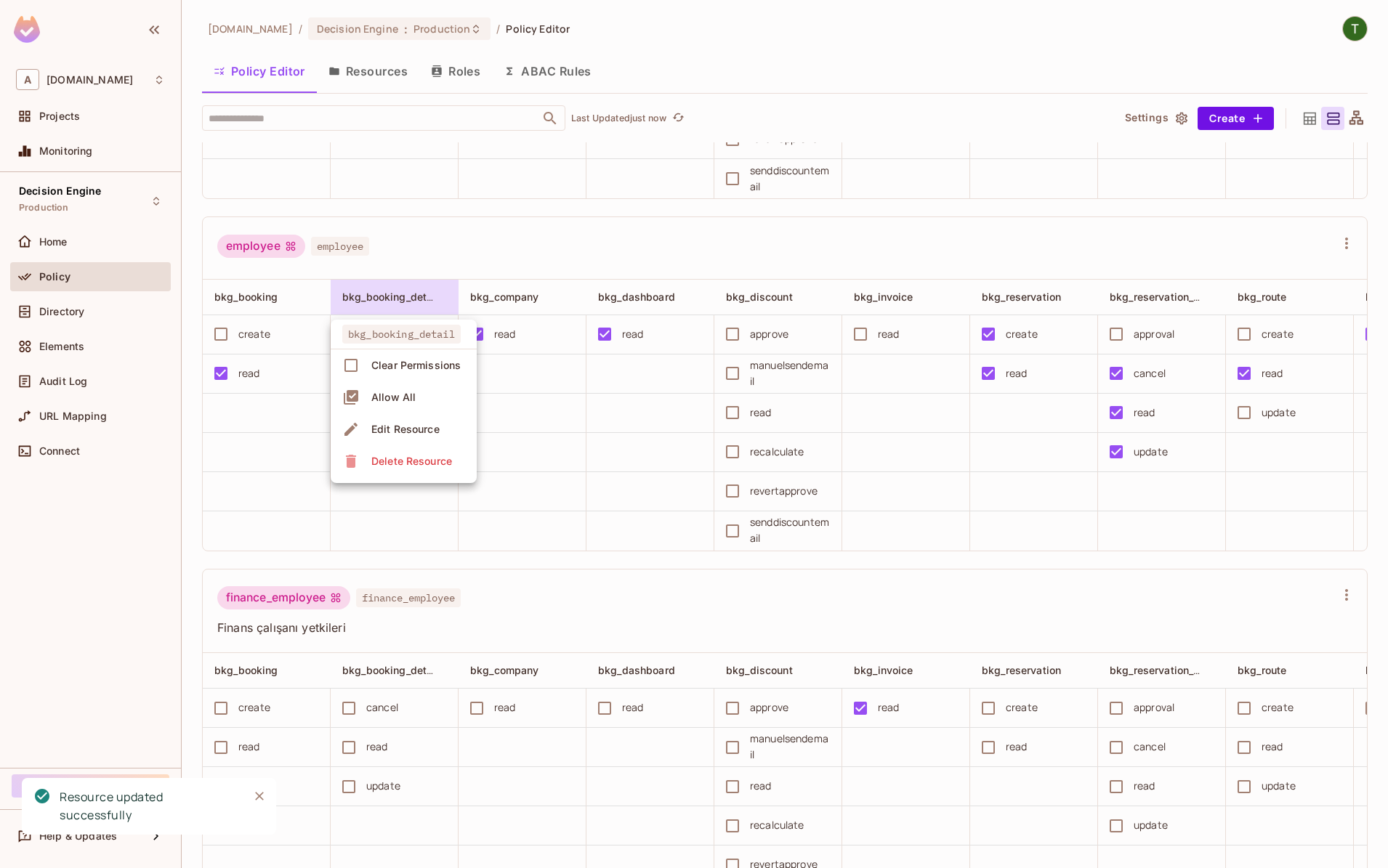
click at [412, 435] on div "Edit Resource" at bounding box center [406, 429] width 69 height 14
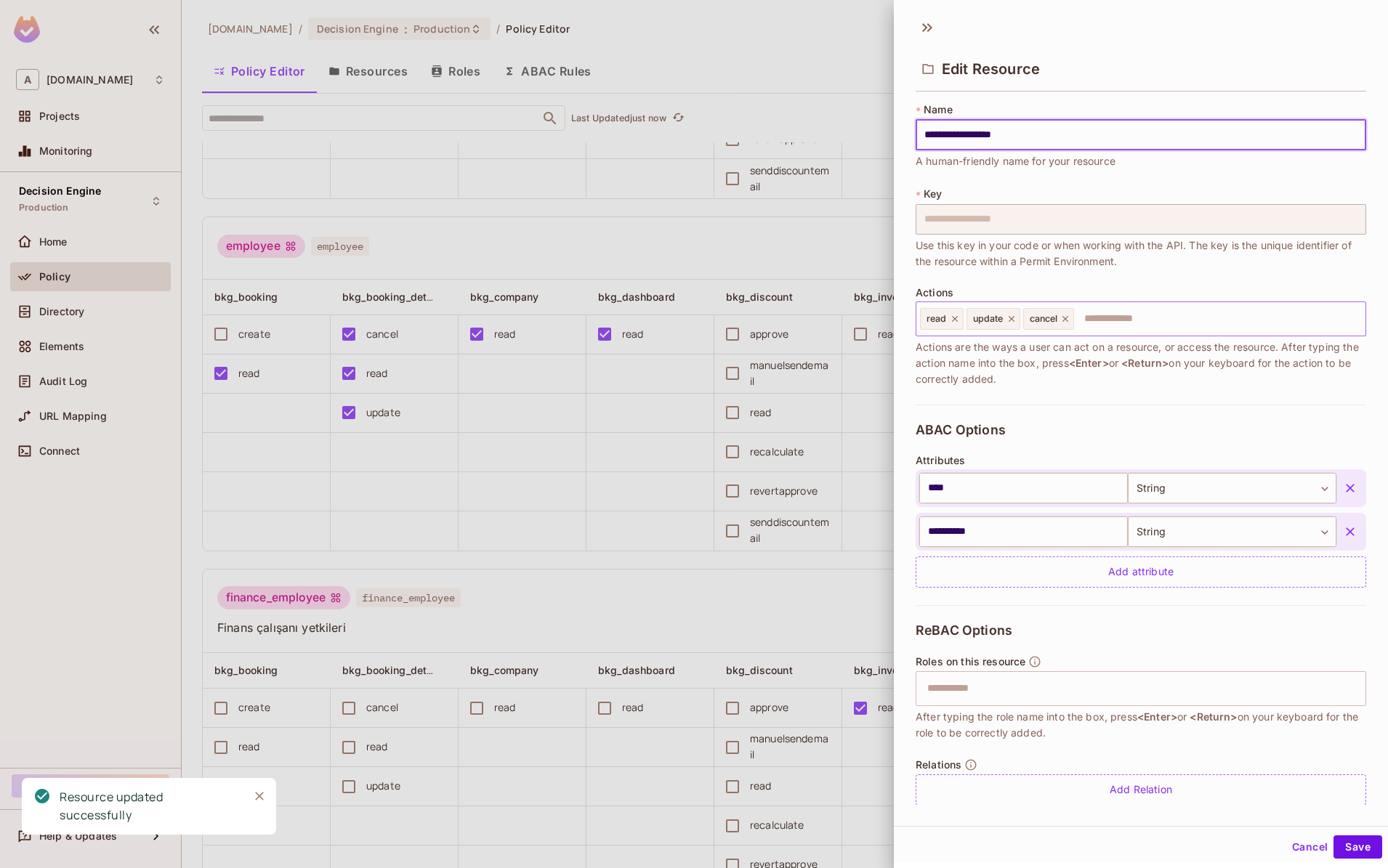
click at [1188, 313] on input "text" at bounding box center [1218, 319] width 284 height 29
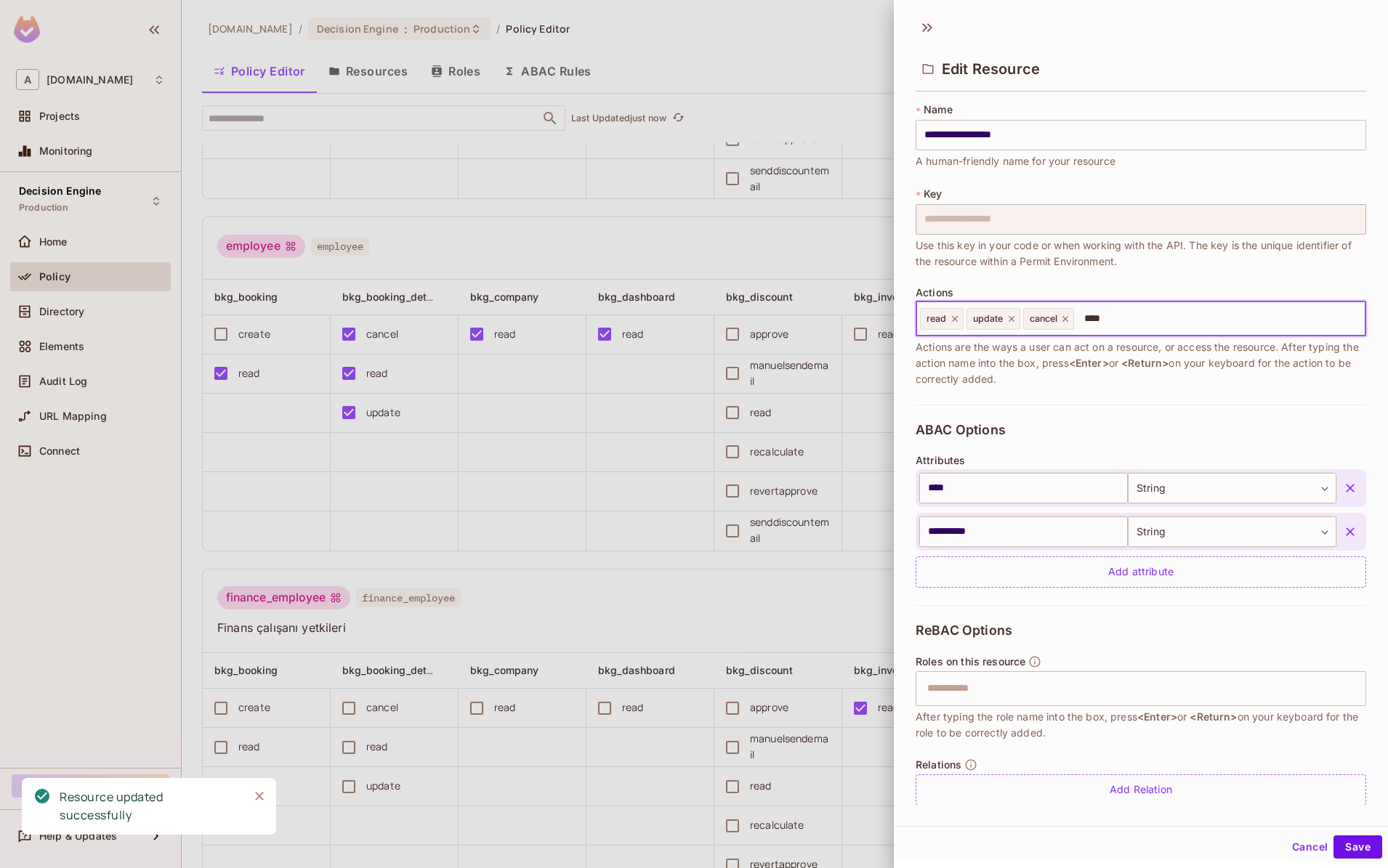
type input "*****"
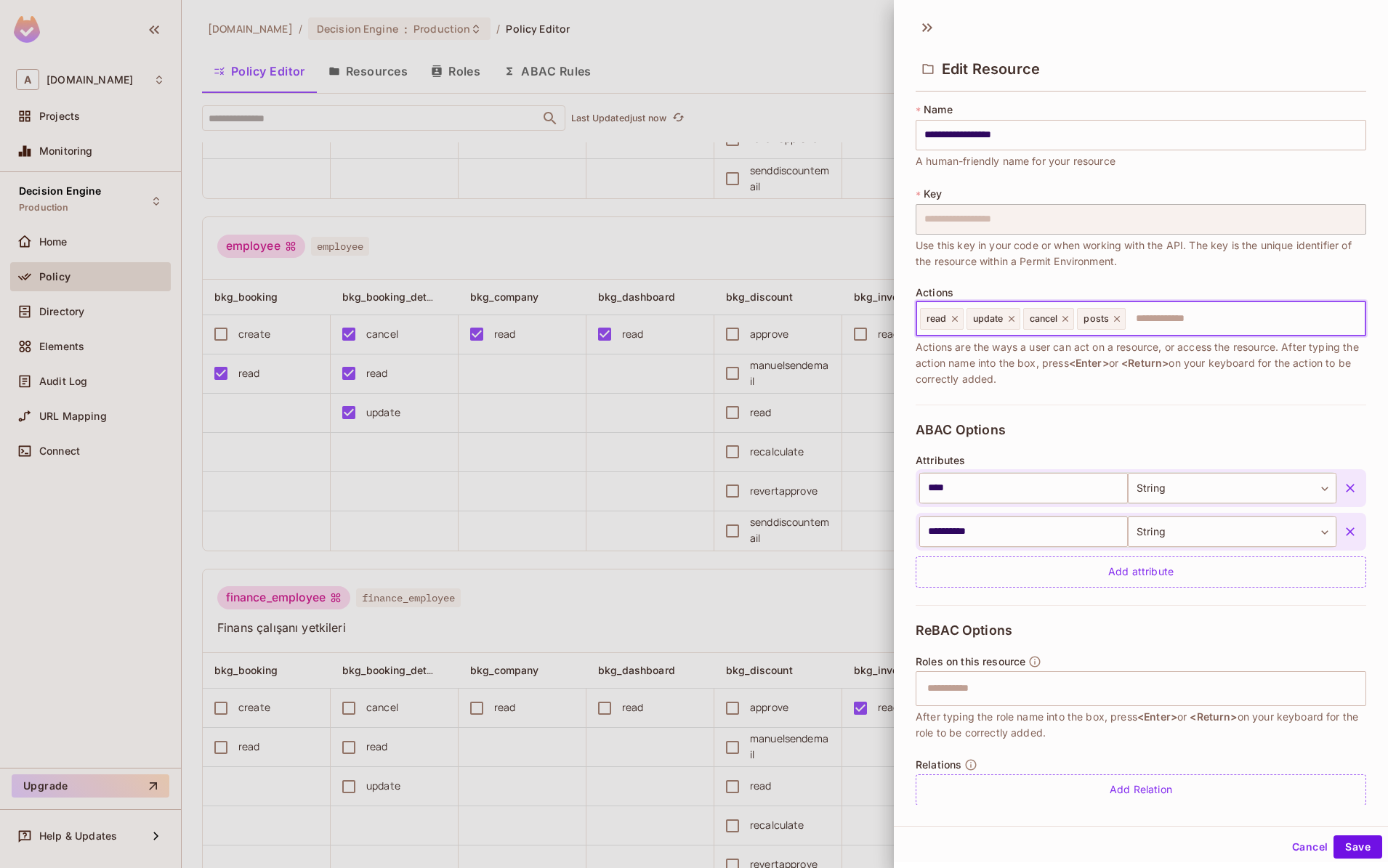
click at [1124, 319] on div "posts" at bounding box center [1101, 319] width 49 height 22
click at [1121, 319] on icon at bounding box center [1117, 319] width 10 height 10
click at [1125, 317] on input "text" at bounding box center [1218, 319] width 284 height 29
type input "****"
click at [1114, 313] on div "post" at bounding box center [1099, 319] width 44 height 22
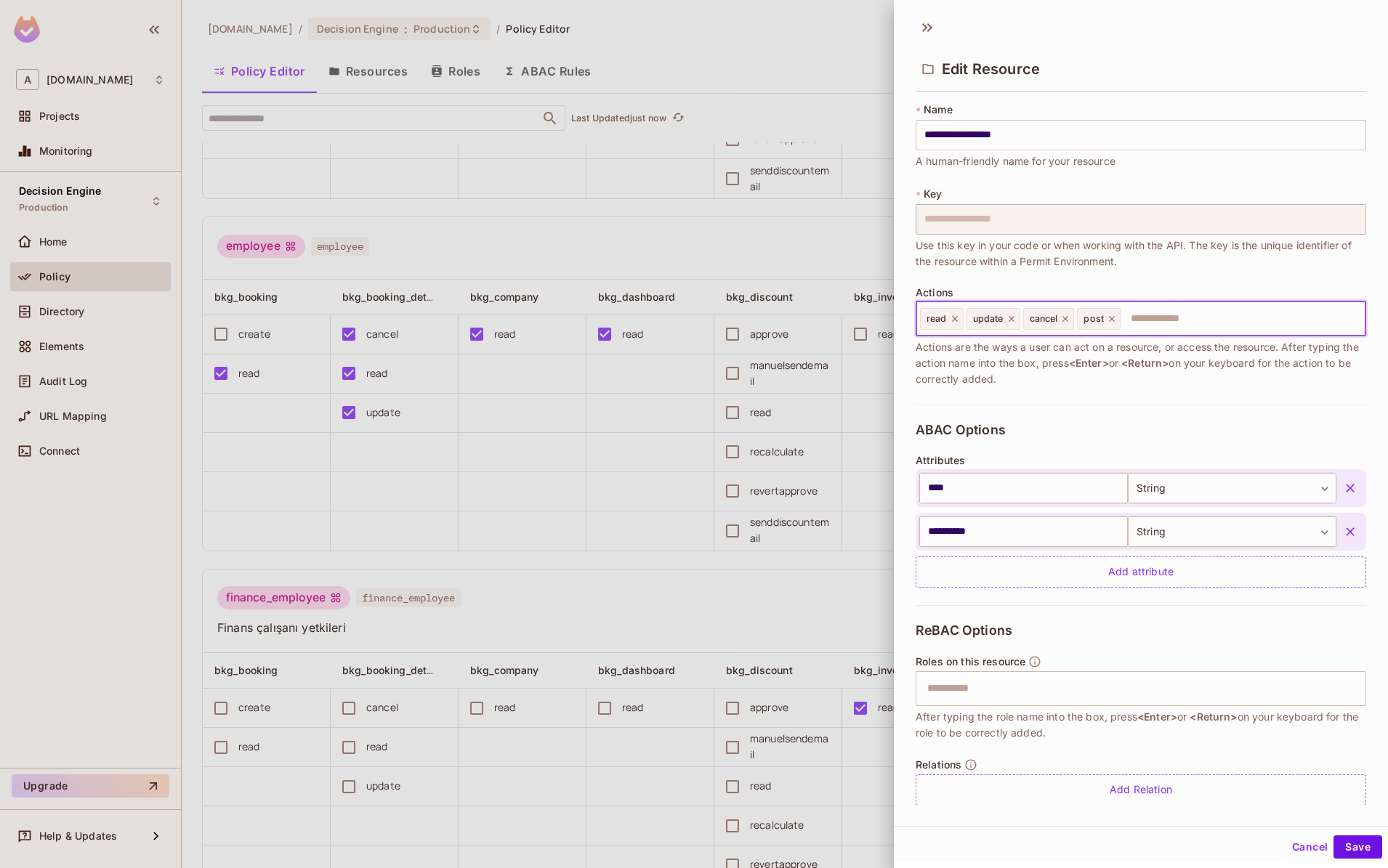
click at [1111, 319] on icon at bounding box center [1112, 319] width 10 height 10
click at [1130, 319] on input "text" at bounding box center [1218, 319] width 284 height 29
type input "******"
click at [1308, 835] on div "Cancel Save" at bounding box center [1141, 847] width 494 height 35
click at [1319, 839] on button "Cancel" at bounding box center [1310, 847] width 47 height 23
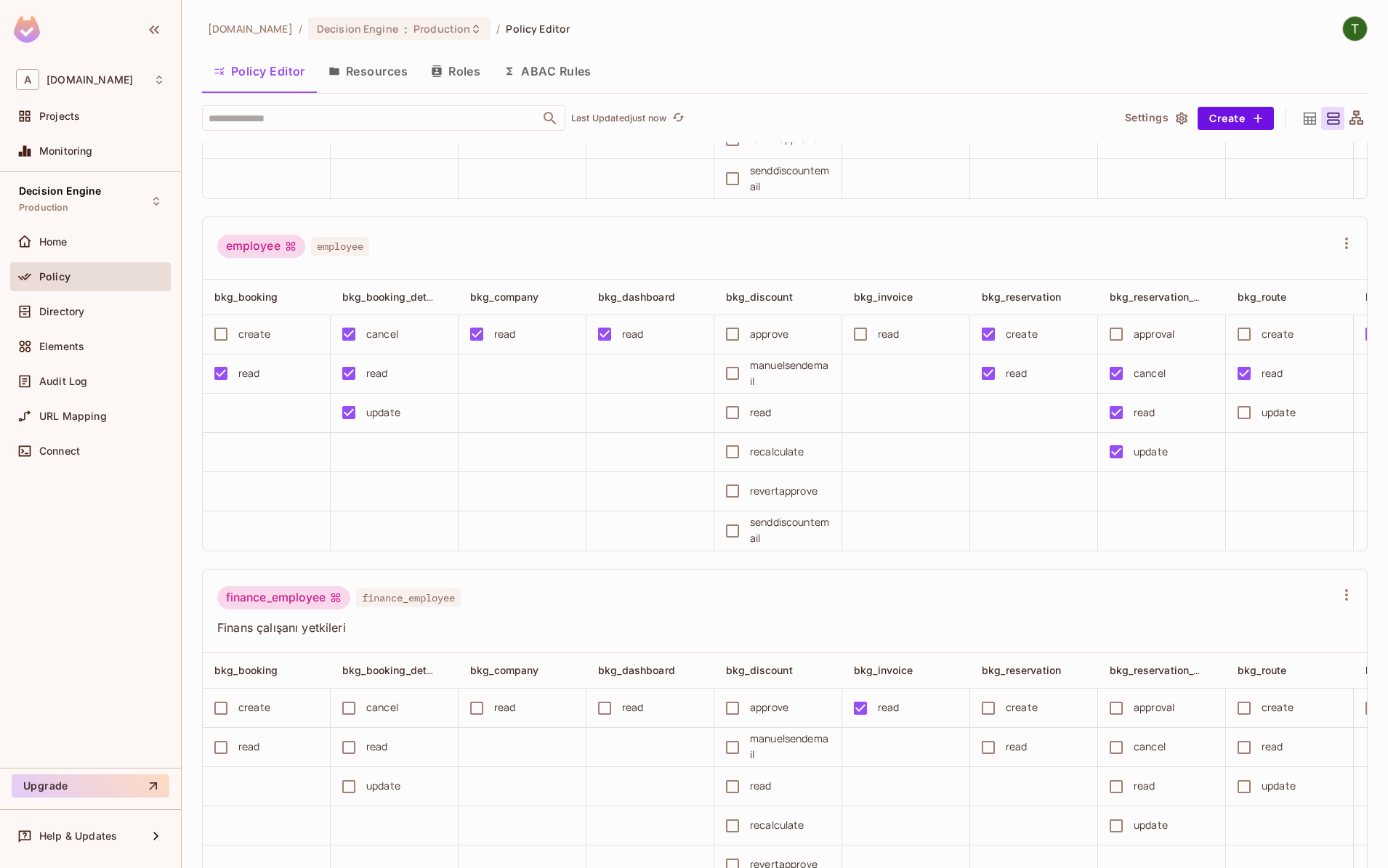
click at [800, 230] on div "employee employee" at bounding box center [785, 248] width 1165 height 63
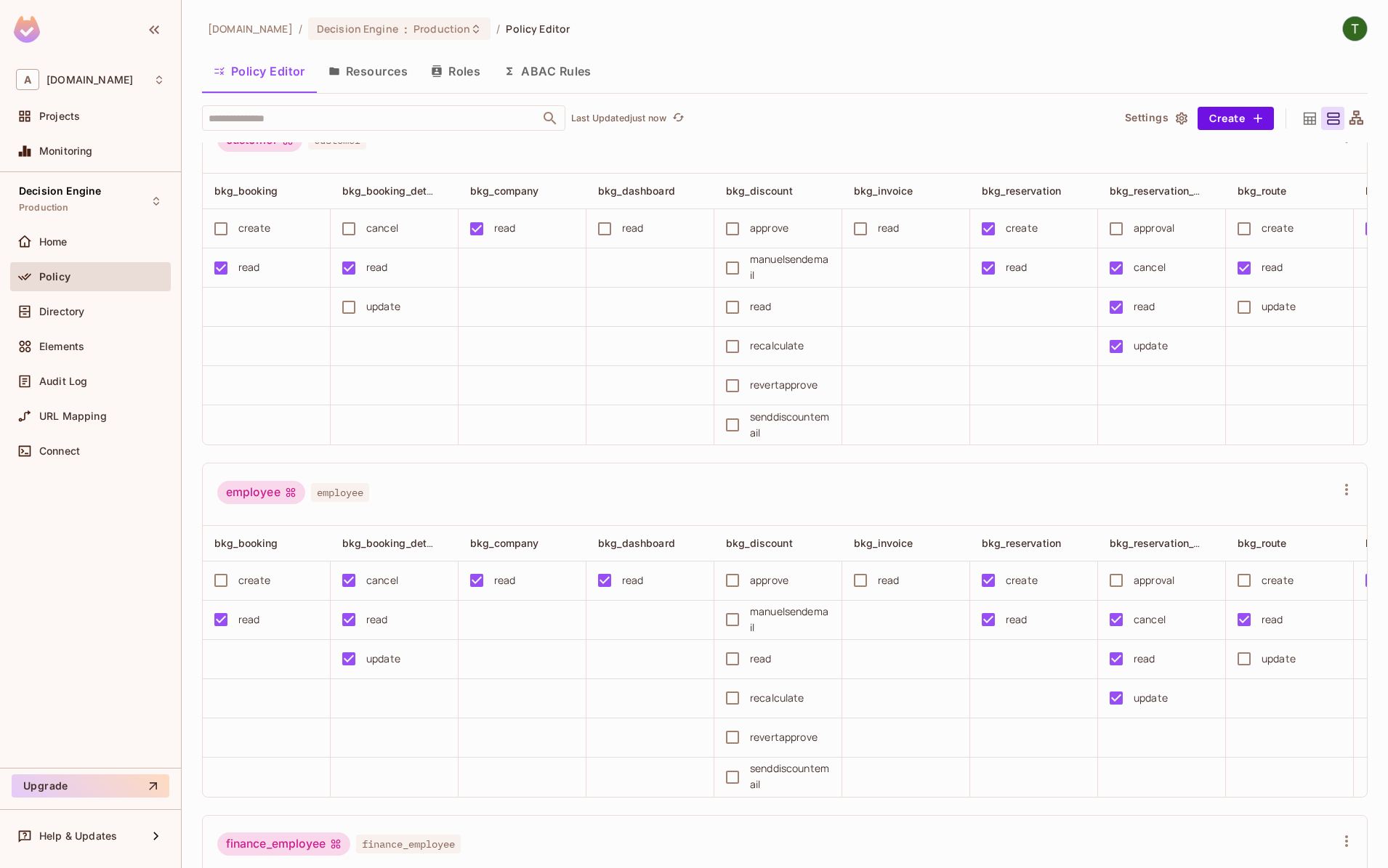
scroll to position [1879, 0]
click at [86, 302] on div "Directory" at bounding box center [90, 311] width 161 height 29
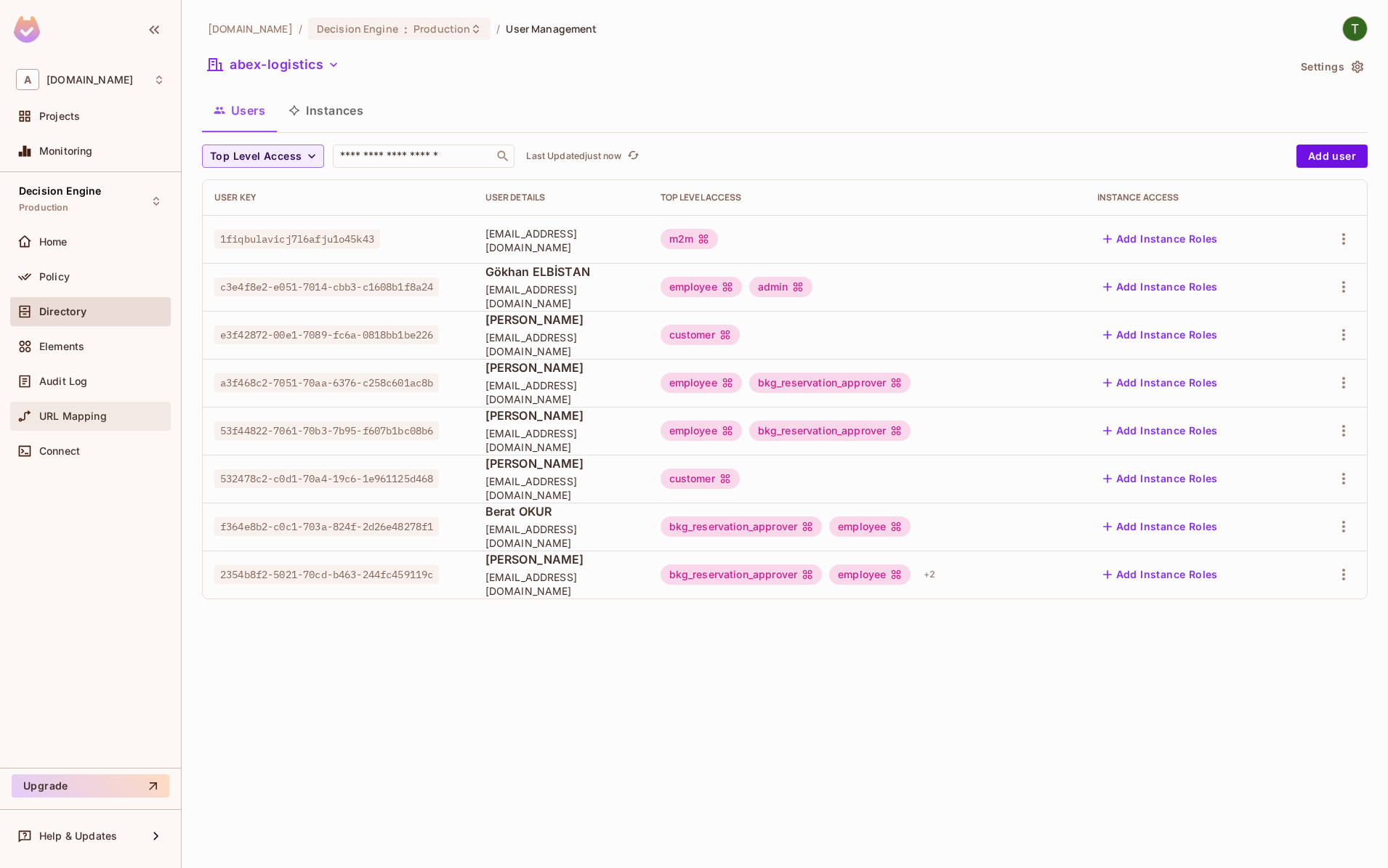
click at [98, 410] on div "URL Mapping" at bounding box center [90, 416] width 149 height 18
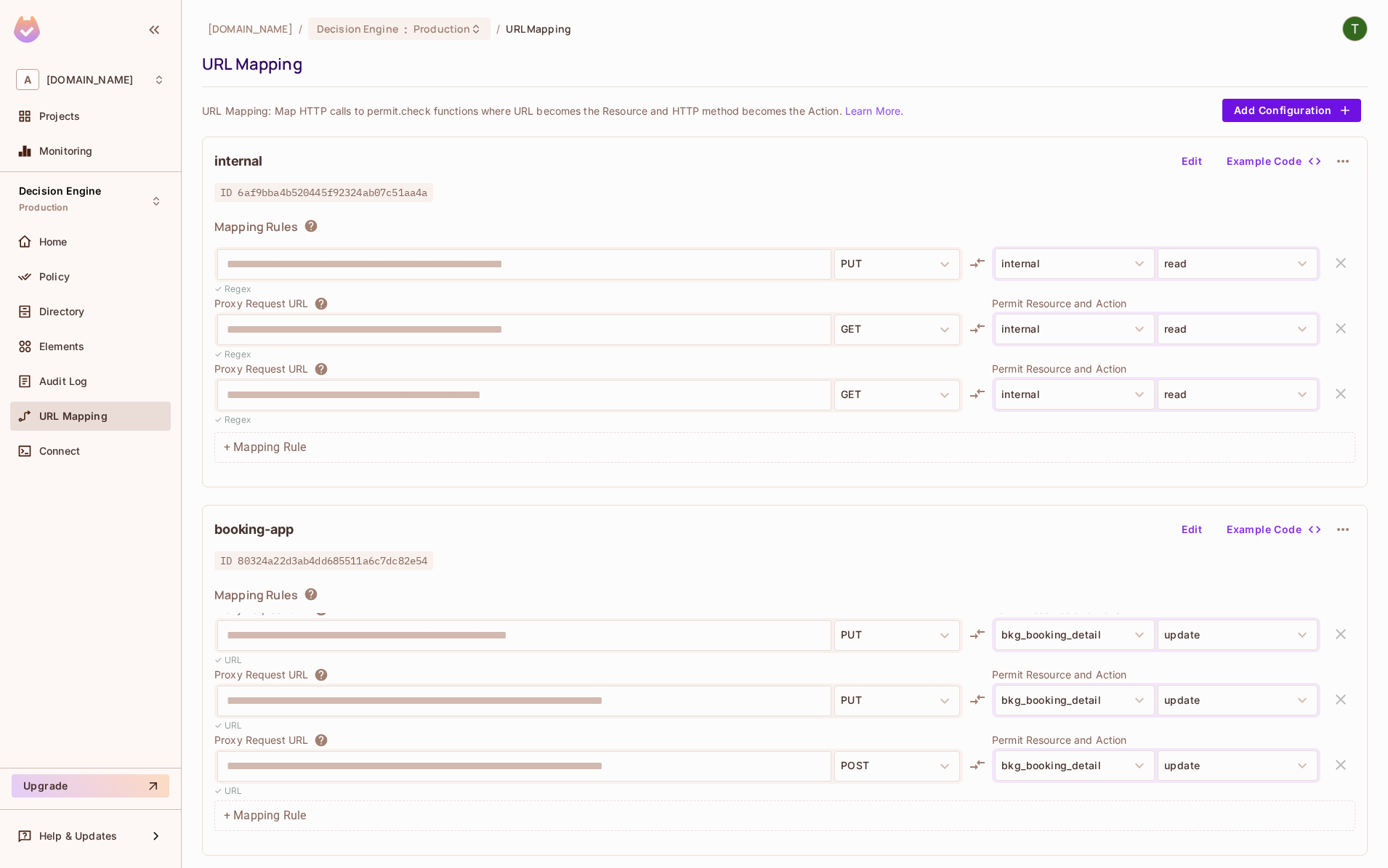
scroll to position [1976, 0]
click at [1254, 760] on button "update" at bounding box center [1237, 763] width 160 height 30
click at [1246, 763] on button "update" at bounding box center [1237, 763] width 160 height 30
click at [68, 381] on span "Audit Log" at bounding box center [63, 381] width 48 height 12
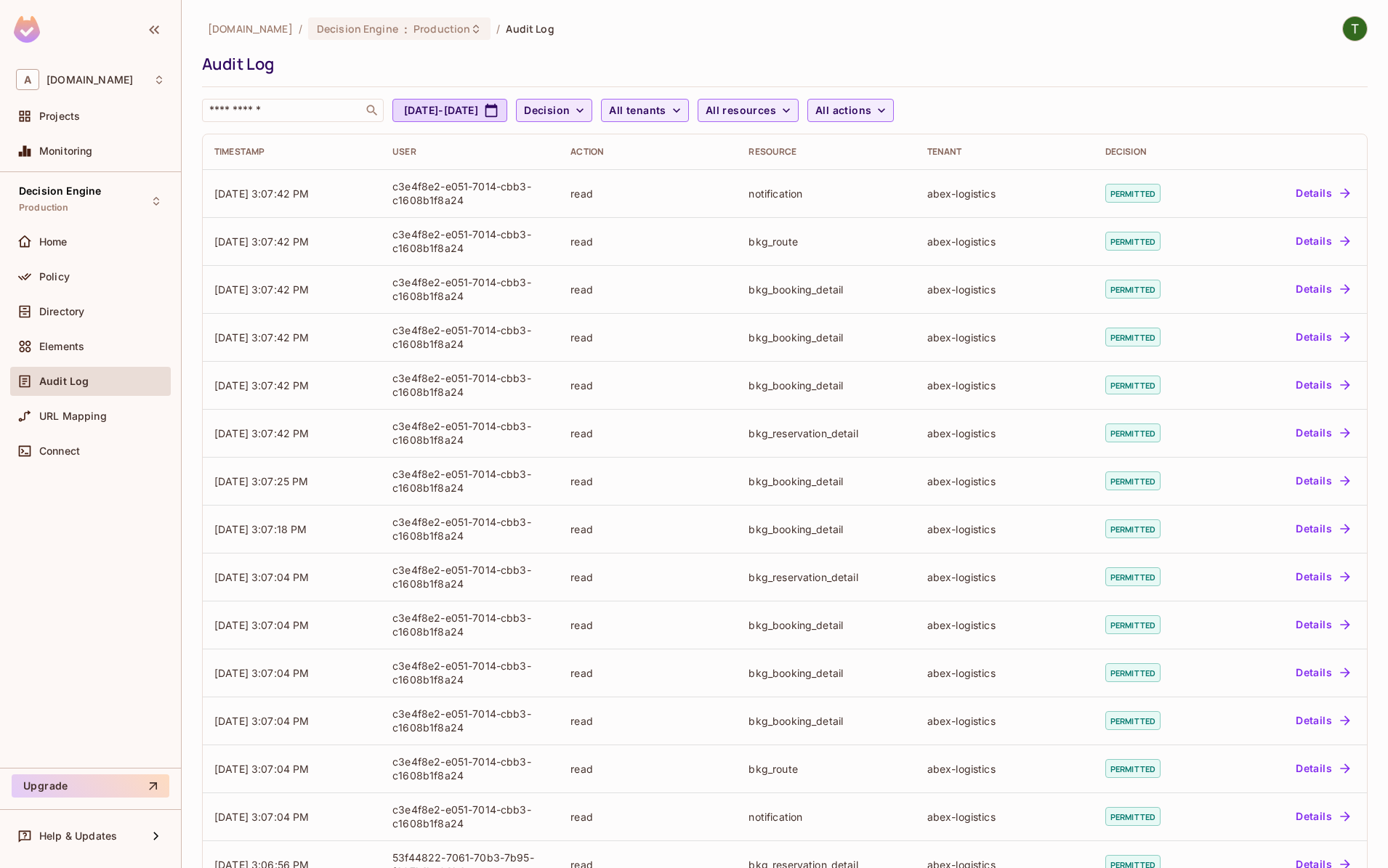
click at [570, 112] on span "Decision" at bounding box center [546, 111] width 46 height 18
click at [627, 169] on span "Denied" at bounding box center [621, 175] width 49 height 14
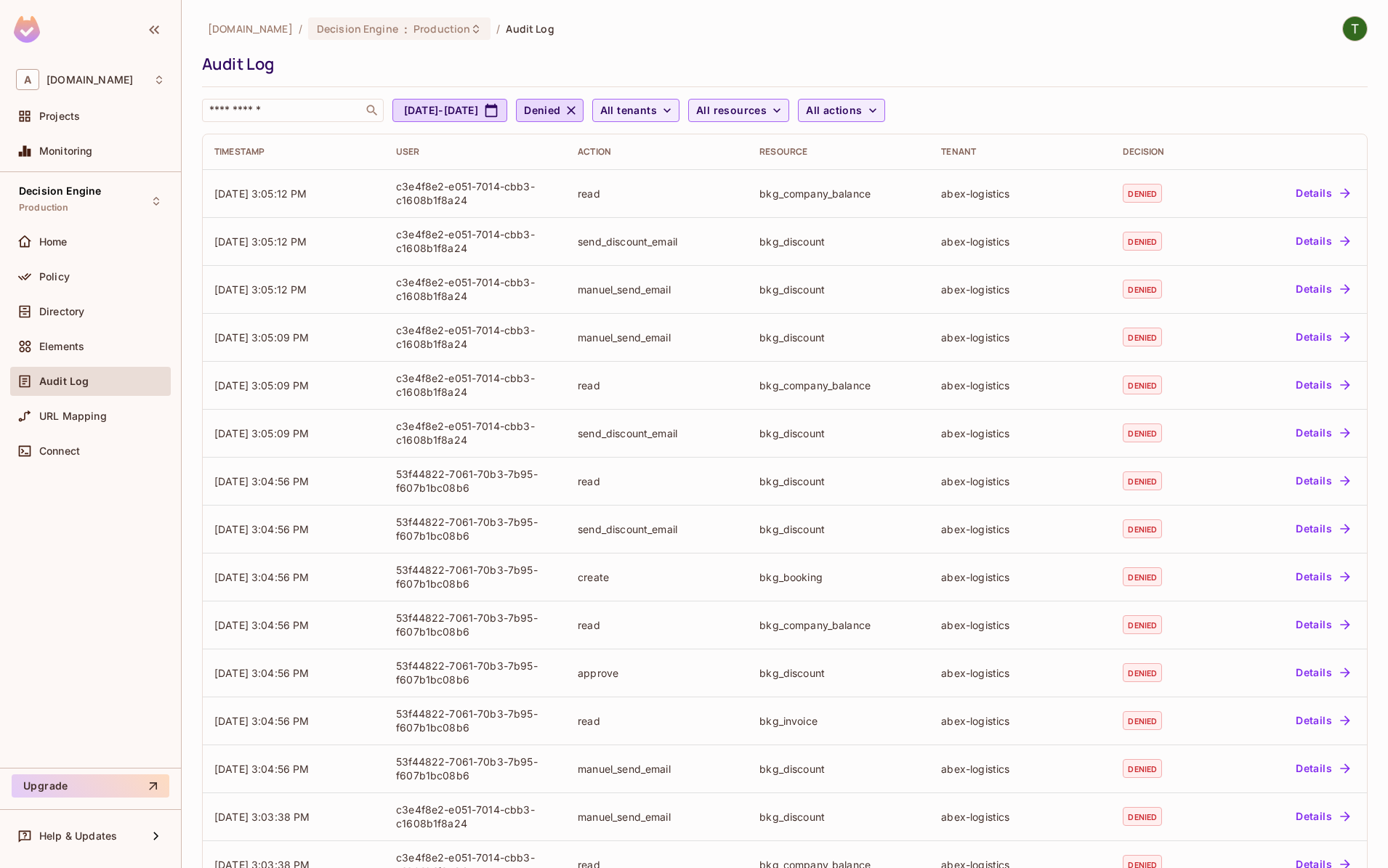
click at [1098, 109] on div "​ Sep 10, 2025 - Oct 10, 2025 Denied All tenants All resources All actions" at bounding box center [781, 110] width 1159 height 23
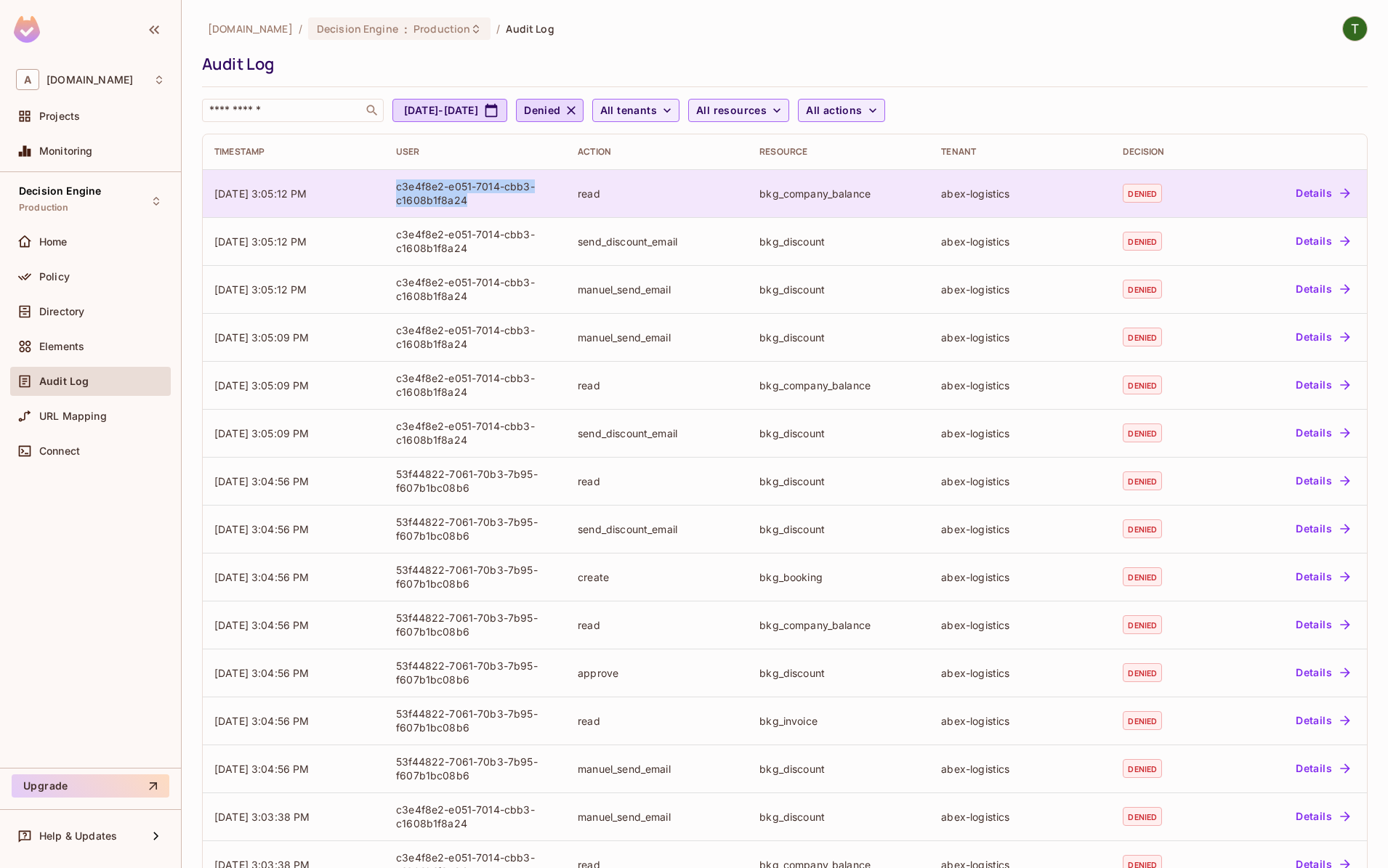
drag, startPoint x: 392, startPoint y: 187, endPoint x: 469, endPoint y: 202, distance: 78.4
click at [469, 202] on td "c3e4f8e2-e051-7014-cbb3-c1608b1f8a24" at bounding box center [475, 192] width 182 height 48
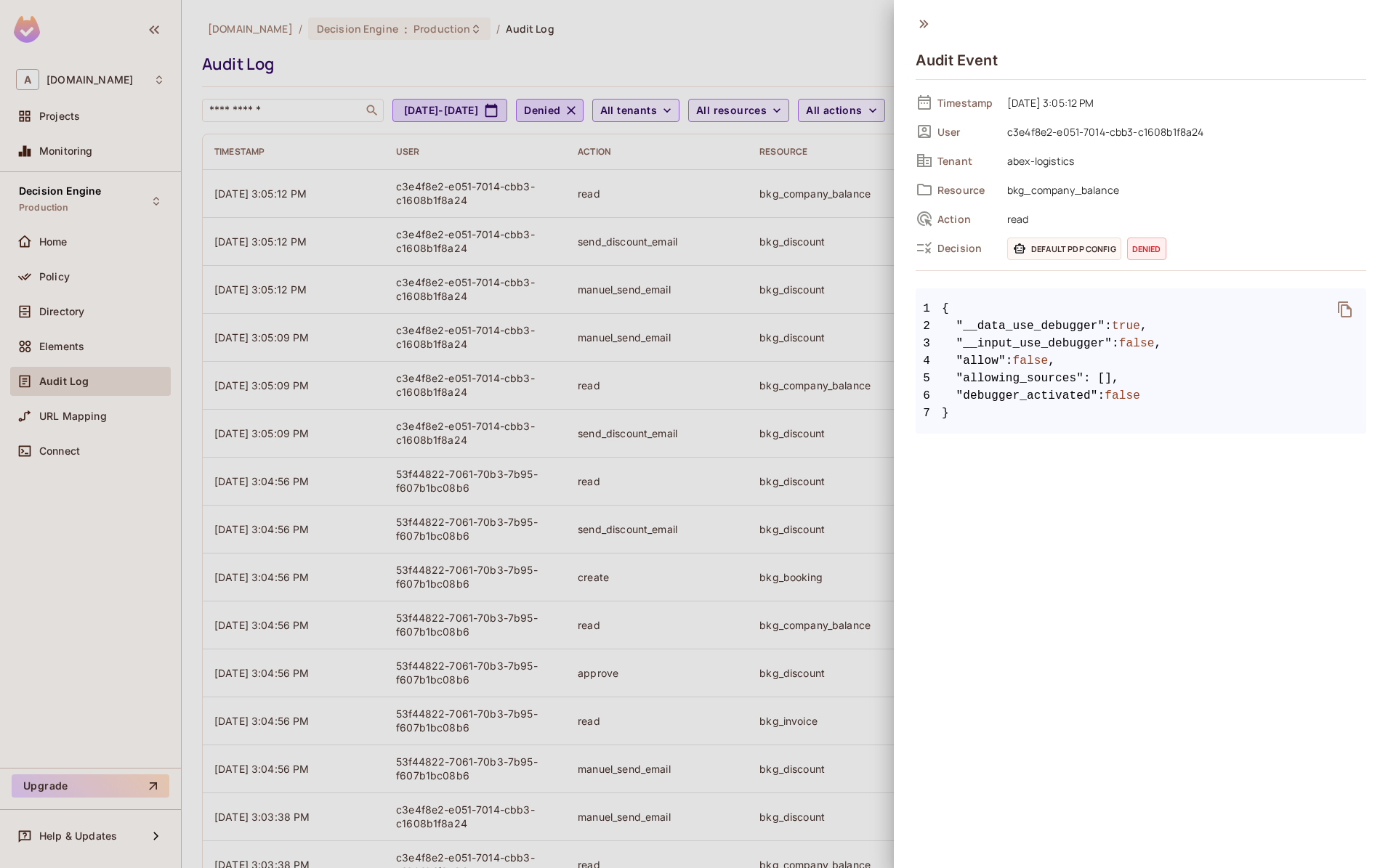
click at [1071, 131] on span "c3e4f8e2-e051-7014-cbb3-c1608b1f8a24" at bounding box center [1183, 131] width 366 height 18
click at [691, 57] on div at bounding box center [694, 434] width 1388 height 868
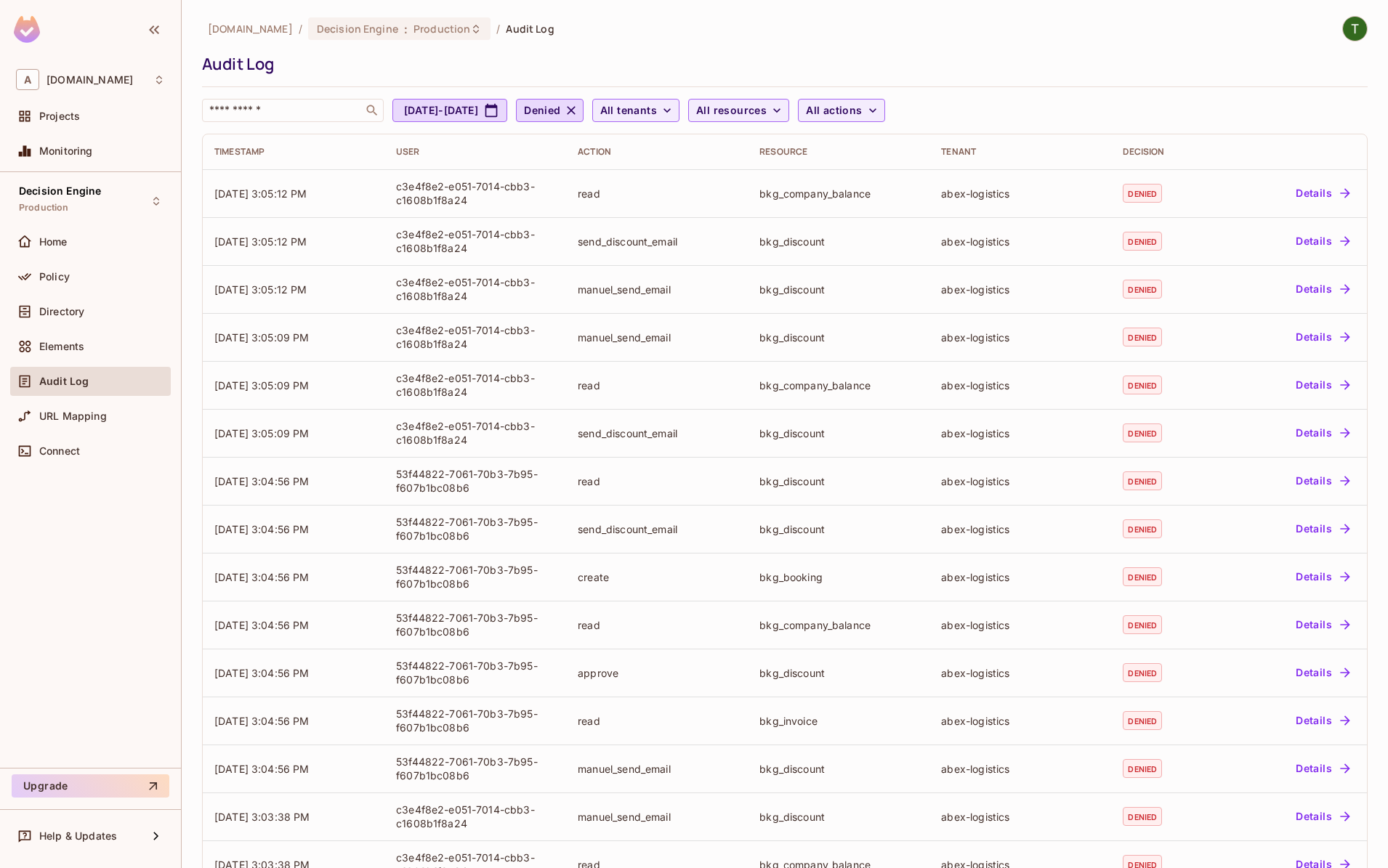
click at [691, 55] on div "Audit Log" at bounding box center [781, 64] width 1159 height 22
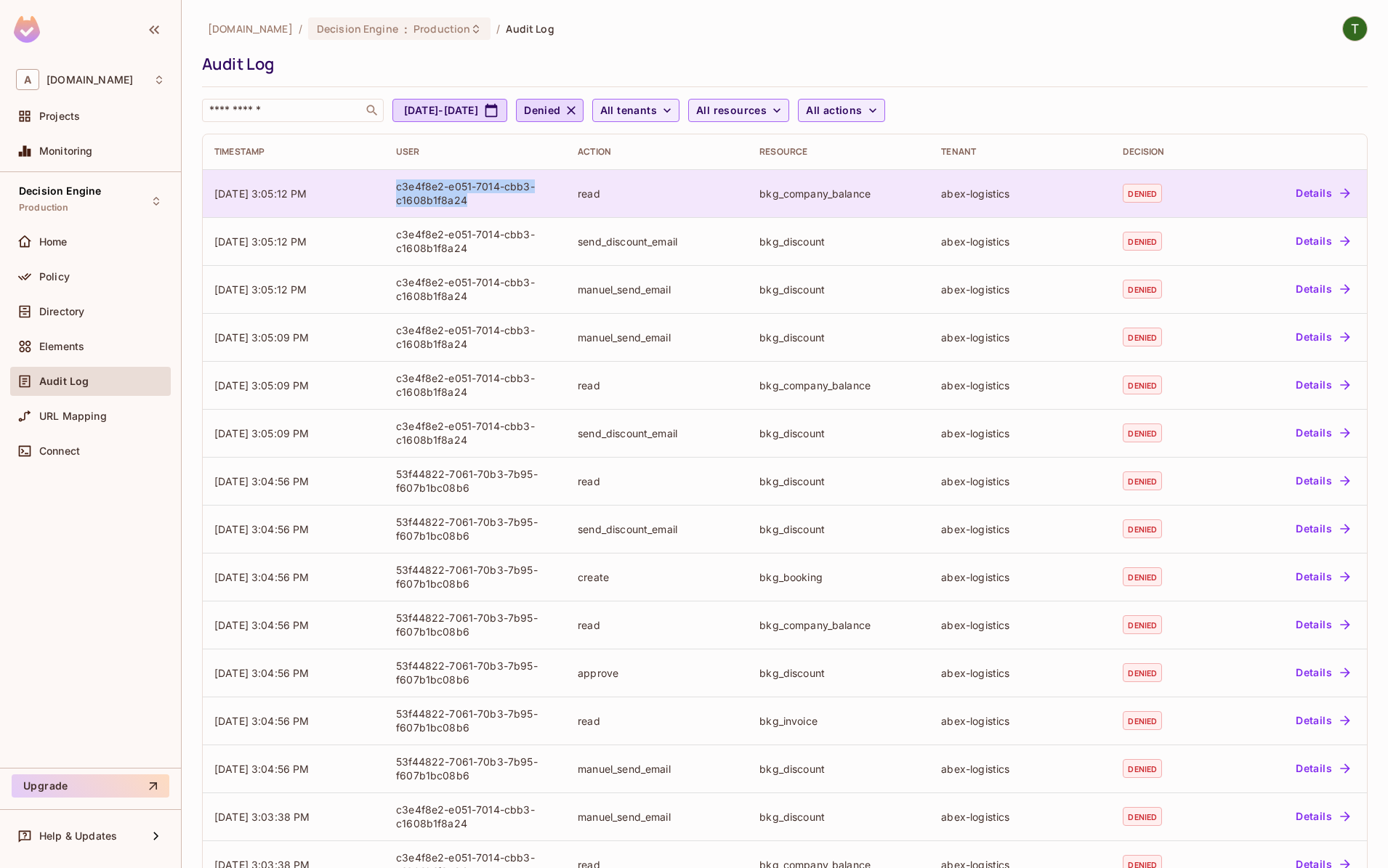
drag, startPoint x: 418, startPoint y: 191, endPoint x: 487, endPoint y: 197, distance: 69.3
click at [487, 197] on td "c3e4f8e2-e051-7014-cbb3-c1608b1f8a24" at bounding box center [475, 192] width 182 height 48
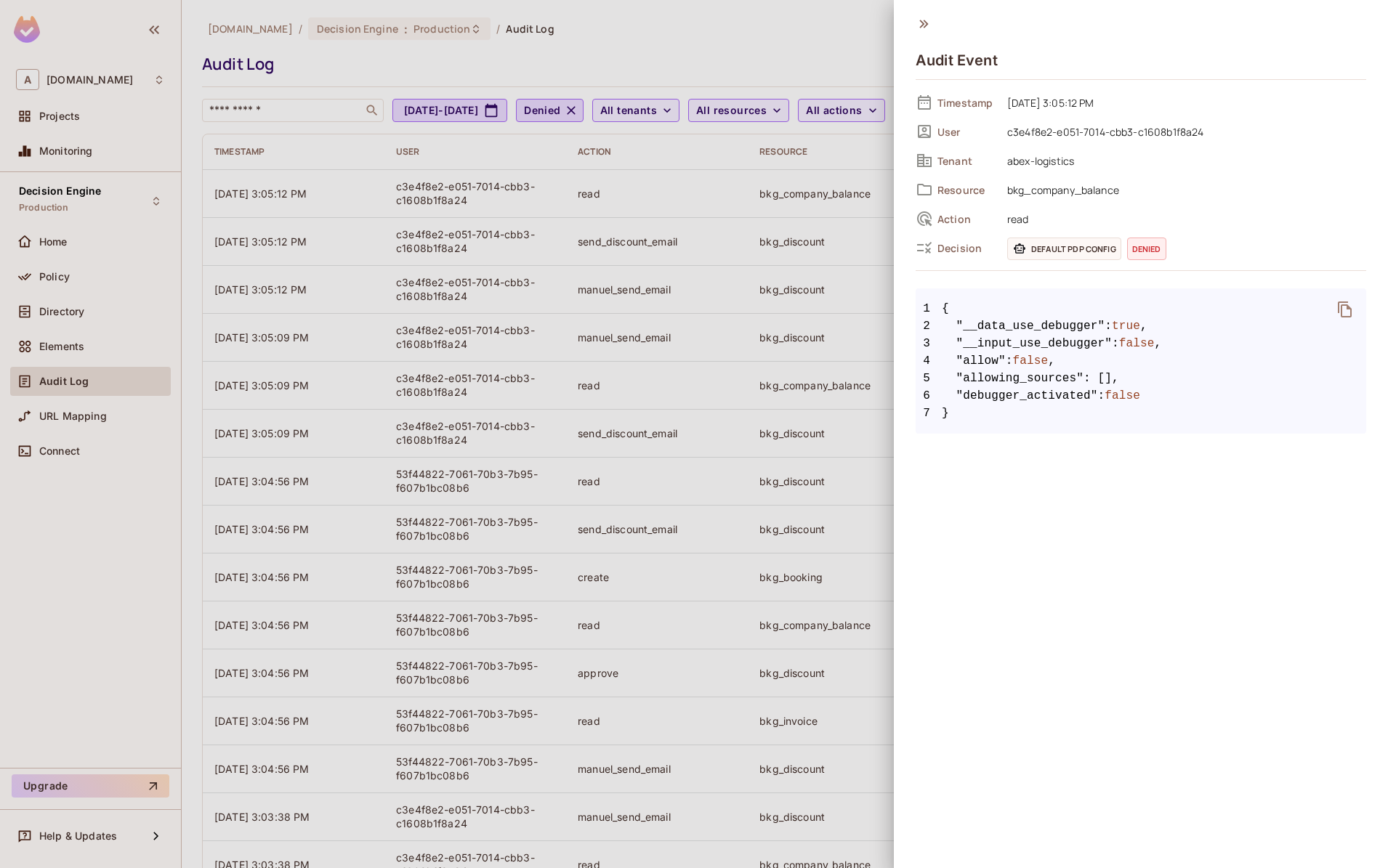
click at [52, 268] on div at bounding box center [694, 434] width 1388 height 868
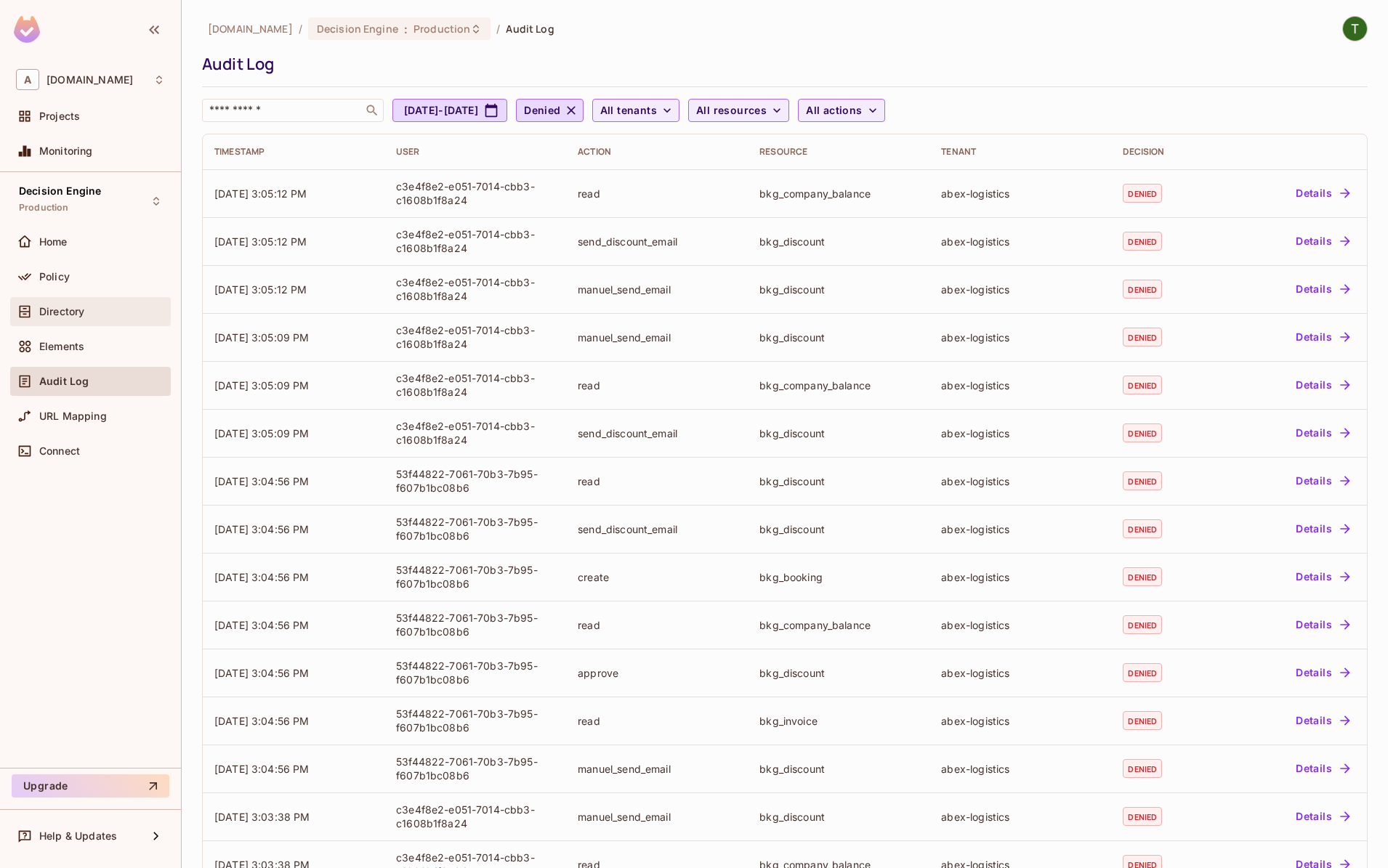
click at [90, 323] on div "Directory" at bounding box center [90, 311] width 161 height 29
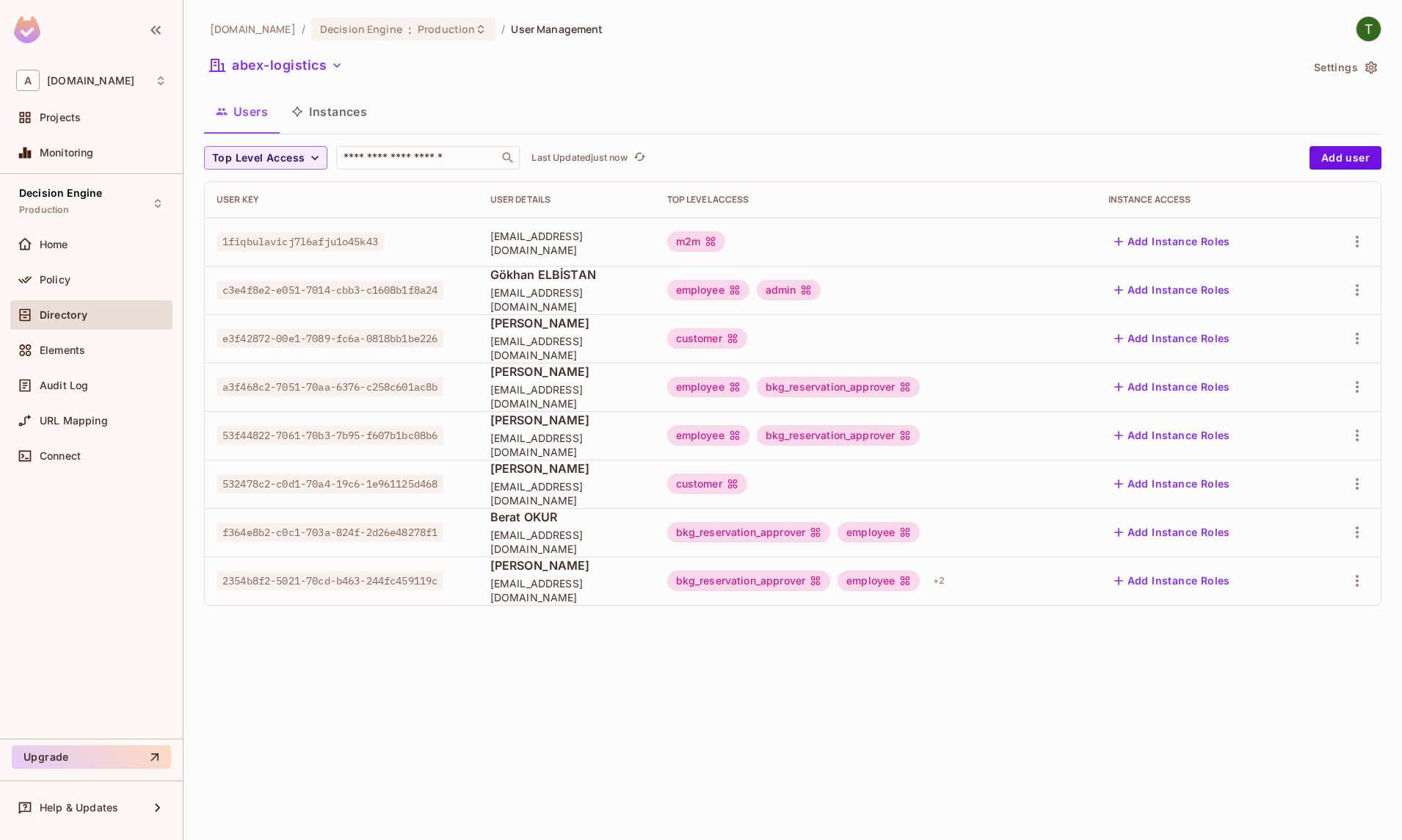
click at [437, 698] on div "[DOMAIN_NAME] / Decision Engine : Production / User Management abex-logistics S…" at bounding box center [793, 420] width 1219 height 840
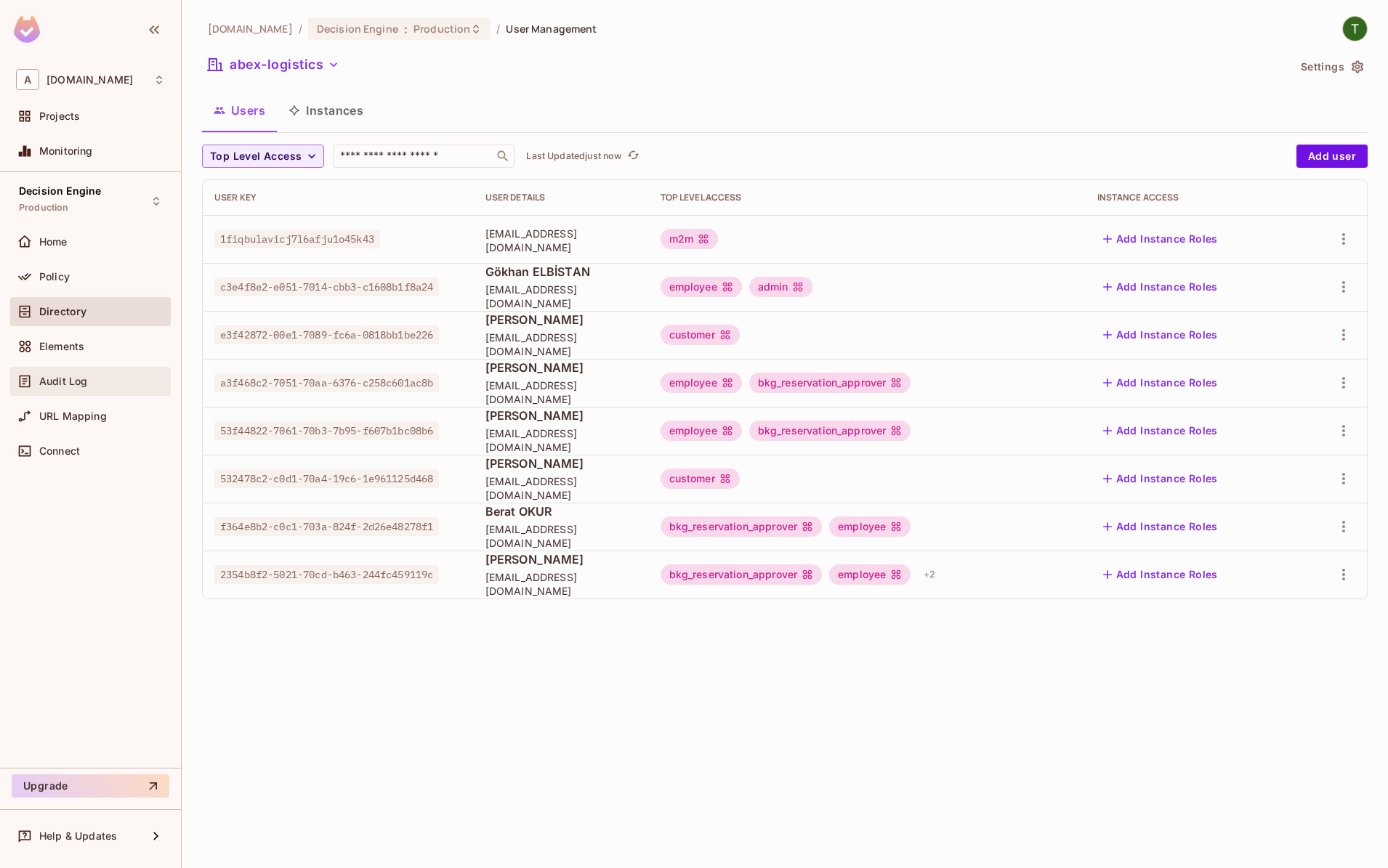
click at [91, 388] on div "Audit Log" at bounding box center [90, 381] width 149 height 18
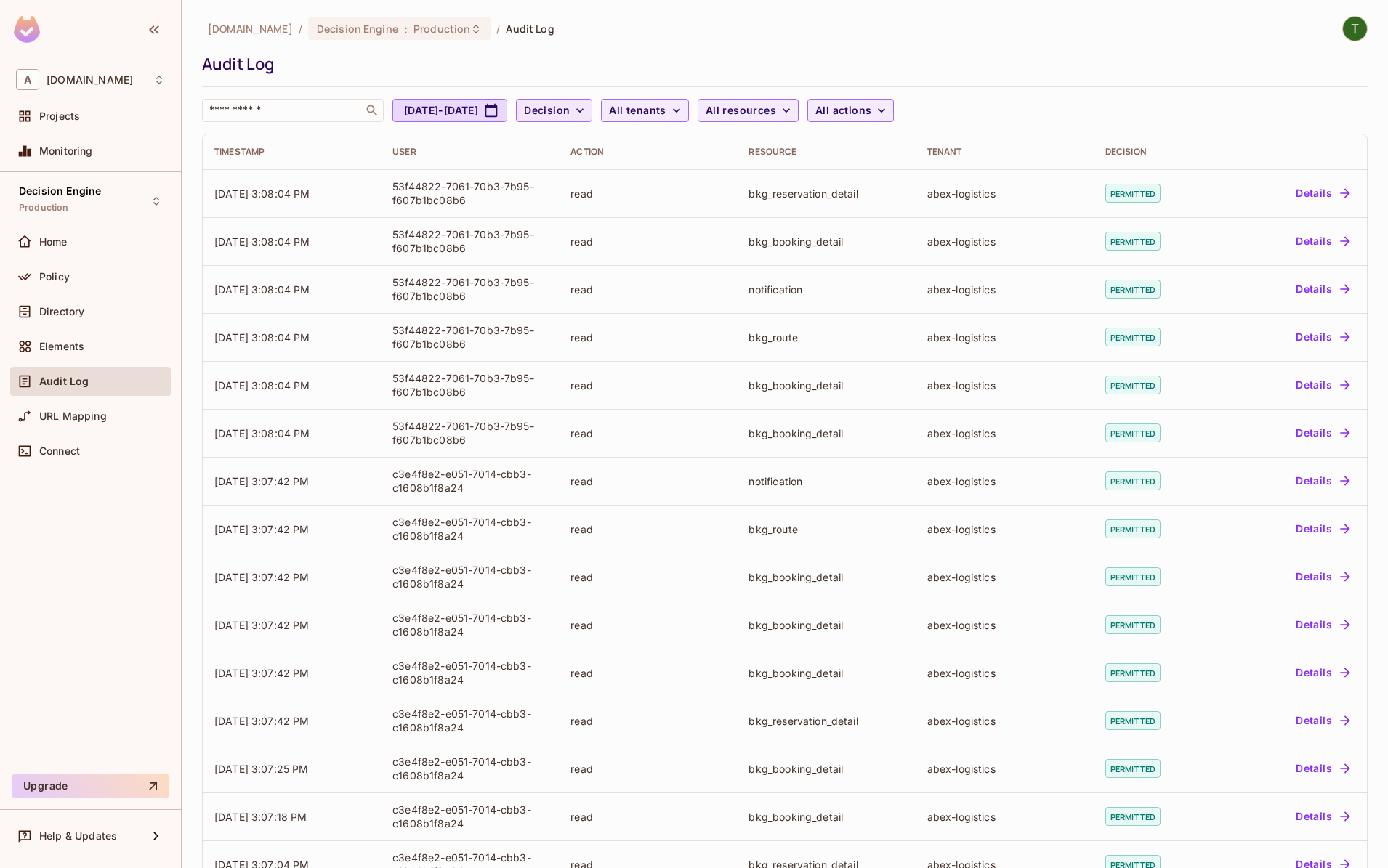
click at [570, 108] on span "Decision" at bounding box center [546, 111] width 46 height 18
click at [632, 171] on span "Denied" at bounding box center [621, 175] width 49 height 14
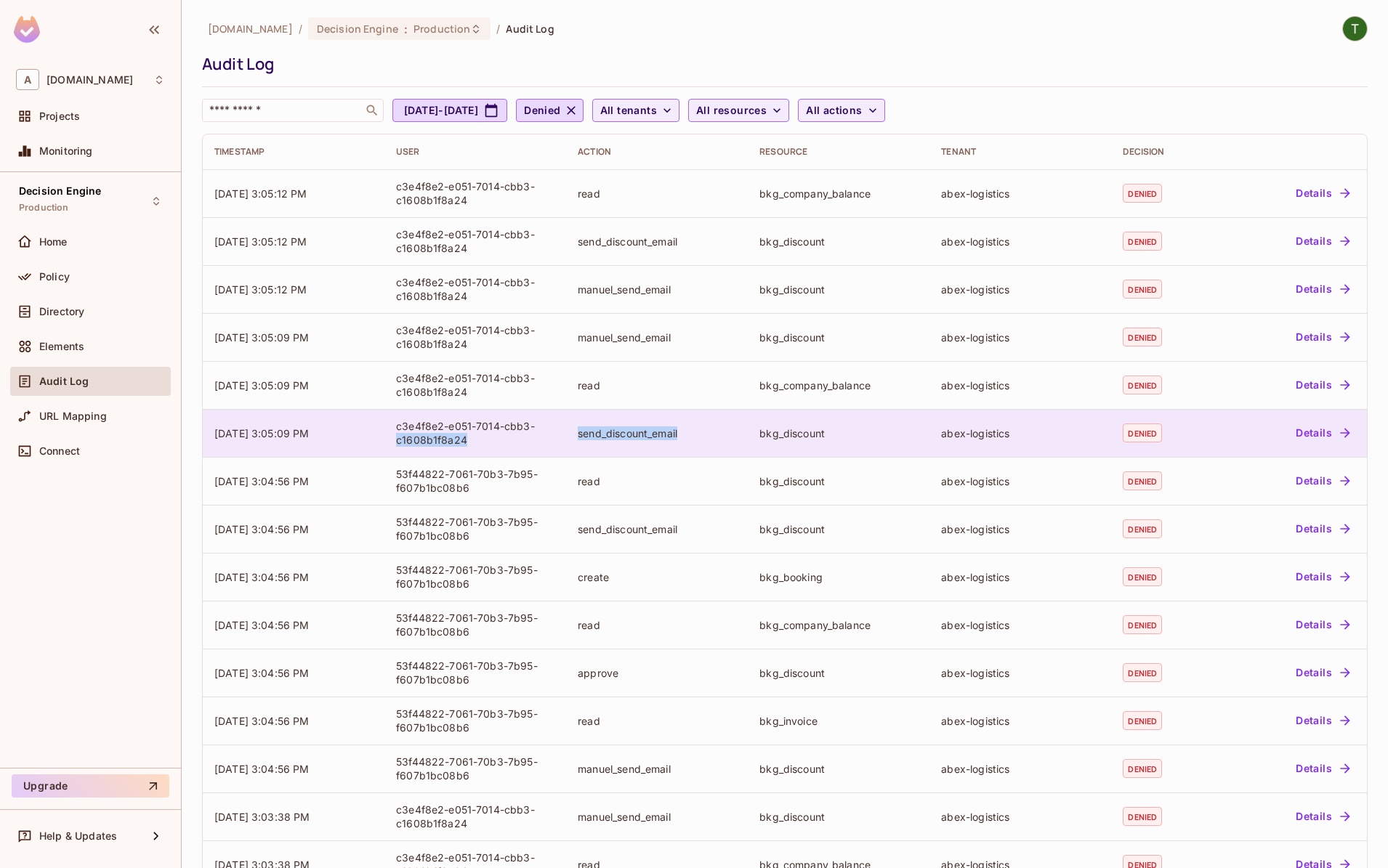
drag, startPoint x: 640, startPoint y: 436, endPoint x: 564, endPoint y: 433, distance: 76.1
click at [578, 433] on div "send_discount_email" at bounding box center [657, 433] width 158 height 14
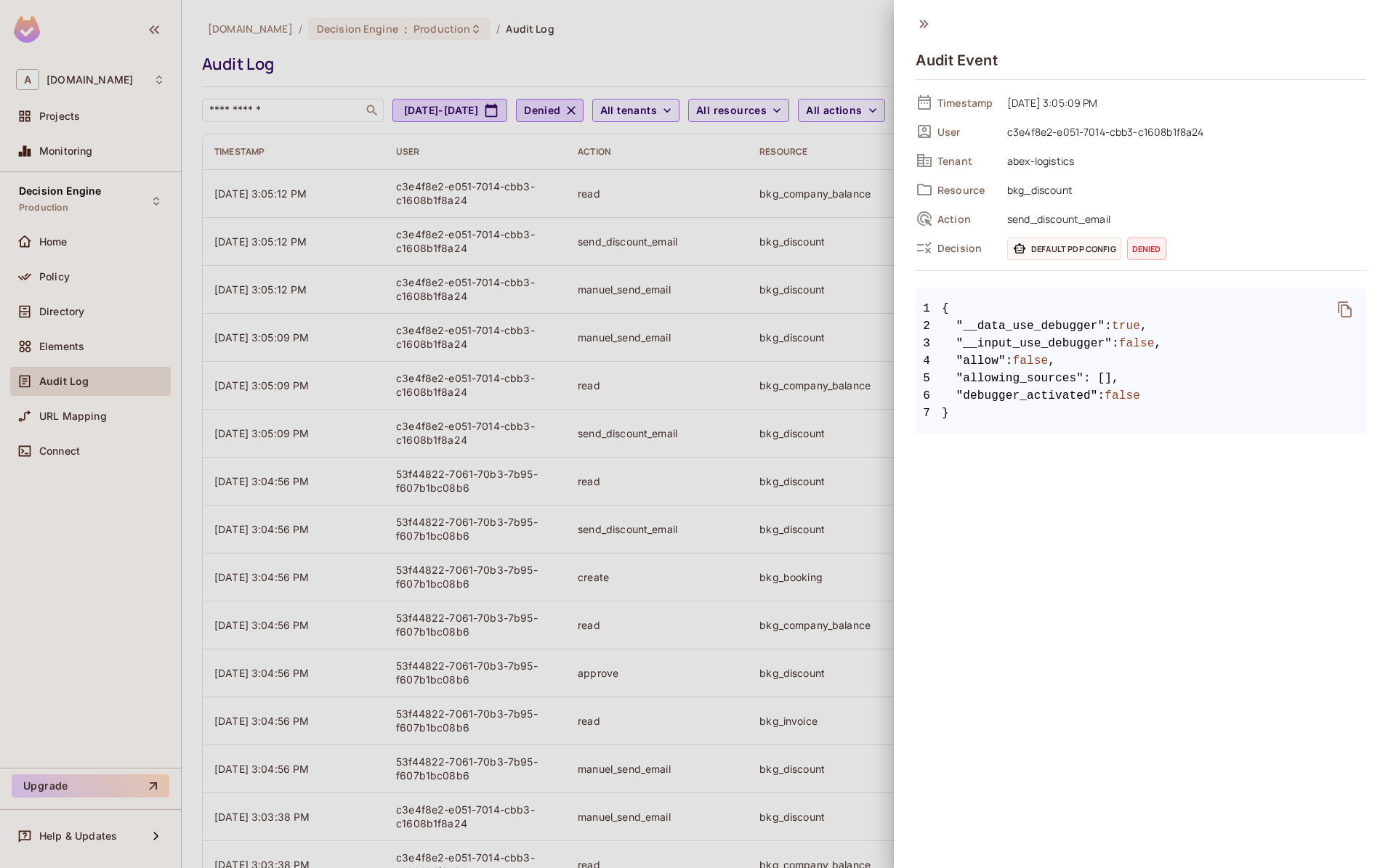
click at [739, 59] on div at bounding box center [694, 434] width 1388 height 868
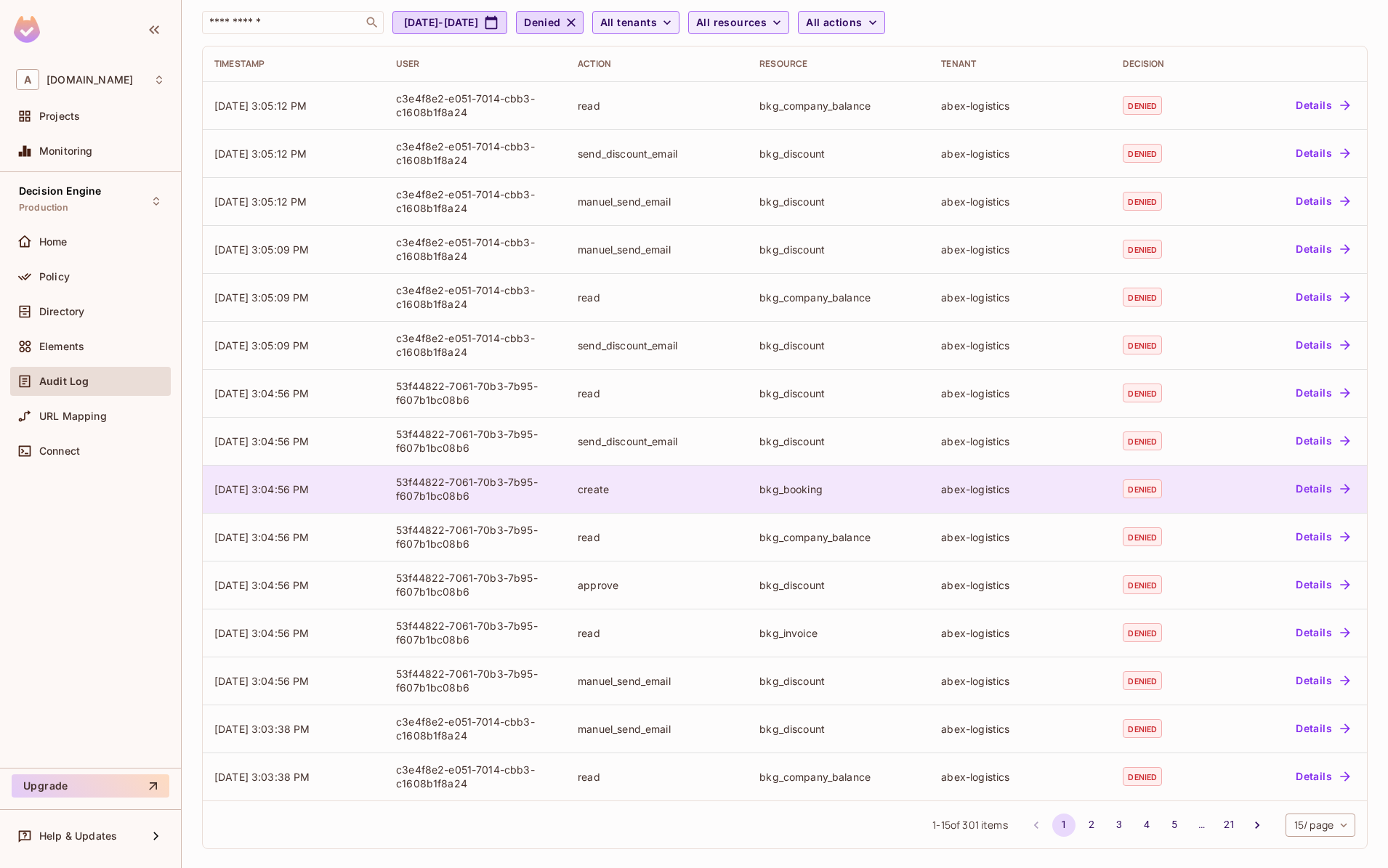
scroll to position [89, 0]
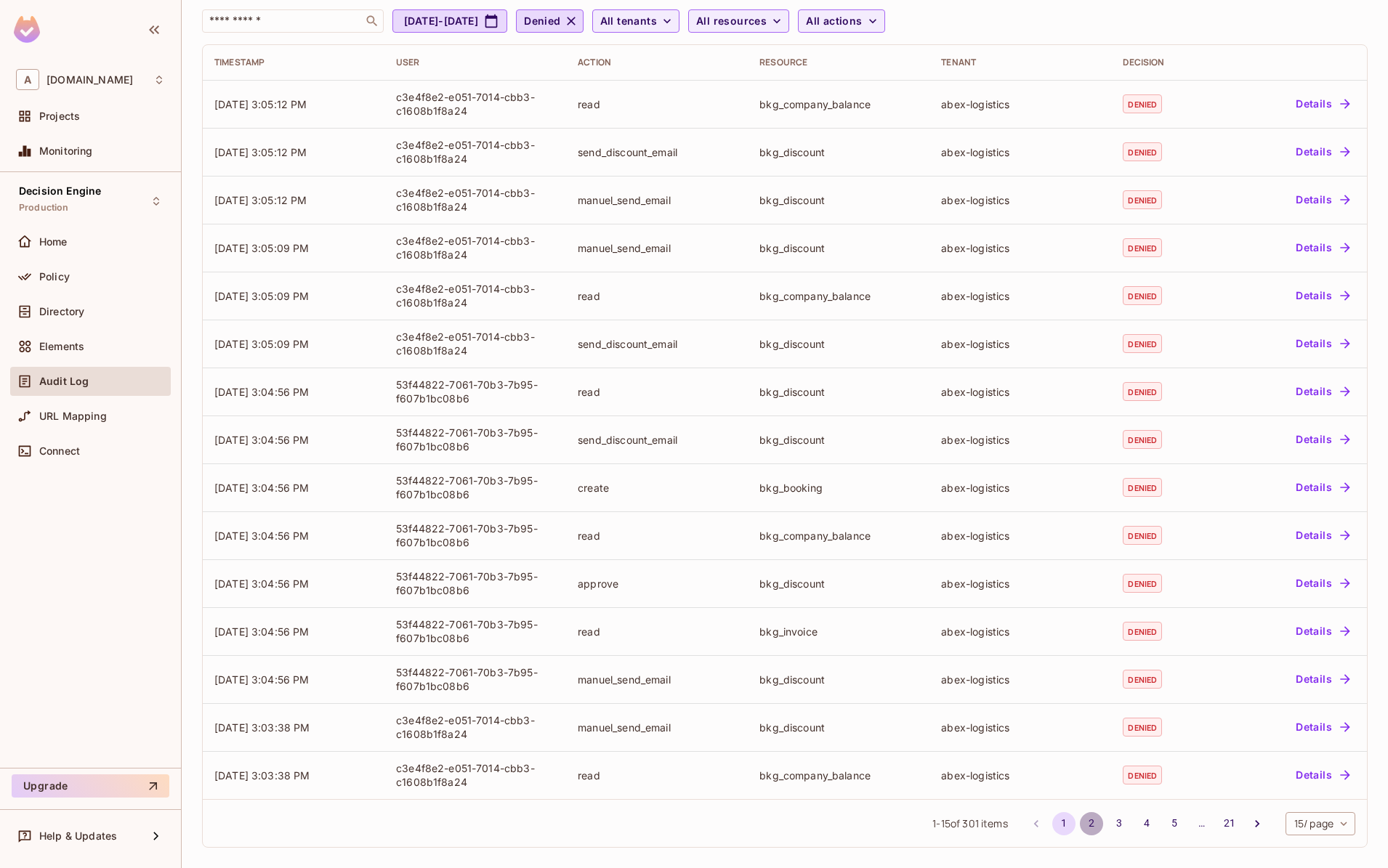
click at [1099, 818] on button "2" at bounding box center [1092, 824] width 23 height 23
click at [1066, 824] on button "1" at bounding box center [1064, 824] width 23 height 23
click at [95, 283] on div "Policy" at bounding box center [102, 277] width 125 height 12
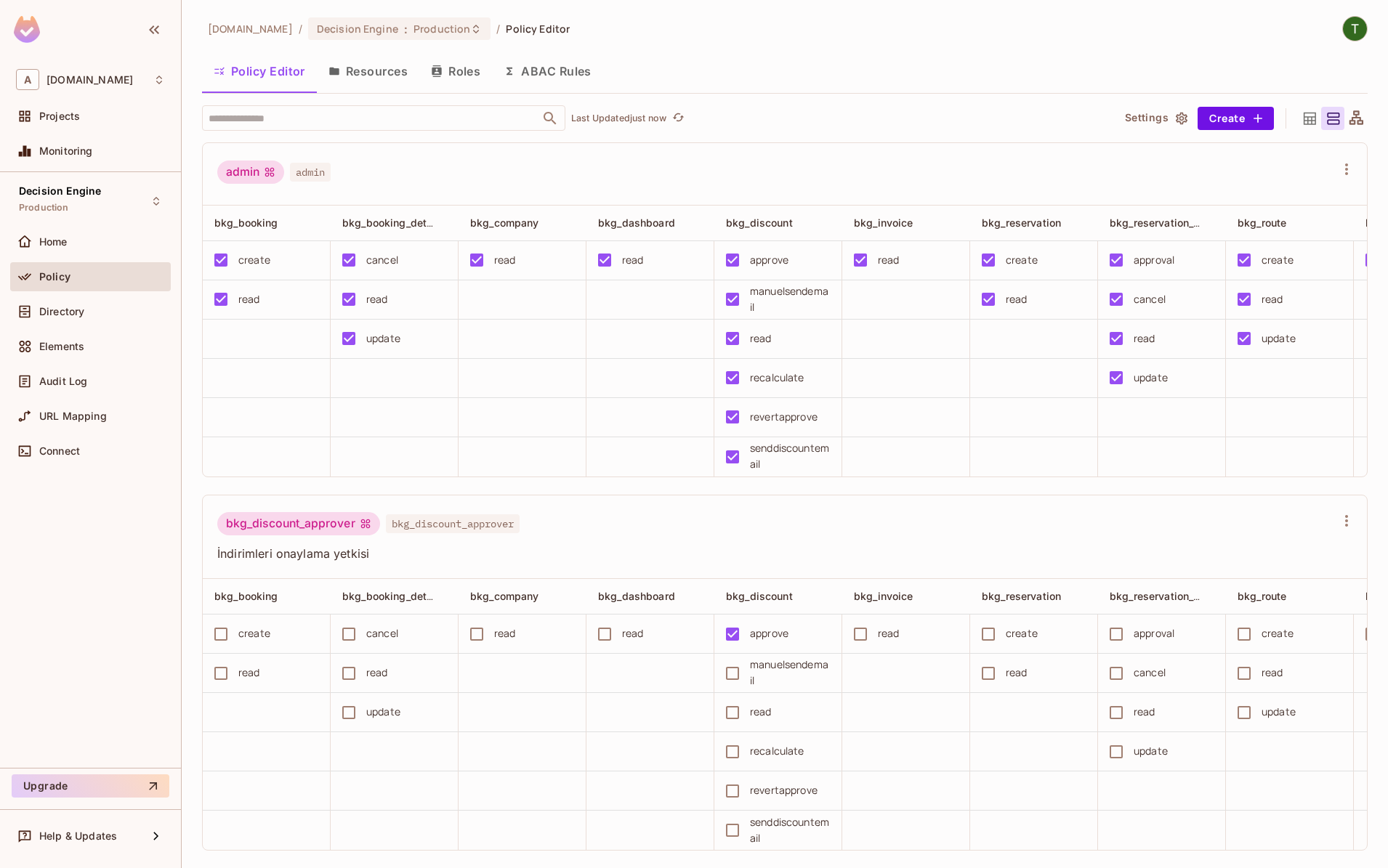
click at [108, 401] on div "Audit Log" at bounding box center [90, 385] width 161 height 35
click at [111, 413] on div "URL Mapping" at bounding box center [102, 416] width 125 height 12
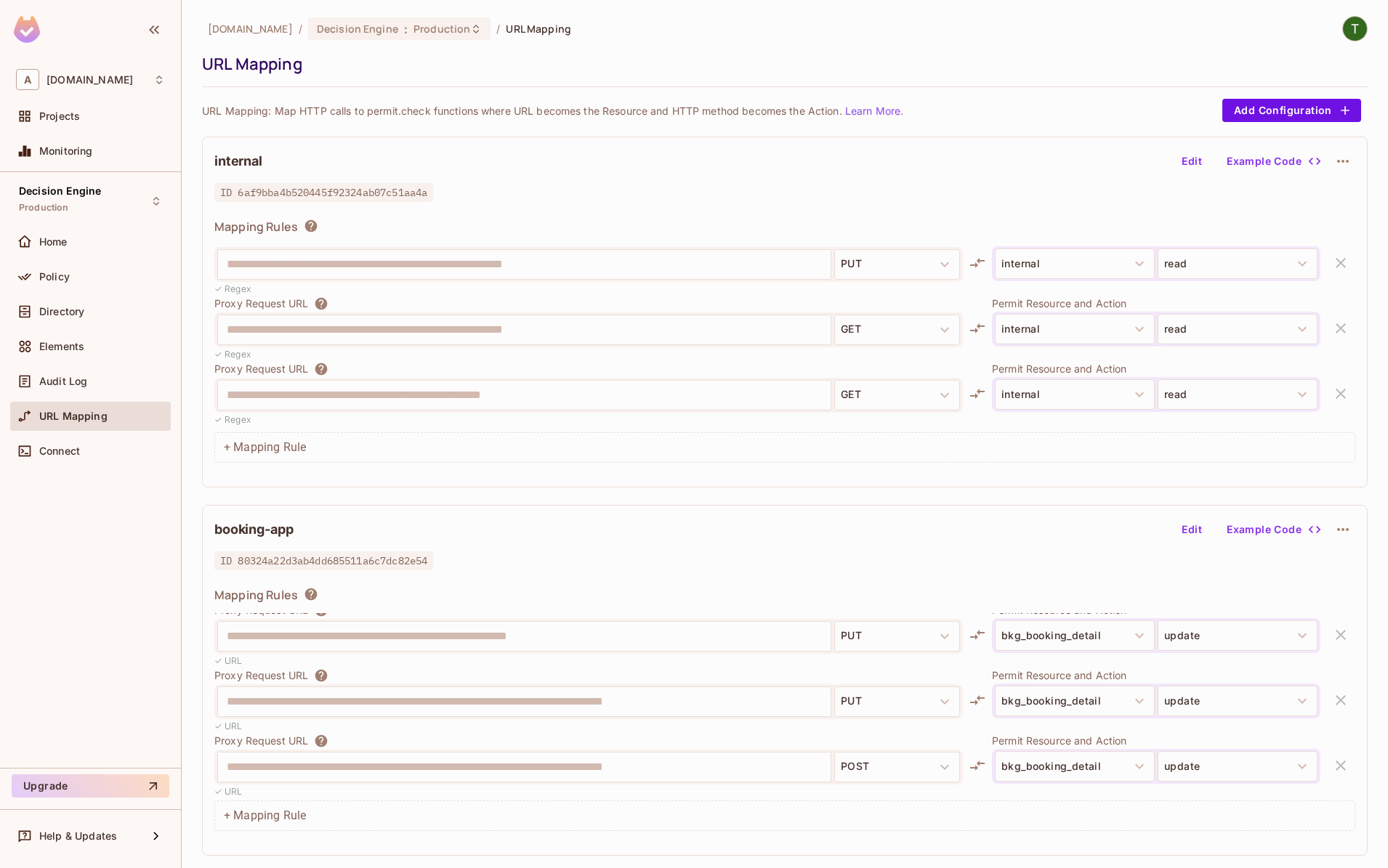
scroll to position [1976, 0]
click at [1216, 751] on div "bkg_booking_detail update" at bounding box center [1156, 763] width 329 height 35
click at [1209, 765] on button "update" at bounding box center [1237, 763] width 160 height 30
click at [1203, 531] on button "Edit" at bounding box center [1192, 529] width 47 height 23
click at [1199, 531] on div "booking-app Edit Example Code" at bounding box center [785, 530] width 1141 height 25
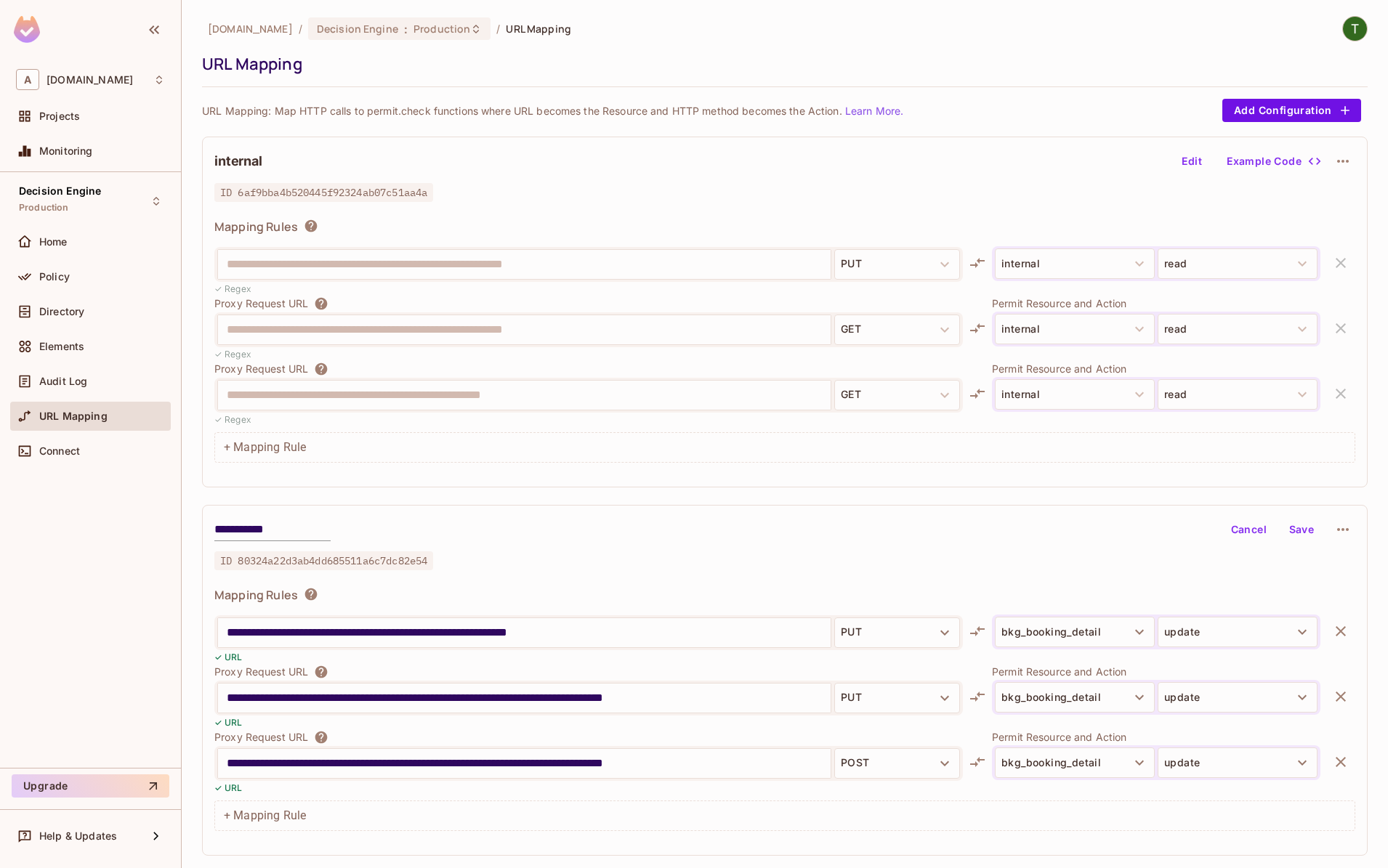
click at [691, 749] on div "**********" at bounding box center [588, 763] width 749 height 35
click at [713, 766] on input "**********" at bounding box center [525, 763] width 596 height 23
click at [509, 765] on input "**********" at bounding box center [525, 763] width 596 height 23
click at [756, 754] on input "**********" at bounding box center [525, 763] width 596 height 23
type input "**********"
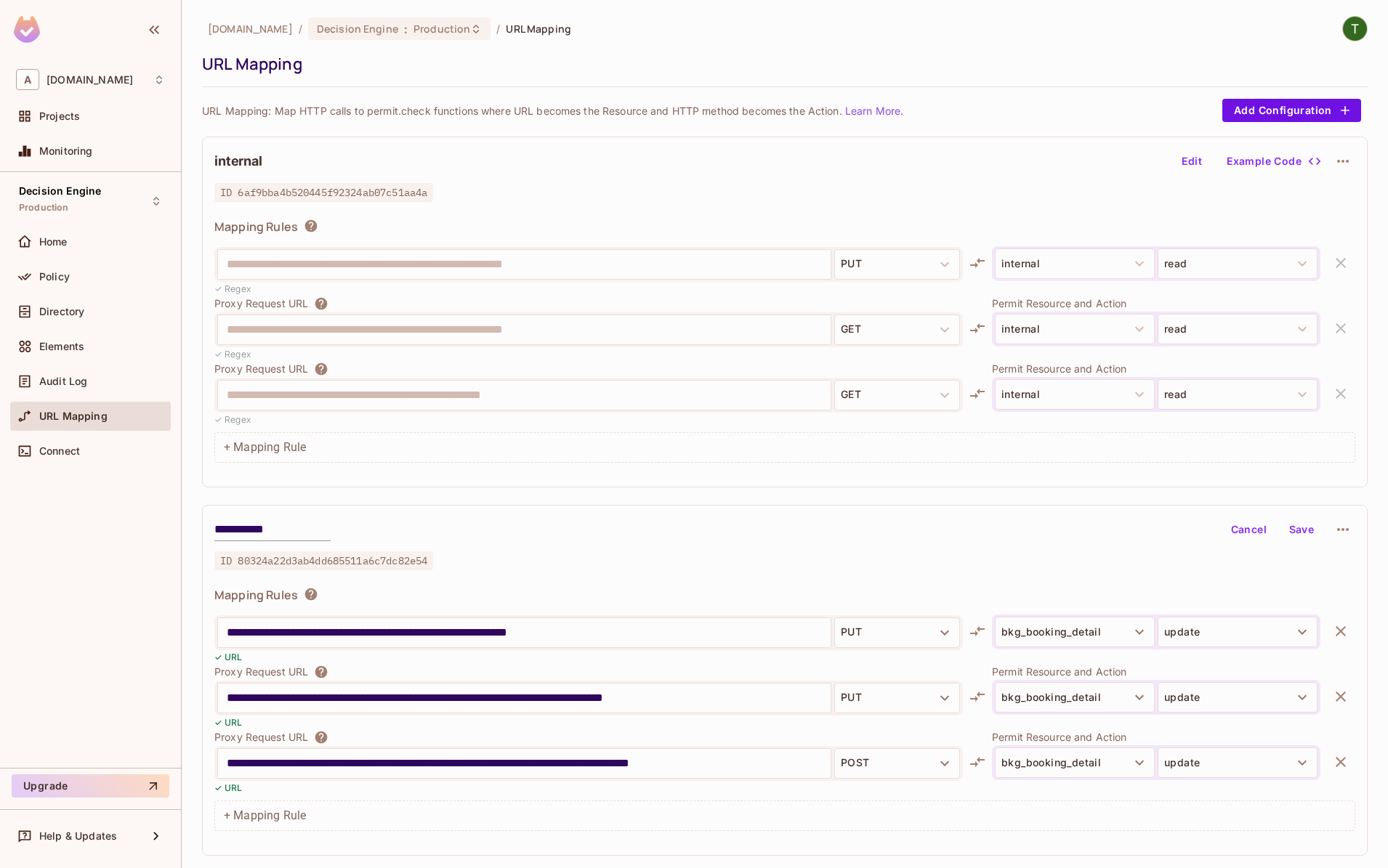
click at [759, 769] on input "**********" at bounding box center [525, 763] width 596 height 23
click at [465, 489] on div "**********" at bounding box center [785, 438] width 1165 height 845
click at [614, 501] on div "**********" at bounding box center [785, 438] width 1165 height 845
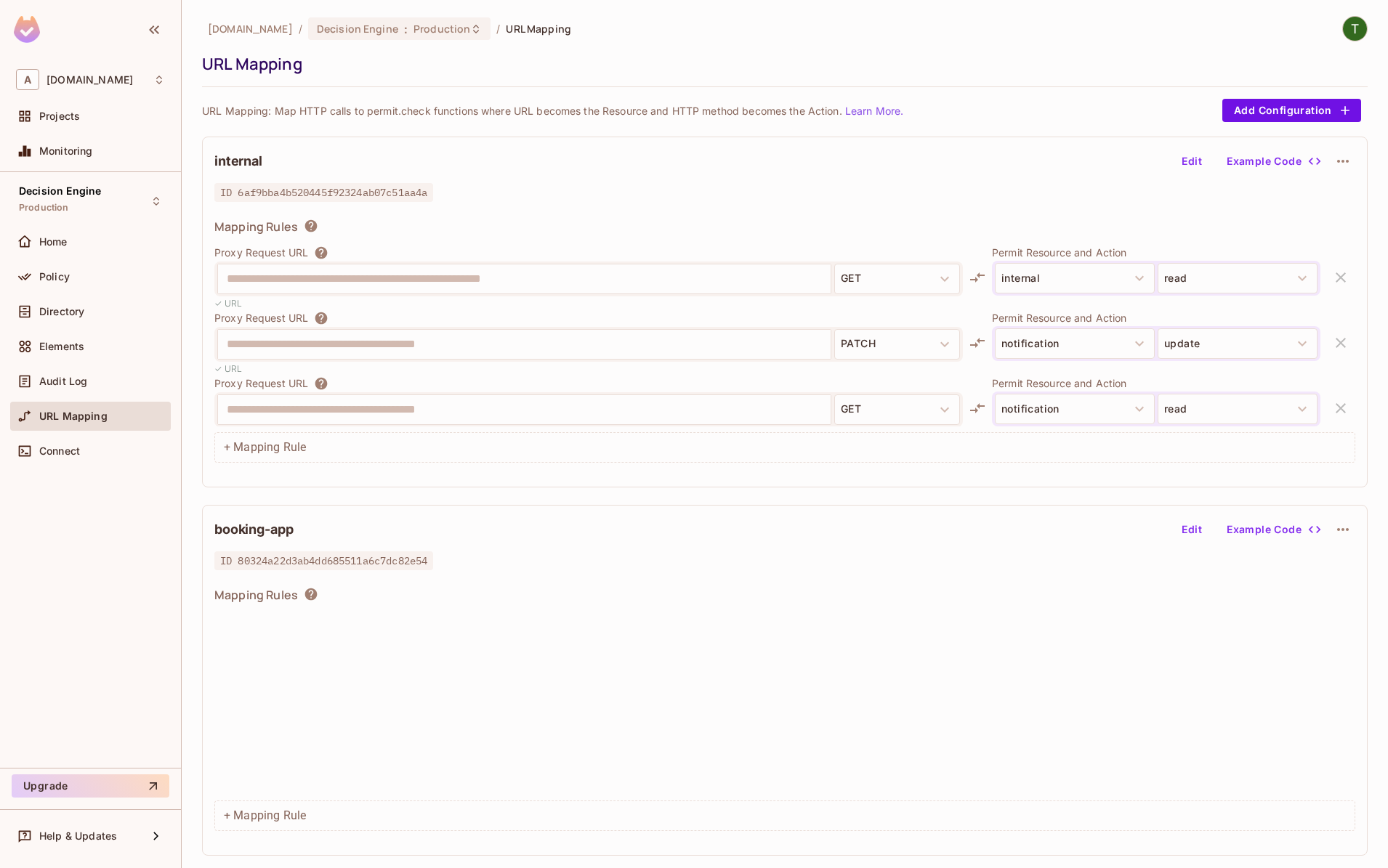
scroll to position [2041, 0]
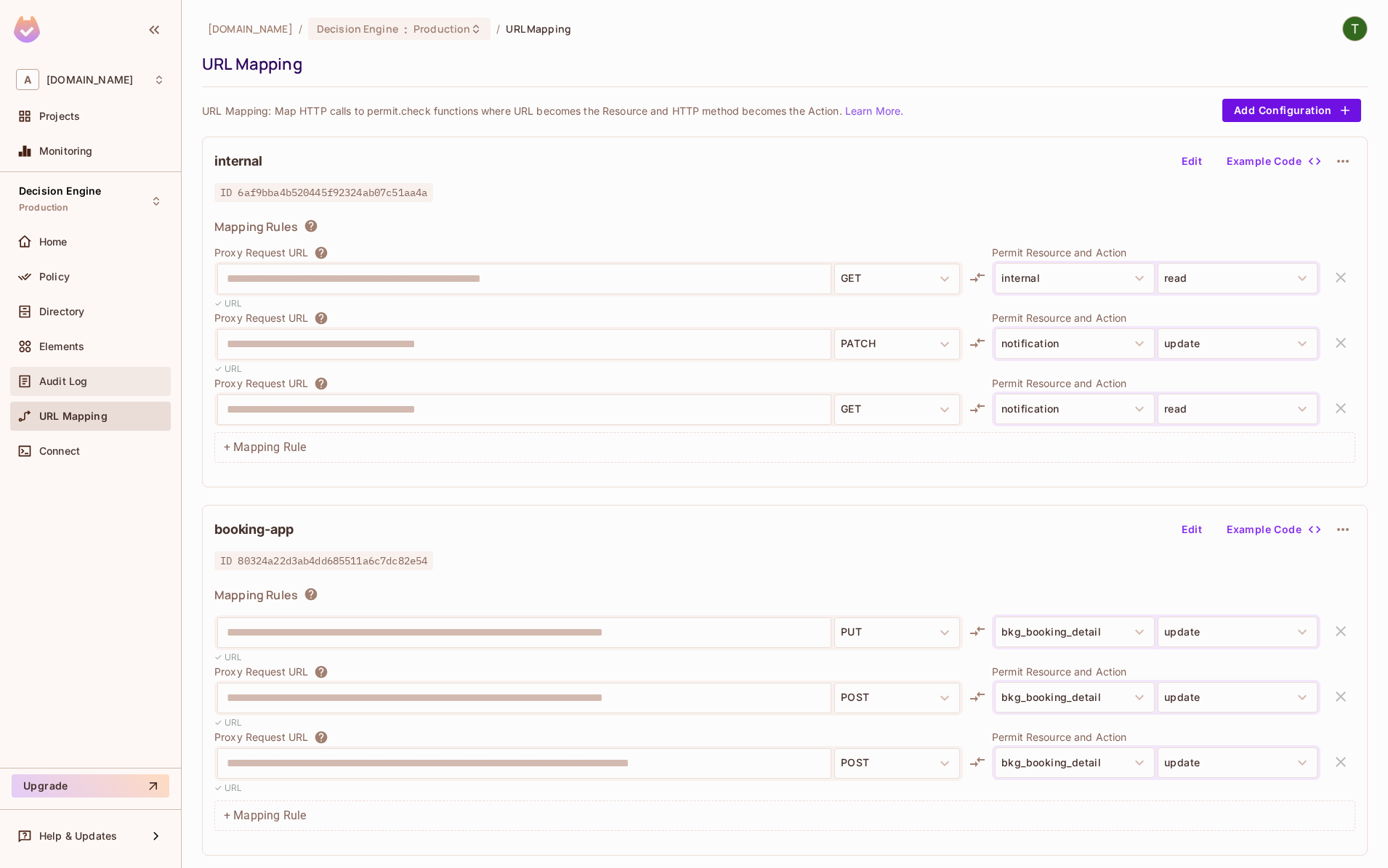
click at [102, 379] on div "Audit Log" at bounding box center [102, 381] width 125 height 12
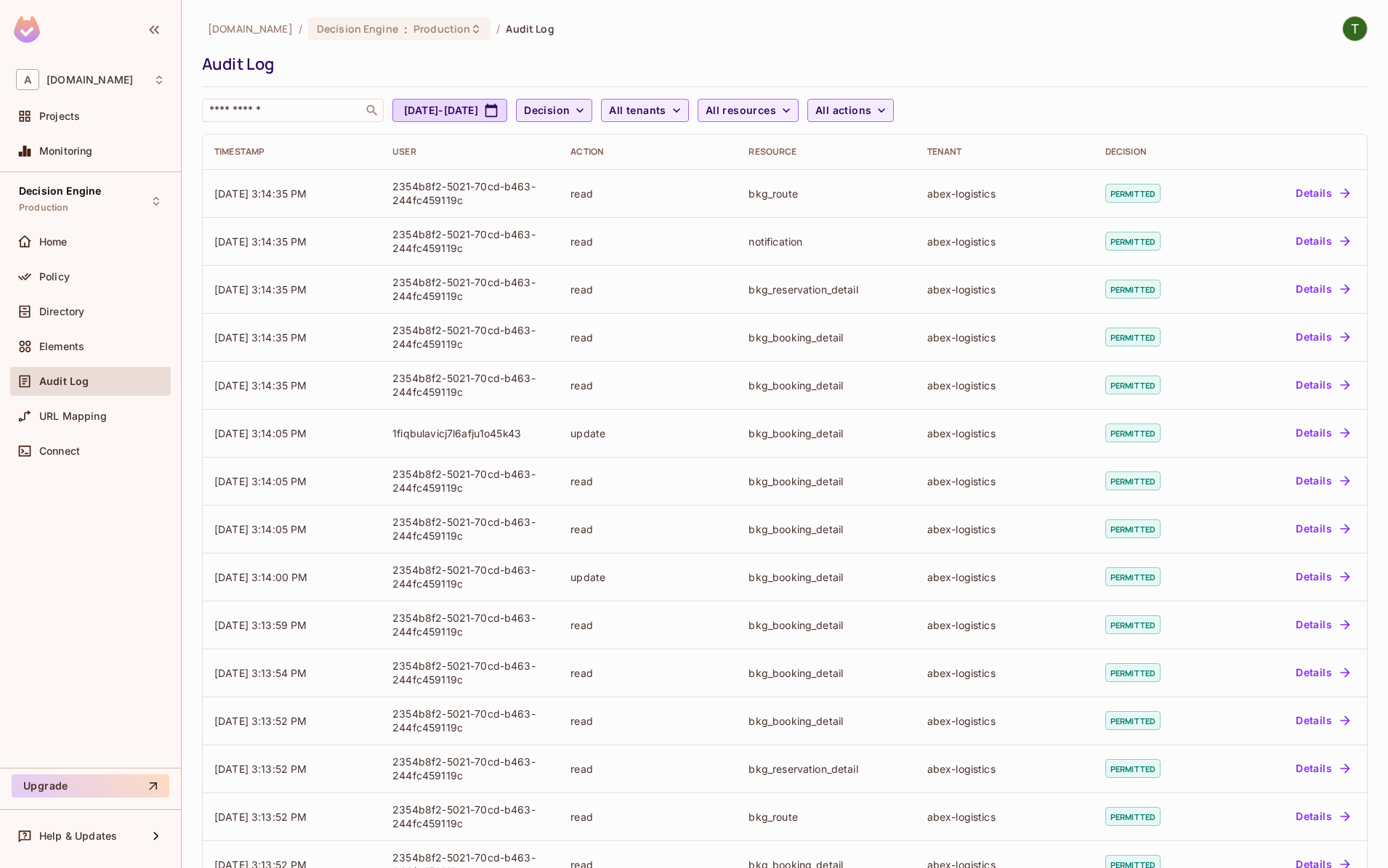
click at [584, 112] on icon "button" at bounding box center [580, 110] width 8 height 4
click at [609, 176] on span "Denied" at bounding box center [621, 175] width 49 height 14
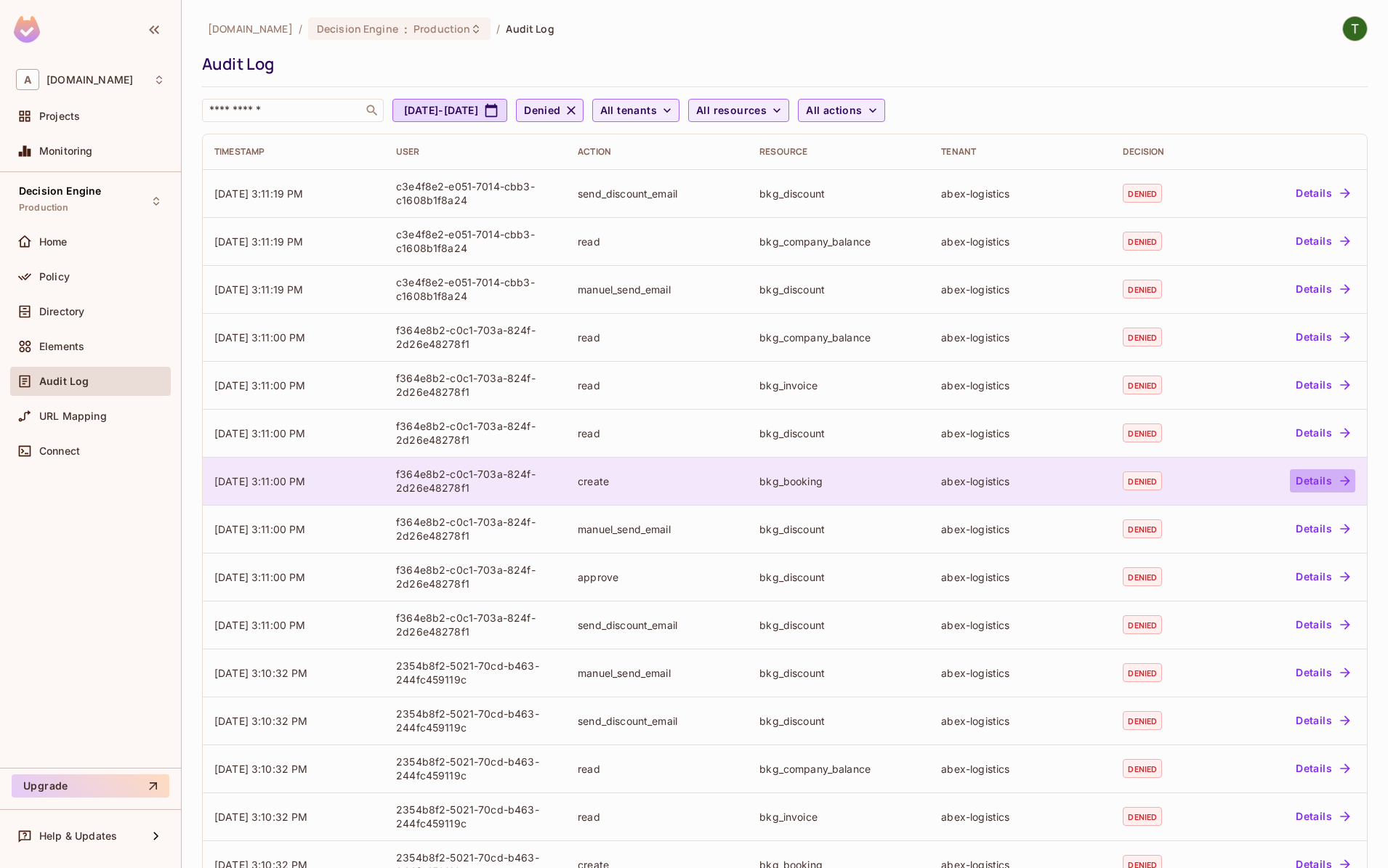
click at [1345, 478] on icon "button" at bounding box center [1344, 480] width 9 height 9
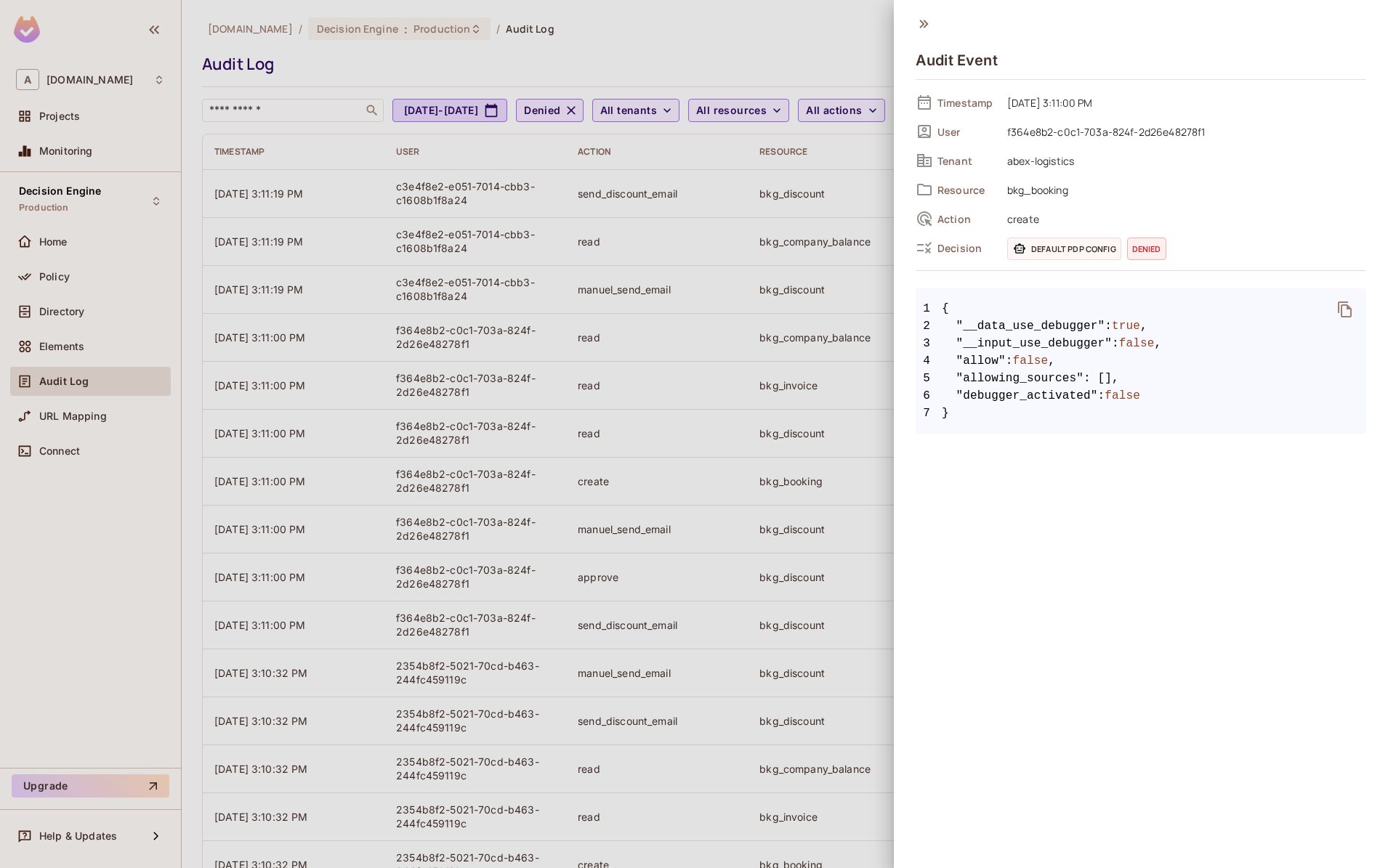
click at [724, 345] on div at bounding box center [694, 434] width 1388 height 868
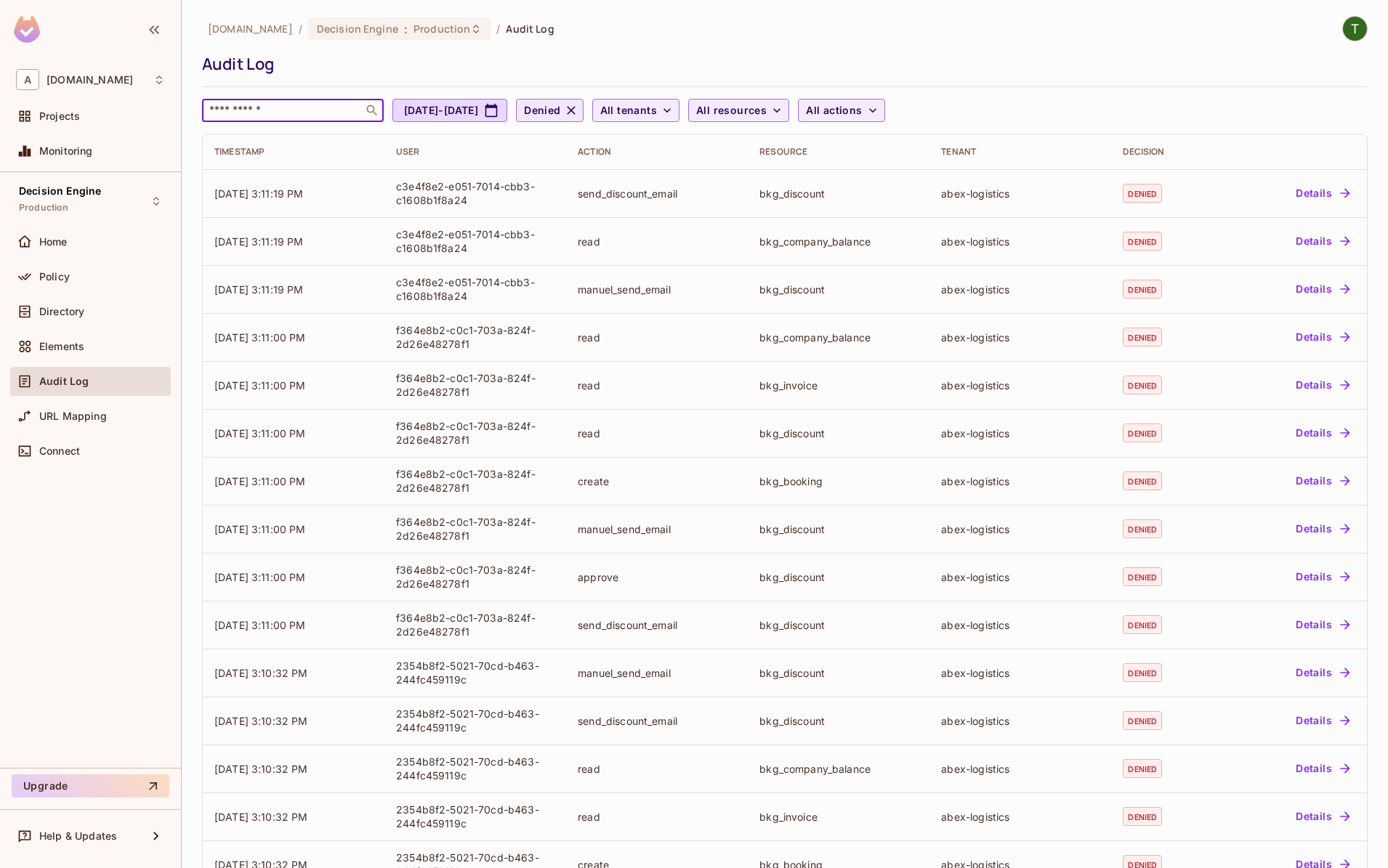
click at [233, 110] on input "text" at bounding box center [283, 110] width 152 height 14
paste input "**********"
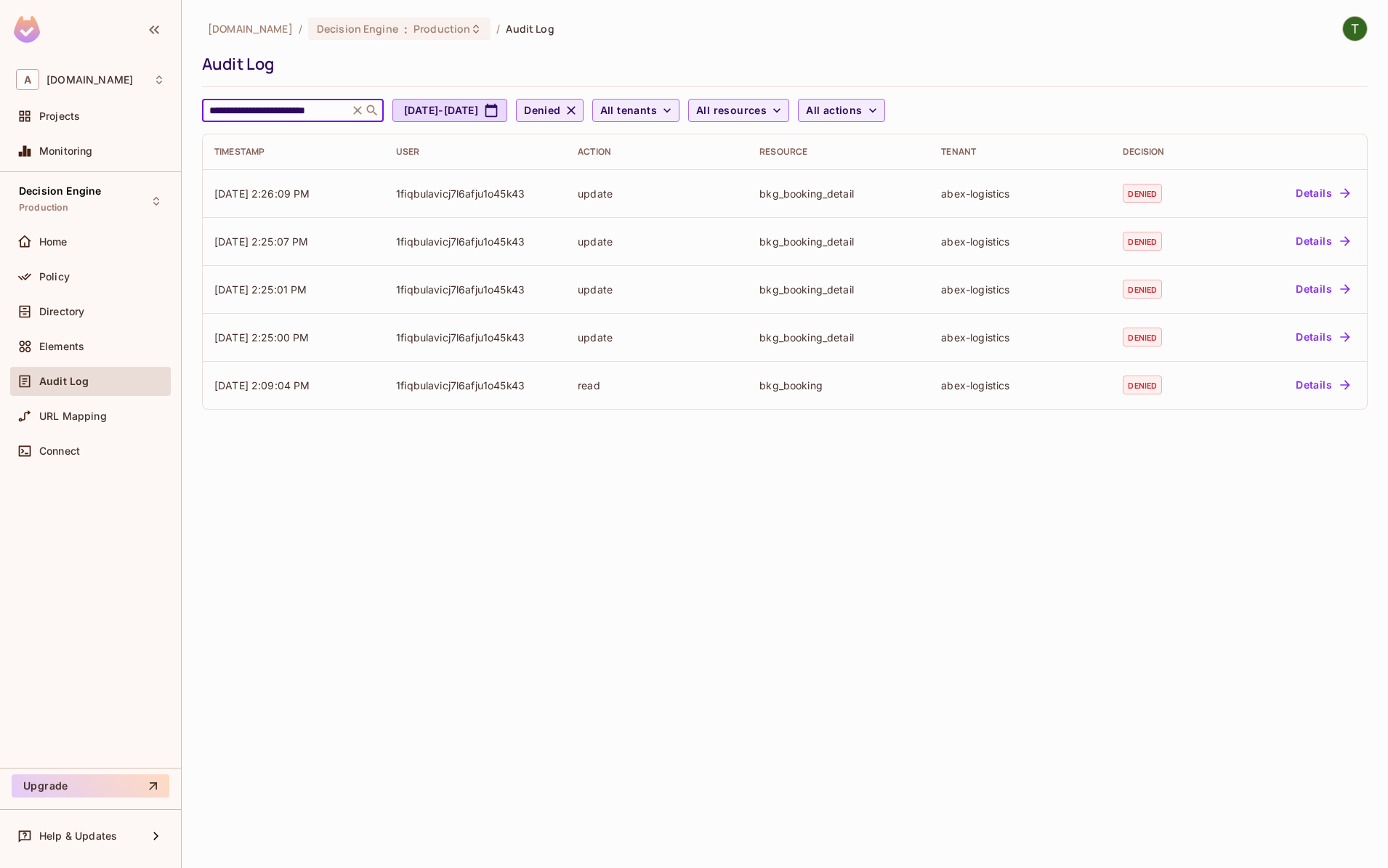
type input "**********"
click at [561, 111] on span "Denied" at bounding box center [541, 111] width 36 height 18
click at [632, 136] on li "Permitted" at bounding box center [636, 143] width 84 height 31
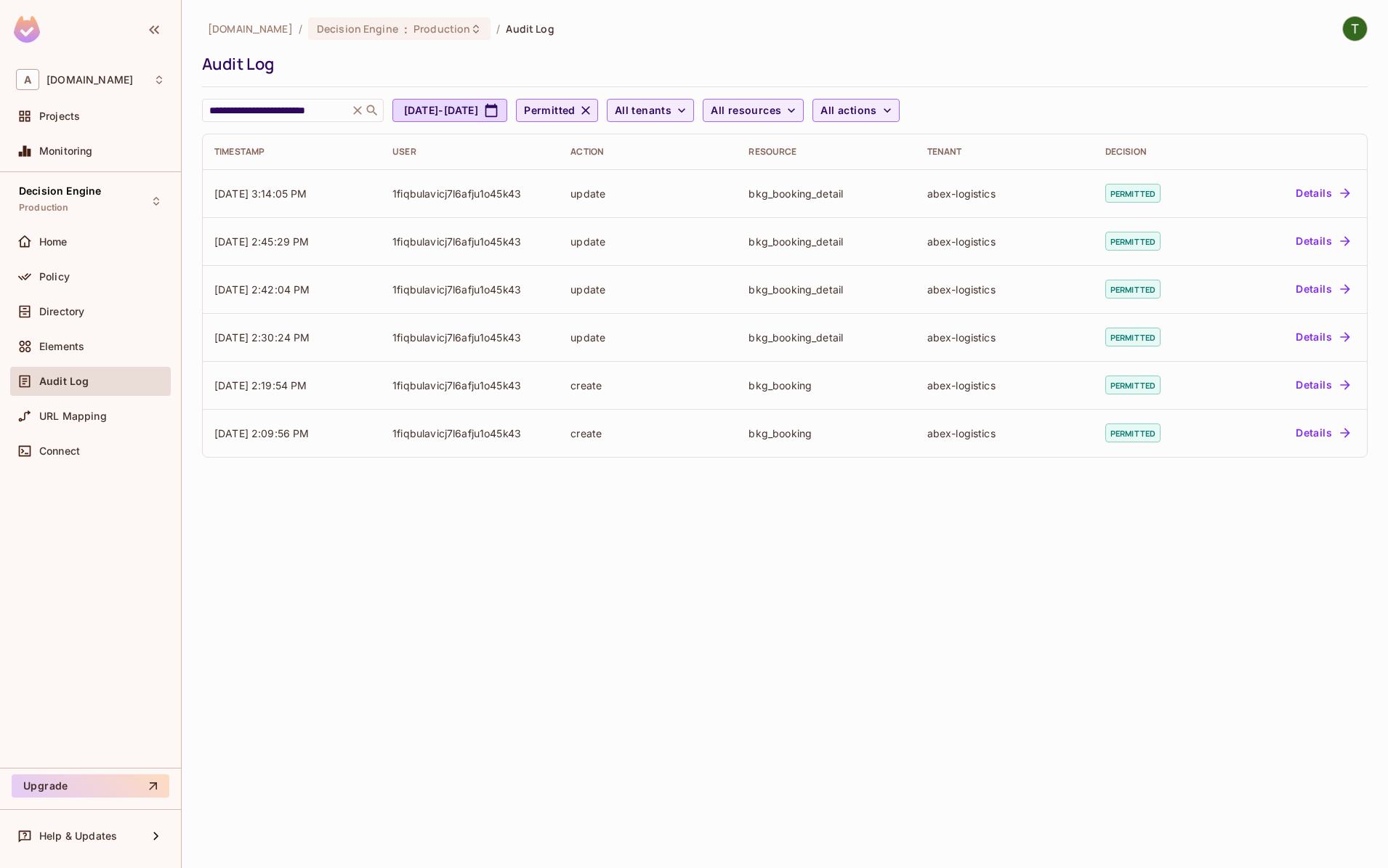
click at [576, 108] on span "Permitted" at bounding box center [550, 111] width 52 height 18
click at [639, 163] on ul "Permitted Denied" at bounding box center [643, 161] width 97 height 78
click at [639, 174] on span "Denied" at bounding box center [643, 178] width 74 height 14
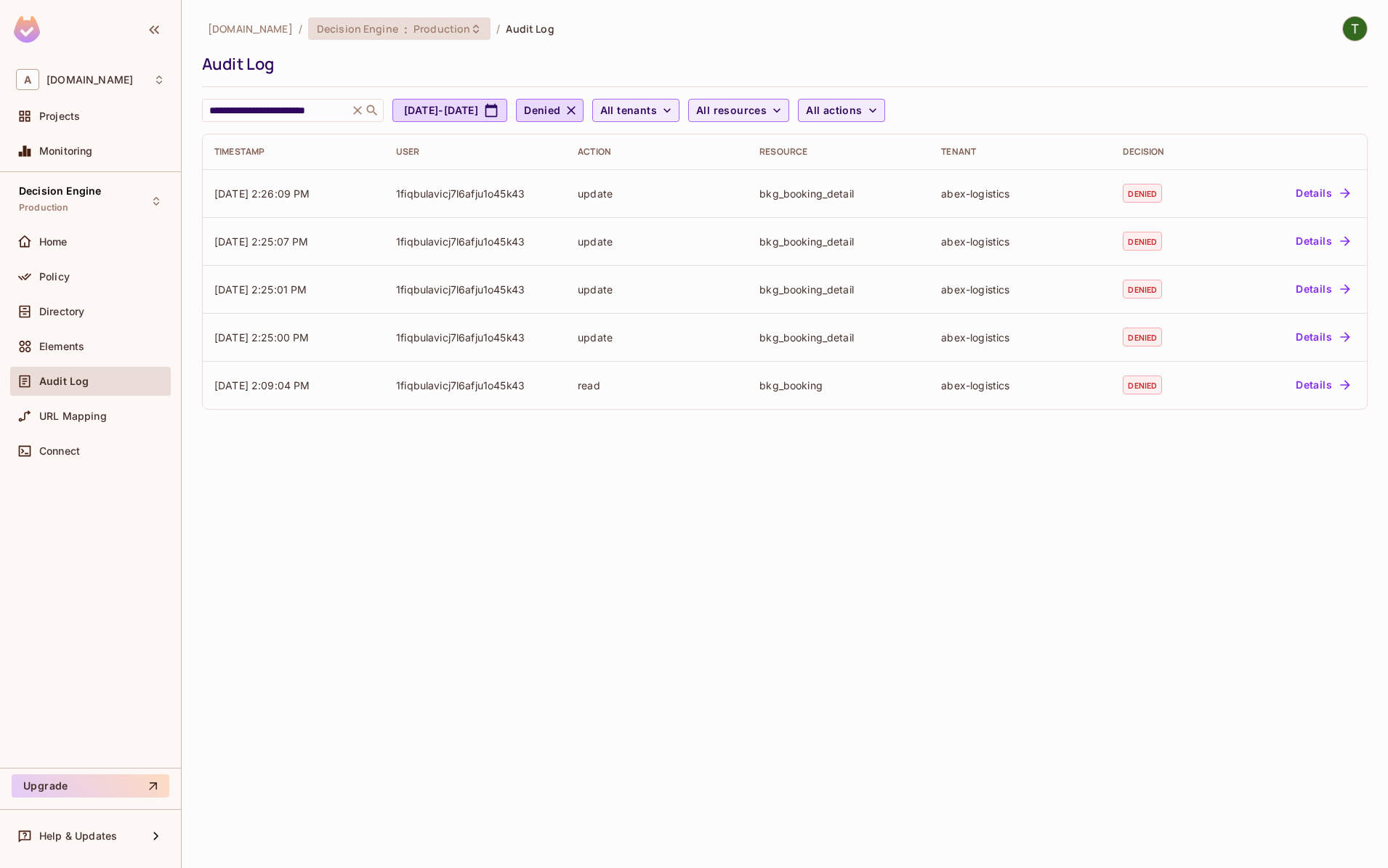
click at [418, 25] on span "Production" at bounding box center [442, 28] width 57 height 14
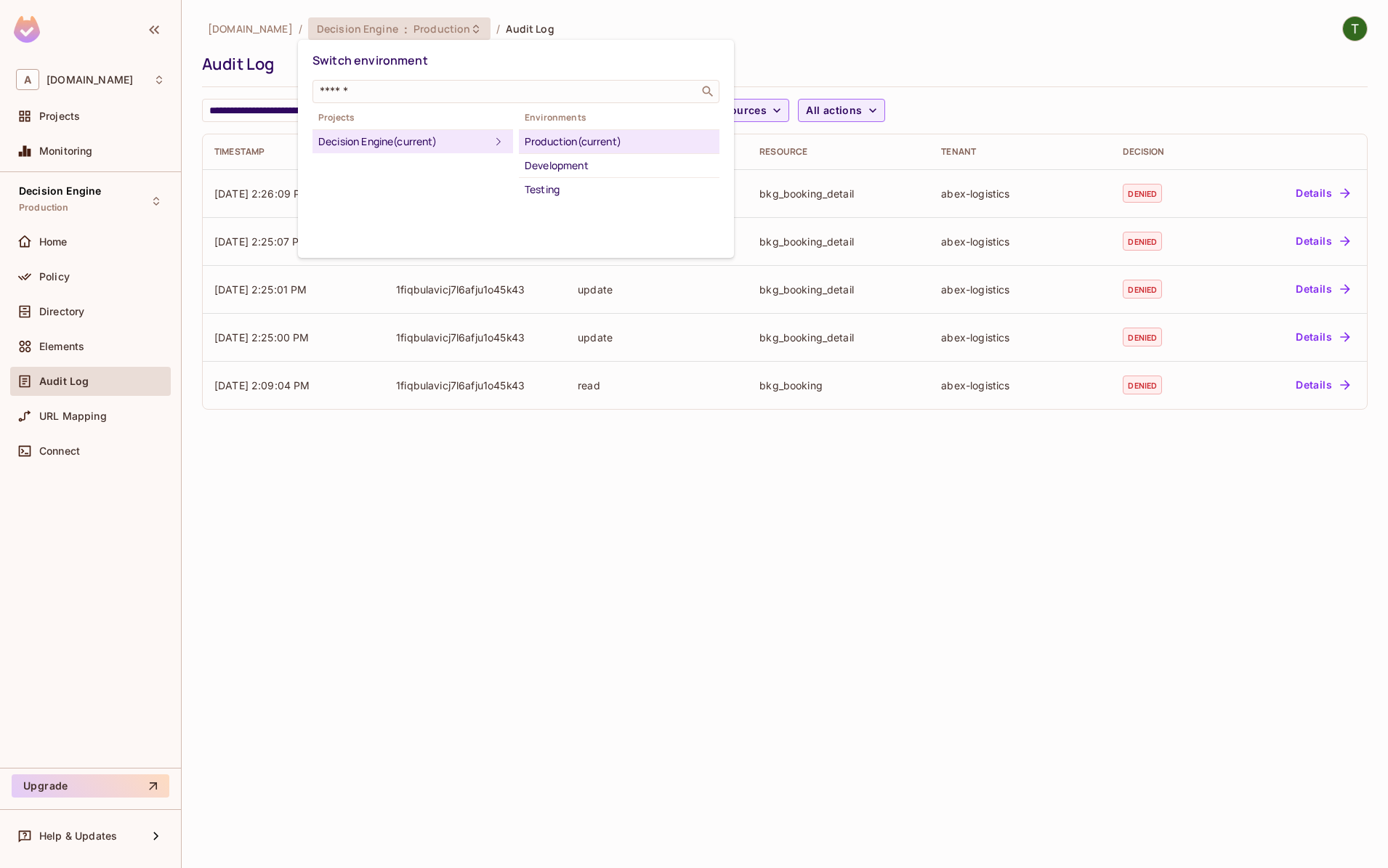
click at [479, 468] on div at bounding box center [694, 434] width 1388 height 868
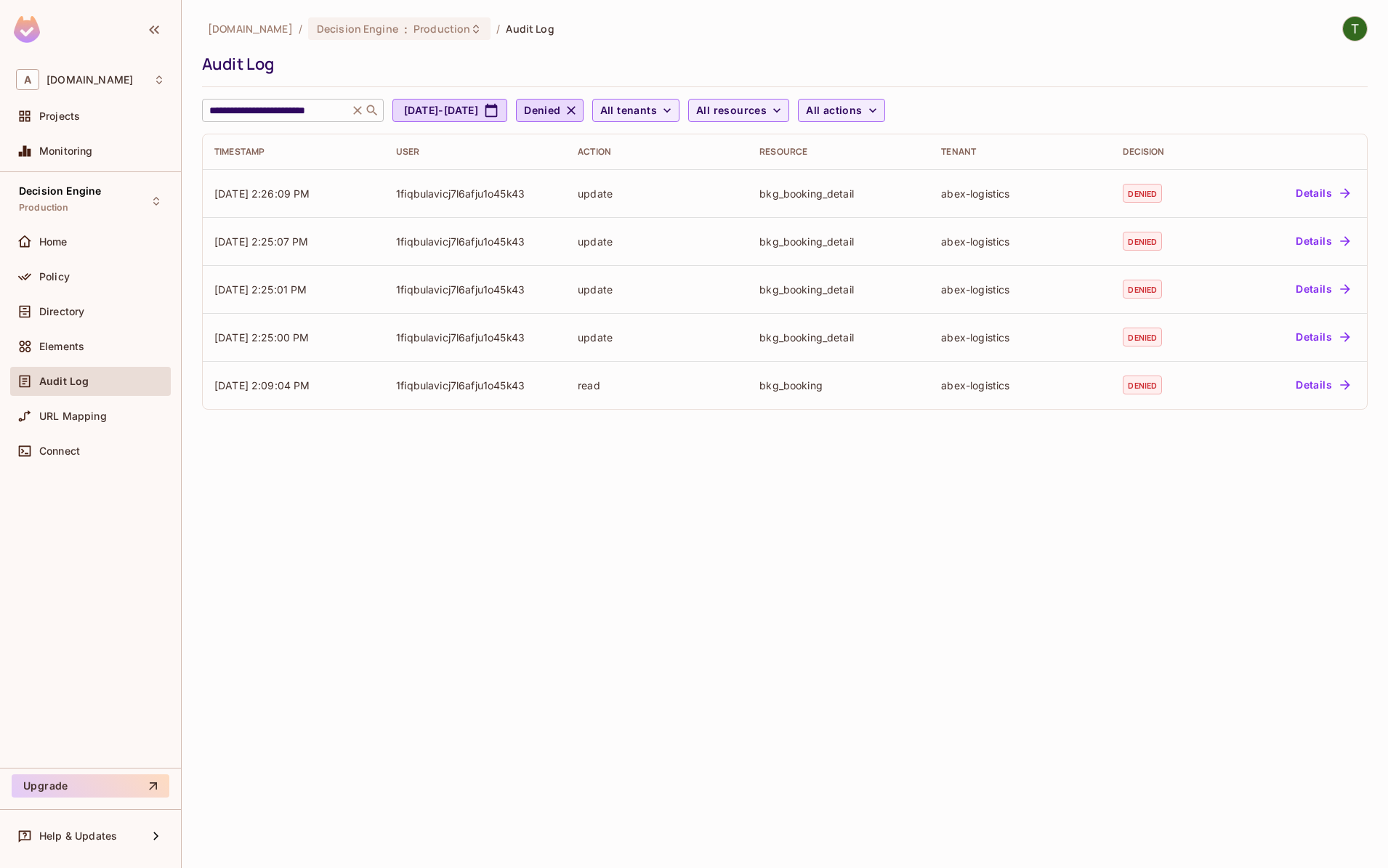
click at [331, 108] on input "**********" at bounding box center [275, 110] width 138 height 14
click at [87, 322] on div "Directory" at bounding box center [90, 311] width 161 height 29
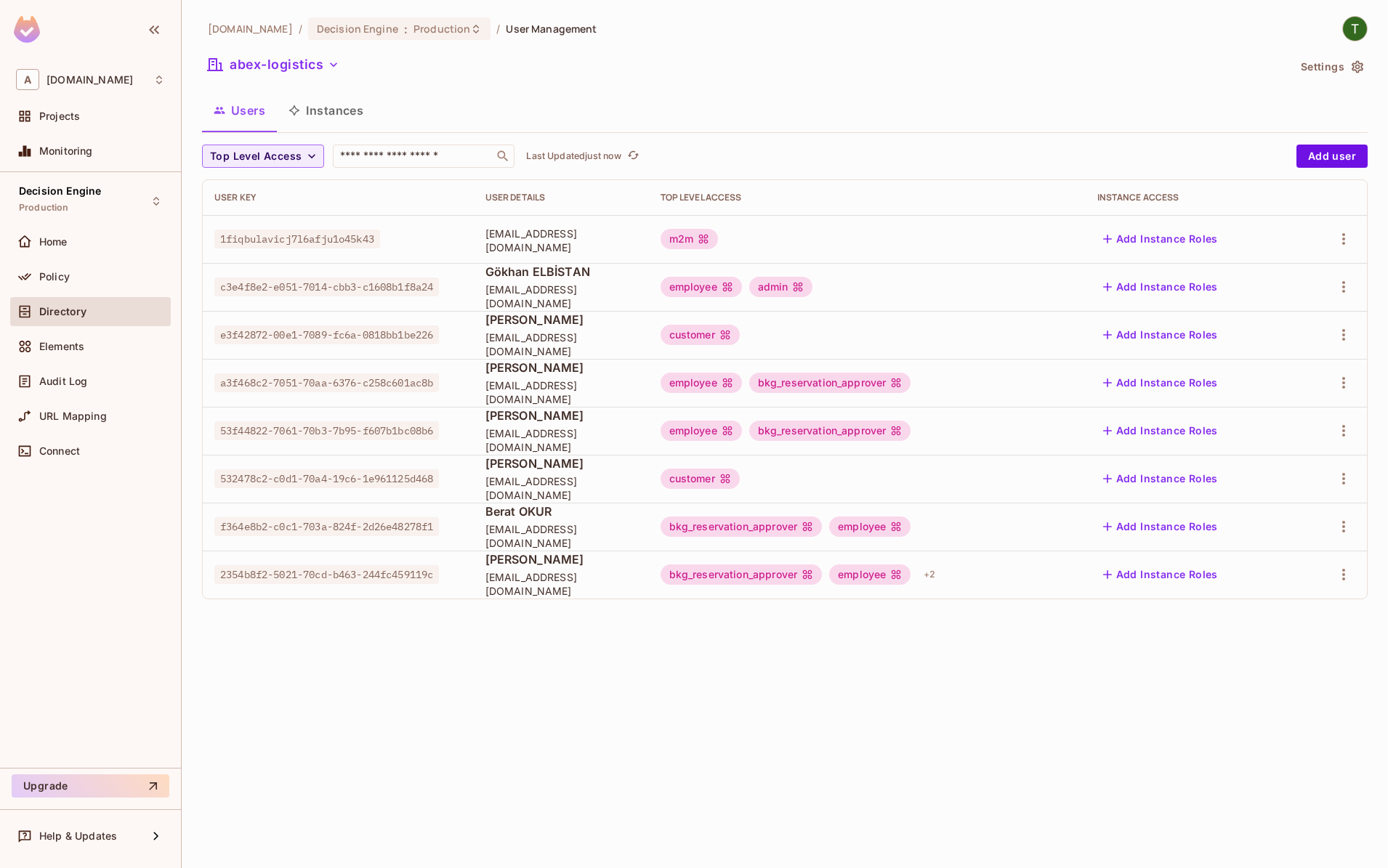
click at [322, 243] on span "1fiqbulavicj7l6afju1o45k43" at bounding box center [297, 239] width 166 height 19
click at [396, 166] on div "​" at bounding box center [423, 156] width 182 height 23
paste input "**********"
type input "**********"
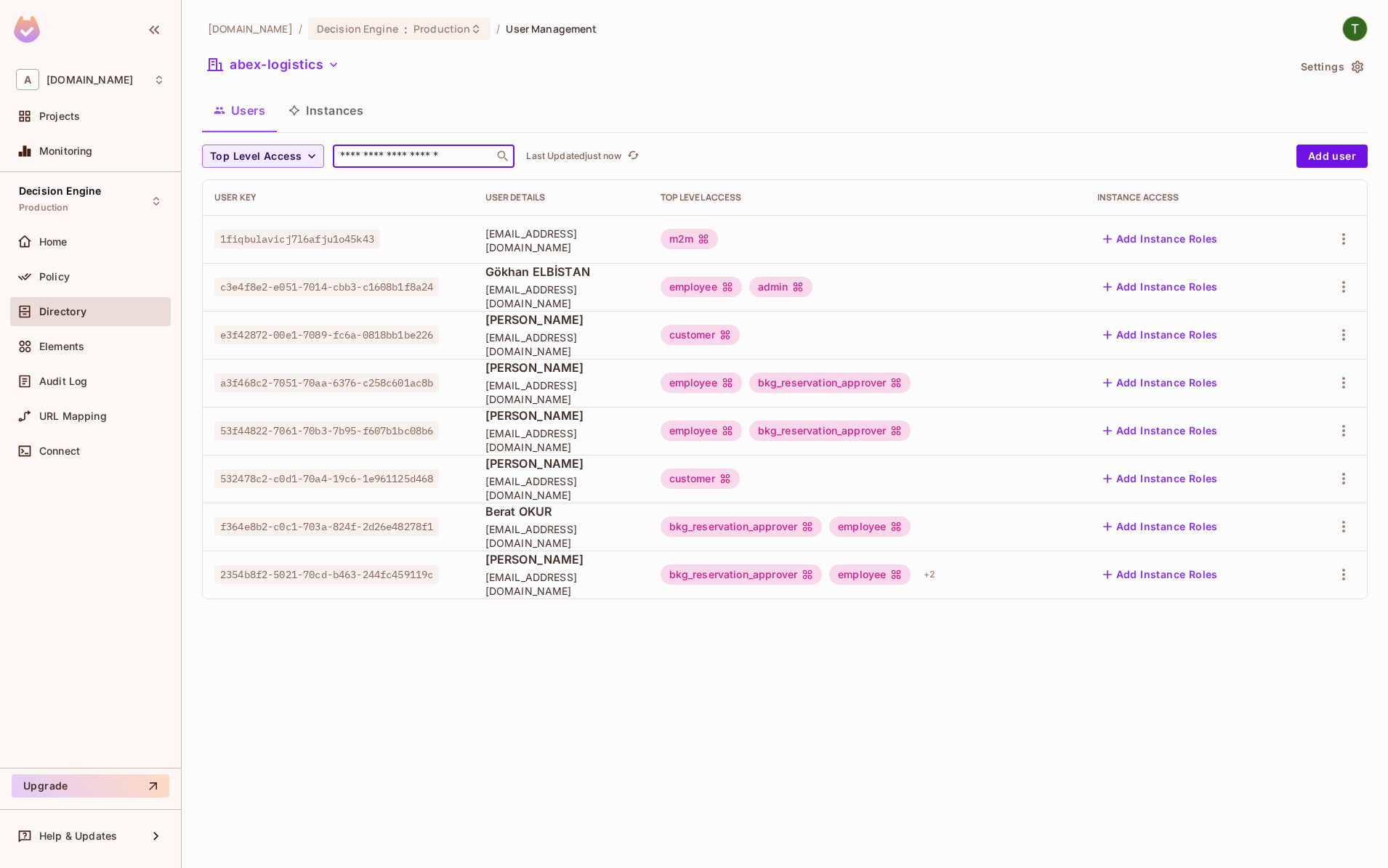
click at [429, 763] on div "[DOMAIN_NAME] / Decision Engine : Production / User Management abex-logistics S…" at bounding box center [785, 434] width 1206 height 868
click at [344, 240] on span "1fiqbulavicj7l6afju1o45k43" at bounding box center [297, 239] width 166 height 19
click at [485, 240] on span "[EMAIL_ADDRESS][DOMAIN_NAME]" at bounding box center [561, 240] width 152 height 28
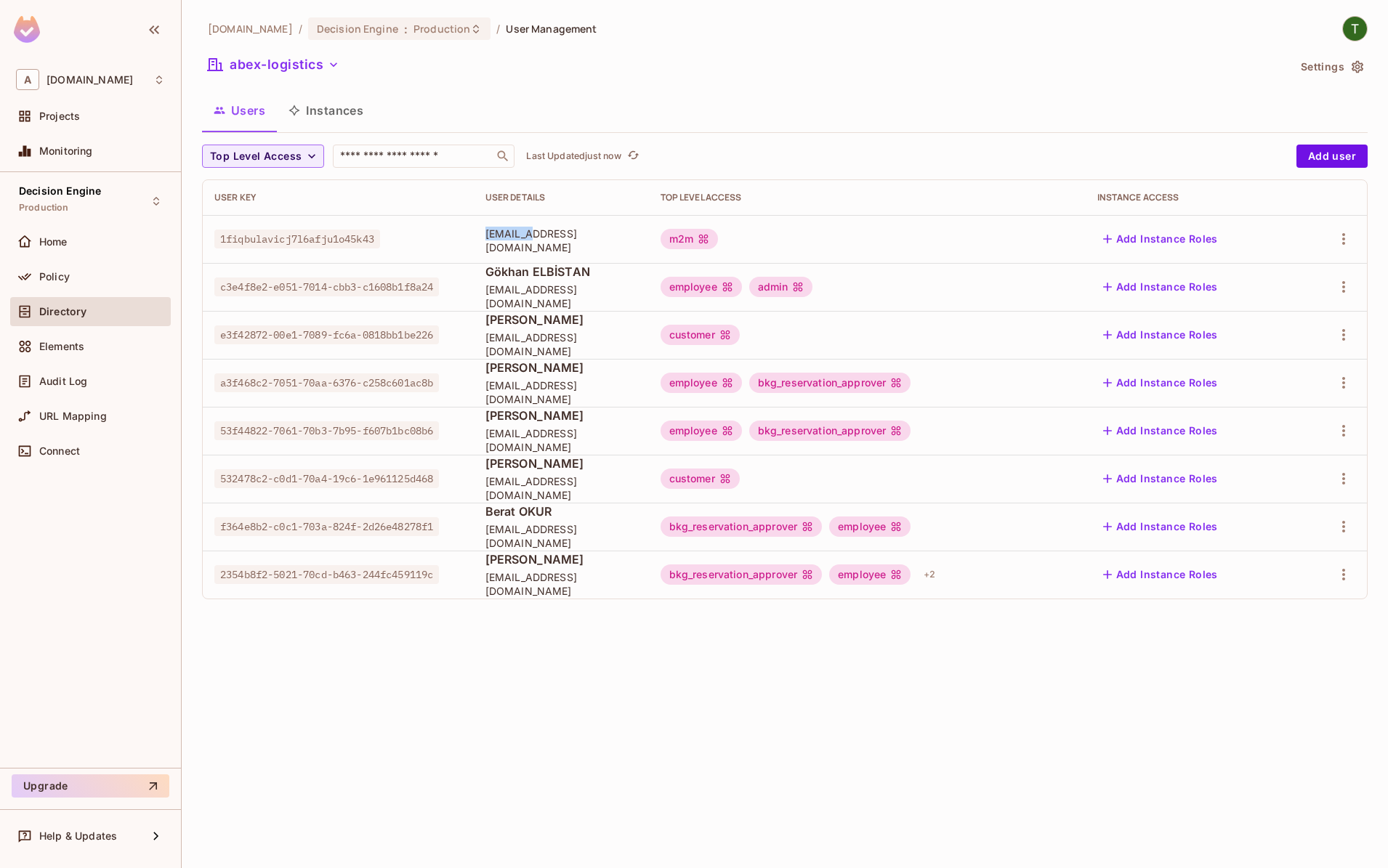
click at [485, 240] on span "[EMAIL_ADDRESS][DOMAIN_NAME]" at bounding box center [561, 240] width 152 height 28
click at [550, 240] on span "[EMAIL_ADDRESS][DOMAIN_NAME]" at bounding box center [561, 240] width 152 height 28
